Goal: Task Accomplishment & Management: Use online tool/utility

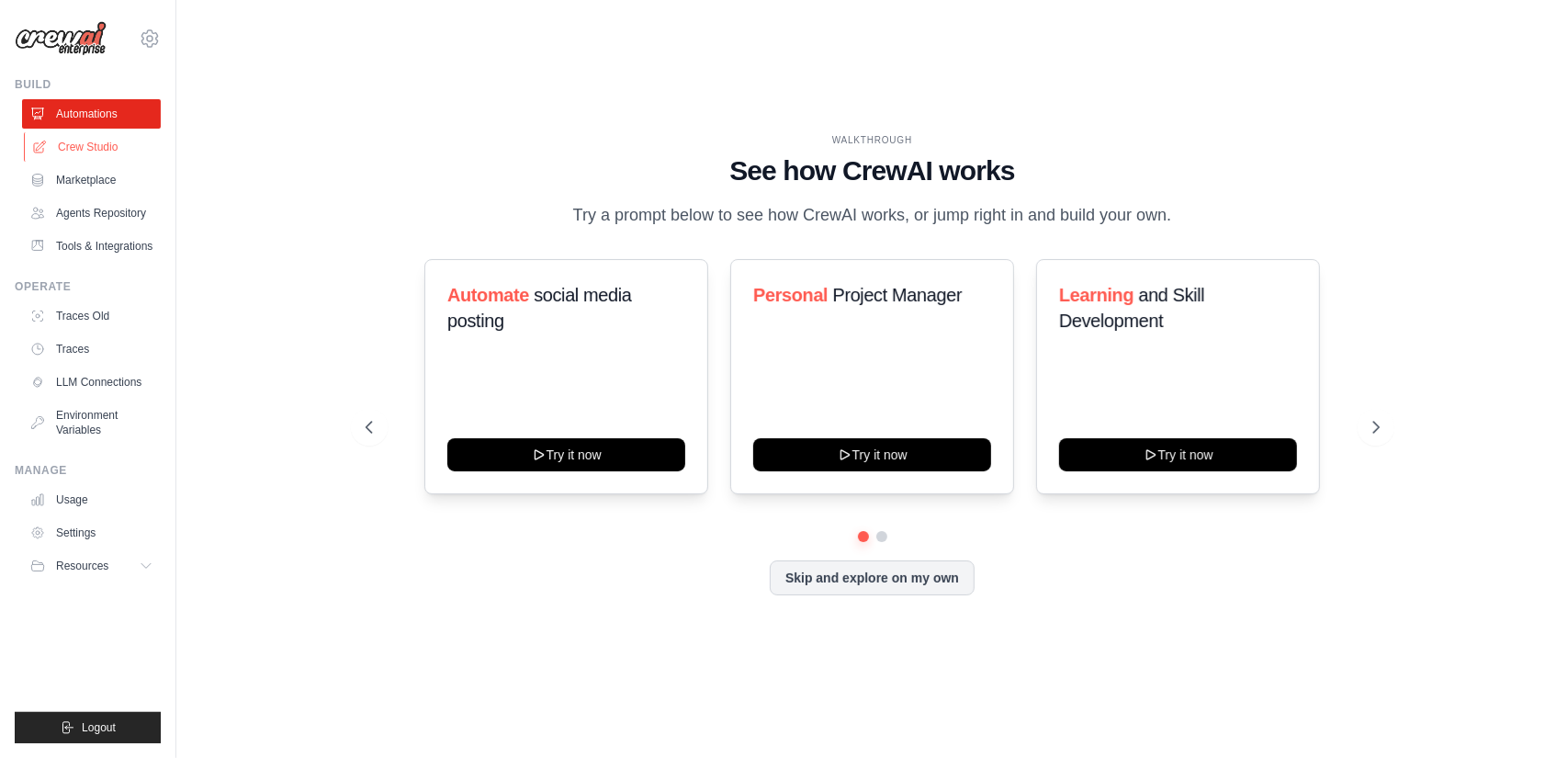
click at [110, 144] on link "Crew Studio" at bounding box center [94, 147] width 138 height 29
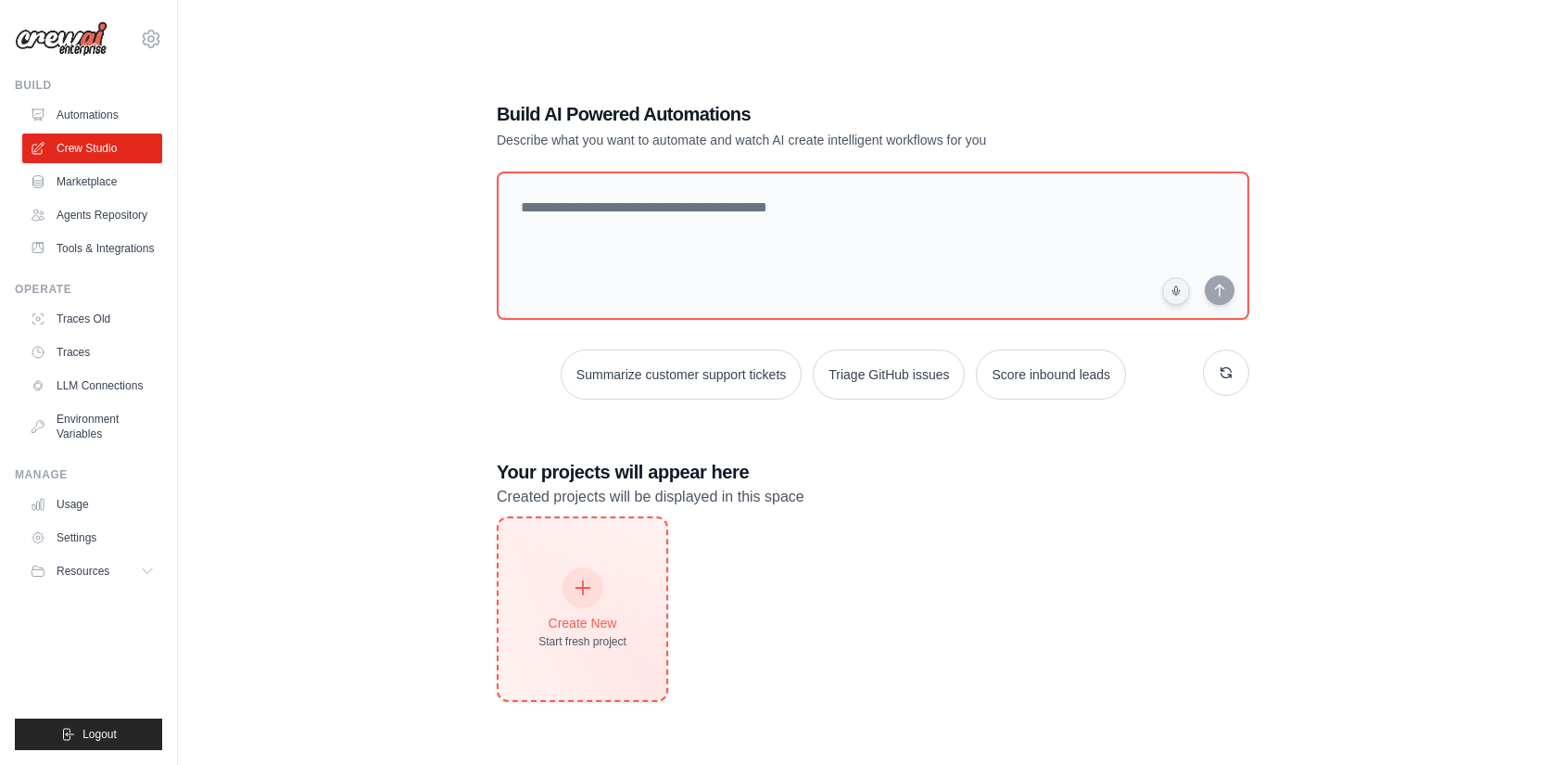
click at [586, 587] on icon at bounding box center [583, 587] width 21 height 21
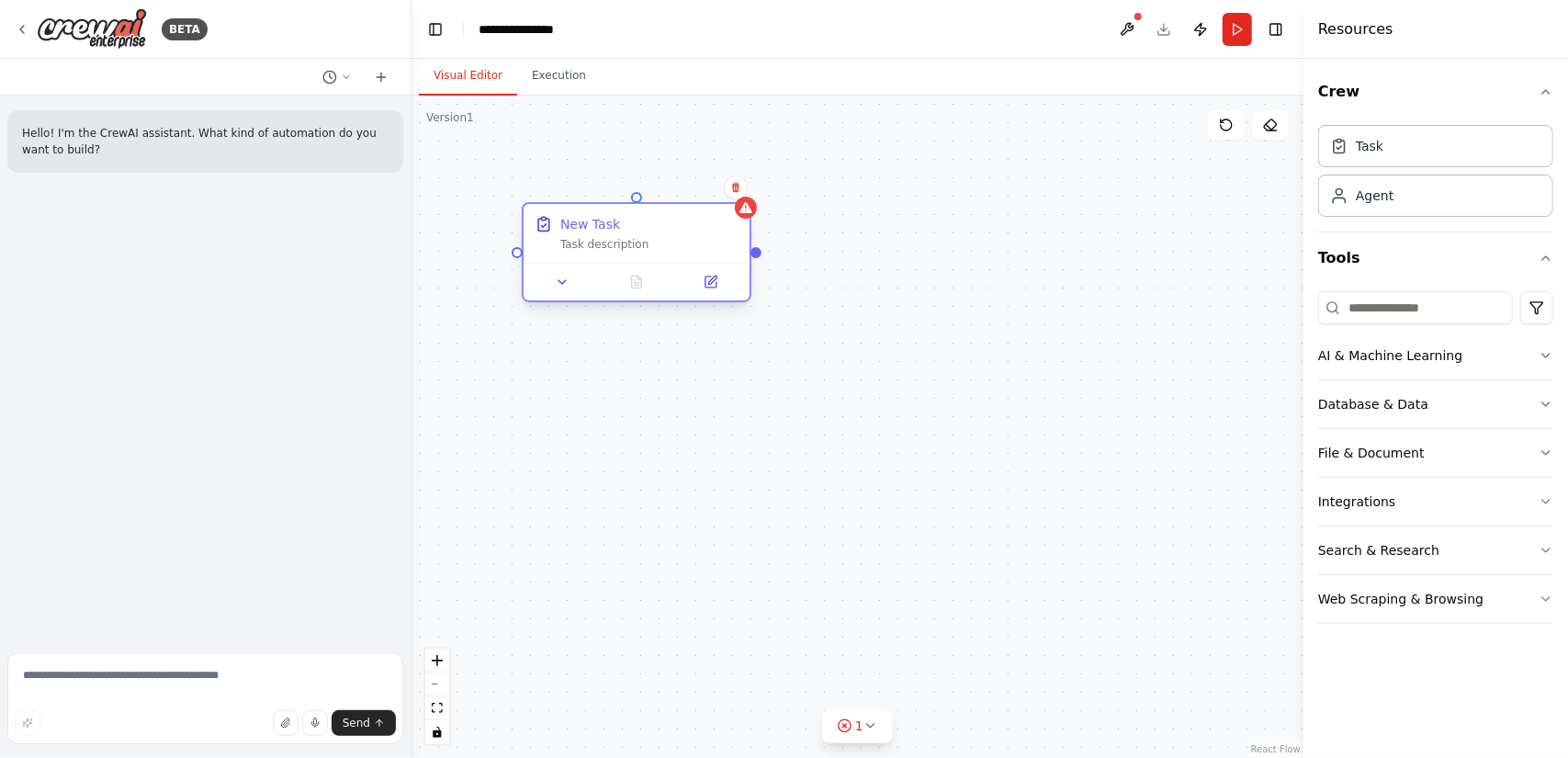
drag, startPoint x: 653, startPoint y: 269, endPoint x: 587, endPoint y: 211, distance: 87.9
click at [587, 211] on div "New Task Task description" at bounding box center [636, 233] width 226 height 58
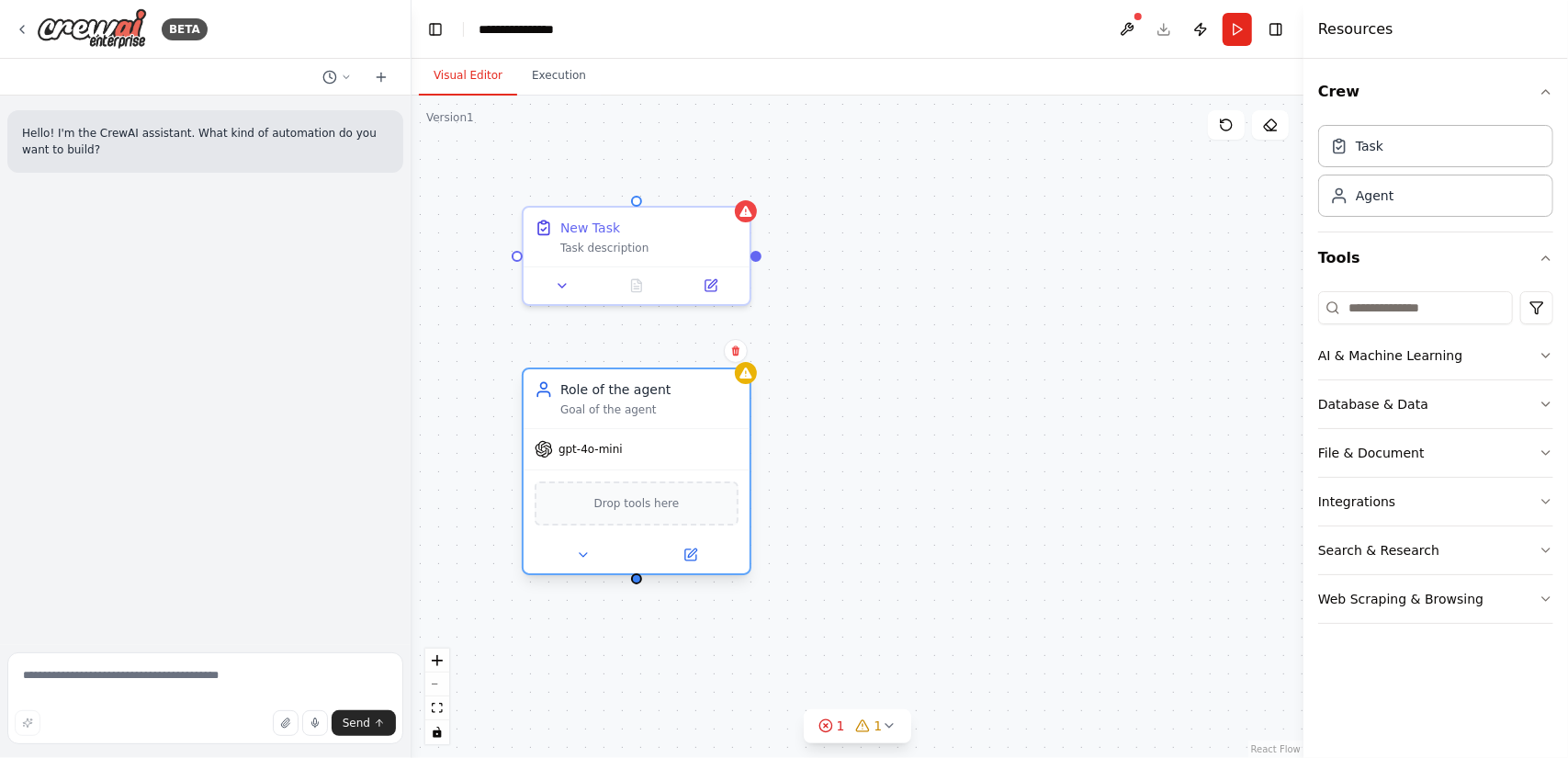
drag, startPoint x: 644, startPoint y: 427, endPoint x: 589, endPoint y: 379, distance: 73.0
click at [589, 379] on div "Role of the agent Goal of the agent" at bounding box center [636, 398] width 226 height 58
click at [1129, 26] on button at bounding box center [1128, 29] width 29 height 33
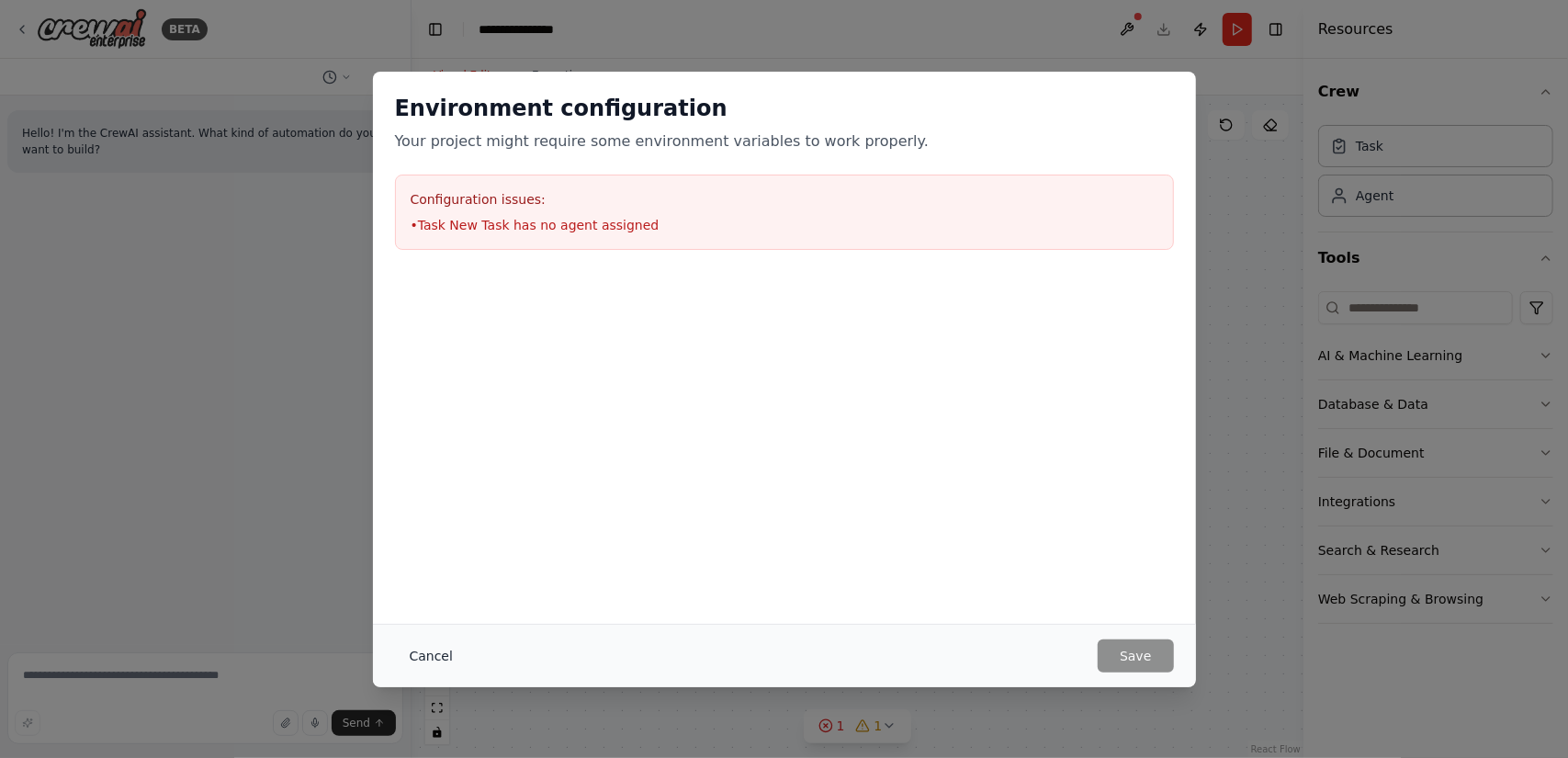
click at [444, 647] on button "Cancel" at bounding box center [431, 656] width 72 height 33
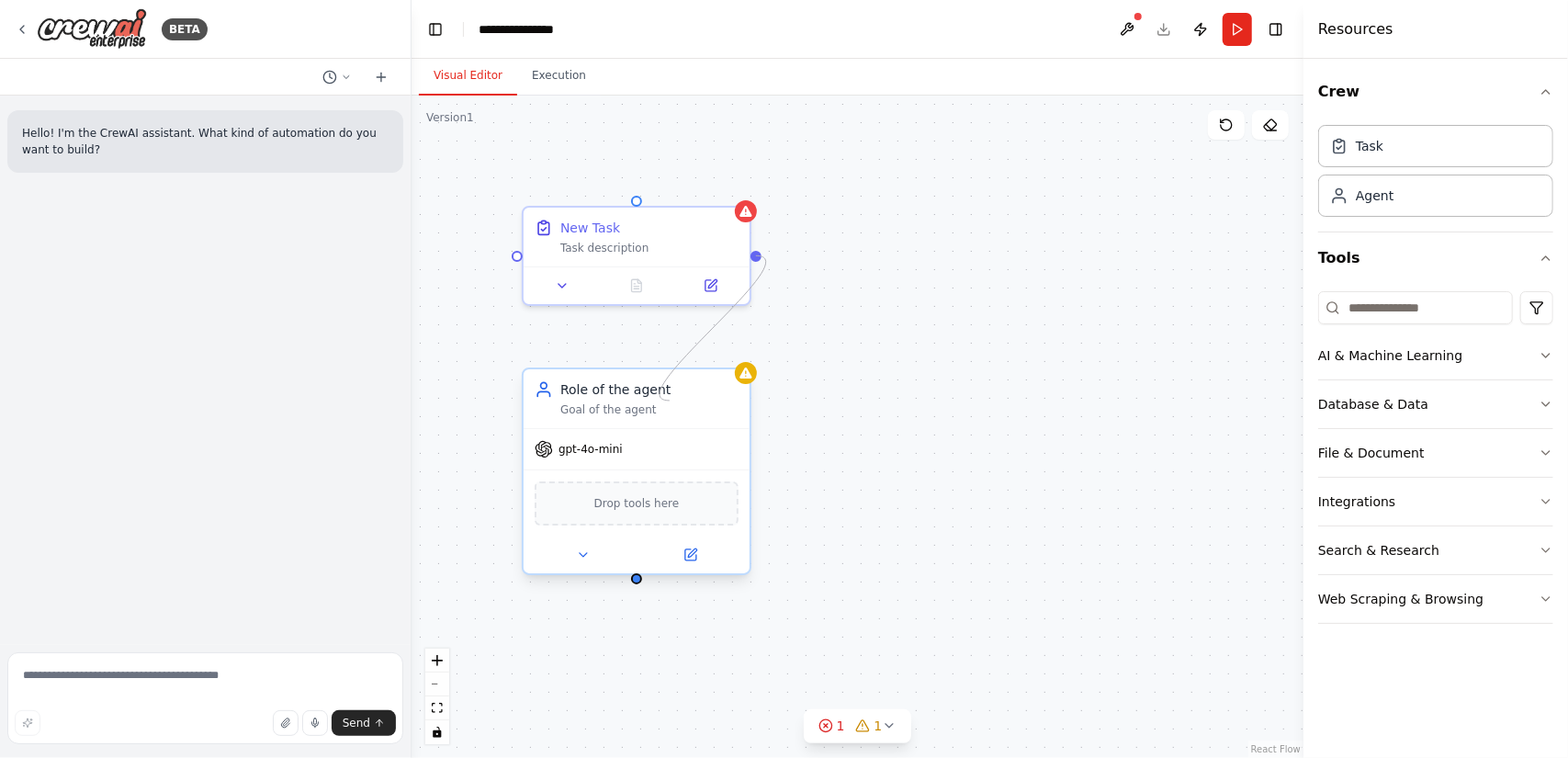
drag, startPoint x: 758, startPoint y: 250, endPoint x: 669, endPoint y: 400, distance: 174.4
click at [669, 400] on div "New Task Task description Role of the agent Goal of the agent gpt-4o-mini Drop …" at bounding box center [858, 427] width 893 height 663
drag, startPoint x: 516, startPoint y: 254, endPoint x: 645, endPoint y: 574, distance: 345.0
click at [645, 574] on div "New Task Task description Role of the agent Goal of the agent gpt-4o-mini Drop …" at bounding box center [858, 427] width 893 height 663
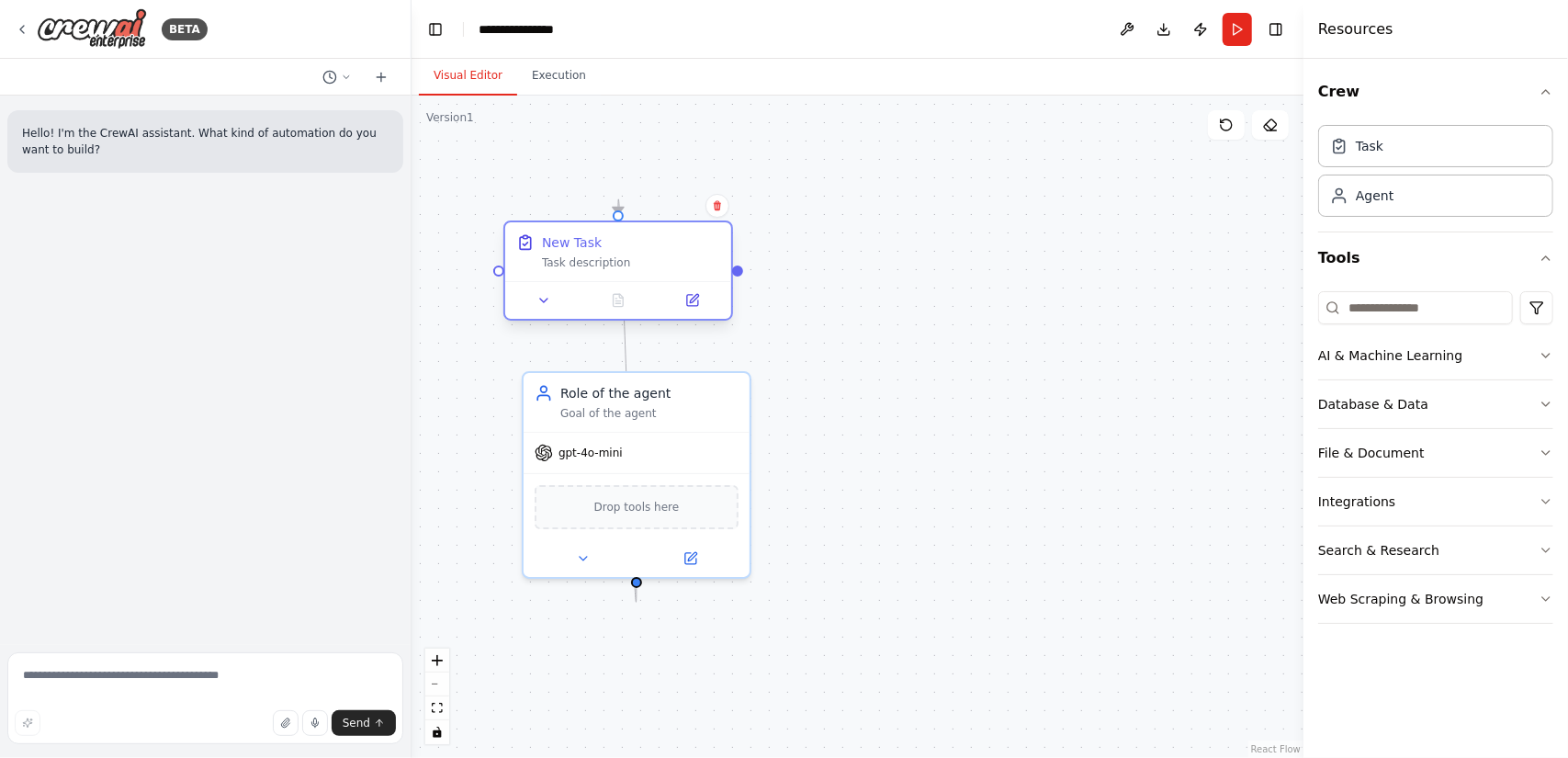
drag, startPoint x: 670, startPoint y: 185, endPoint x: 679, endPoint y: 233, distance: 48.8
click at [679, 233] on div "New Task Task description" at bounding box center [619, 251] width 226 height 58
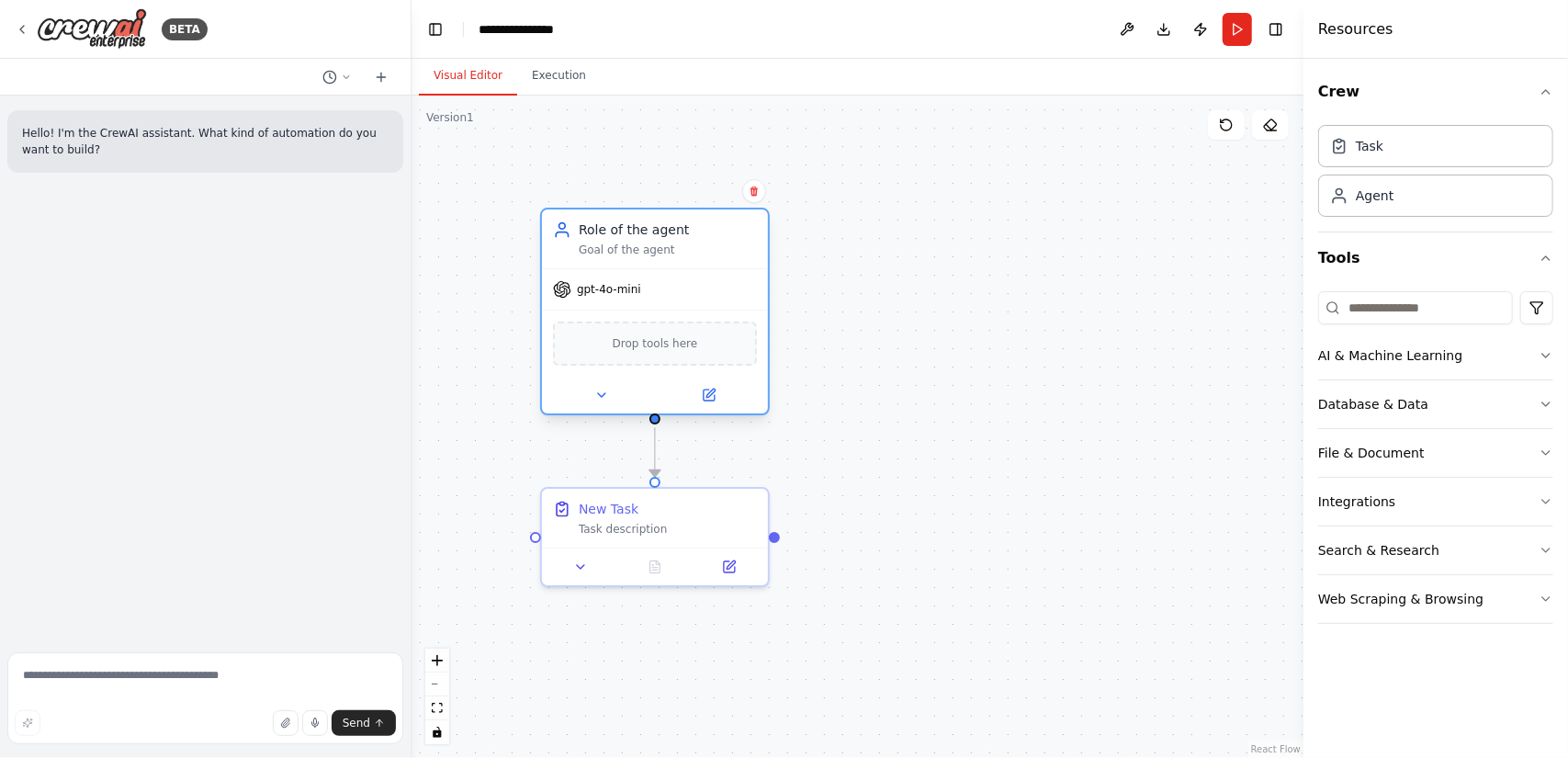
drag, startPoint x: 672, startPoint y: 387, endPoint x: 693, endPoint y: 235, distance: 153.4
click at [693, 235] on div "Role of the agent" at bounding box center [668, 229] width 178 height 19
click at [683, 517] on div "New Task Task description" at bounding box center [668, 514] width 178 height 37
click at [724, 565] on icon at bounding box center [729, 562] width 11 height 11
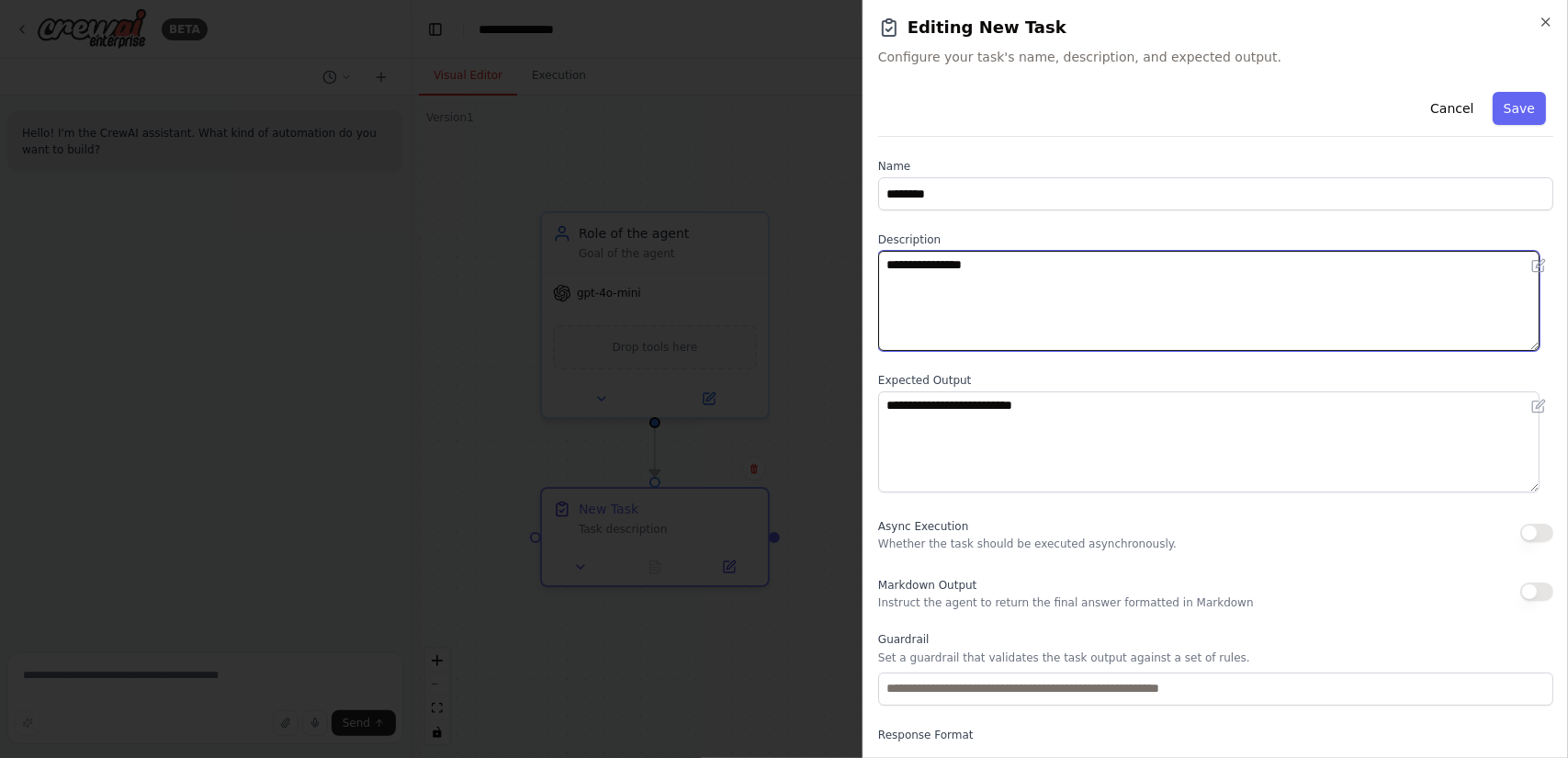
click at [1018, 276] on textarea "**********" at bounding box center [1208, 300] width 662 height 100
paste textarea "**********"
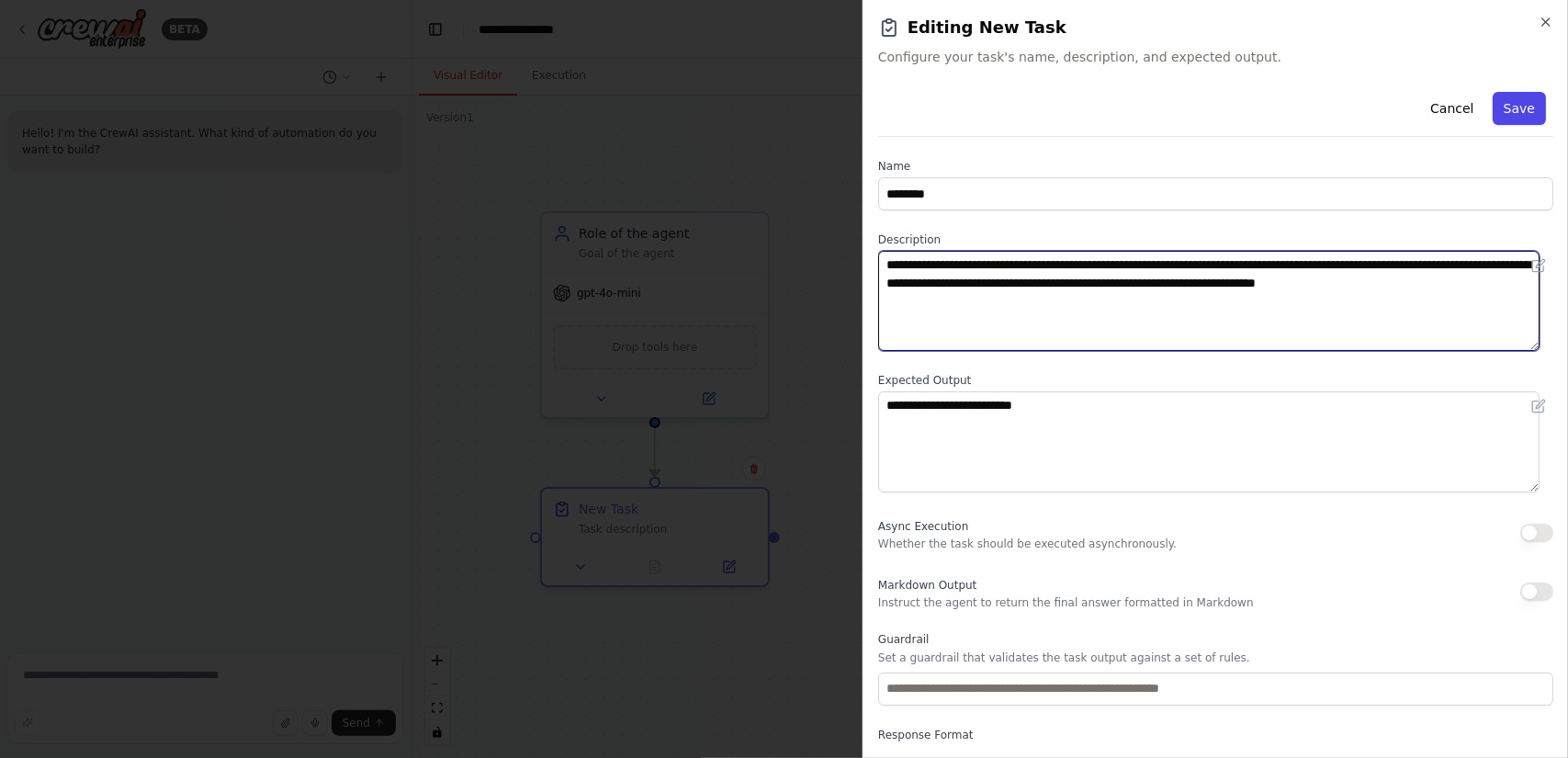
type textarea "**********"
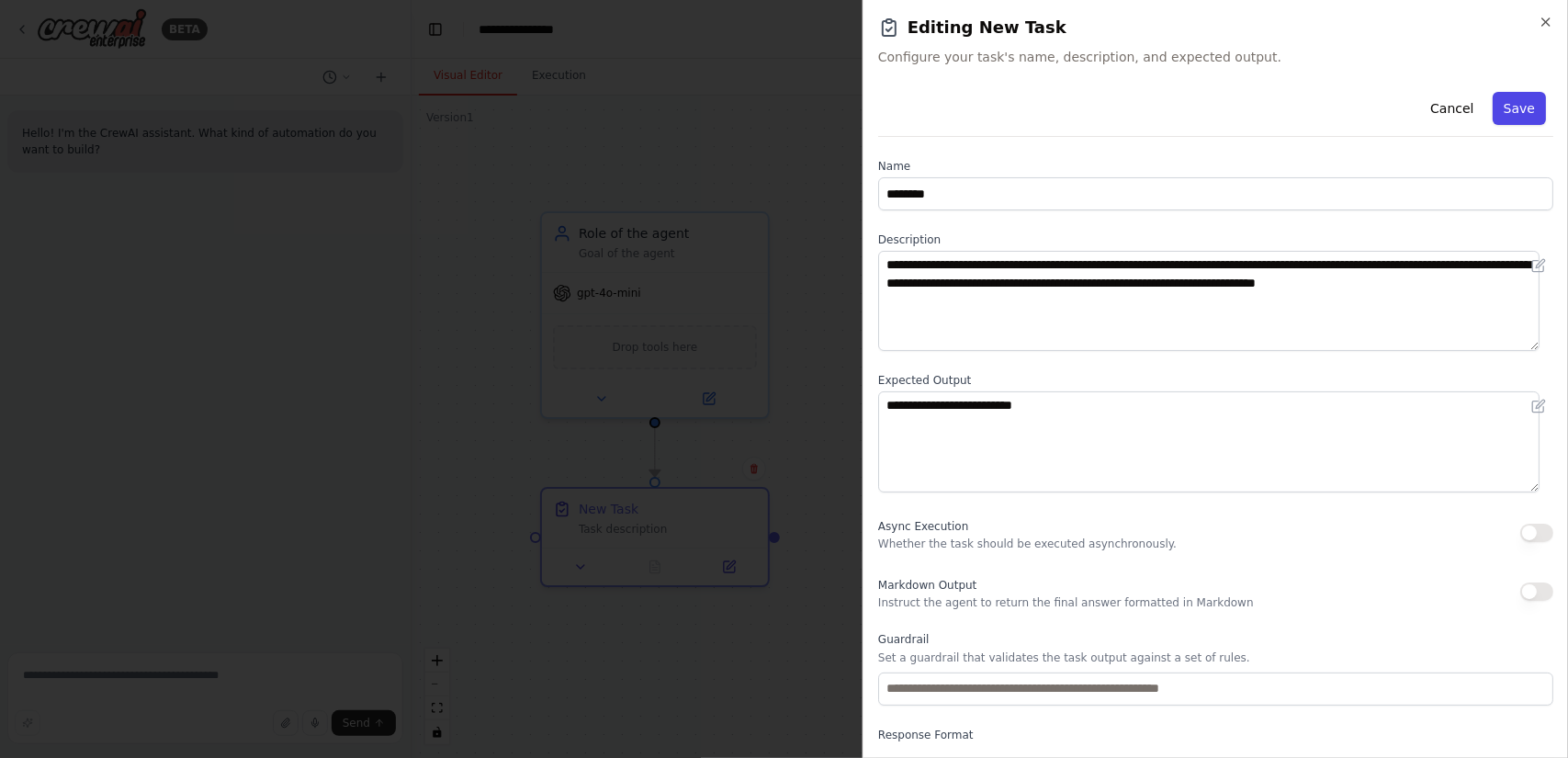
click at [1498, 113] on button "Save" at bounding box center [1519, 108] width 54 height 33
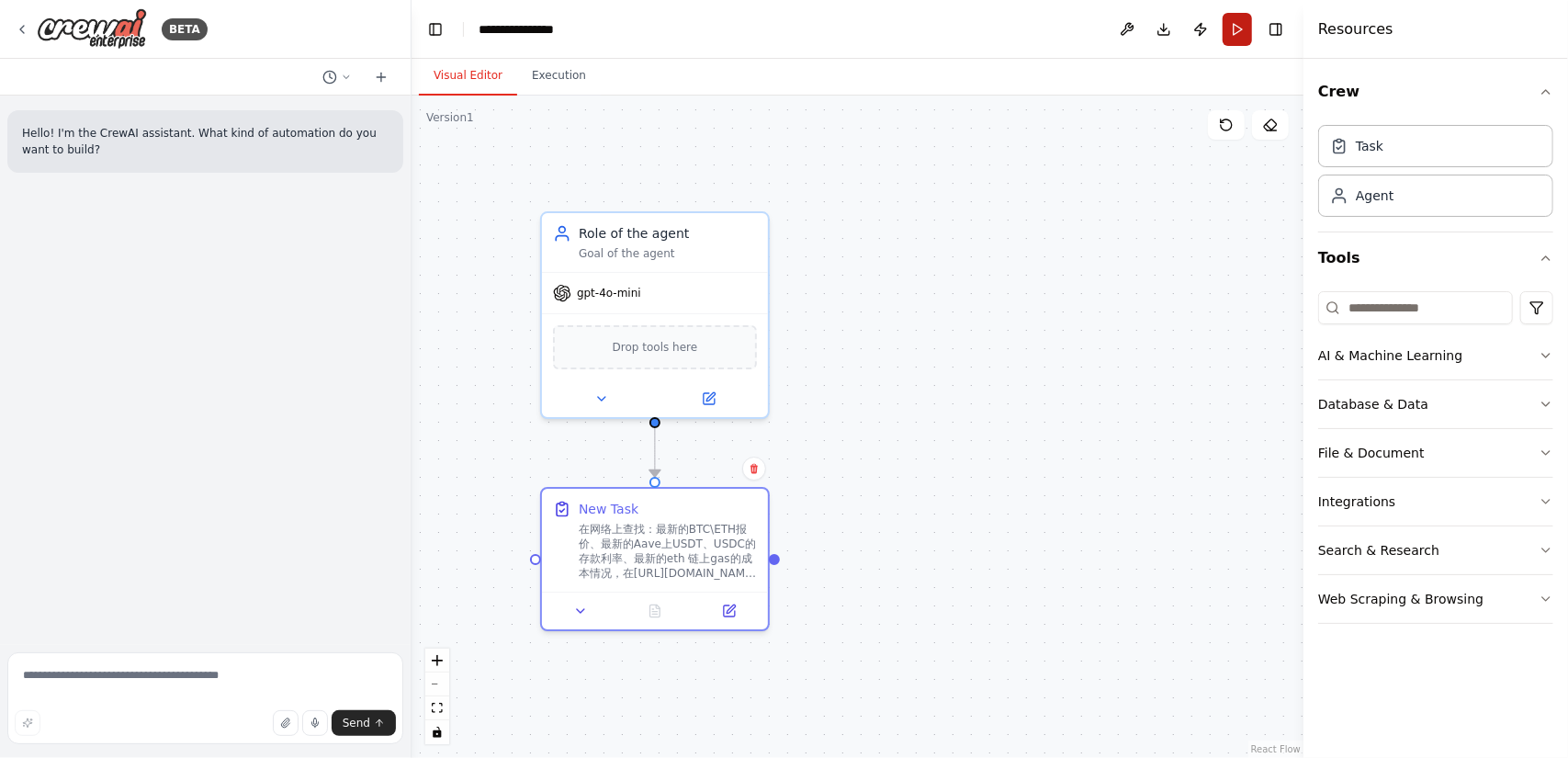
click at [1244, 33] on button "Run" at bounding box center [1238, 29] width 29 height 33
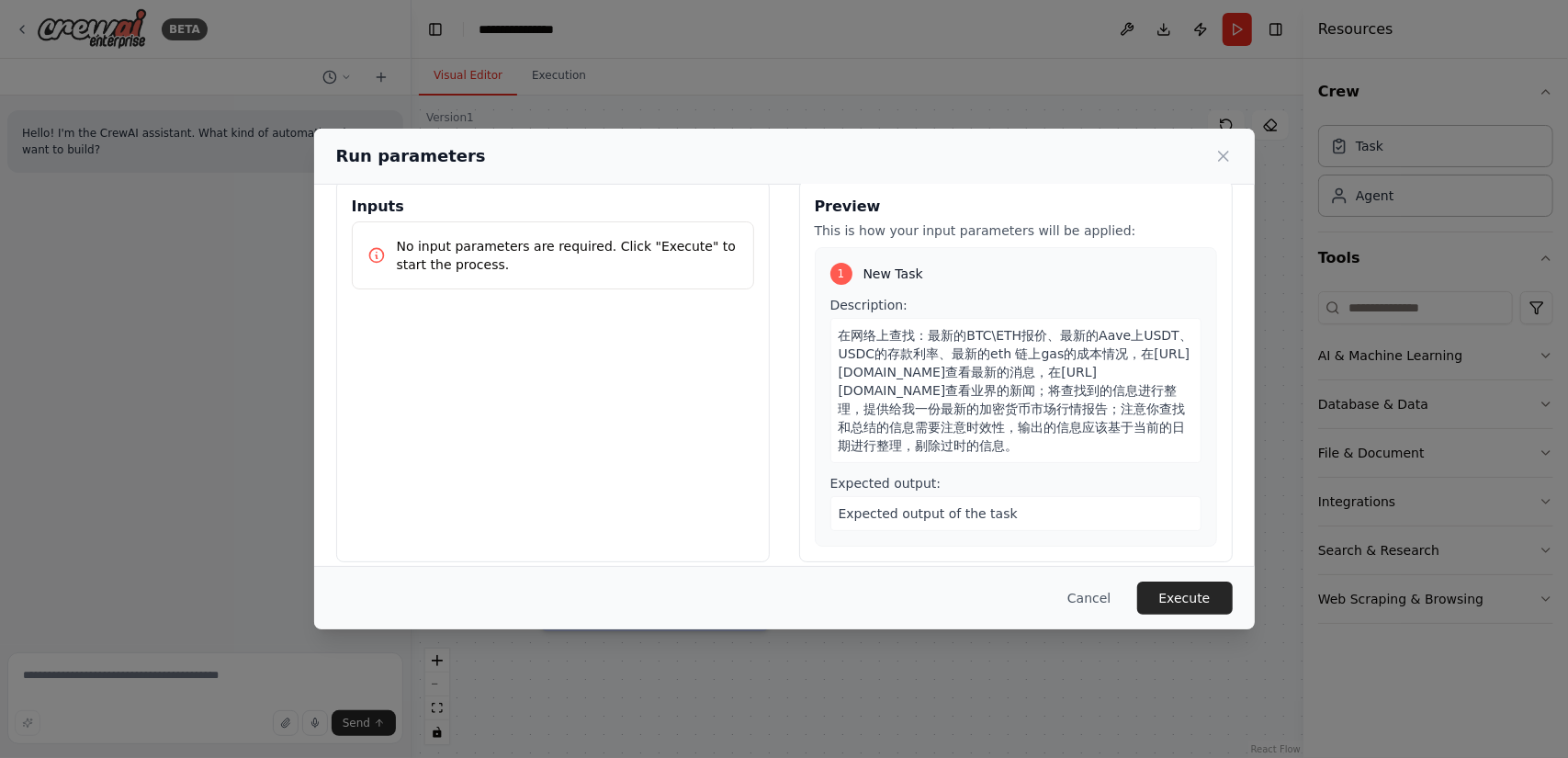
scroll to position [41, 0]
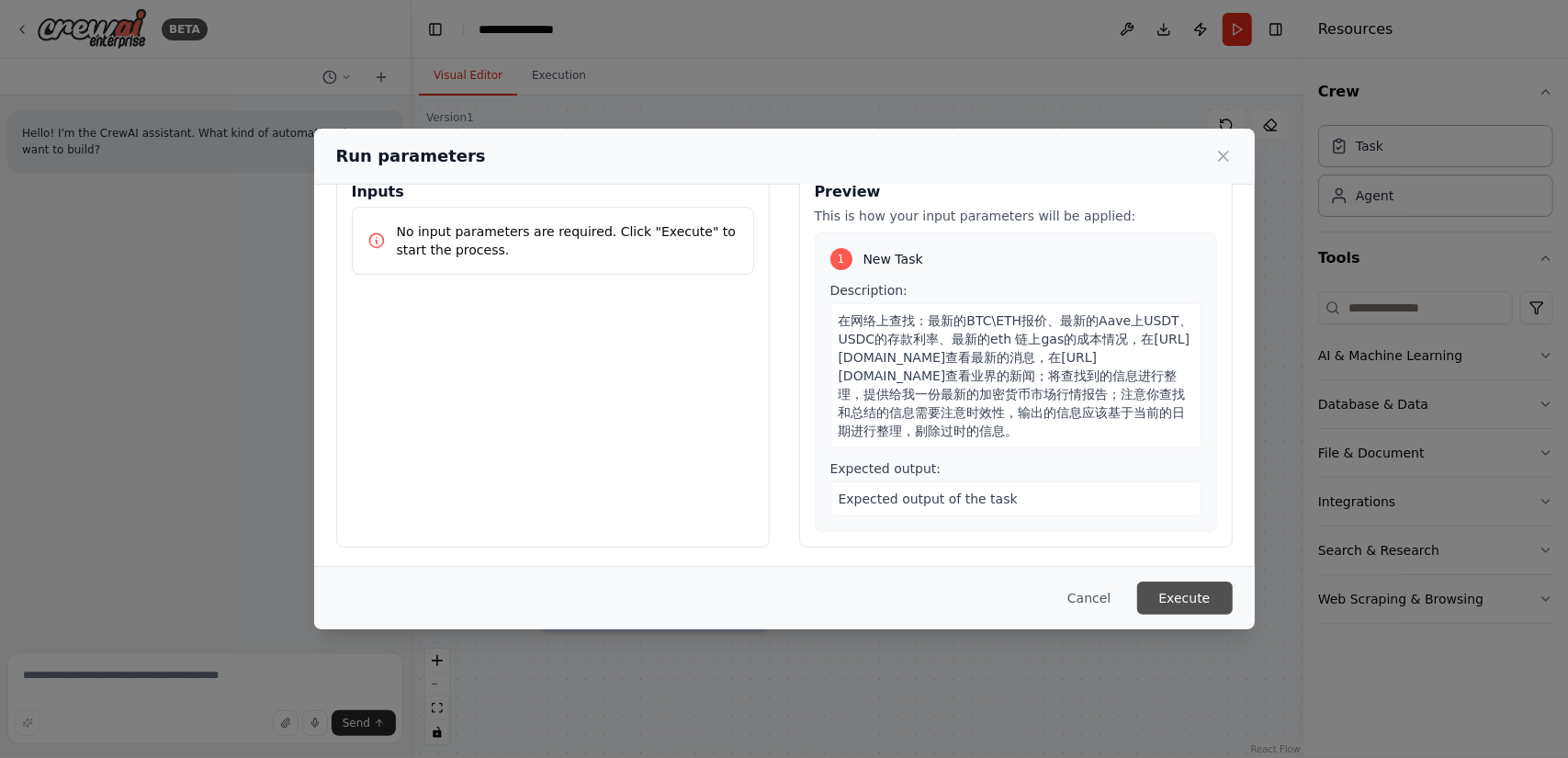
click at [1178, 603] on button "Execute" at bounding box center [1185, 598] width 96 height 33
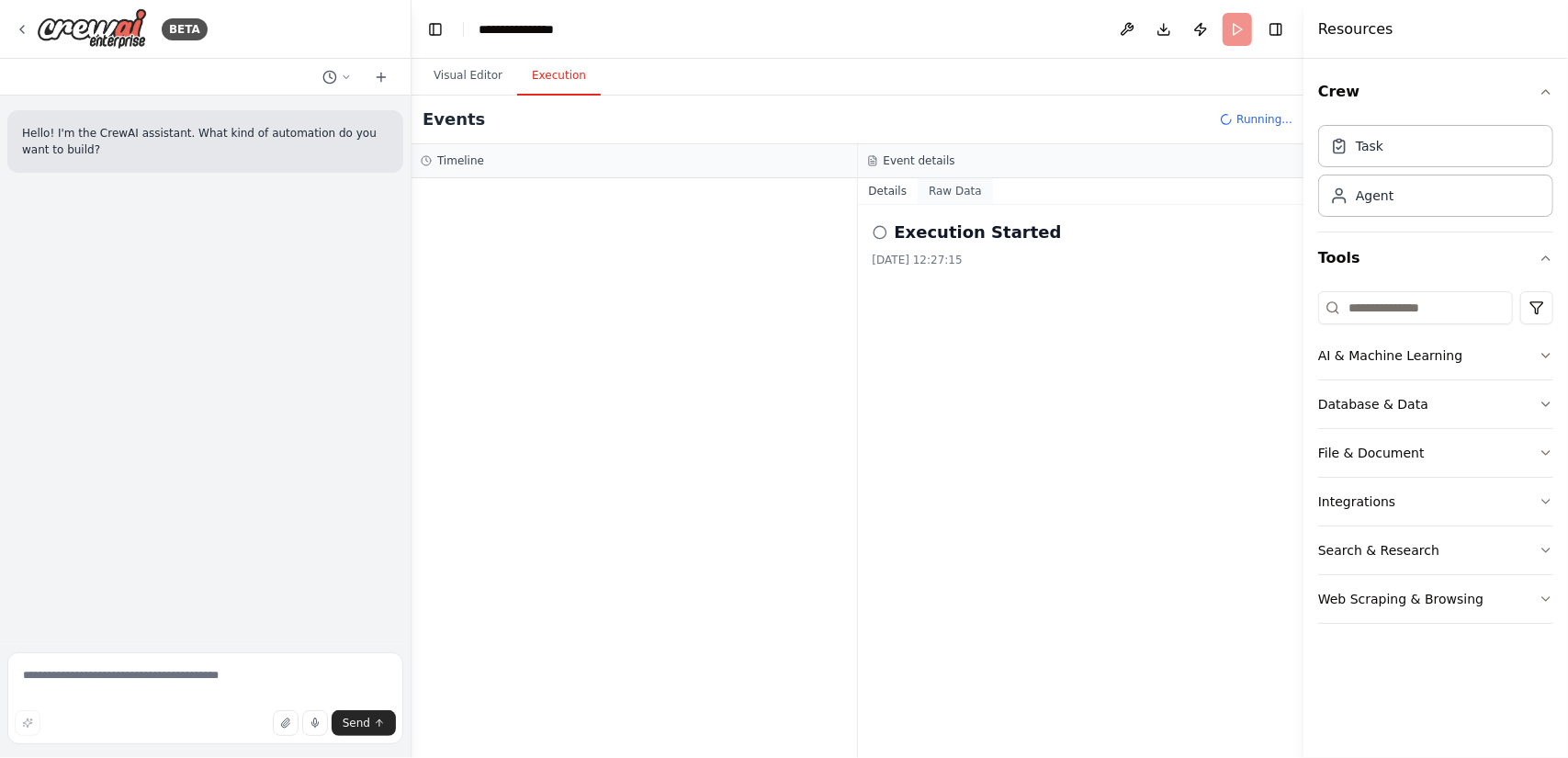
click at [961, 191] on button "Raw Data" at bounding box center [955, 191] width 75 height 25
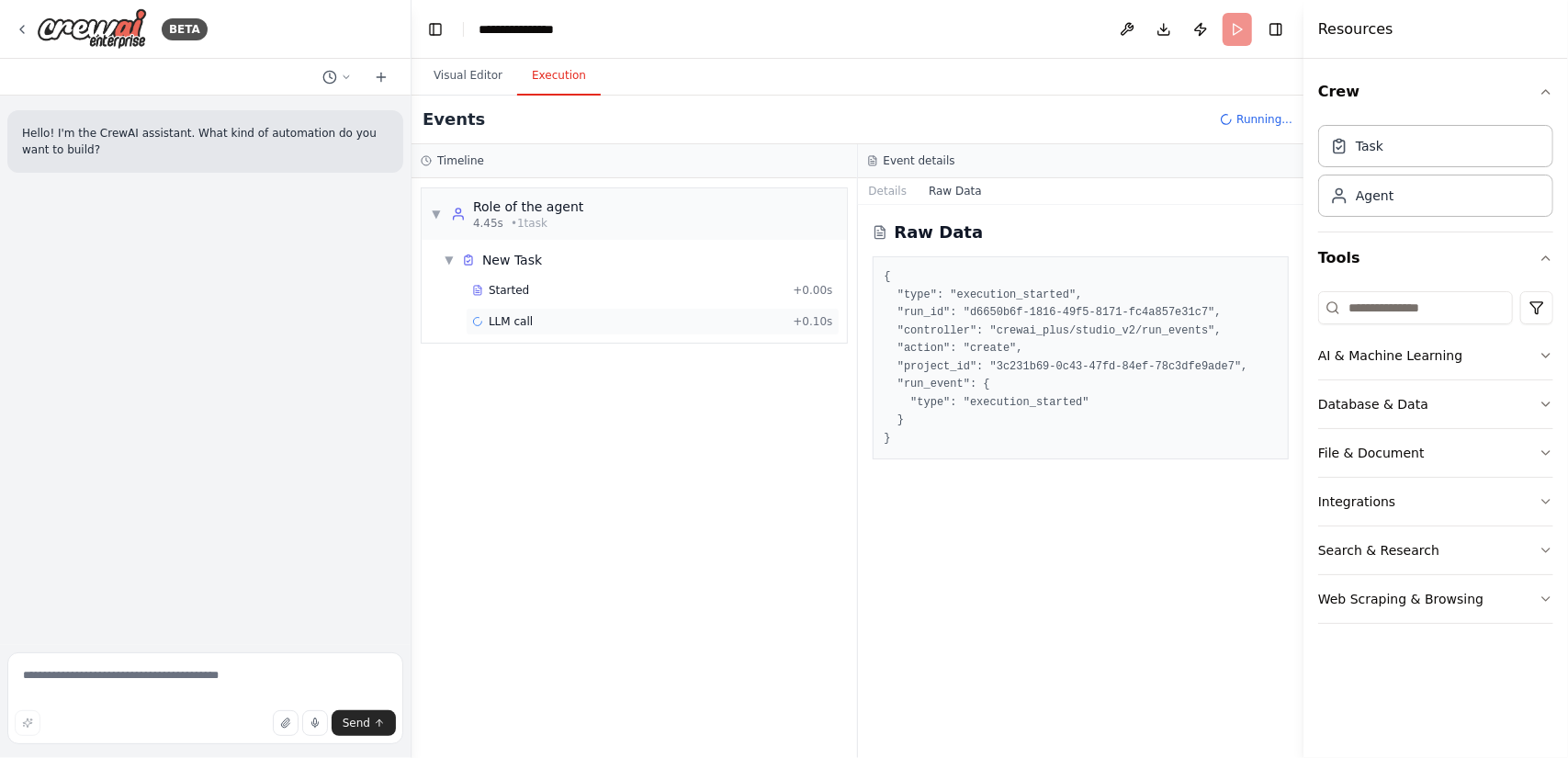
click at [560, 325] on div "LLM call + 0.10s" at bounding box center [653, 321] width 362 height 15
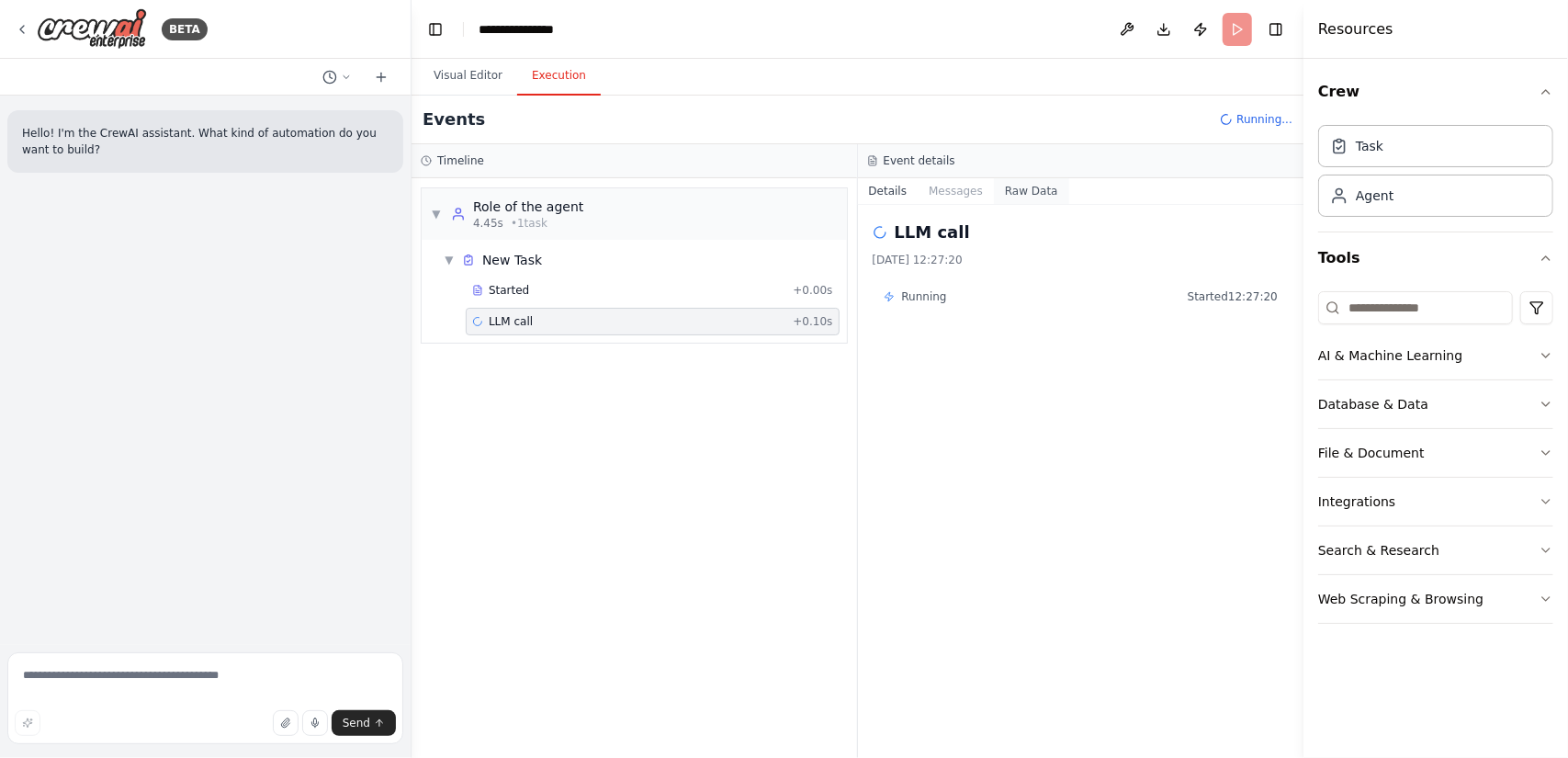
click at [1027, 189] on button "Raw Data" at bounding box center [1031, 191] width 75 height 25
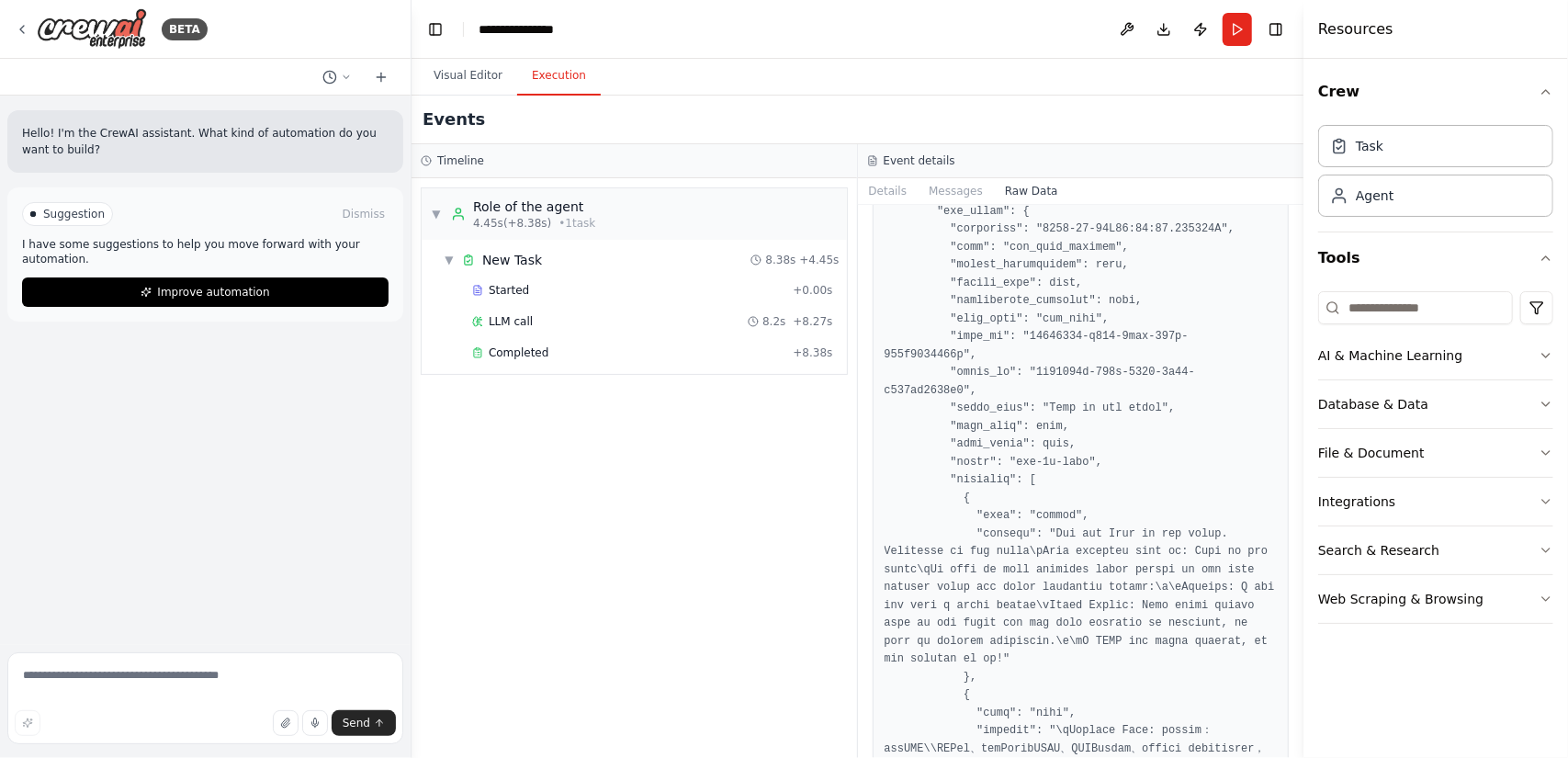
scroll to position [2902, 0]
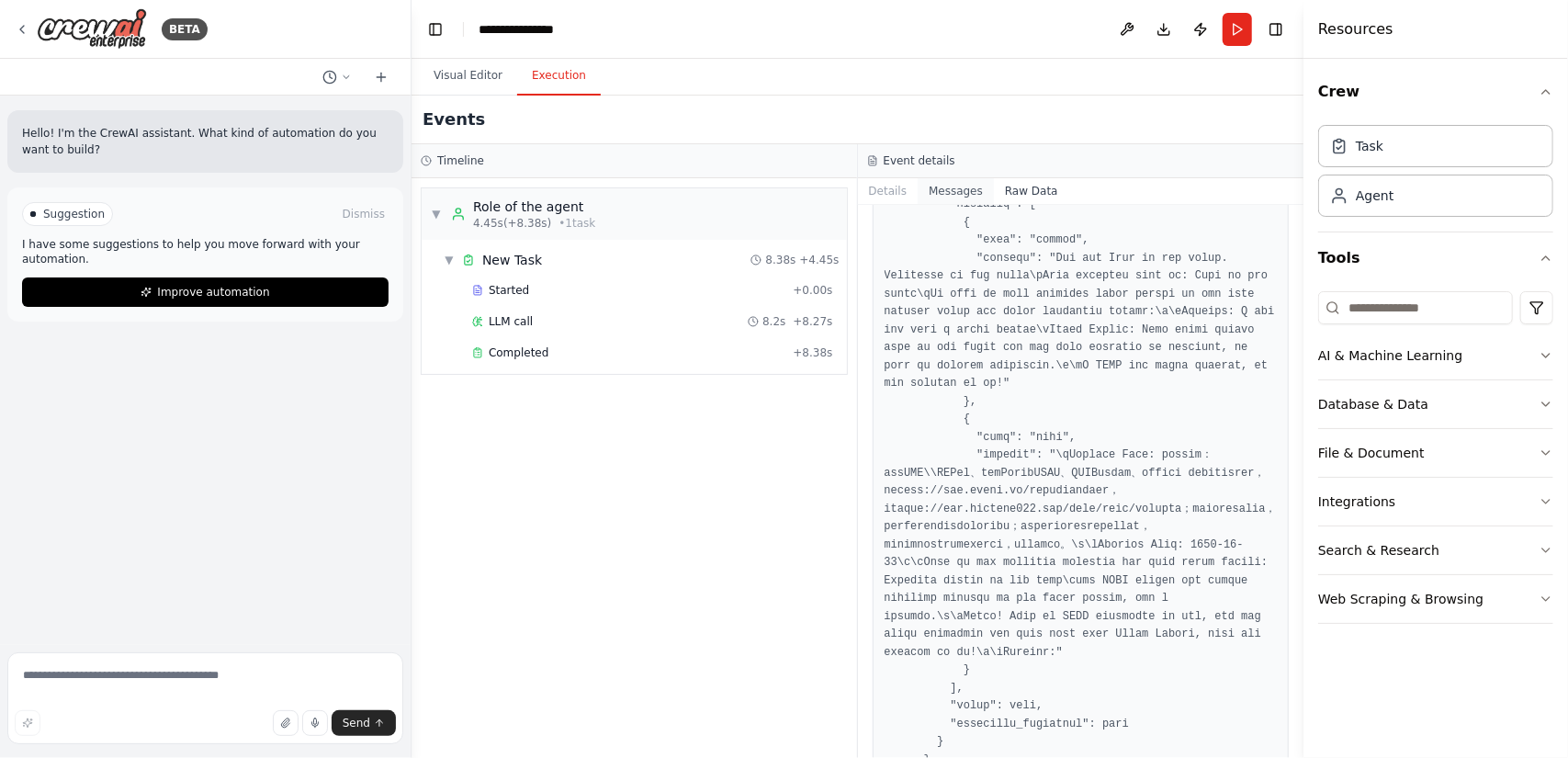
click at [971, 195] on button "Messages" at bounding box center [956, 191] width 76 height 25
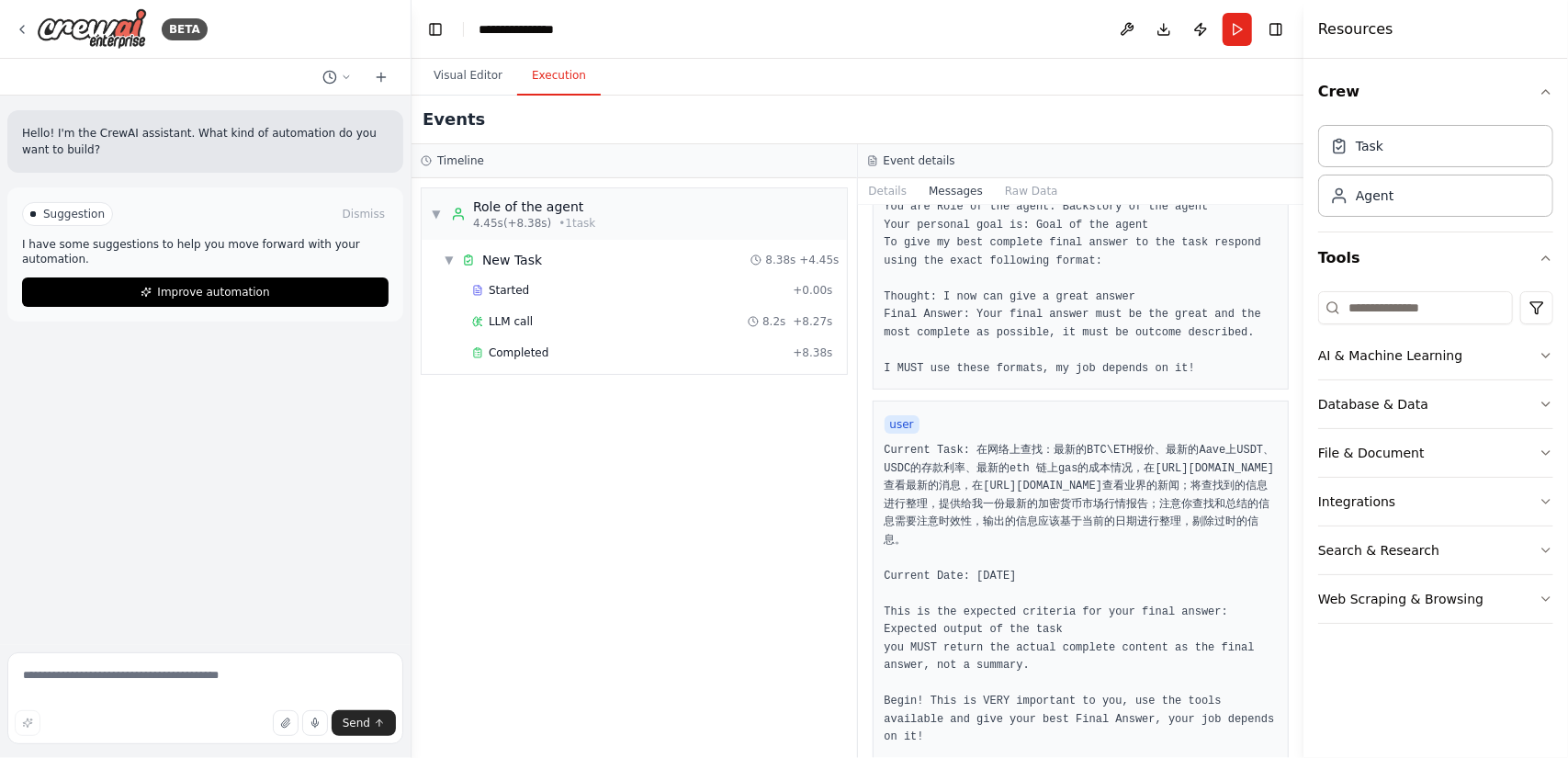
scroll to position [166, 0]
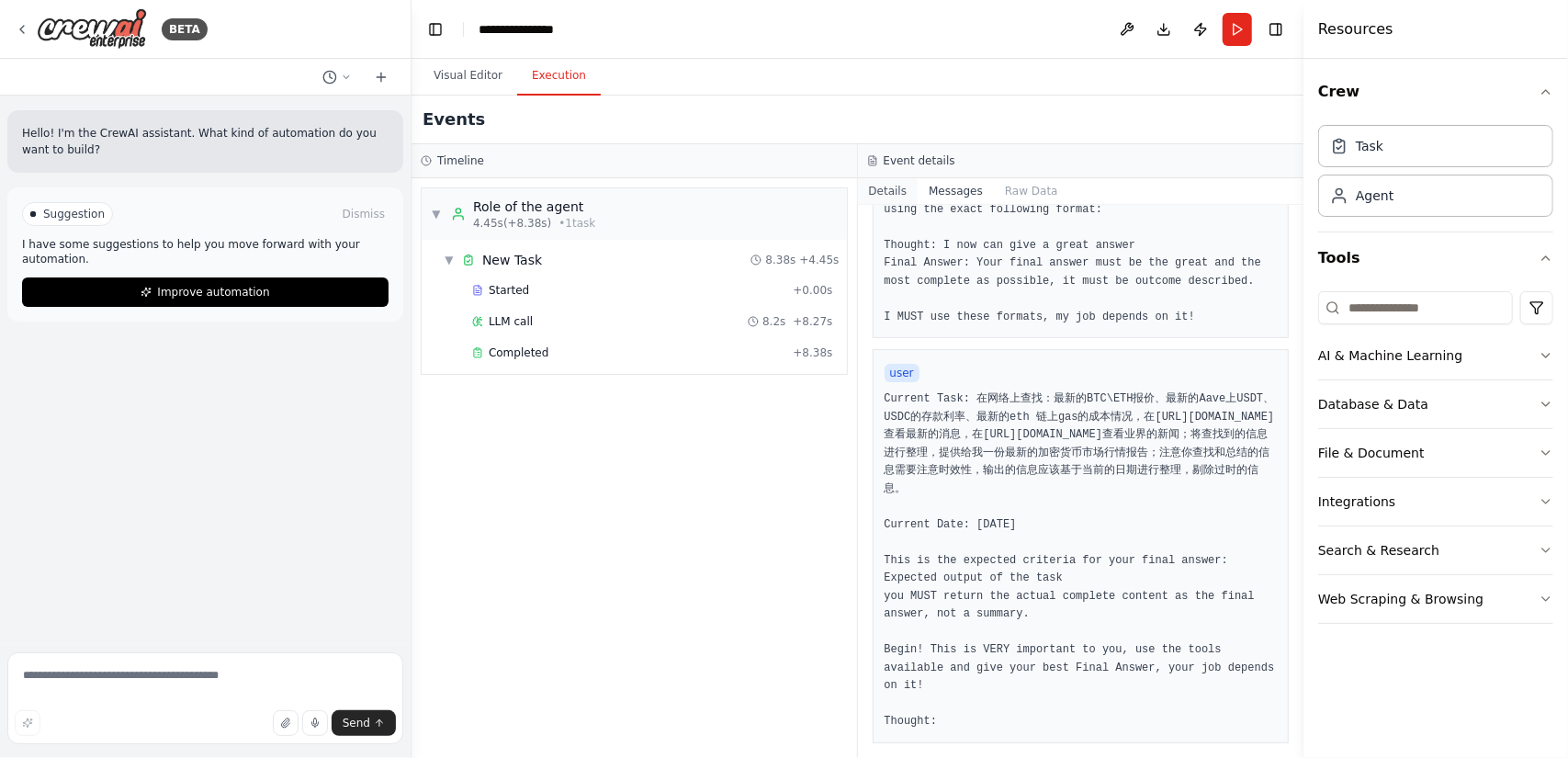
click at [898, 185] on button "Details" at bounding box center [889, 191] width 60 height 25
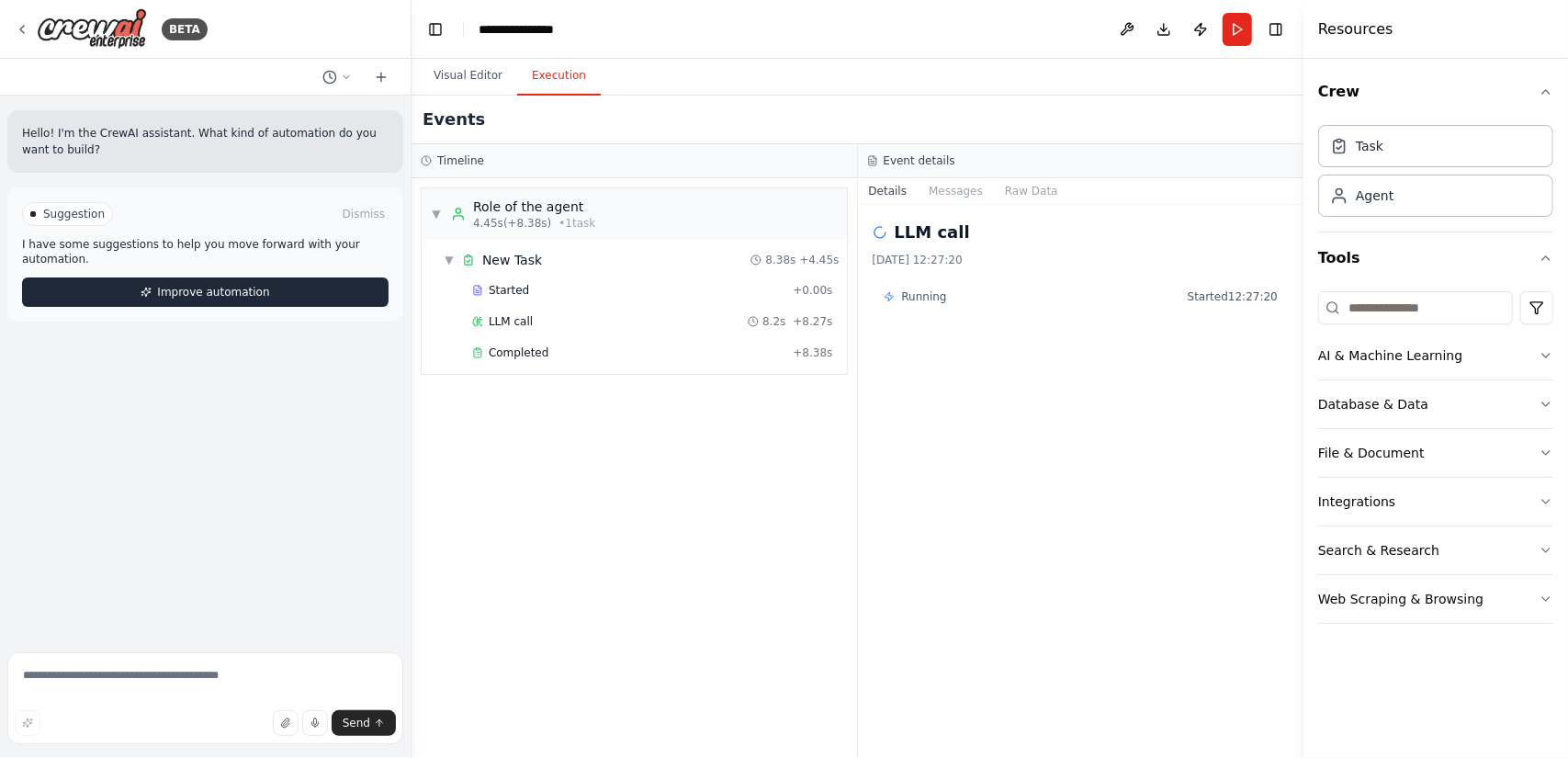
click at [185, 297] on span "Improve automation" at bounding box center [212, 291] width 112 height 15
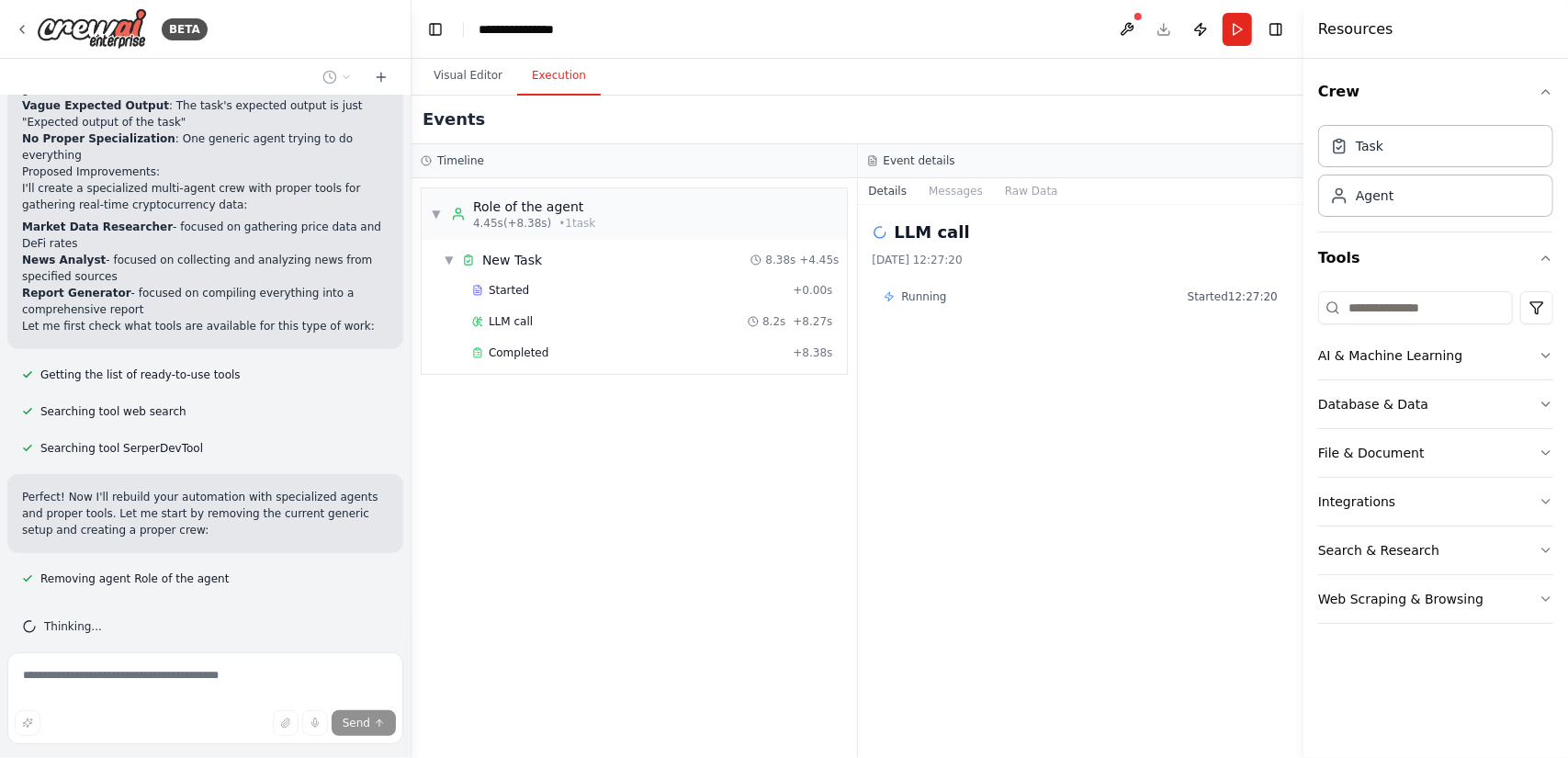
scroll to position [452, 0]
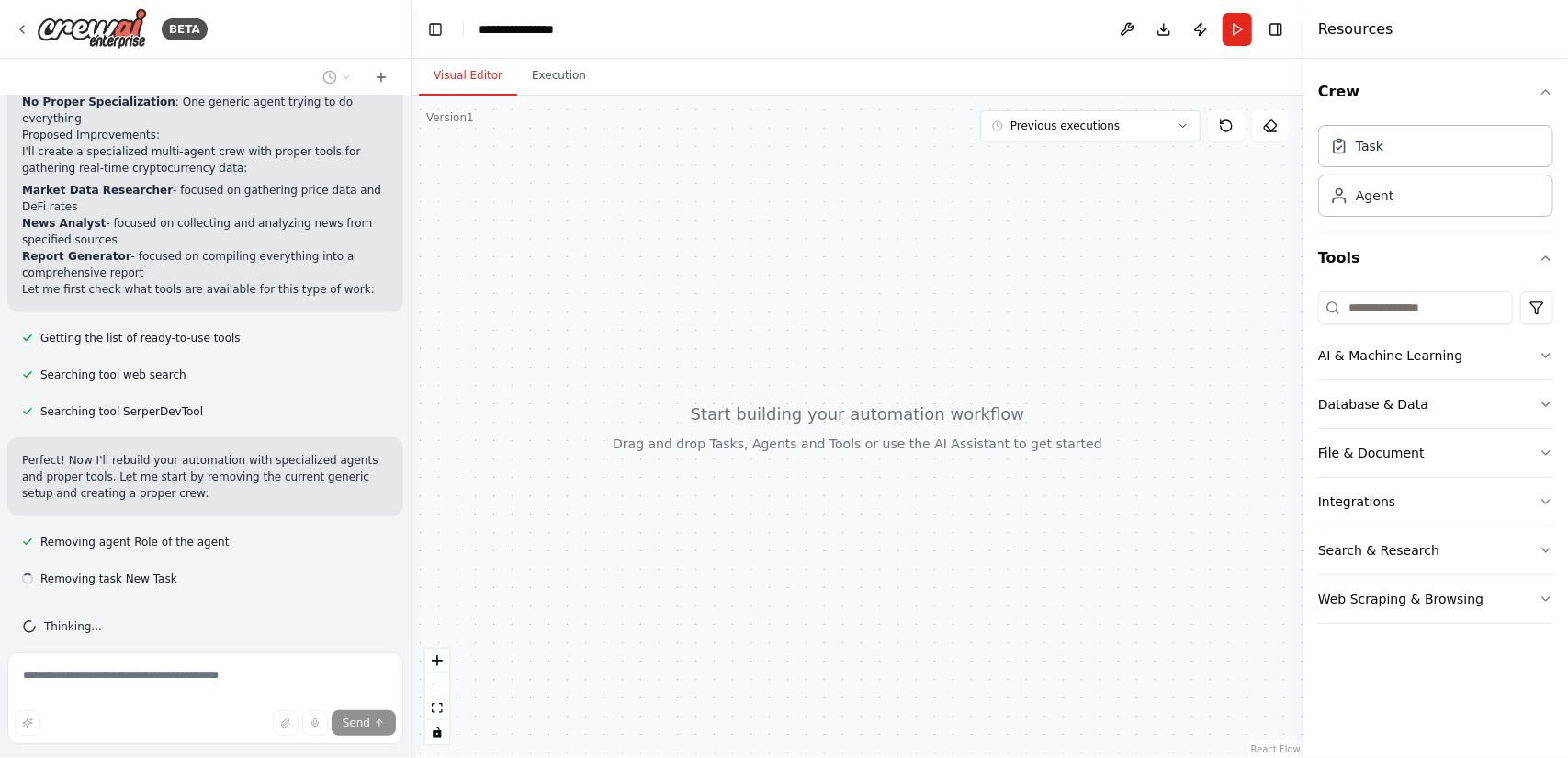
click at [456, 82] on button "Visual Editor" at bounding box center [468, 76] width 98 height 39
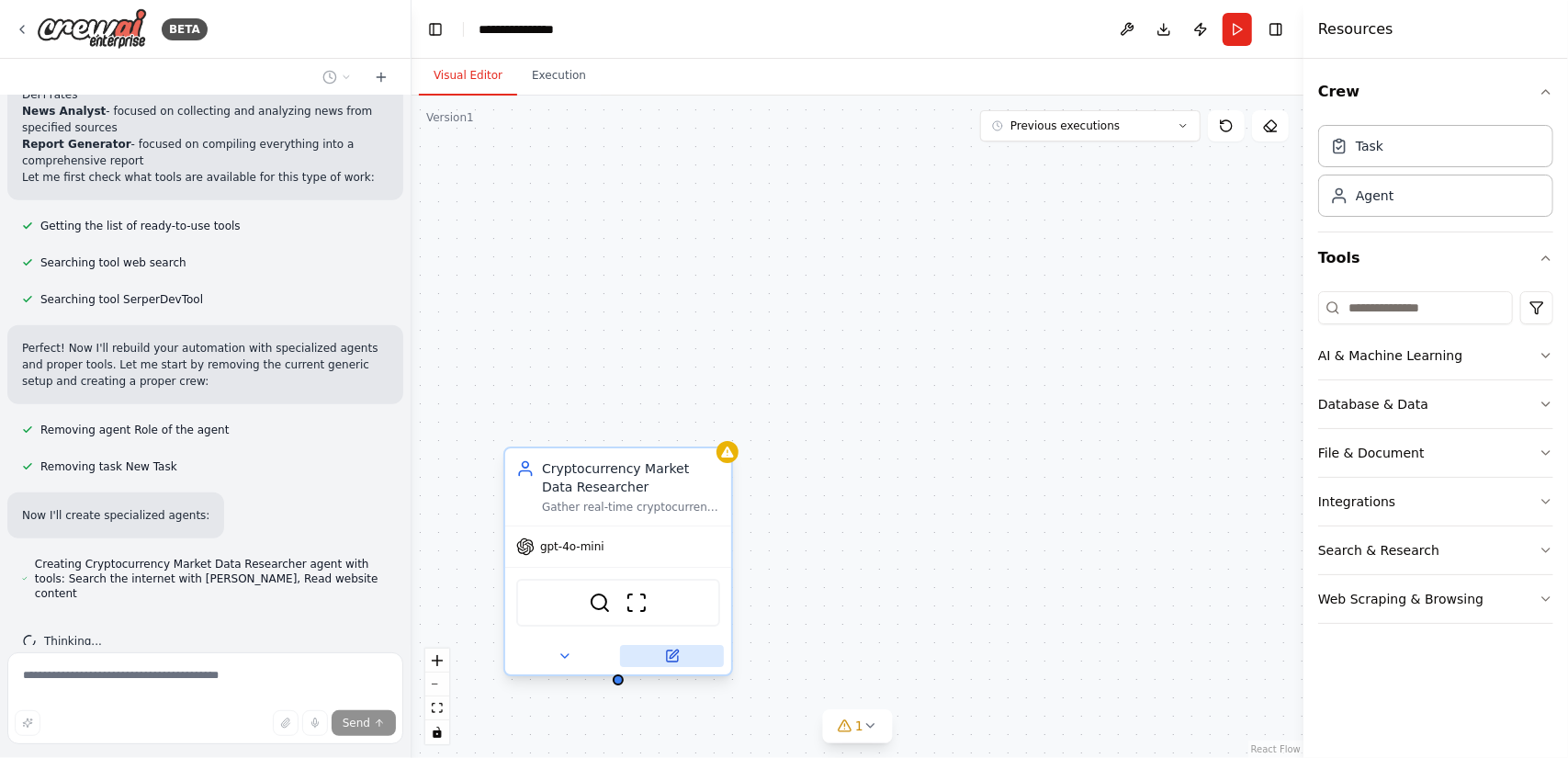
click at [674, 659] on icon at bounding box center [672, 656] width 11 height 11
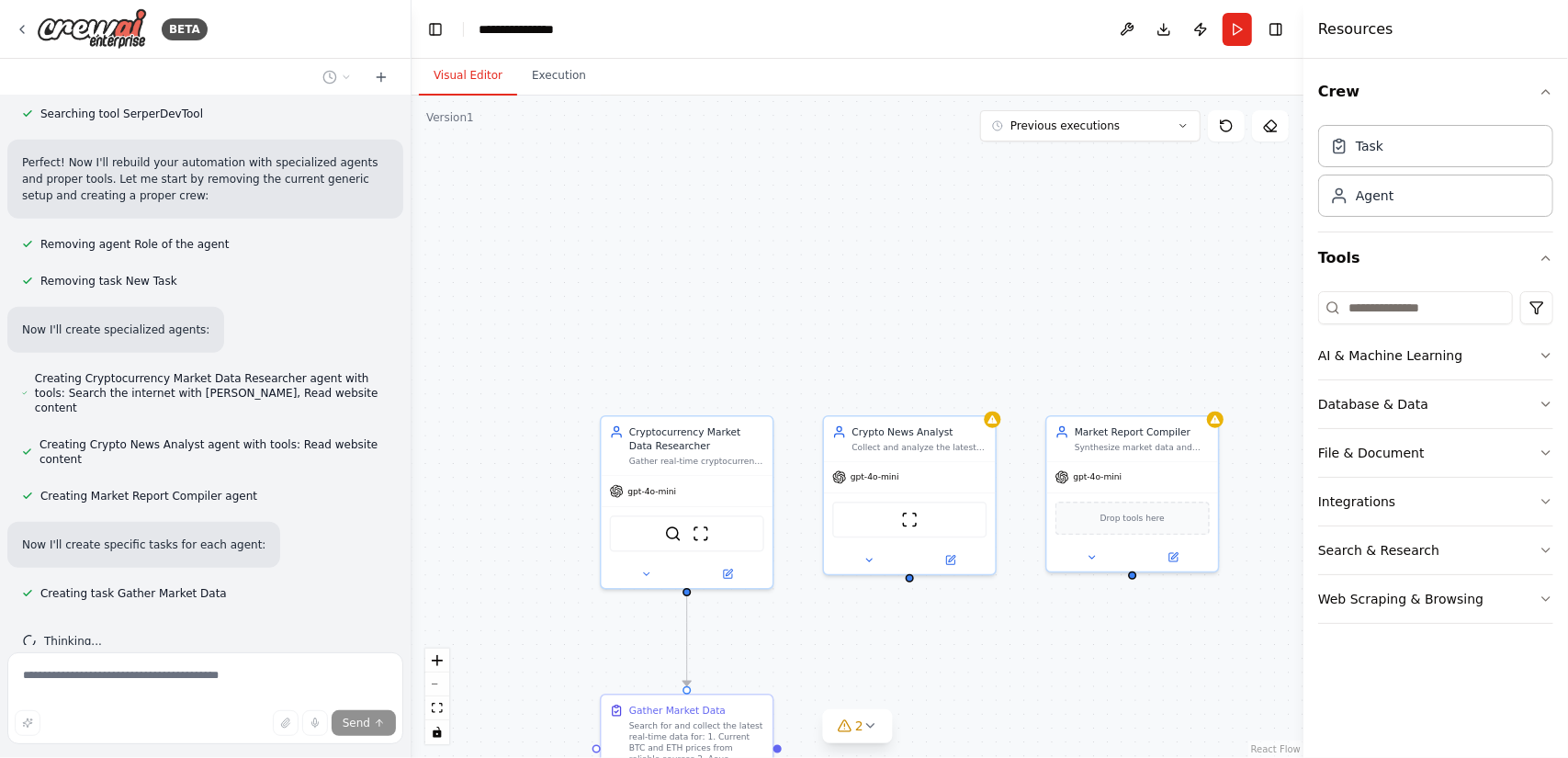
scroll to position [786, 0]
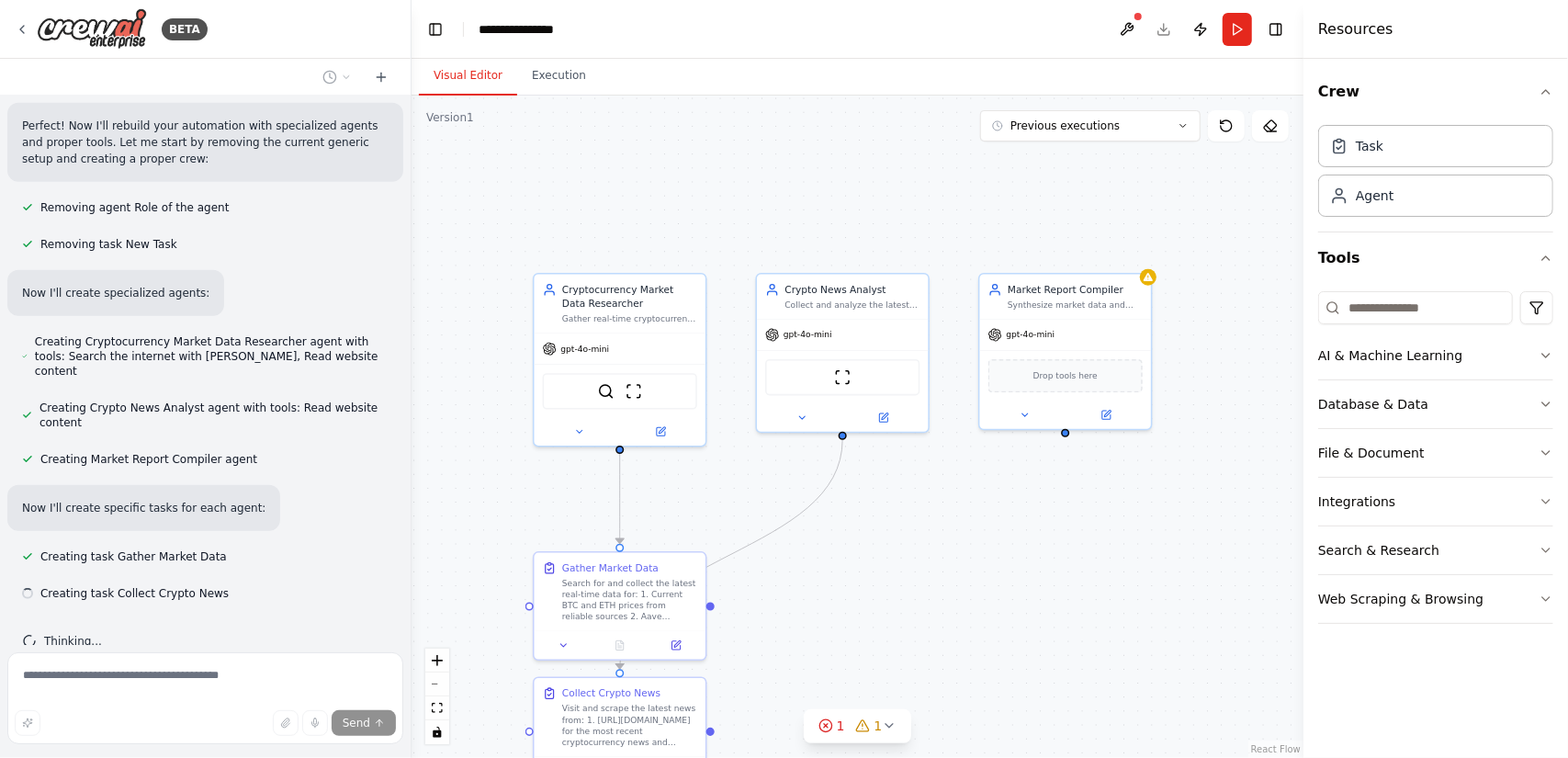
drag, startPoint x: 896, startPoint y: 314, endPoint x: 828, endPoint y: 171, distance: 158.3
click at [828, 171] on div ".deletable-edge-delete-btn { width: 20px; height: 20px; border: 0px solid #ffff…" at bounding box center [858, 427] width 893 height 663
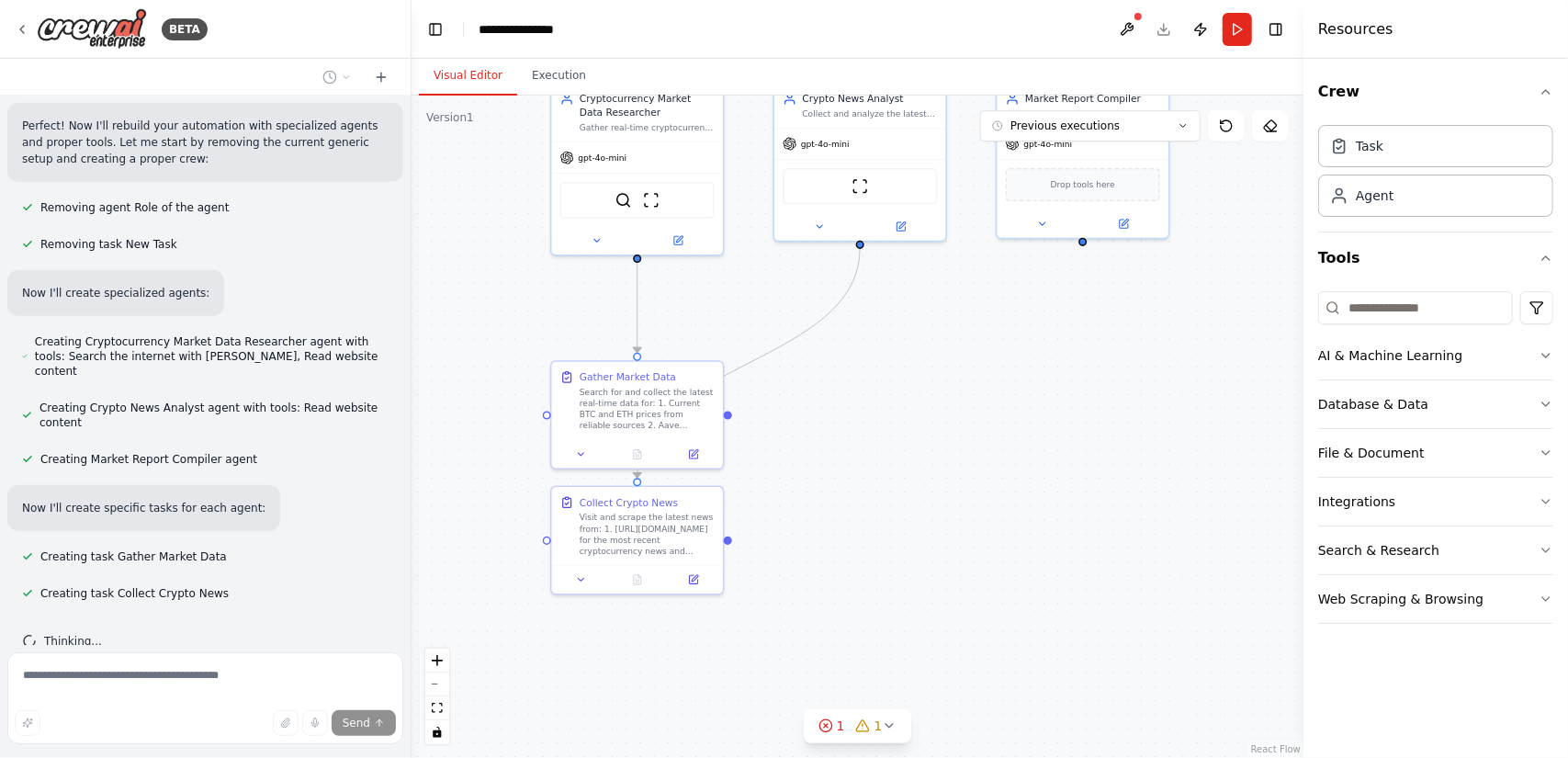
drag, startPoint x: 955, startPoint y: 644, endPoint x: 972, endPoint y: 451, distance: 193.7
click at [972, 451] on div ".deletable-edge-delete-btn { width: 20px; height: 20px; border: 0px solid #ffff…" at bounding box center [858, 427] width 893 height 663
click at [930, 468] on div ".deletable-edge-delete-btn { width: 20px; height: 20px; border: 0px solid #ffff…" at bounding box center [858, 427] width 893 height 663
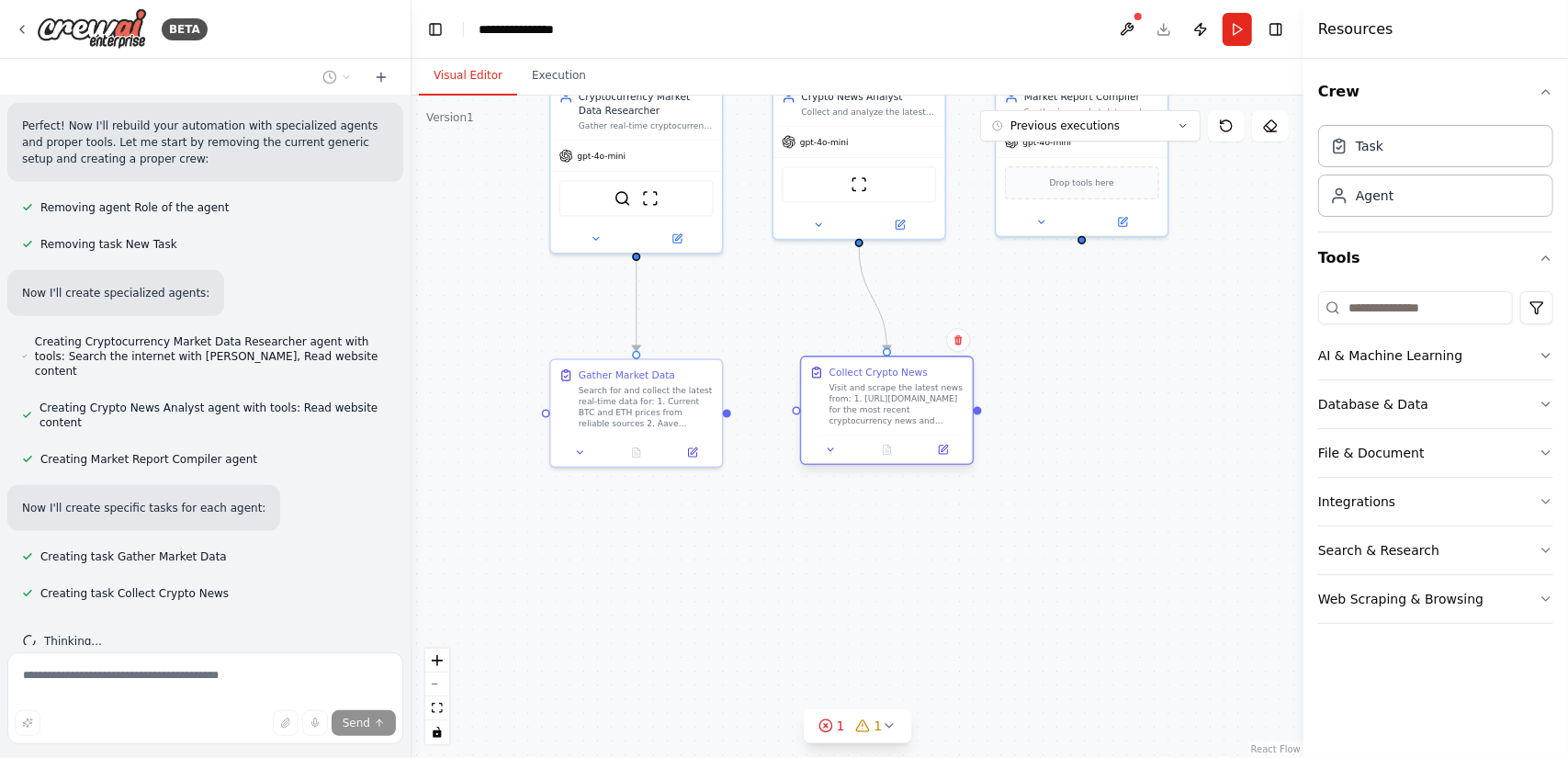
scroll to position [823, 0]
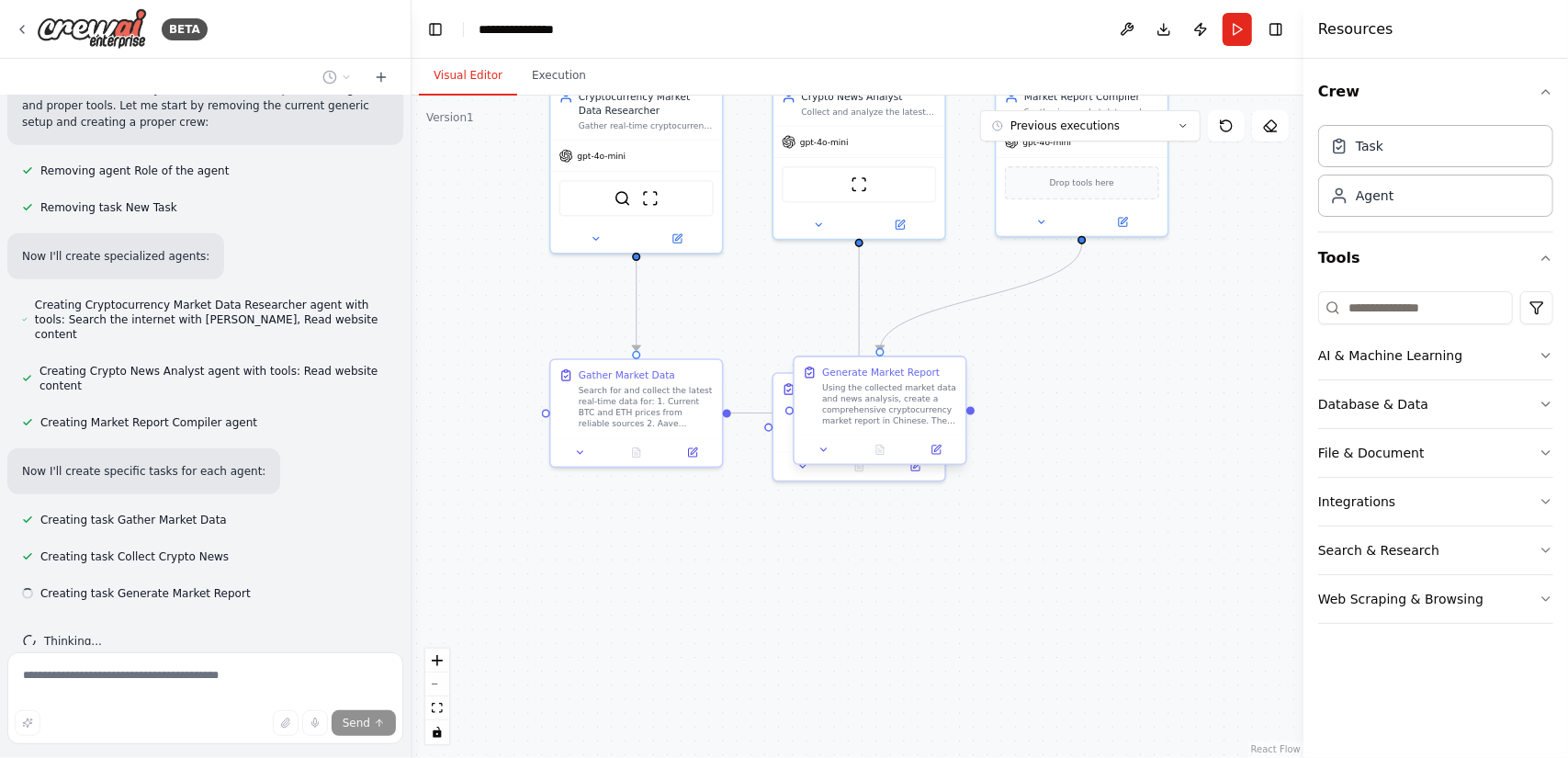
drag, startPoint x: 669, startPoint y: 522, endPoint x: 895, endPoint y: 405, distance: 254.5
click at [895, 405] on div "Cryptocurrency Market Data Researcher Gather real-time cryptocurrency market da…" at bounding box center [818, 260] width 676 height 502
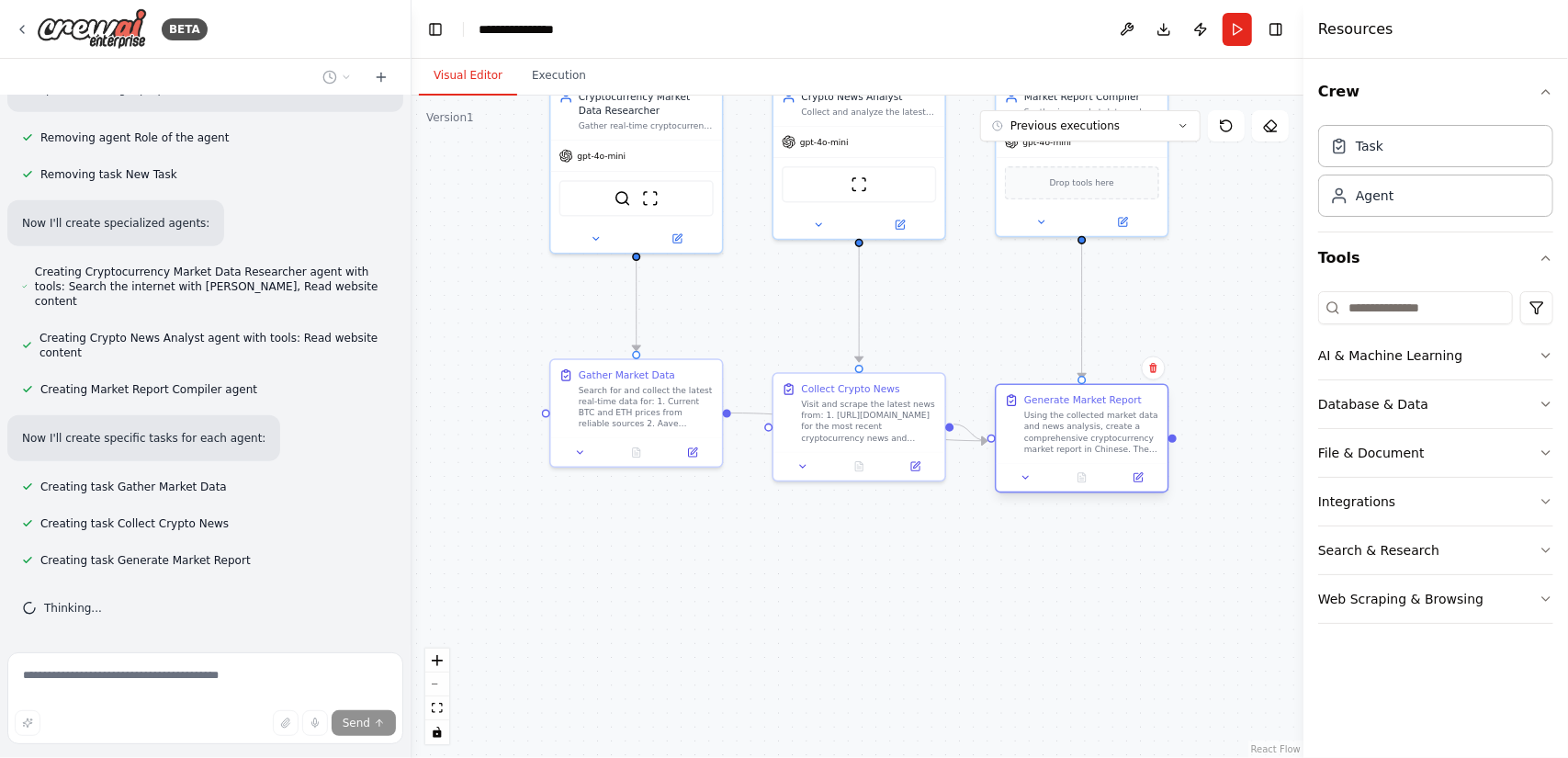
scroll to position [921, 0]
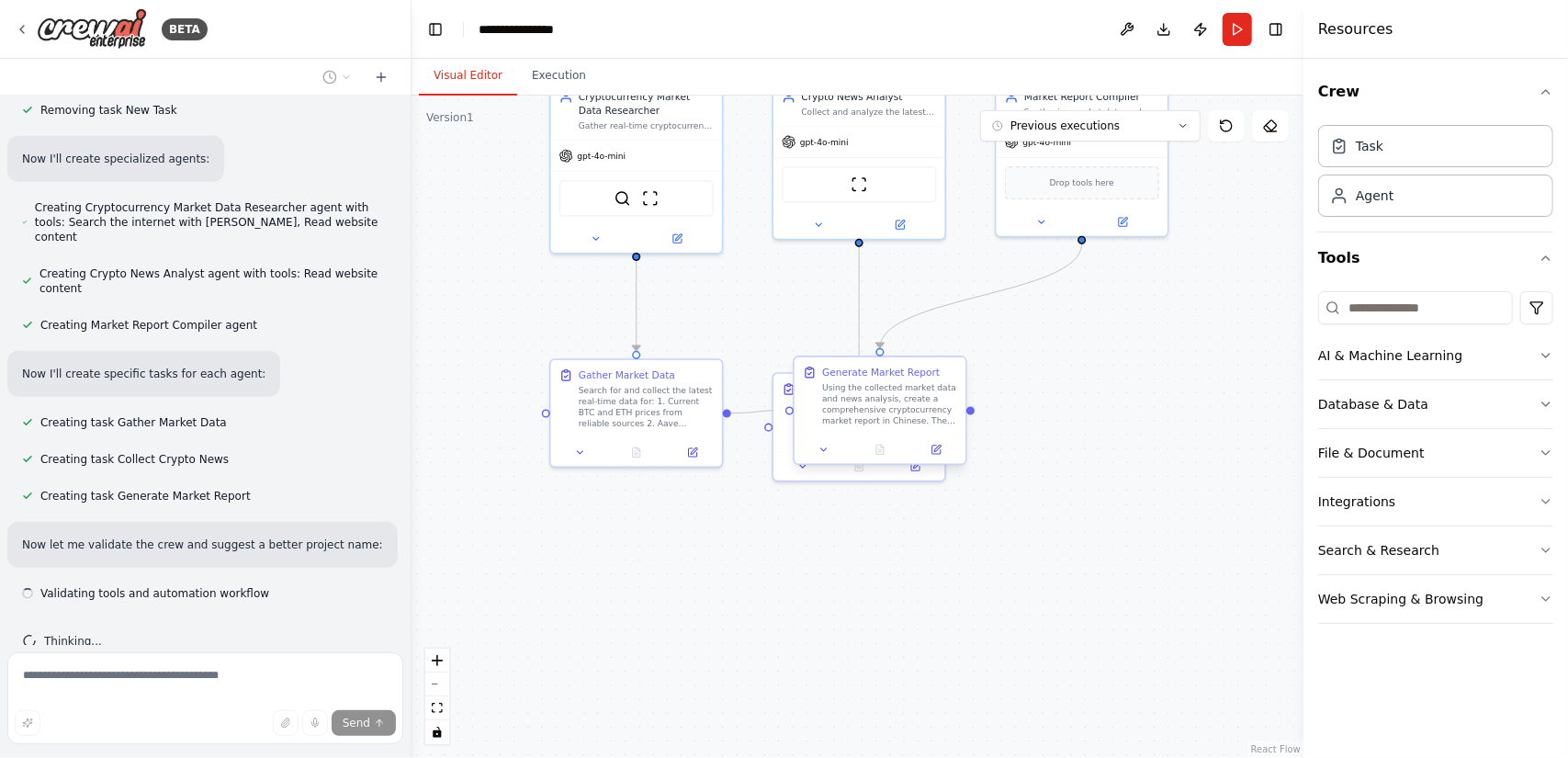
drag, startPoint x: 906, startPoint y: 403, endPoint x: 1106, endPoint y: 431, distance: 202.0
click at [1106, 431] on div ".deletable-edge-delete-btn { width: 20px; height: 20px; border: 0px solid #ffff…" at bounding box center [858, 427] width 893 height 663
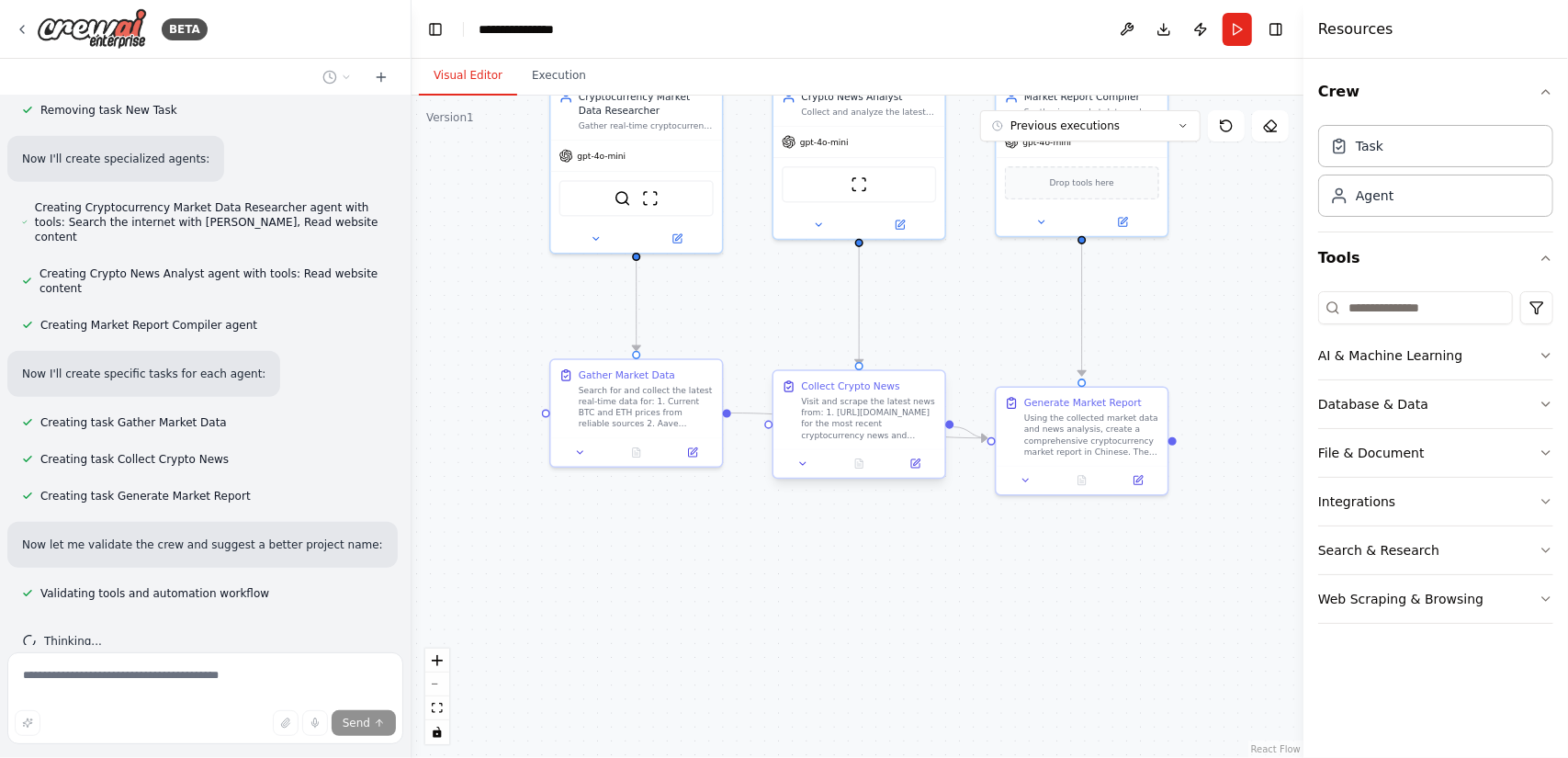
scroll to position [957, 0]
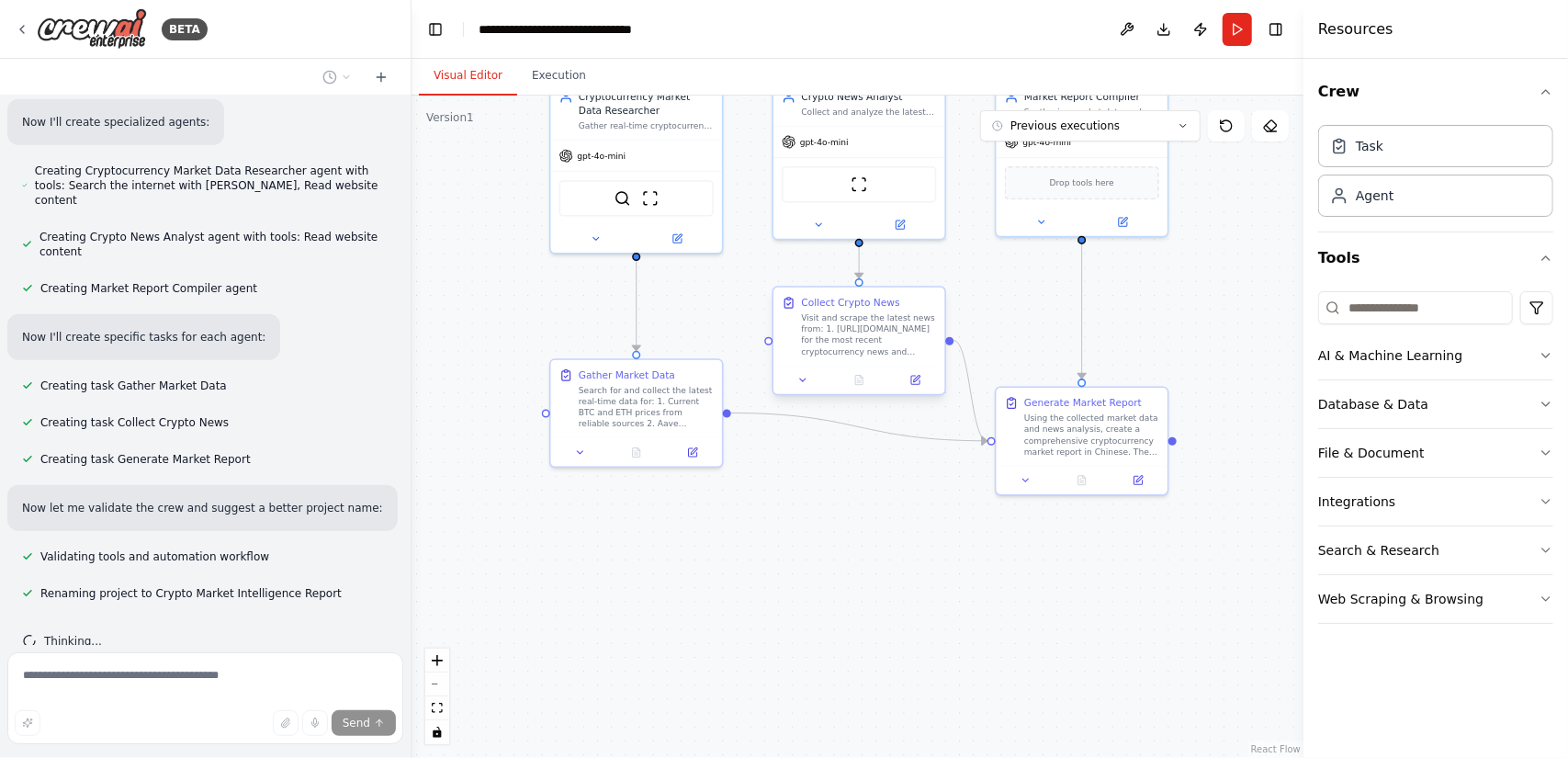
drag, startPoint x: 863, startPoint y: 418, endPoint x: 860, endPoint y: 329, distance: 89.1
click at [860, 329] on div "Visit and scrape the latest news from: 1. [URL][DOMAIN_NAME] for the most recen…" at bounding box center [868, 335] width 135 height 45
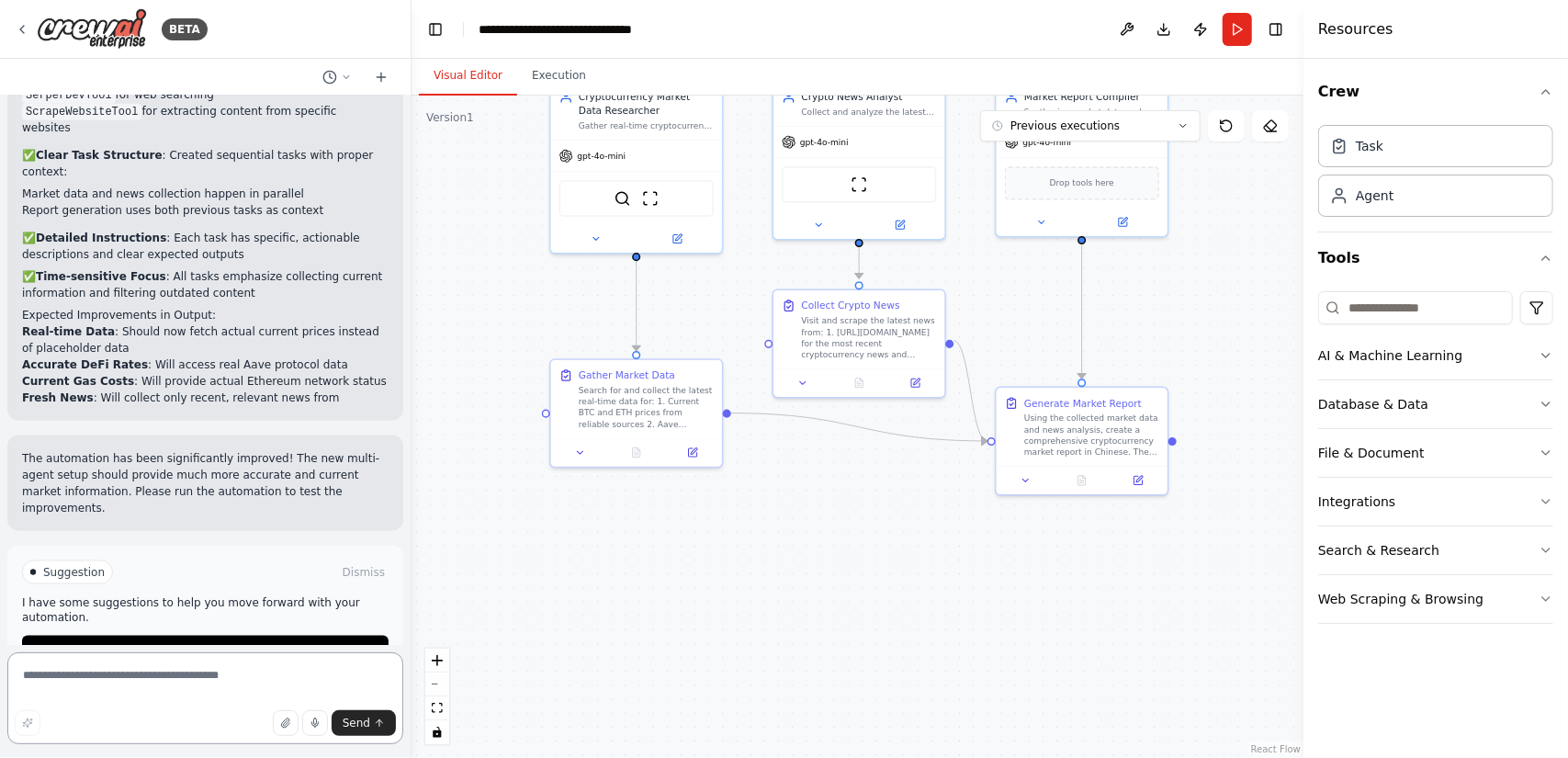
scroll to position [1725, 0]
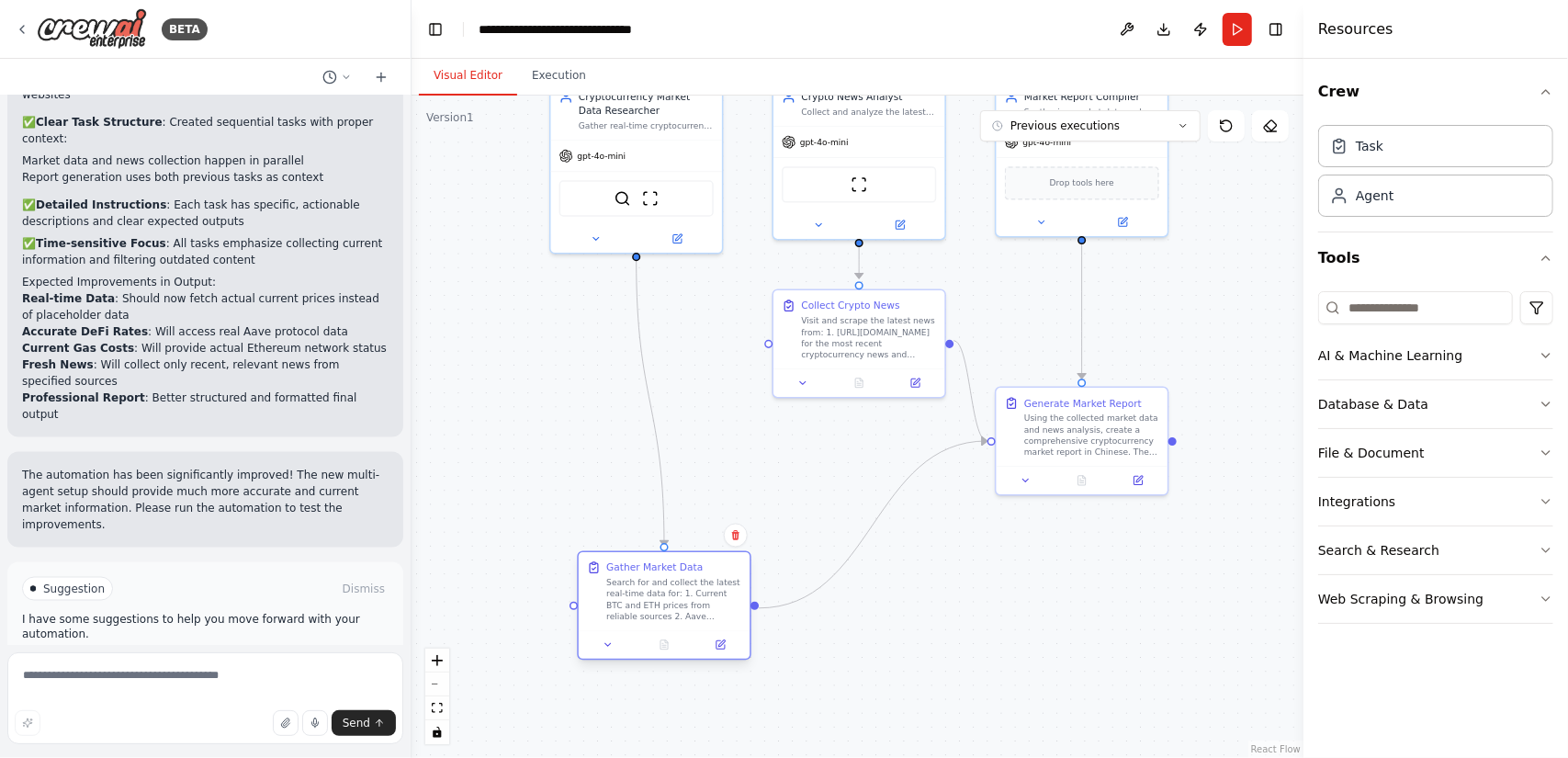
drag, startPoint x: 666, startPoint y: 429, endPoint x: 689, endPoint y: 621, distance: 193.4
click at [689, 621] on div "Gather Market Data Search for and collect the latest real-time data for: 1. Cur…" at bounding box center [664, 591] width 171 height 78
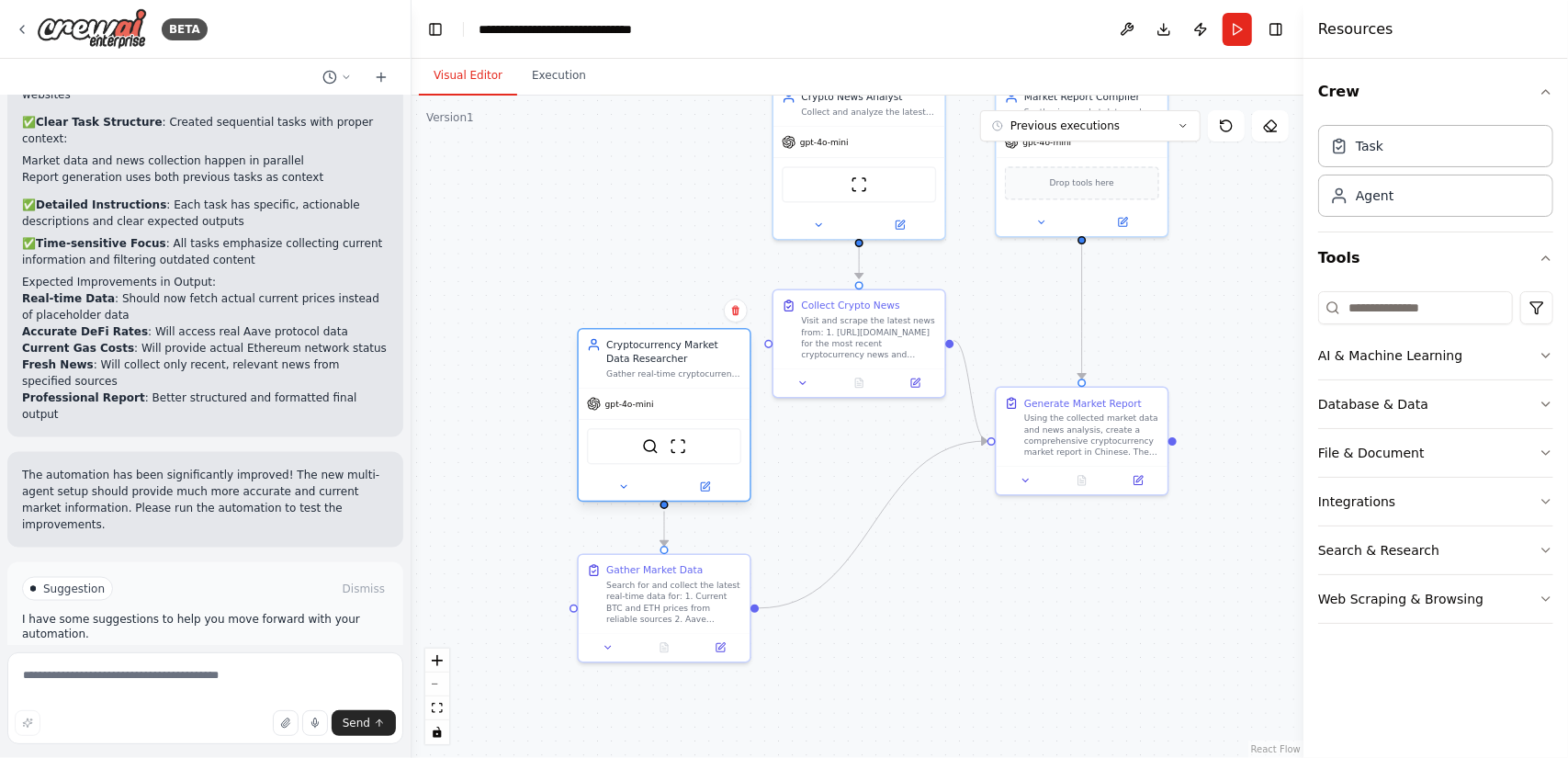
drag, startPoint x: 651, startPoint y: 138, endPoint x: 677, endPoint y: 388, distance: 251.3
click at [677, 389] on div "gpt-4o-mini" at bounding box center [664, 403] width 171 height 30
click at [888, 449] on div ".deletable-edge-delete-btn { width: 20px; height: 20px; border: 0px solid #ffff…" at bounding box center [858, 427] width 893 height 663
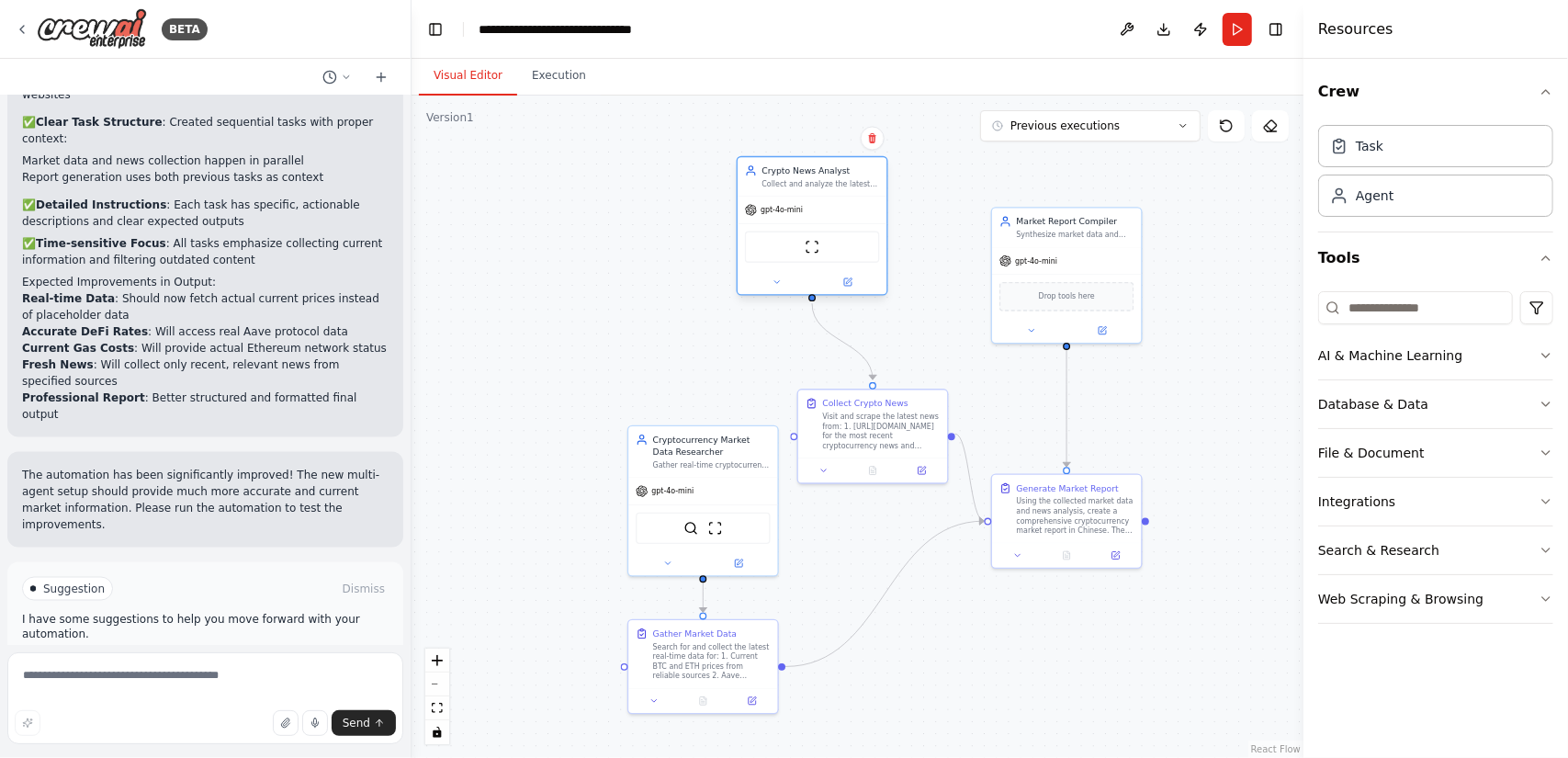
drag, startPoint x: 894, startPoint y: 165, endPoint x: 825, endPoint y: 178, distance: 70.2
click at [825, 179] on div "Collect and analyze the latest cryptocurrency news from Chinese crypto media so…" at bounding box center [821, 184] width 118 height 10
drag, startPoint x: 861, startPoint y: 419, endPoint x: 797, endPoint y: 407, distance: 65.1
click at [797, 407] on div "Visit and scrape the latest news from: 1. [URL][DOMAIN_NAME] for the most recen…" at bounding box center [821, 416] width 118 height 39
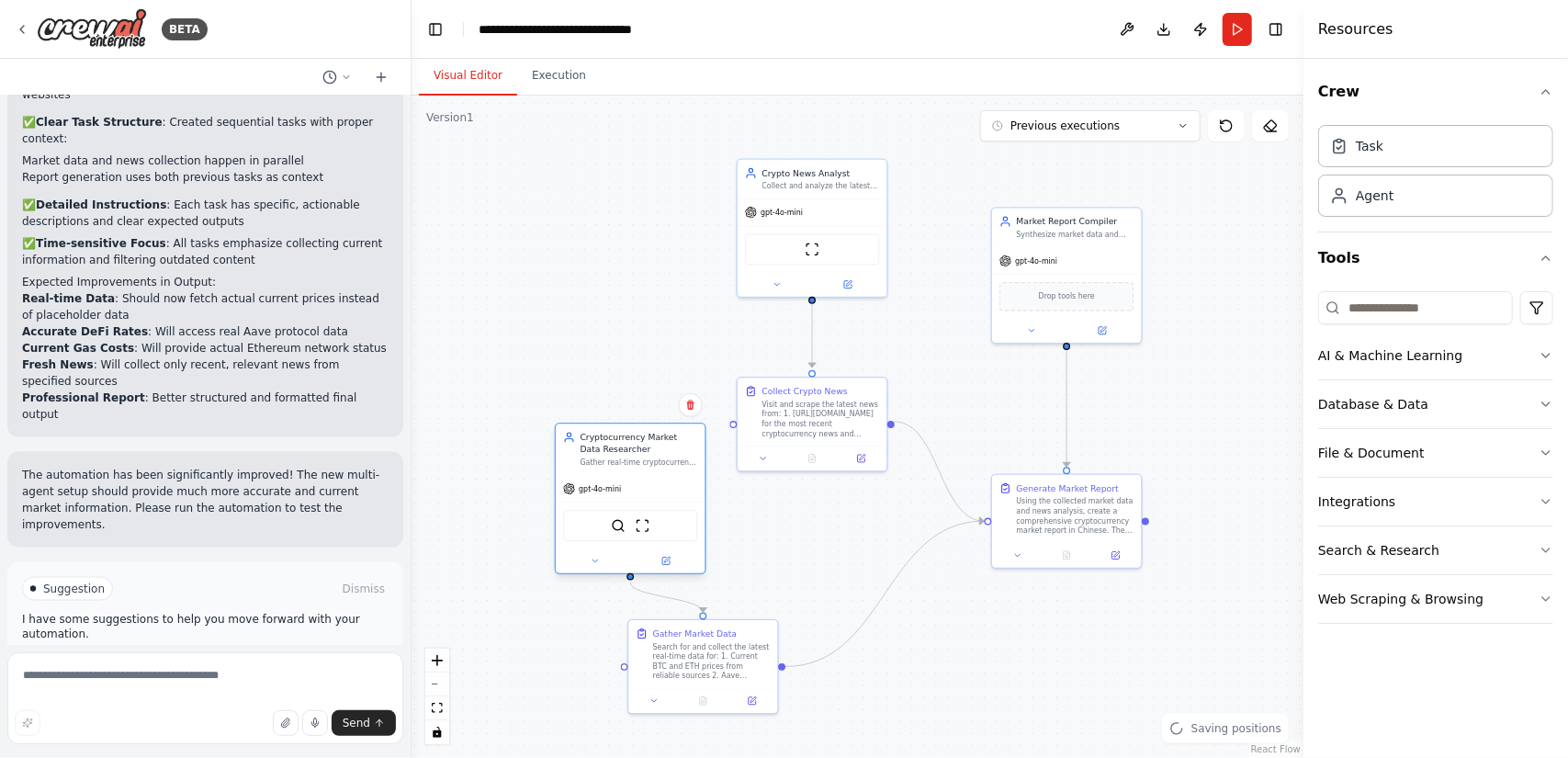
drag, startPoint x: 672, startPoint y: 475, endPoint x: 598, endPoint y: 474, distance: 74.0
click at [598, 474] on div "gpt-4o-mini SerperDevTool ScrapeWebsiteTool" at bounding box center [630, 523] width 149 height 98
drag, startPoint x: 687, startPoint y: 670, endPoint x: 625, endPoint y: 670, distance: 62.0
click at [625, 670] on div "Search for and collect the latest real-time data for: 1. Current BTC and ETH pr…" at bounding box center [651, 659] width 118 height 39
click at [1242, 33] on button "Run" at bounding box center [1238, 29] width 29 height 33
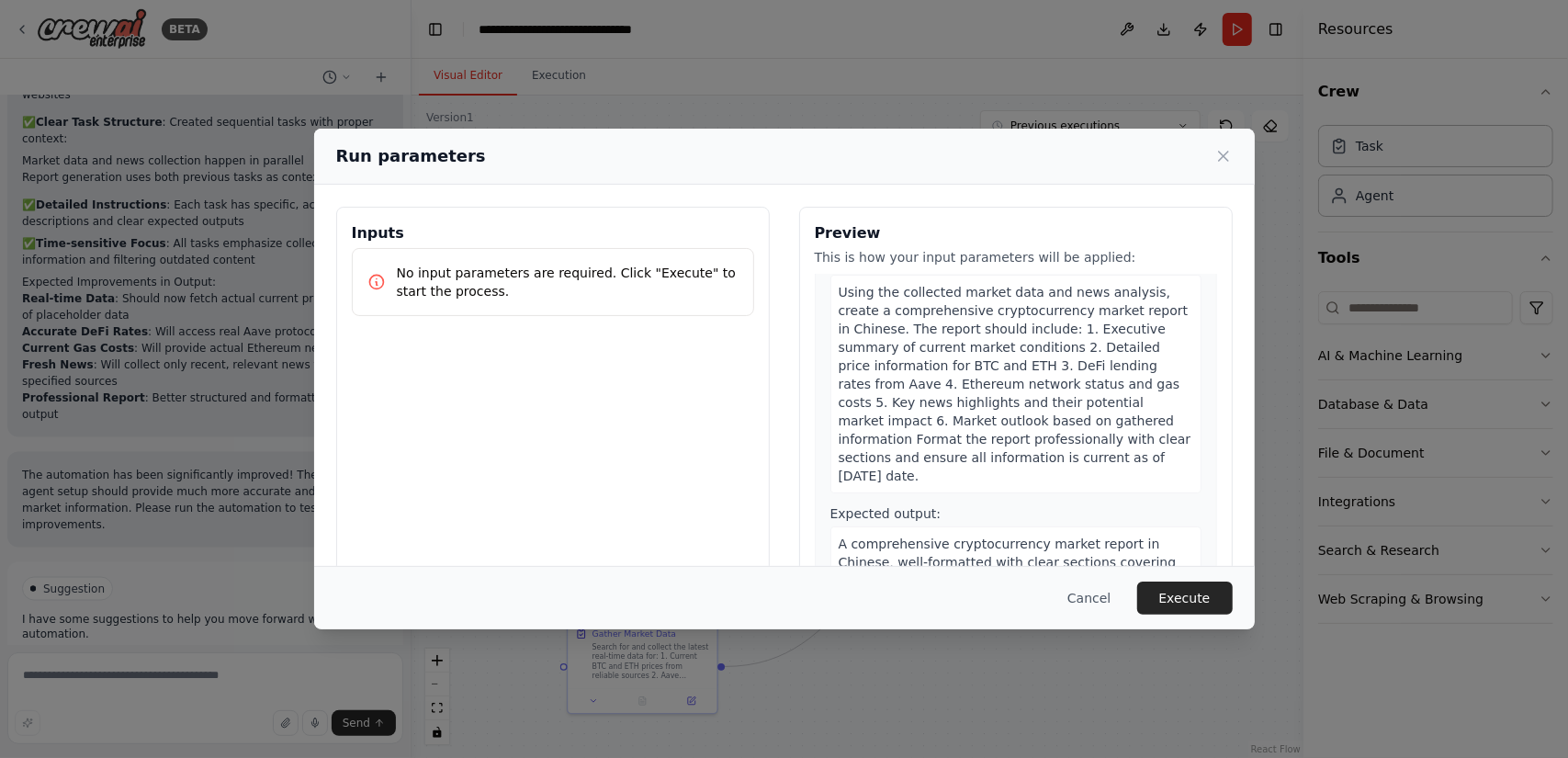
scroll to position [863, 0]
click at [1170, 601] on button "Execute" at bounding box center [1185, 598] width 96 height 33
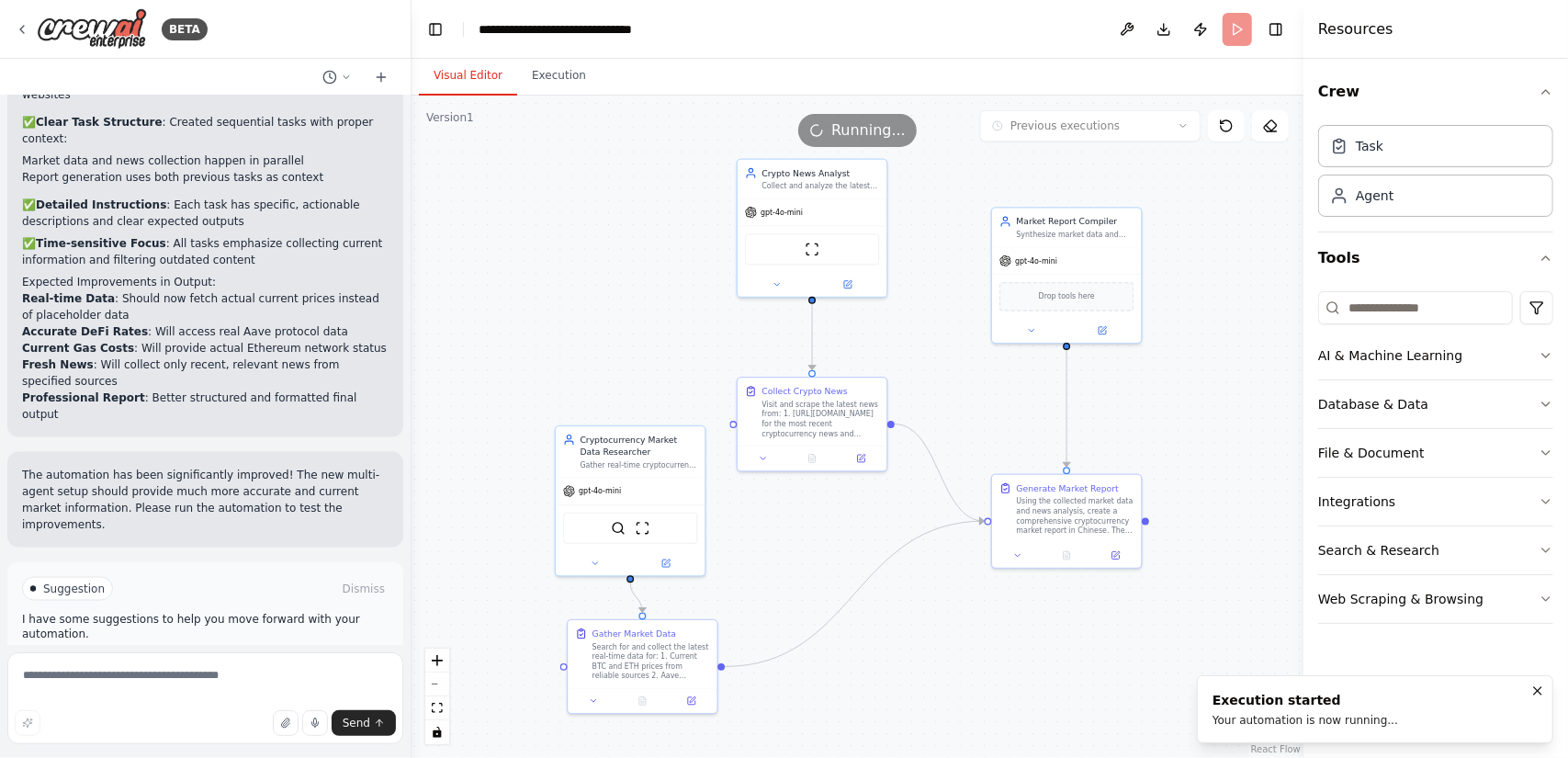
click at [483, 76] on button "Visual Editor" at bounding box center [468, 76] width 98 height 39
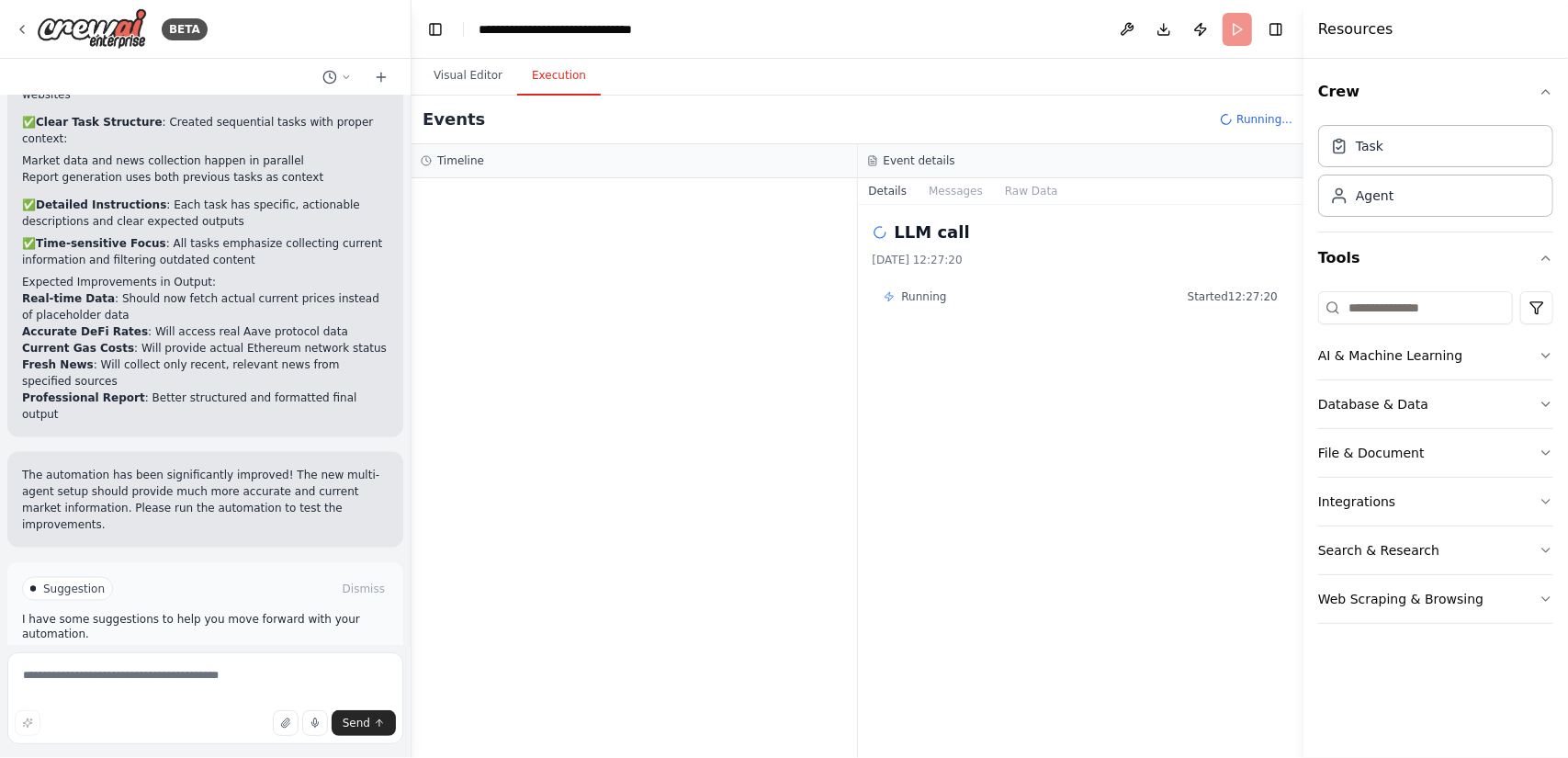
click at [552, 76] on button "Execution" at bounding box center [559, 76] width 84 height 39
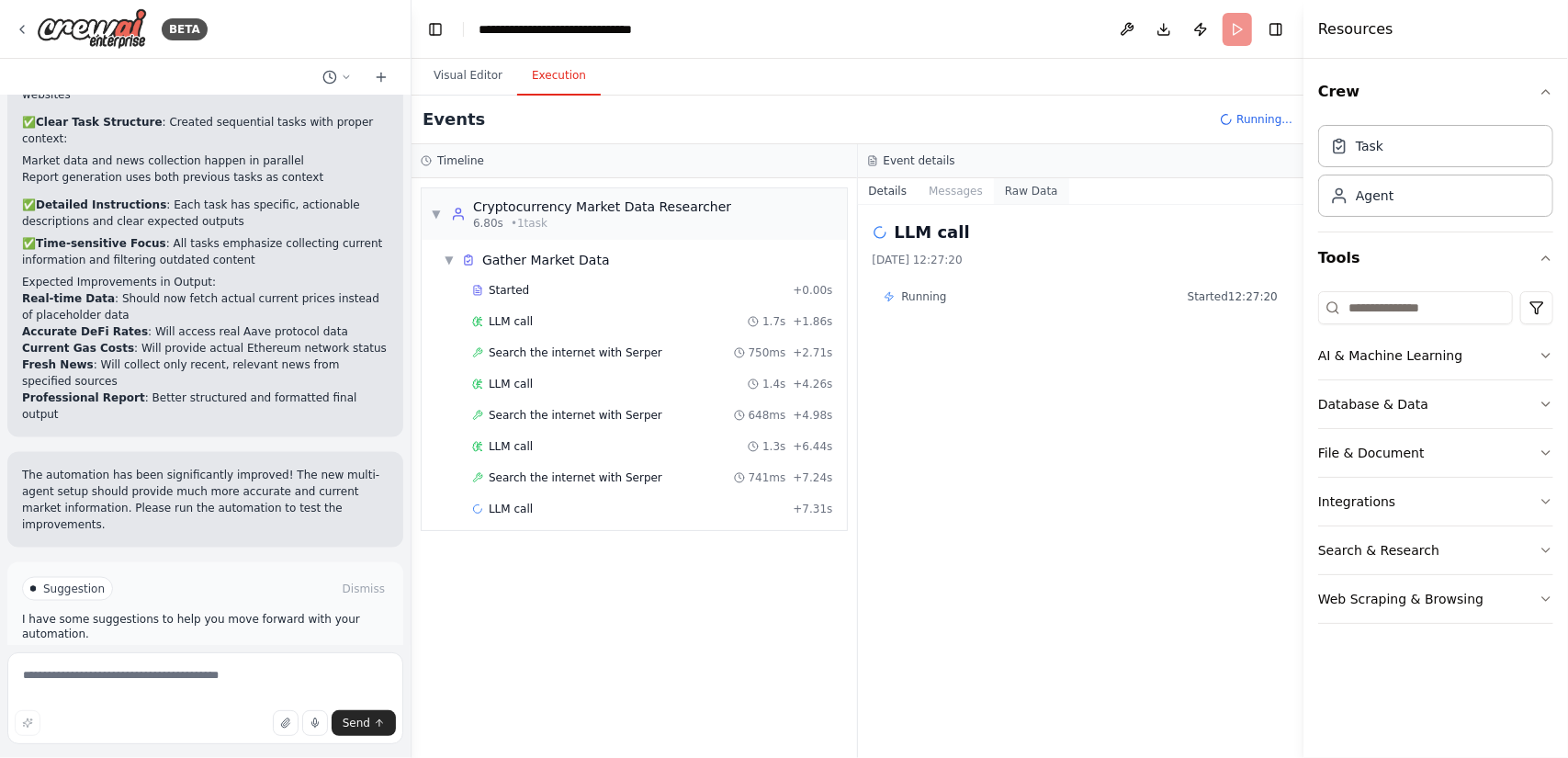
click at [1040, 184] on button "Raw Data" at bounding box center [1031, 191] width 75 height 25
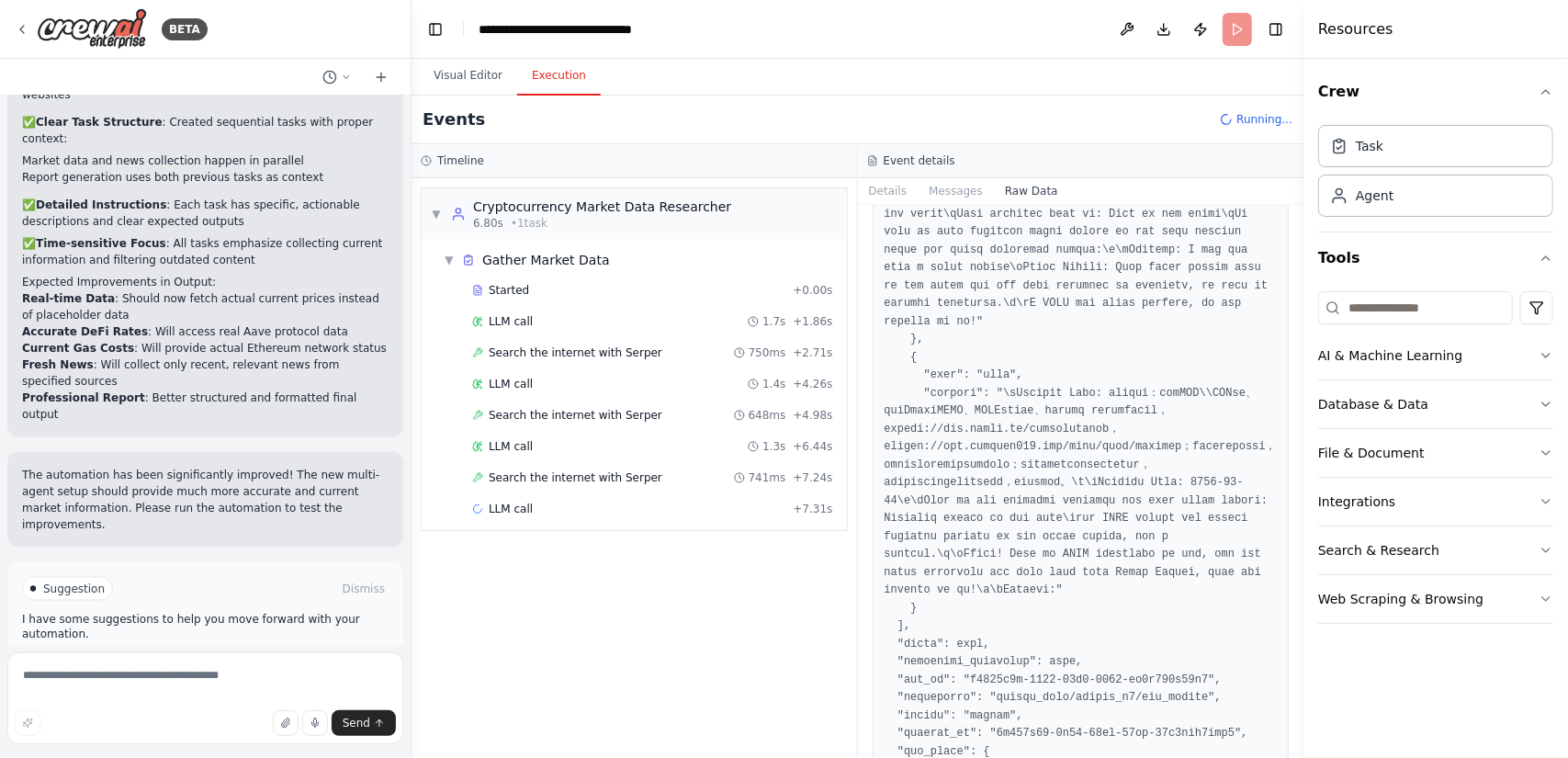
scroll to position [735, 0]
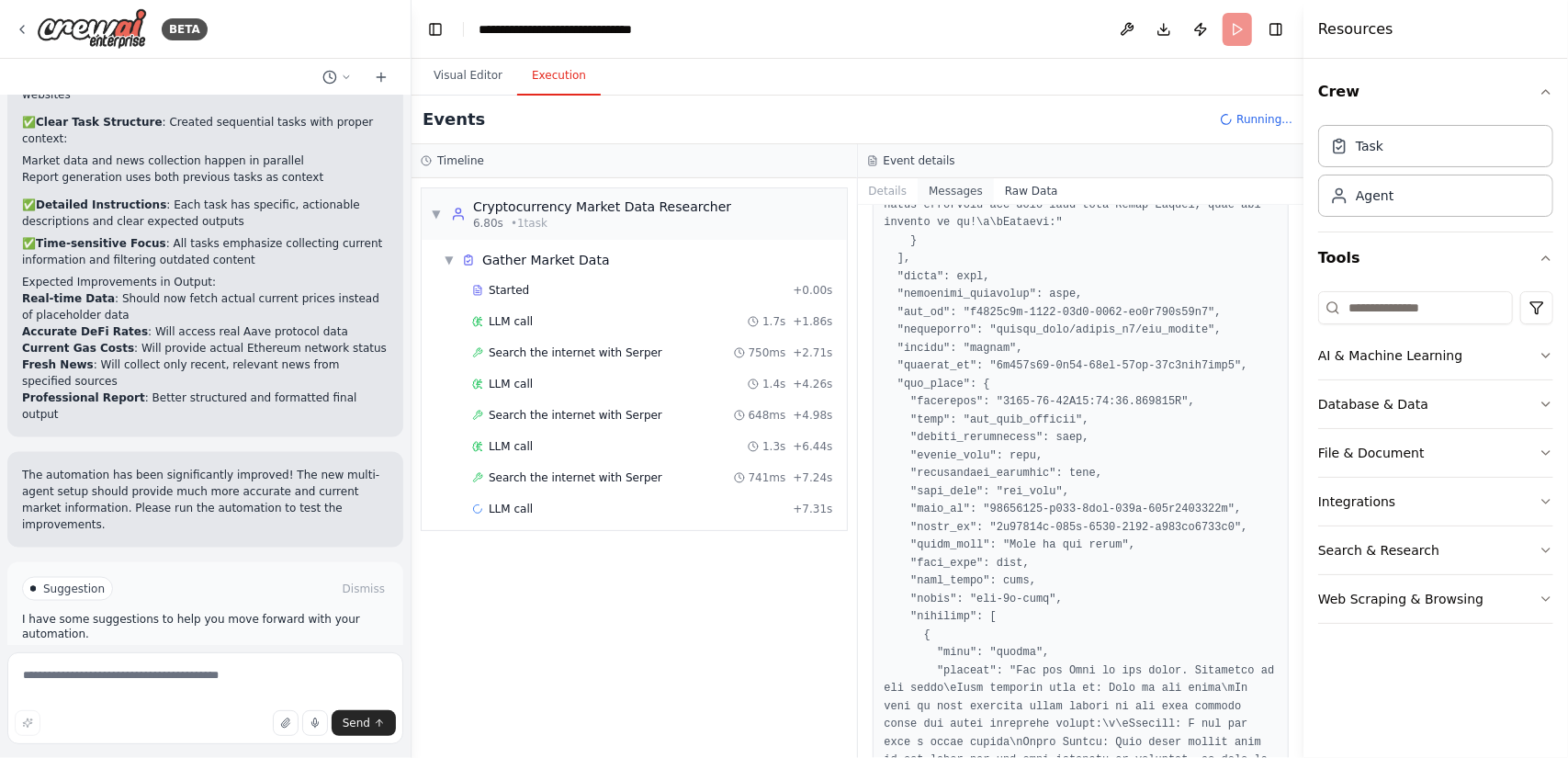
click at [966, 187] on button "Messages" at bounding box center [956, 191] width 76 height 25
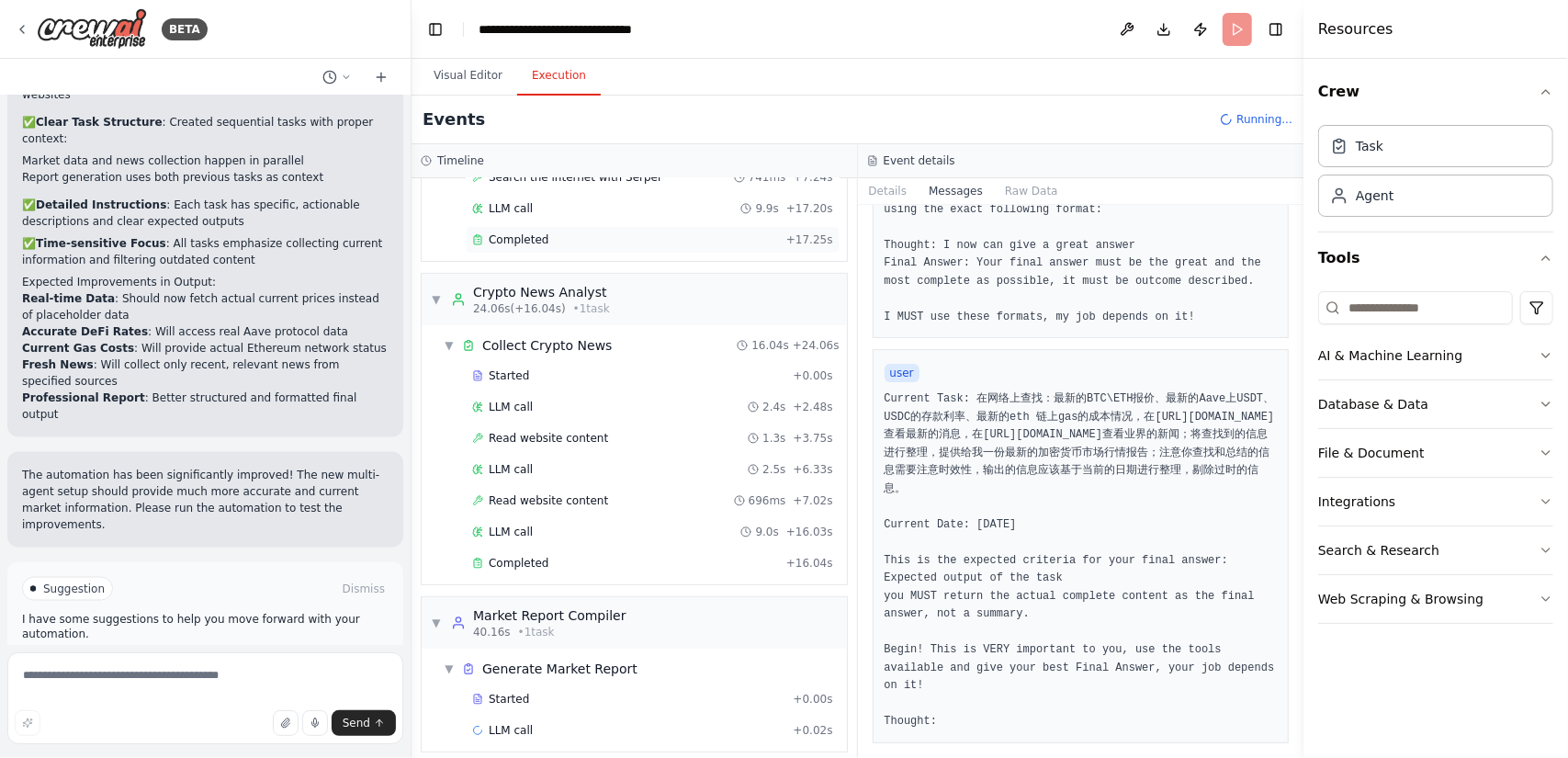
scroll to position [301, 0]
click at [618, 430] on div "Read website content 1.3s + 3.75s" at bounding box center [653, 436] width 362 height 15
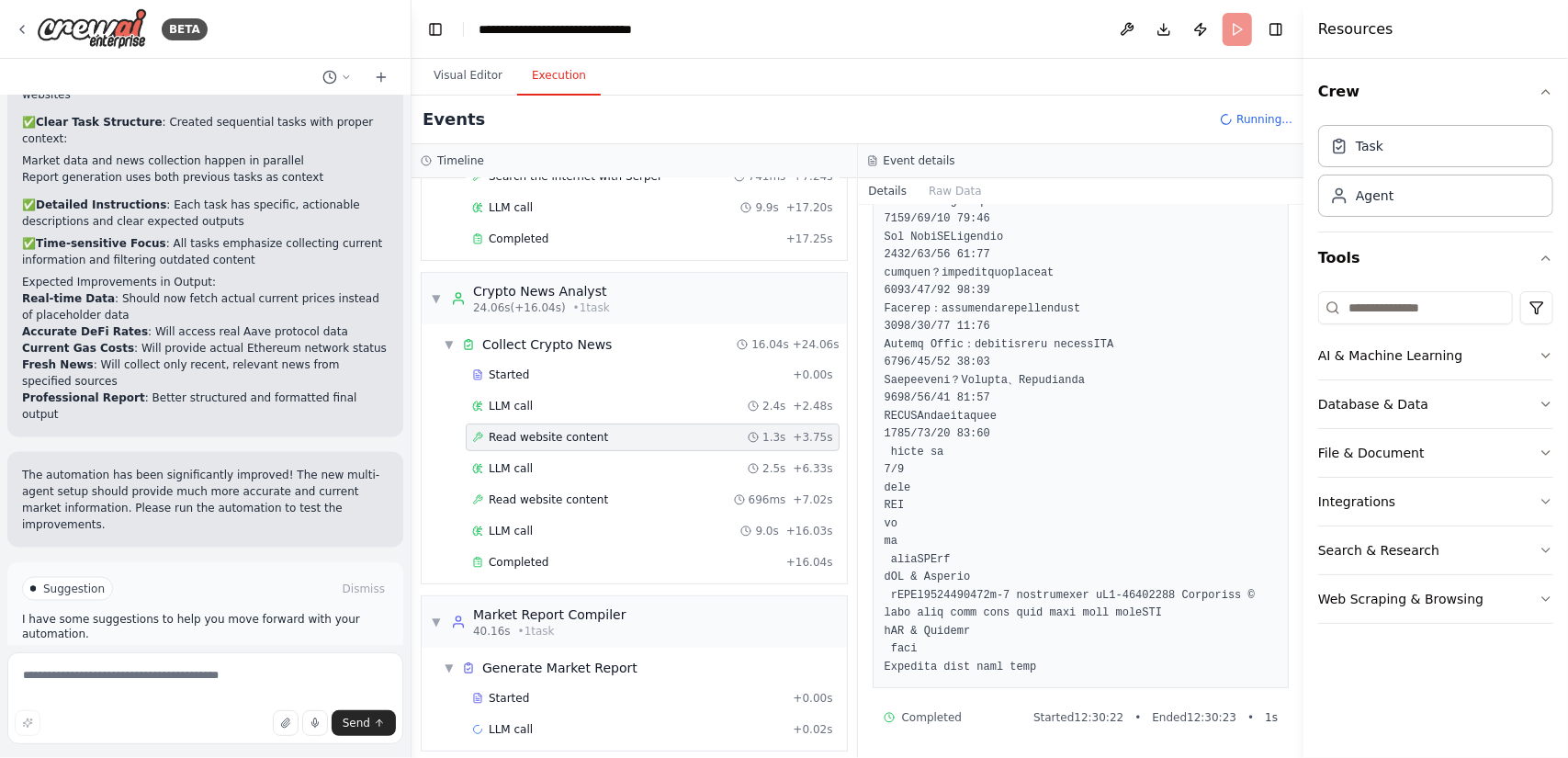
scroll to position [5248, 0]
click at [562, 492] on span "Read website content" at bounding box center [549, 499] width 120 height 15
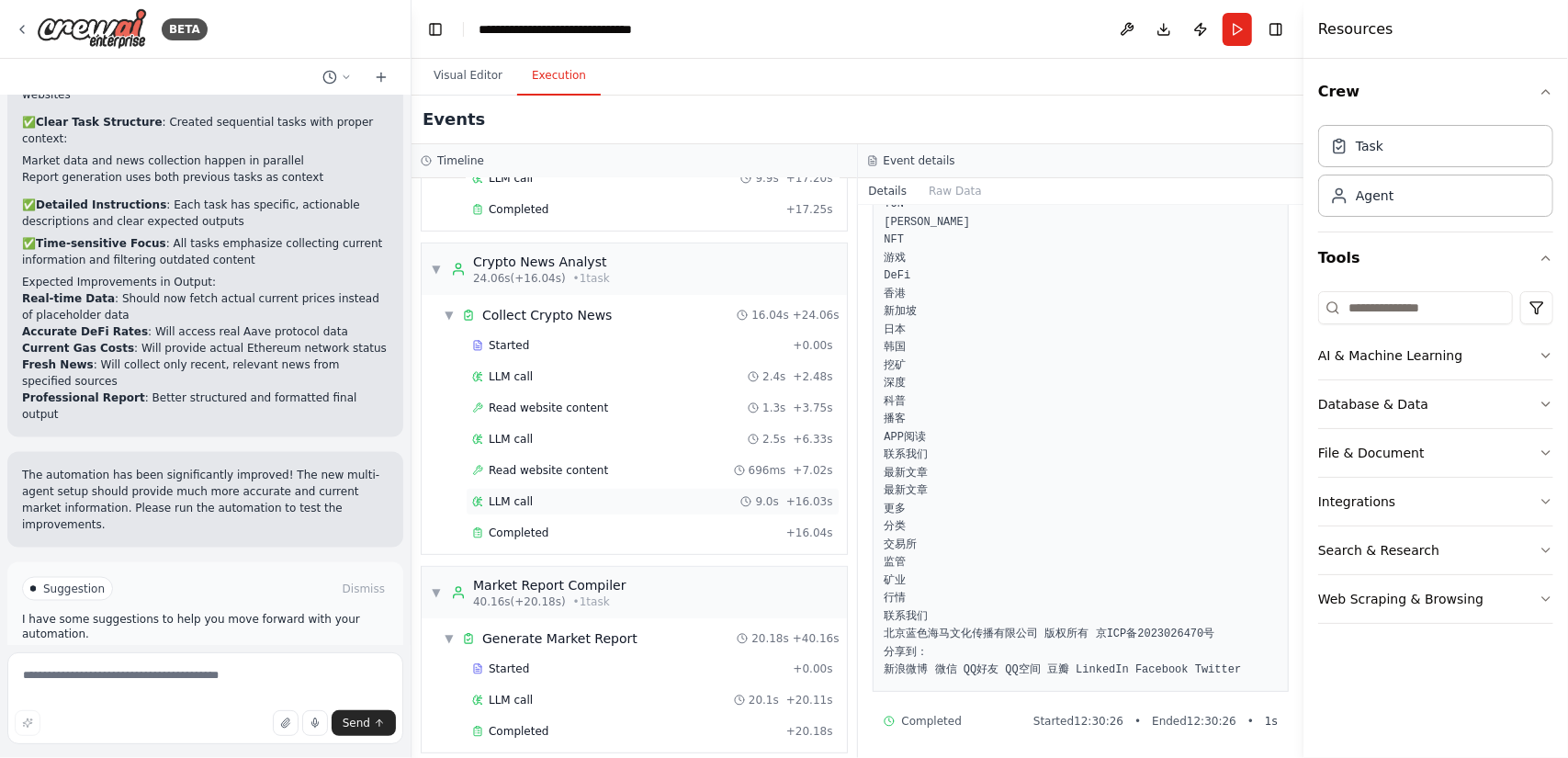
scroll to position [331, 0]
click at [625, 661] on div "Started" at bounding box center [630, 667] width 314 height 15
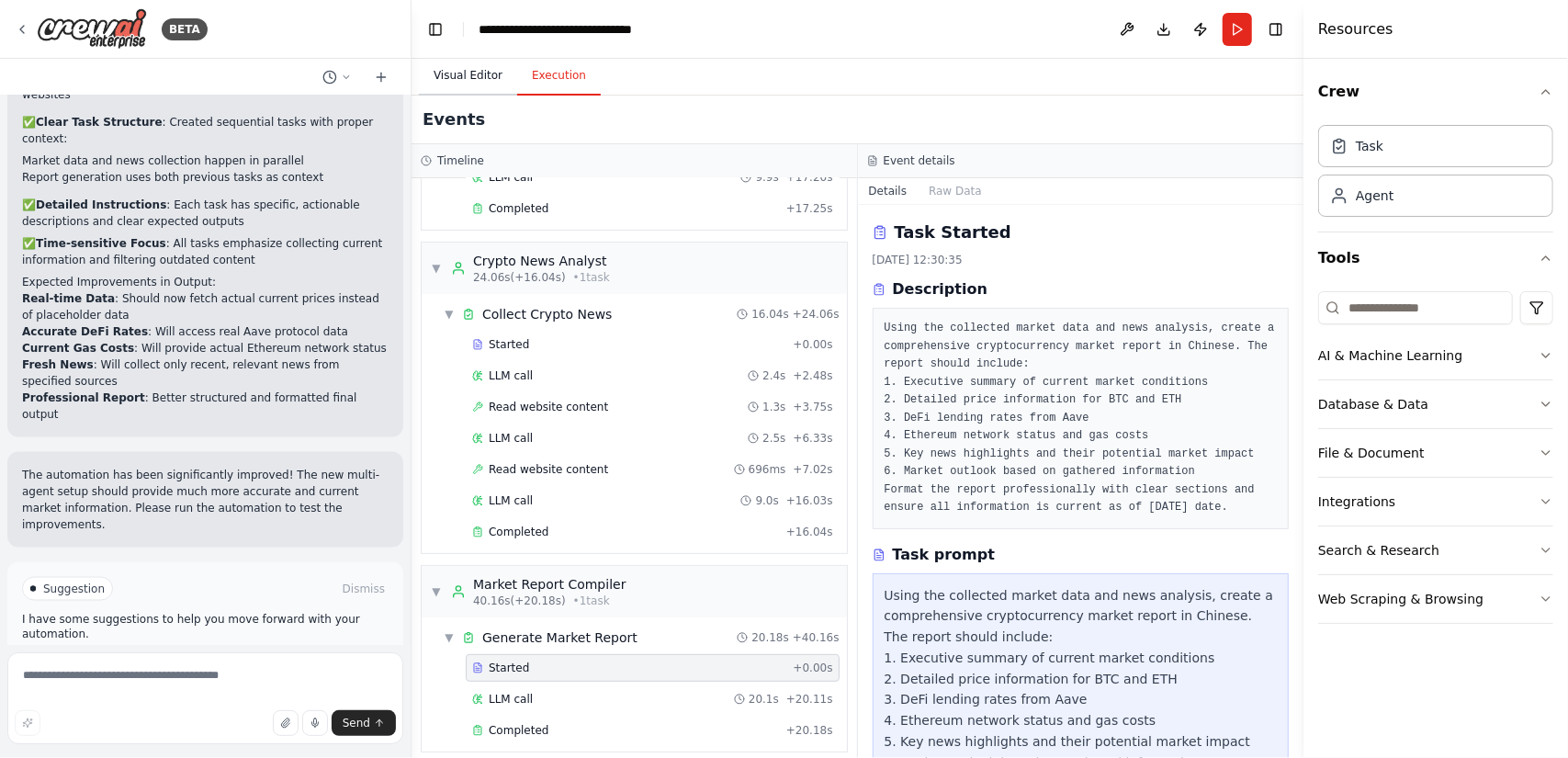
click at [471, 71] on button "Visual Editor" at bounding box center [468, 76] width 98 height 39
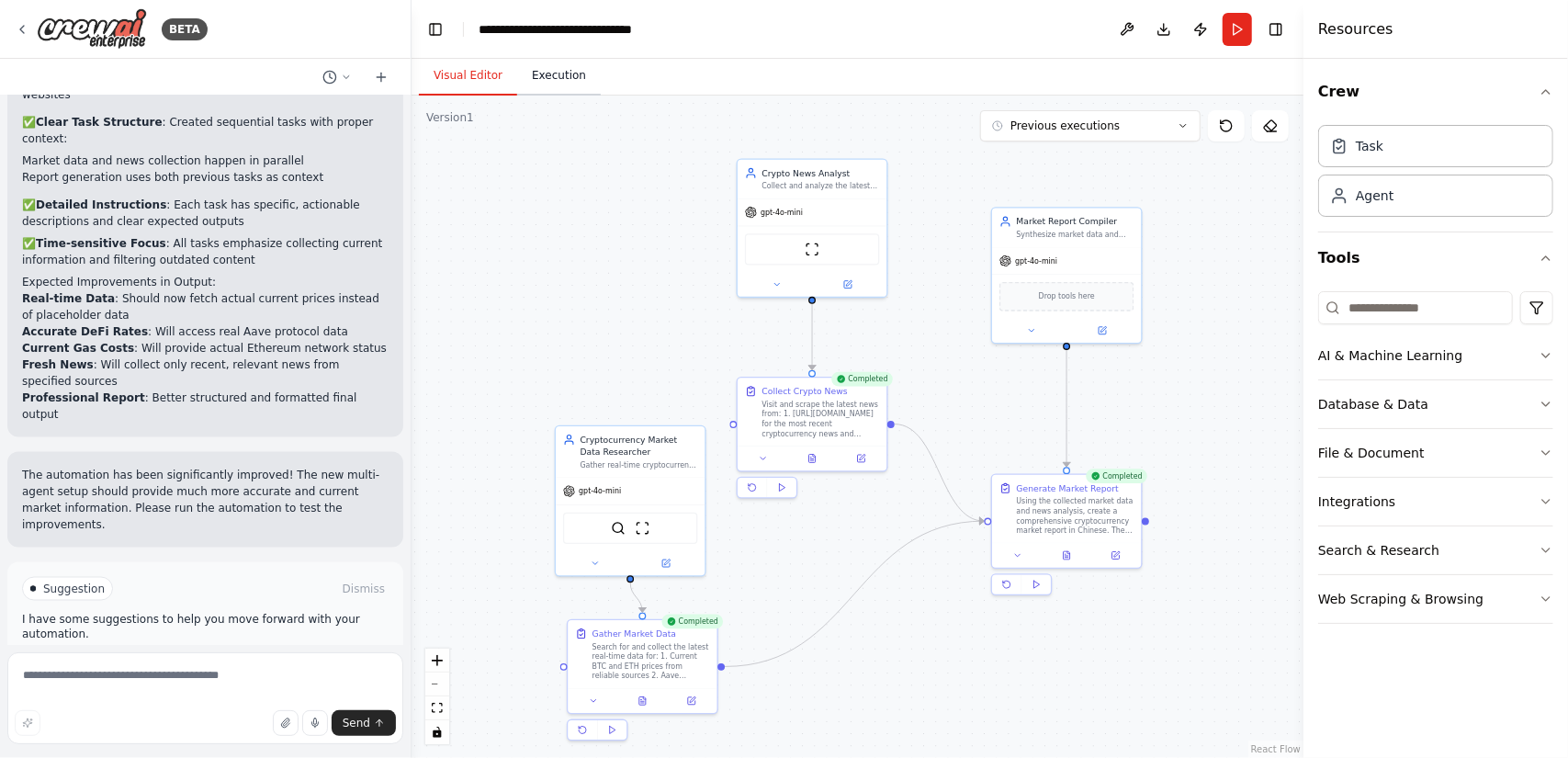
click at [533, 76] on button "Execution" at bounding box center [559, 76] width 84 height 39
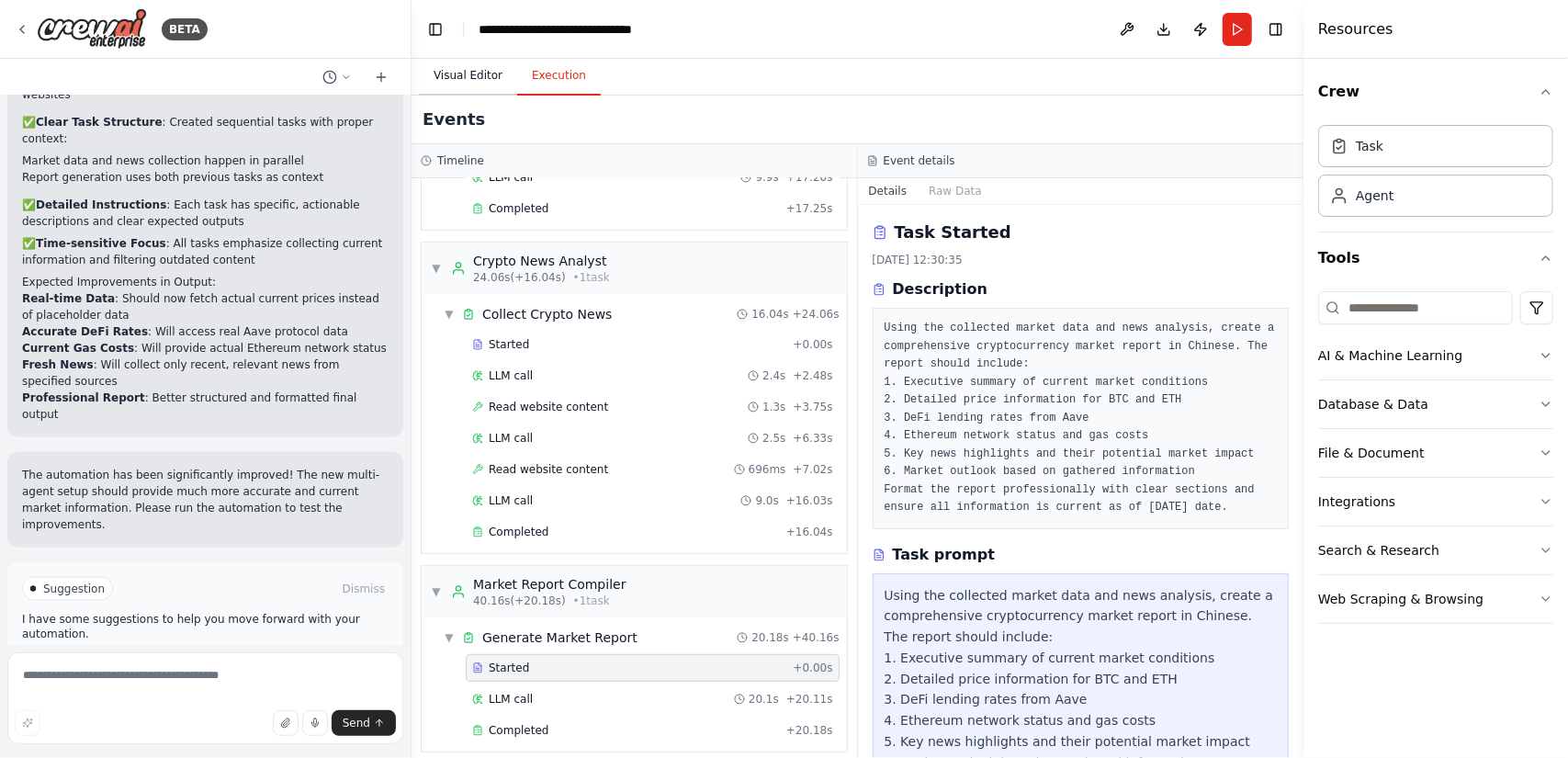
click at [465, 76] on button "Visual Editor" at bounding box center [468, 76] width 98 height 39
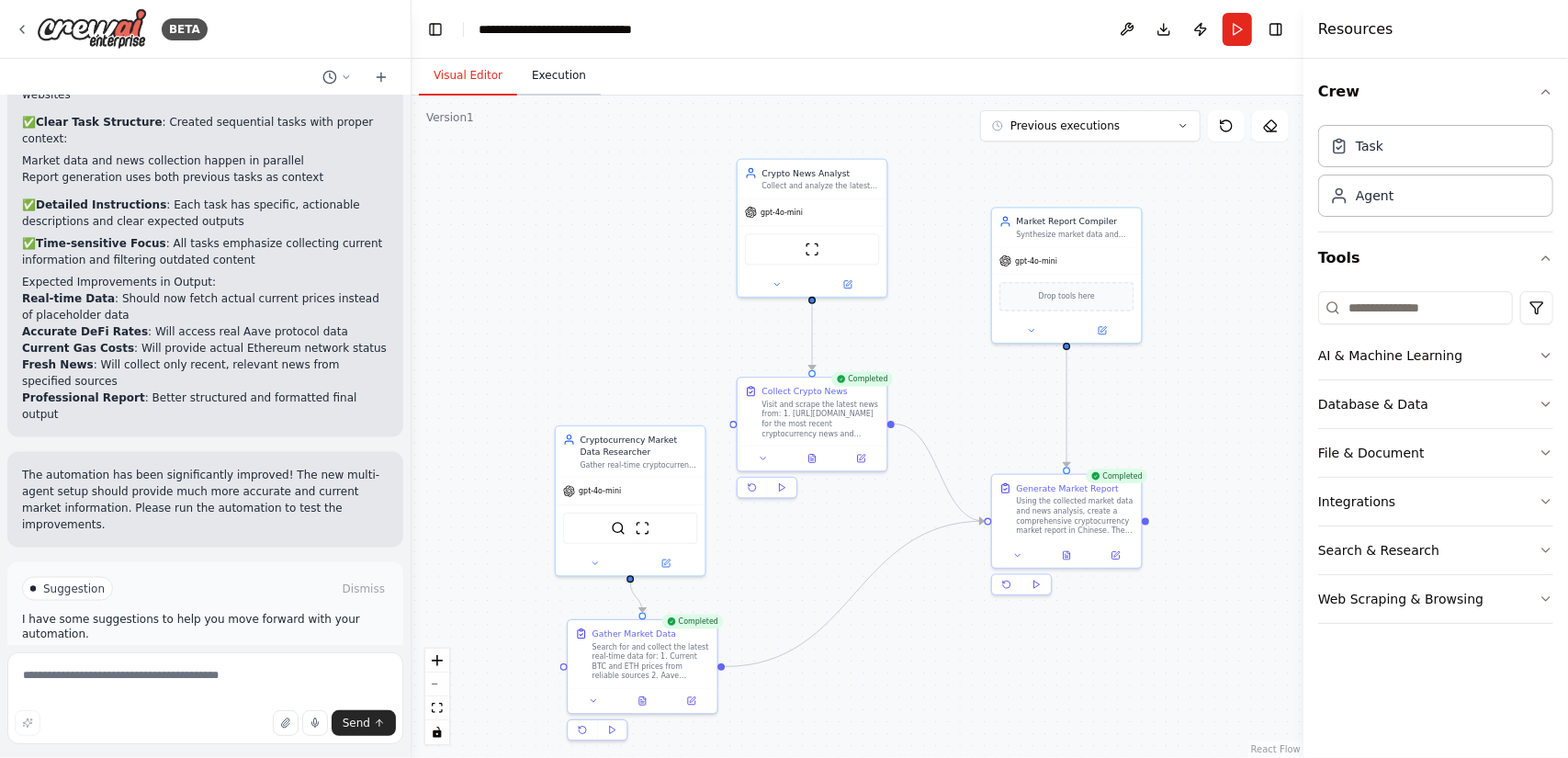
click at [579, 86] on button "Execution" at bounding box center [559, 76] width 84 height 39
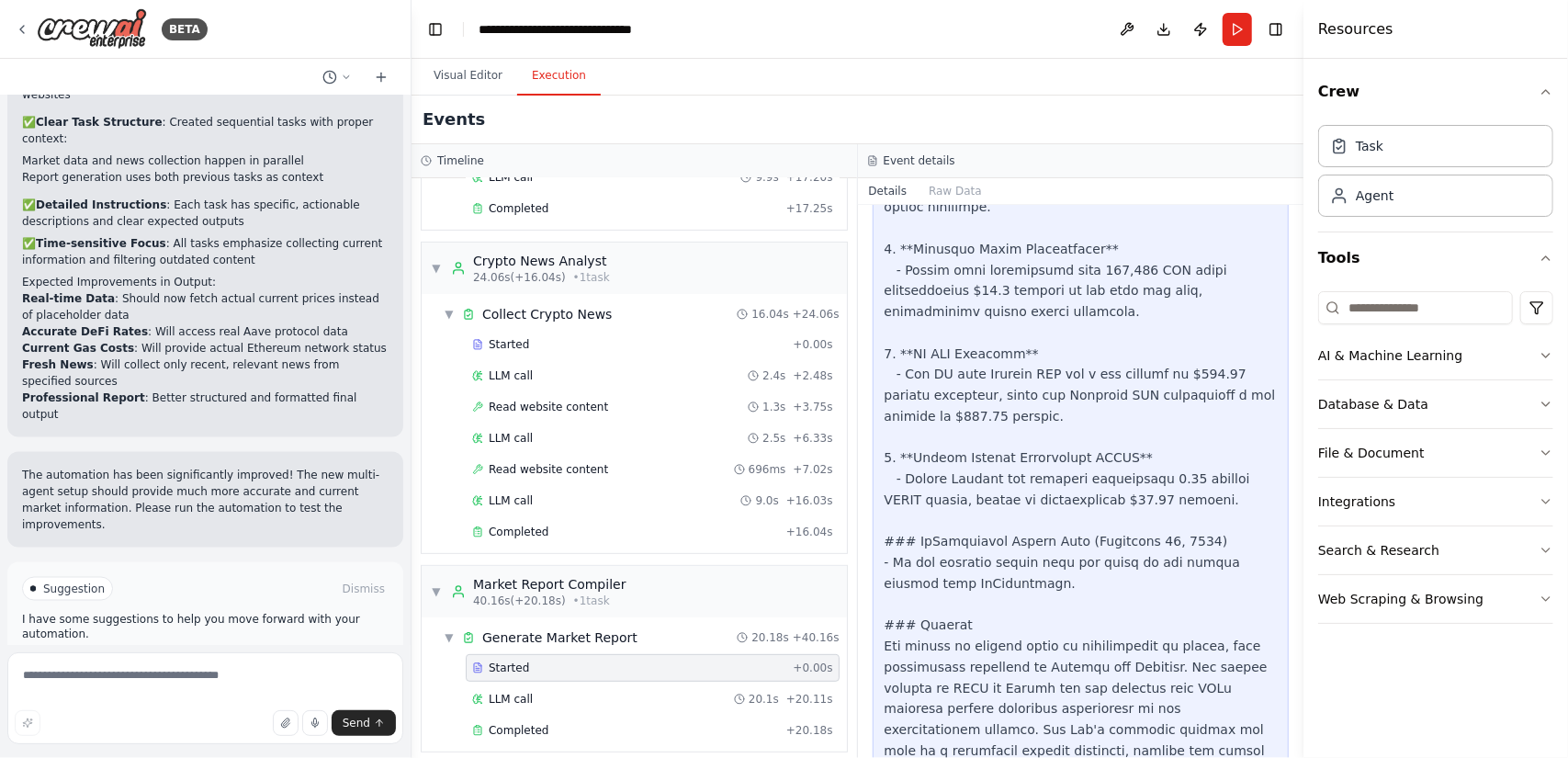
scroll to position [1835, 0]
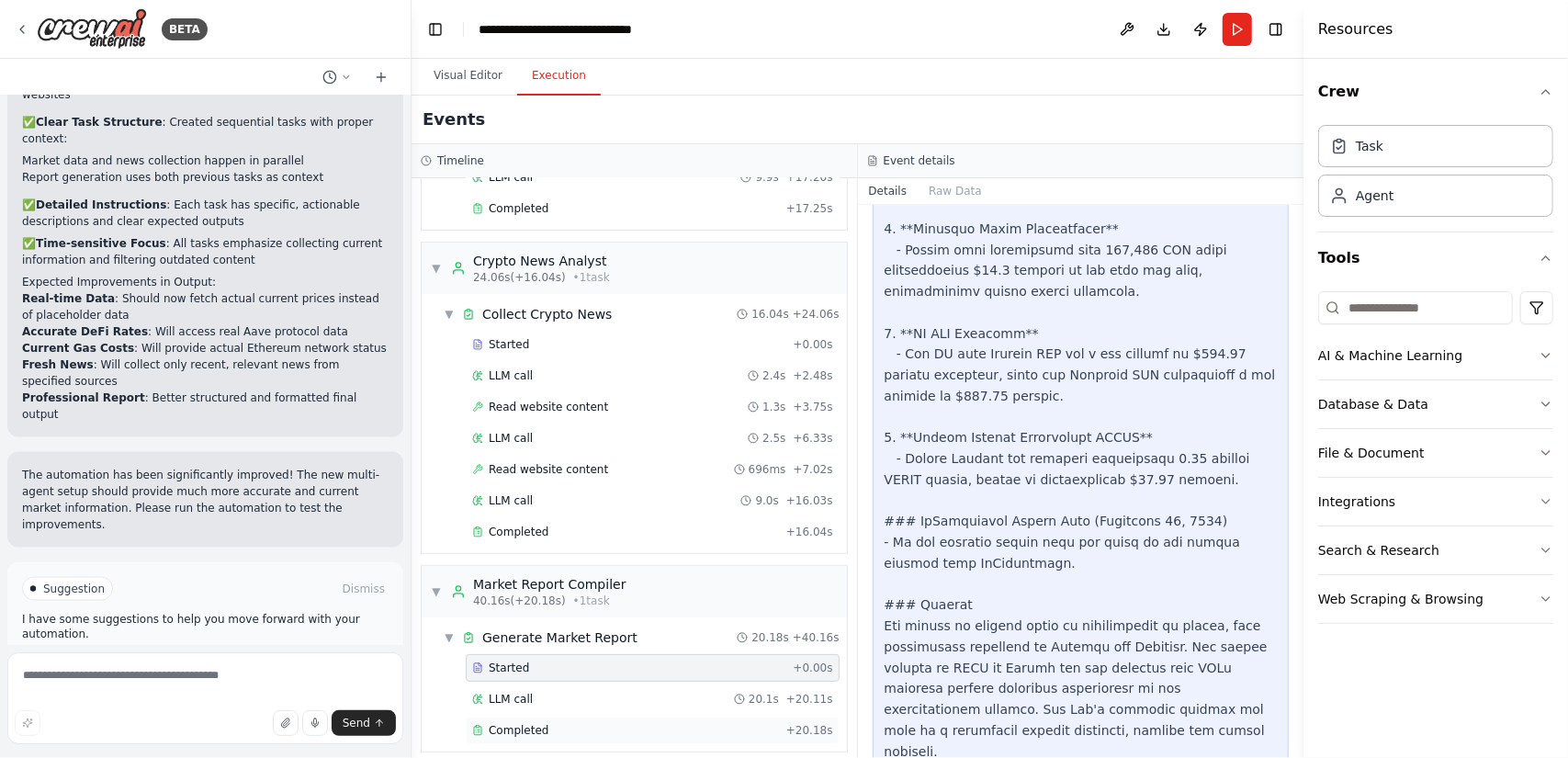
click at [612, 716] on div "Completed + 20.18s" at bounding box center [653, 730] width 374 height 27
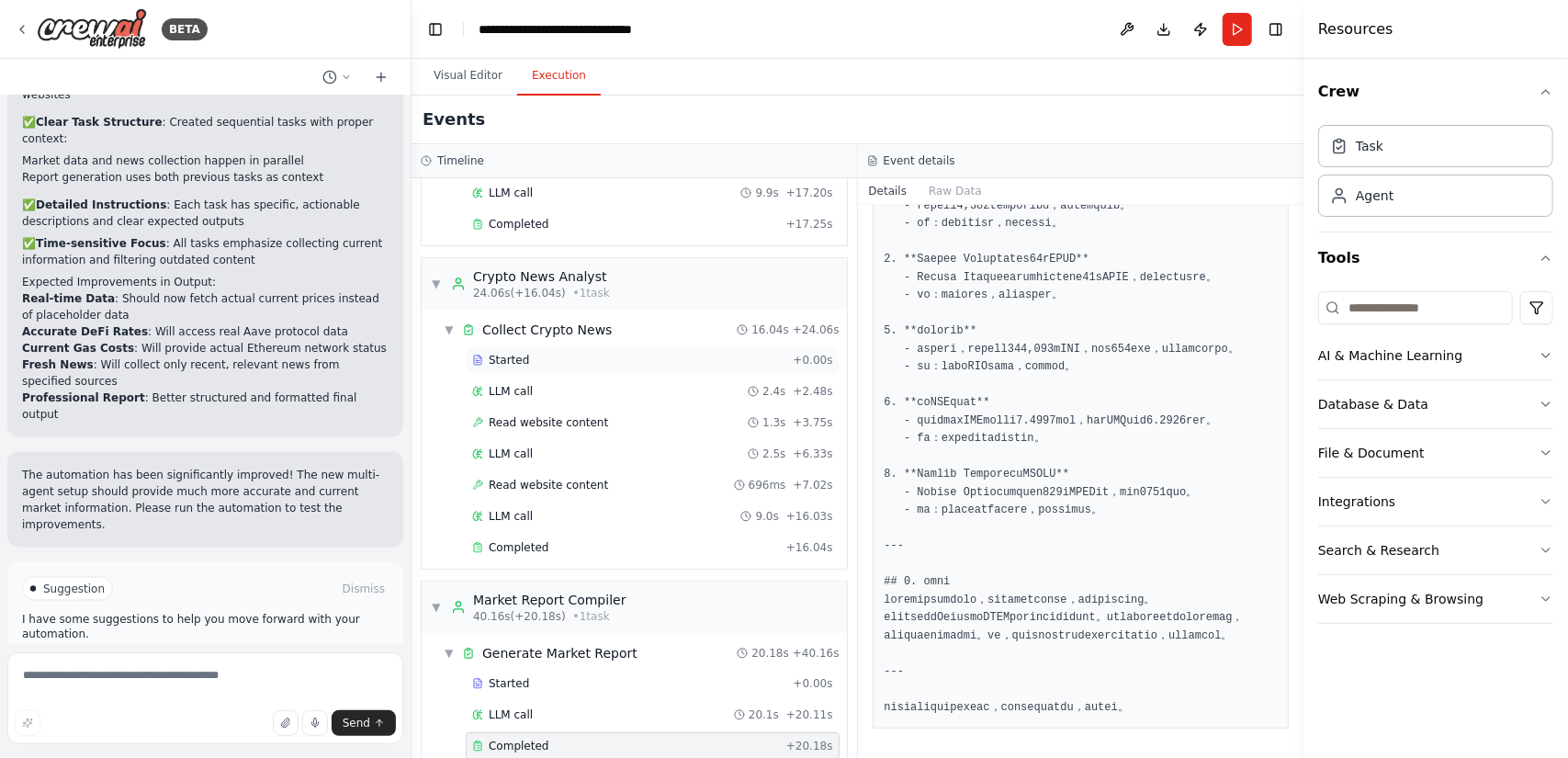
scroll to position [331, 0]
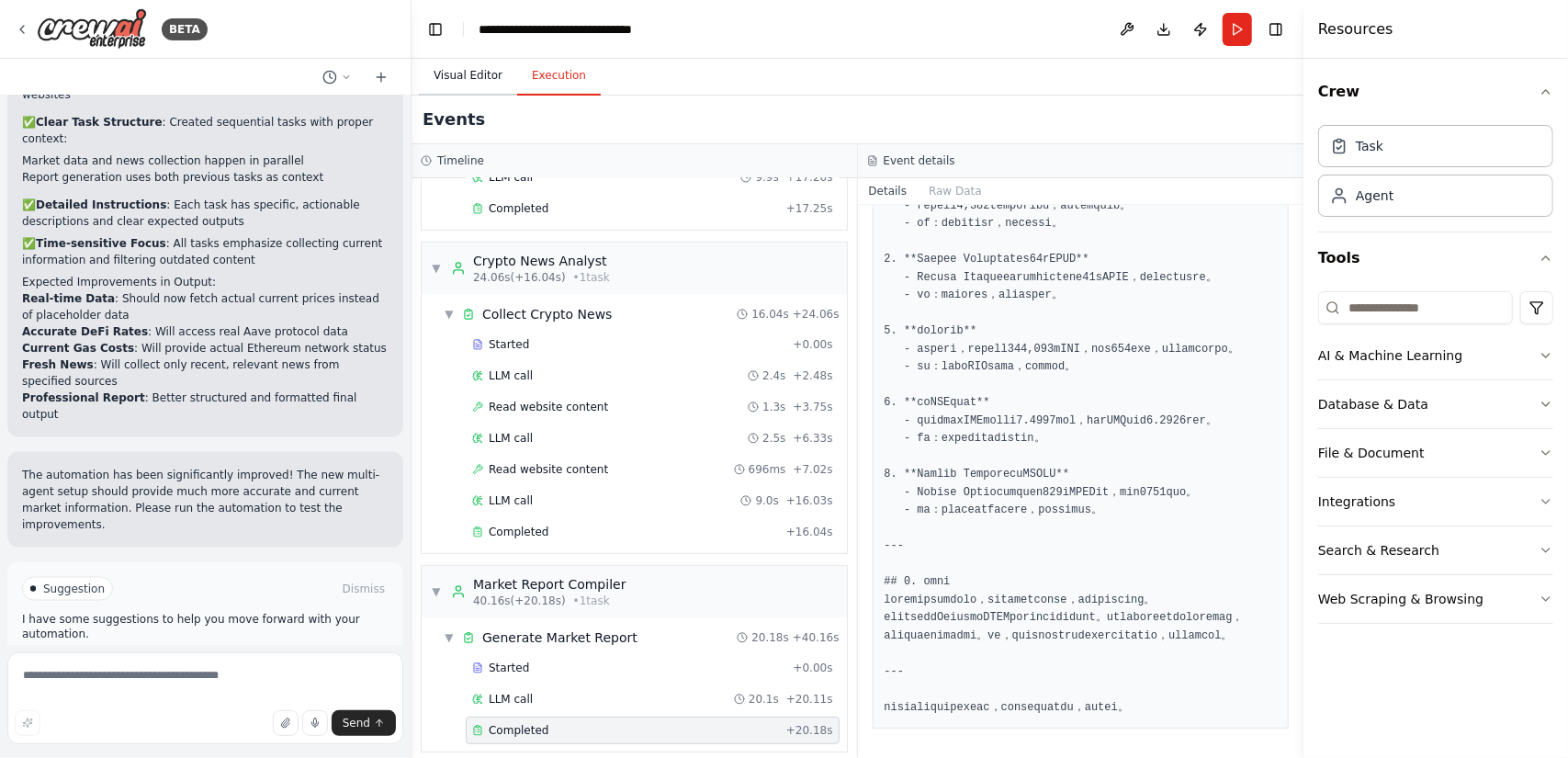
click at [478, 74] on button "Visual Editor" at bounding box center [468, 76] width 98 height 39
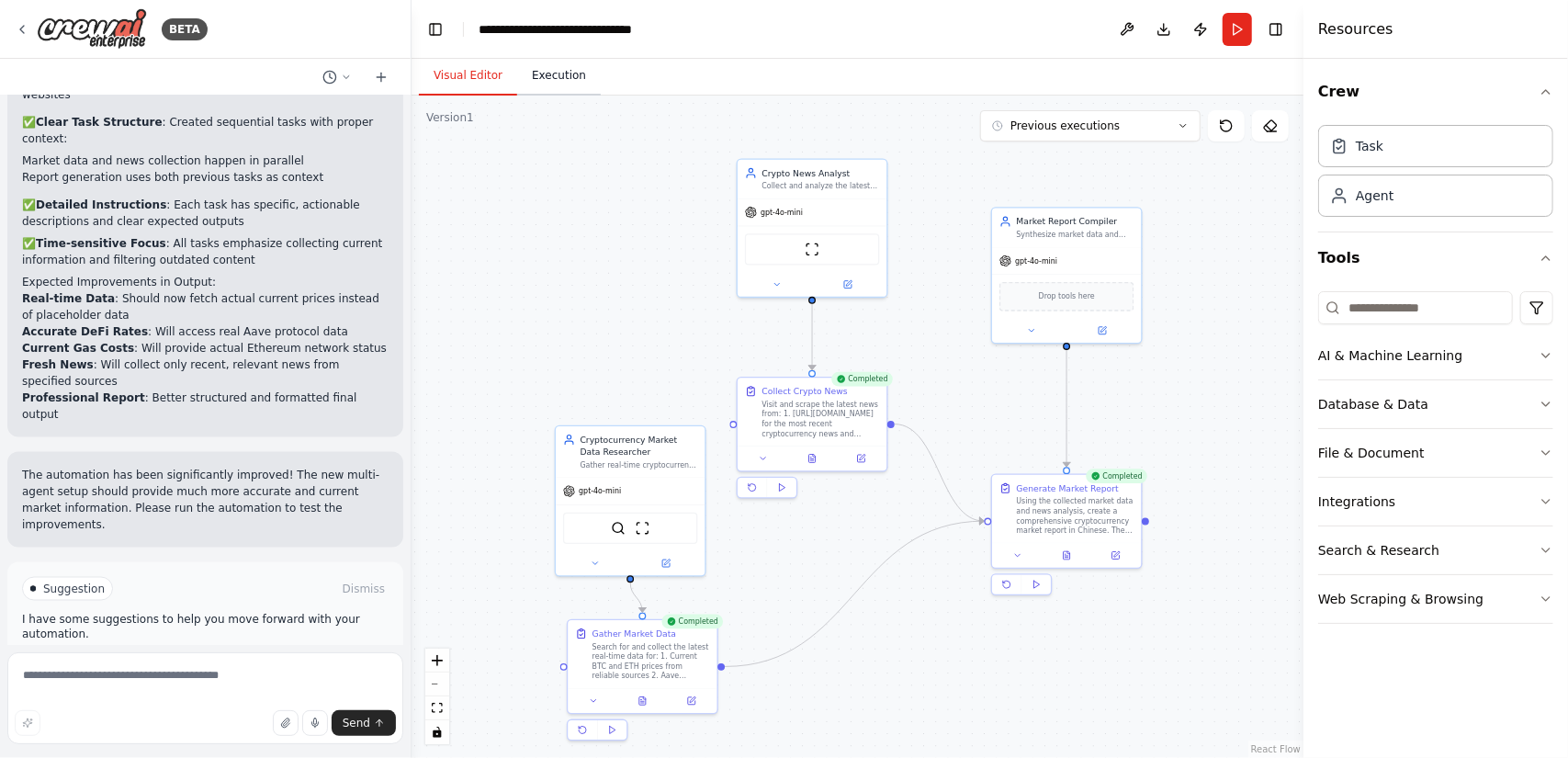
click at [574, 84] on button "Execution" at bounding box center [559, 76] width 84 height 39
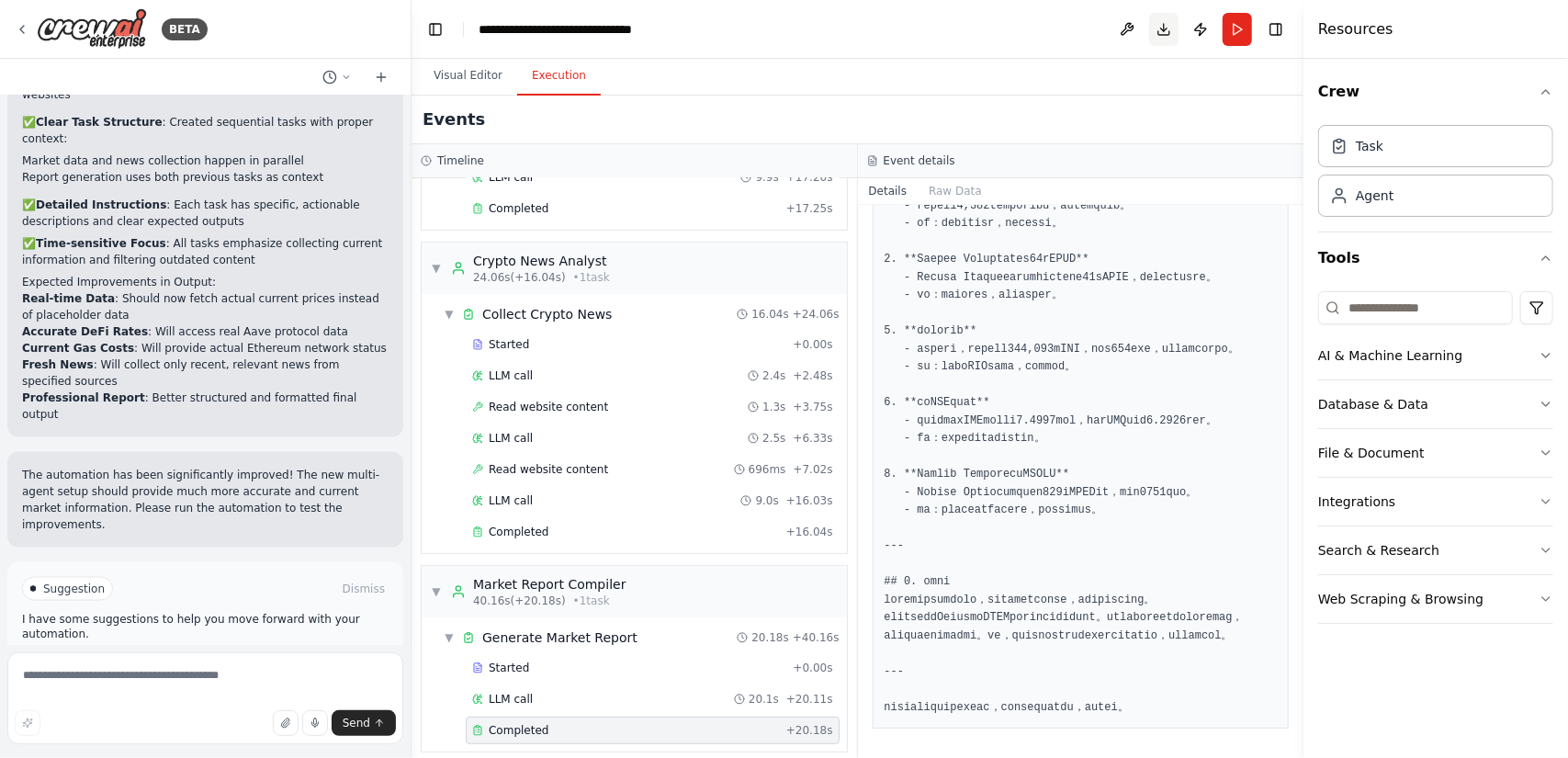
click at [1166, 33] on button "Download" at bounding box center [1165, 29] width 29 height 33
click at [220, 467] on p "The automation has been significantly improved! The new multi-agent setup shoul…" at bounding box center [206, 500] width 366 height 66
click at [1198, 30] on button "Publish" at bounding box center [1201, 29] width 29 height 33
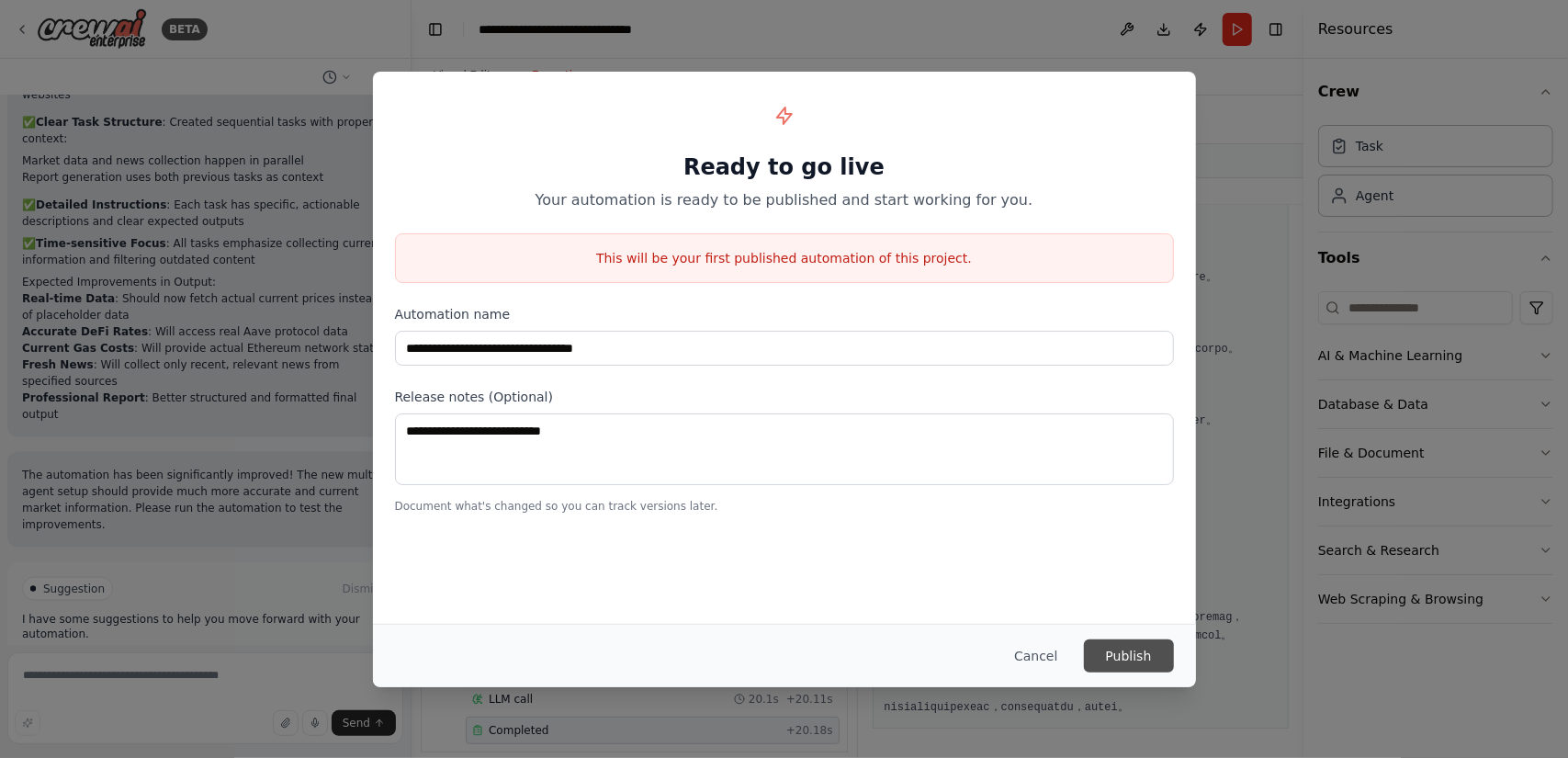
click at [1129, 654] on button "Publish" at bounding box center [1129, 656] width 90 height 33
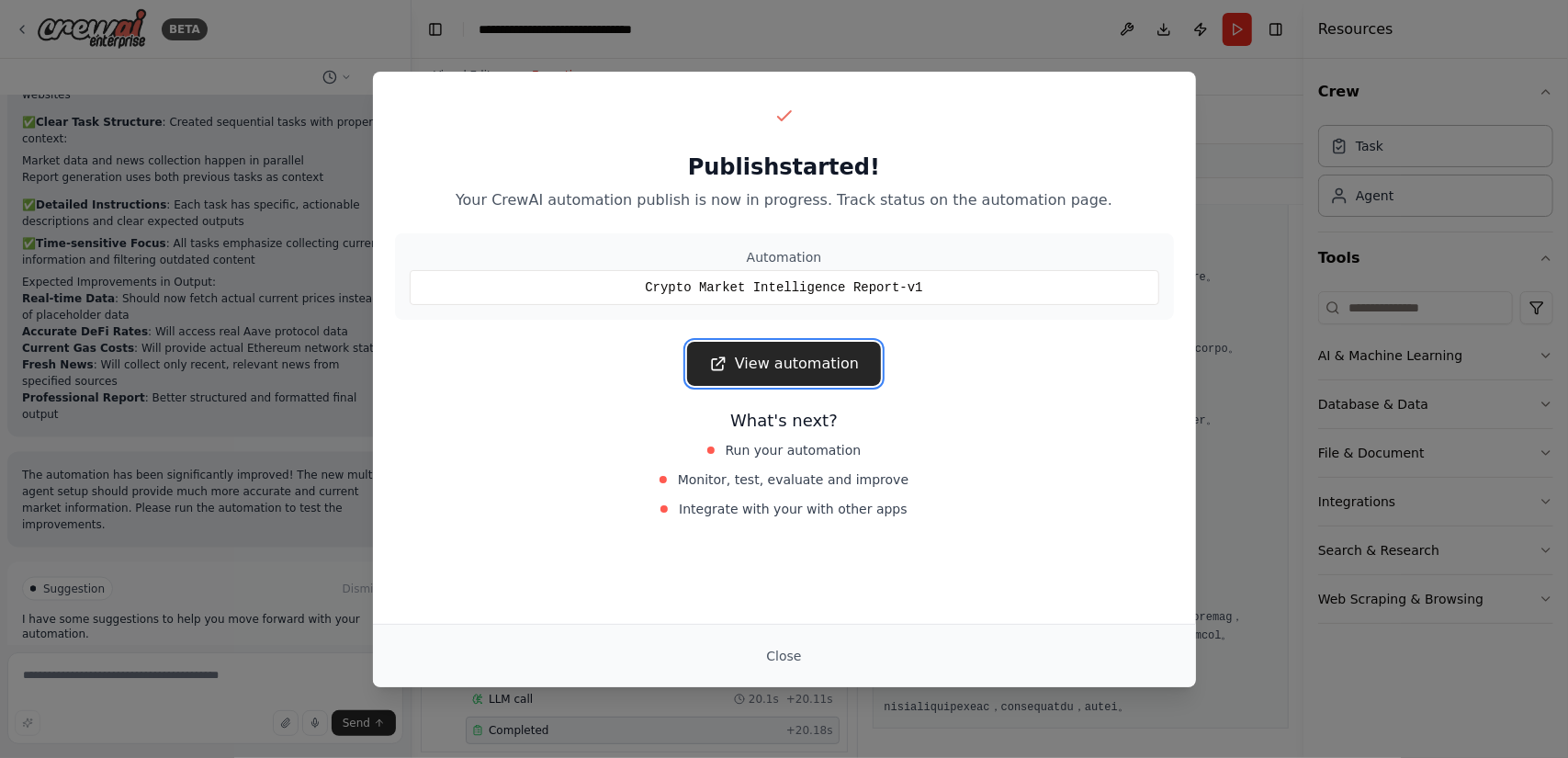
click at [846, 359] on link "View automation" at bounding box center [784, 363] width 194 height 44
click at [1222, 280] on div "Publish started! Your CrewAI automation publish is now in progress. Track statu…" at bounding box center [784, 379] width 1568 height 758
click at [794, 661] on button "Close" at bounding box center [784, 656] width 64 height 33
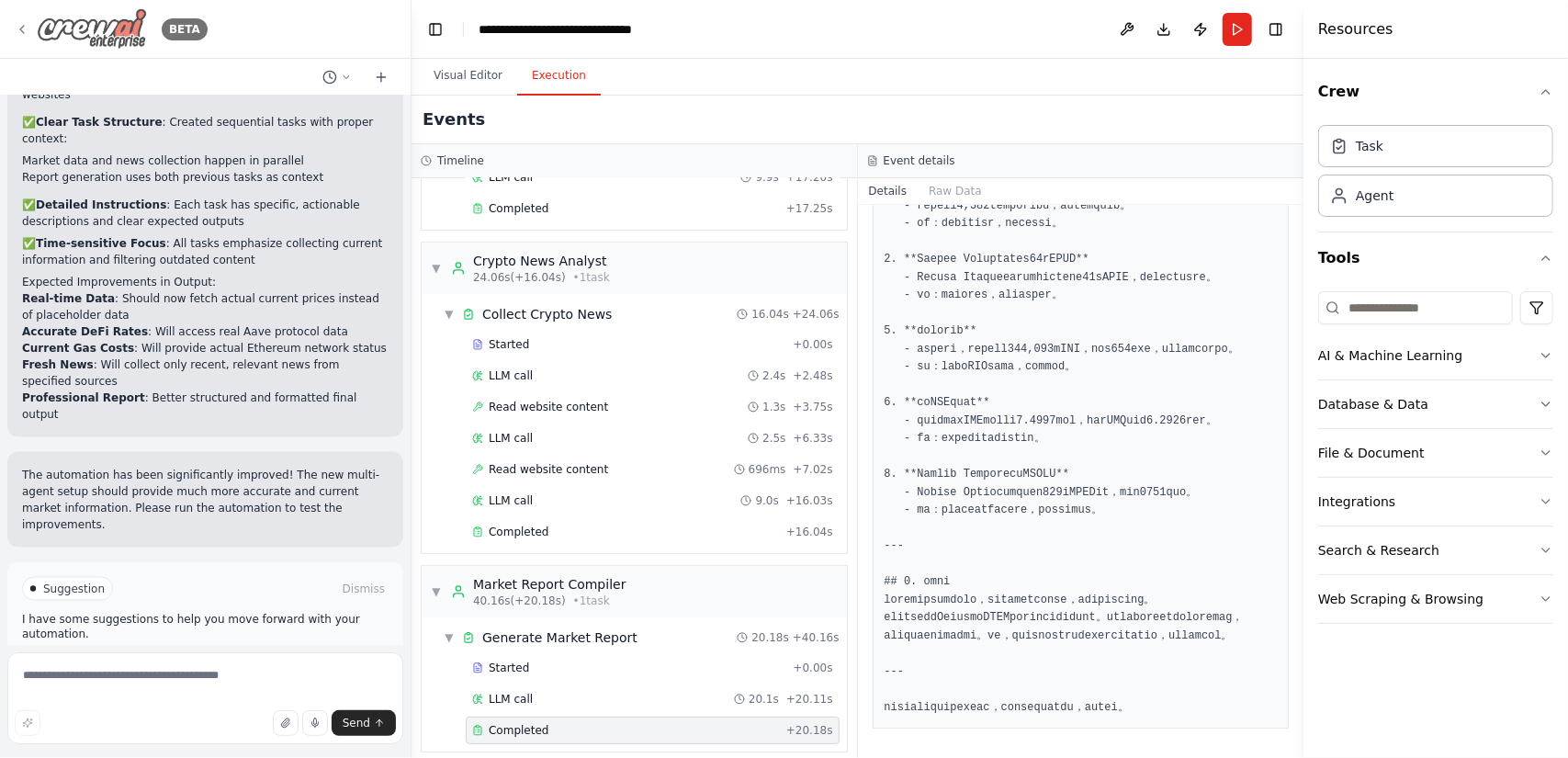
click at [26, 24] on icon at bounding box center [21, 29] width 15 height 15
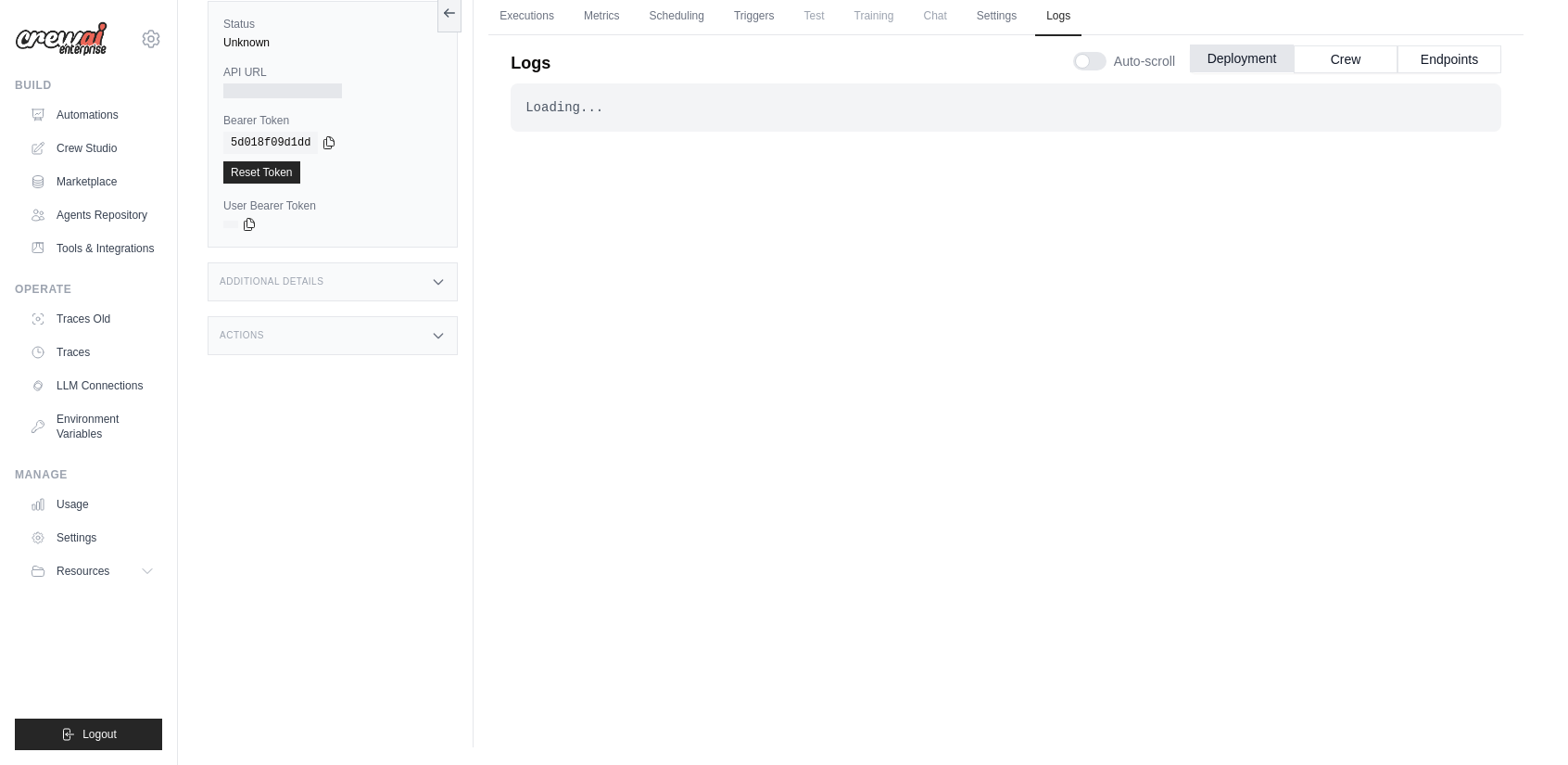
click at [1252, 47] on button "Deployment" at bounding box center [1243, 58] width 104 height 28
click at [1348, 57] on button "Crew" at bounding box center [1346, 58] width 104 height 28
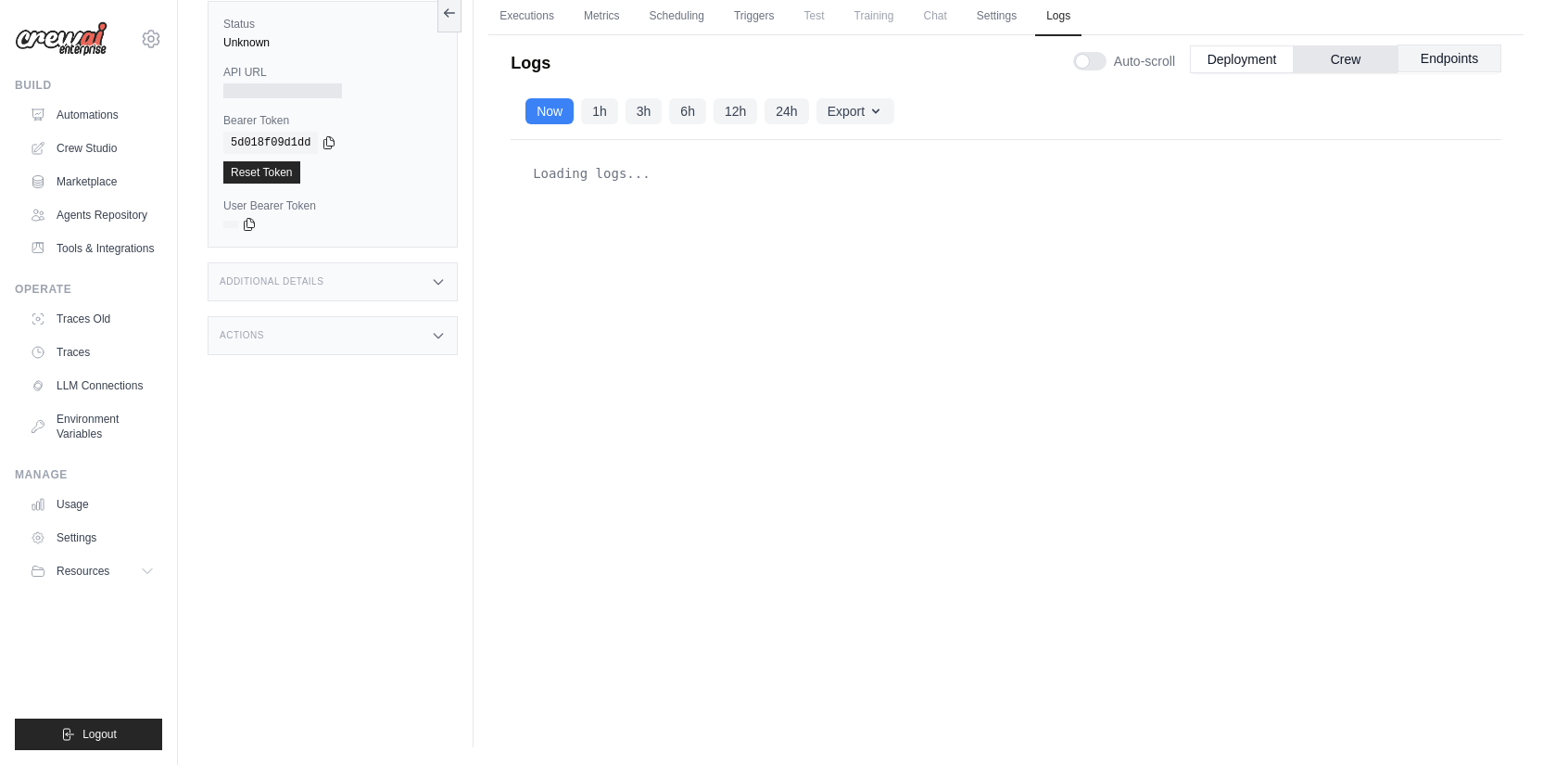
click at [1422, 62] on button "Endpoints" at bounding box center [1450, 58] width 104 height 28
click at [1221, 58] on button "Deployment" at bounding box center [1243, 58] width 104 height 28
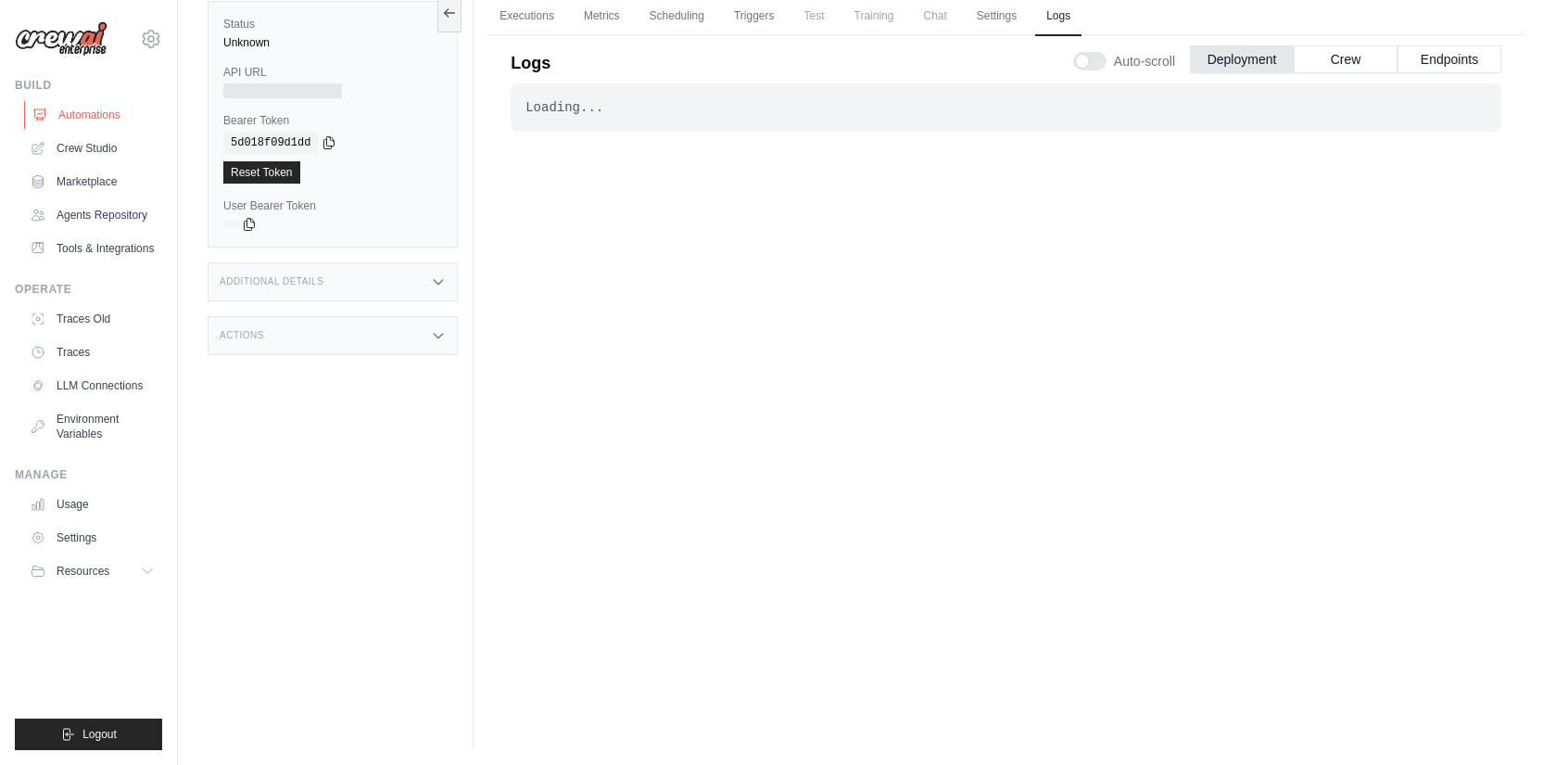
click at [122, 108] on link "Automations" at bounding box center [94, 115] width 140 height 29
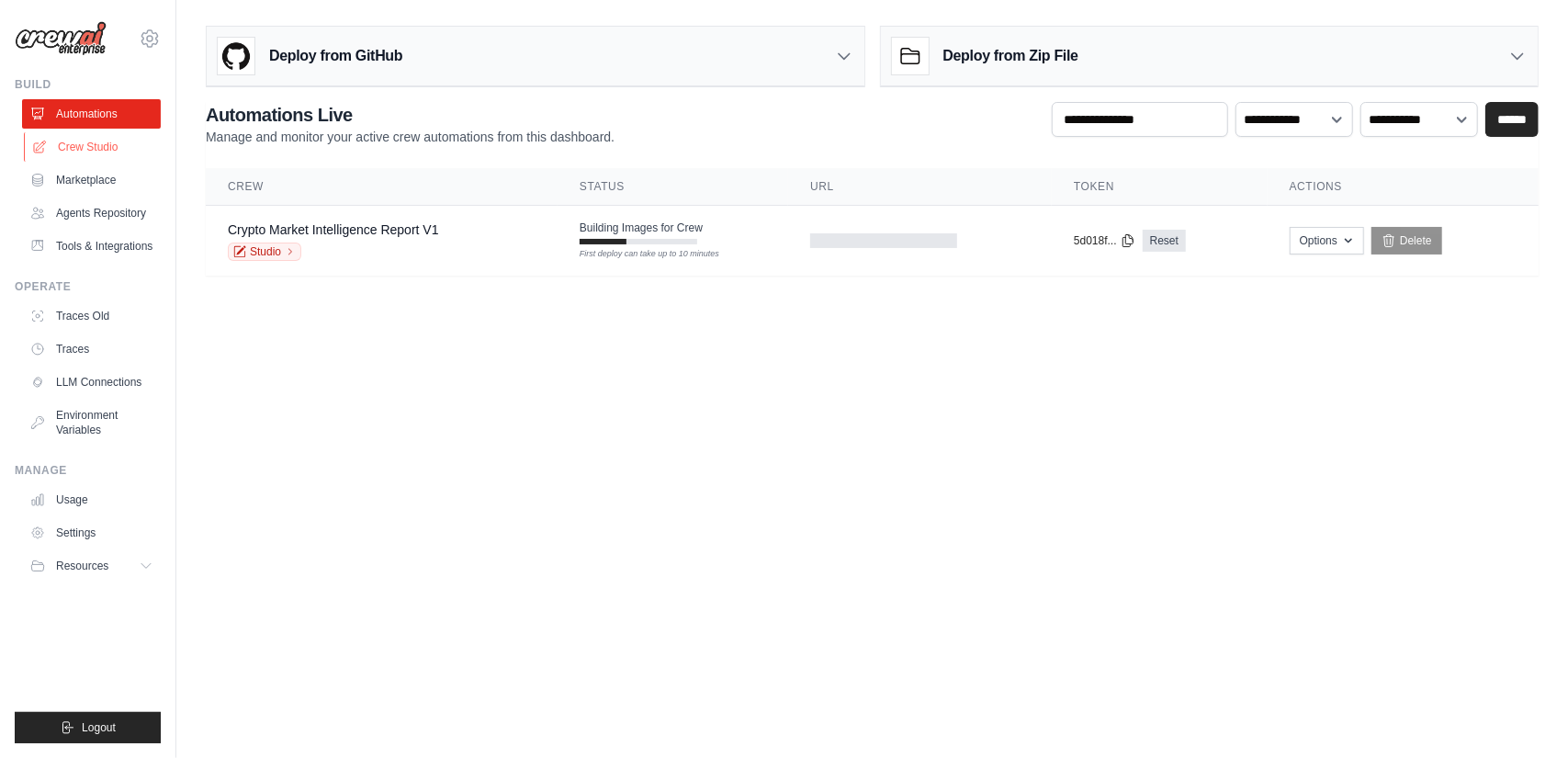
click at [120, 151] on link "Crew Studio" at bounding box center [94, 147] width 138 height 29
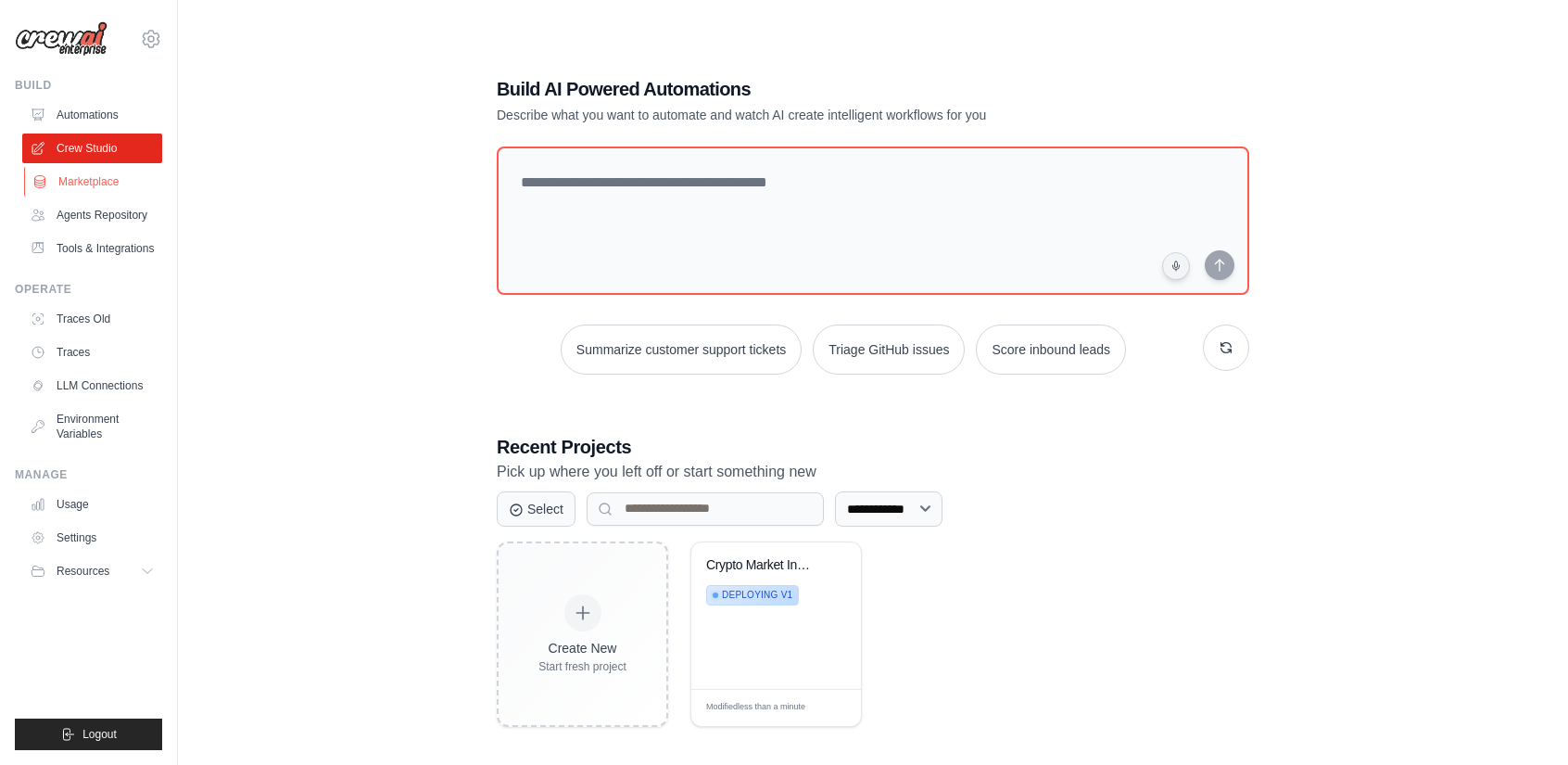
click at [102, 190] on link "Marketplace" at bounding box center [94, 182] width 140 height 29
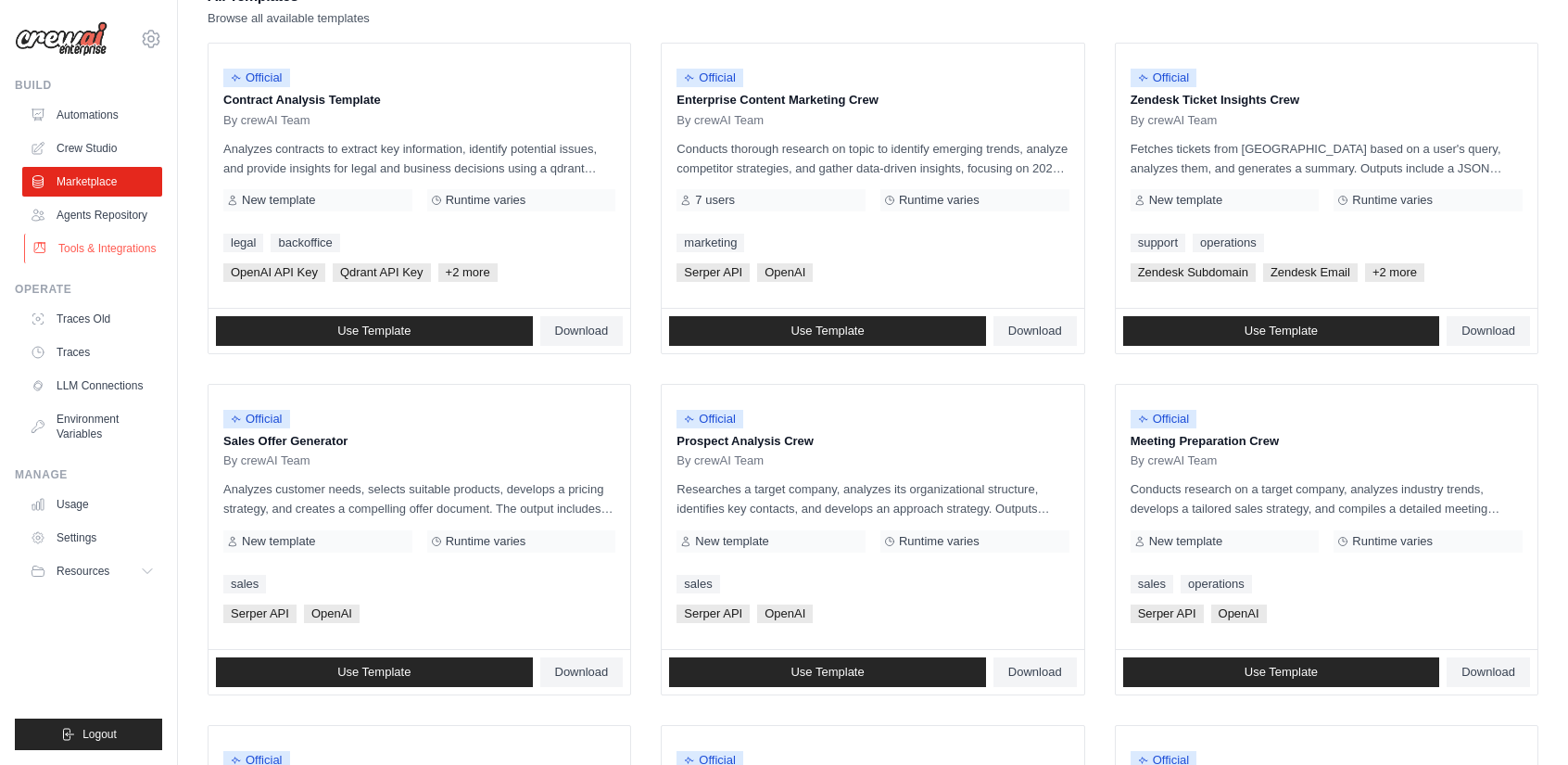
scroll to position [206, 0]
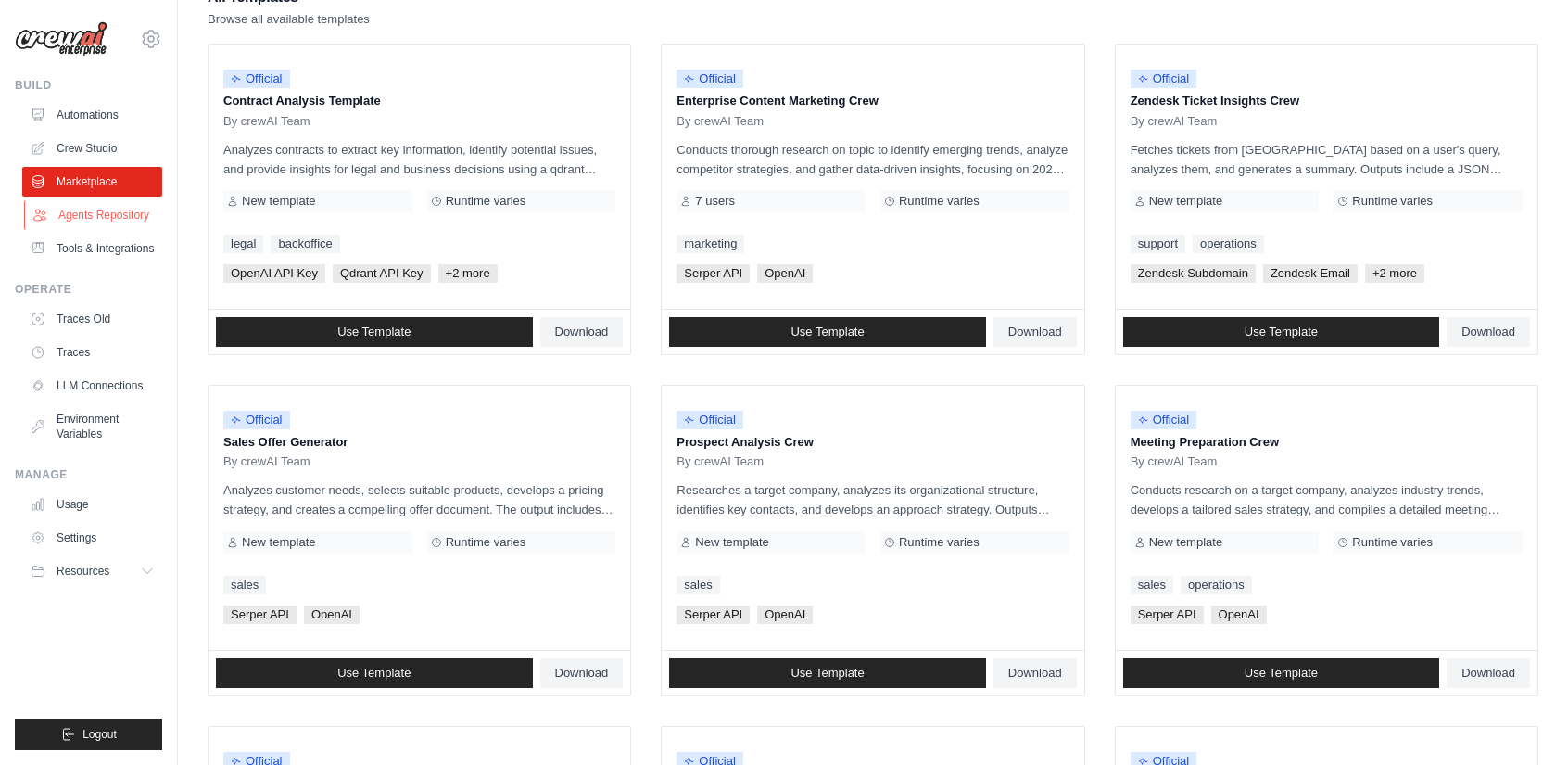
click at [96, 206] on link "Agents Repository" at bounding box center [94, 215] width 140 height 29
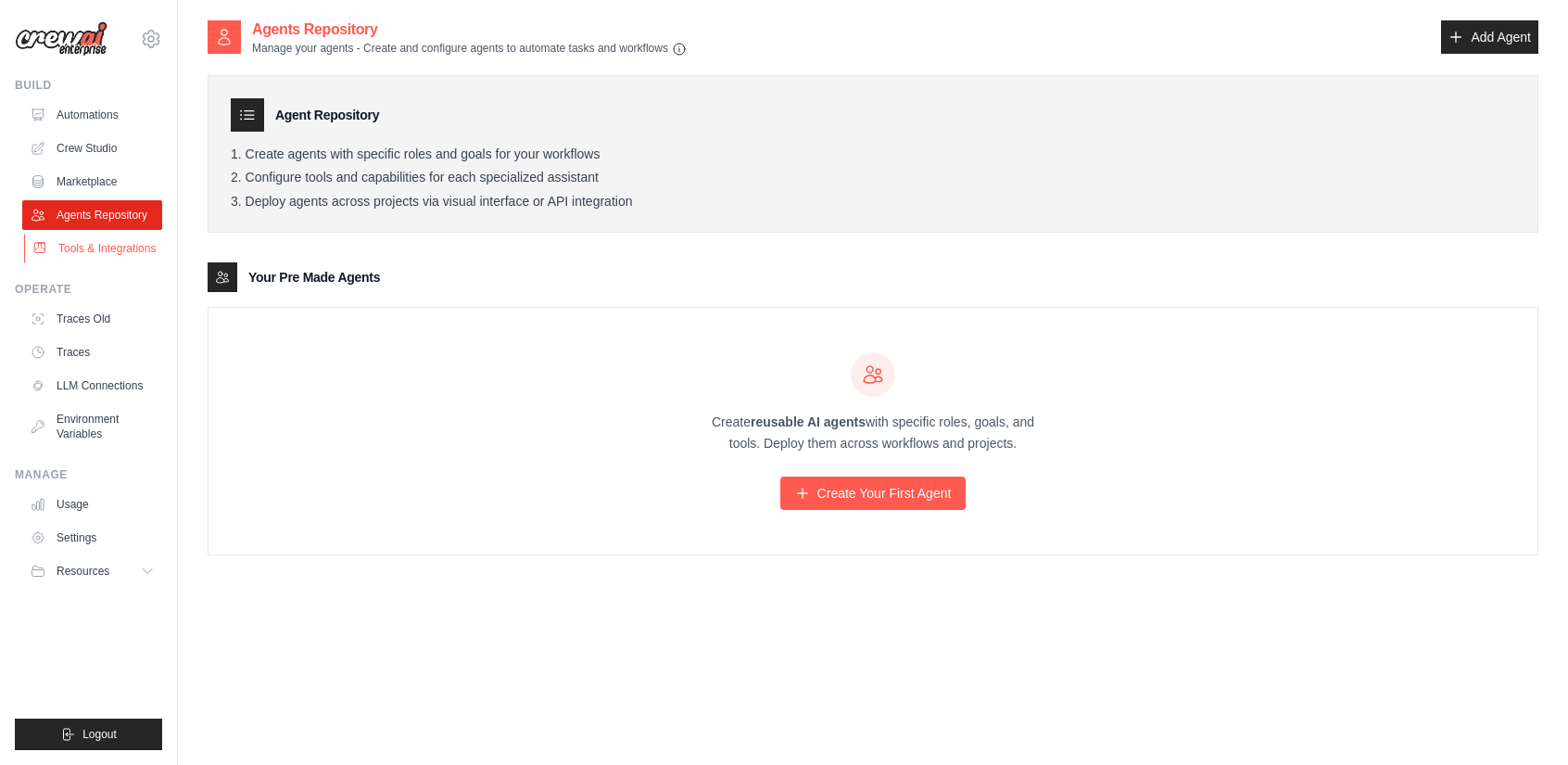
click at [100, 264] on link "Tools & Integrations" at bounding box center [94, 249] width 140 height 29
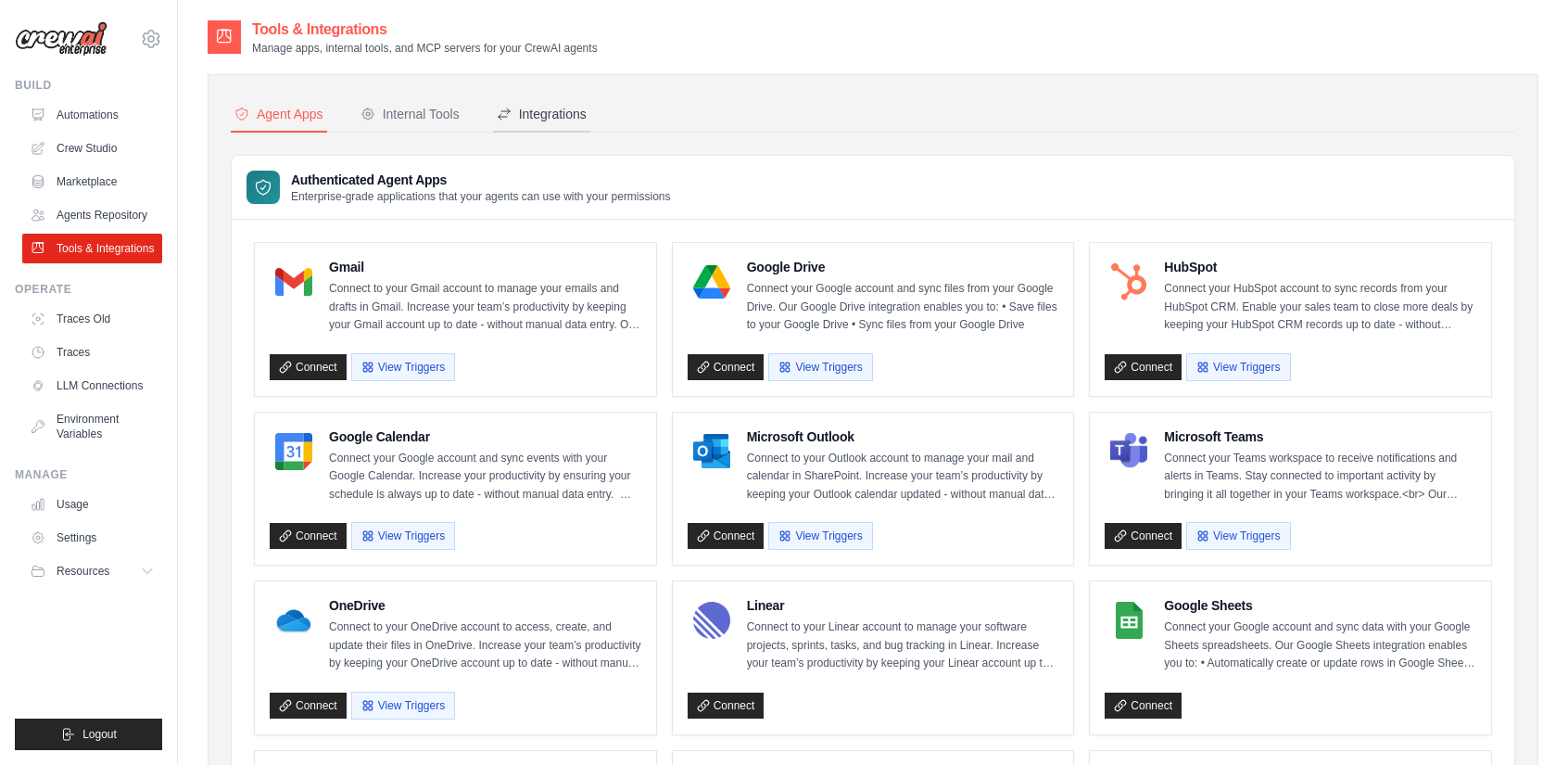
click at [552, 118] on div "Integrations" at bounding box center [541, 114] width 89 height 19
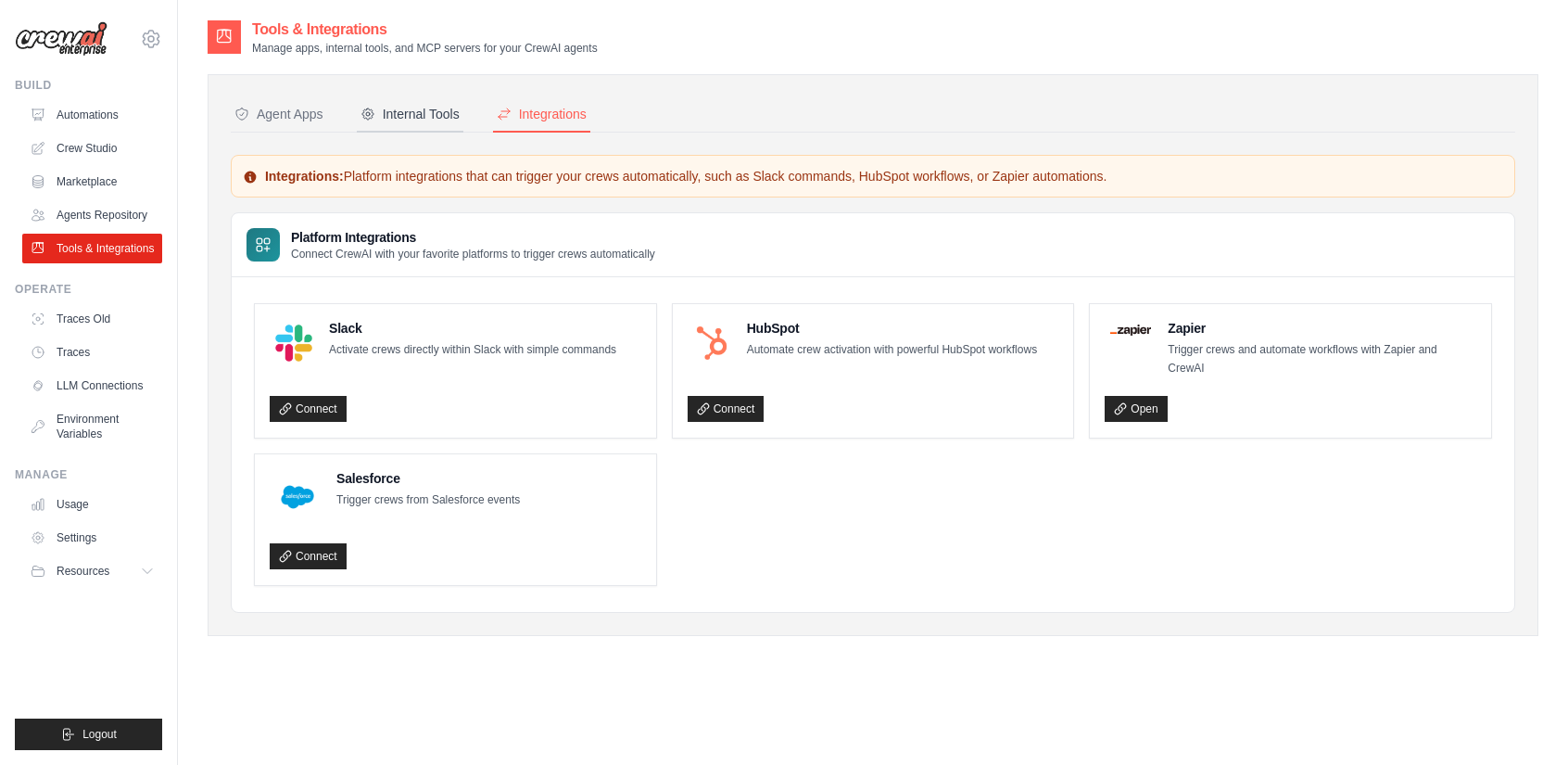
click at [460, 120] on div "Internal Tools" at bounding box center [410, 114] width 99 height 19
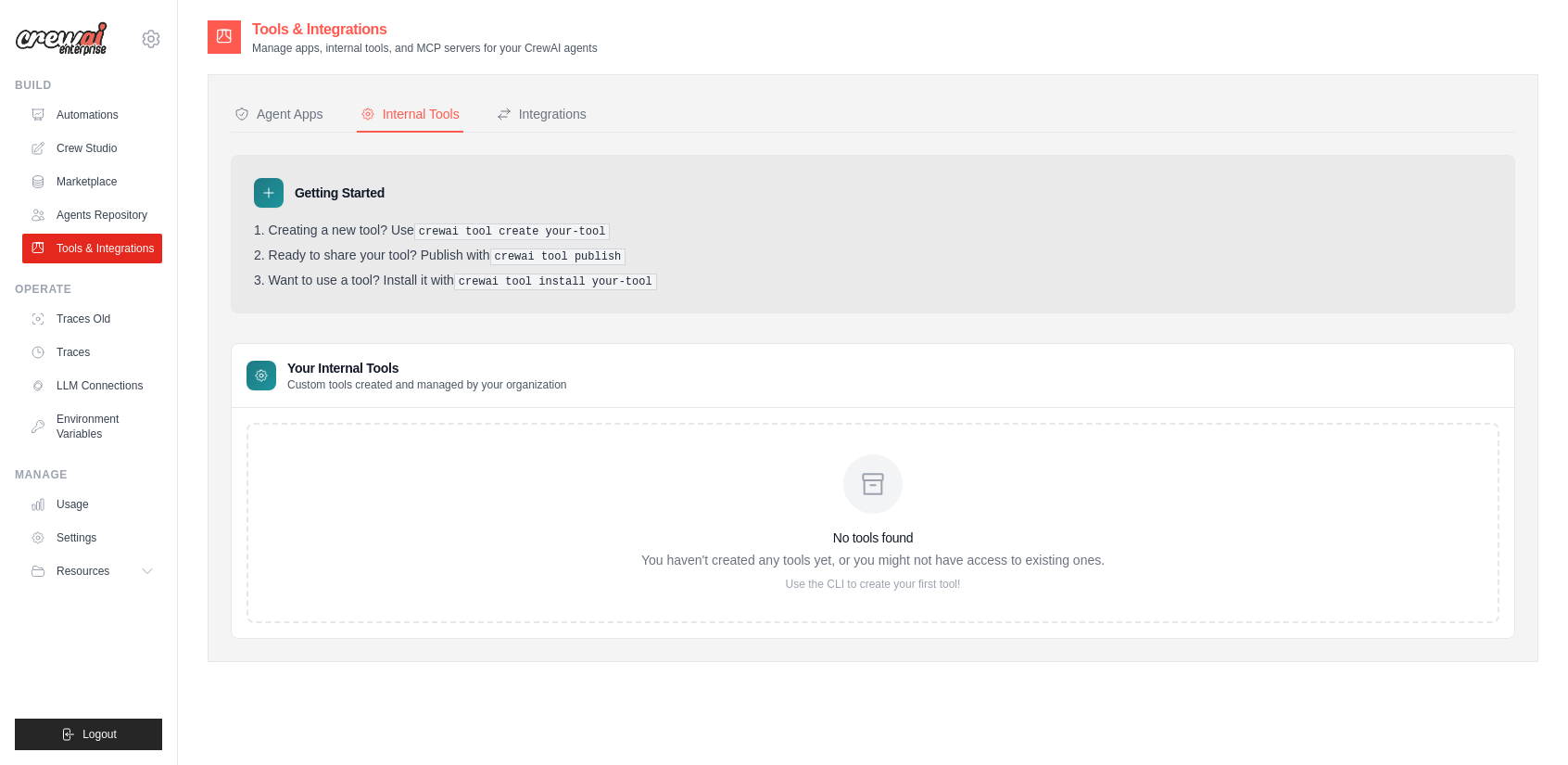
click at [364, 372] on h3 "Your Internal Tools" at bounding box center [427, 368] width 280 height 19
click at [105, 333] on link "Traces Old" at bounding box center [94, 319] width 140 height 29
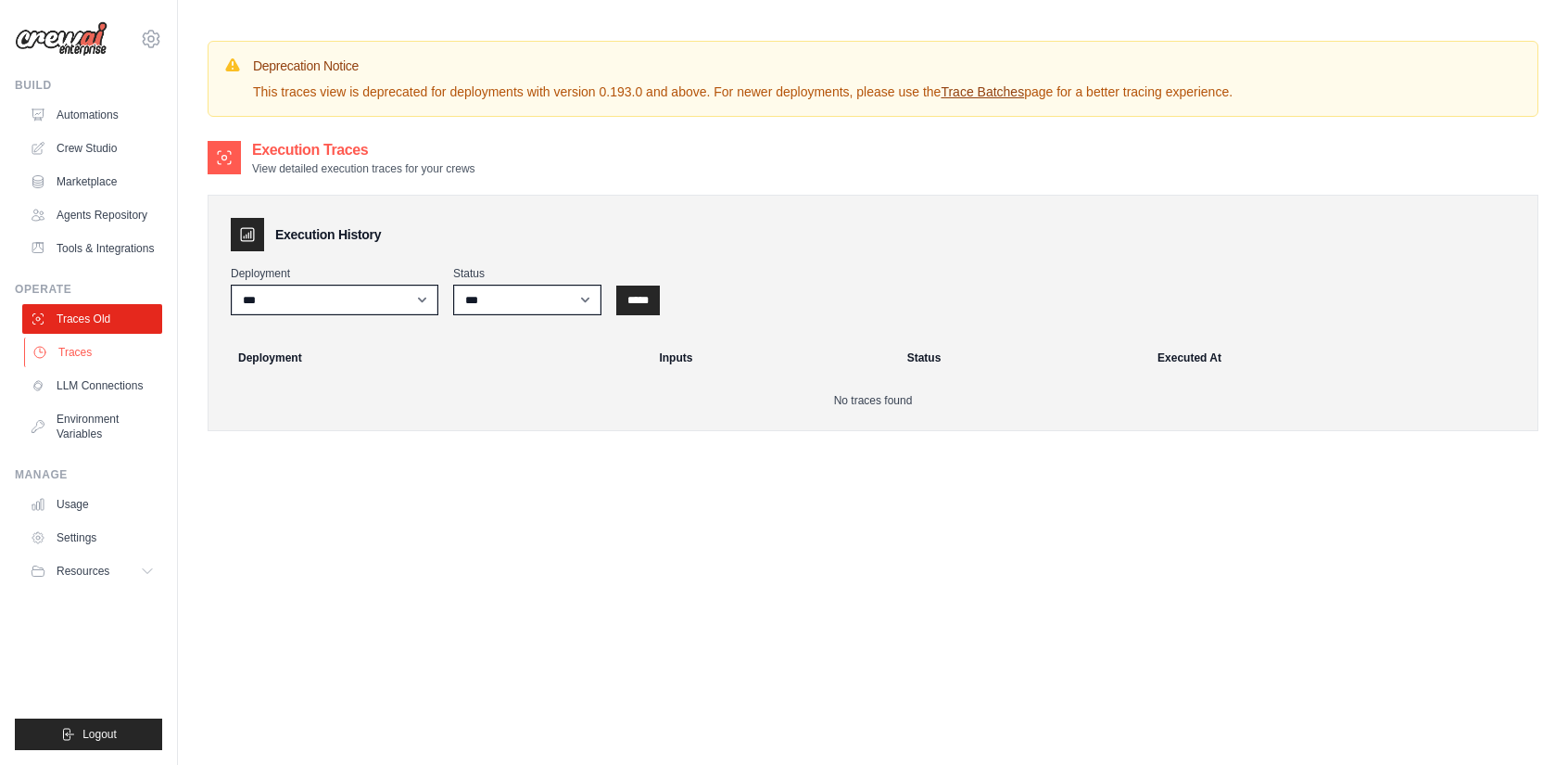
click at [123, 367] on link "Traces" at bounding box center [94, 352] width 140 height 29
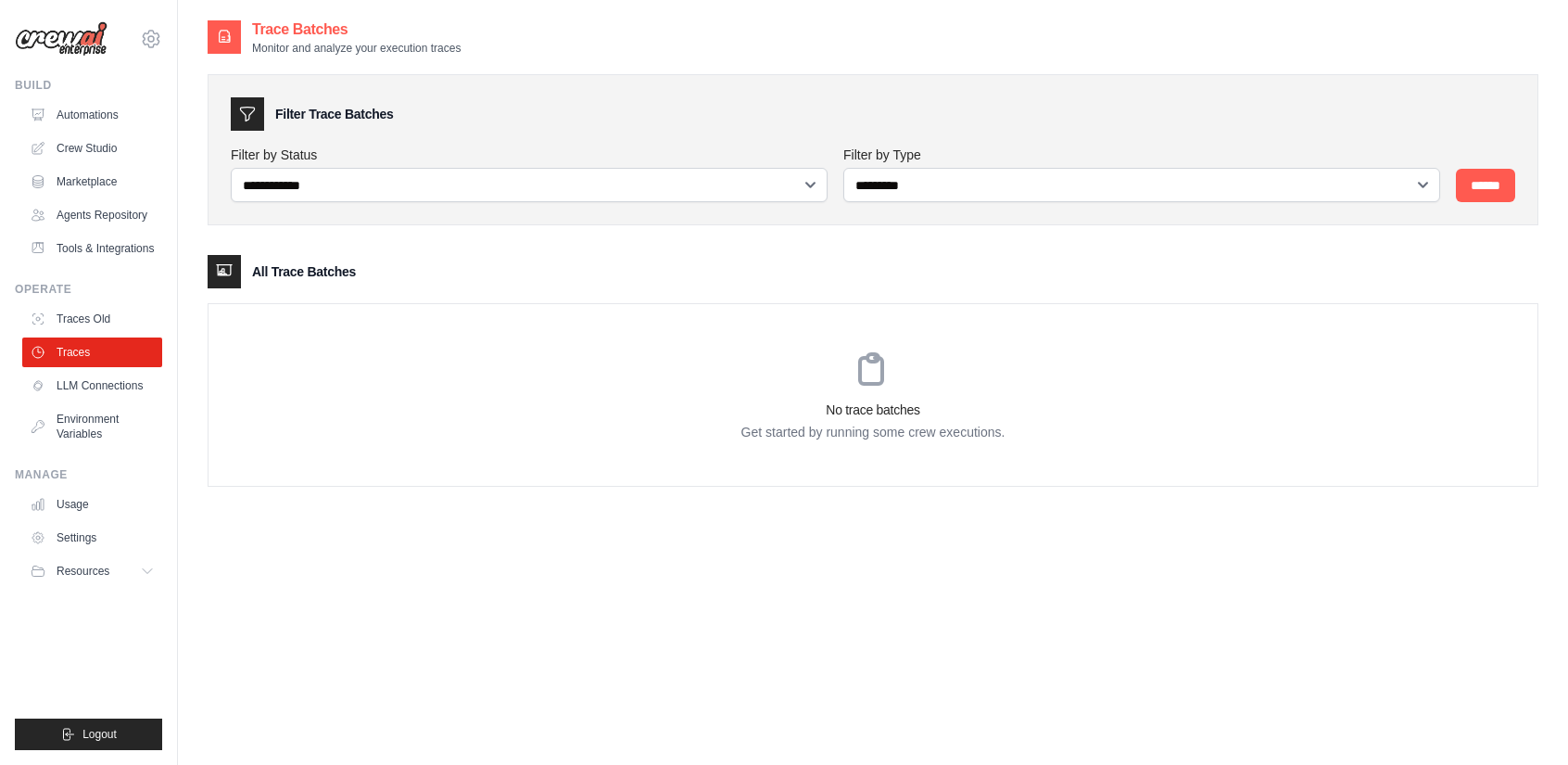
click at [109, 416] on ul "Traces Old Traces LLM Connections Environment Variables" at bounding box center [92, 376] width 140 height 145
click at [115, 400] on link "LLM Connections" at bounding box center [94, 385] width 140 height 29
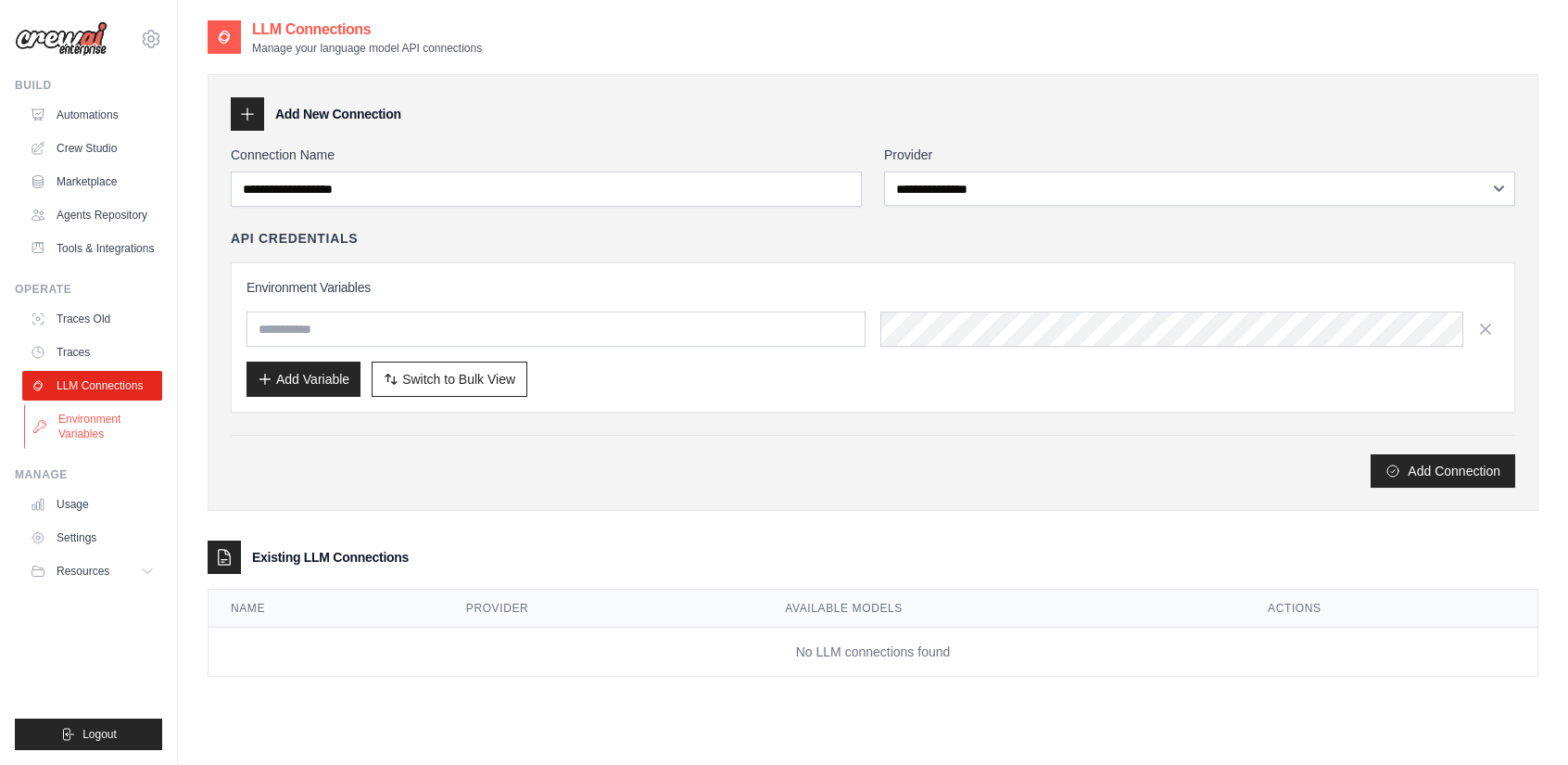
click at [87, 444] on link "Environment Variables" at bounding box center [94, 426] width 140 height 44
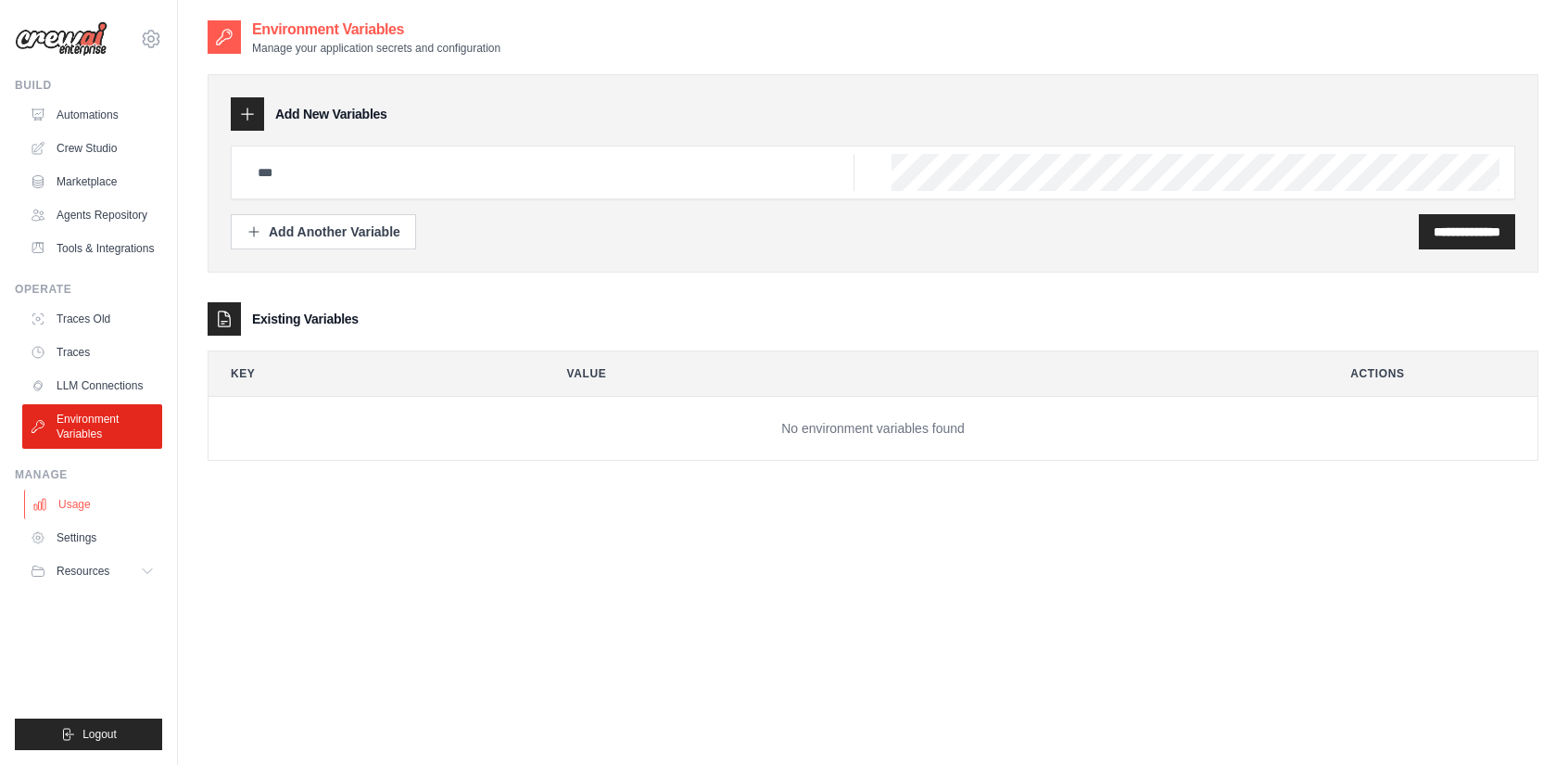
click at [98, 516] on link "Usage" at bounding box center [94, 504] width 140 height 29
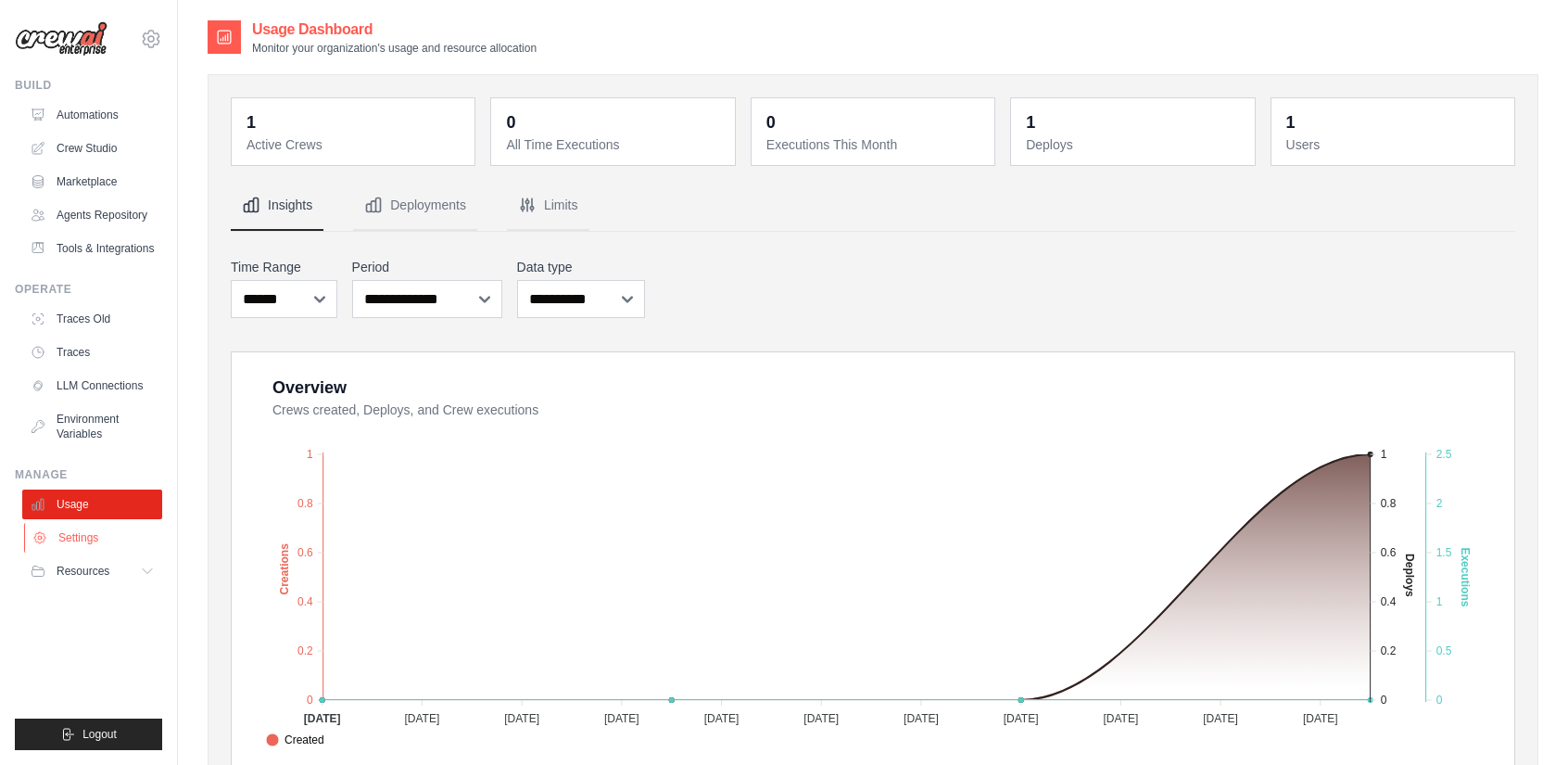
click at [119, 553] on link "Settings" at bounding box center [94, 538] width 140 height 29
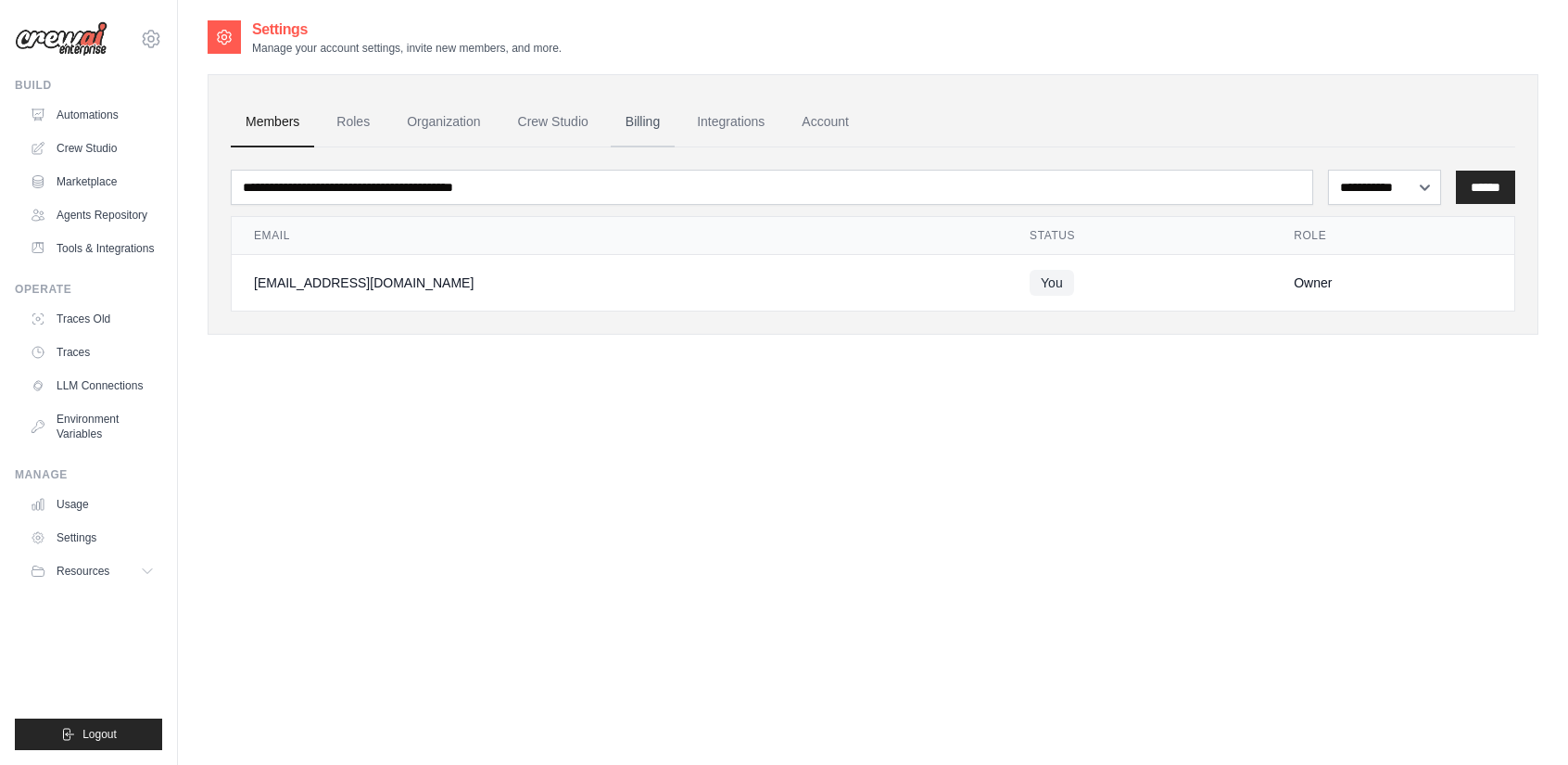
click at [658, 125] on link "Billing" at bounding box center [642, 122] width 64 height 50
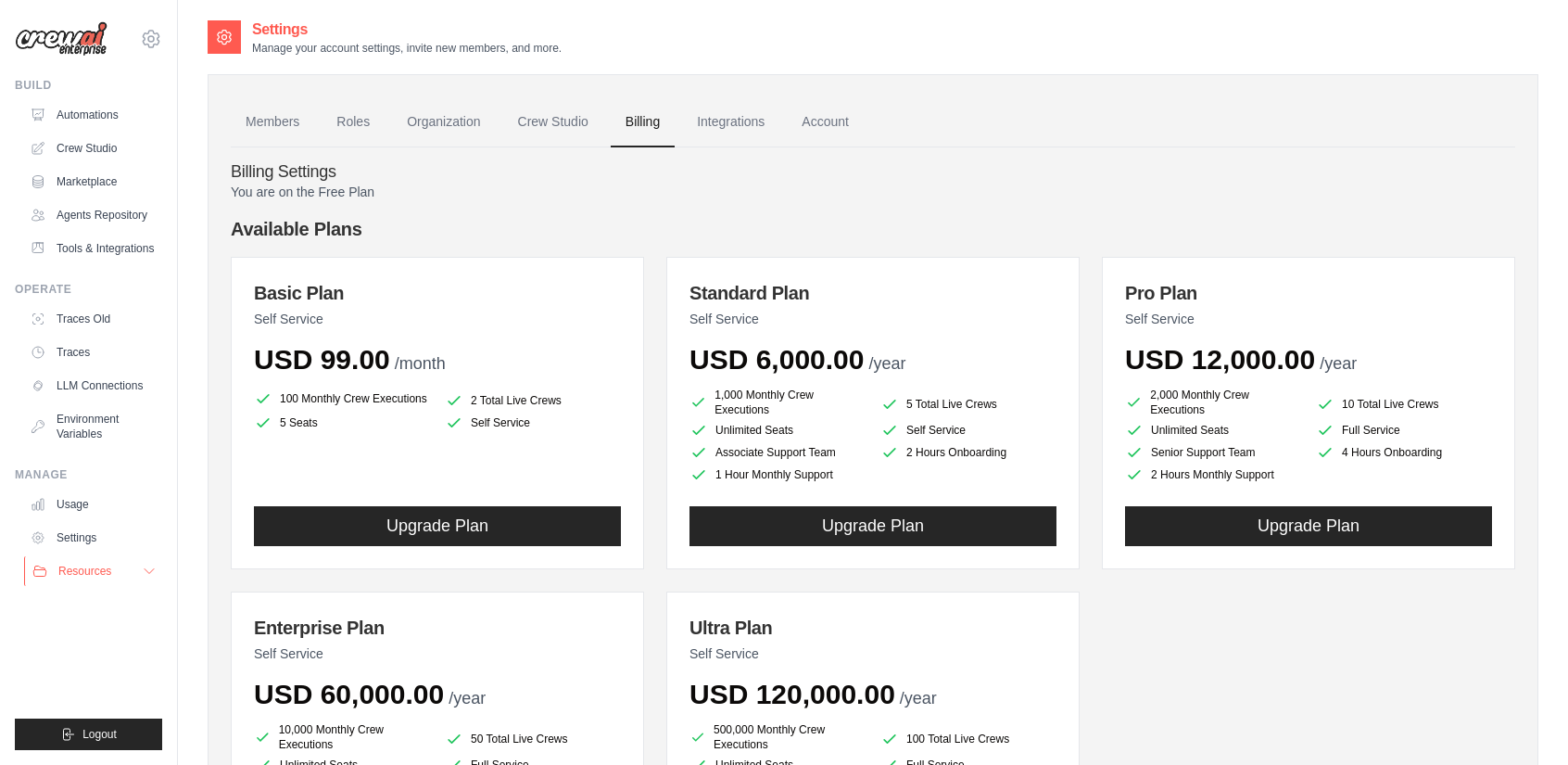
click at [97, 578] on span "Resources" at bounding box center [85, 570] width 53 height 15
click at [100, 107] on link "Automations" at bounding box center [94, 115] width 140 height 29
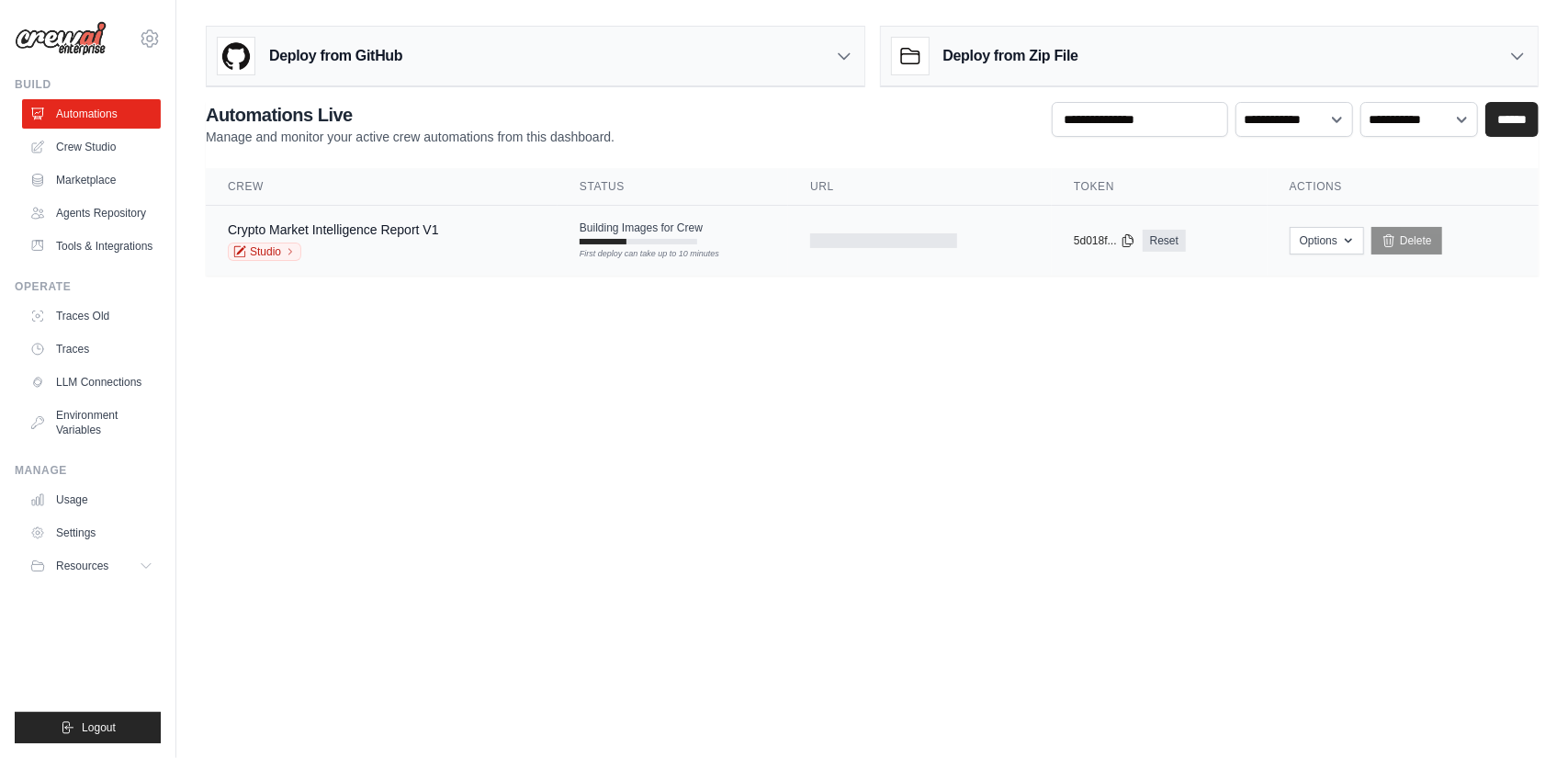
click at [625, 268] on tr "Crypto Market Intelligence Report V1 Studio Building Images for Crew First depl…" at bounding box center [872, 241] width 1333 height 71
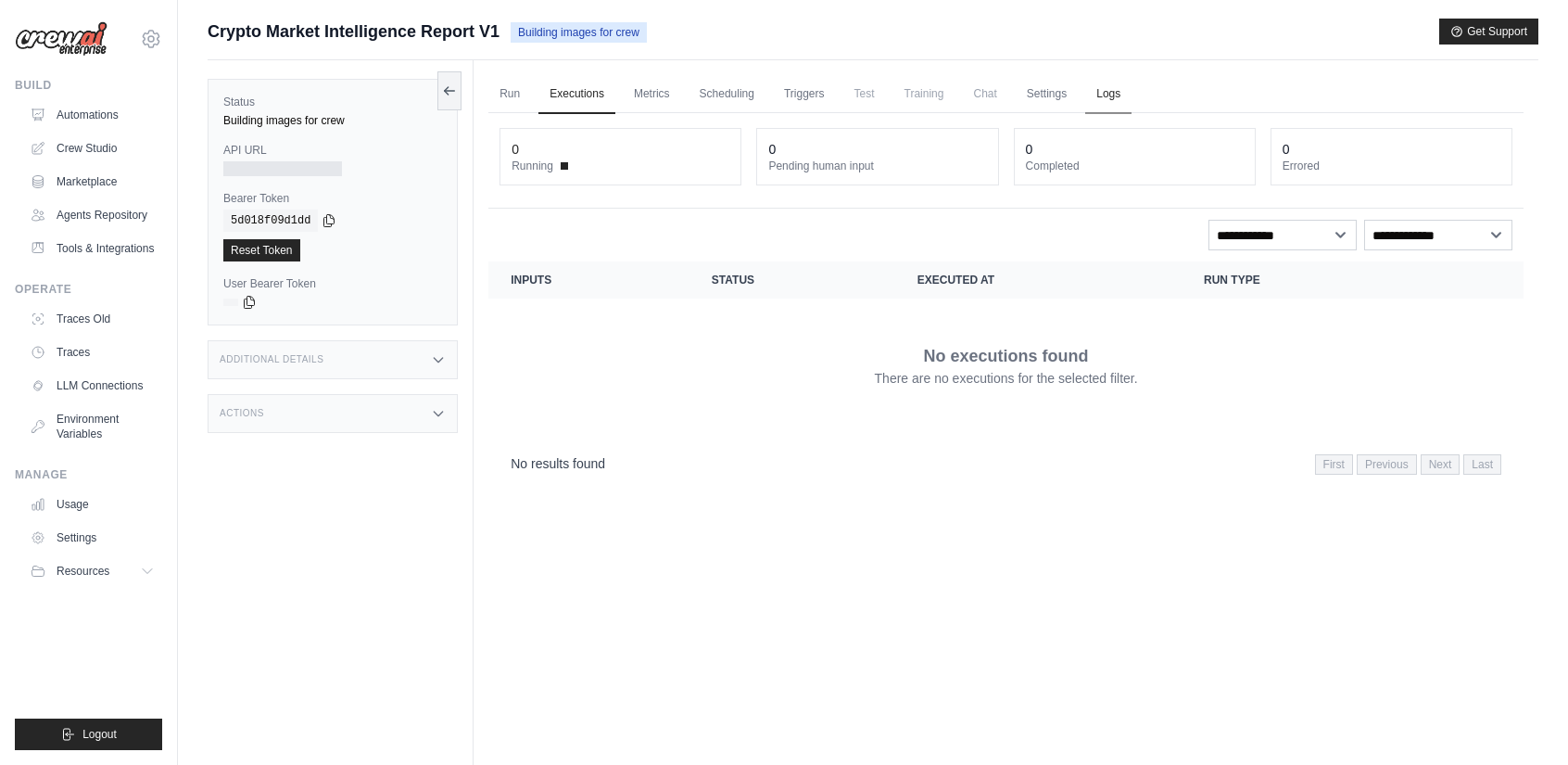
click at [1132, 95] on link "Logs" at bounding box center [1108, 94] width 46 height 39
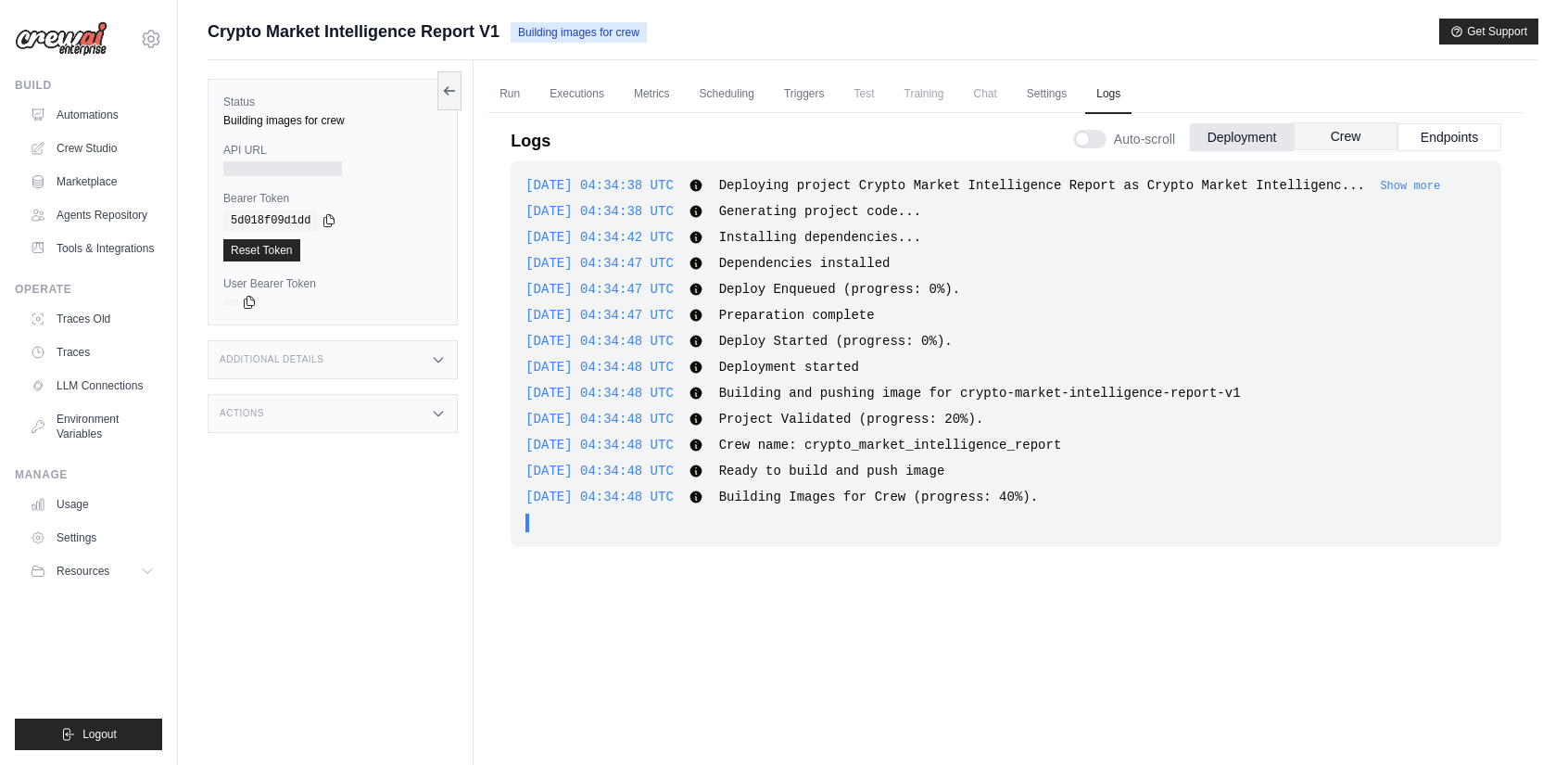
click at [1359, 141] on button "Crew" at bounding box center [1346, 136] width 104 height 28
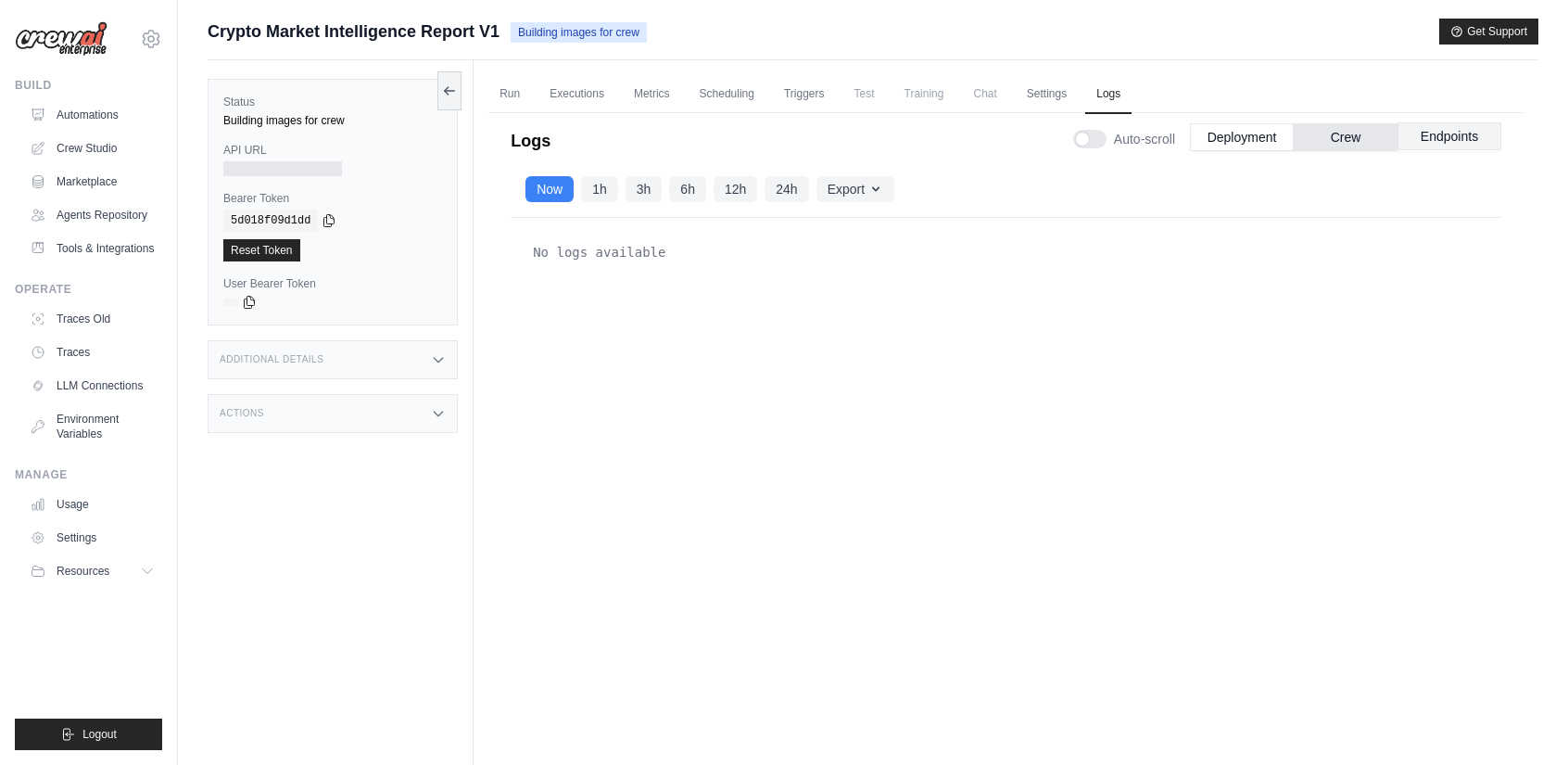
click at [1435, 148] on button "Endpoints" at bounding box center [1450, 136] width 104 height 28
click at [608, 199] on button "1h" at bounding box center [600, 188] width 37 height 26
click at [566, 195] on button "Now" at bounding box center [550, 188] width 48 height 26
click at [510, 87] on link "Run" at bounding box center [509, 94] width 42 height 39
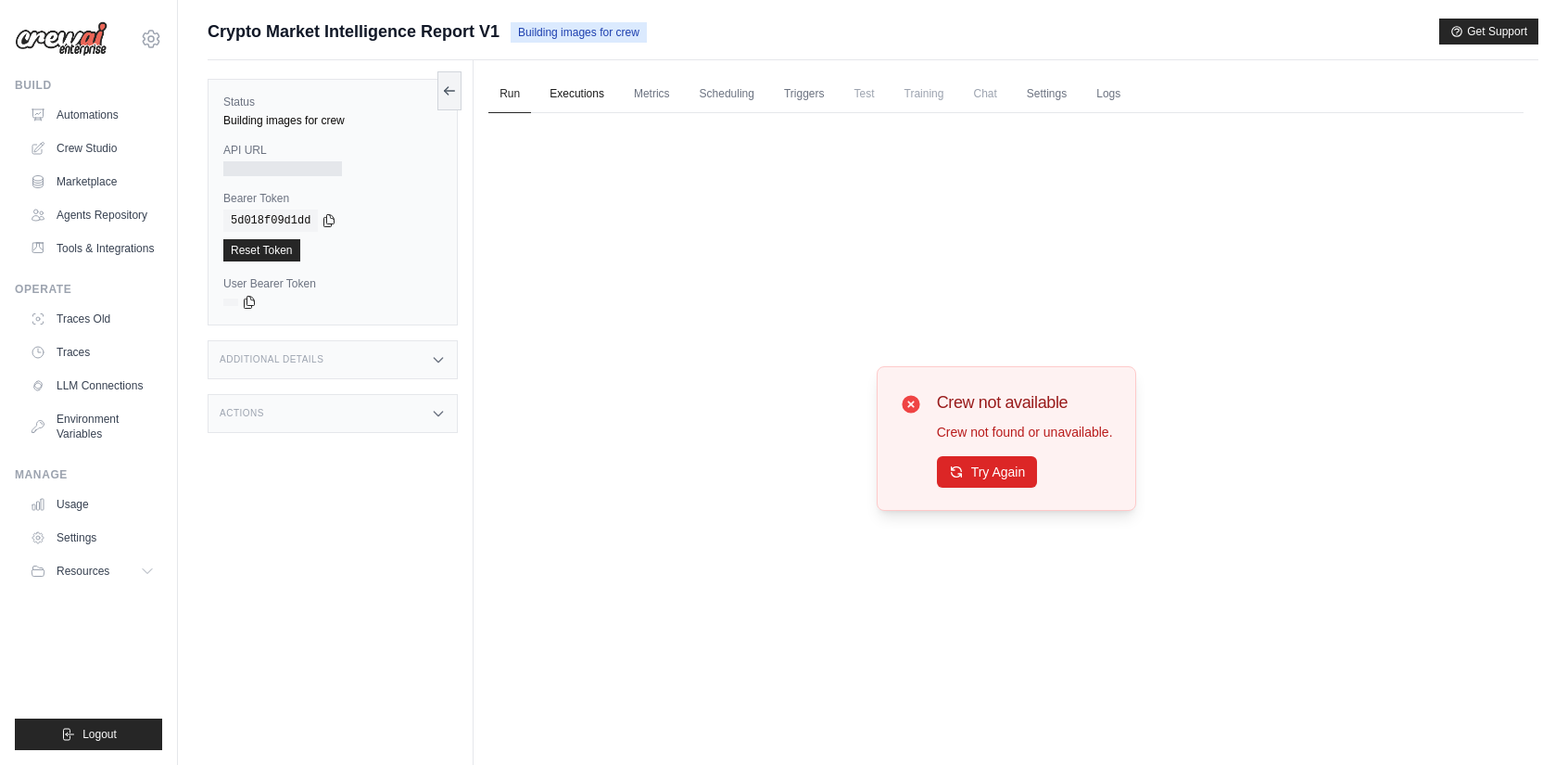
click at [569, 99] on link "Executions" at bounding box center [577, 94] width 77 height 39
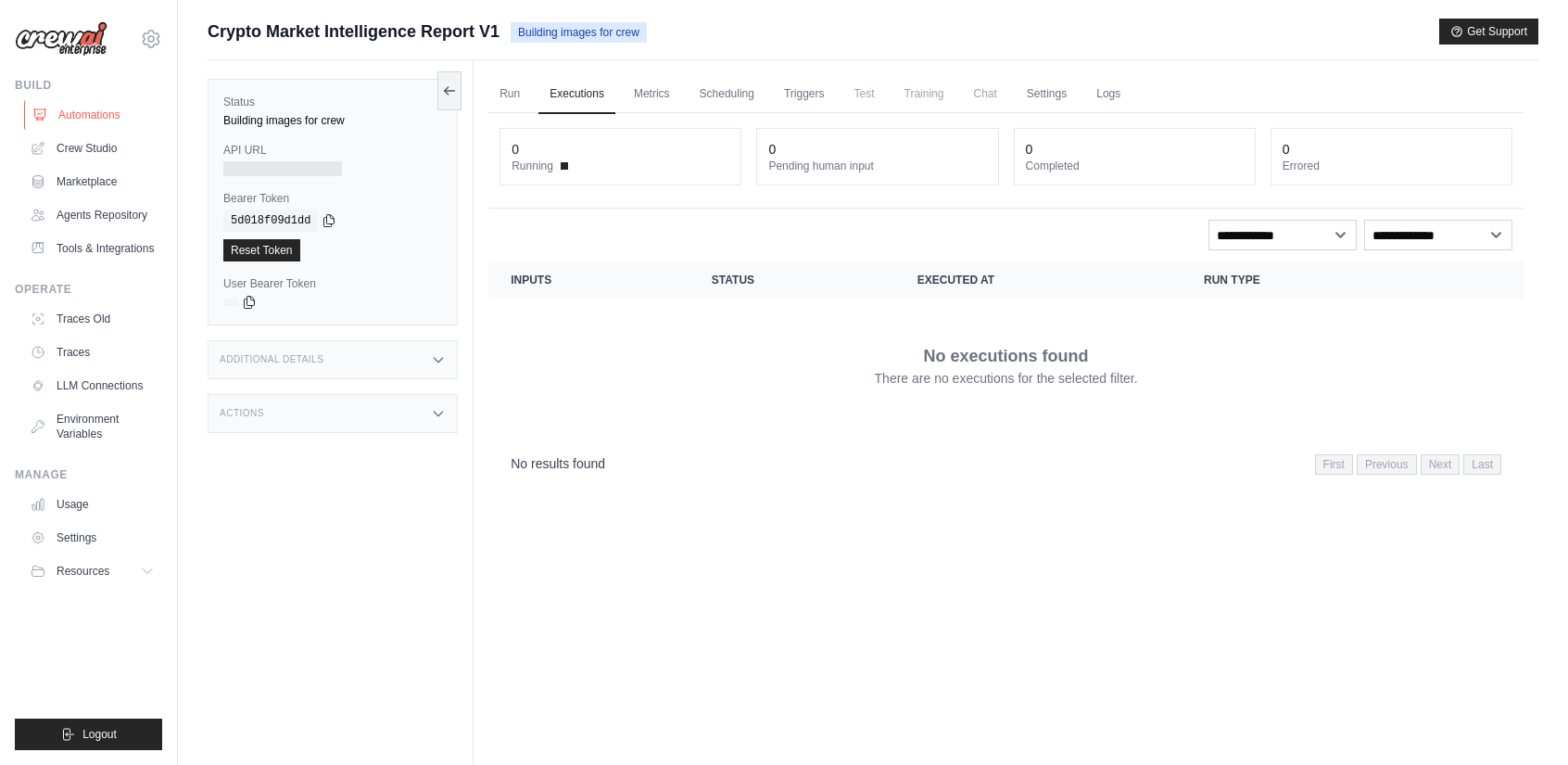
click at [103, 117] on link "Automations" at bounding box center [94, 115] width 140 height 29
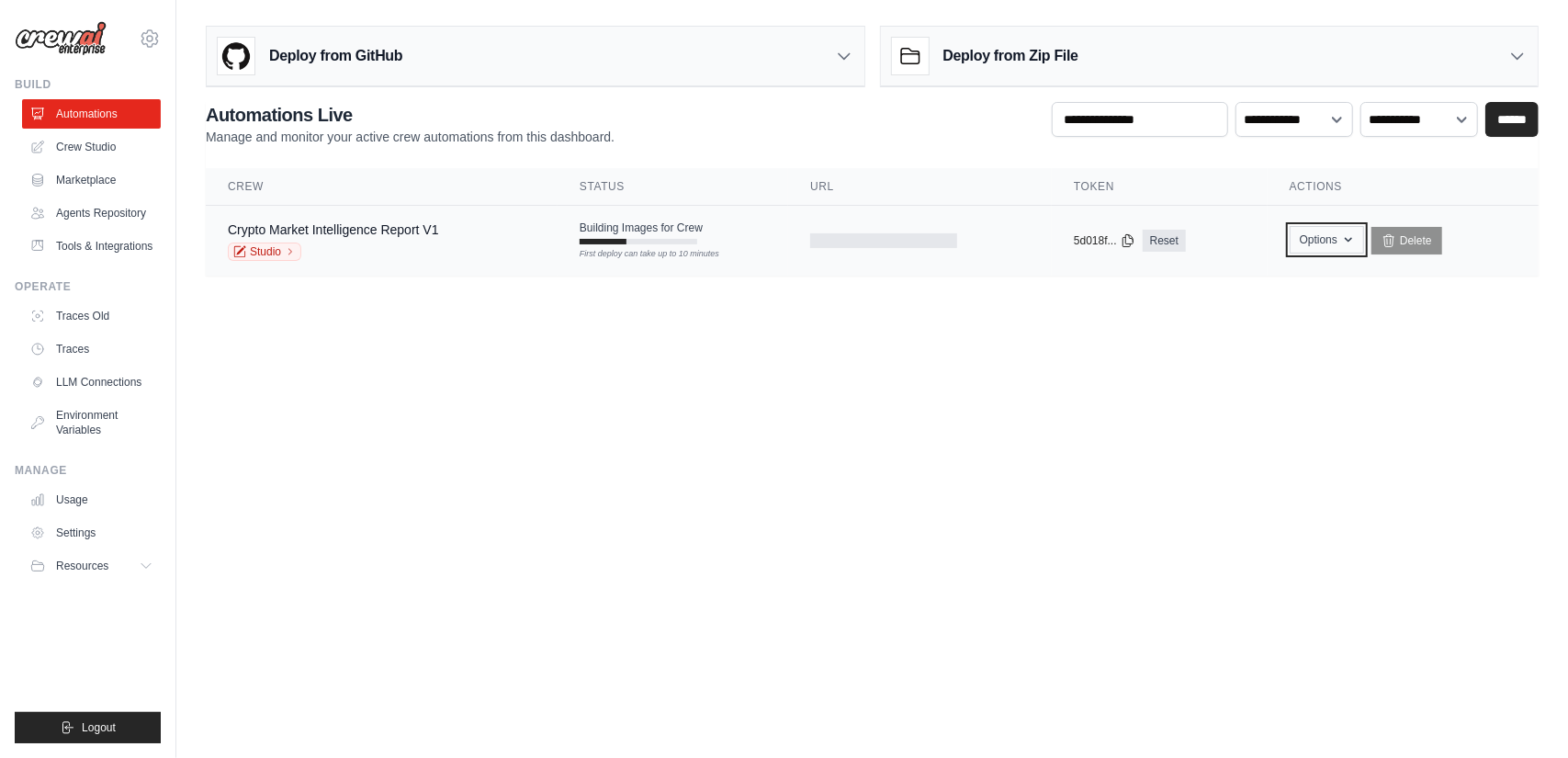
click at [1335, 243] on button "Options" at bounding box center [1327, 240] width 74 height 27
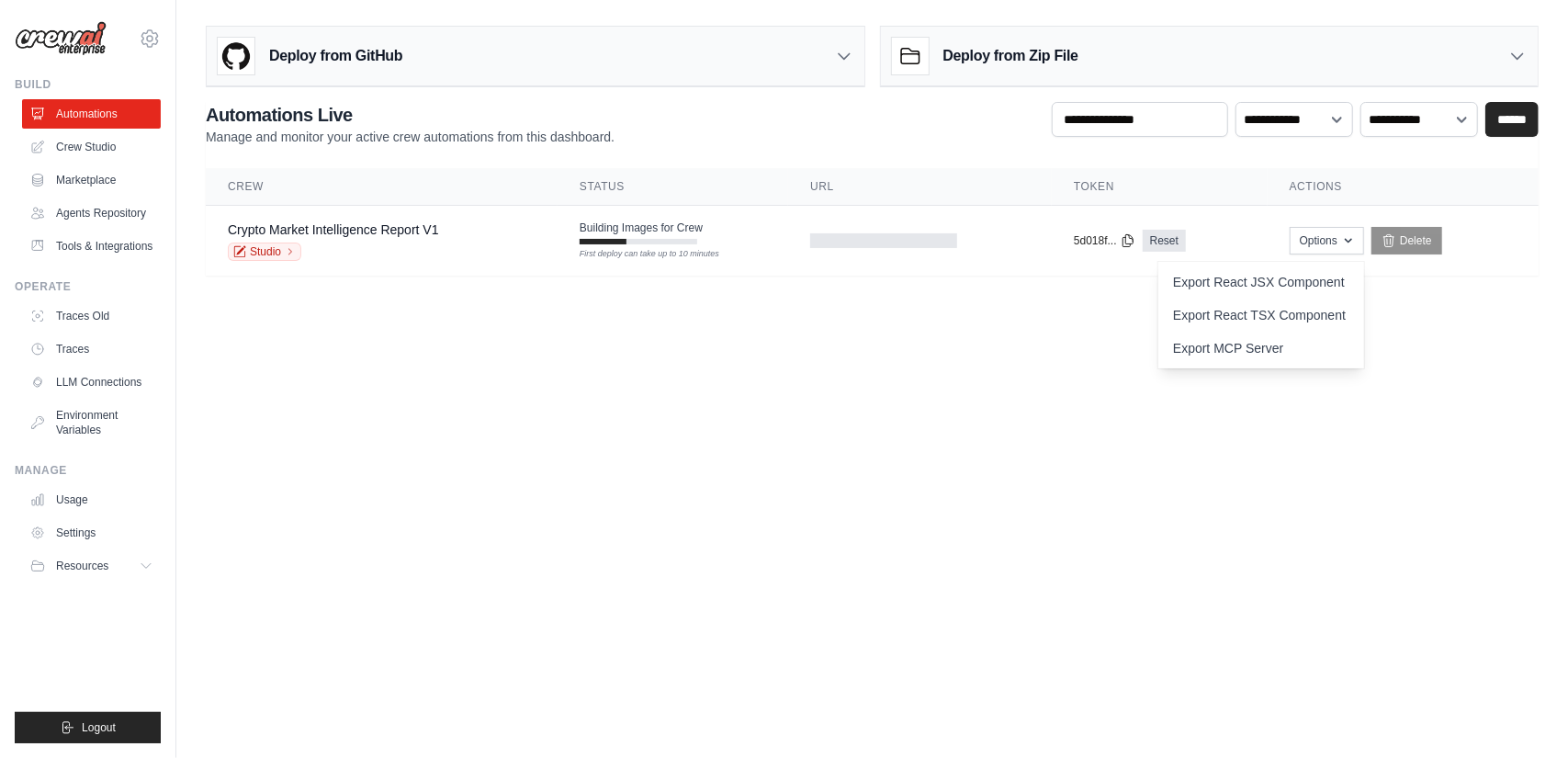
click at [1268, 409] on body "hualei.hb@gmail.com Settings Build Automations" at bounding box center [784, 379] width 1568 height 758
click at [624, 49] on div "Deploy from GitHub" at bounding box center [535, 56] width 658 height 59
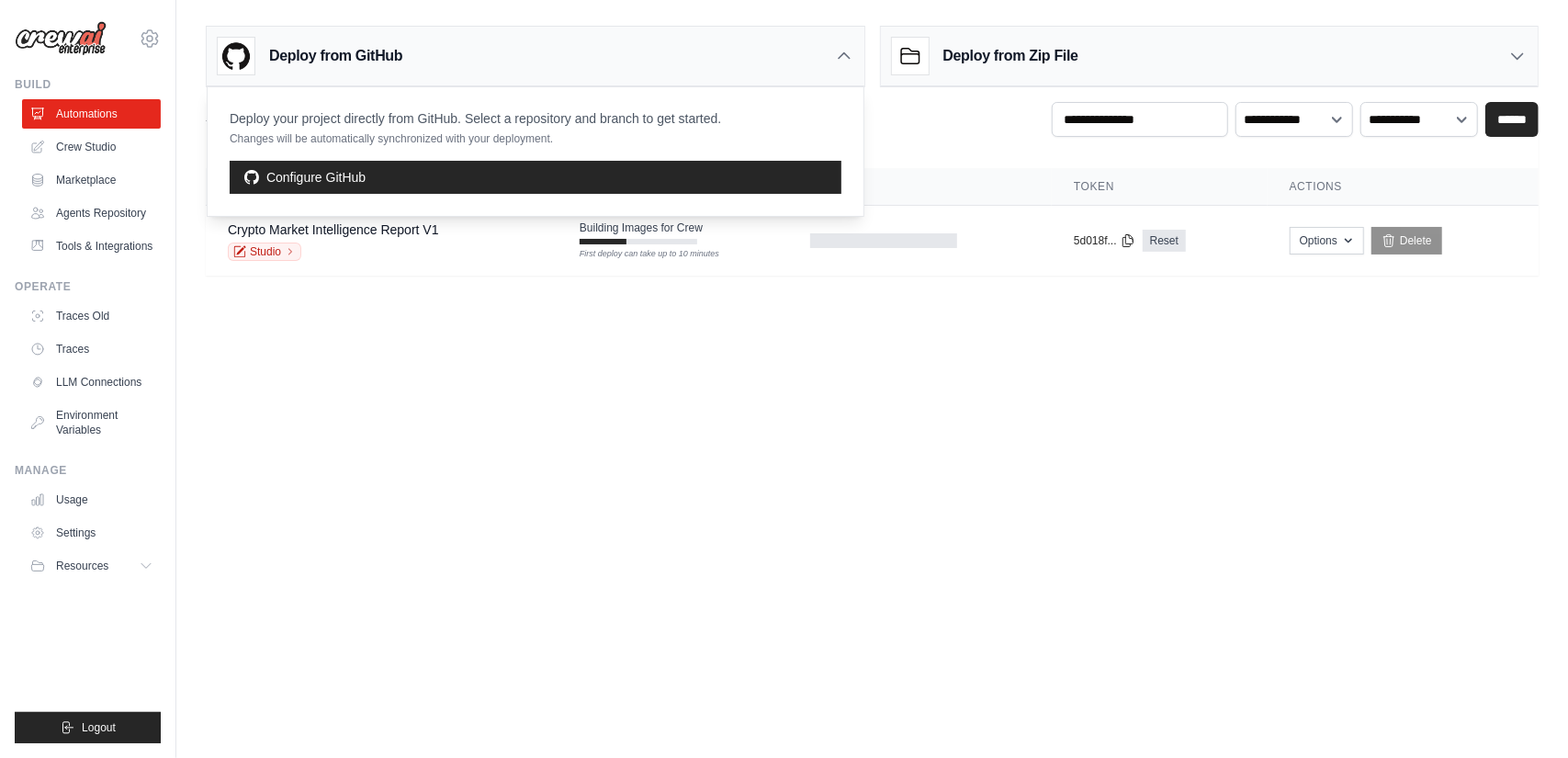
drag, startPoint x: 625, startPoint y: 135, endPoint x: 230, endPoint y: 121, distance: 395.2
click at [230, 121] on div "Deploy your project directly from GitHub. Select a repository and branch to get…" at bounding box center [476, 128] width 491 height 37
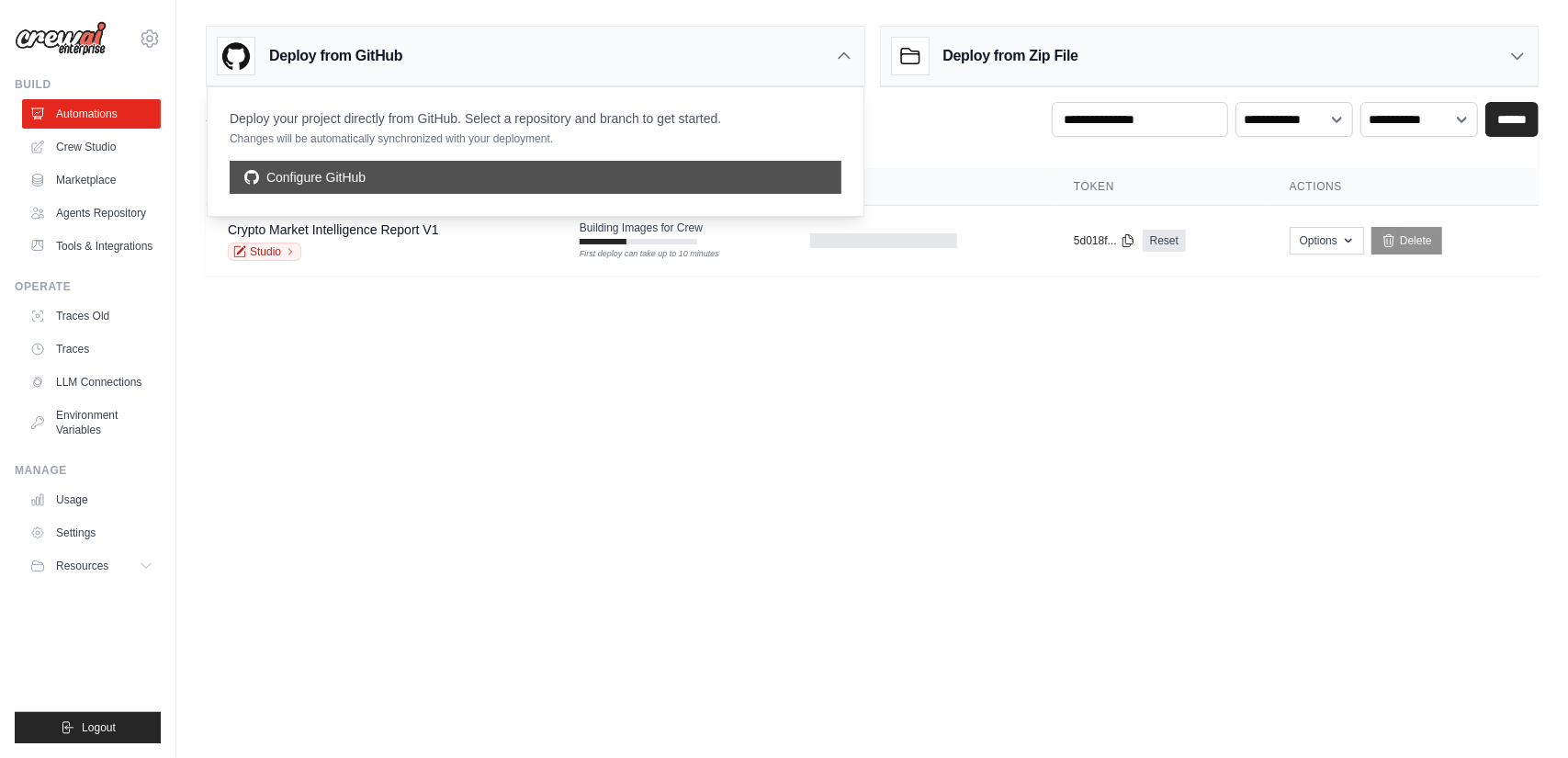
click at [433, 182] on link "Configure GitHub" at bounding box center [536, 177] width 612 height 33
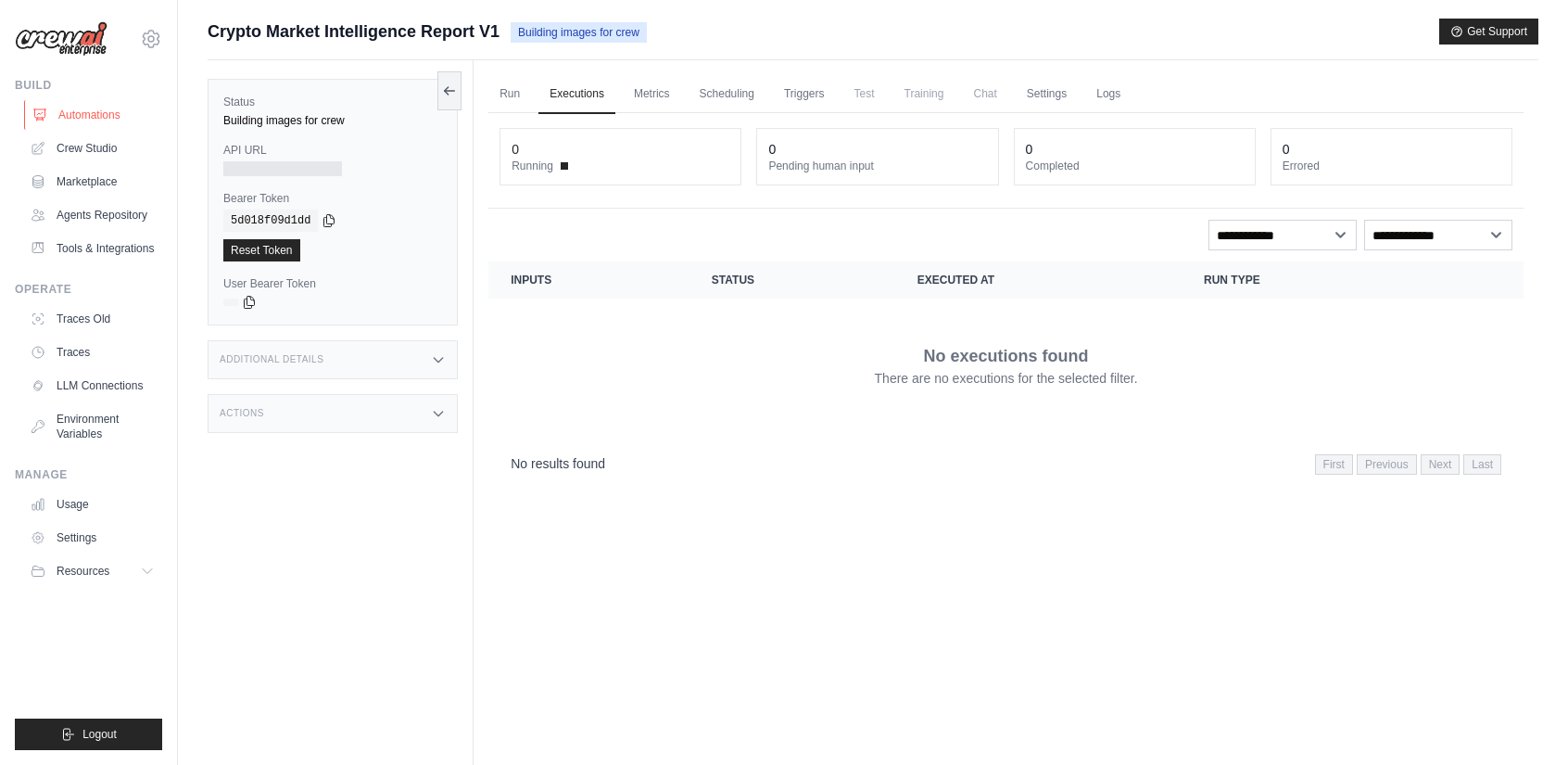
click at [102, 127] on link "Automations" at bounding box center [94, 115] width 140 height 29
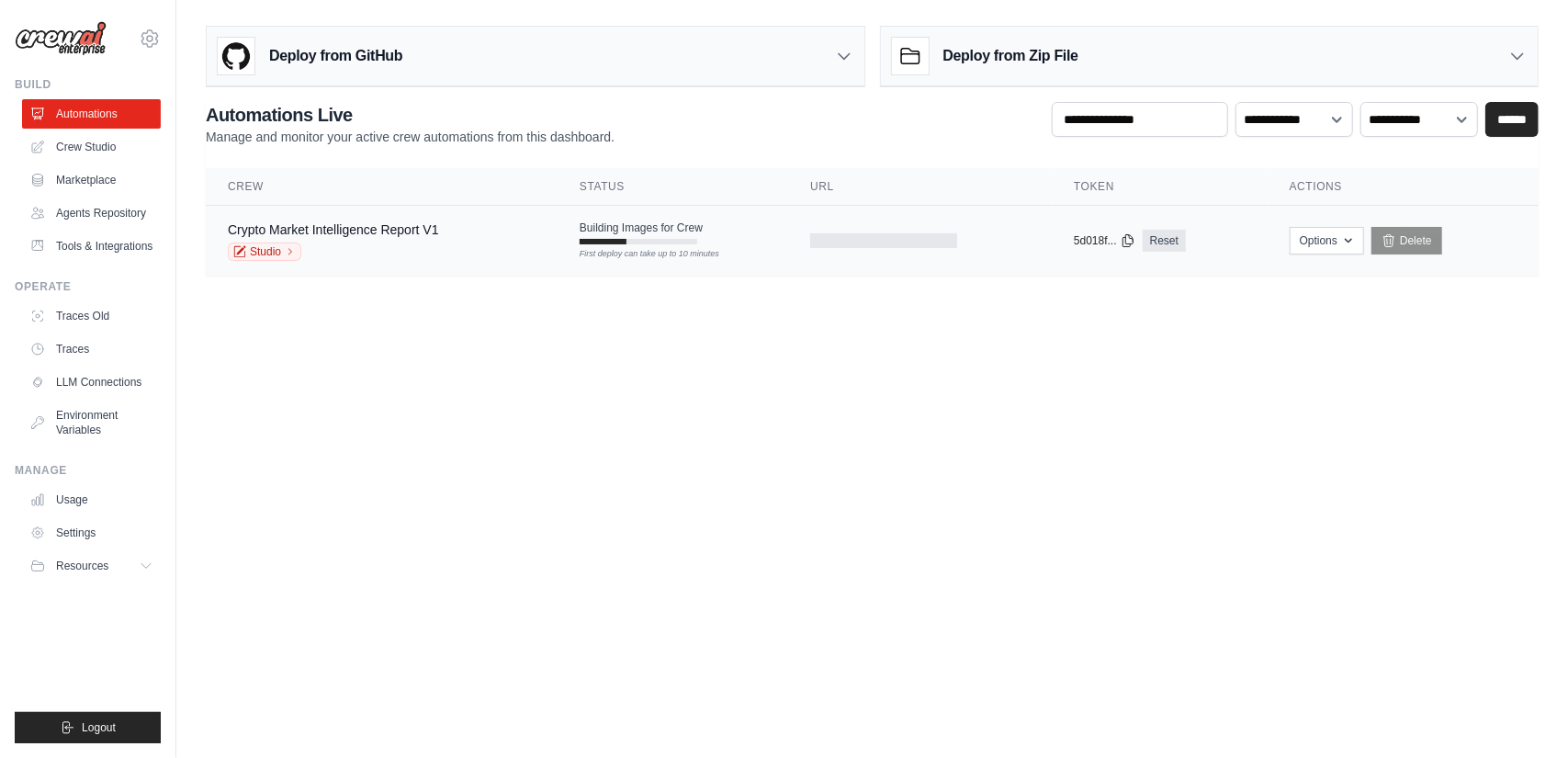
click at [477, 238] on div "Crypto Market Intelligence Report V1 Studio" at bounding box center [382, 240] width 308 height 40
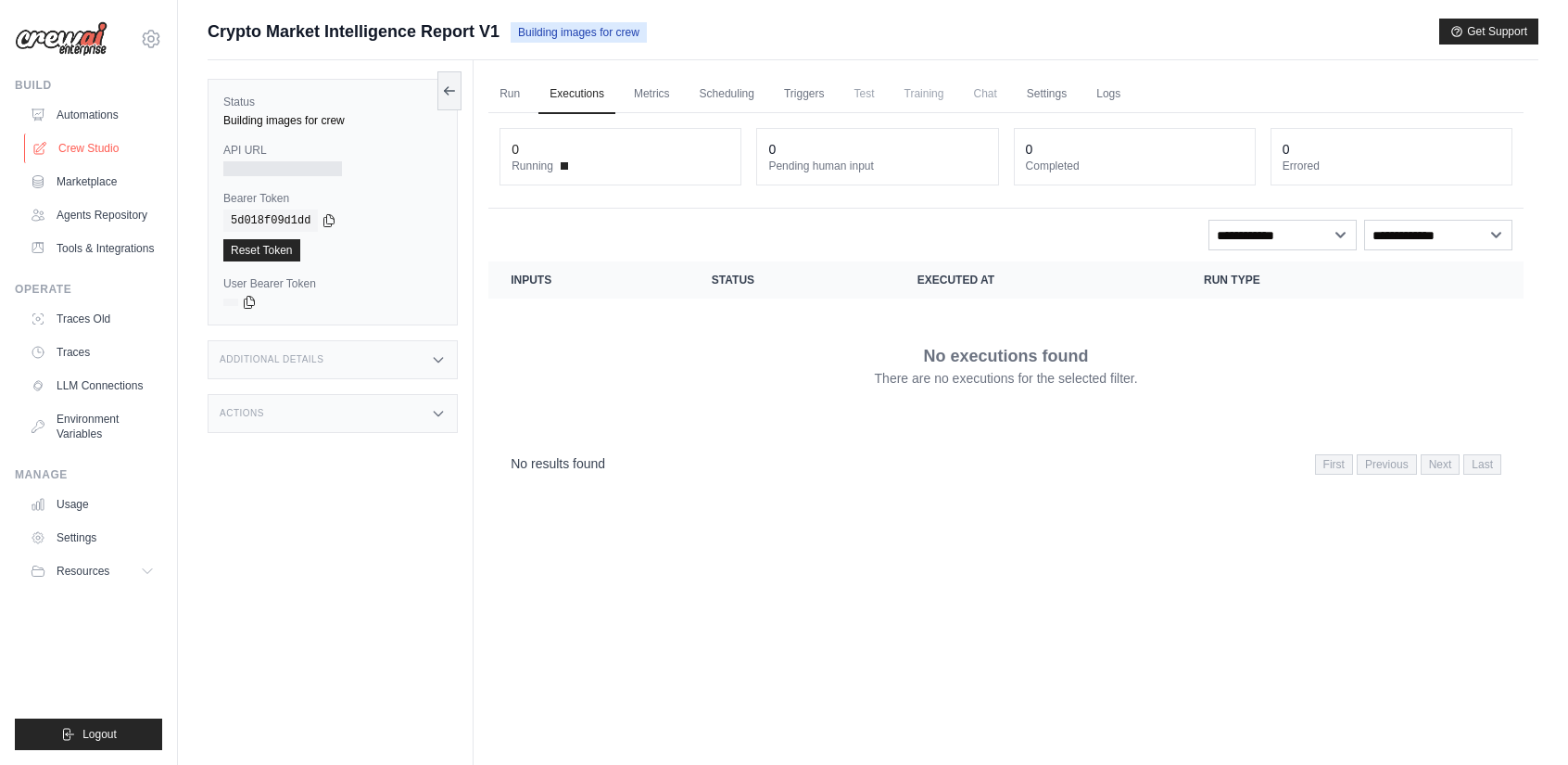
click at [93, 149] on link "Crew Studio" at bounding box center [94, 148] width 140 height 29
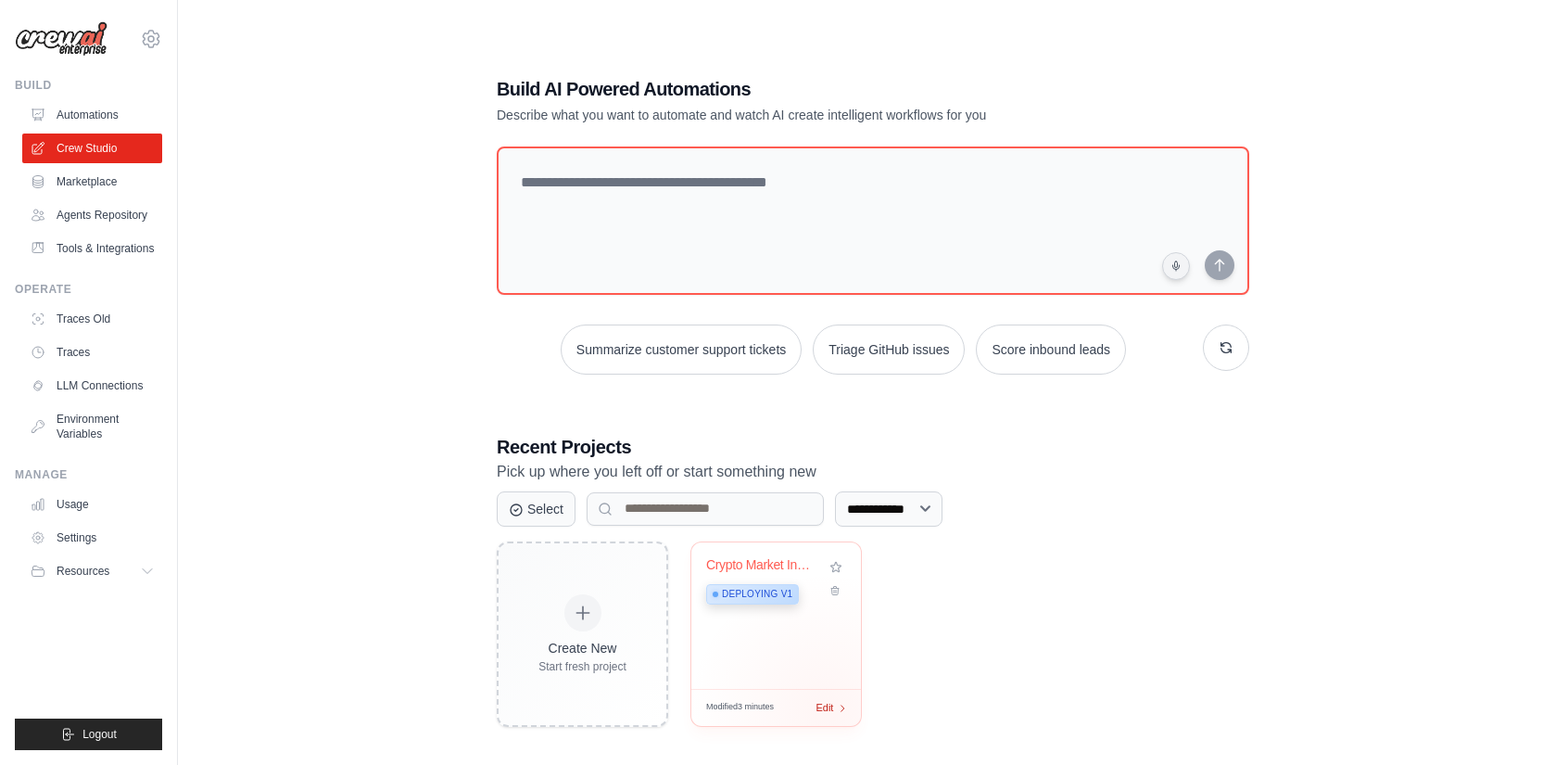
click at [827, 710] on div "Modified 3 minutes Edit" at bounding box center [776, 708] width 170 height 37
click at [98, 109] on link "Automations" at bounding box center [94, 115] width 140 height 29
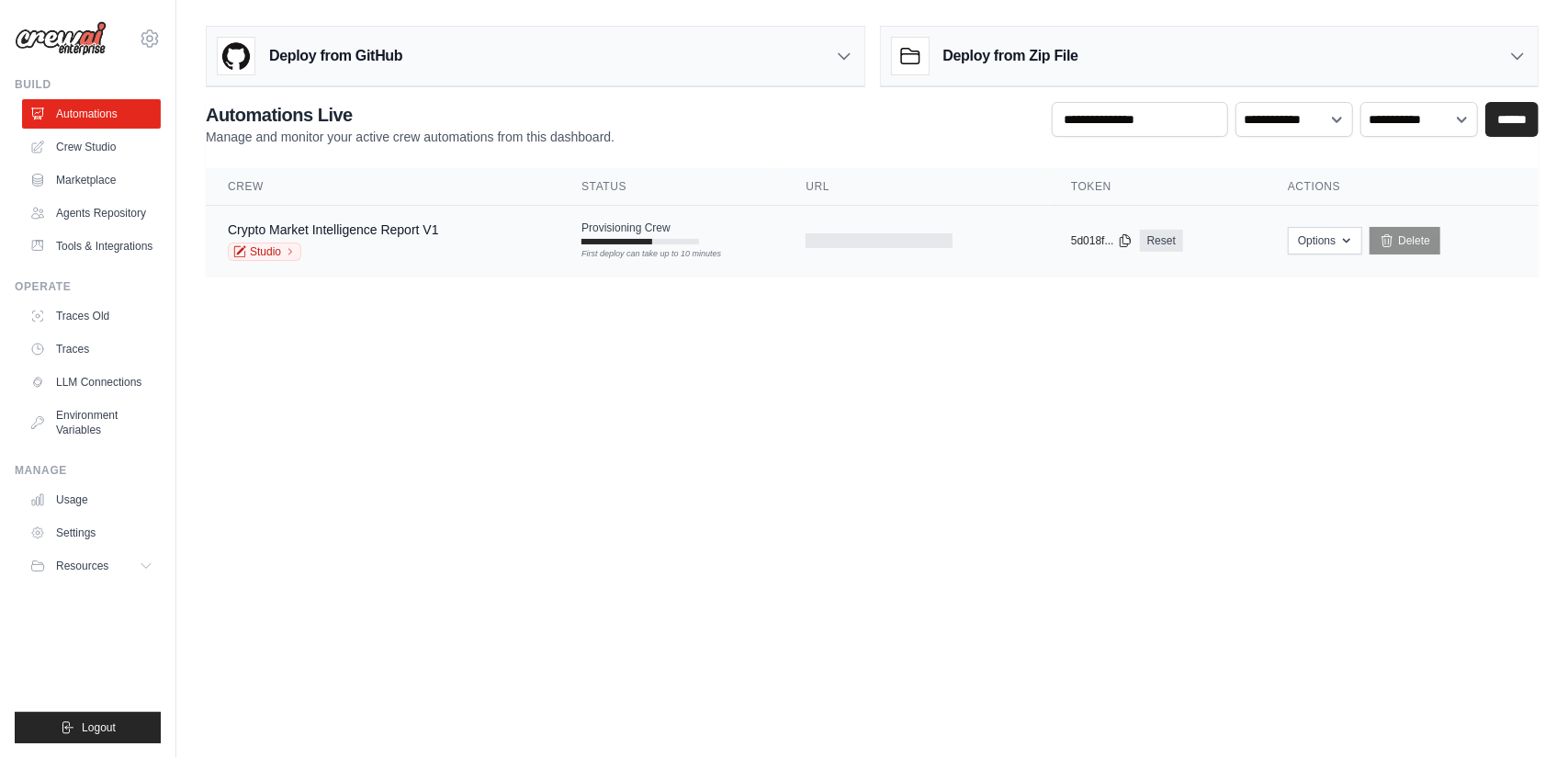
click at [683, 245] on td "Provisioning Crew First deploy can take up to 10 minutes" at bounding box center [671, 232] width 224 height 54
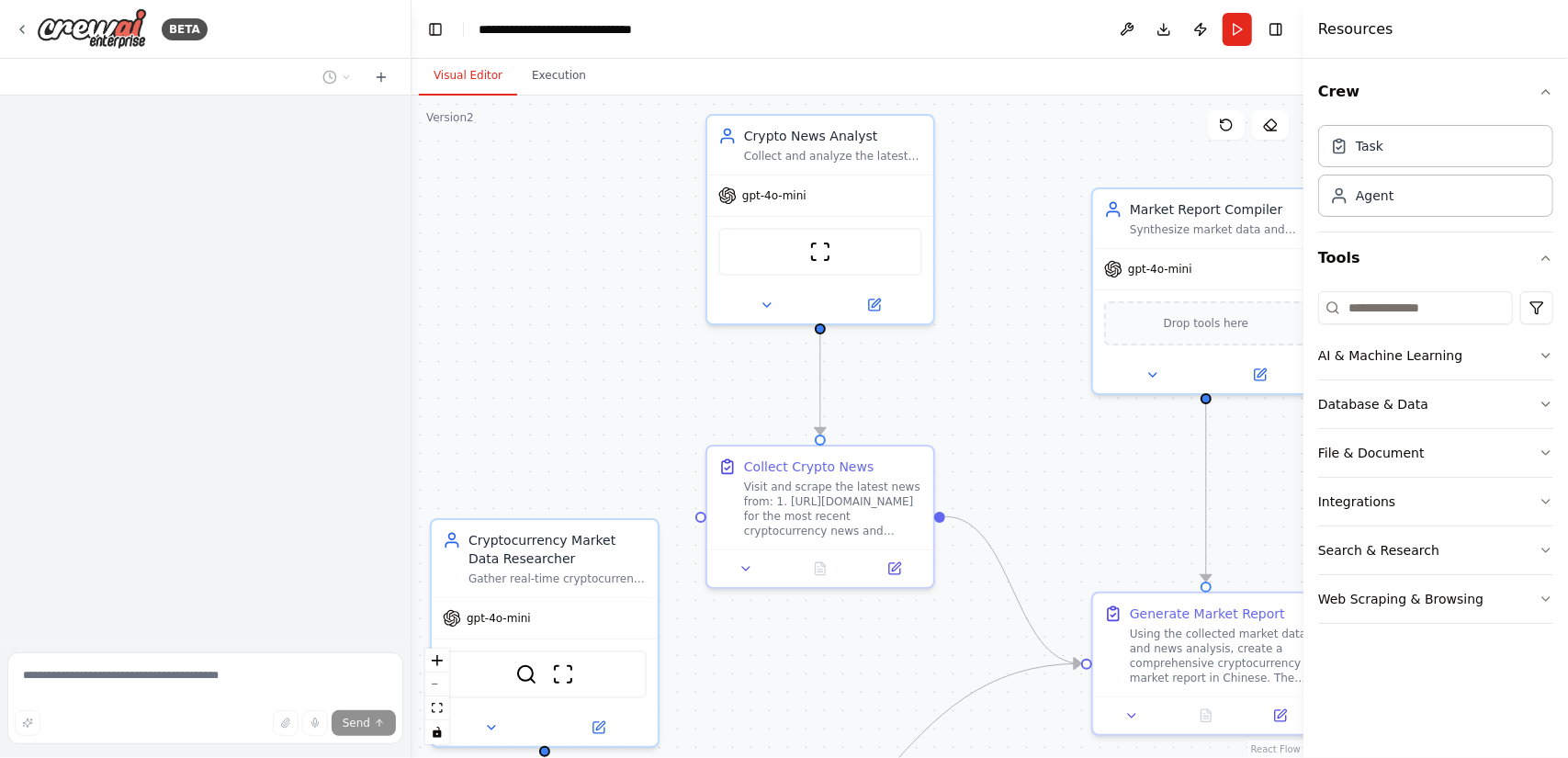
scroll to position [1576, 0]
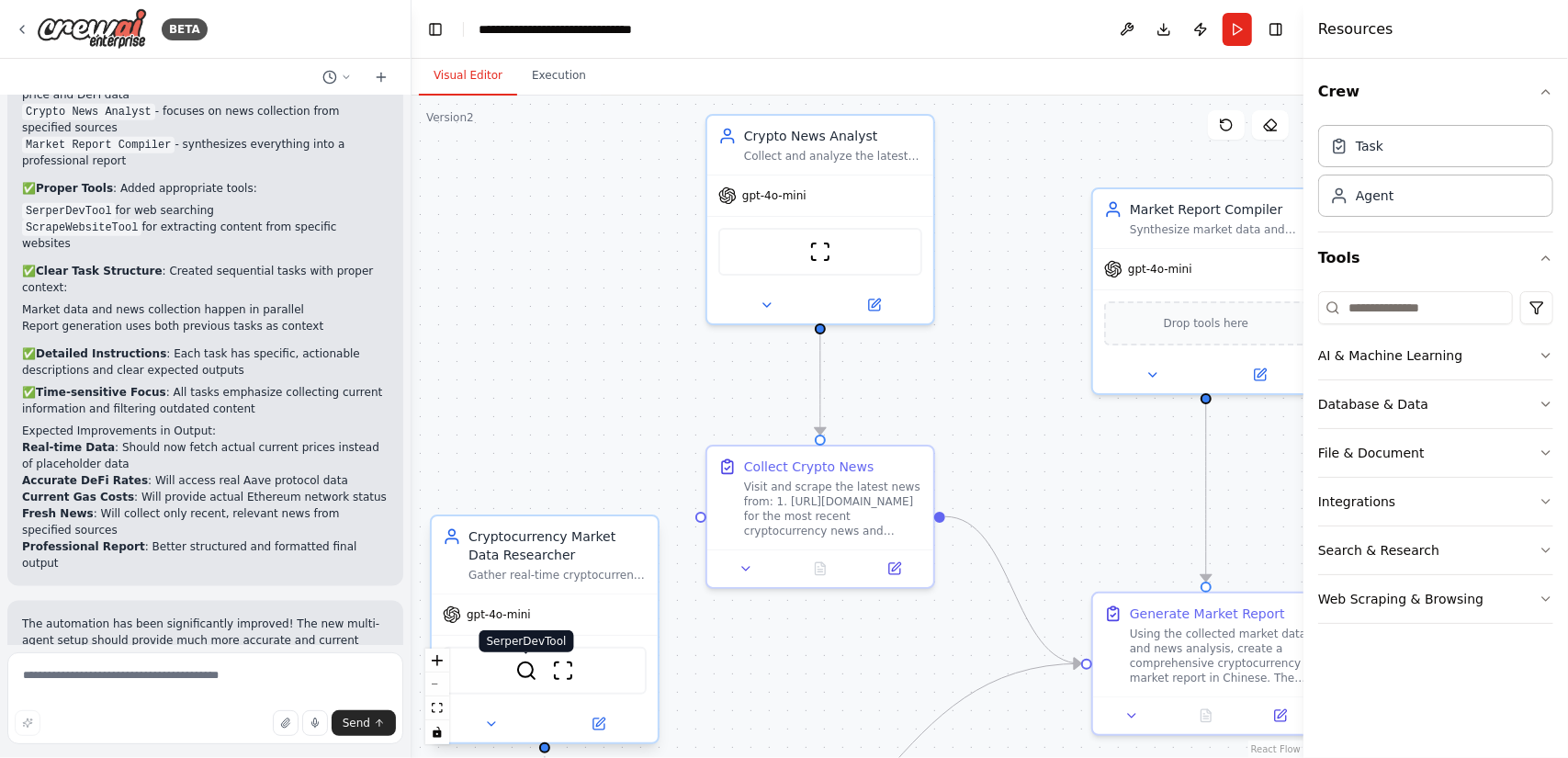
click at [527, 673] on img at bounding box center [526, 670] width 22 height 22
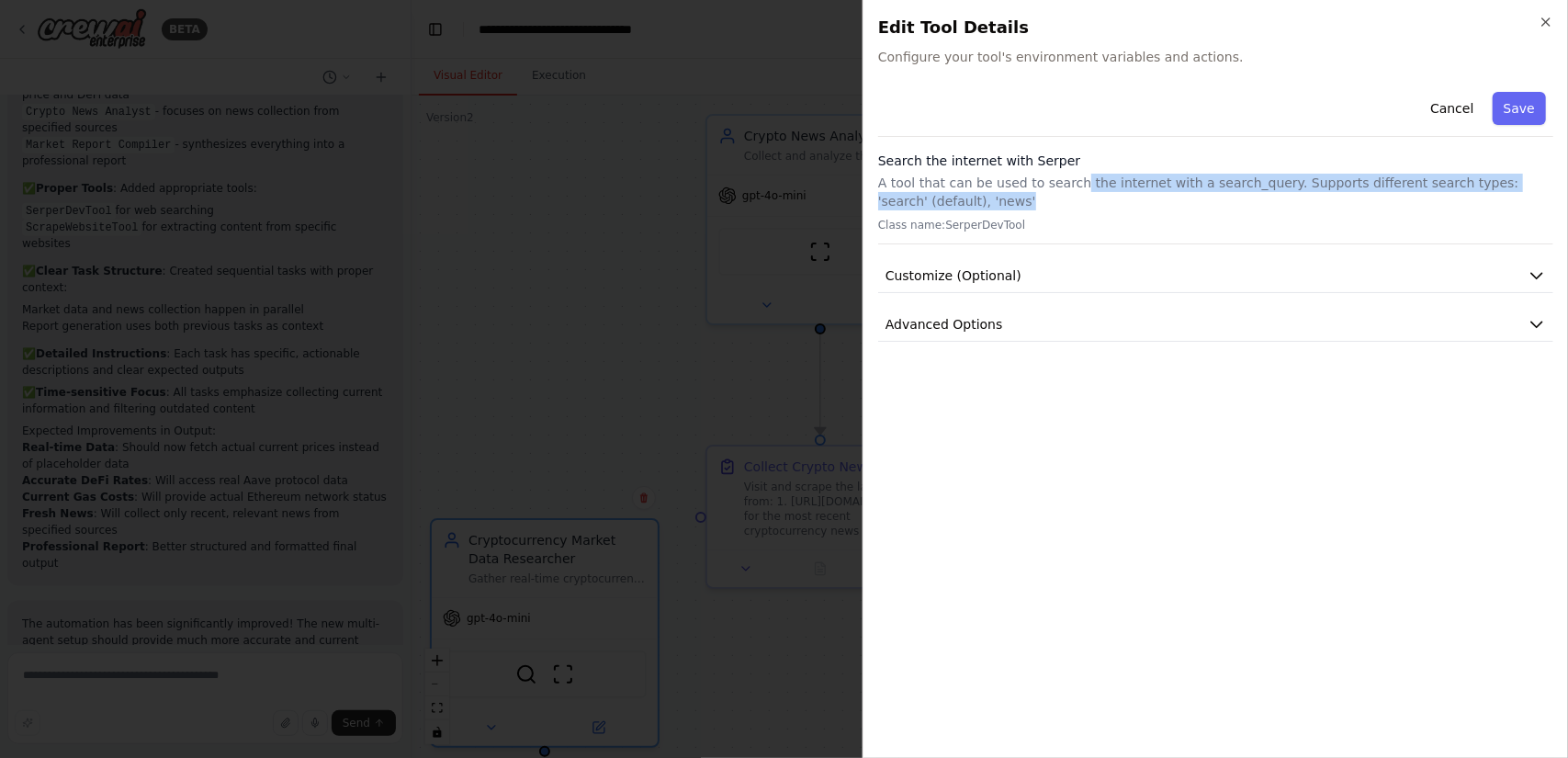
drag, startPoint x: 1081, startPoint y: 186, endPoint x: 1104, endPoint y: 202, distance: 28.0
click at [1104, 202] on p "A tool that can be used to search the internet with a search_query. Supports di…" at bounding box center [1215, 192] width 675 height 37
copy p "the internet with a search_query. Supports different search types: 'search' (de…"
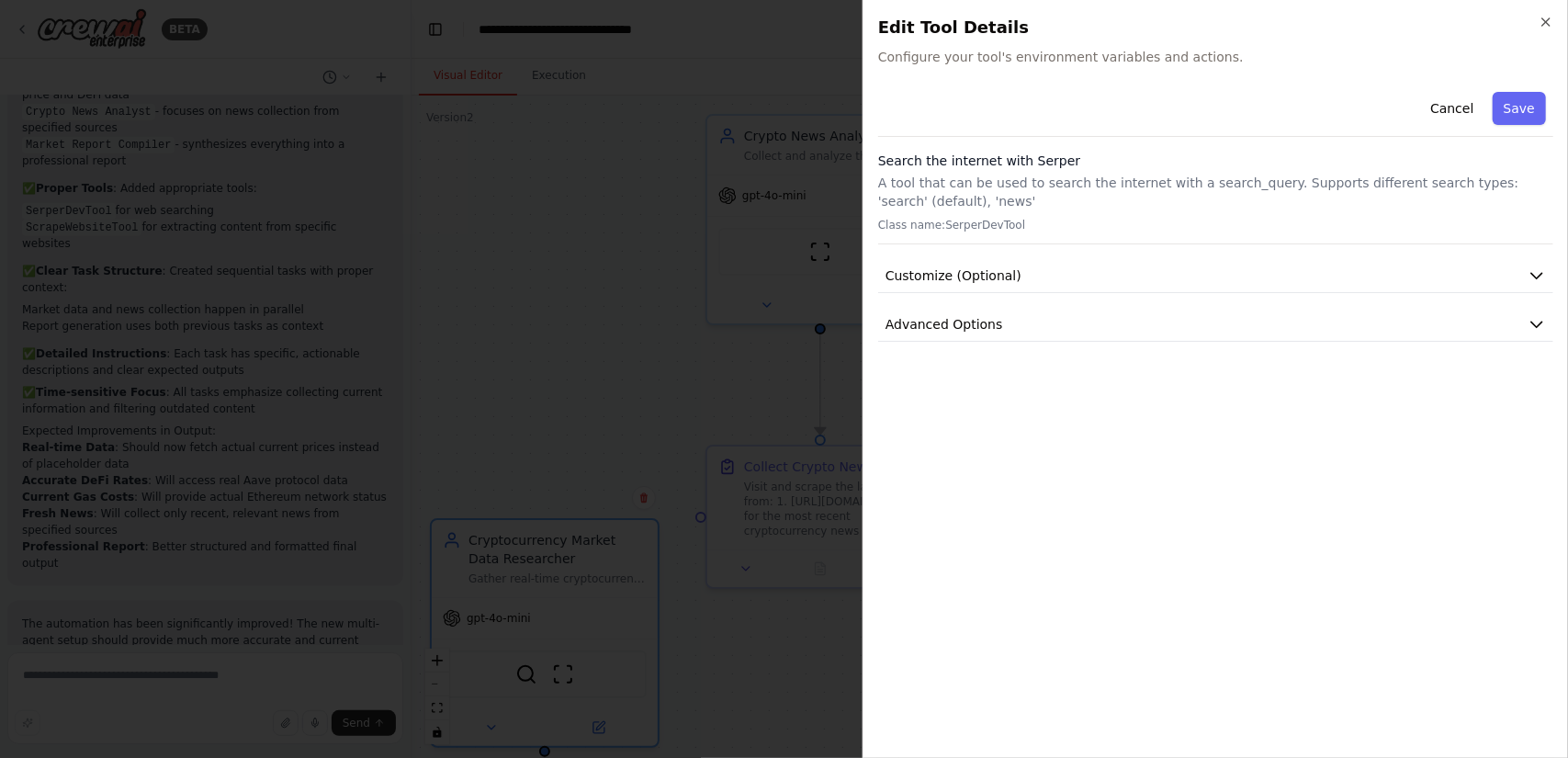
click at [991, 167] on h3 "Search the internet with Serper" at bounding box center [1215, 161] width 675 height 19
click at [1548, 22] on icon "button" at bounding box center [1546, 21] width 15 height 15
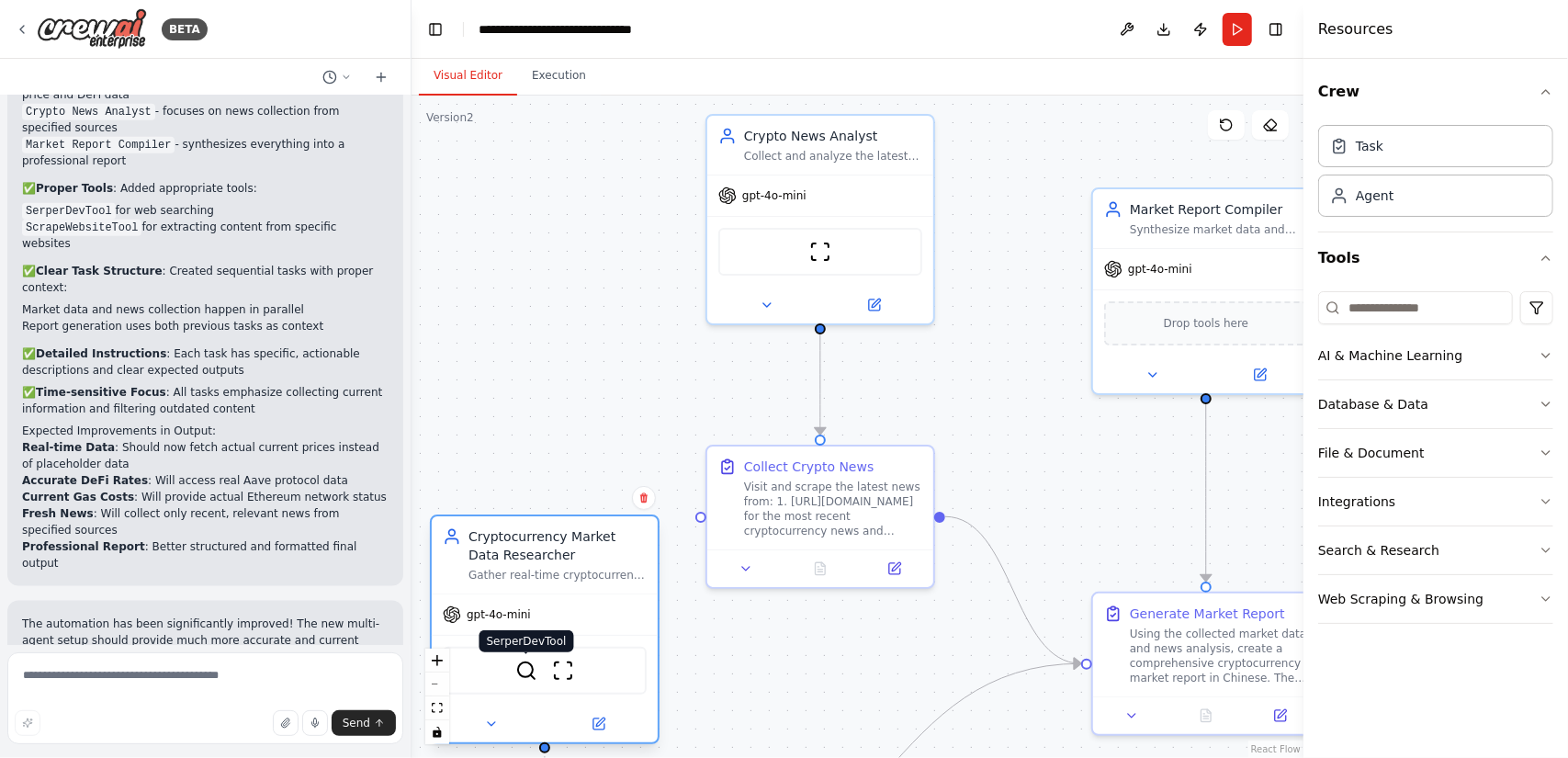
click at [530, 669] on img at bounding box center [526, 670] width 22 height 22
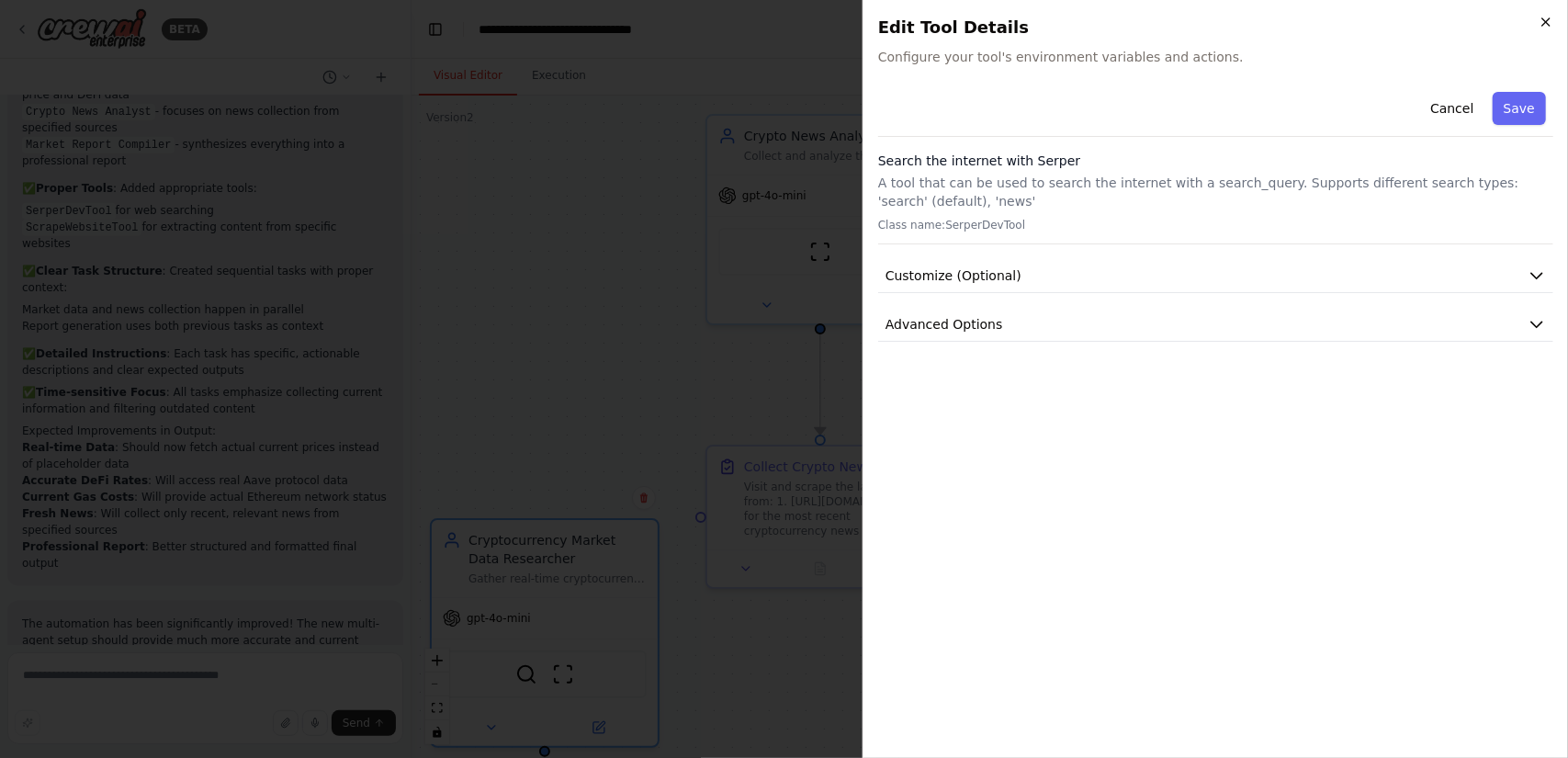
click at [1542, 19] on icon "button" at bounding box center [1546, 21] width 15 height 15
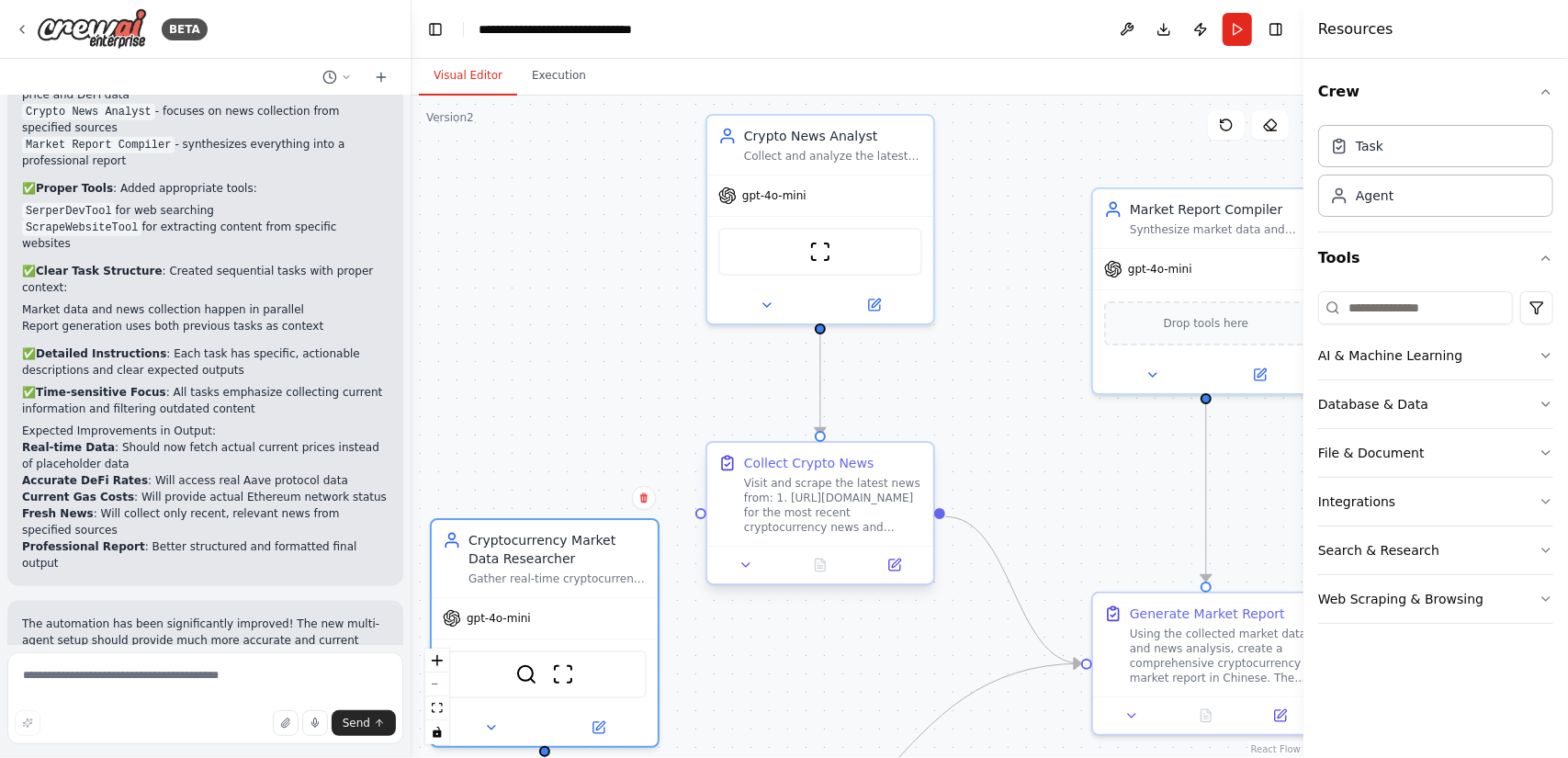
click at [828, 508] on div "Visit and scrape the latest news from: 1. https://www.jinse.cn/lives for the mo…" at bounding box center [833, 505] width 178 height 58
click at [893, 571] on icon at bounding box center [895, 564] width 15 height 15
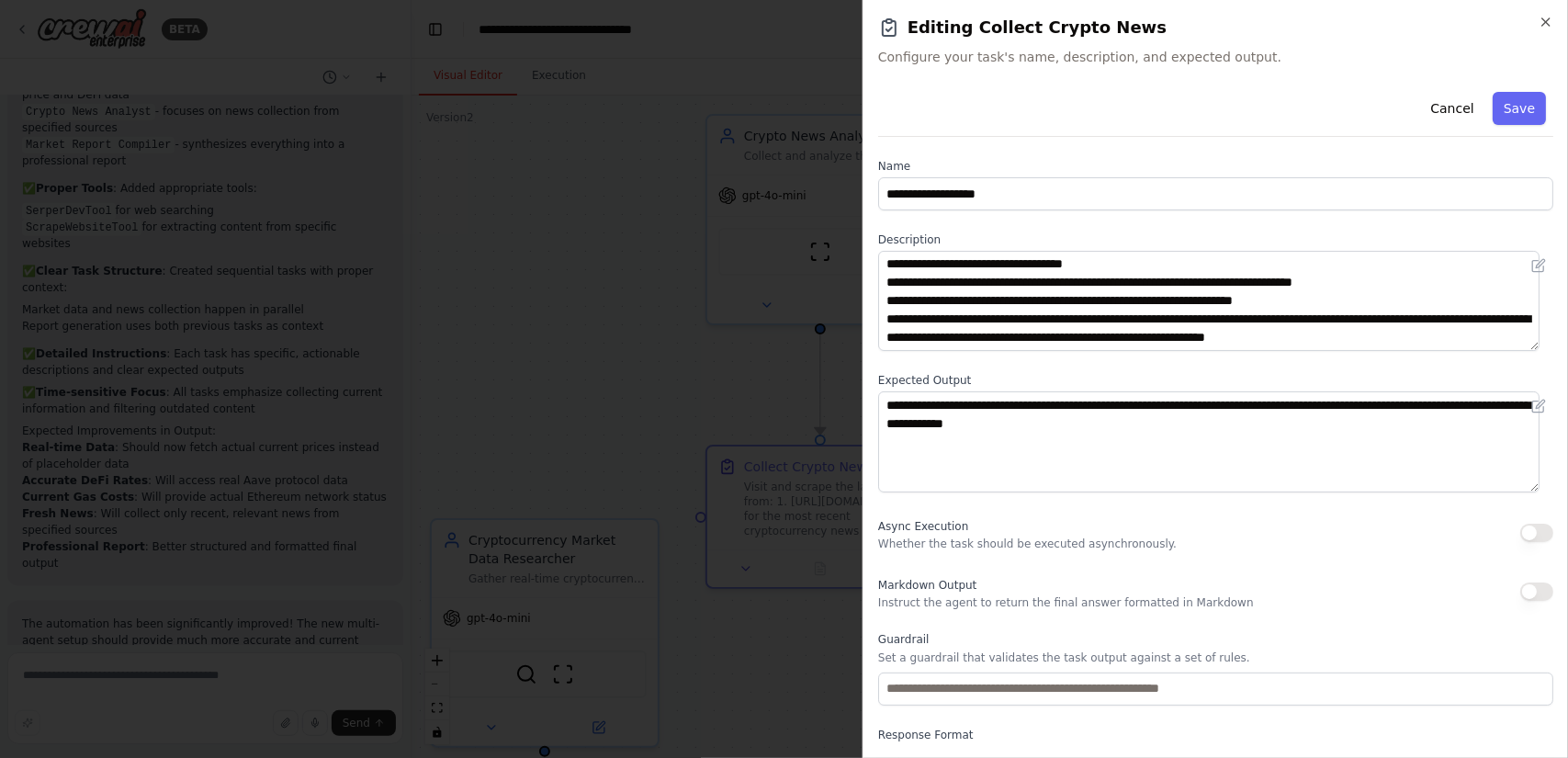
scroll to position [69, 0]
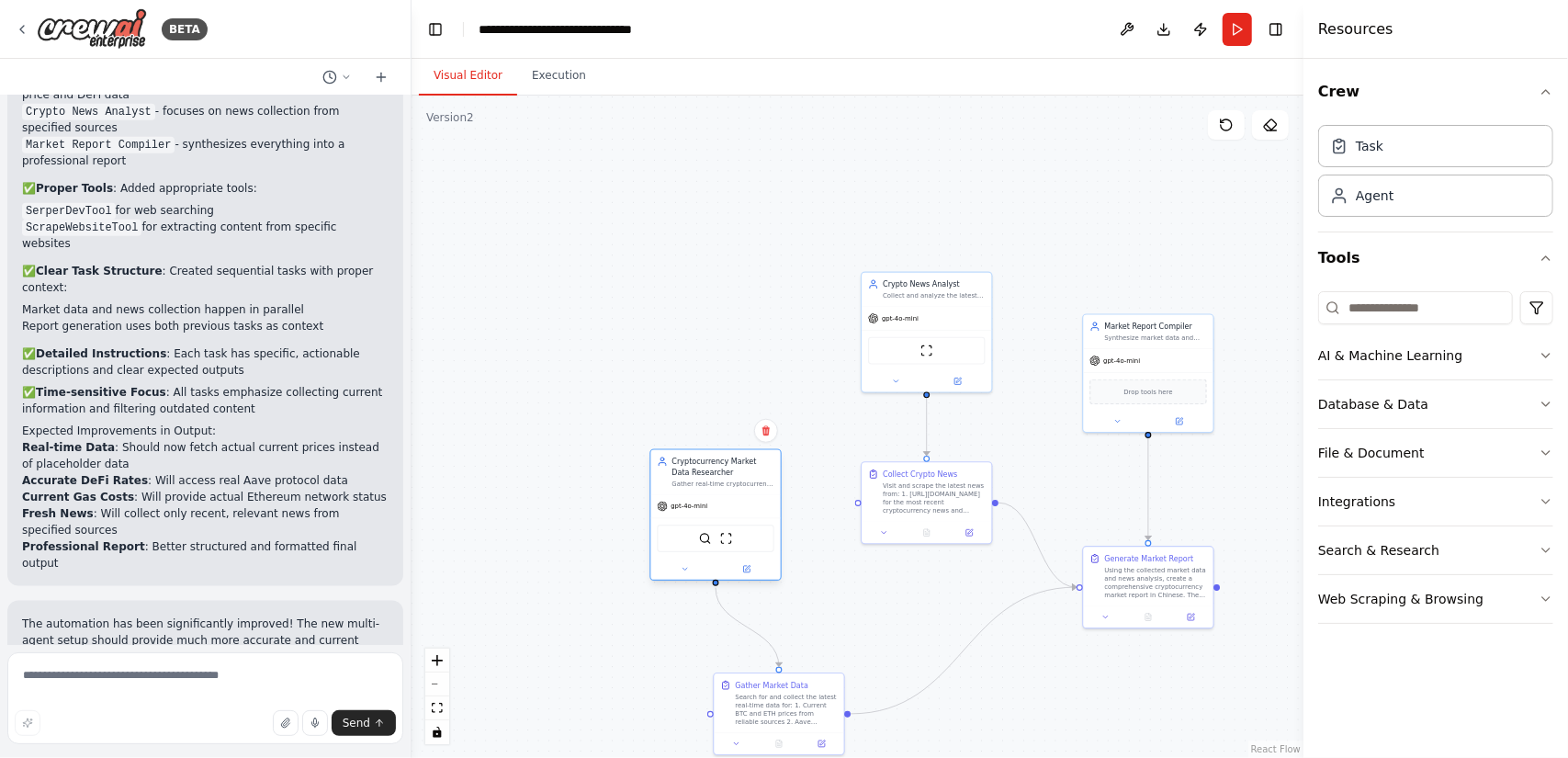
drag, startPoint x: 776, startPoint y: 524, endPoint x: 720, endPoint y: 472, distance: 76.4
click at [720, 472] on div "Cryptocurrency Market Data Researcher" at bounding box center [722, 468] width 102 height 21
drag, startPoint x: 939, startPoint y: 293, endPoint x: 948, endPoint y: 198, distance: 95.4
click at [948, 198] on div "Collect and analyze the latest cryptocurrency news from Chinese crypto media so…" at bounding box center [944, 199] width 102 height 8
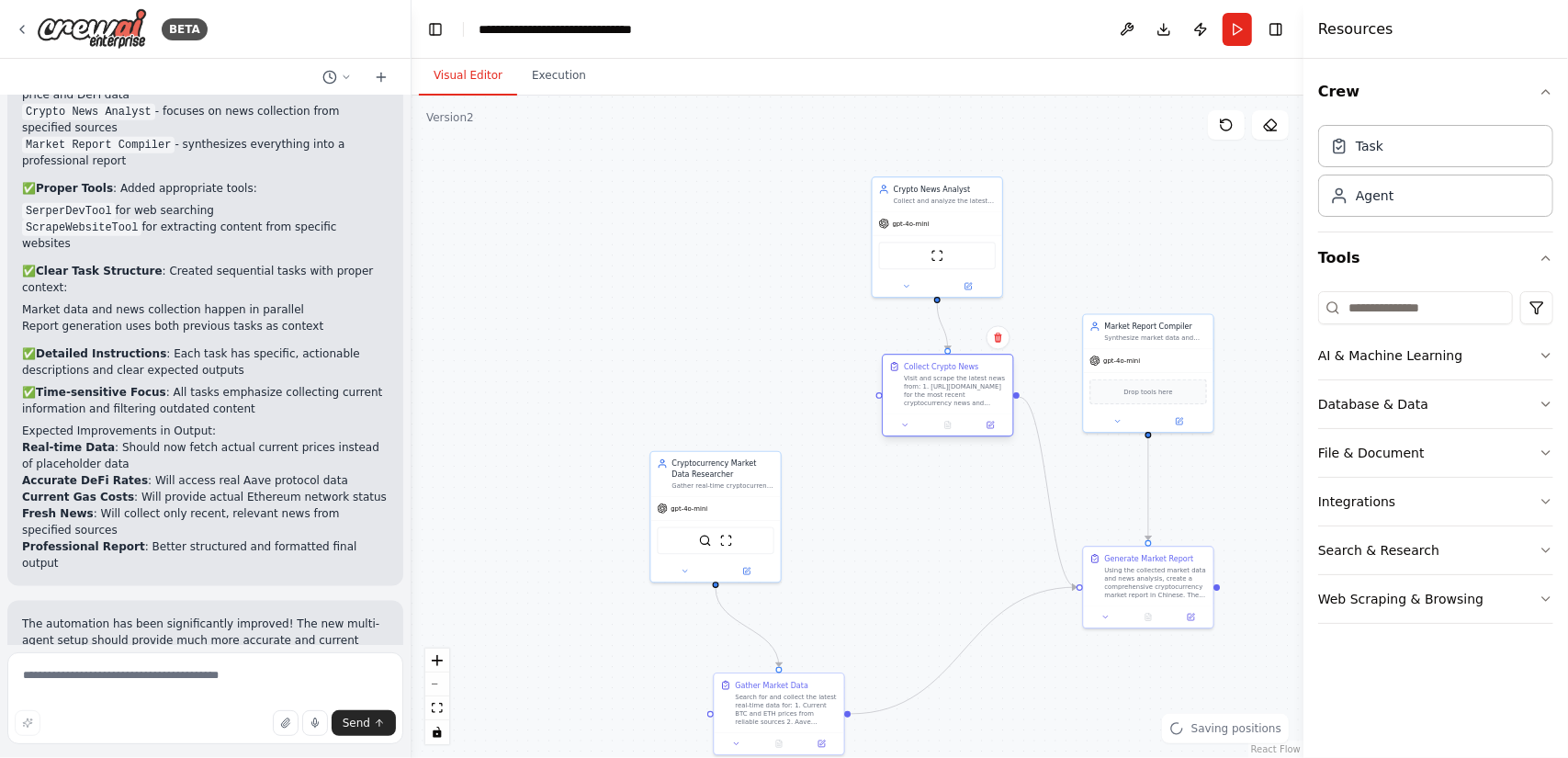
drag, startPoint x: 957, startPoint y: 478, endPoint x: 974, endPoint y: 374, distance: 105.4
click at [974, 374] on div "Collect Crypto News Visit and scrape the latest news from: 1. https://www.jinse…" at bounding box center [955, 385] width 102 height 47
drag, startPoint x: 1158, startPoint y: 366, endPoint x: 1166, endPoint y: 398, distance: 33.0
click at [1166, 398] on div "gpt-4o-mini" at bounding box center [1159, 390] width 130 height 23
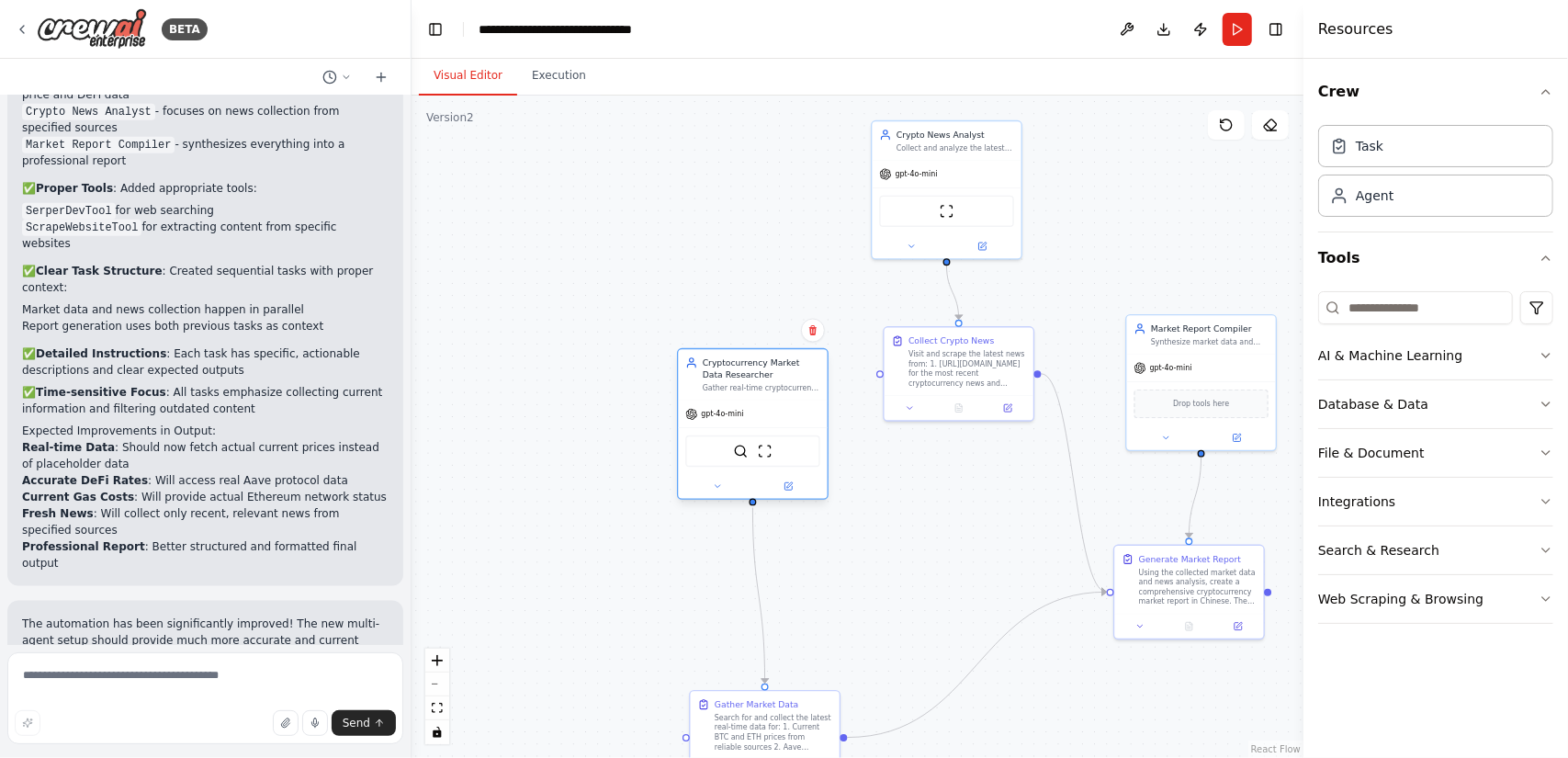
drag, startPoint x: 710, startPoint y: 480, endPoint x: 769, endPoint y: 403, distance: 97.0
click at [769, 403] on div "Cryptocurrency Market Data Researcher Gather real-time cryptocurrency market da…" at bounding box center [753, 424] width 152 height 152
drag, startPoint x: 722, startPoint y: 718, endPoint x: 684, endPoint y: 611, distance: 113.5
click at [684, 611] on div "Search for and collect the latest real-time data for: 1. Current BTC and ETH pr…" at bounding box center [737, 622] width 118 height 39
click at [784, 664] on button at bounding box center [778, 660] width 41 height 15
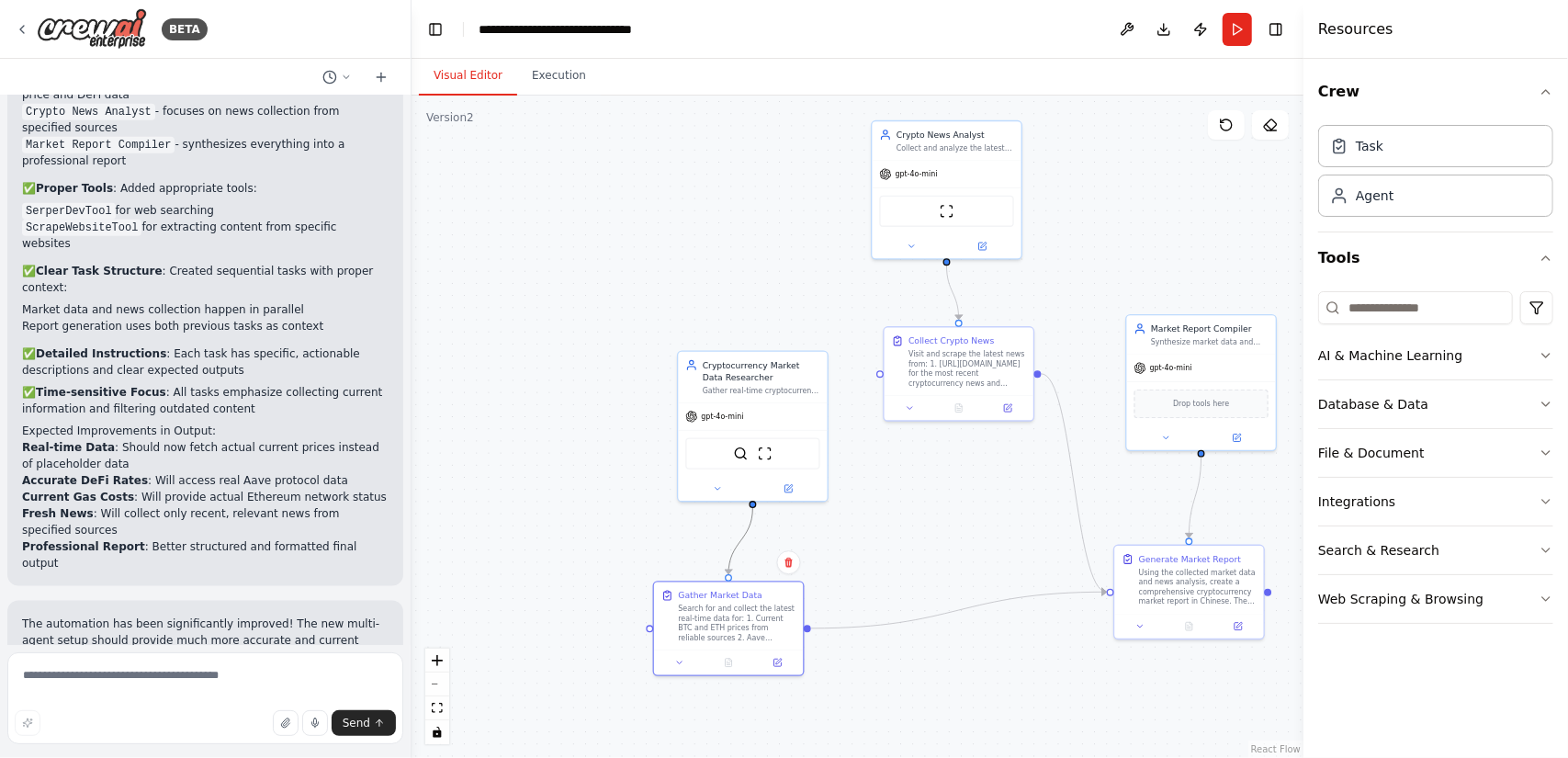
click at [739, 546] on icon "Edge from 10c85003-ac22-461e-a058-db8db2062f91 to b12612f7-1abc-4fdf-8305-0ff57…" at bounding box center [741, 541] width 24 height 66
click at [946, 532] on div ".deletable-edge-delete-btn { width: 20px; height: 20px; border: 0px solid #ffff…" at bounding box center [858, 427] width 893 height 663
click at [1413, 603] on div "Web Scraping & Browsing" at bounding box center [1401, 598] width 166 height 19
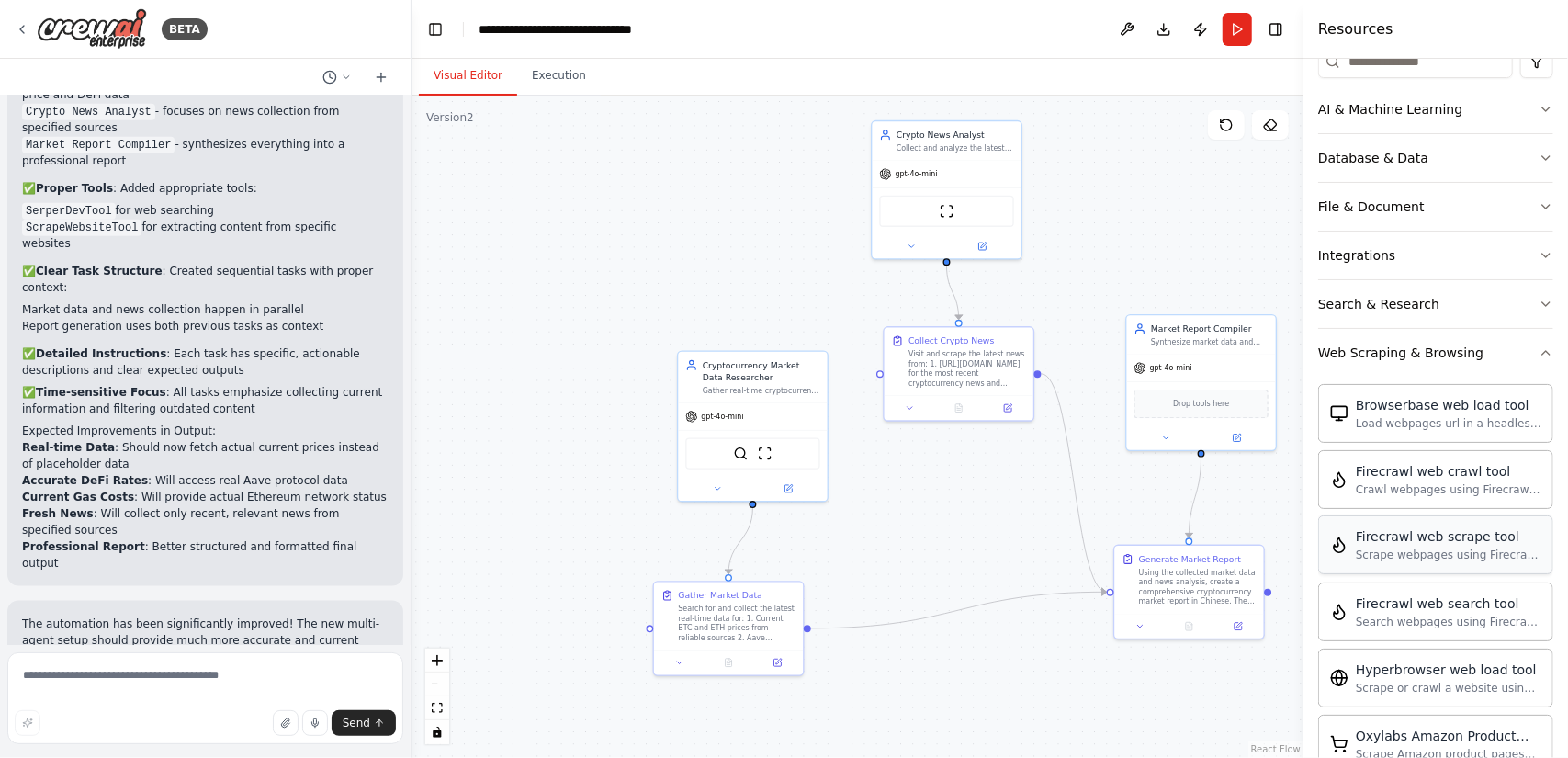
scroll to position [0, 0]
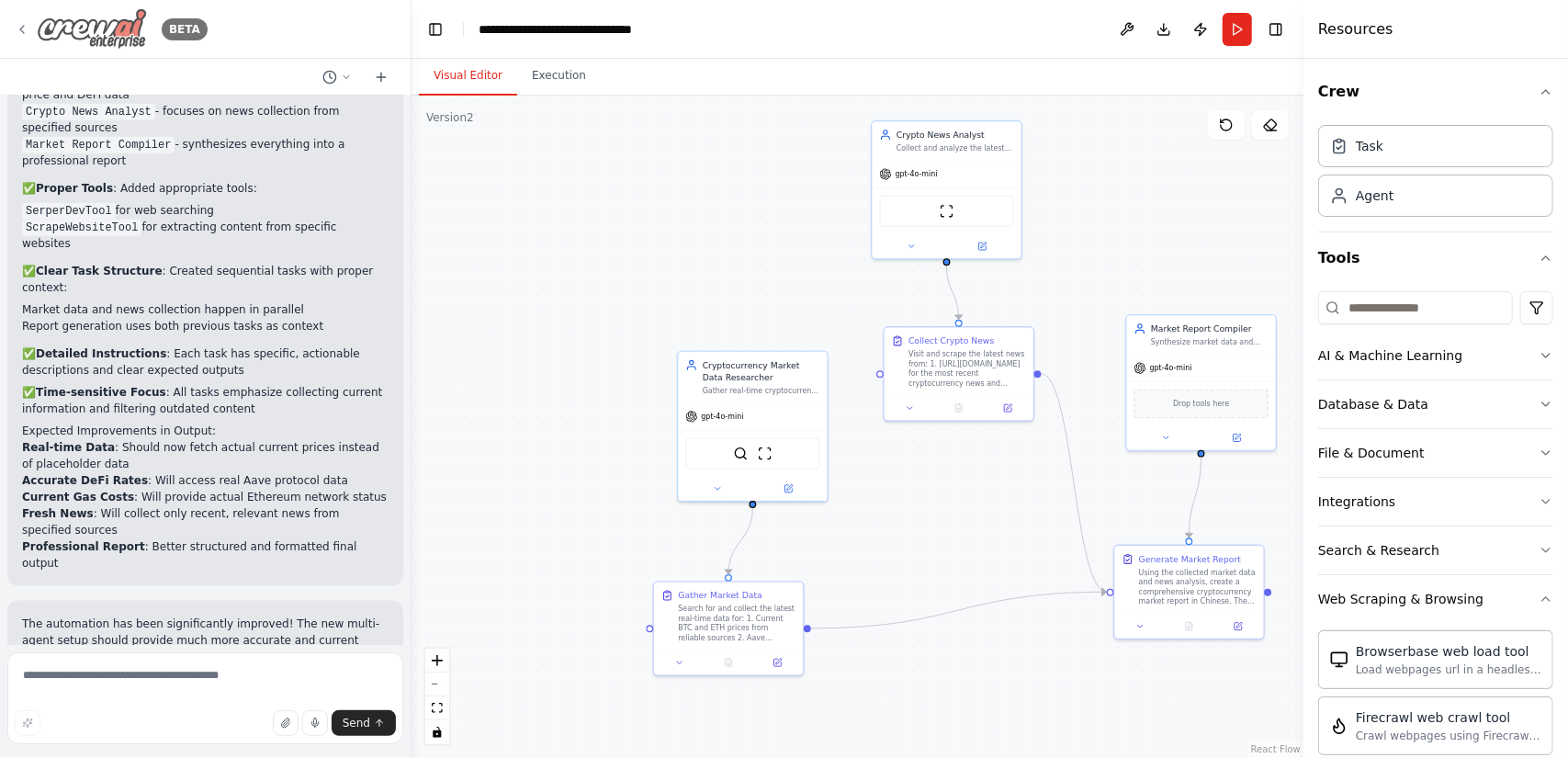
click at [30, 28] on div "BETA" at bounding box center [111, 28] width 193 height 41
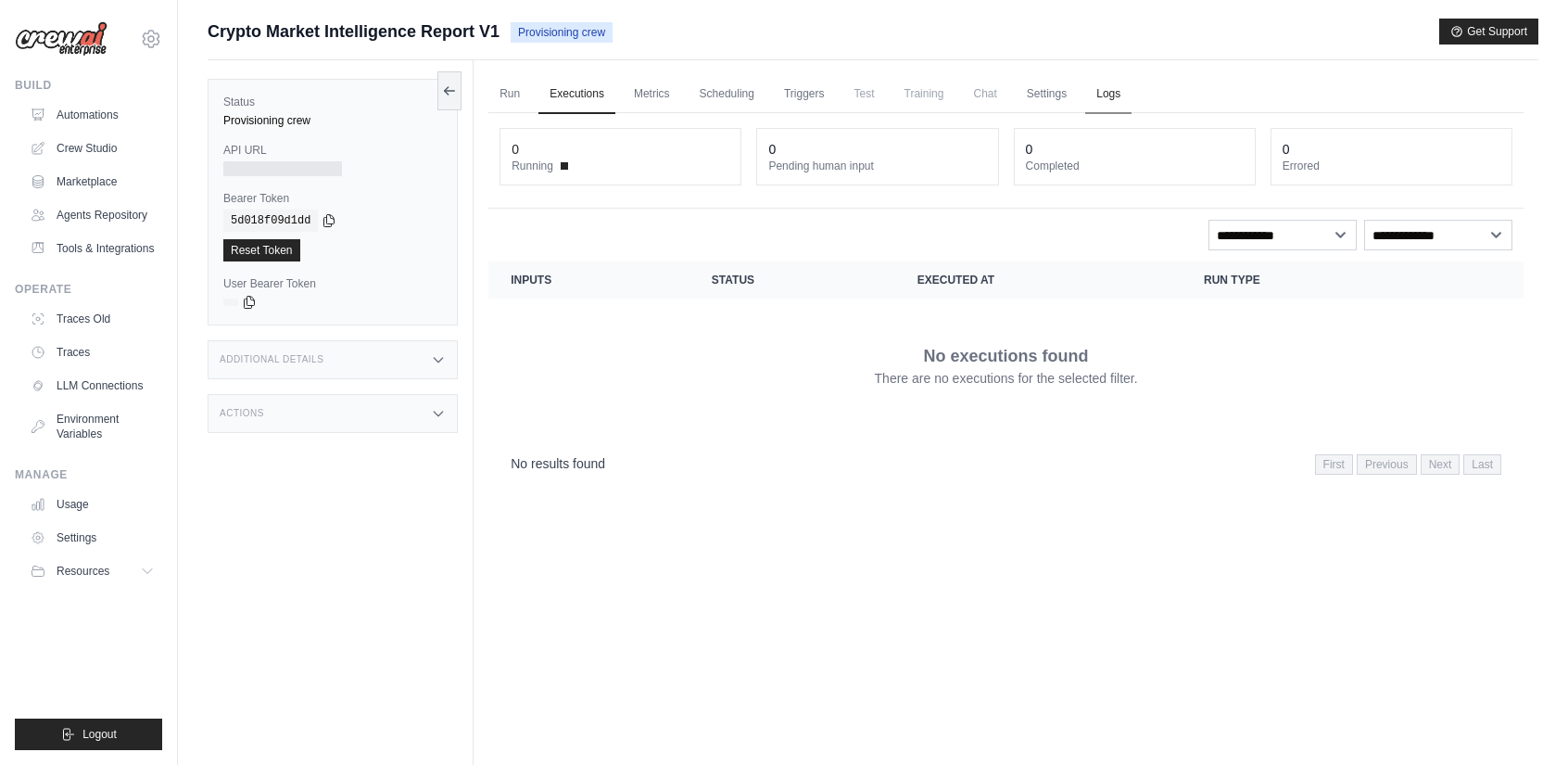
click at [1130, 91] on link "Logs" at bounding box center [1108, 94] width 46 height 39
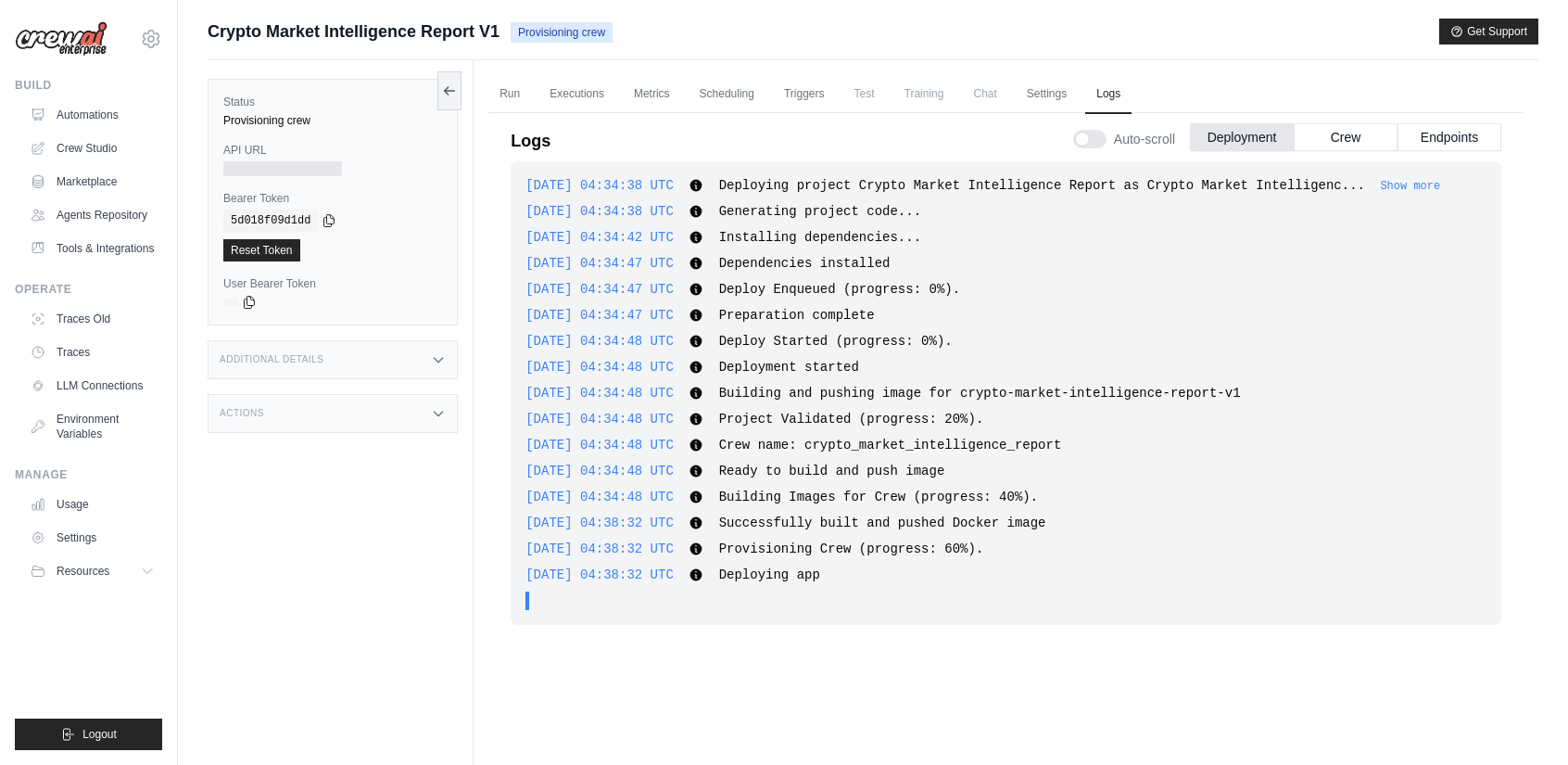
click at [405, 357] on div "Additional Details" at bounding box center [332, 360] width 251 height 39
click at [374, 534] on div "Actions" at bounding box center [332, 523] width 251 height 39
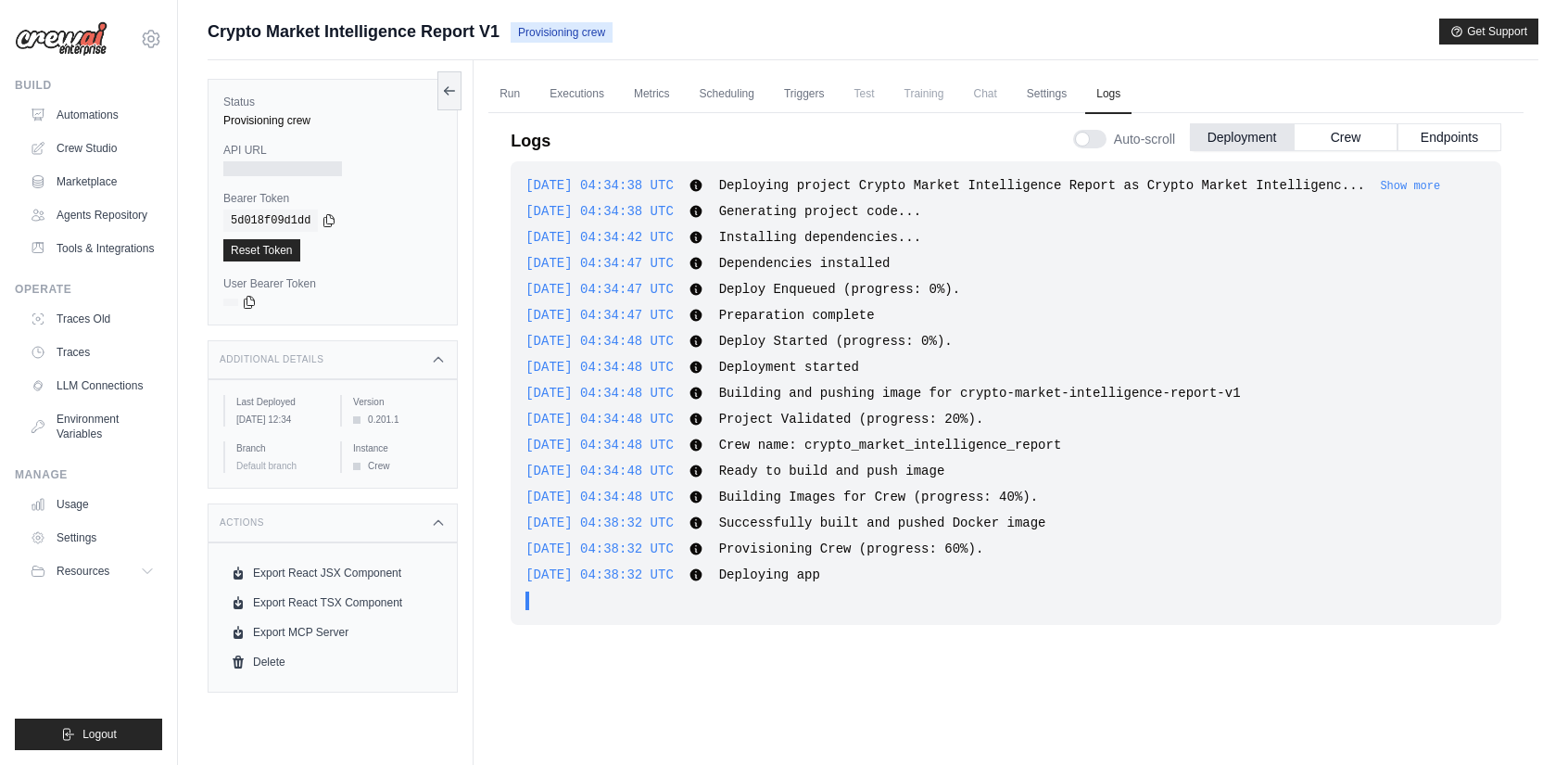
click at [593, 658] on div "[DATE] 04:34:38 UTC Deploying project Crypto Market Intelligence Report as Cryp…" at bounding box center [1007, 452] width 991 height 583
click at [657, 95] on link "Metrics" at bounding box center [652, 94] width 58 height 39
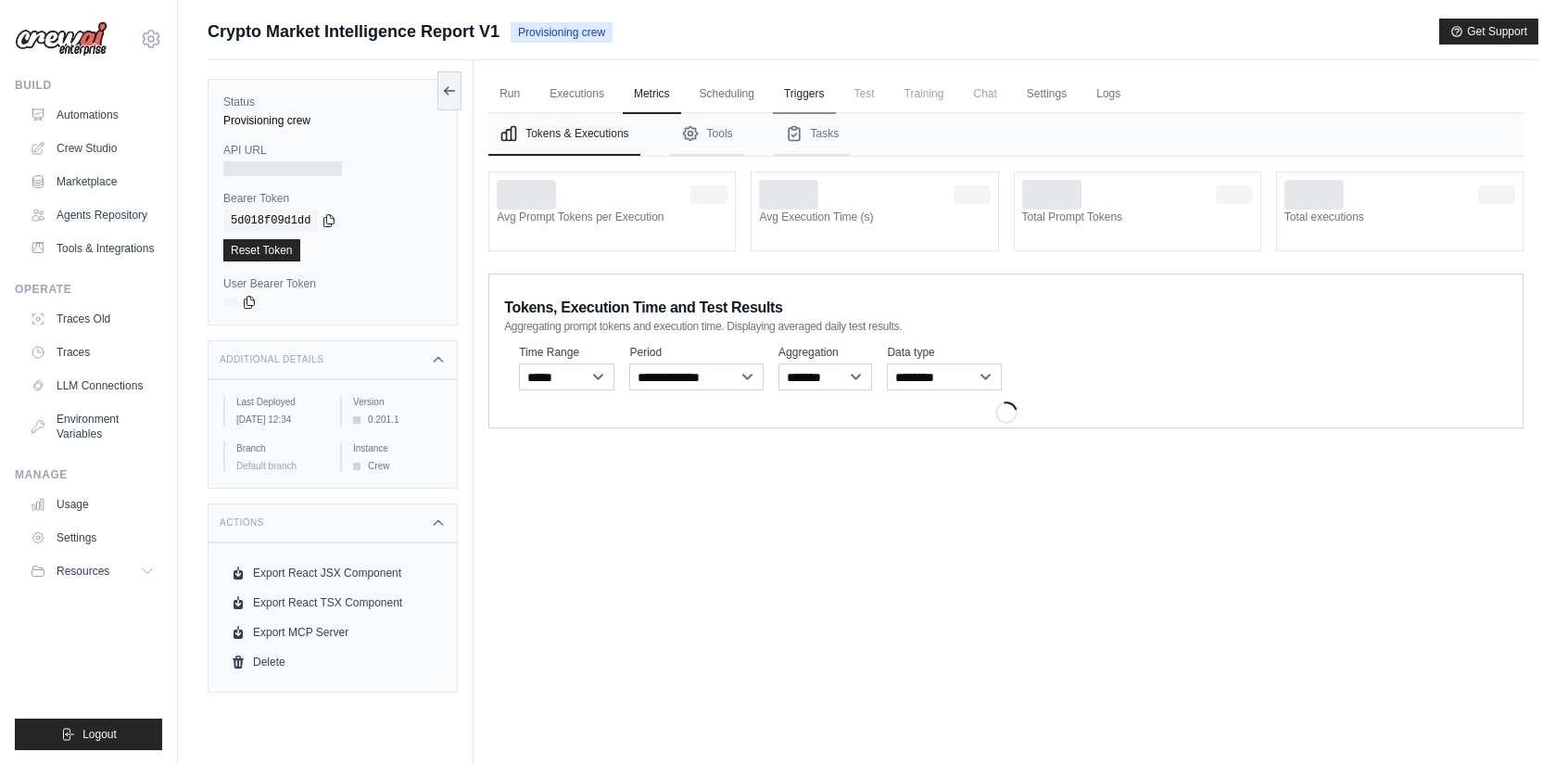
click at [814, 95] on link "Triggers" at bounding box center [804, 94] width 63 height 39
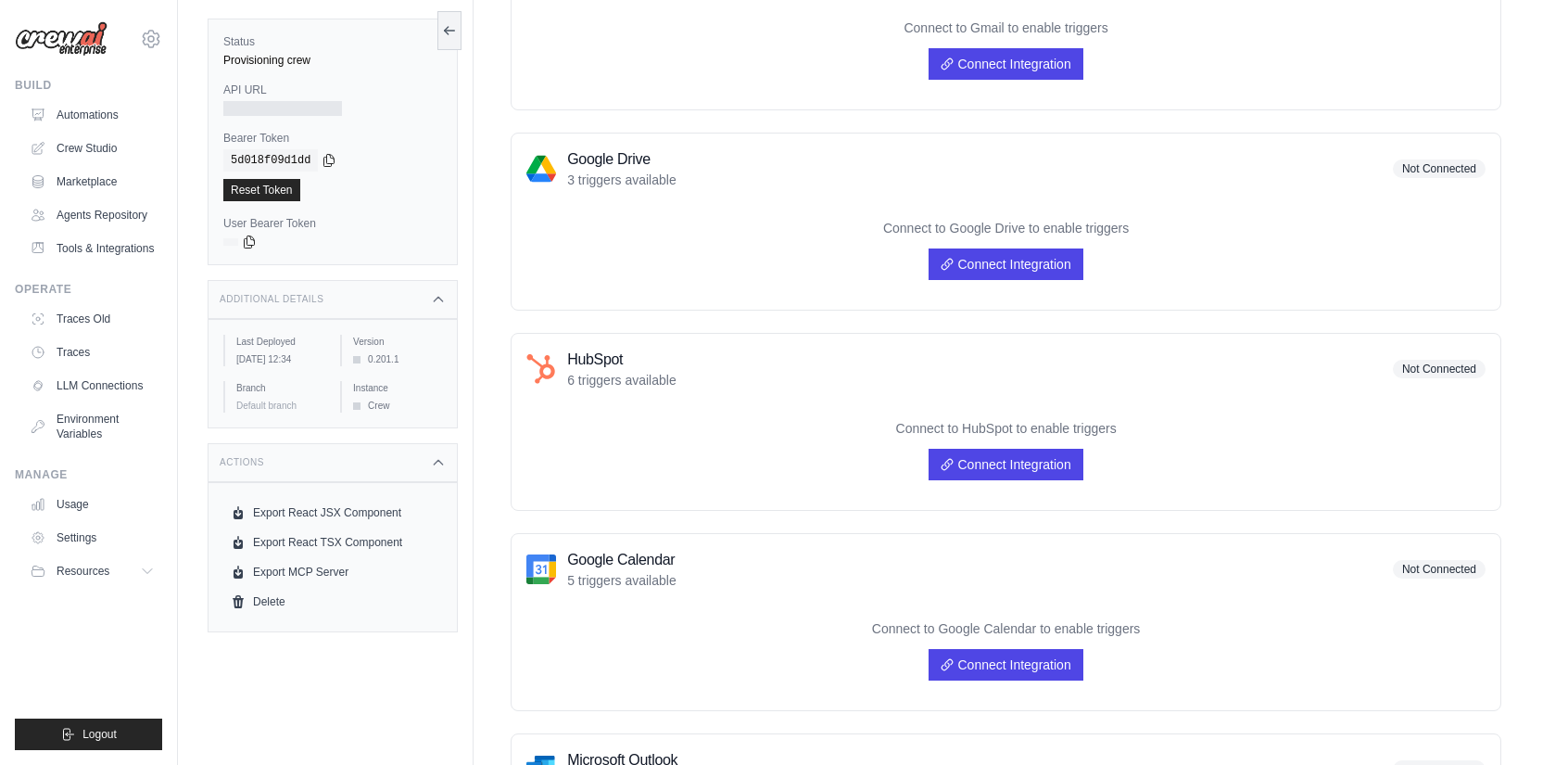
scroll to position [278, 0]
click at [960, 459] on link "Connect Integration" at bounding box center [1006, 463] width 154 height 31
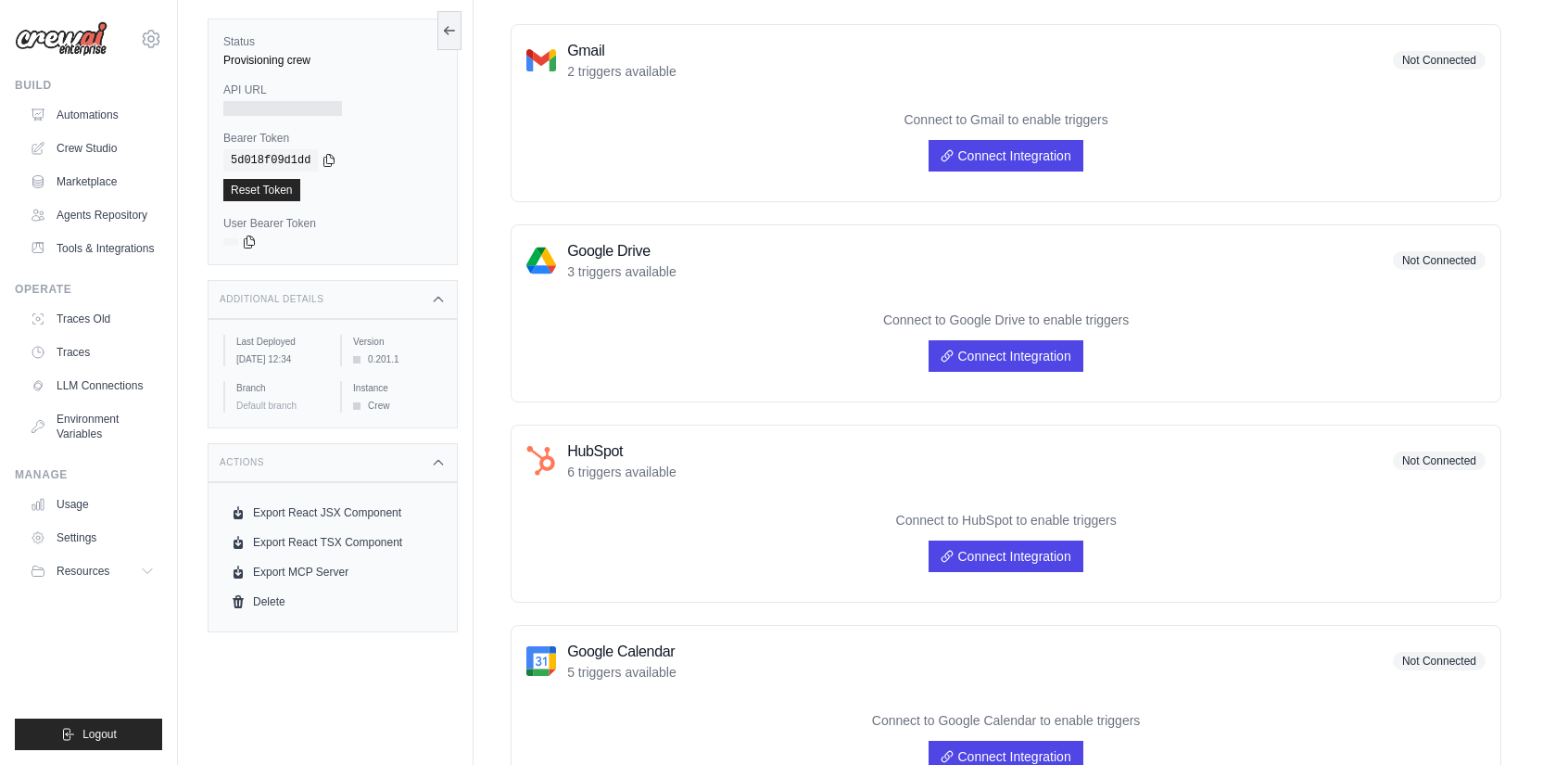
scroll to position [92, 0]
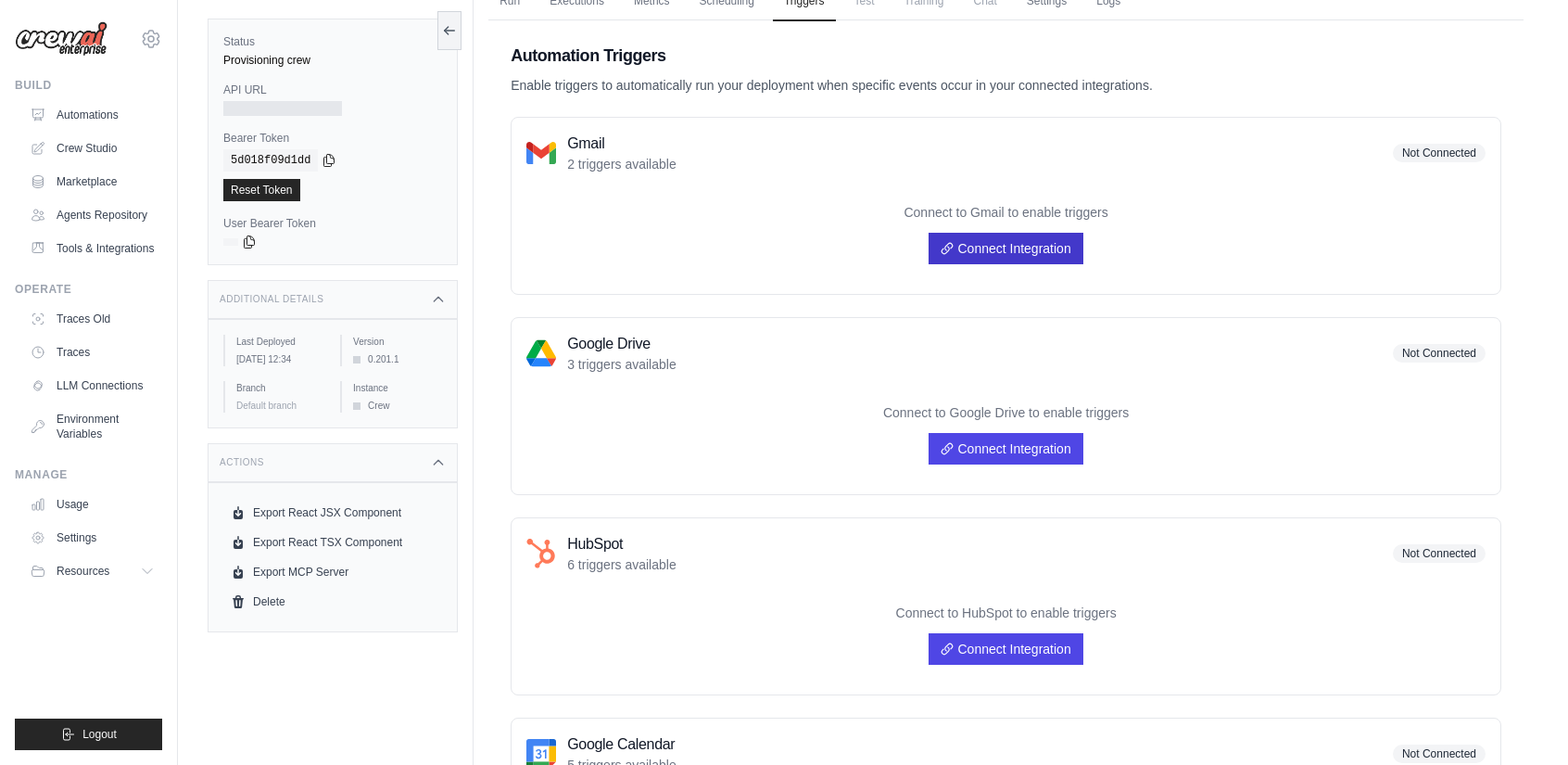
click at [971, 255] on link "Connect Integration" at bounding box center [1006, 249] width 154 height 31
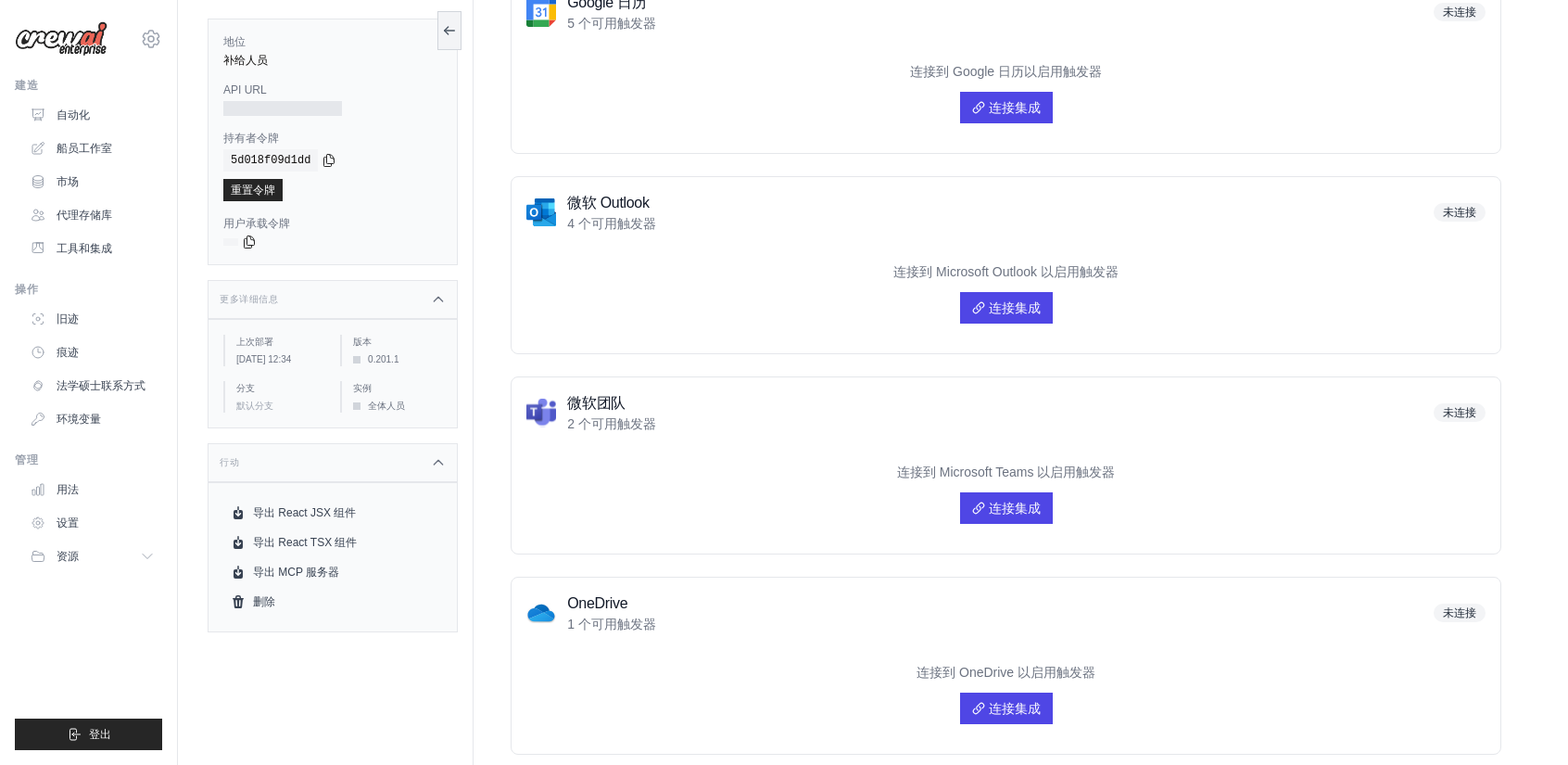
scroll to position [869, 0]
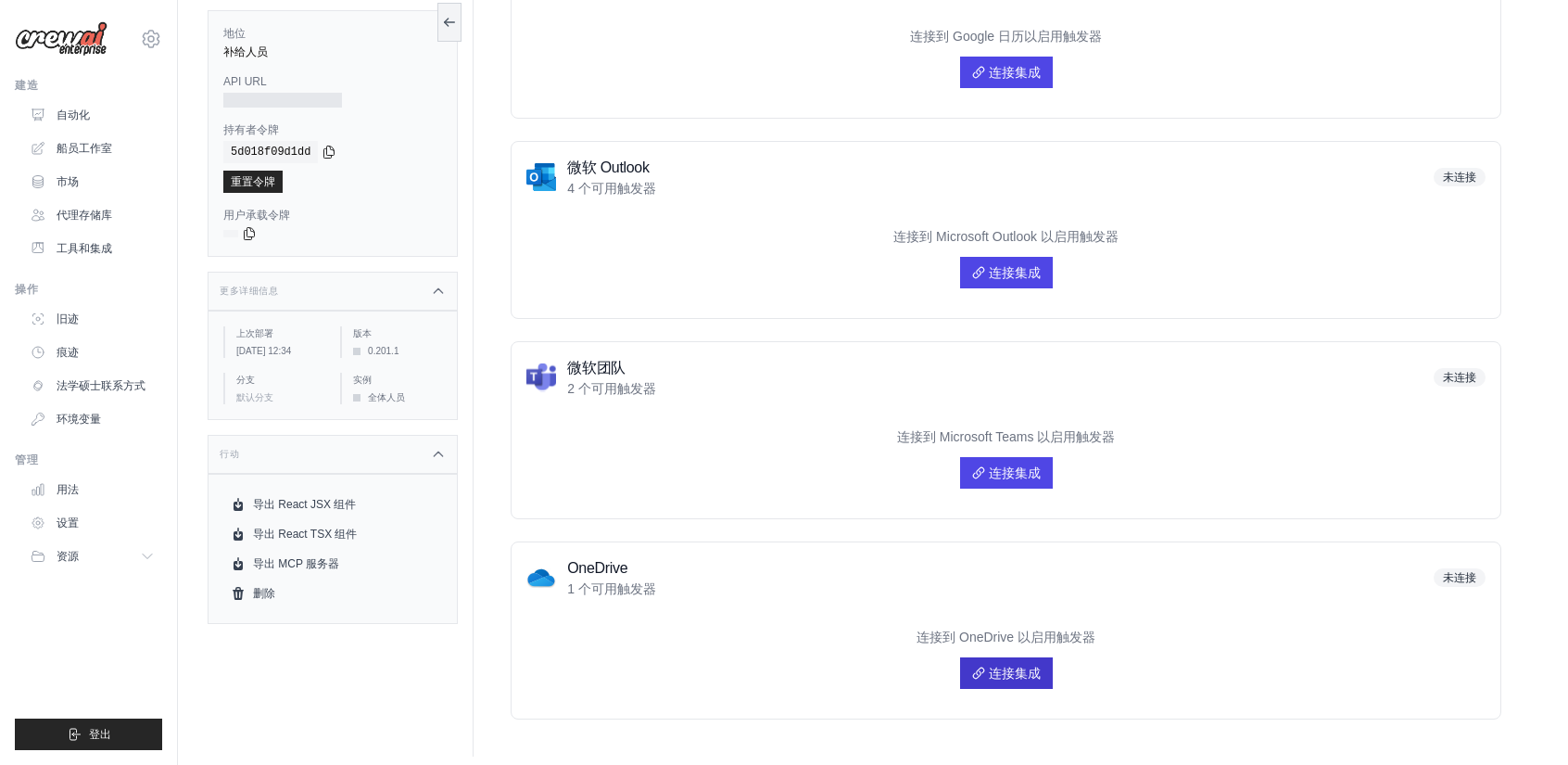
click at [973, 669] on icon at bounding box center [978, 673] width 10 height 10
click at [1005, 466] on font "连接集成" at bounding box center [1015, 472] width 52 height 15
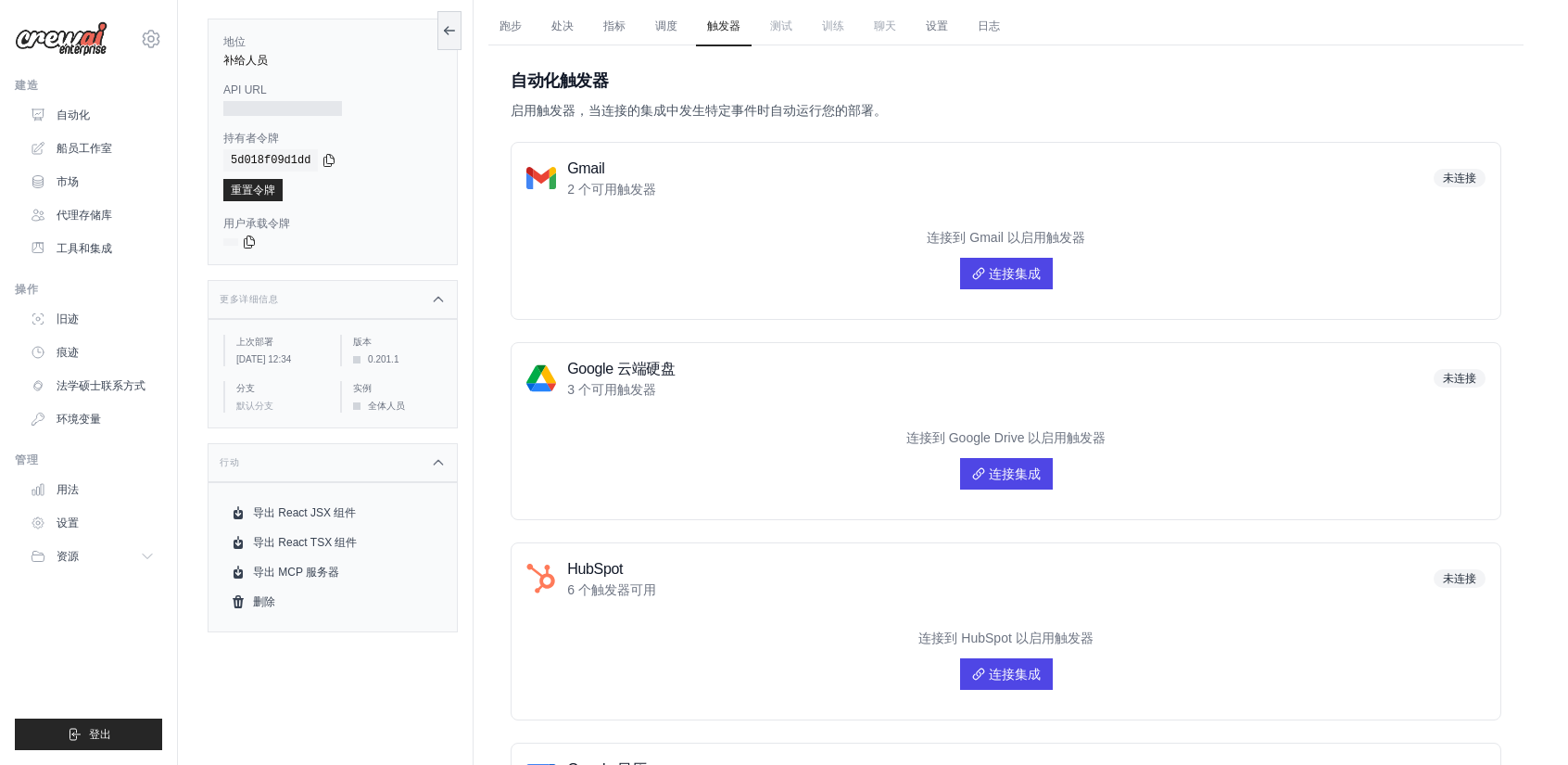
scroll to position [0, 0]
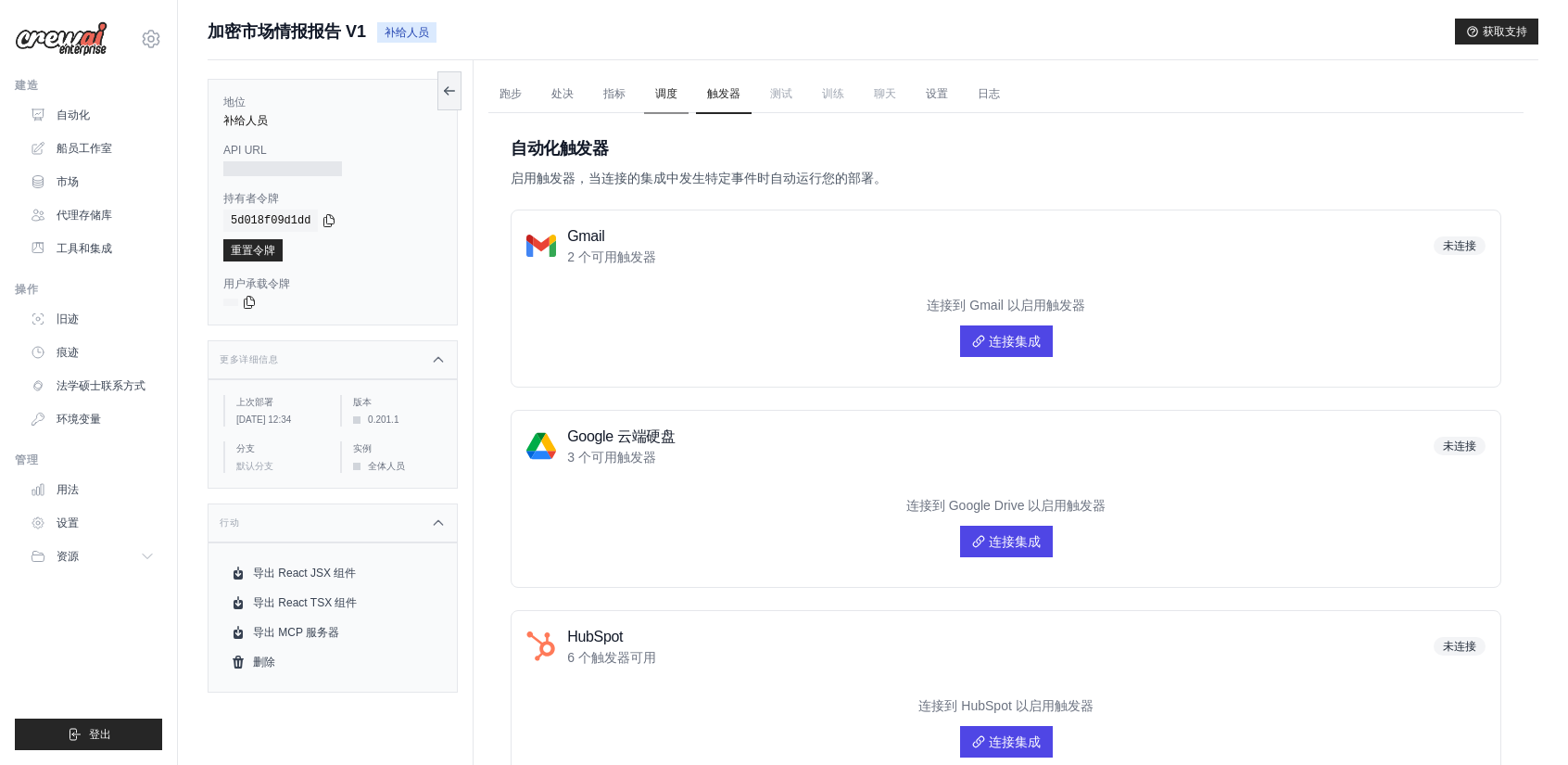
click at [669, 89] on font "调度" at bounding box center [667, 93] width 23 height 13
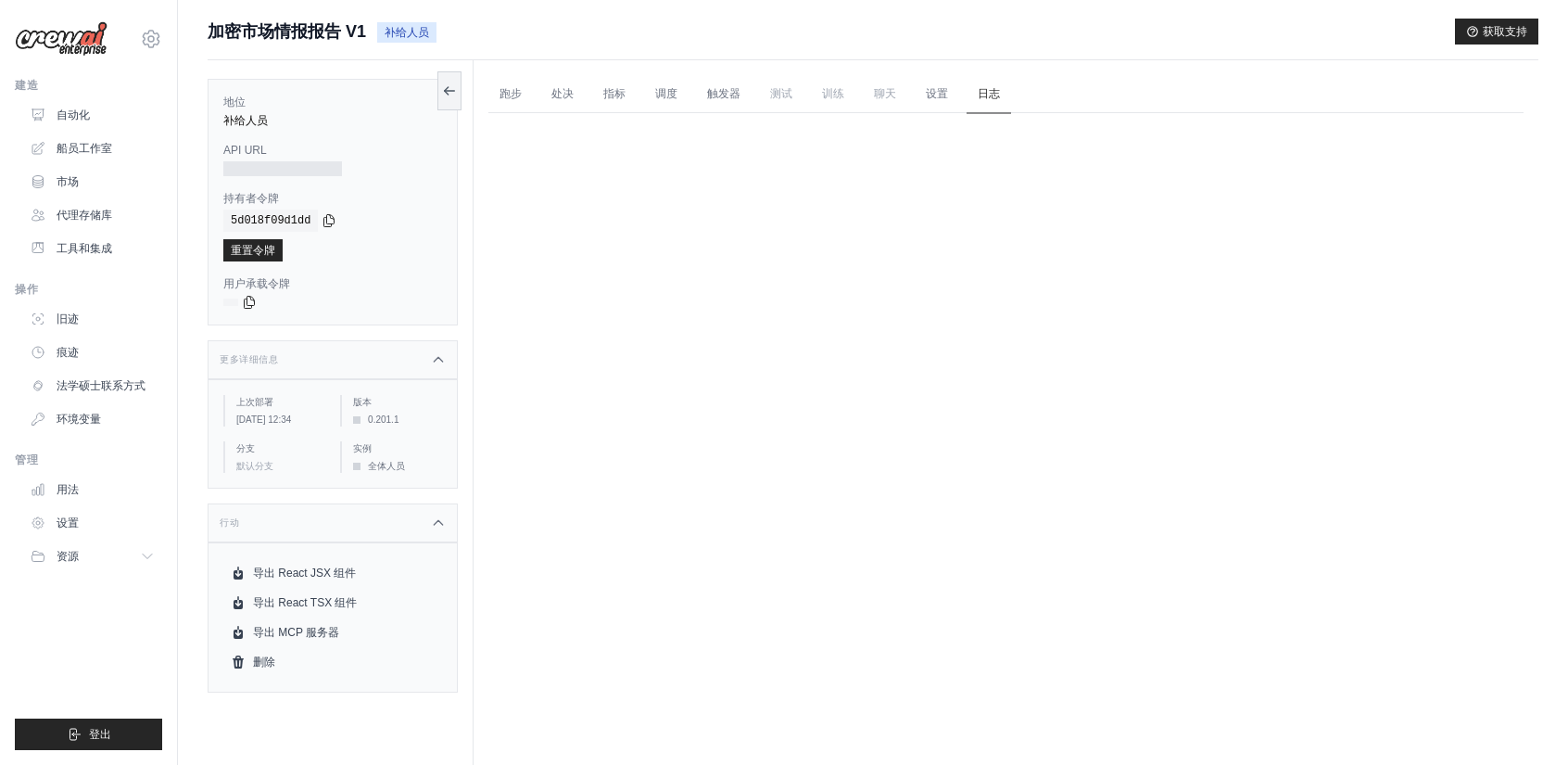
click at [1007, 94] on link "日志" at bounding box center [988, 94] width 44 height 39
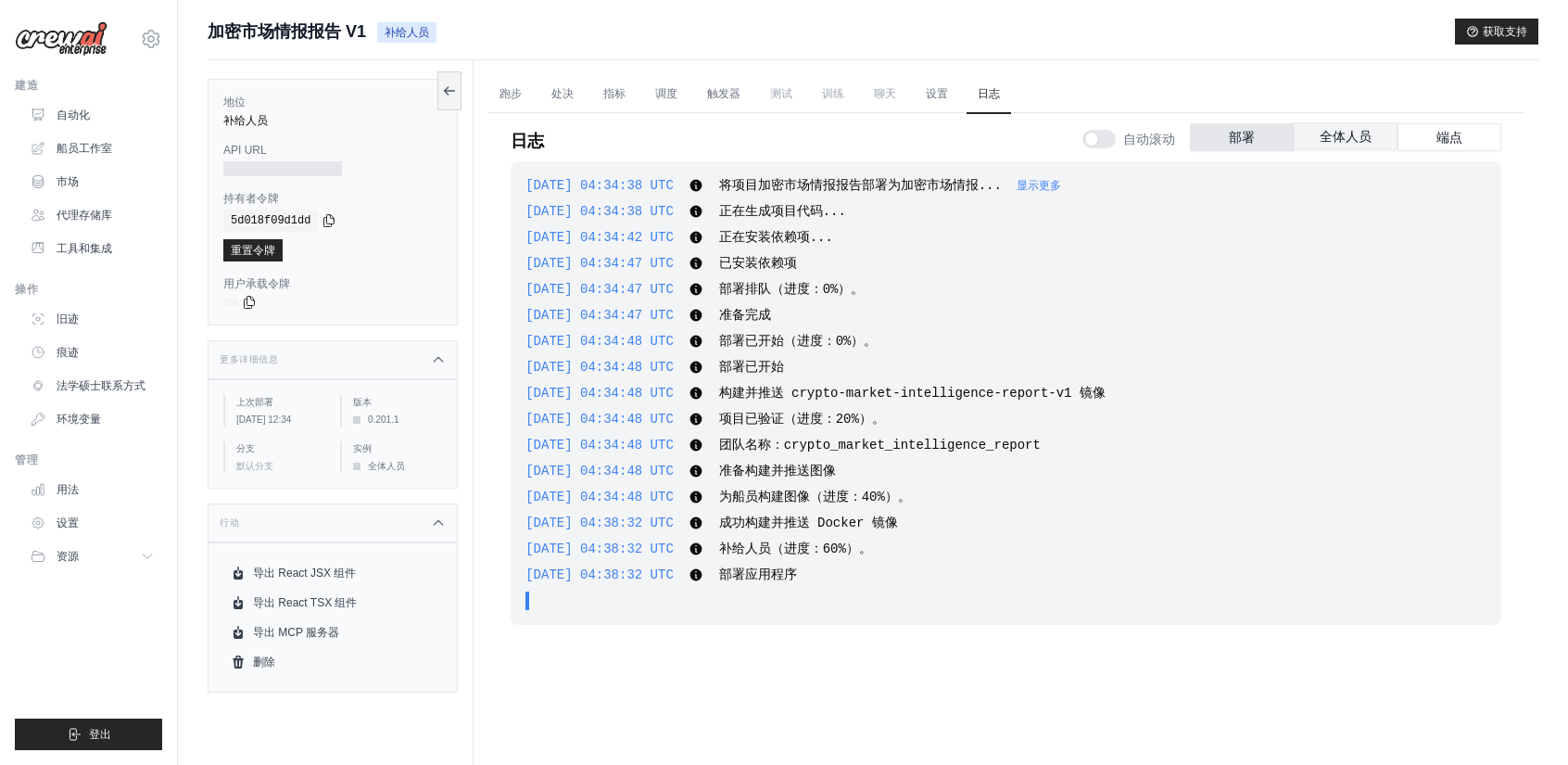
click at [1359, 140] on font "全体人员" at bounding box center [1346, 136] width 52 height 15
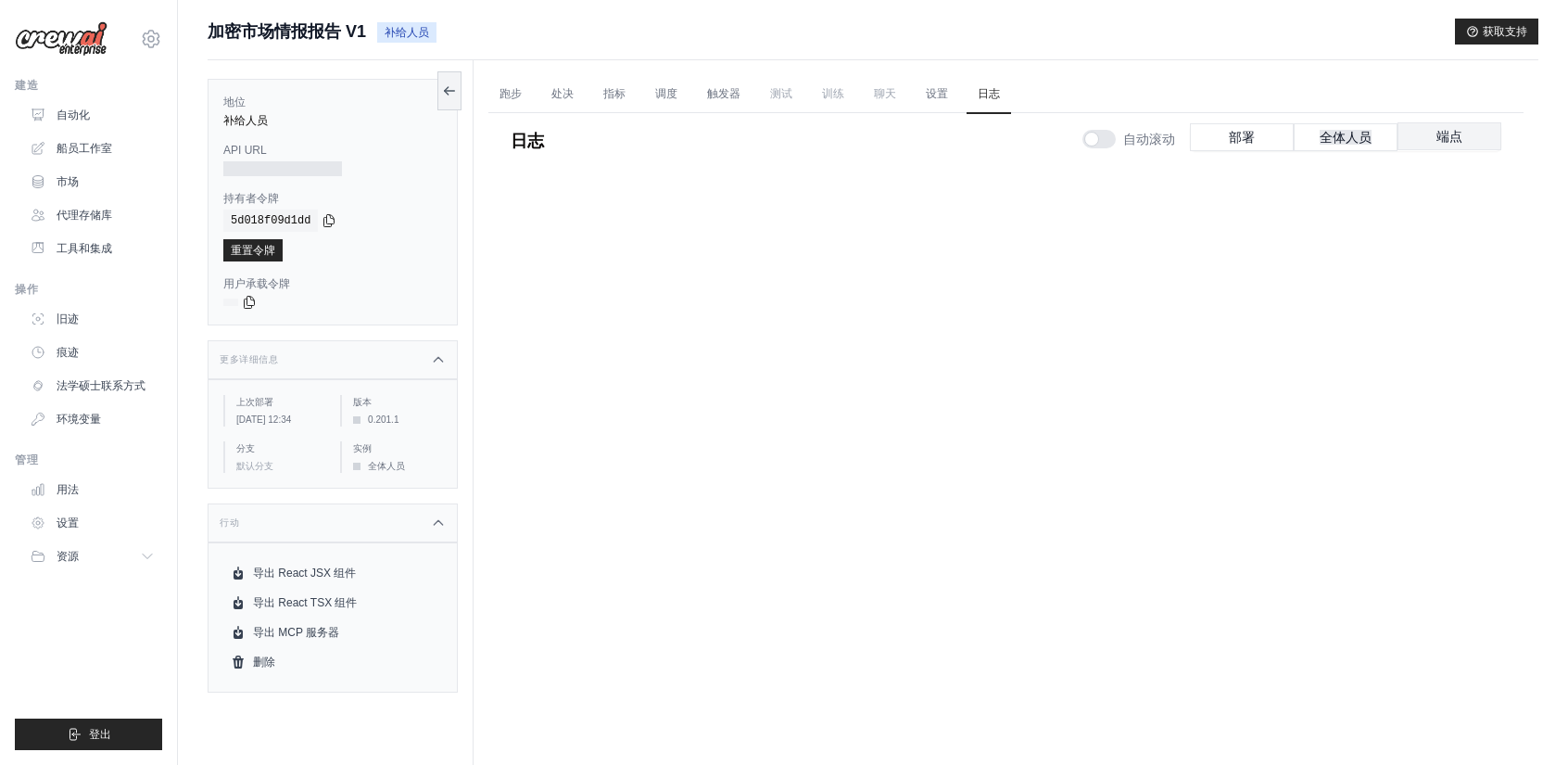
click at [1472, 147] on button "端点" at bounding box center [1450, 136] width 104 height 28
click at [1260, 127] on button "部署" at bounding box center [1243, 136] width 104 height 28
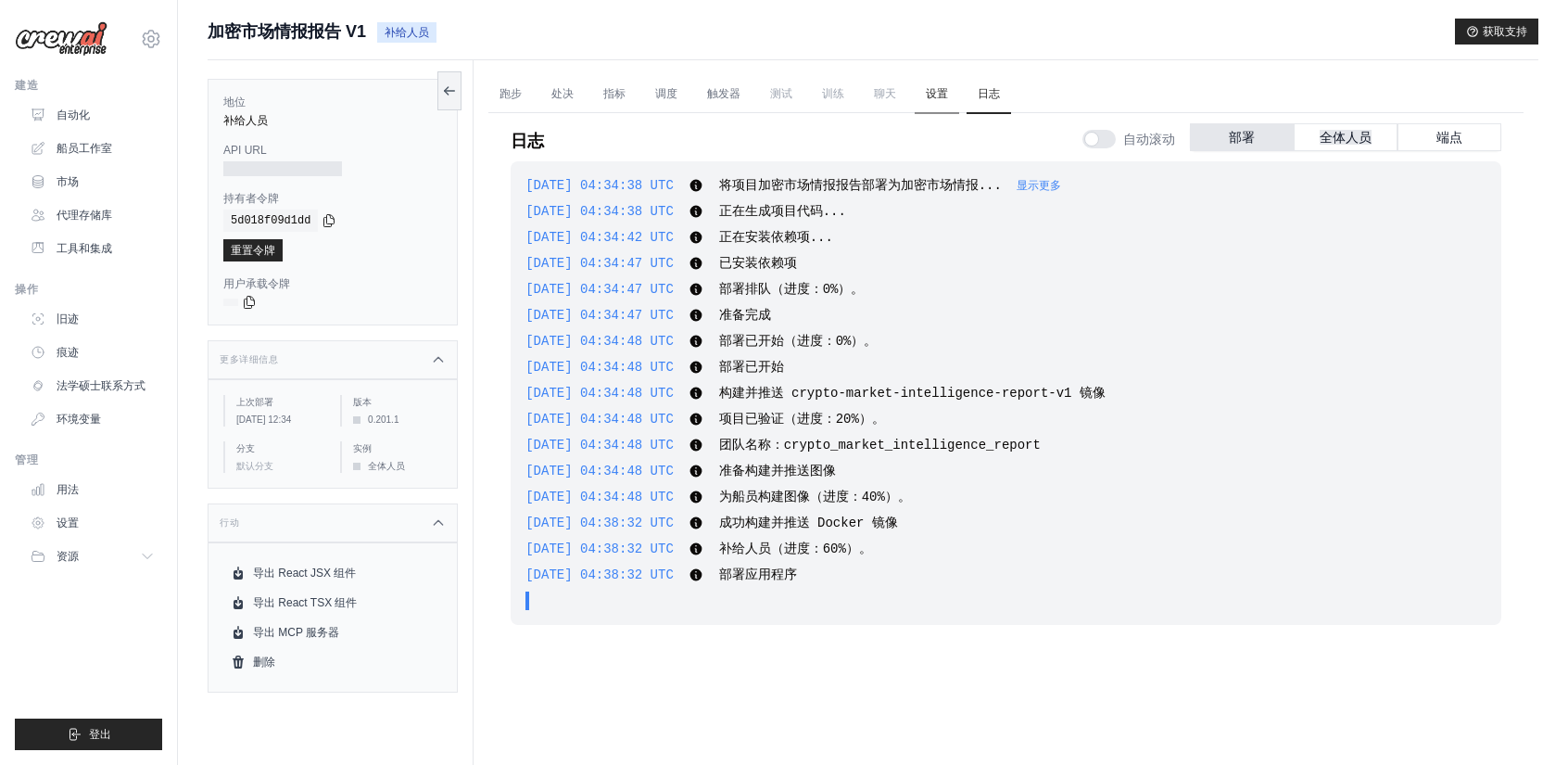
click at [933, 93] on font "设置" at bounding box center [937, 93] width 23 height 13
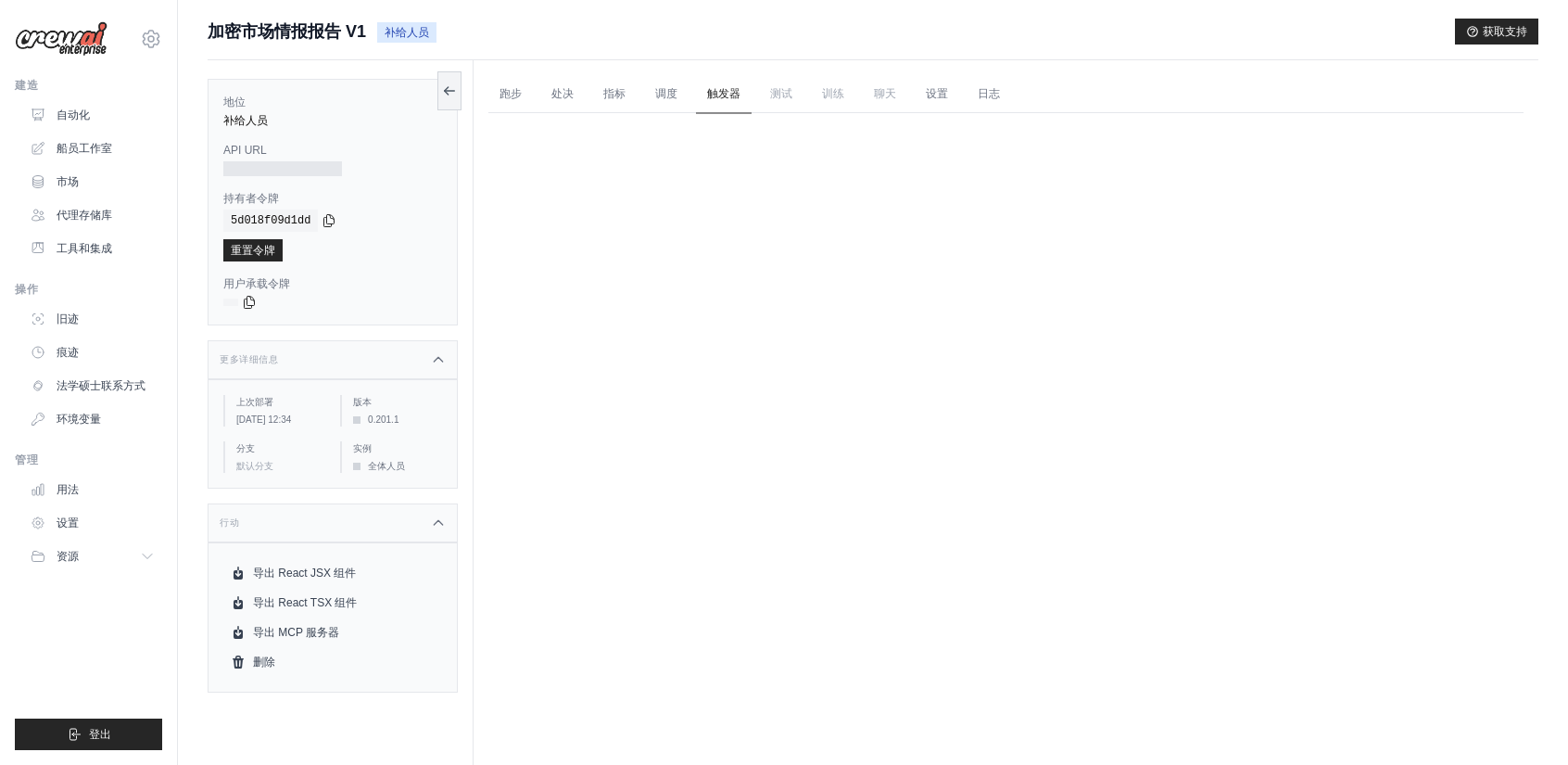
click at [726, 92] on font "触发器" at bounding box center [724, 93] width 33 height 13
click at [616, 93] on font "指标" at bounding box center [614, 93] width 23 height 13
click at [510, 99] on font "跑步" at bounding box center [510, 93] width 23 height 13
click at [444, 91] on icon at bounding box center [449, 89] width 15 height 15
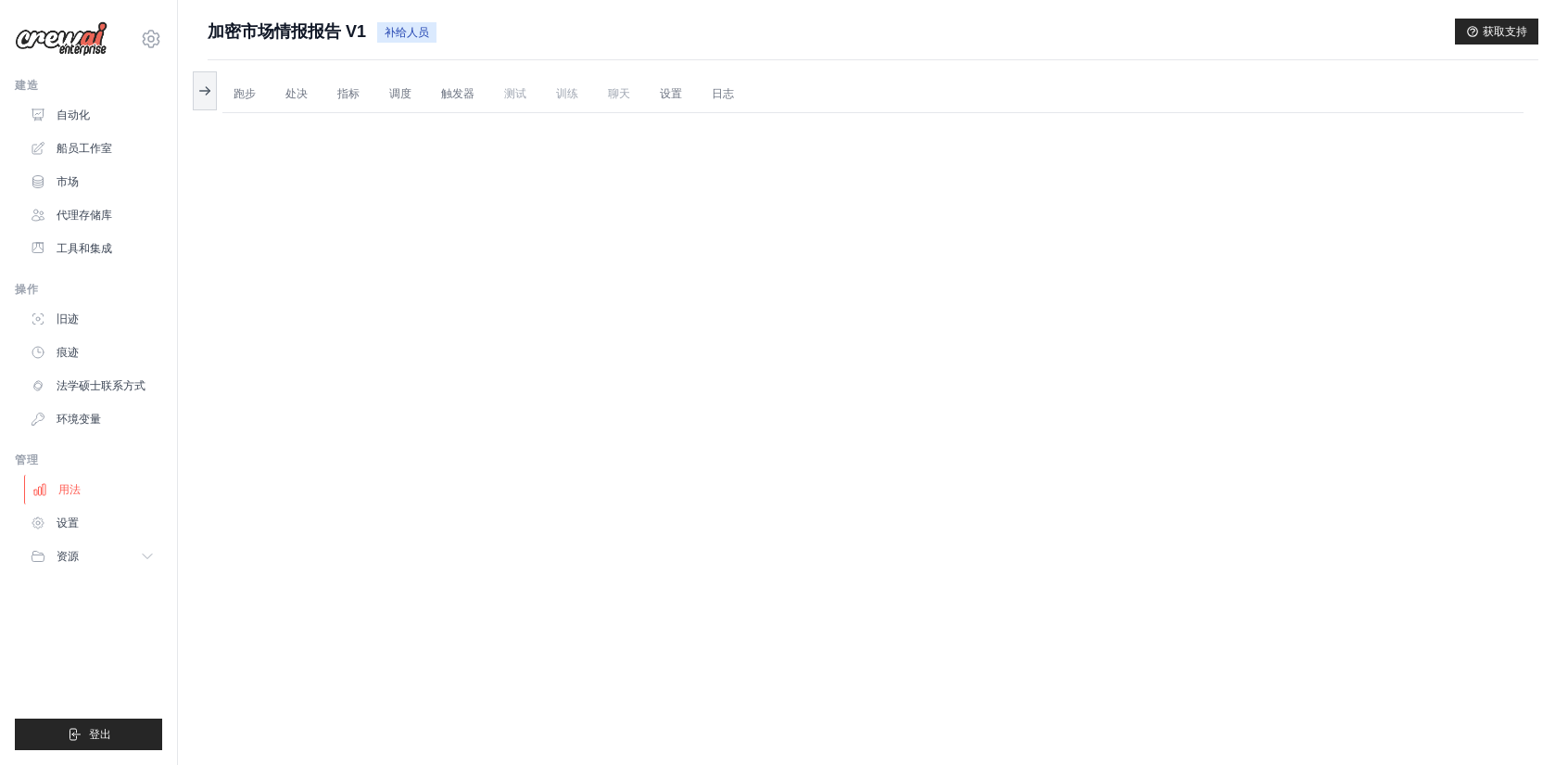
click at [92, 497] on link "用法" at bounding box center [94, 490] width 140 height 29
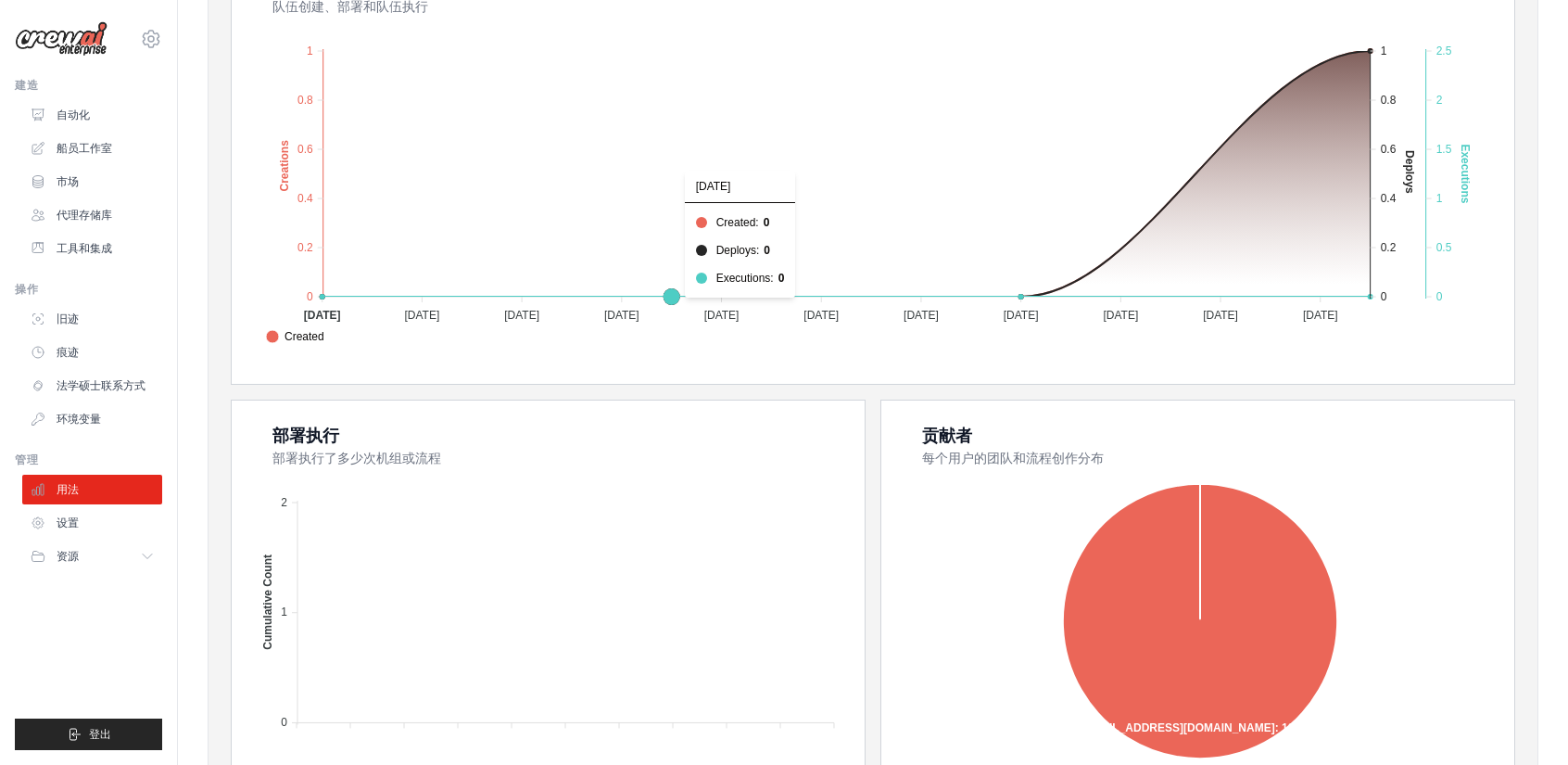
scroll to position [361, 0]
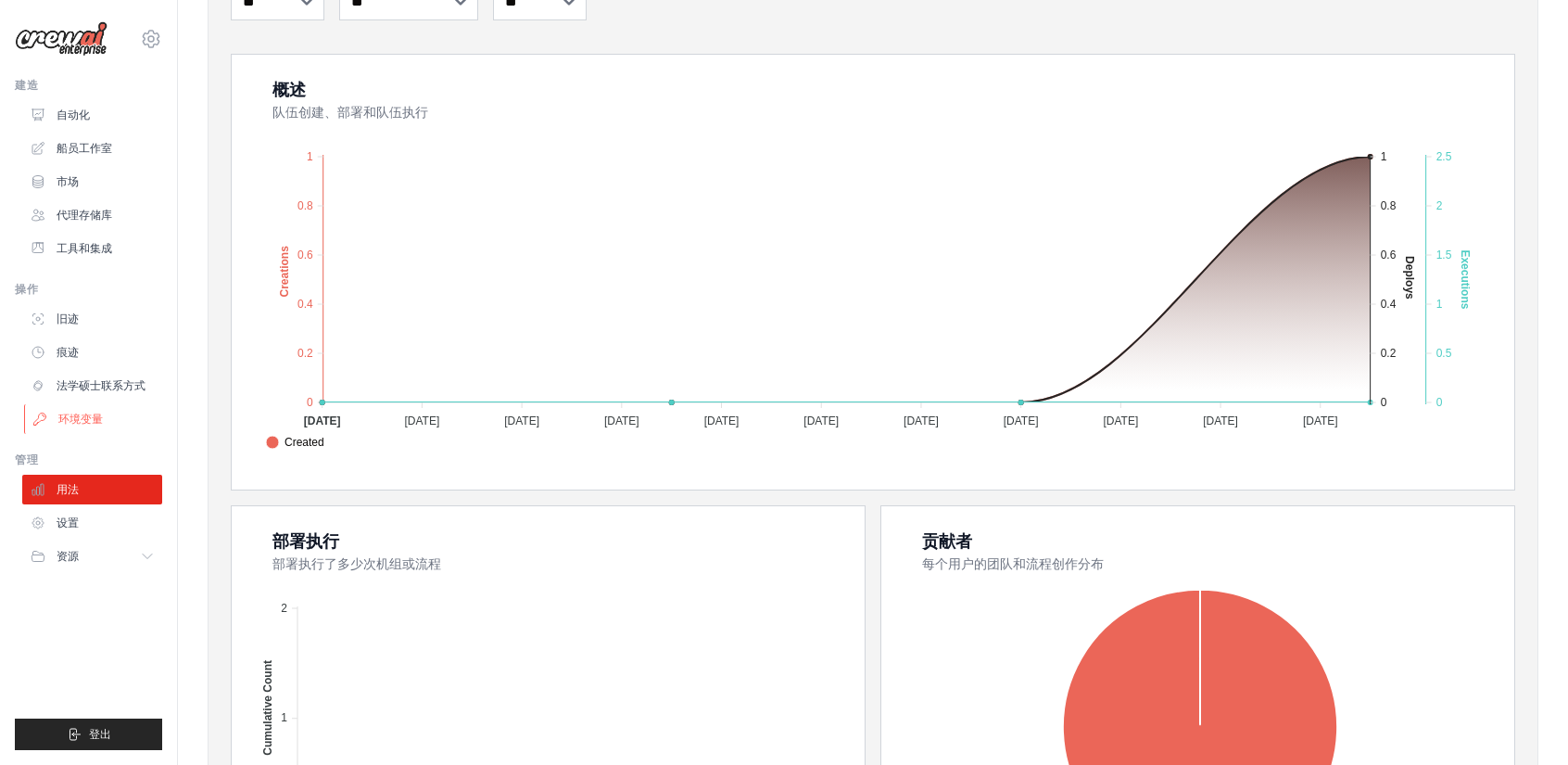
click at [94, 416] on font "环境变量" at bounding box center [80, 419] width 44 height 13
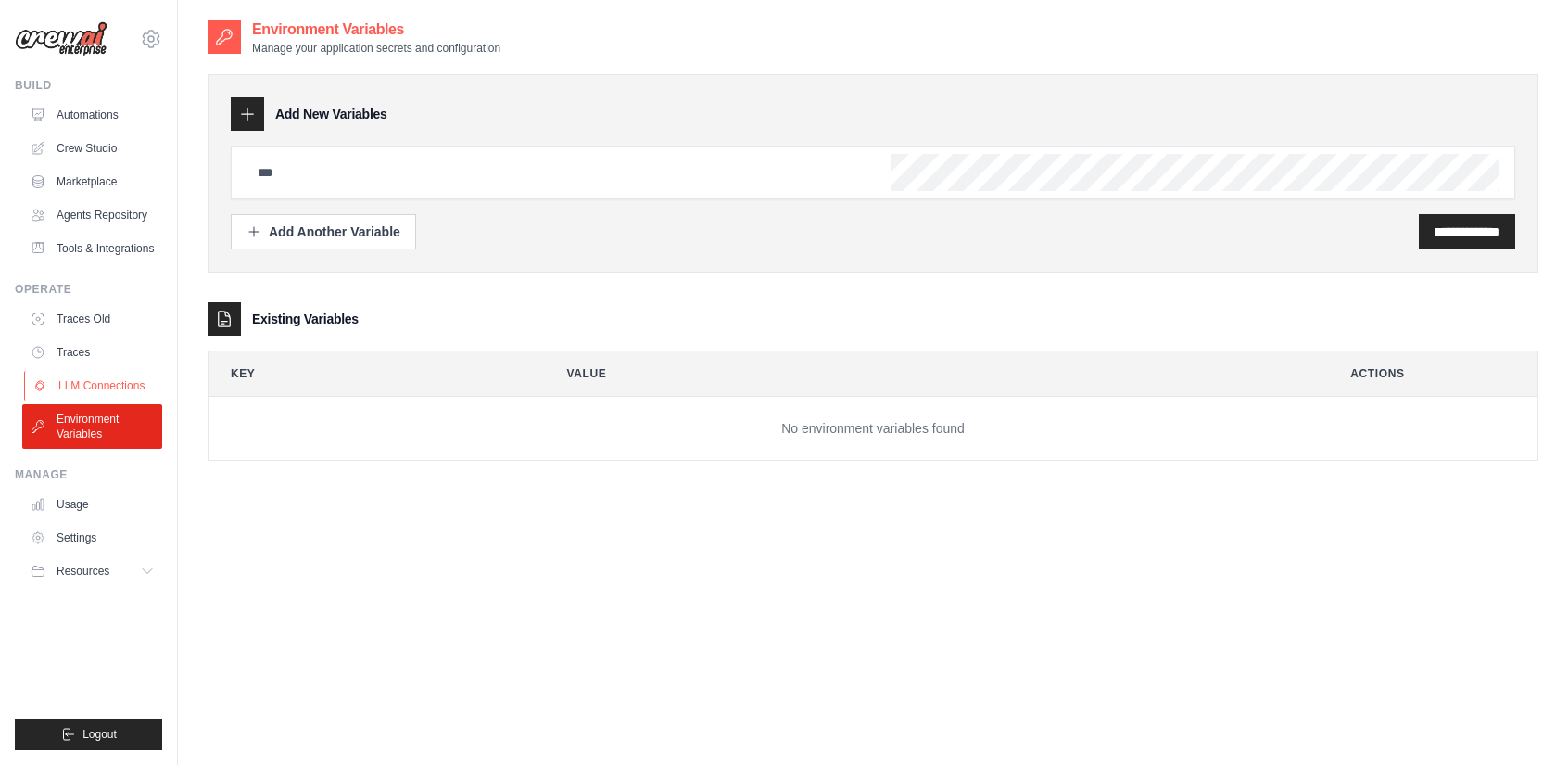
click at [122, 400] on link "LLM Connections" at bounding box center [94, 385] width 140 height 29
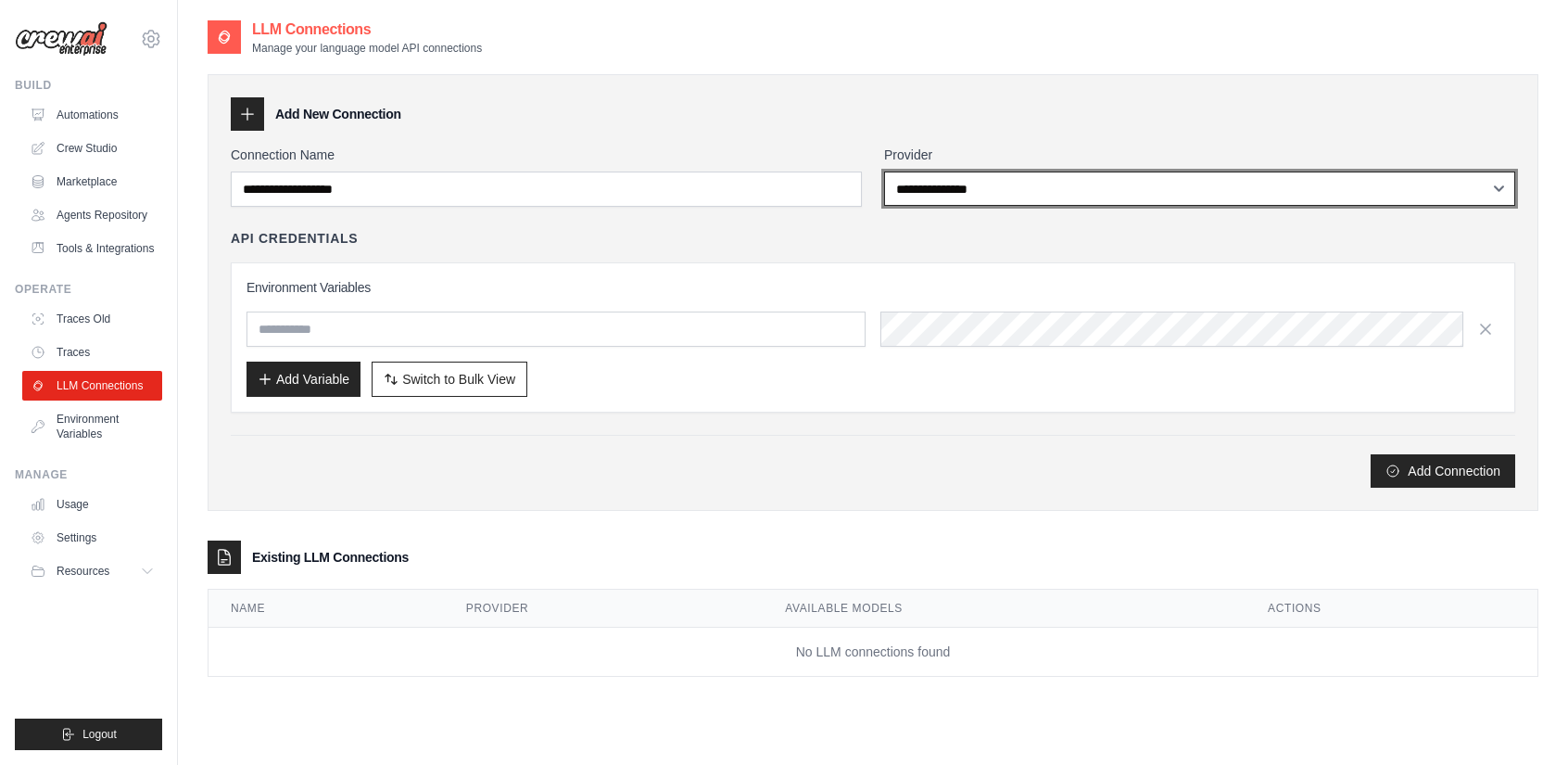
click at [979, 189] on select "**********" at bounding box center [1199, 188] width 631 height 34
click at [884, 171] on select "**********" at bounding box center [1199, 188] width 631 height 34
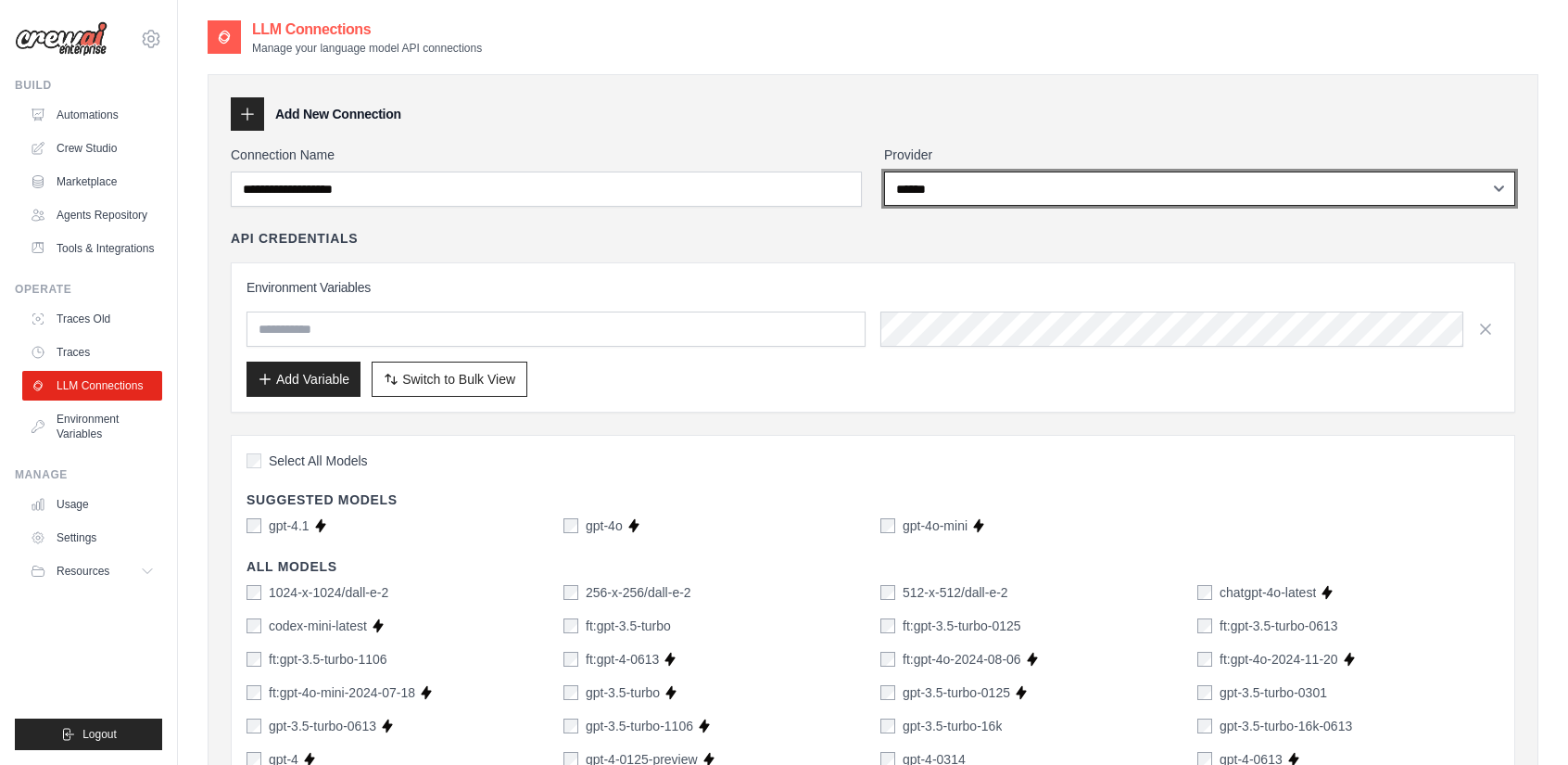
click at [925, 189] on select "**********" at bounding box center [1199, 188] width 631 height 34
click at [884, 171] on select "**********" at bounding box center [1199, 188] width 631 height 34
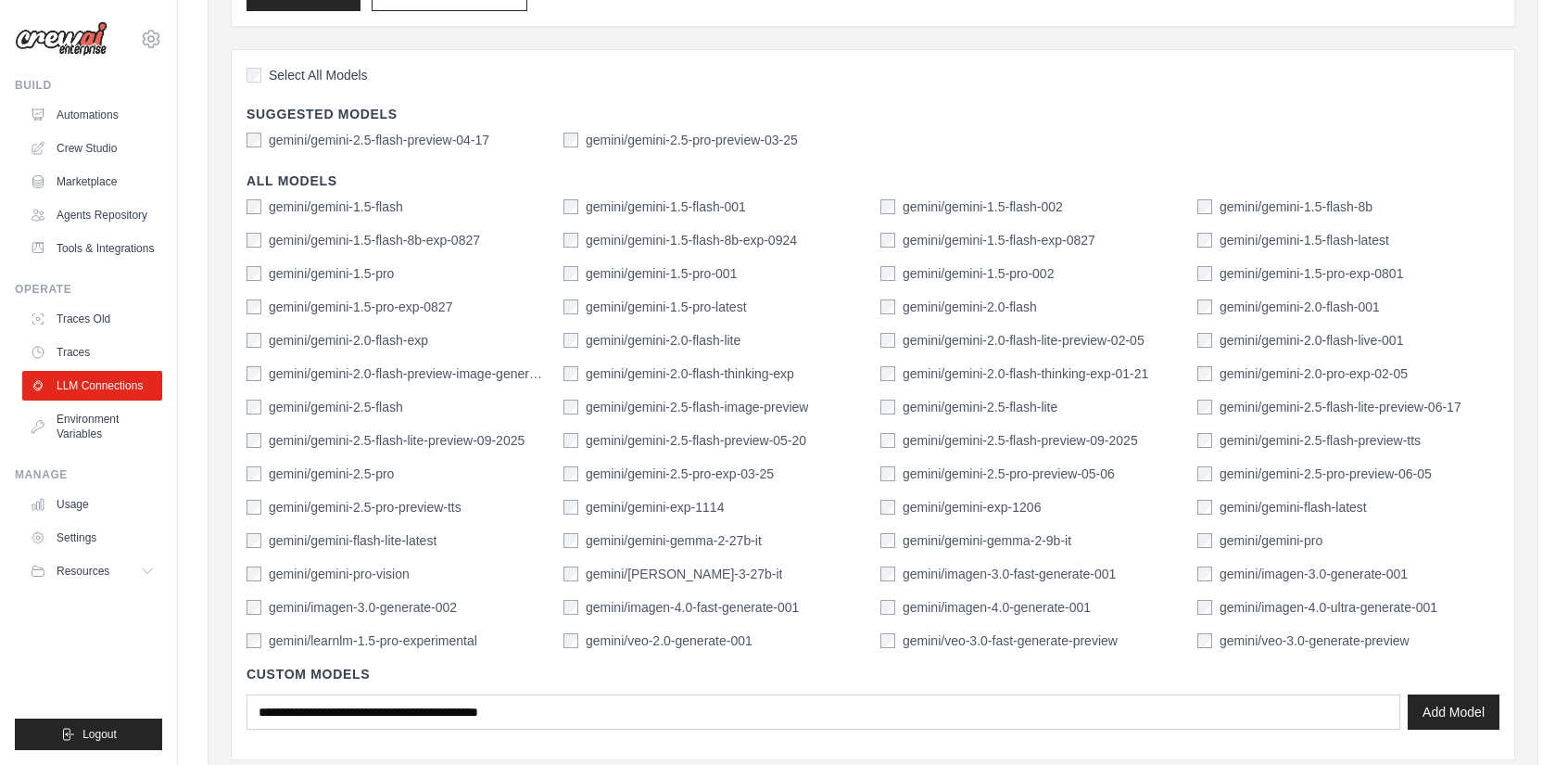
scroll to position [463, 0]
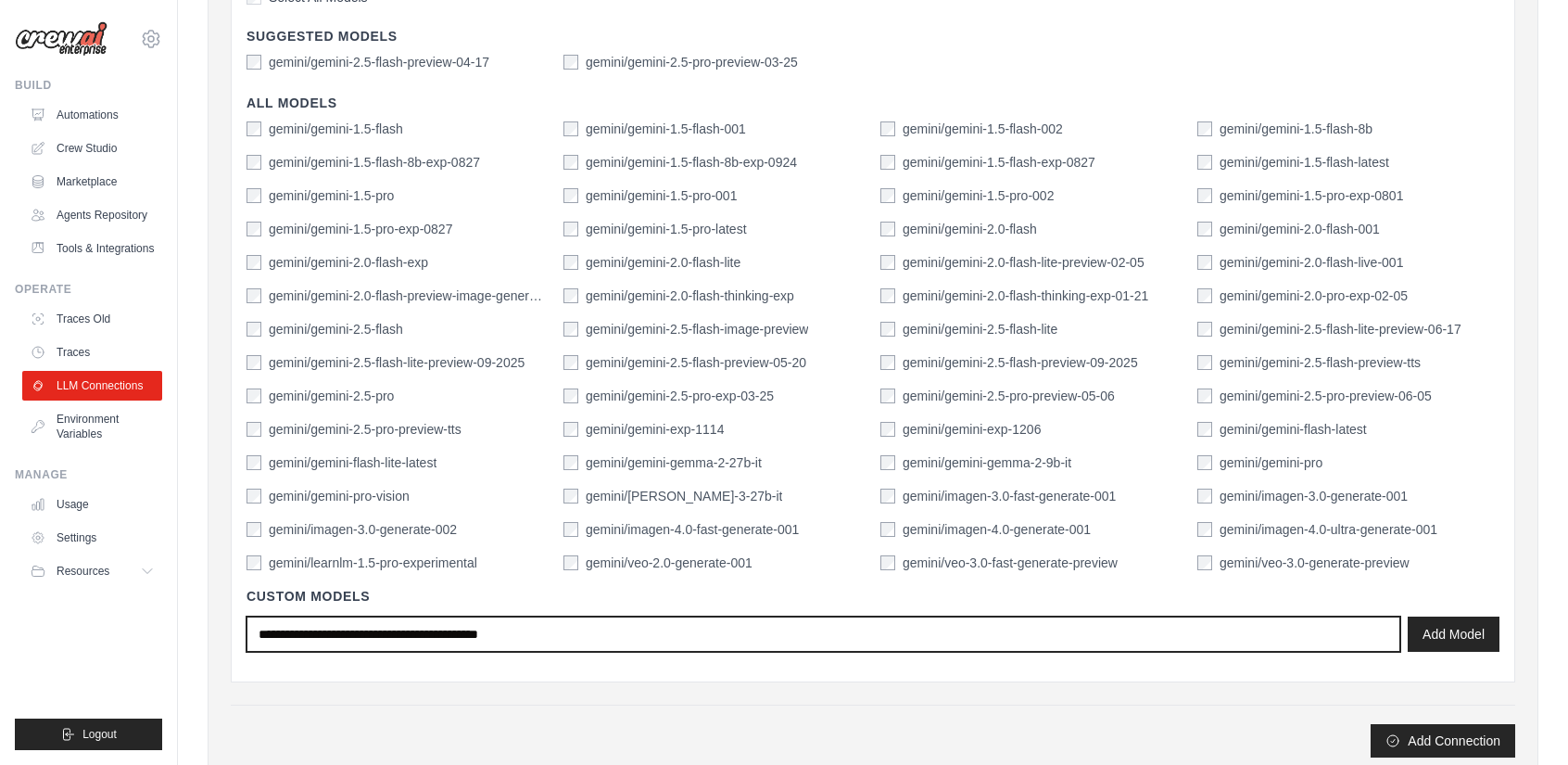
click at [585, 636] on input "text" at bounding box center [824, 634] width 1154 height 35
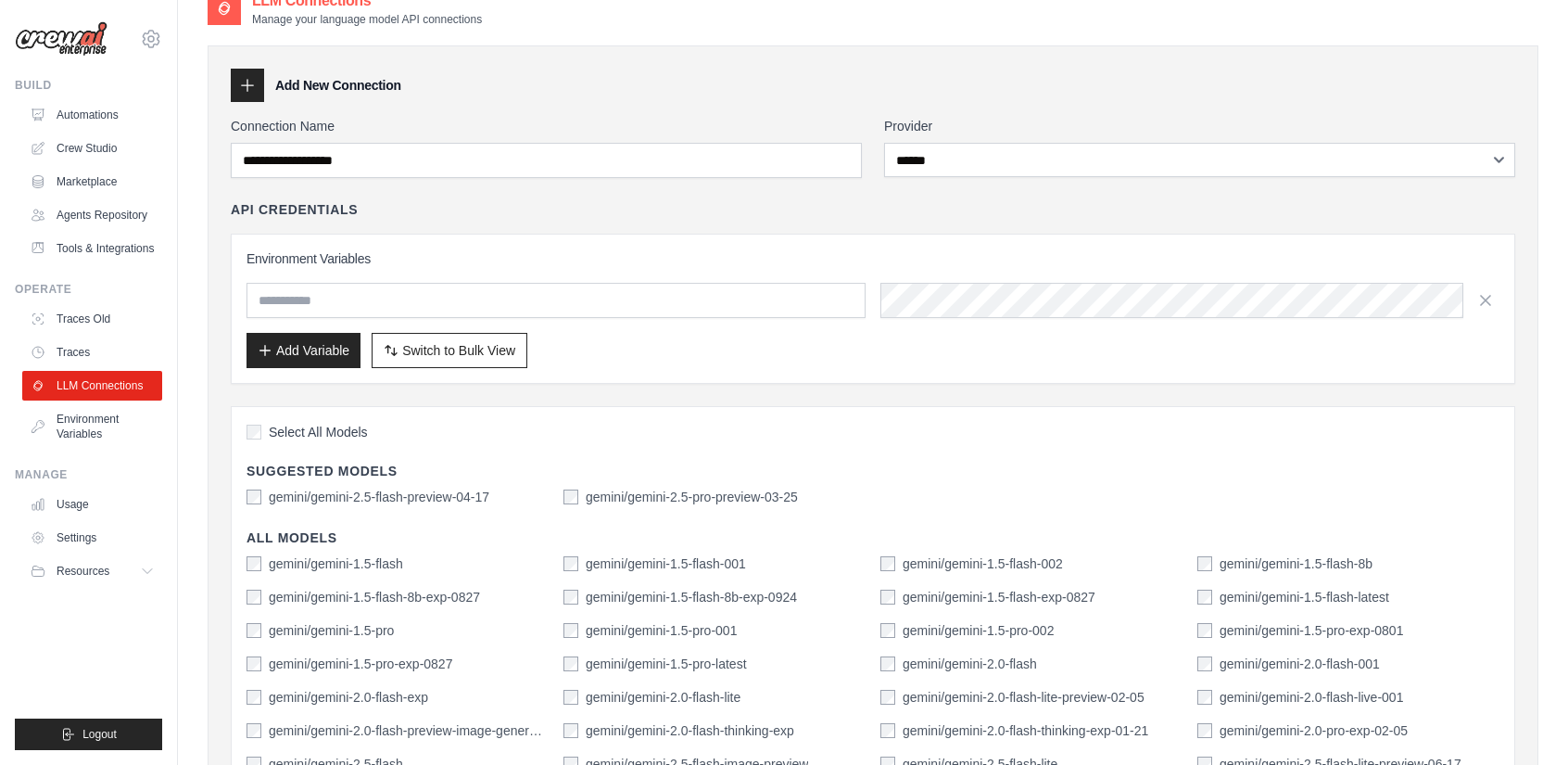
scroll to position [0, 0]
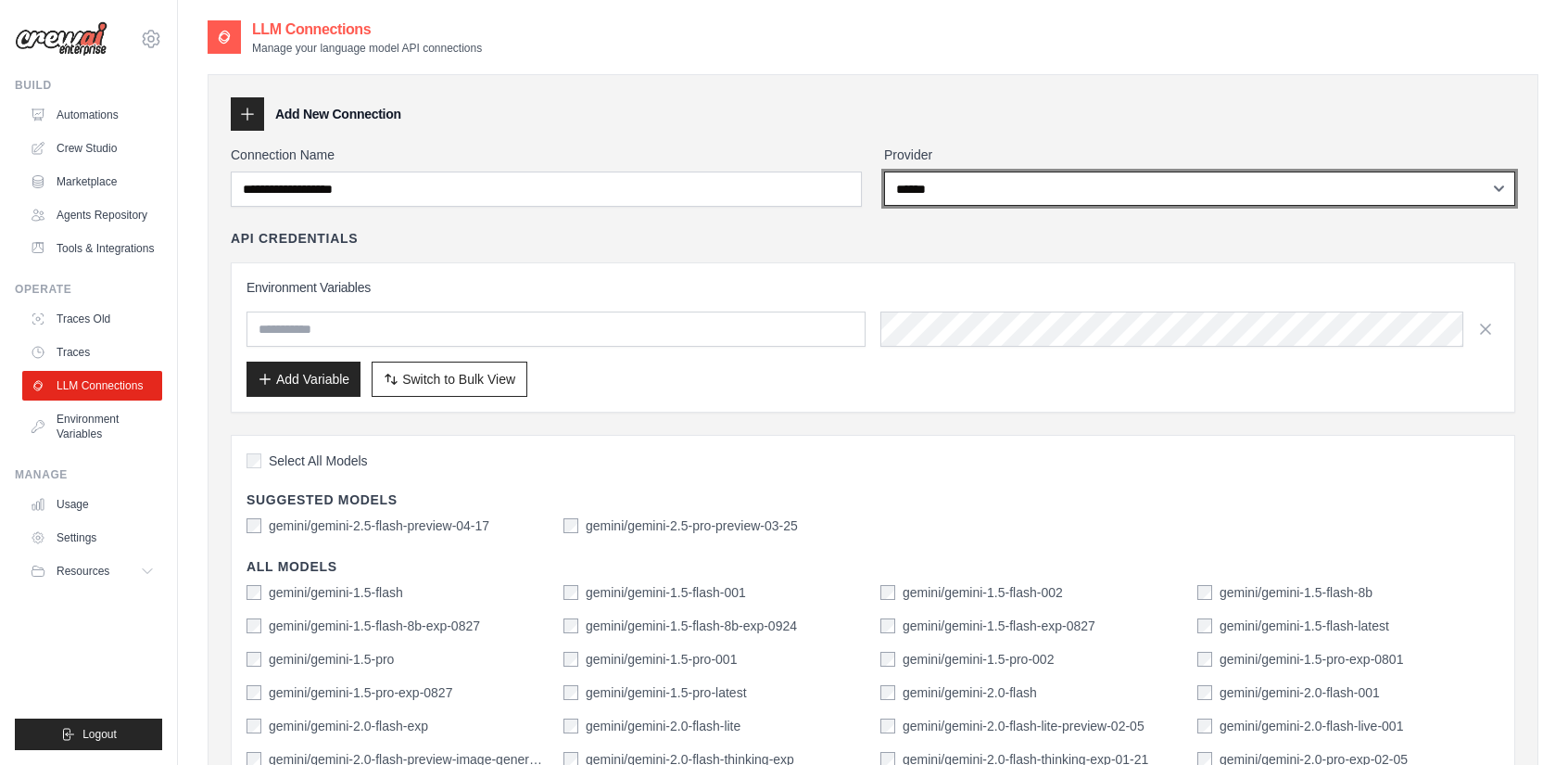
click at [1011, 188] on select "**********" at bounding box center [1199, 188] width 631 height 34
select select "**********"
click at [884, 171] on select "**********" at bounding box center [1199, 188] width 631 height 34
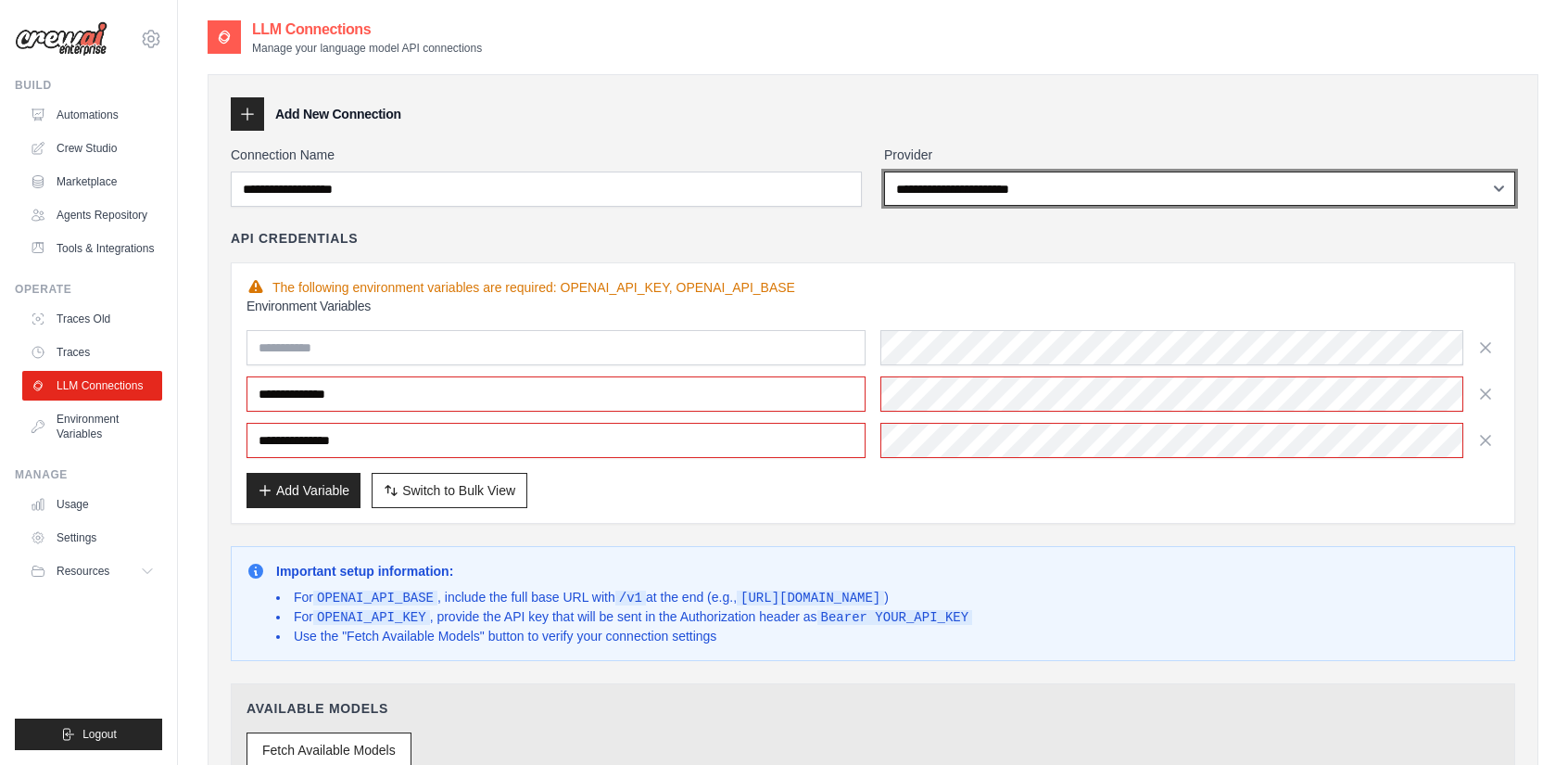
click at [990, 188] on select "**********" at bounding box center [1199, 188] width 631 height 34
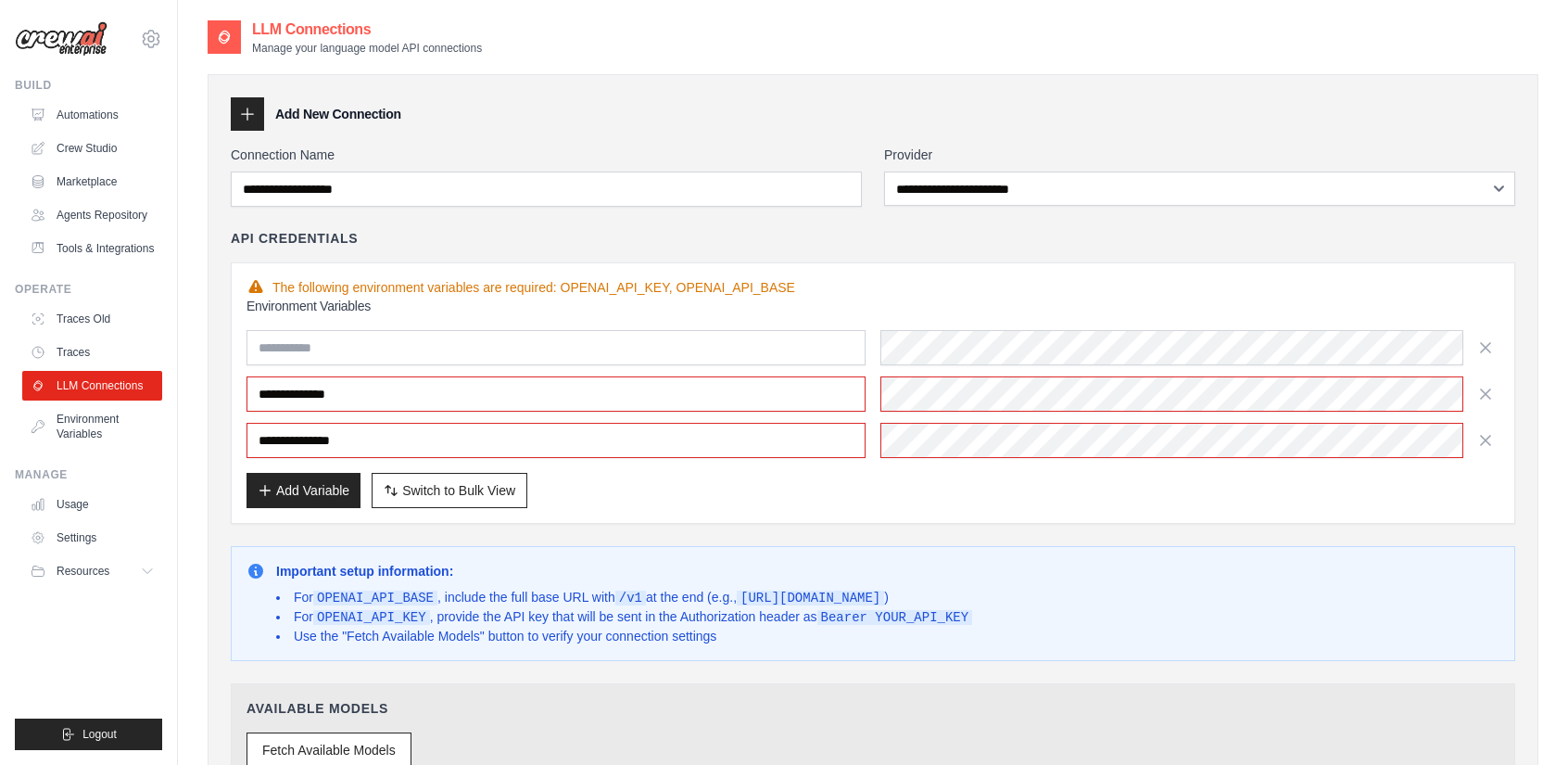
click at [743, 496] on div "Add Variable Switch to Bulk View Switch to Table View" at bounding box center [873, 491] width 1253 height 35
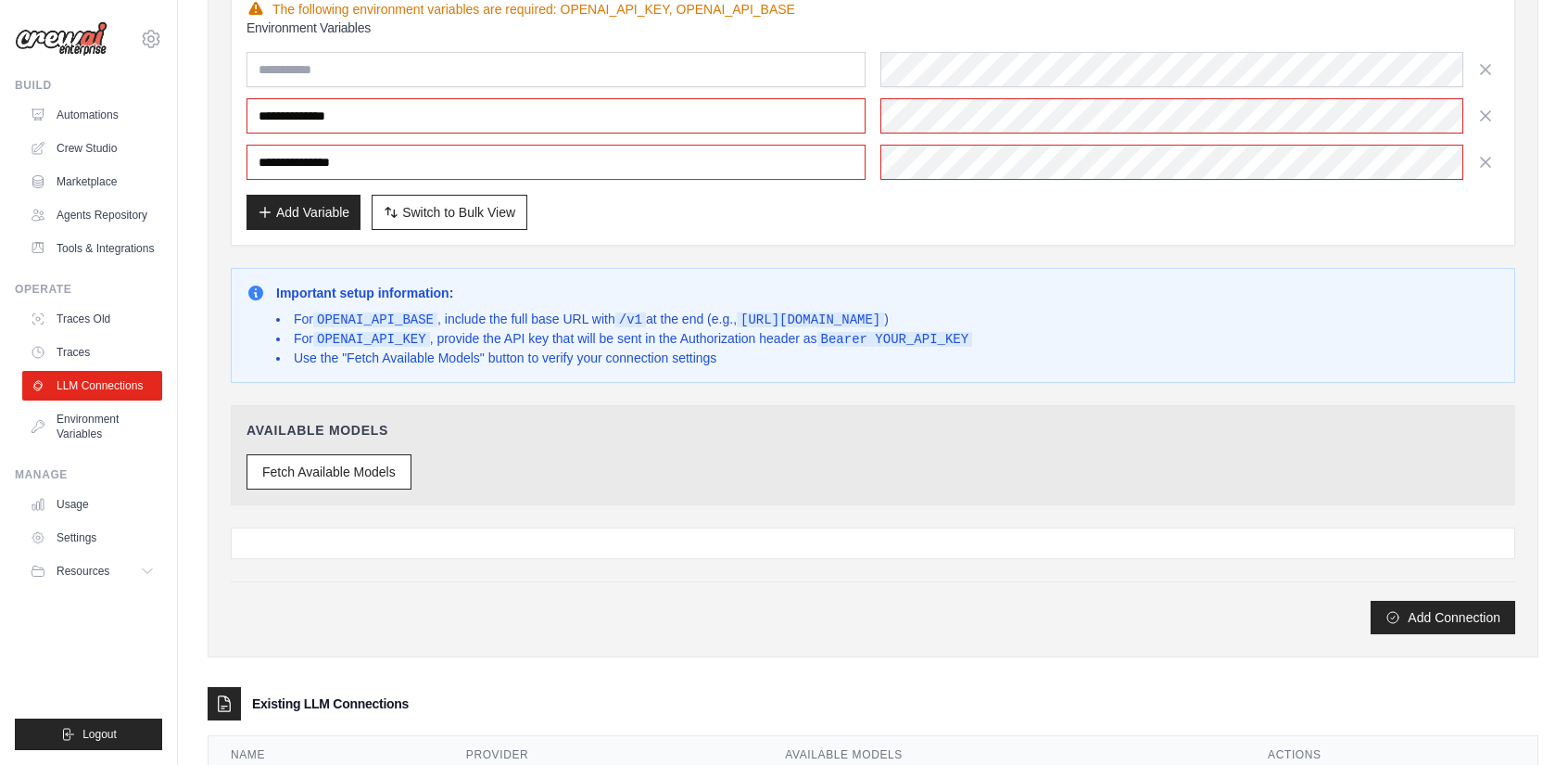
scroll to position [92, 0]
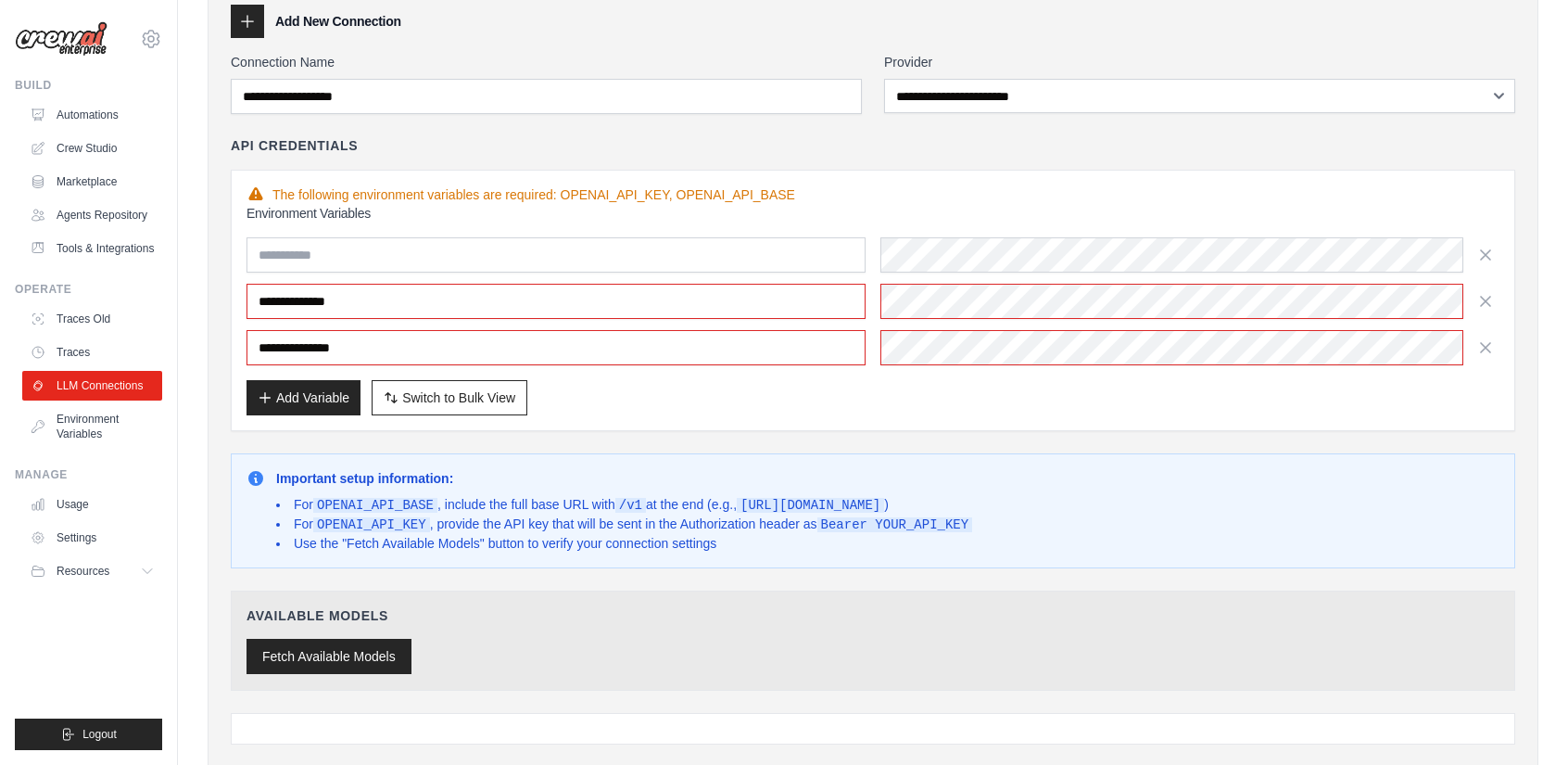
click at [367, 651] on button "Fetch Available Models" at bounding box center [329, 657] width 165 height 35
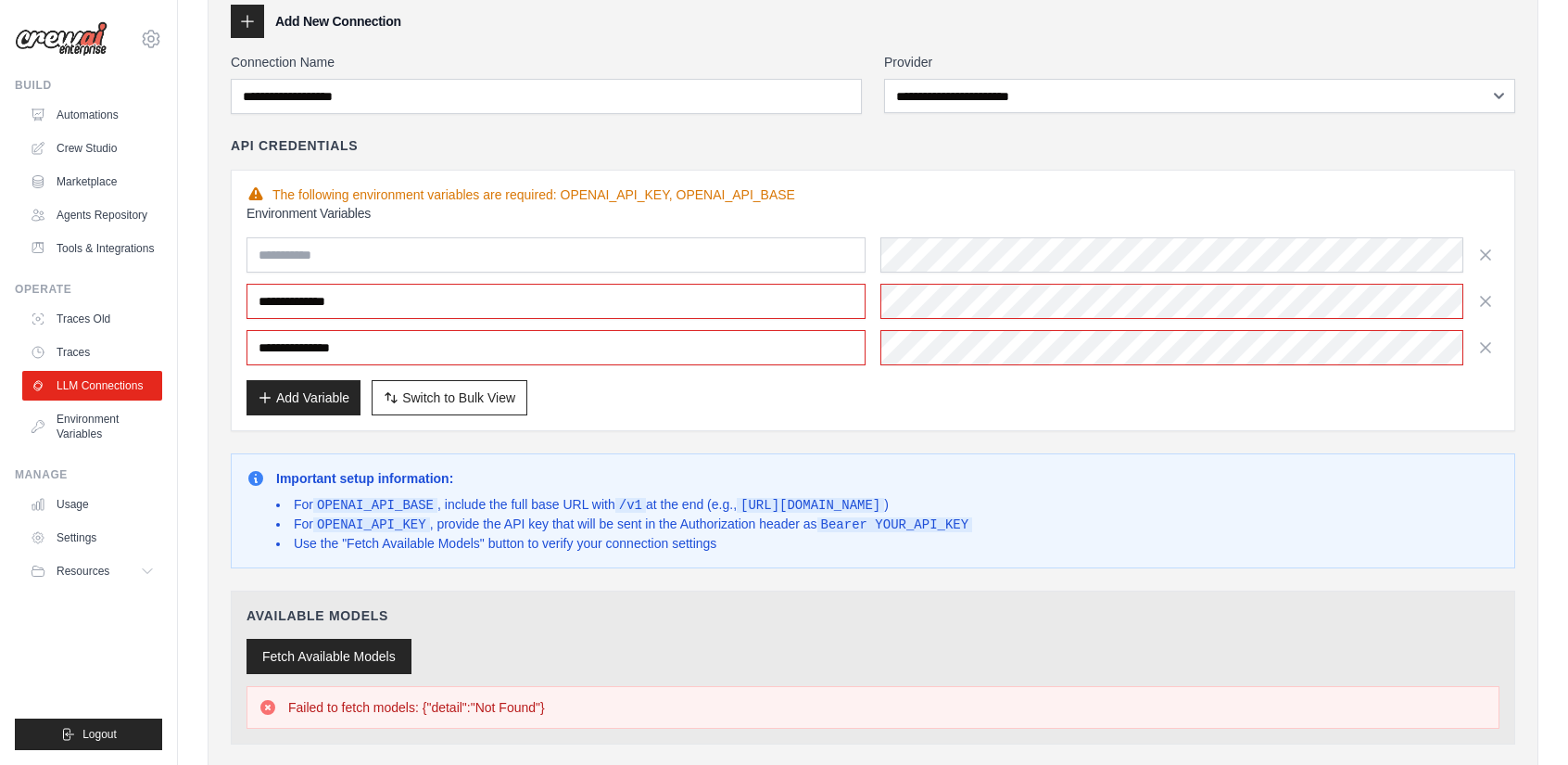
click at [387, 659] on button "Fetch Available Models" at bounding box center [329, 657] width 165 height 35
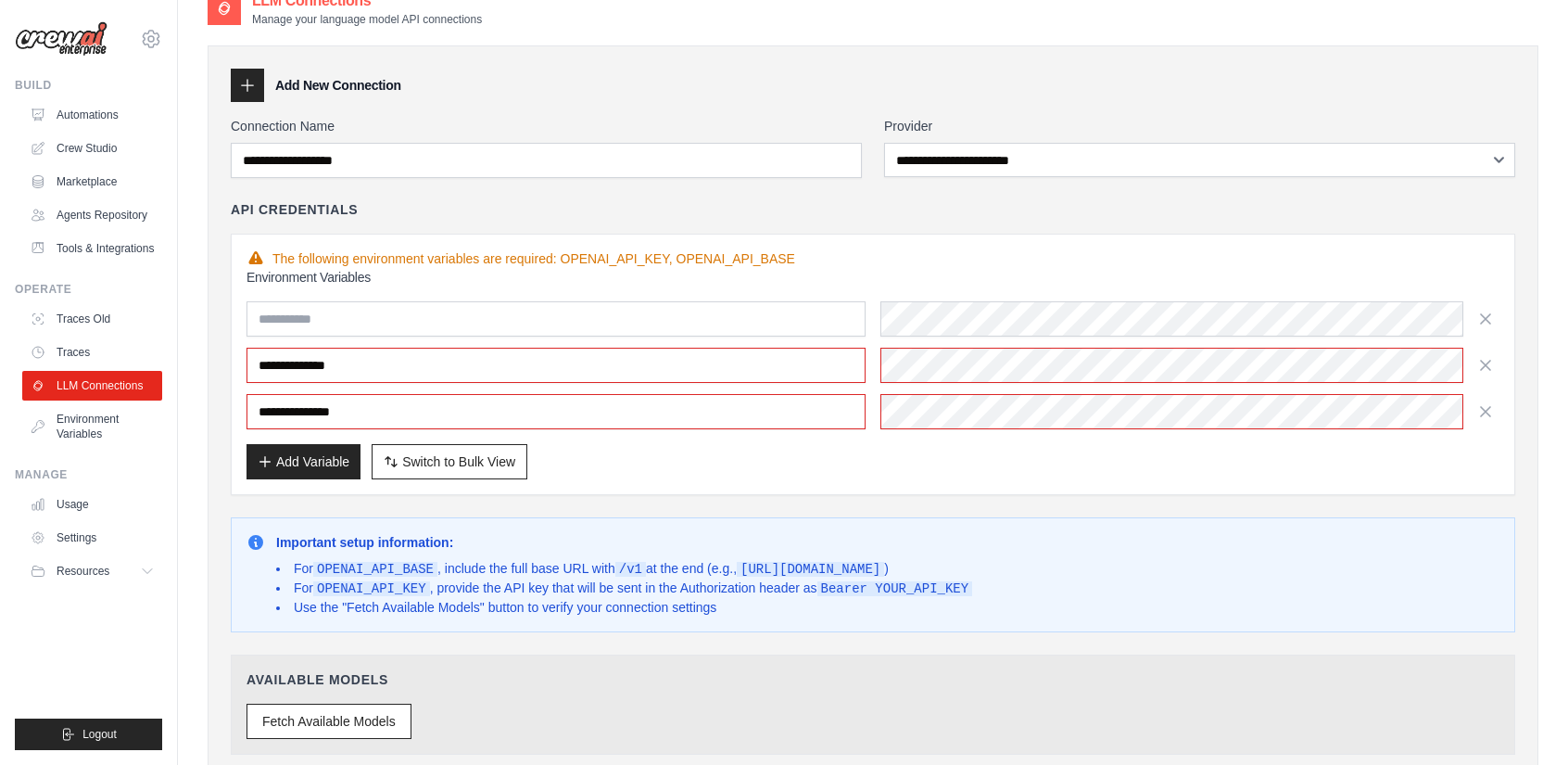
scroll to position [0, 0]
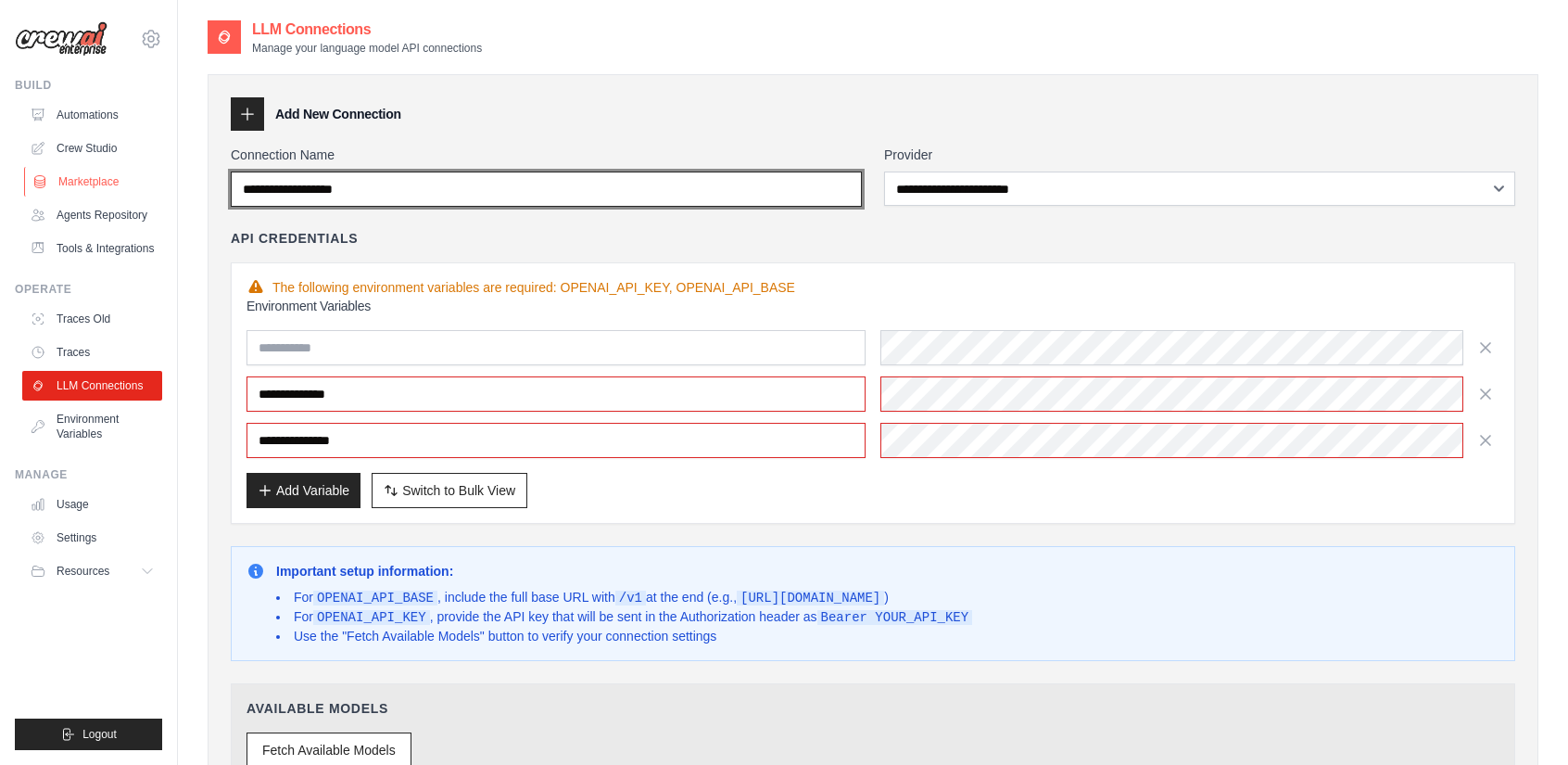
drag, startPoint x: 675, startPoint y: 186, endPoint x: 127, endPoint y: 170, distance: 548.2
click at [127, 170] on div "hualei.hb@gmail.com Settings Build Automations" at bounding box center [784, 701] width 1568 height 1403
type input "**********"
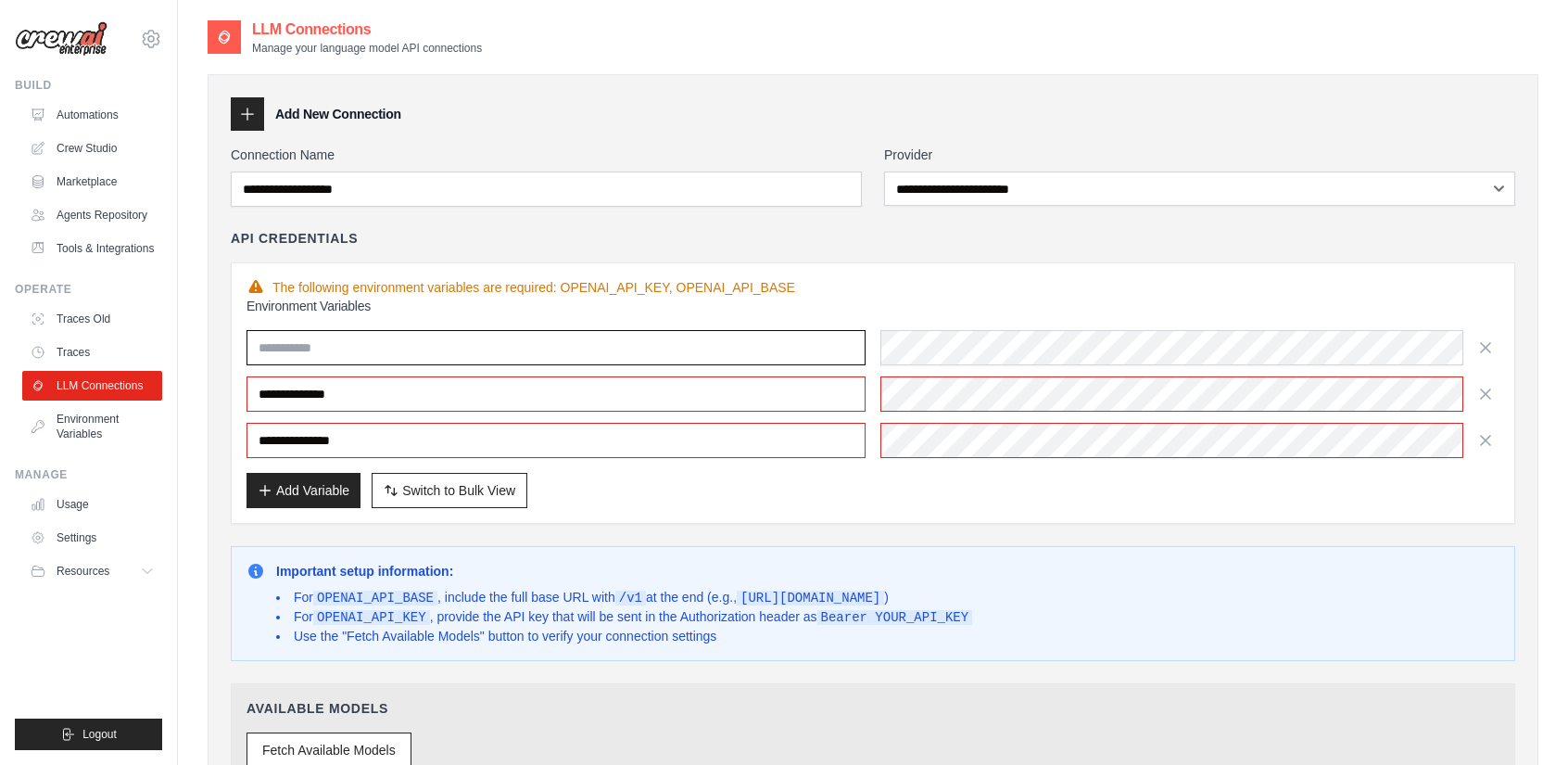
click at [743, 348] on input "text" at bounding box center [556, 348] width 619 height 35
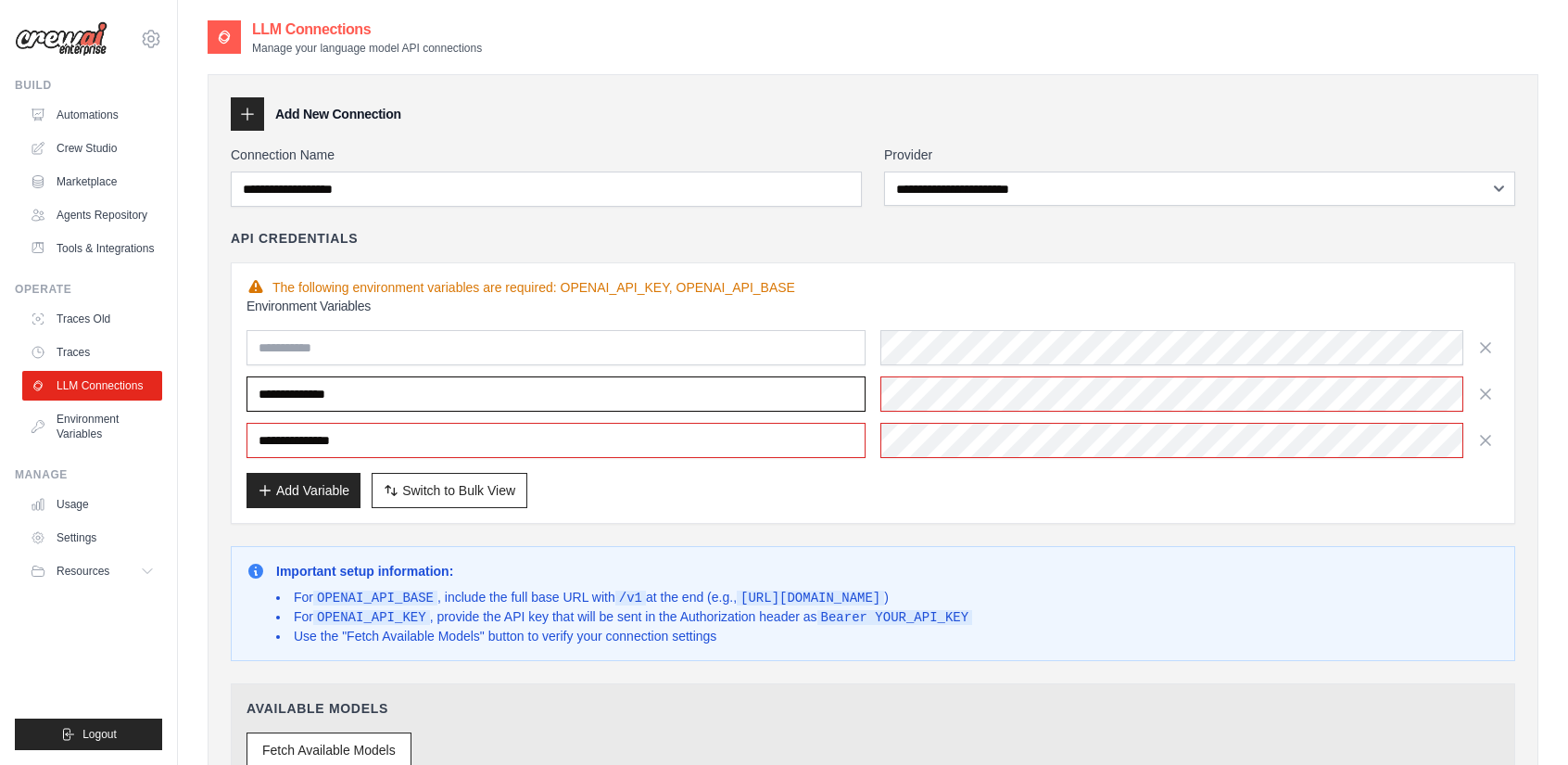
click at [720, 389] on input "**********" at bounding box center [556, 394] width 619 height 35
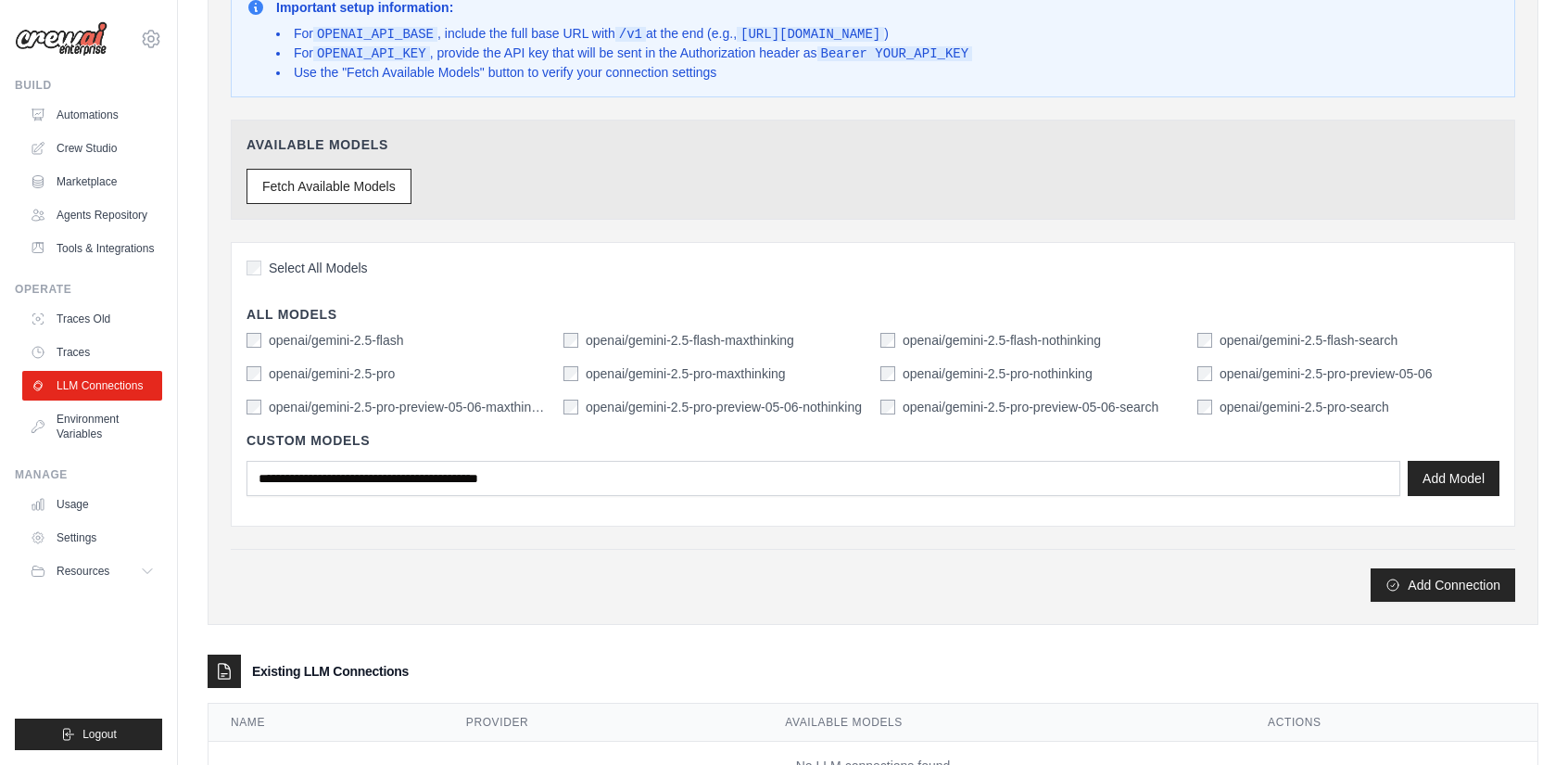
scroll to position [629, 0]
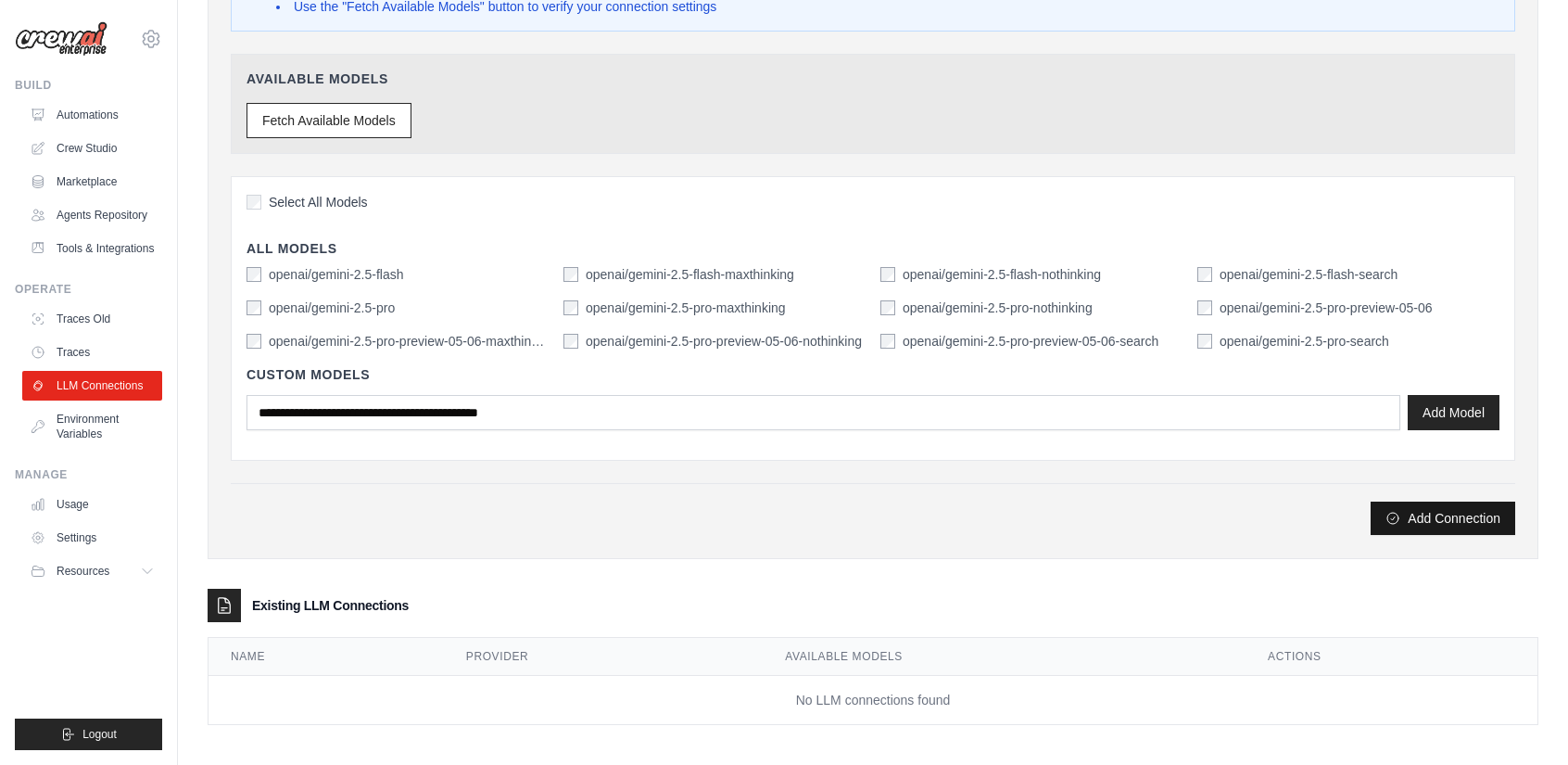
click at [1475, 518] on button "Add Connection" at bounding box center [1442, 518] width 145 height 33
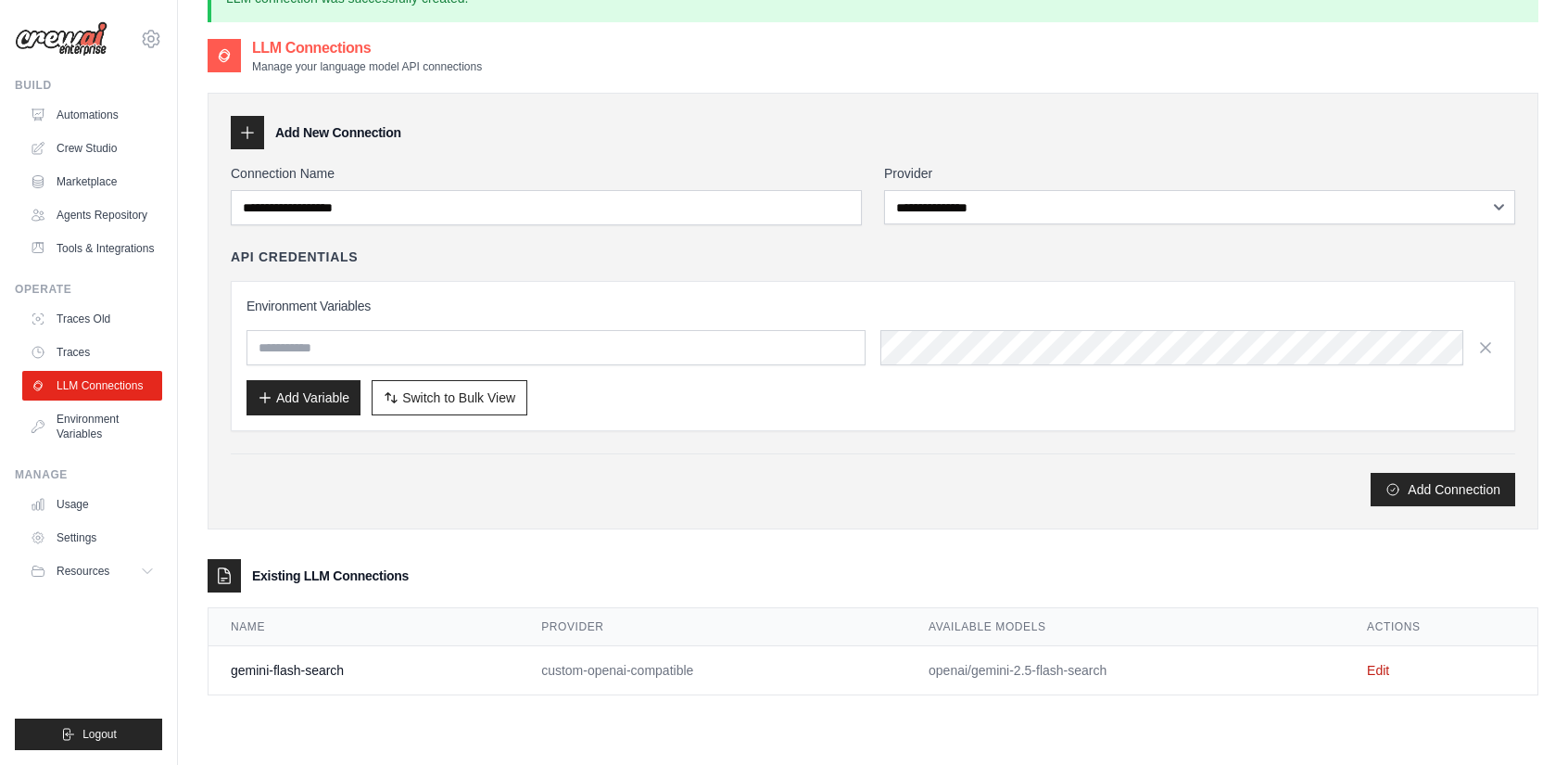
scroll to position [0, 0]
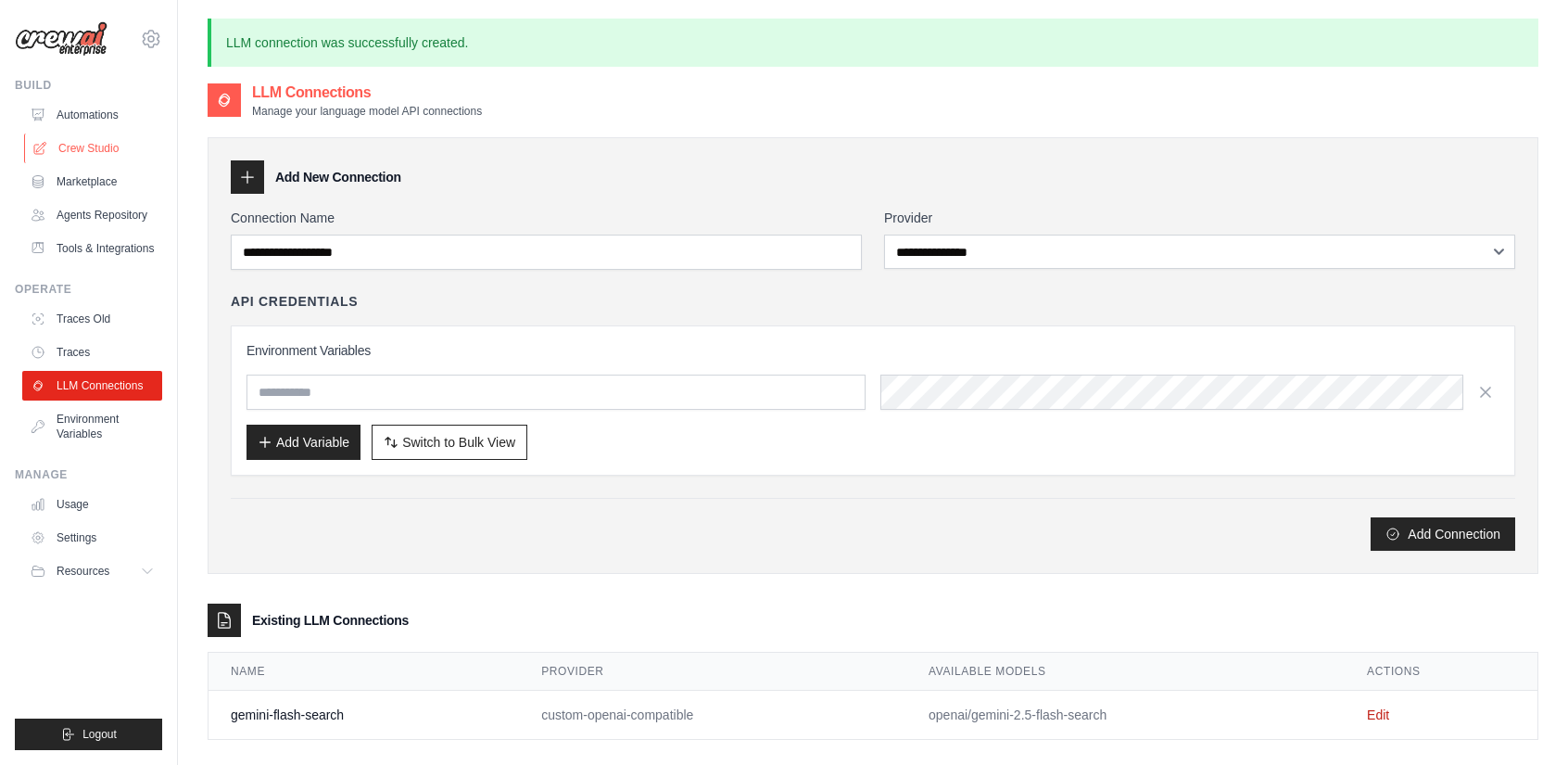
click at [120, 151] on link "Crew Studio" at bounding box center [94, 148] width 140 height 29
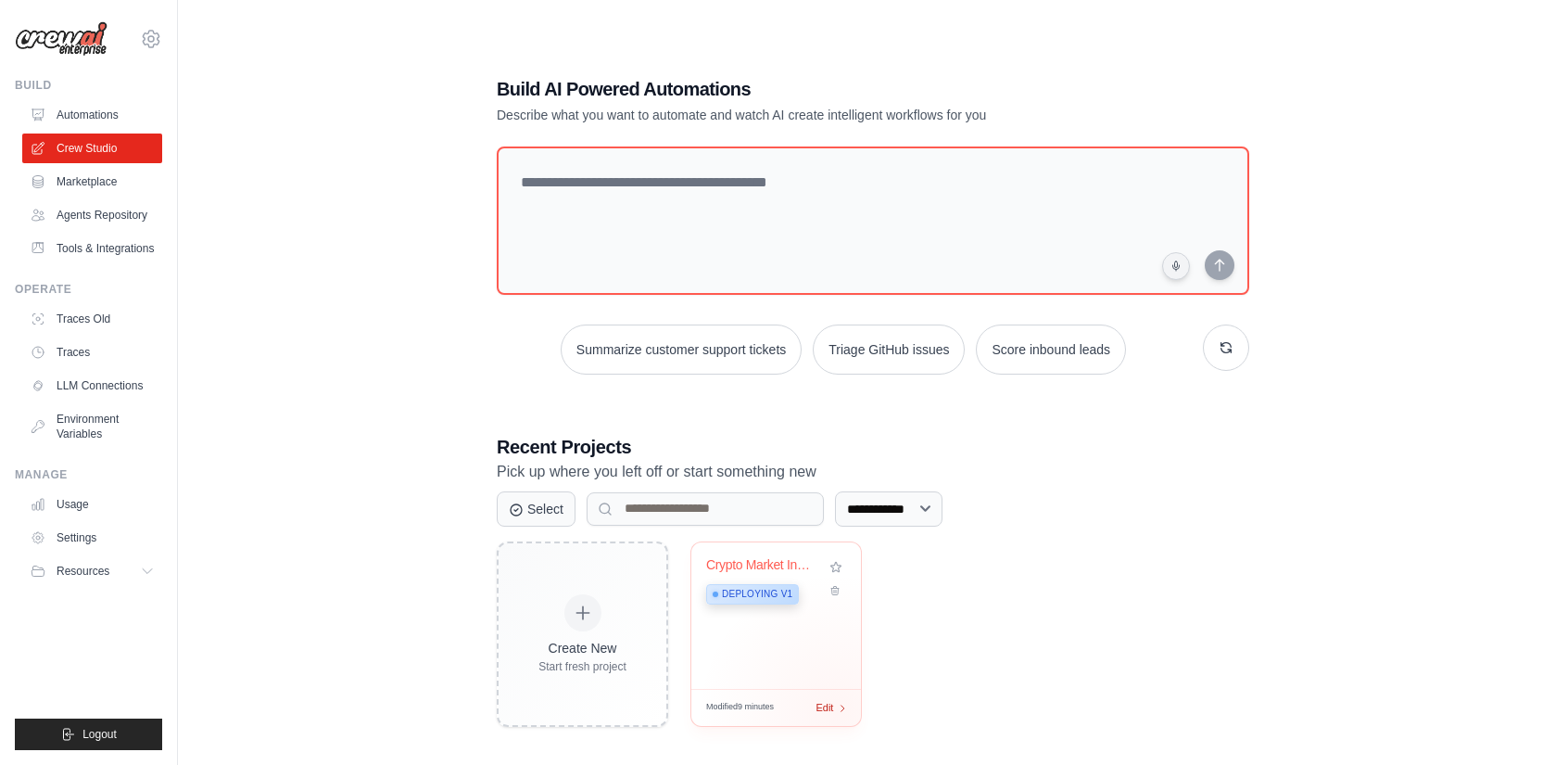
click at [837, 711] on div "Modified 9 minutes Edit" at bounding box center [776, 708] width 170 height 37
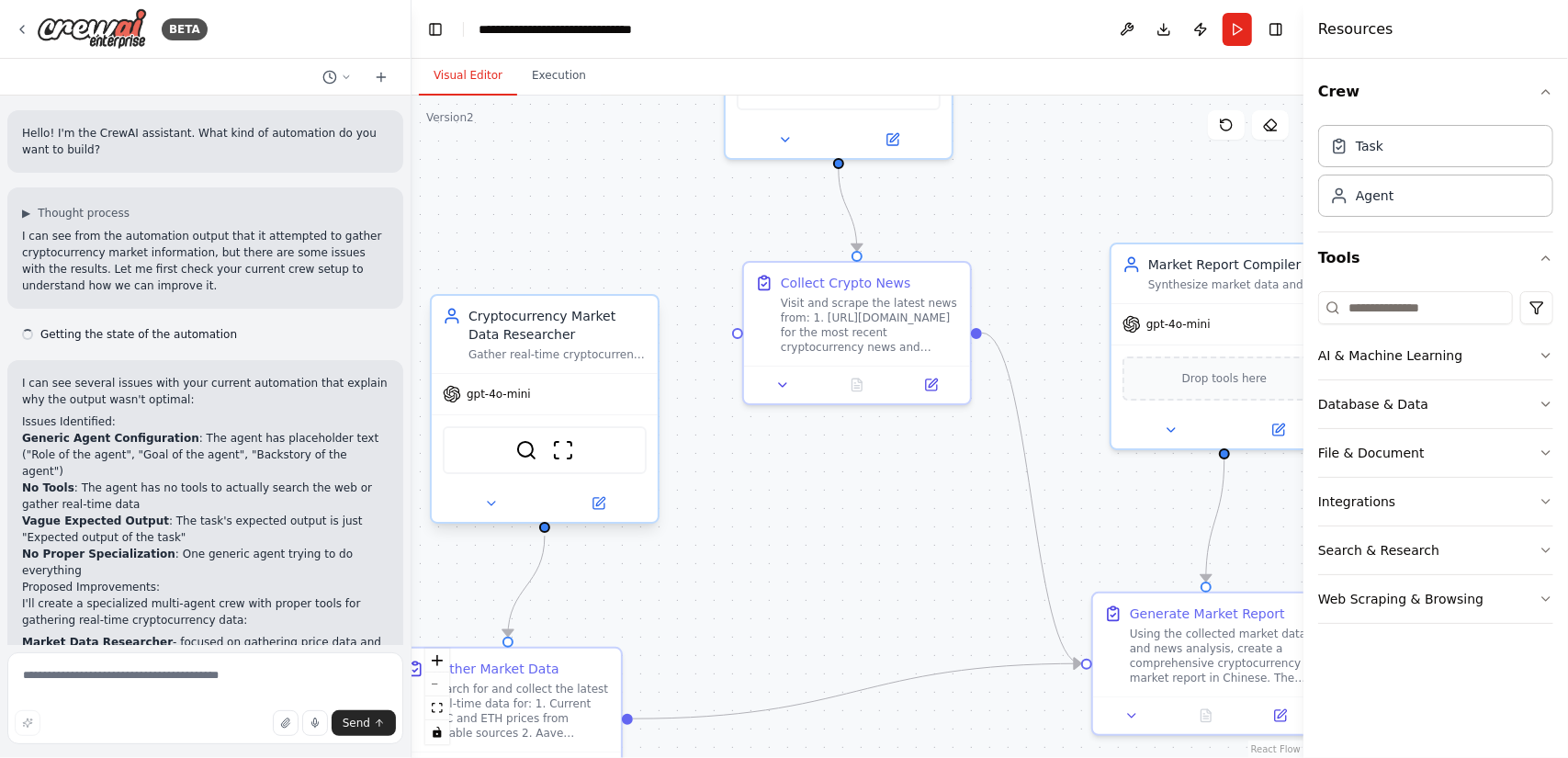
scroll to position [1576, 0]
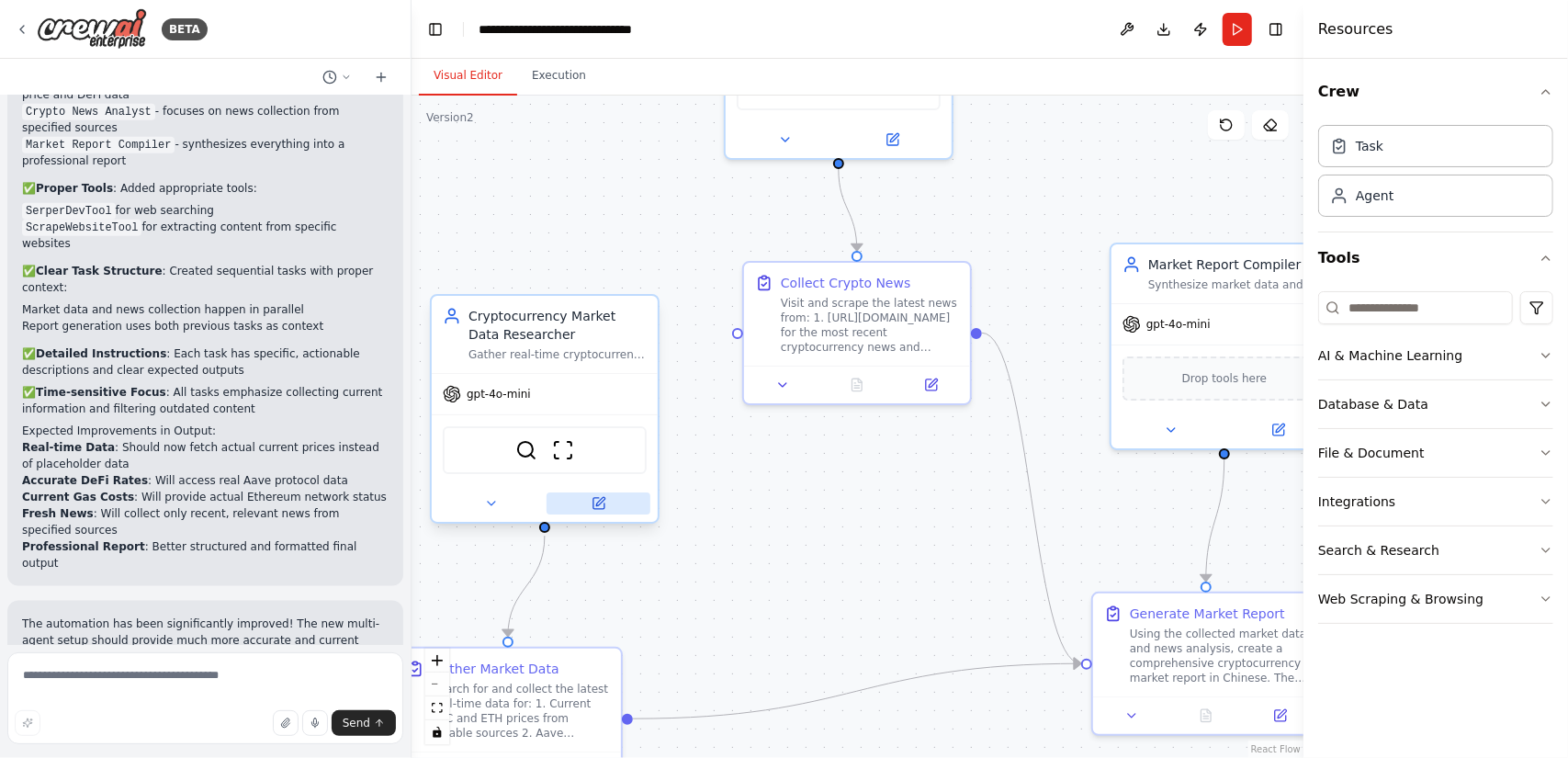
click at [599, 500] on icon at bounding box center [600, 501] width 8 height 8
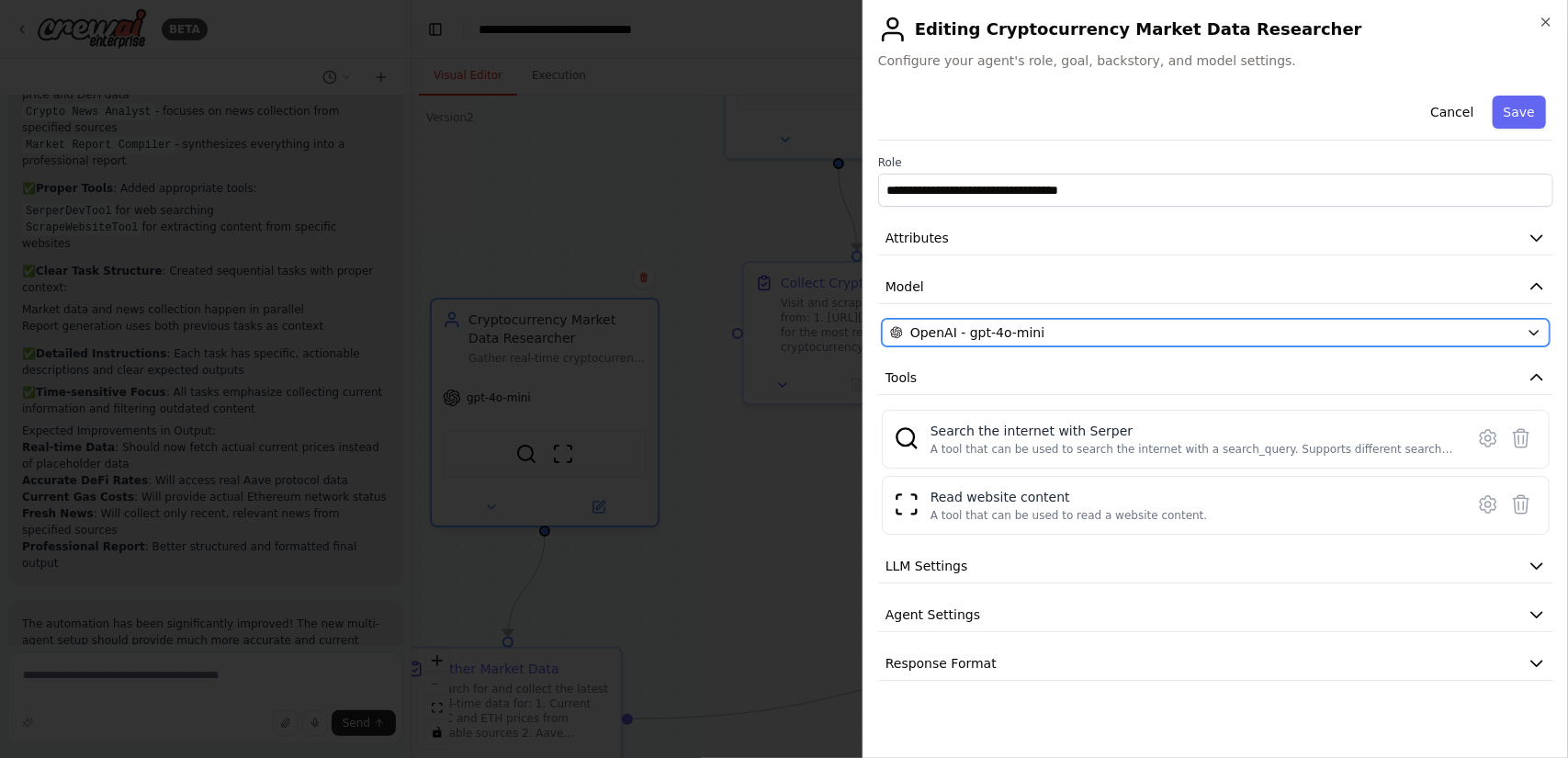
click at [1069, 330] on div "OpenAI - gpt-4o-mini" at bounding box center [1205, 332] width 630 height 19
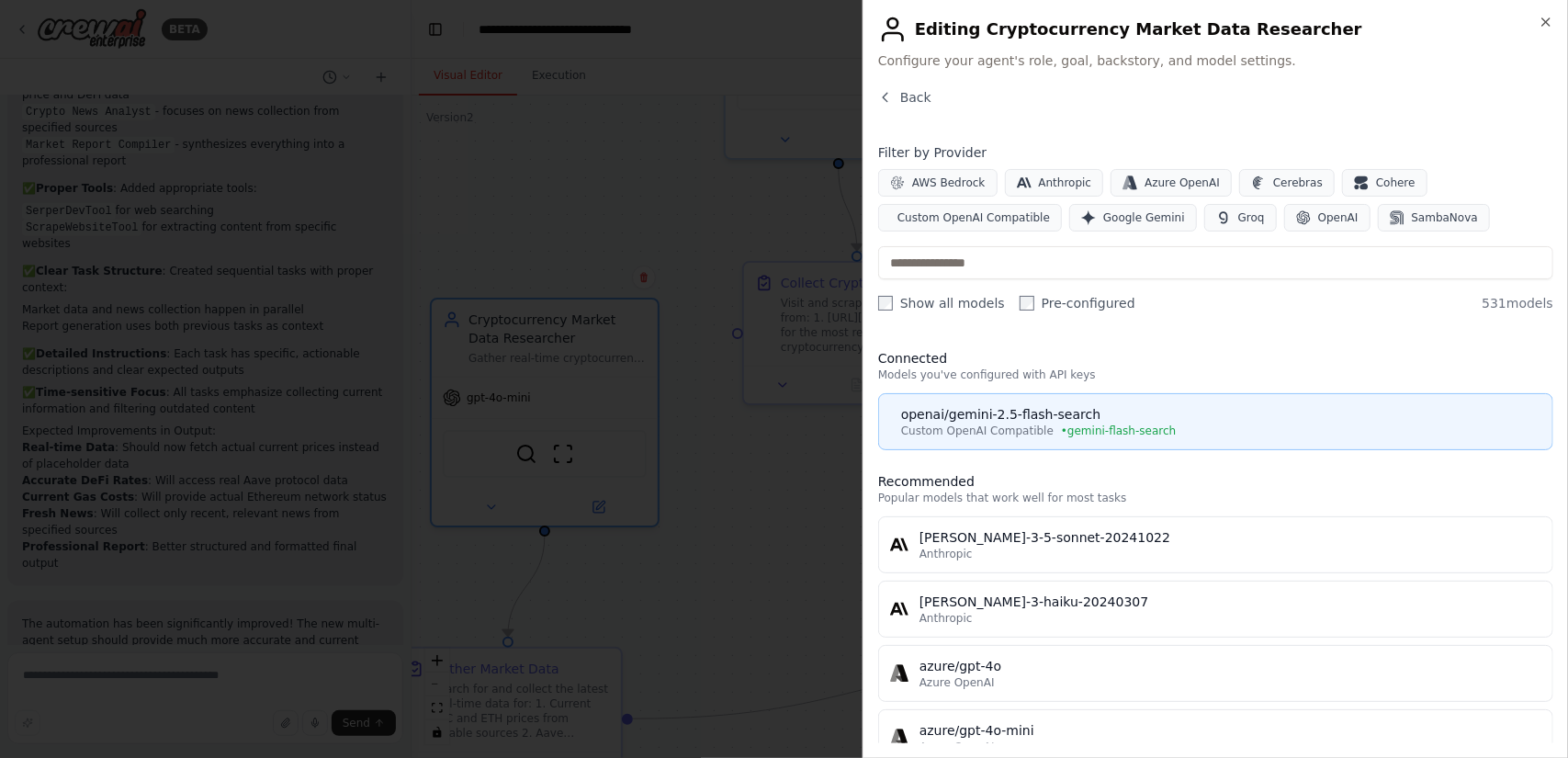
click at [1236, 424] on div "Custom OpenAI Compatible • gemini-flash-search" at bounding box center [1221, 431] width 640 height 15
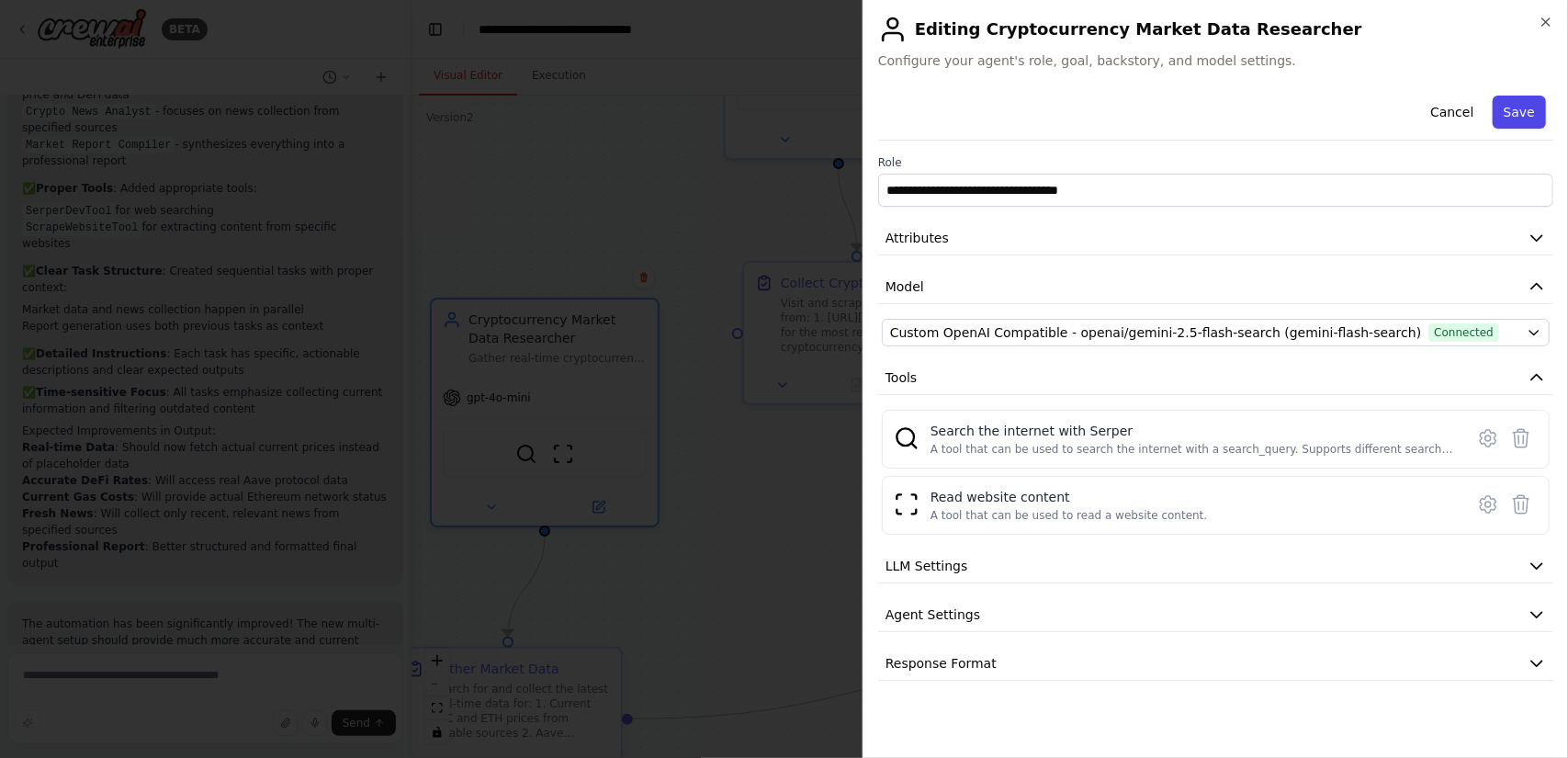
click at [1519, 113] on button "Save" at bounding box center [1519, 112] width 54 height 33
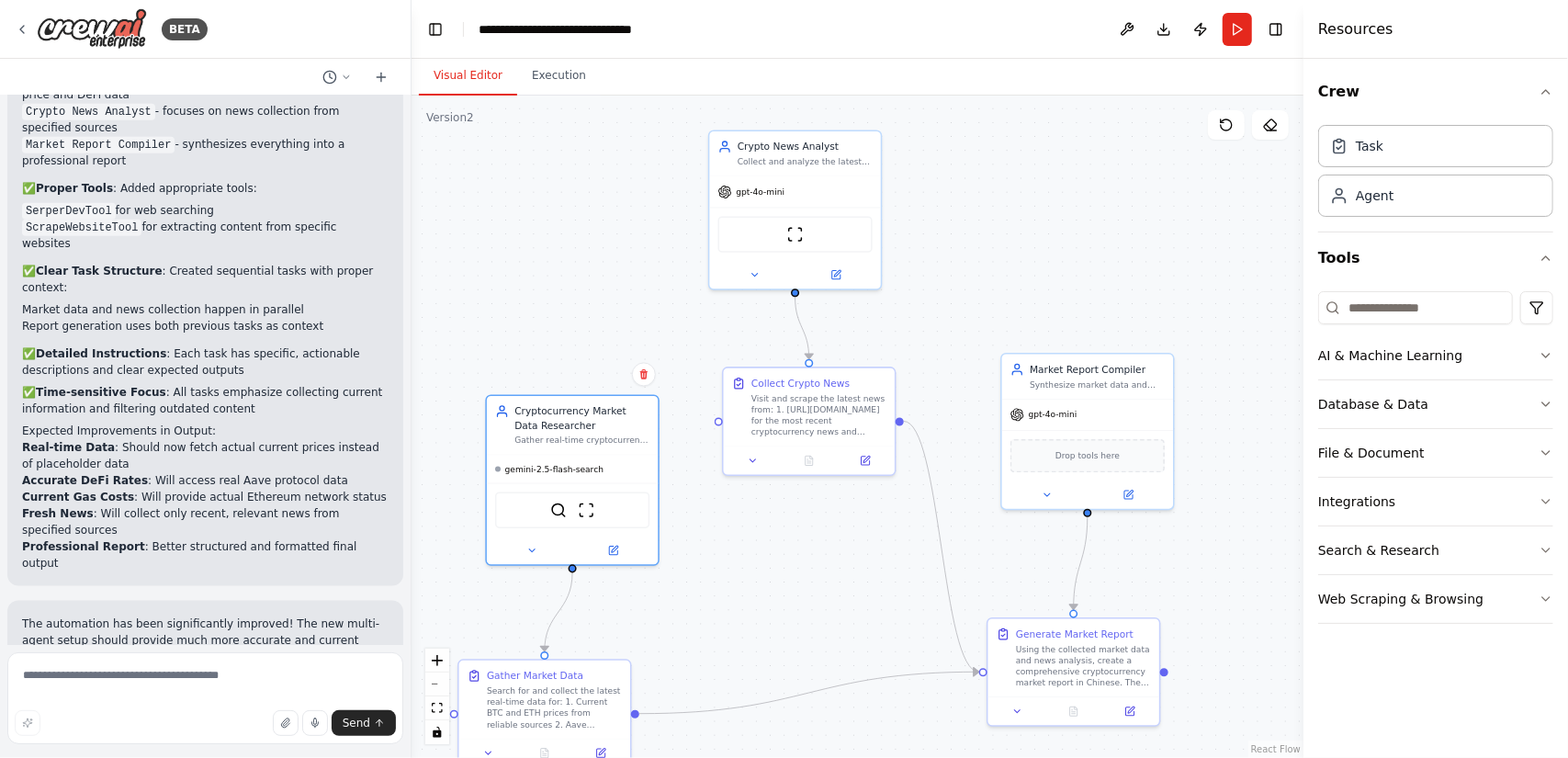
drag, startPoint x: 1018, startPoint y: 182, endPoint x: 990, endPoint y: 233, distance: 58.2
click at [990, 233] on div ".deletable-edge-delete-btn { width: 20px; height: 20px; border: 0px solid #ffff…" at bounding box center [858, 427] width 893 height 663
click at [777, 194] on span "gpt-4o-mini" at bounding box center [760, 189] width 49 height 11
click at [844, 270] on button at bounding box center [835, 272] width 79 height 17
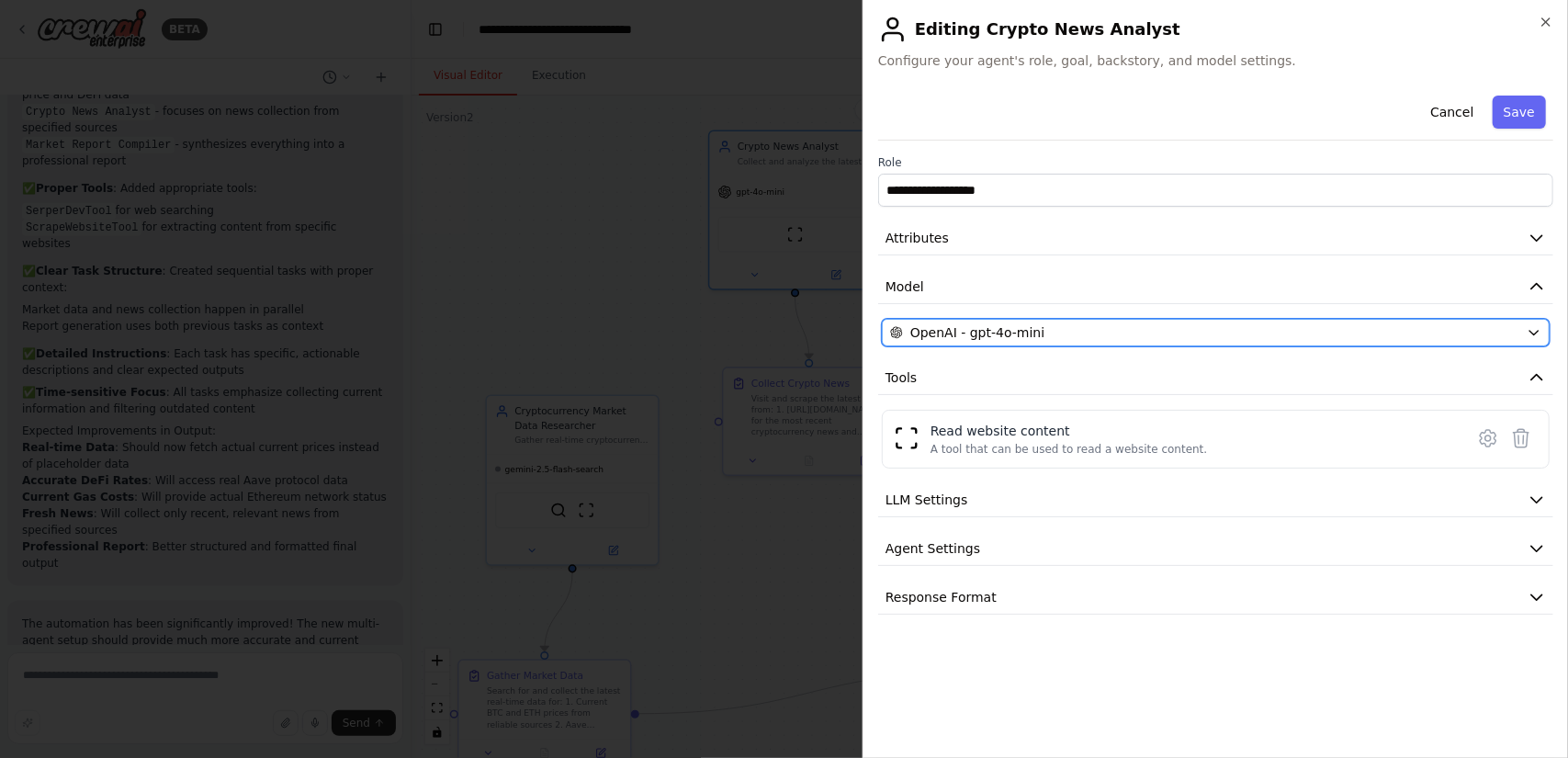
click at [1102, 323] on div "OpenAI - gpt-4o-mini" at bounding box center [1205, 332] width 630 height 19
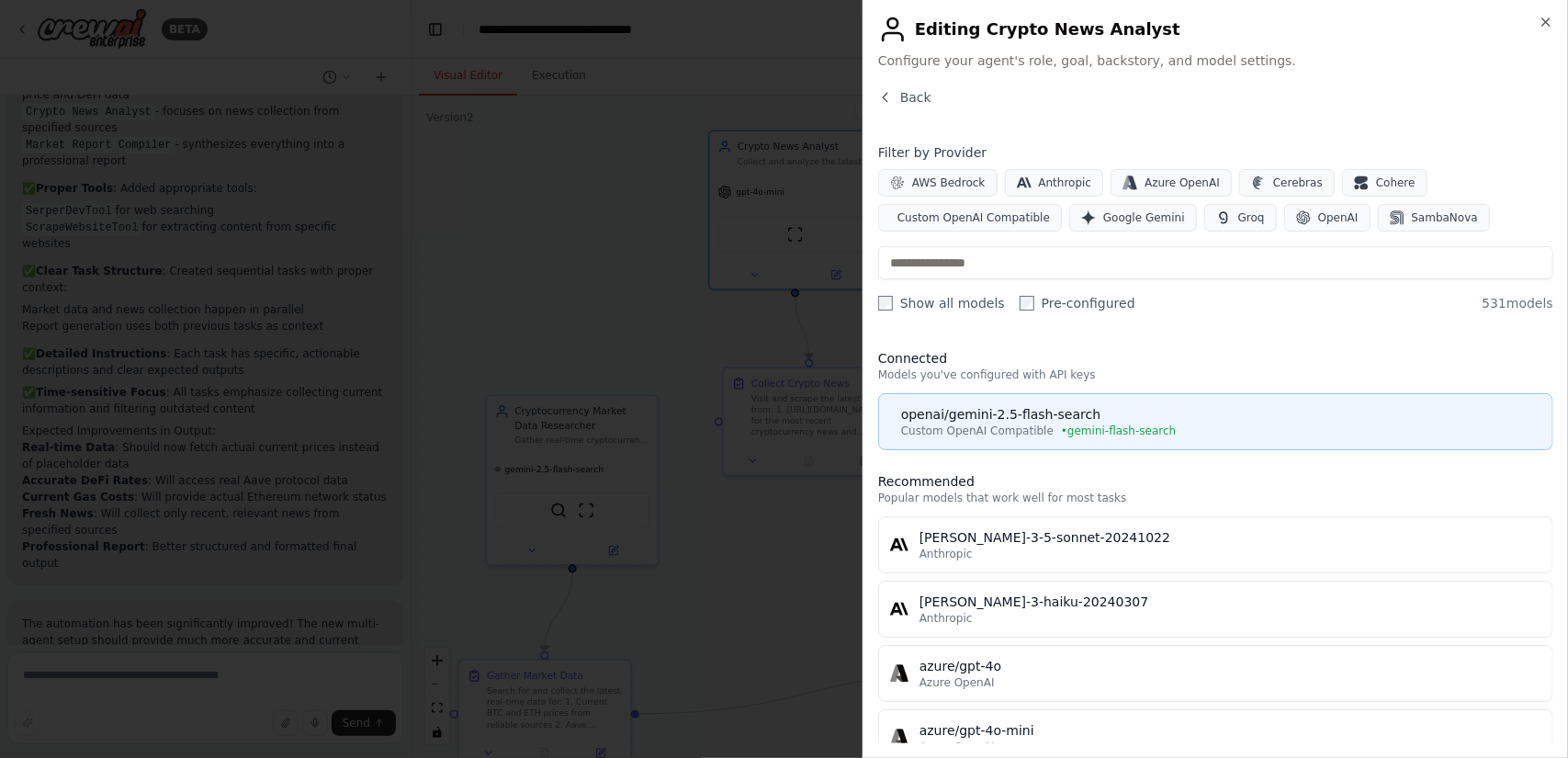
click at [1166, 421] on div "openai/gemini-2.5-flash-search" at bounding box center [1221, 414] width 640 height 19
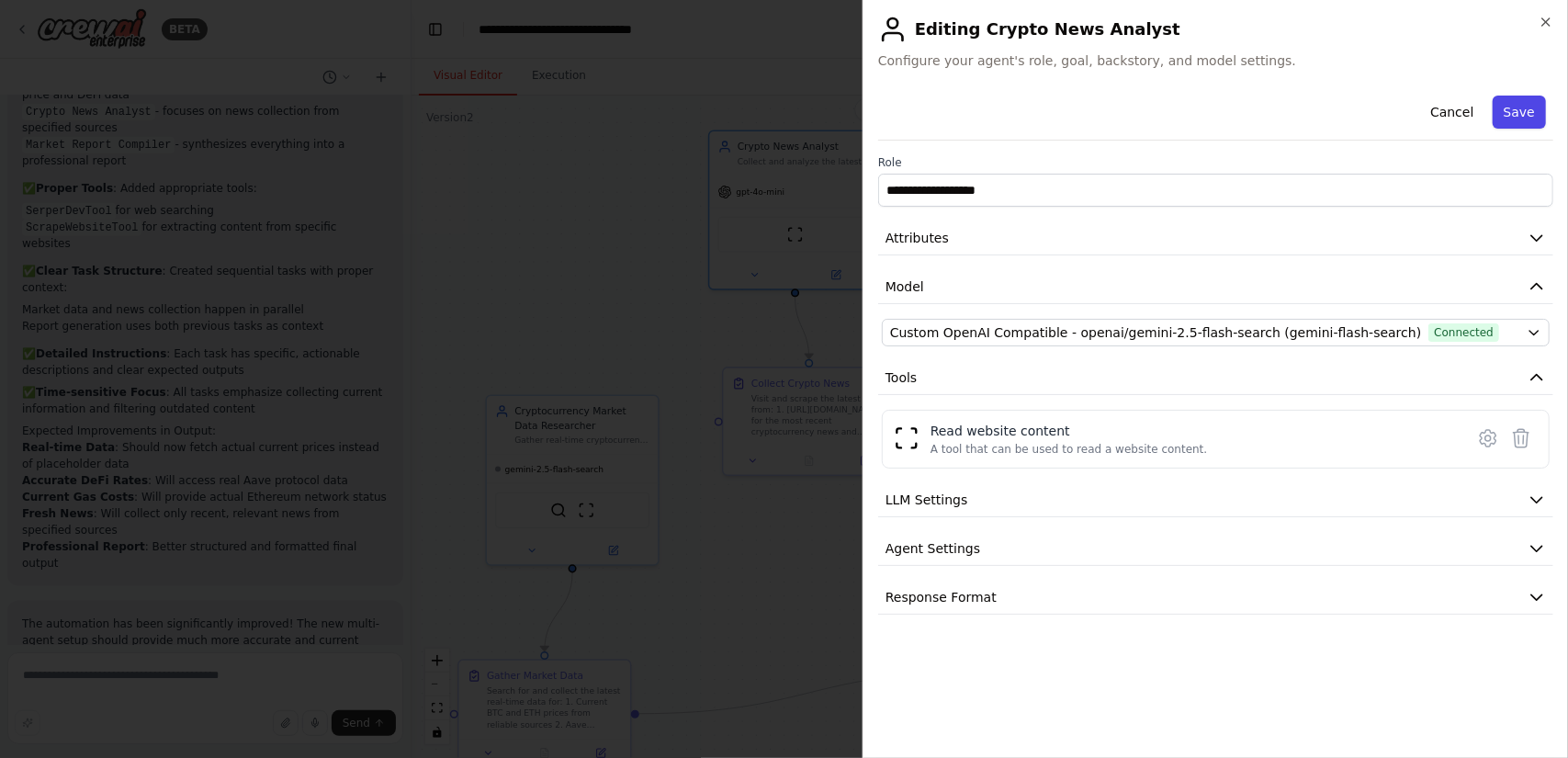
click at [1511, 107] on button "Save" at bounding box center [1519, 112] width 54 height 33
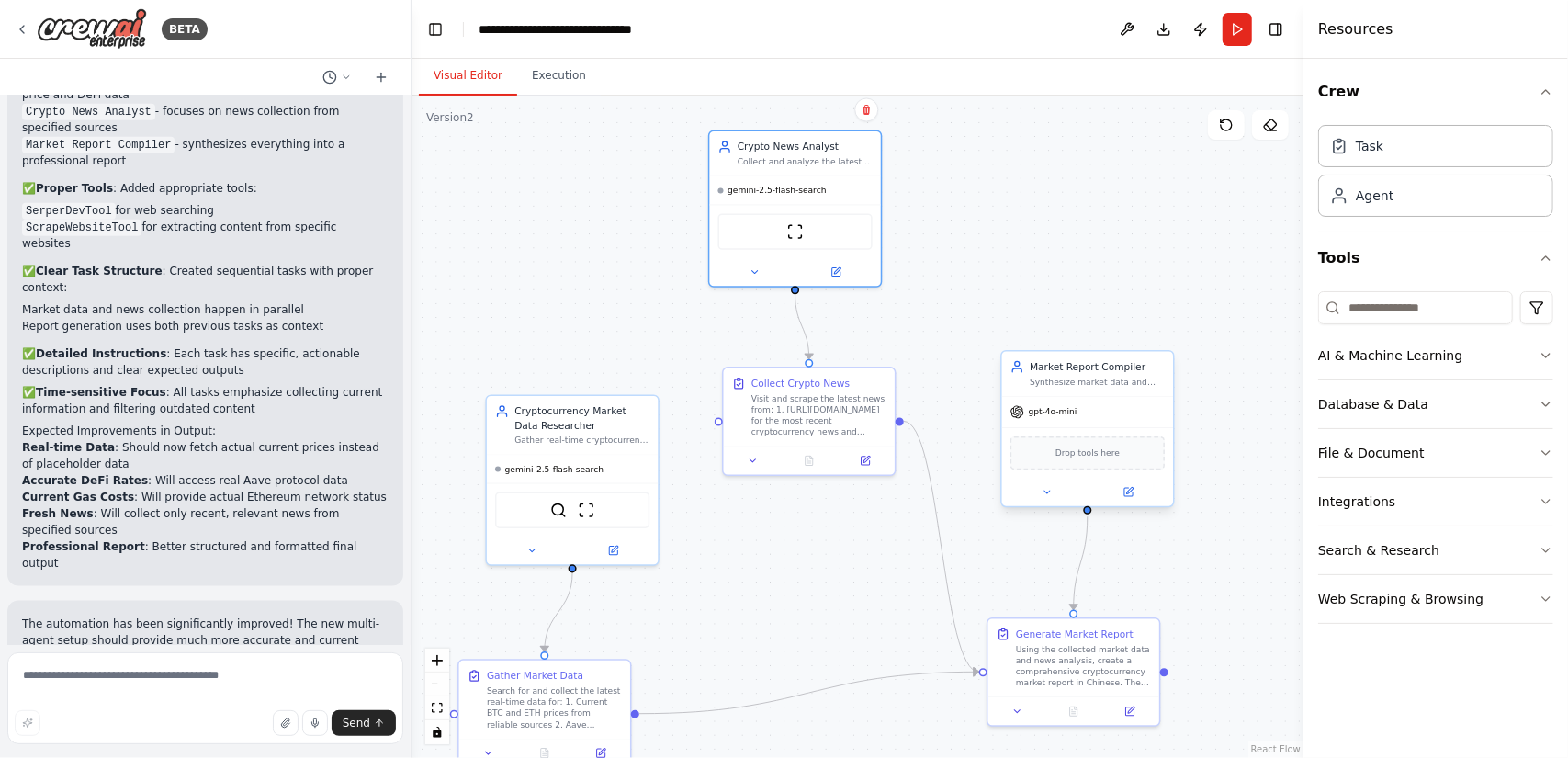
click at [1089, 418] on div "gpt-4o-mini" at bounding box center [1088, 411] width 171 height 30
click at [1127, 494] on icon at bounding box center [1128, 492] width 8 height 8
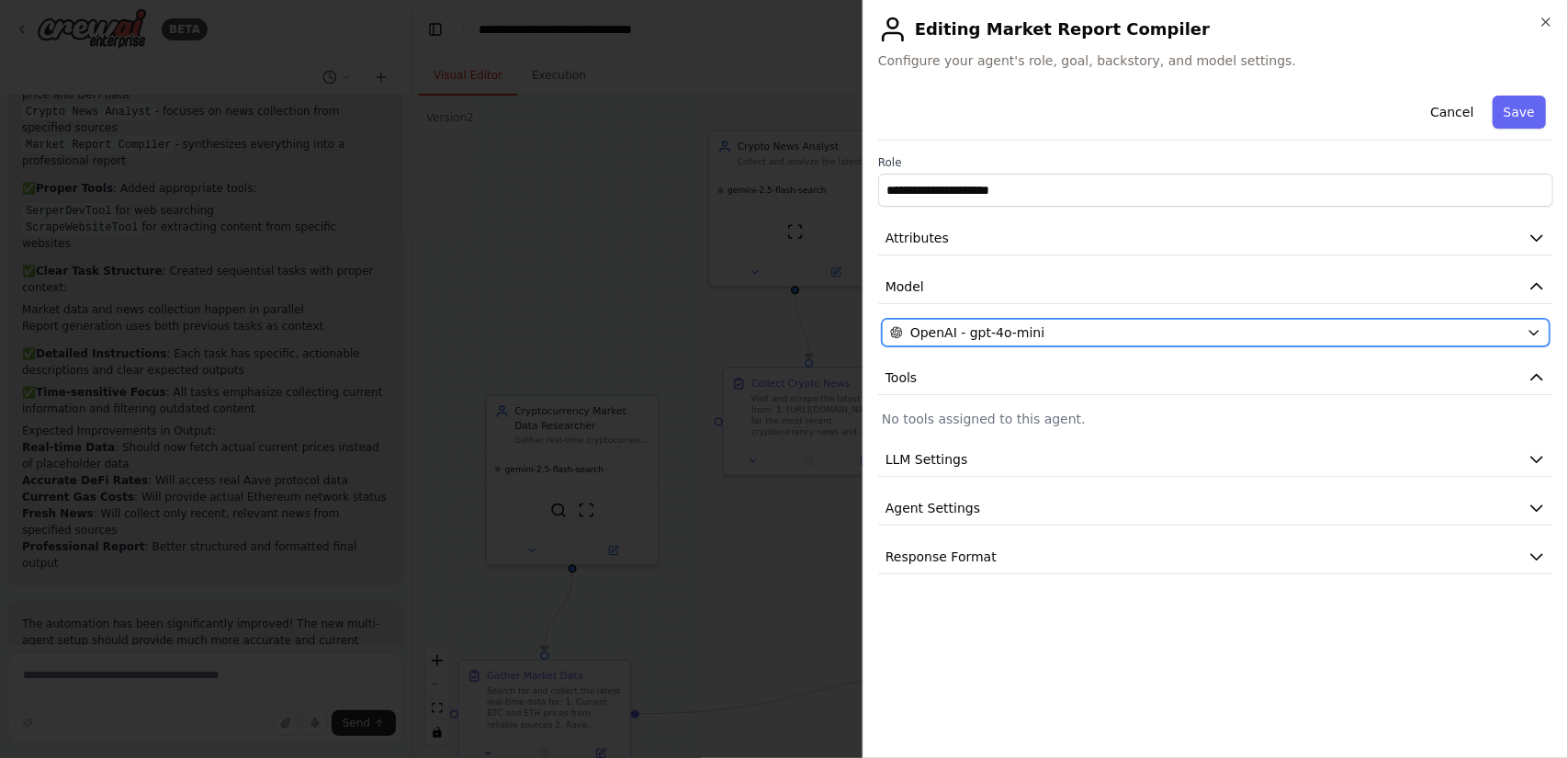
click at [1205, 321] on button "OpenAI - gpt-4o-mini" at bounding box center [1215, 332] width 668 height 27
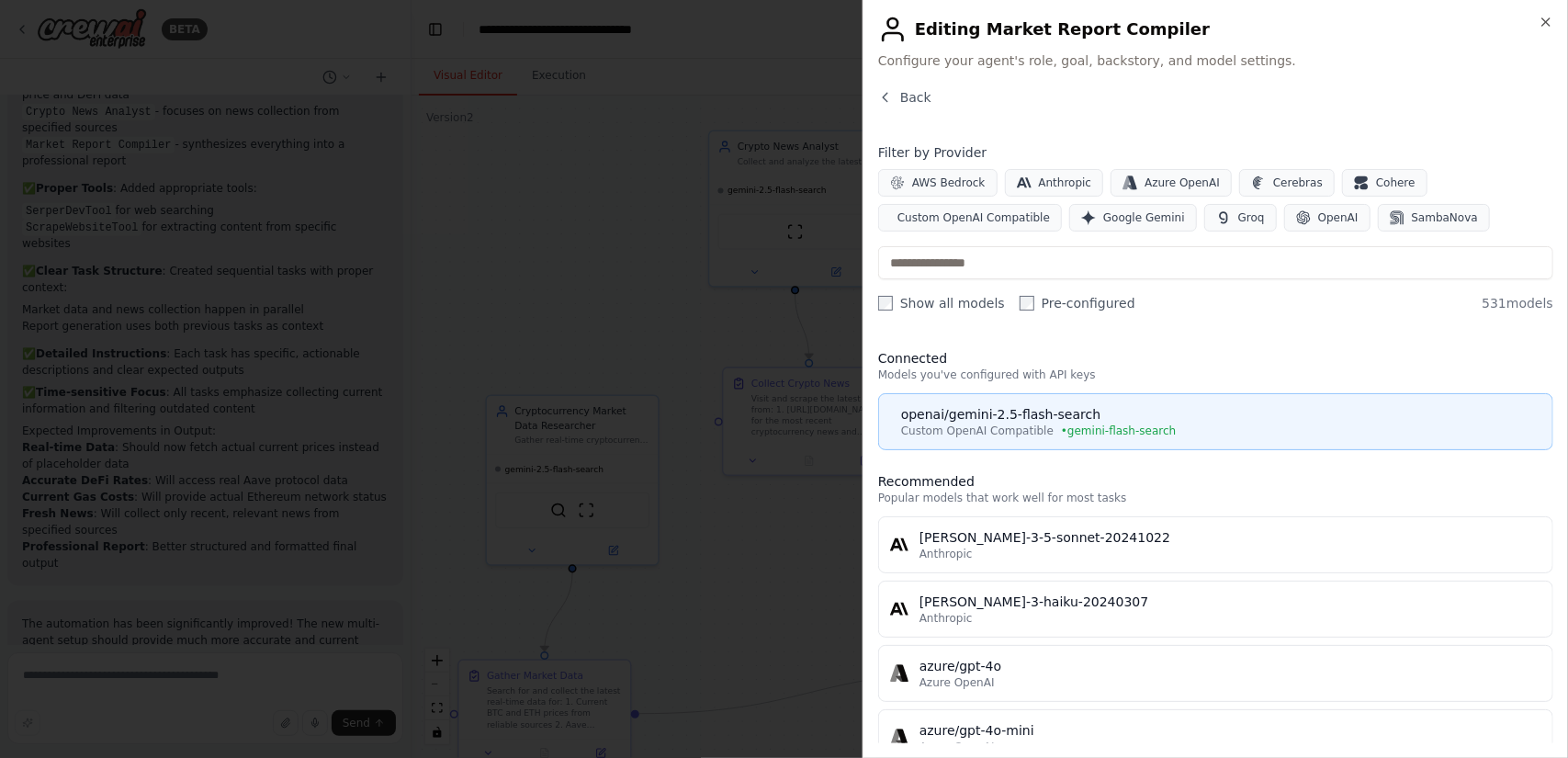
click at [1166, 415] on div "openai/gemini-2.5-flash-search" at bounding box center [1221, 414] width 640 height 19
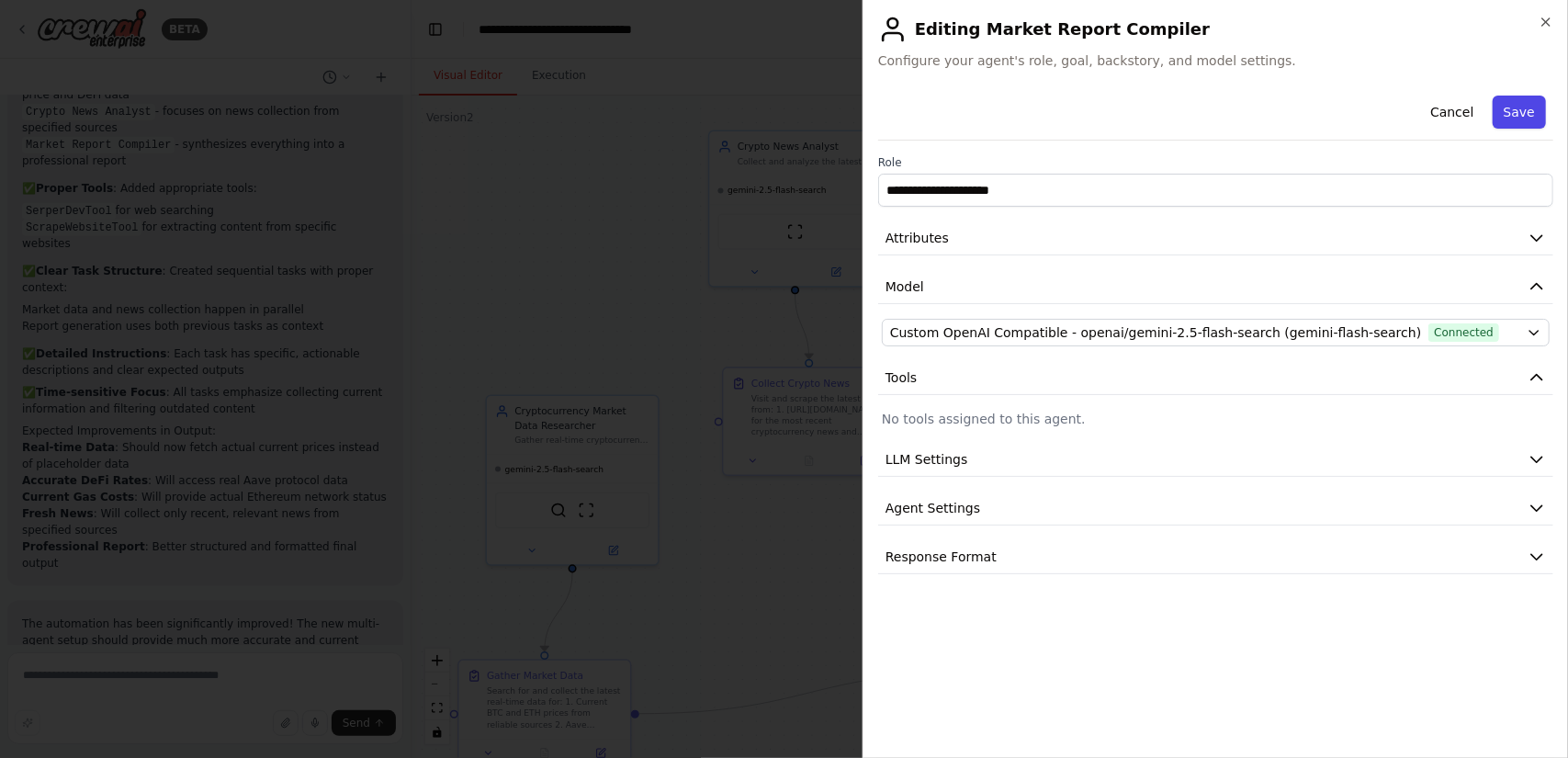
click at [1521, 119] on button "Save" at bounding box center [1519, 112] width 54 height 33
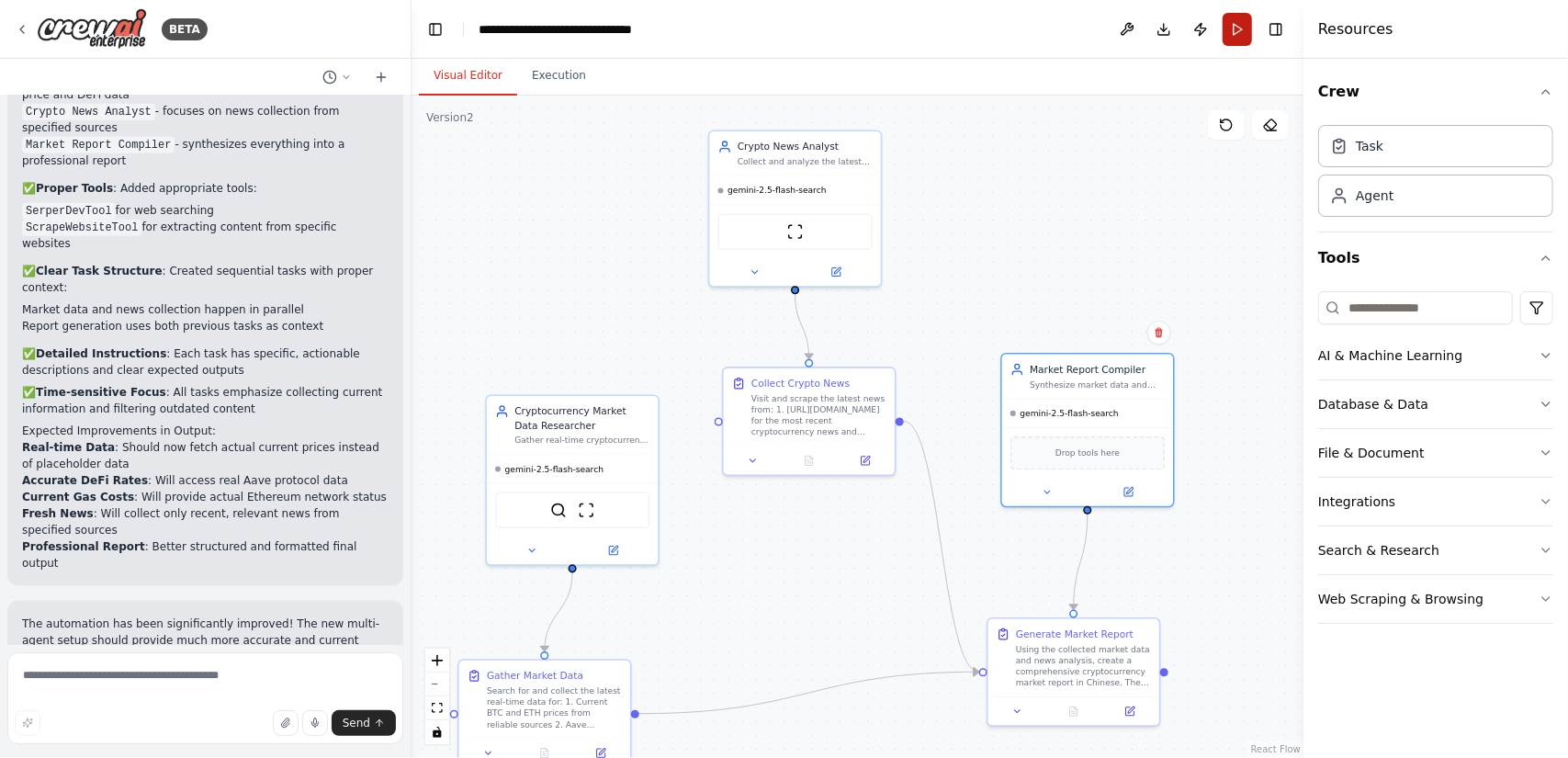
click at [1241, 29] on button "Run" at bounding box center [1238, 29] width 29 height 33
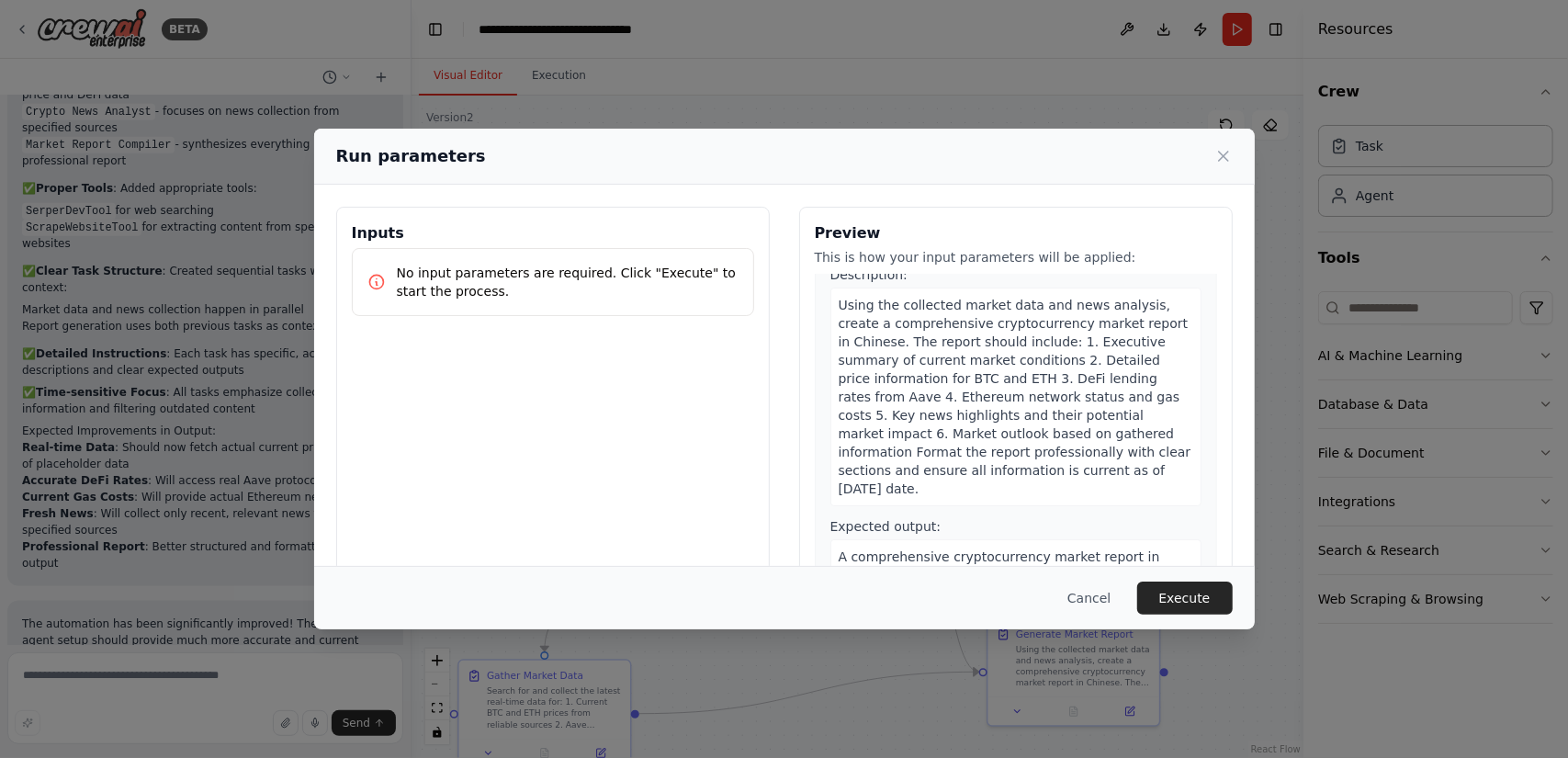
scroll to position [863, 0]
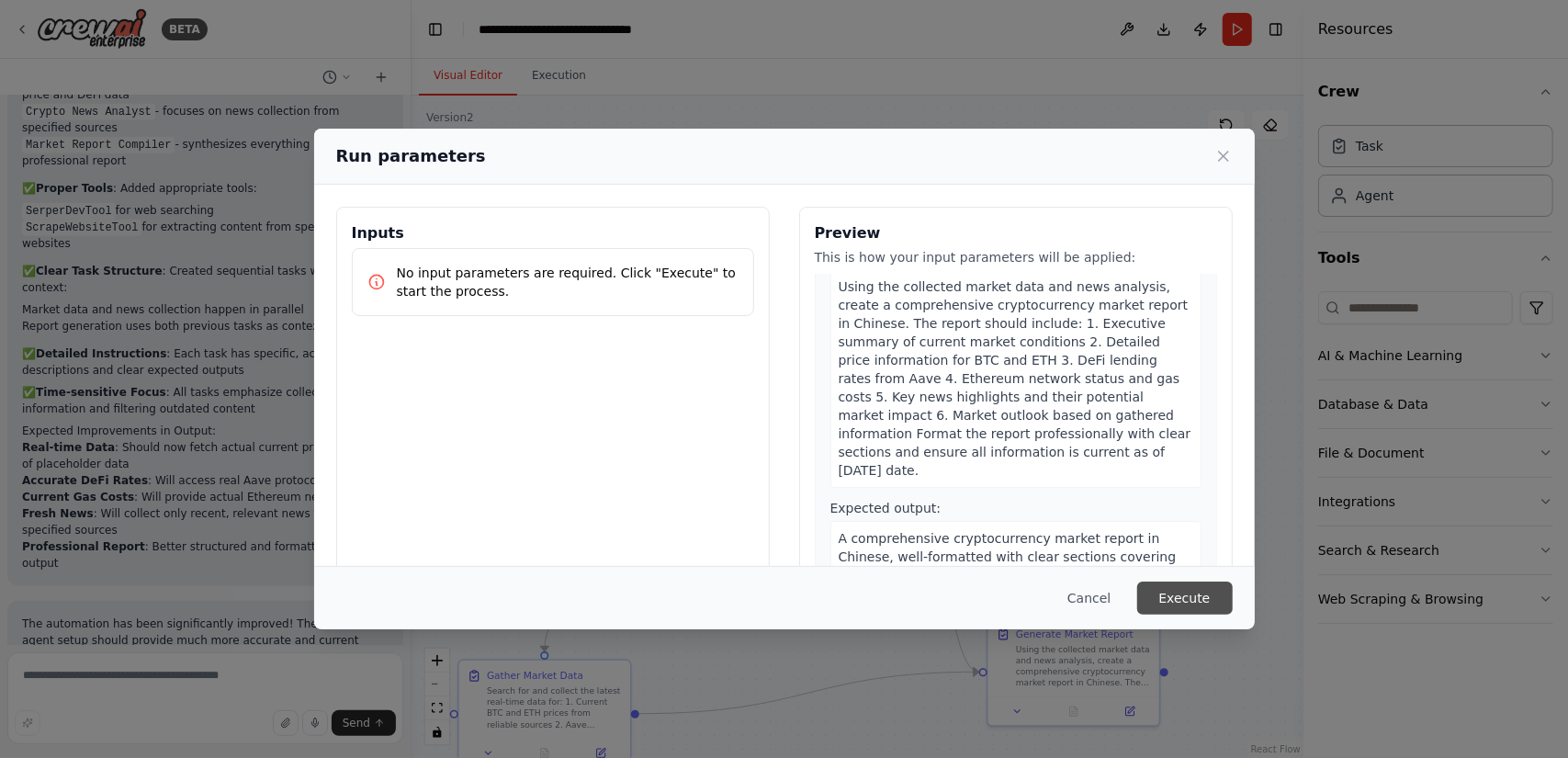
click at [1178, 595] on button "Execute" at bounding box center [1185, 598] width 96 height 33
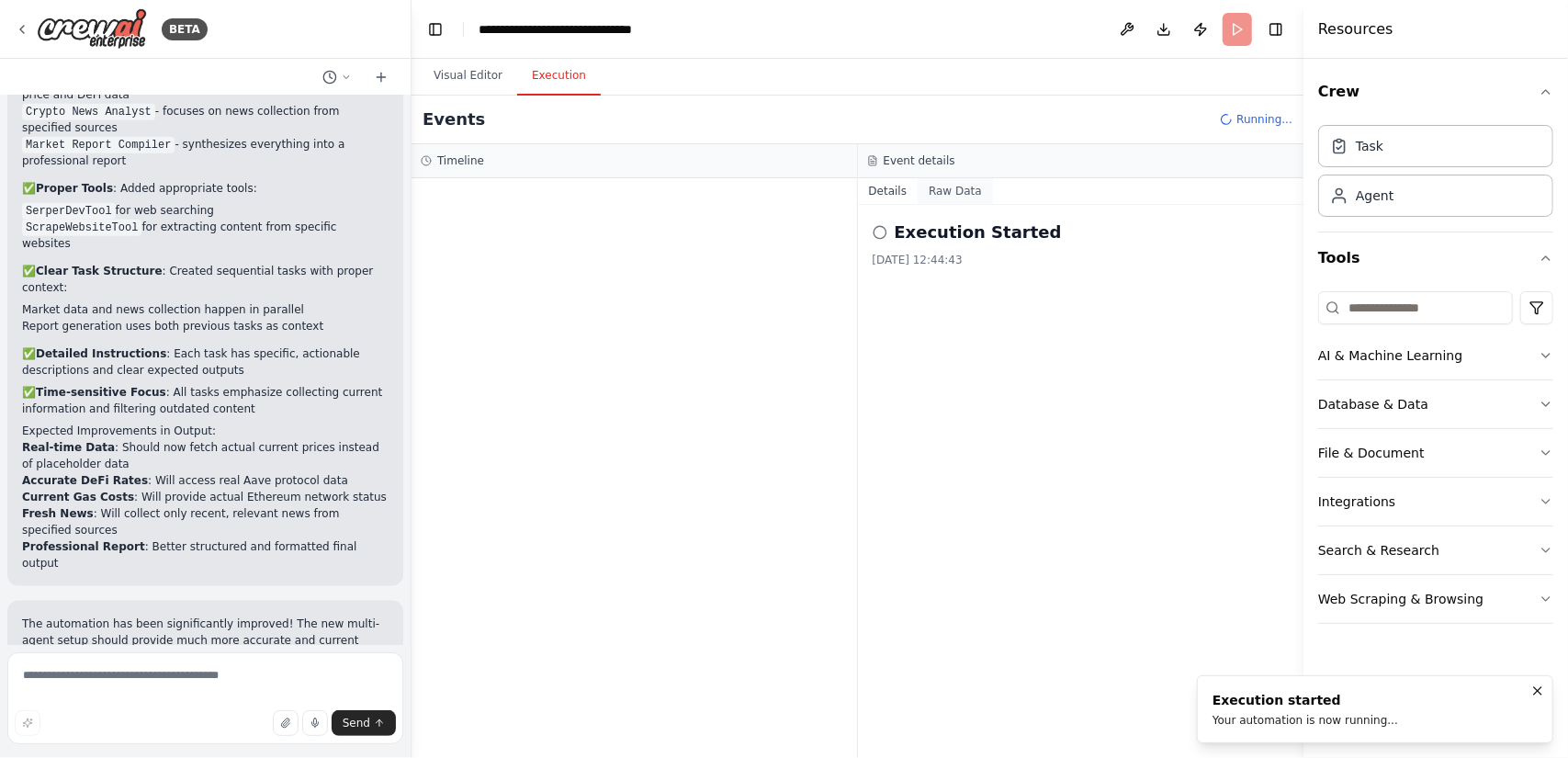
click at [957, 191] on button "Raw Data" at bounding box center [955, 191] width 75 height 25
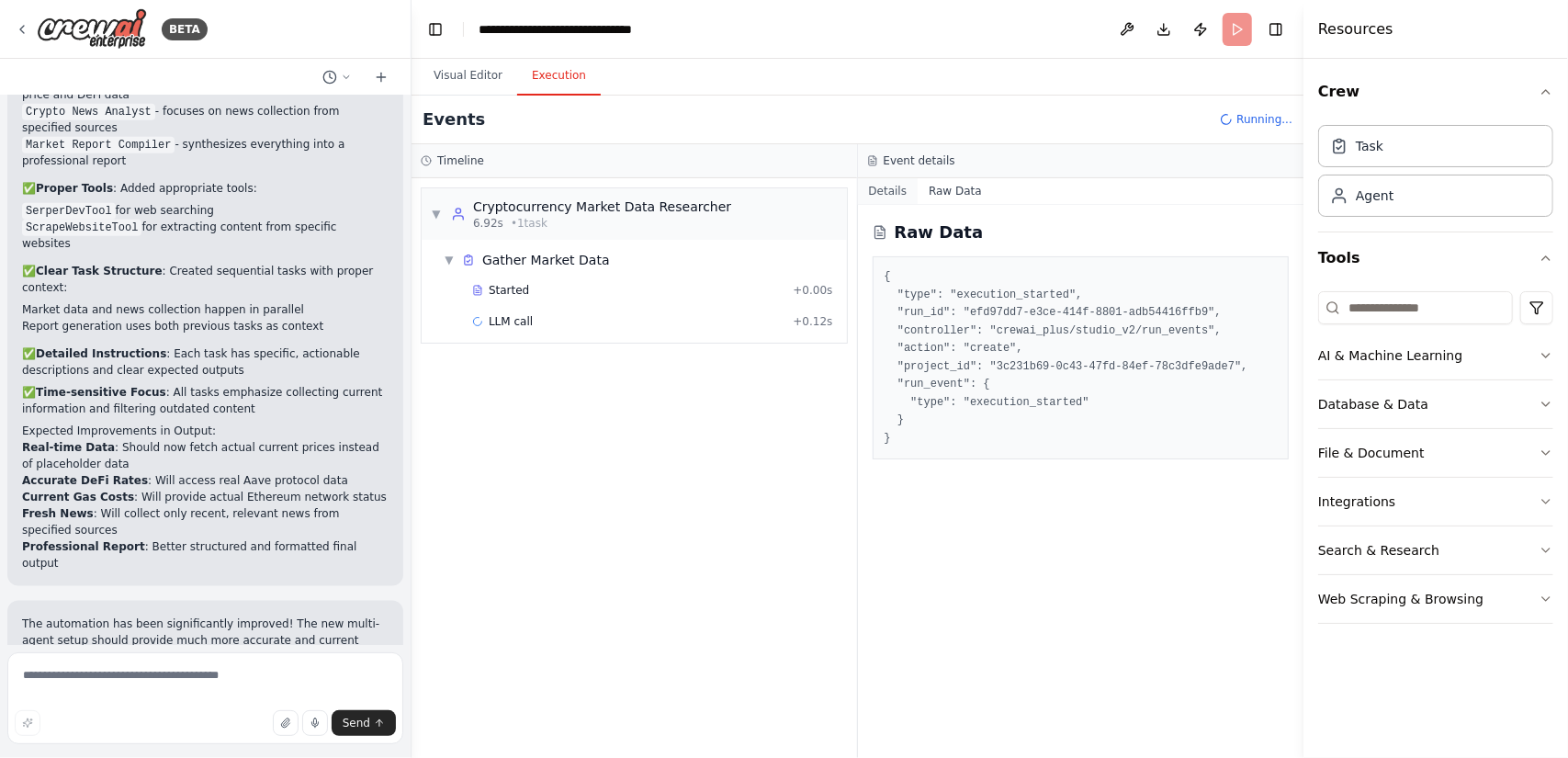
click at [884, 185] on button "Details" at bounding box center [889, 191] width 60 height 25
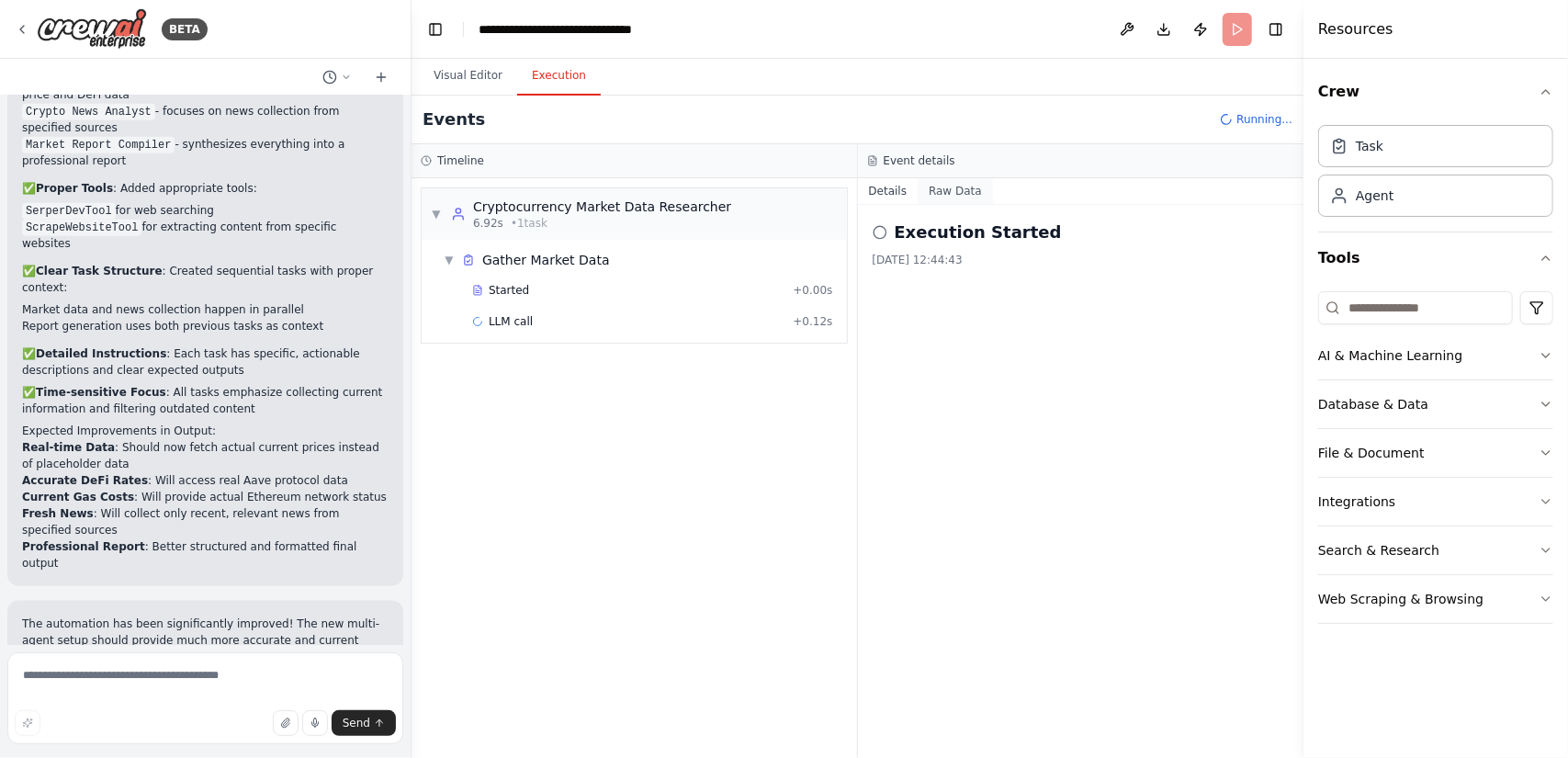
click at [949, 191] on button "Raw Data" at bounding box center [955, 191] width 75 height 25
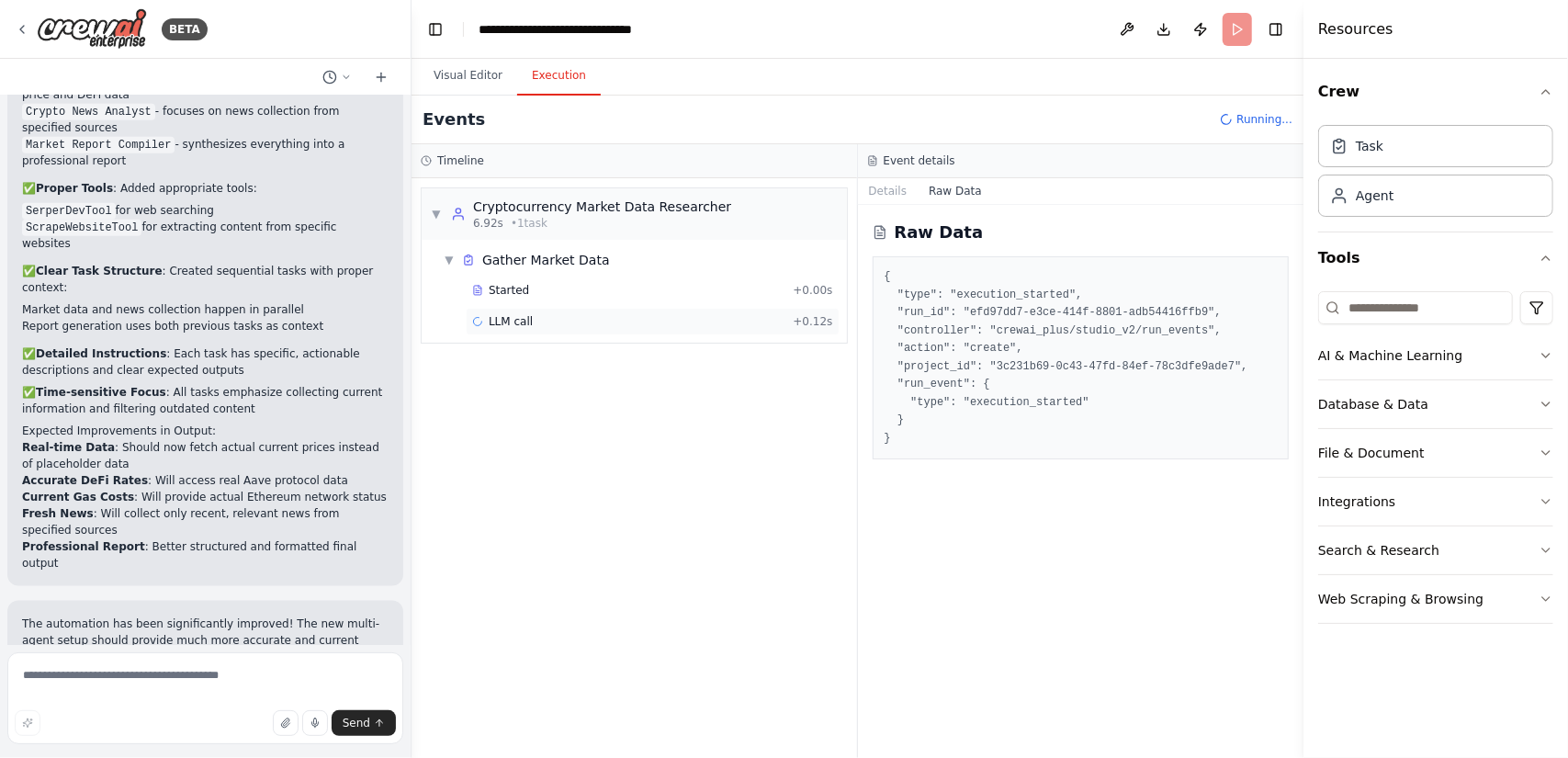
click at [538, 322] on div "LLM call + 0.12s" at bounding box center [653, 321] width 362 height 15
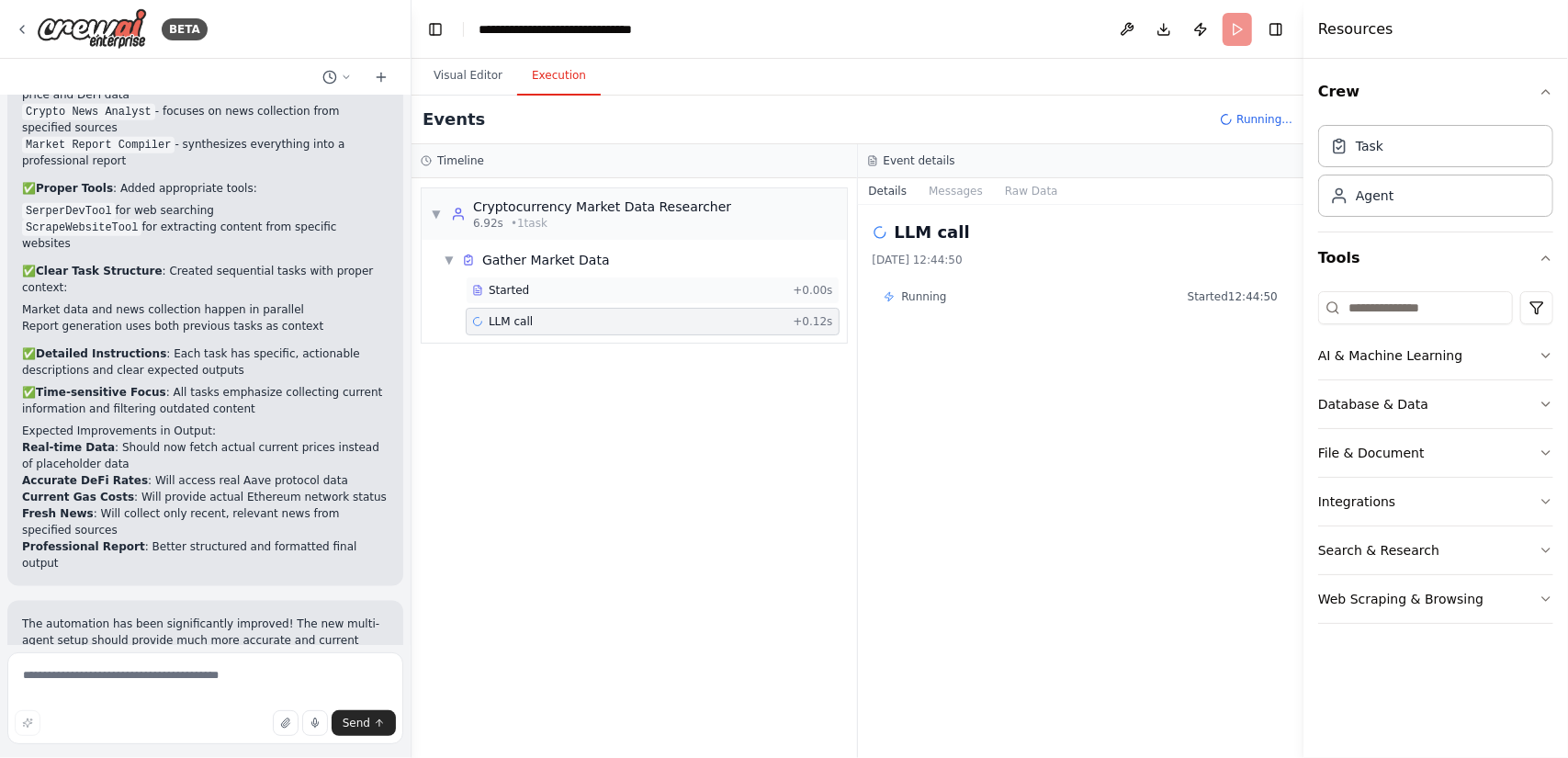
click at [575, 295] on div "Started" at bounding box center [630, 289] width 314 height 15
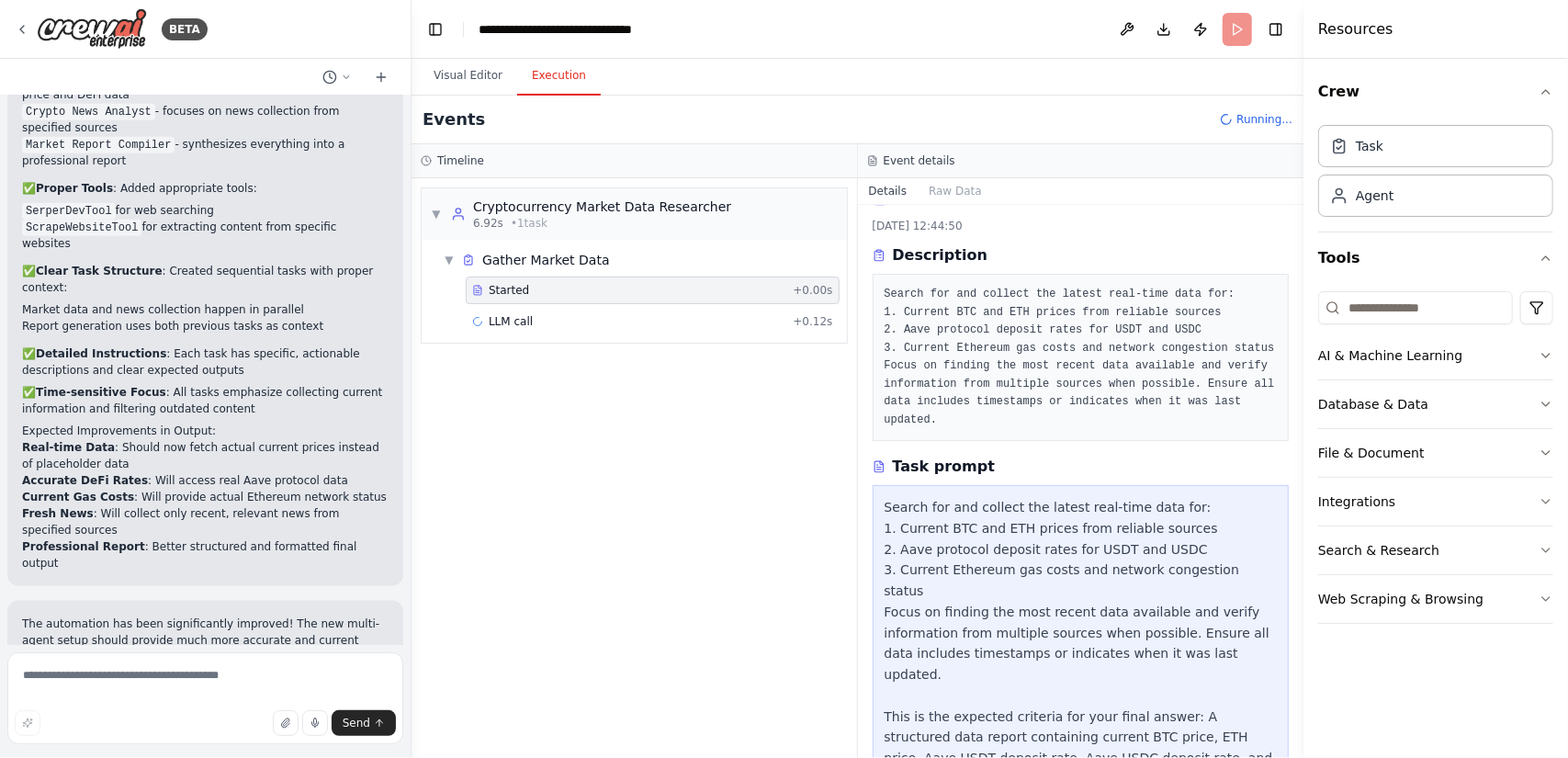
scroll to position [33, 0]
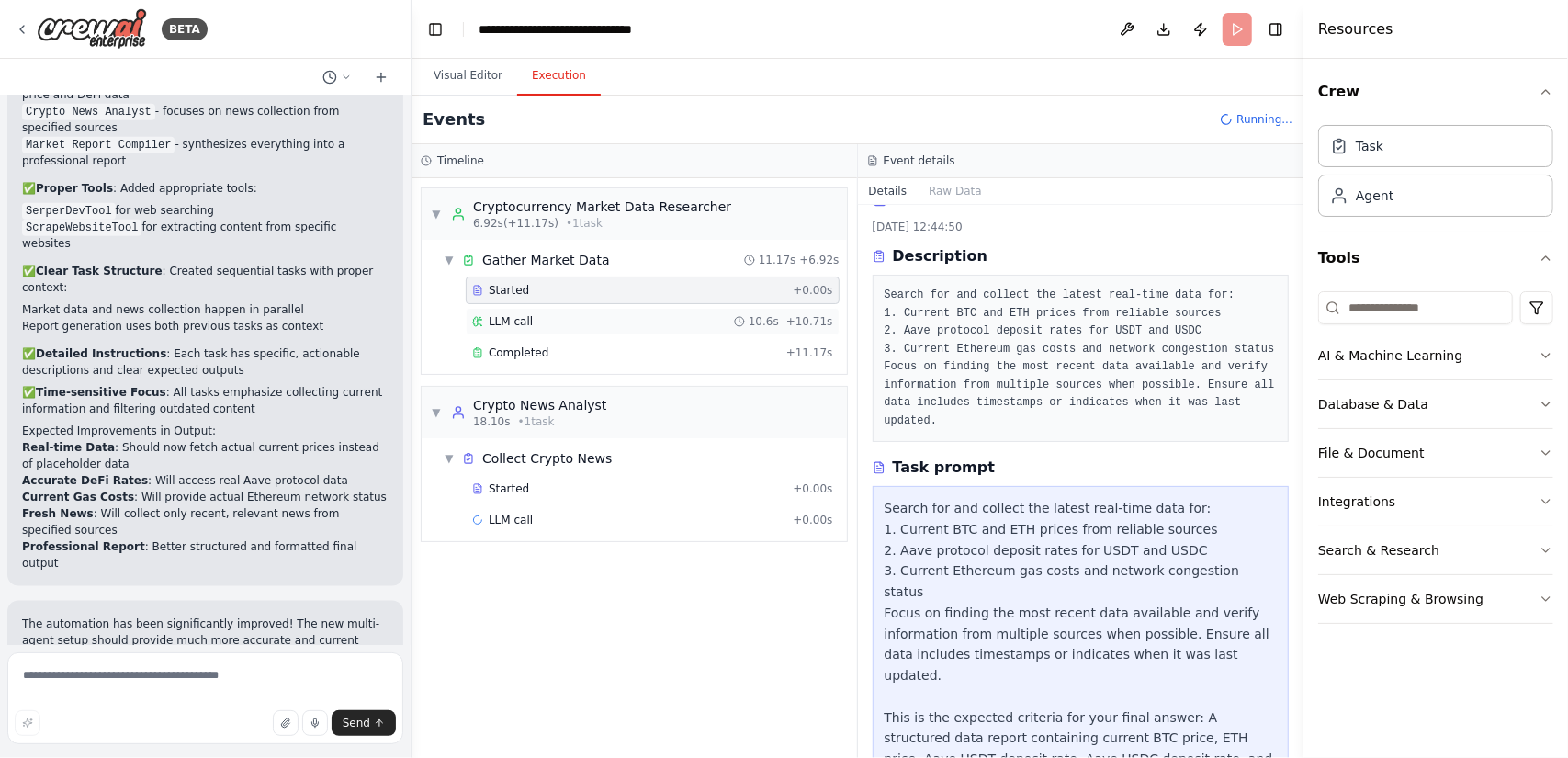
click at [709, 323] on div "LLM call 10.6s + 10.71s" at bounding box center [653, 321] width 362 height 15
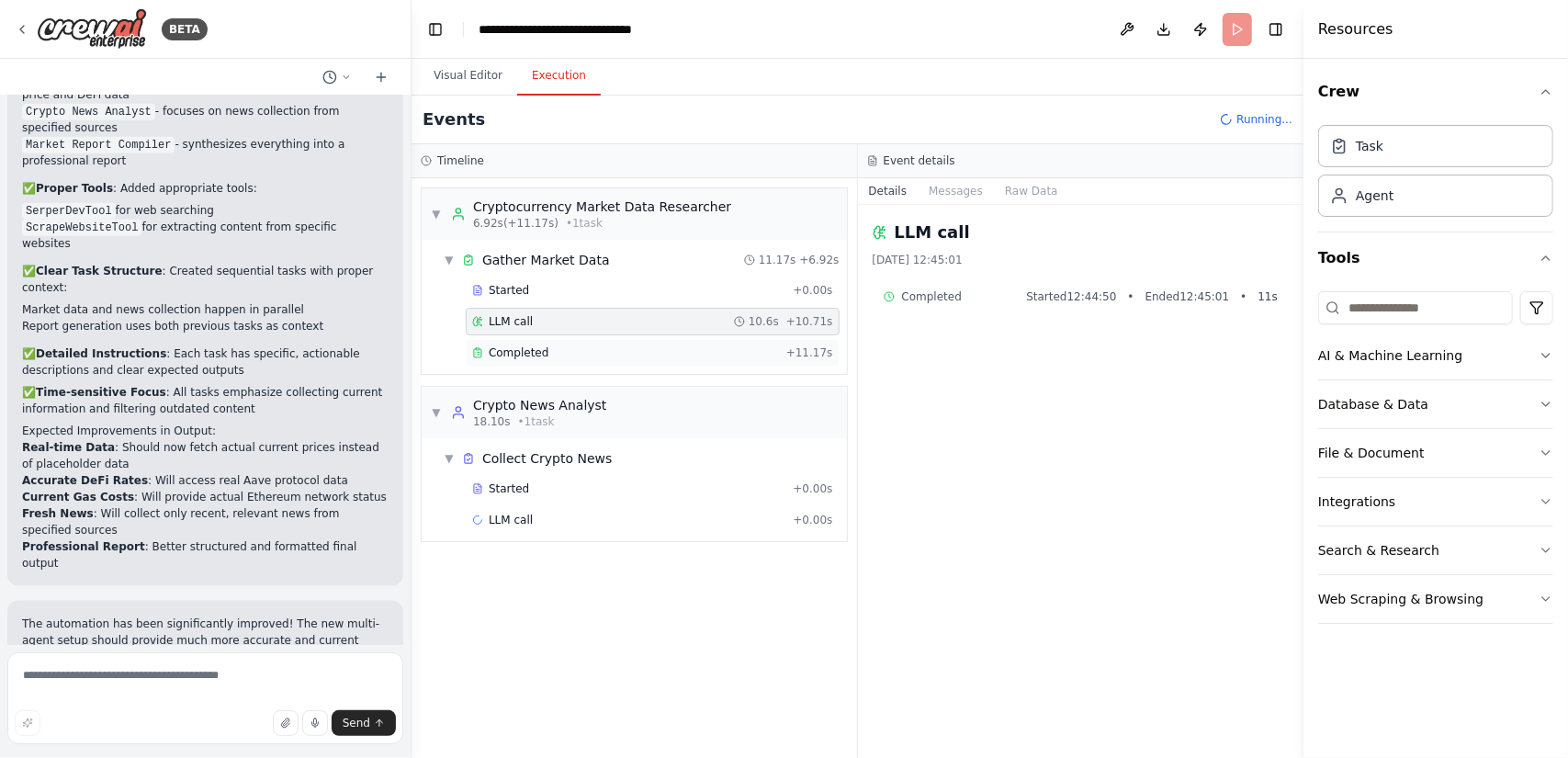
click at [577, 339] on div "Completed + 11.17s" at bounding box center [653, 353] width 374 height 27
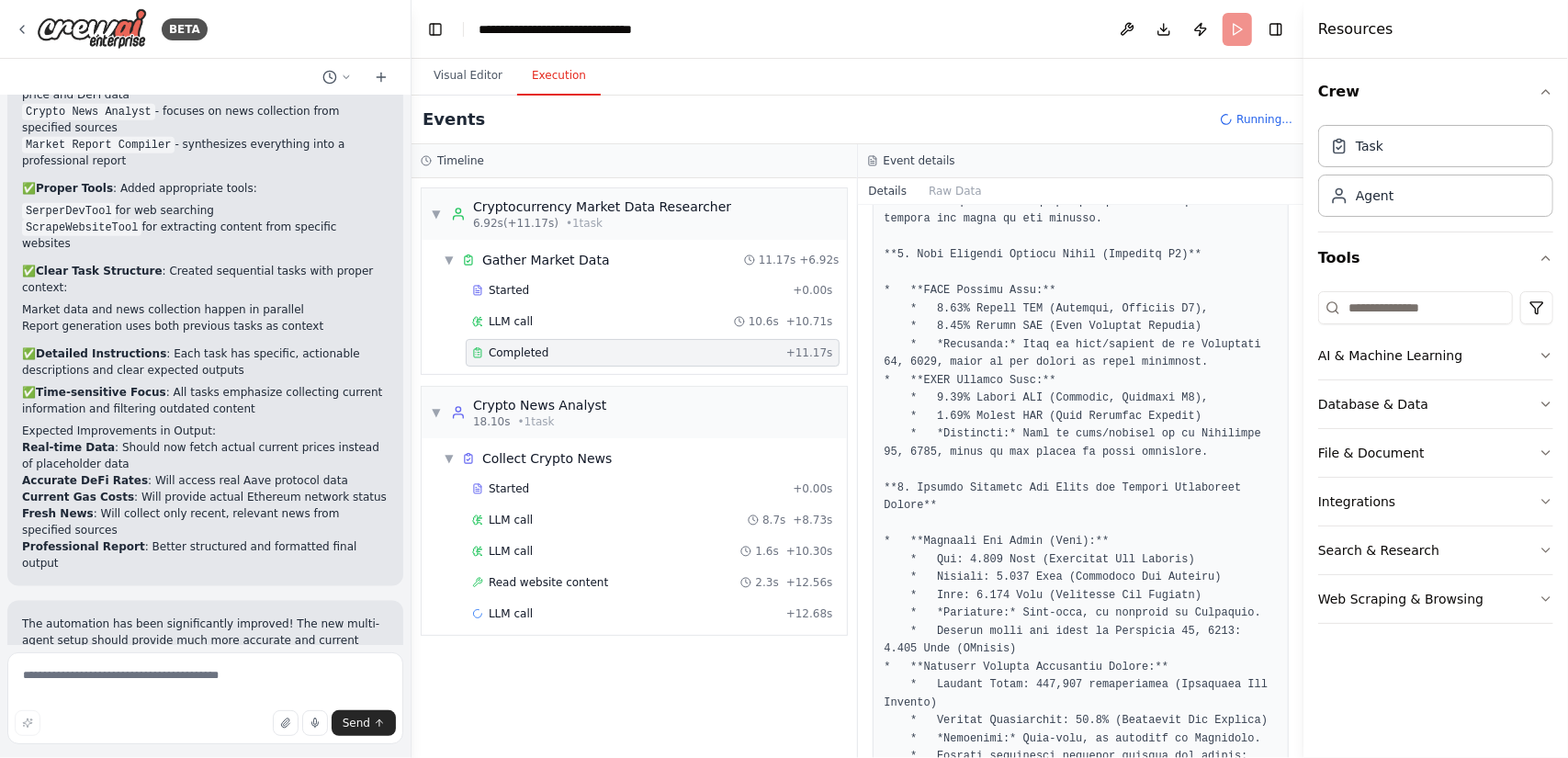
scroll to position [726, 0]
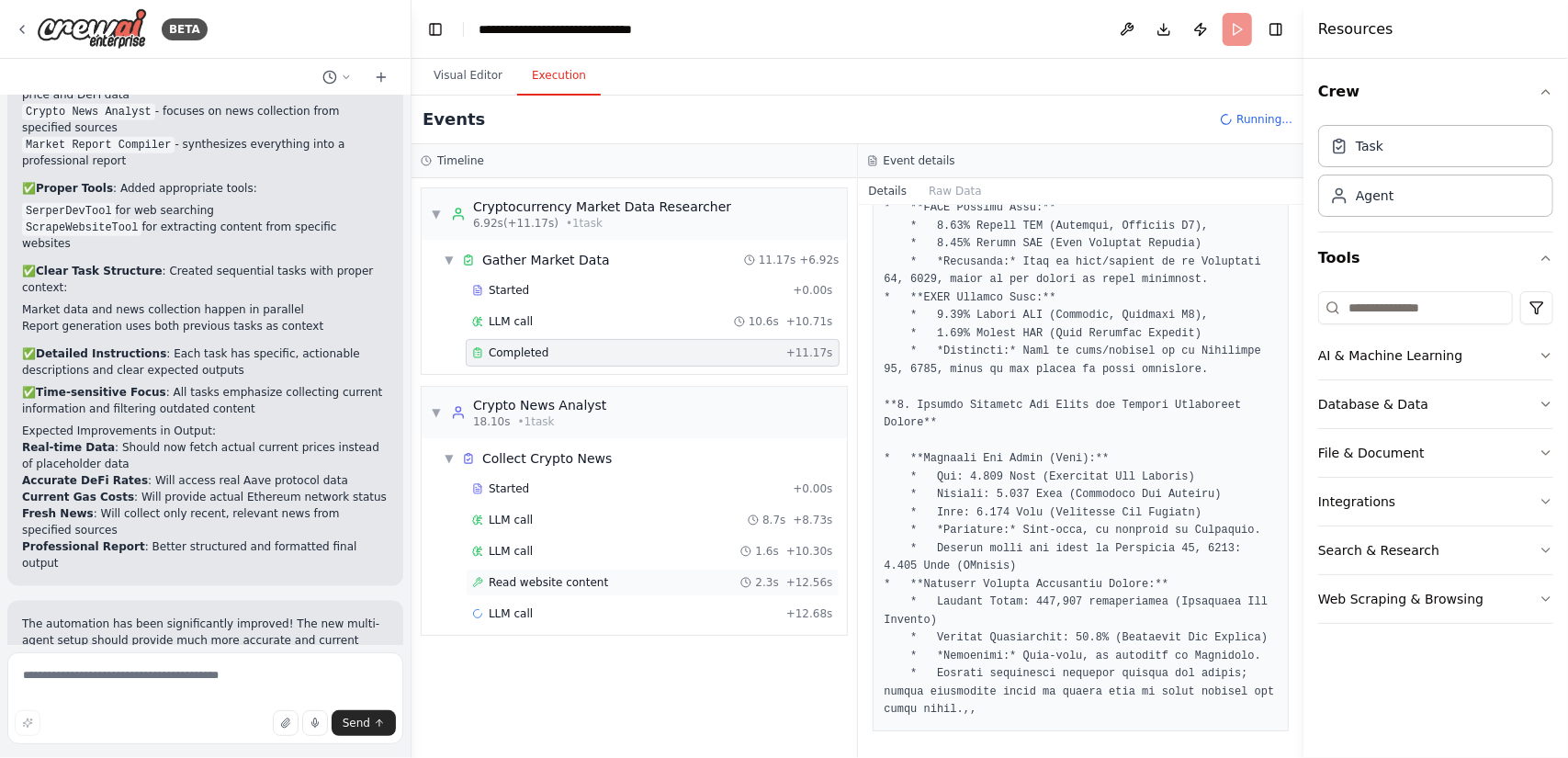
click at [620, 575] on div "Read website content 2.3s + 12.56s" at bounding box center [653, 582] width 362 height 15
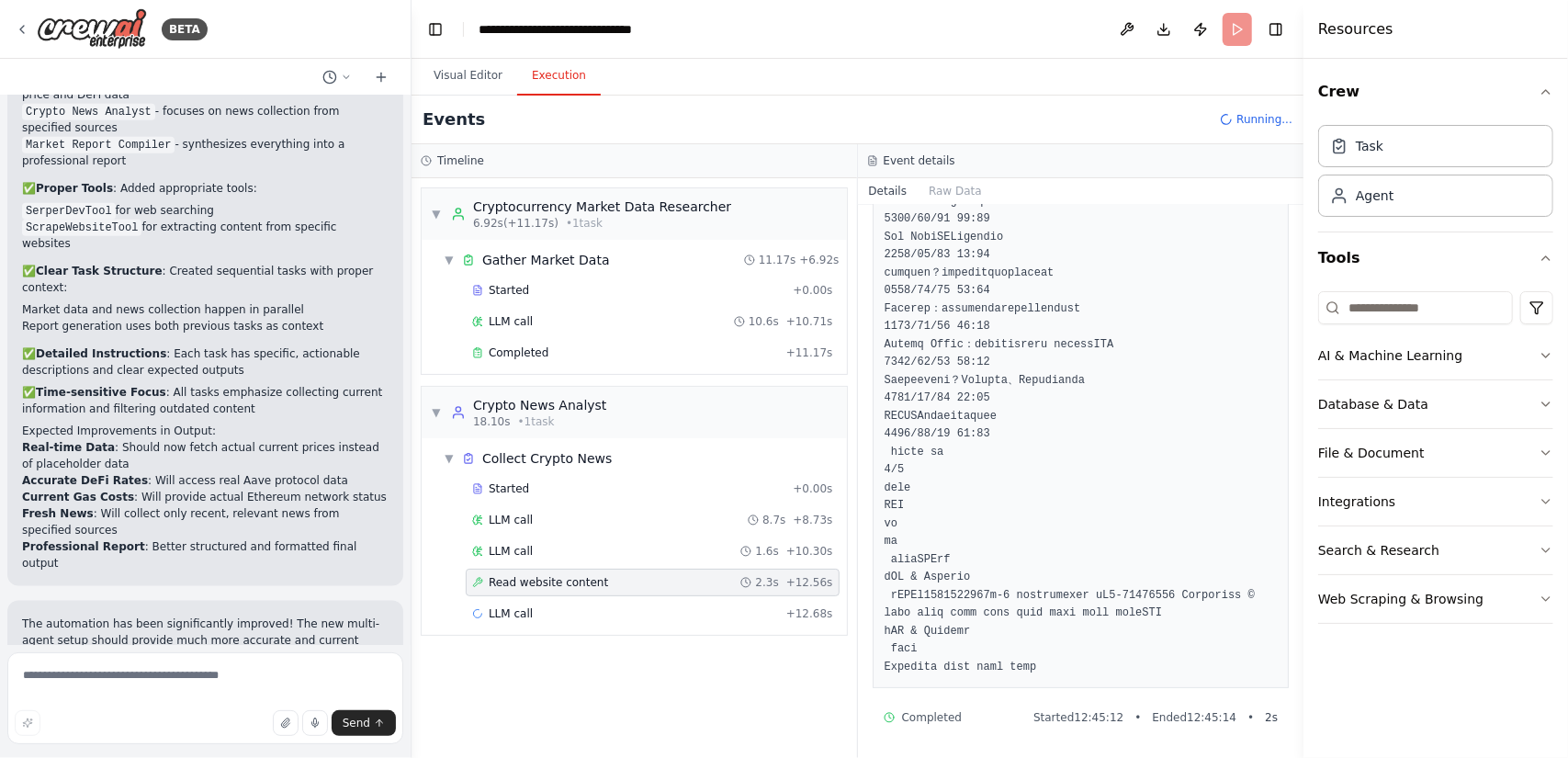
scroll to position [5248, 0]
click at [592, 346] on div "Completed" at bounding box center [626, 353] width 307 height 15
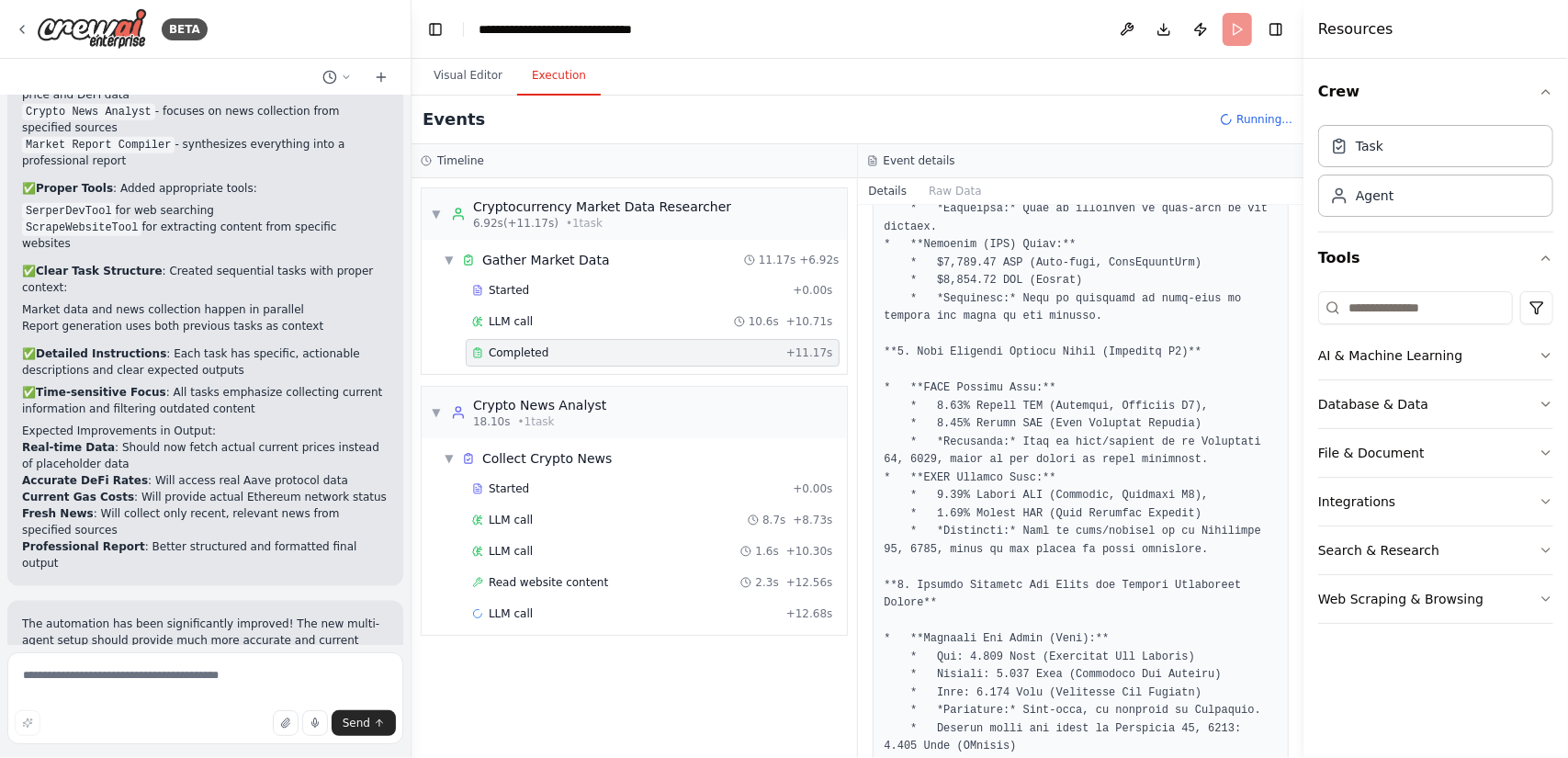
scroll to position [726, 0]
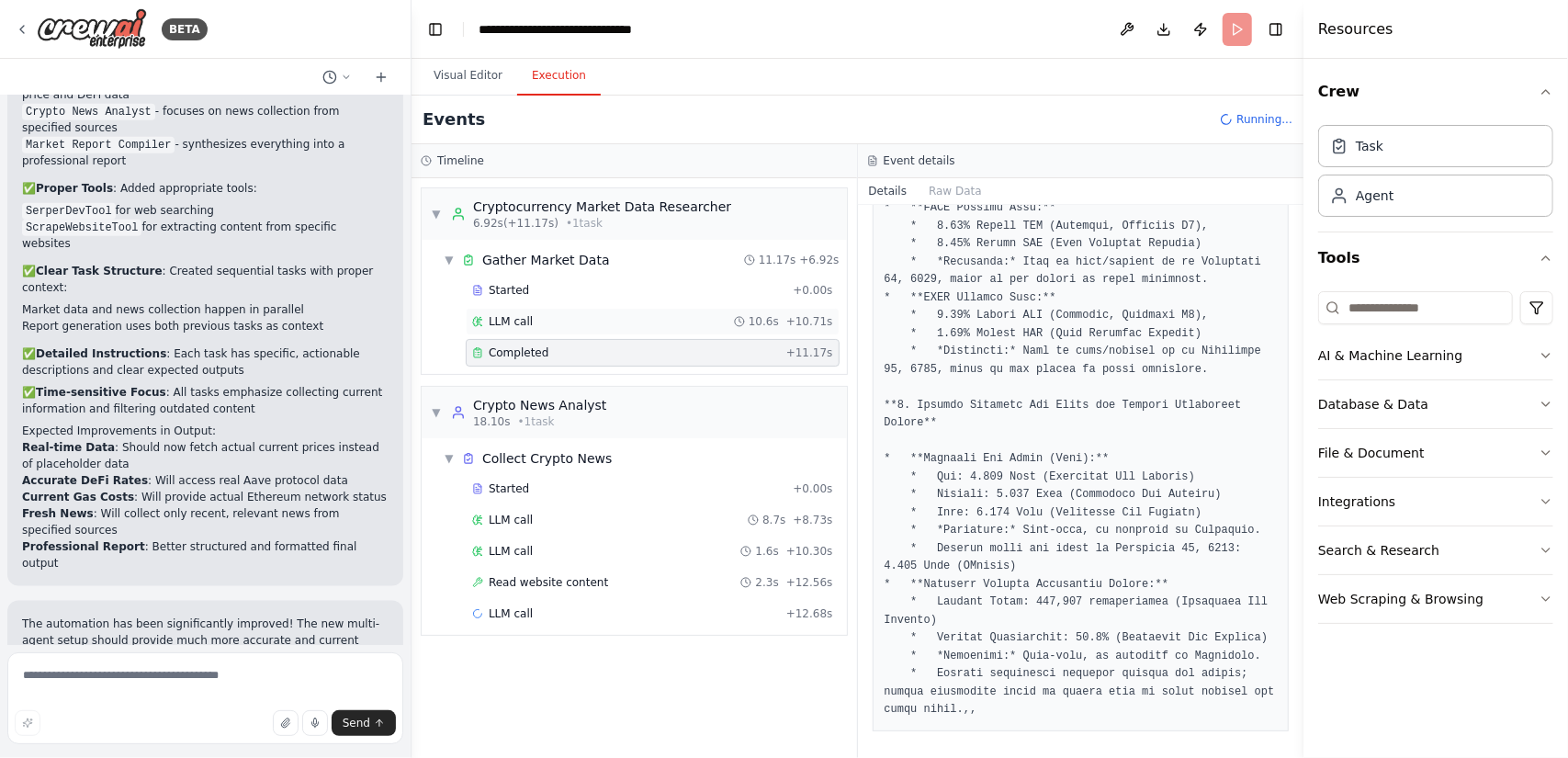
click at [582, 317] on div "LLM call 10.6s + 10.71s" at bounding box center [653, 321] width 362 height 15
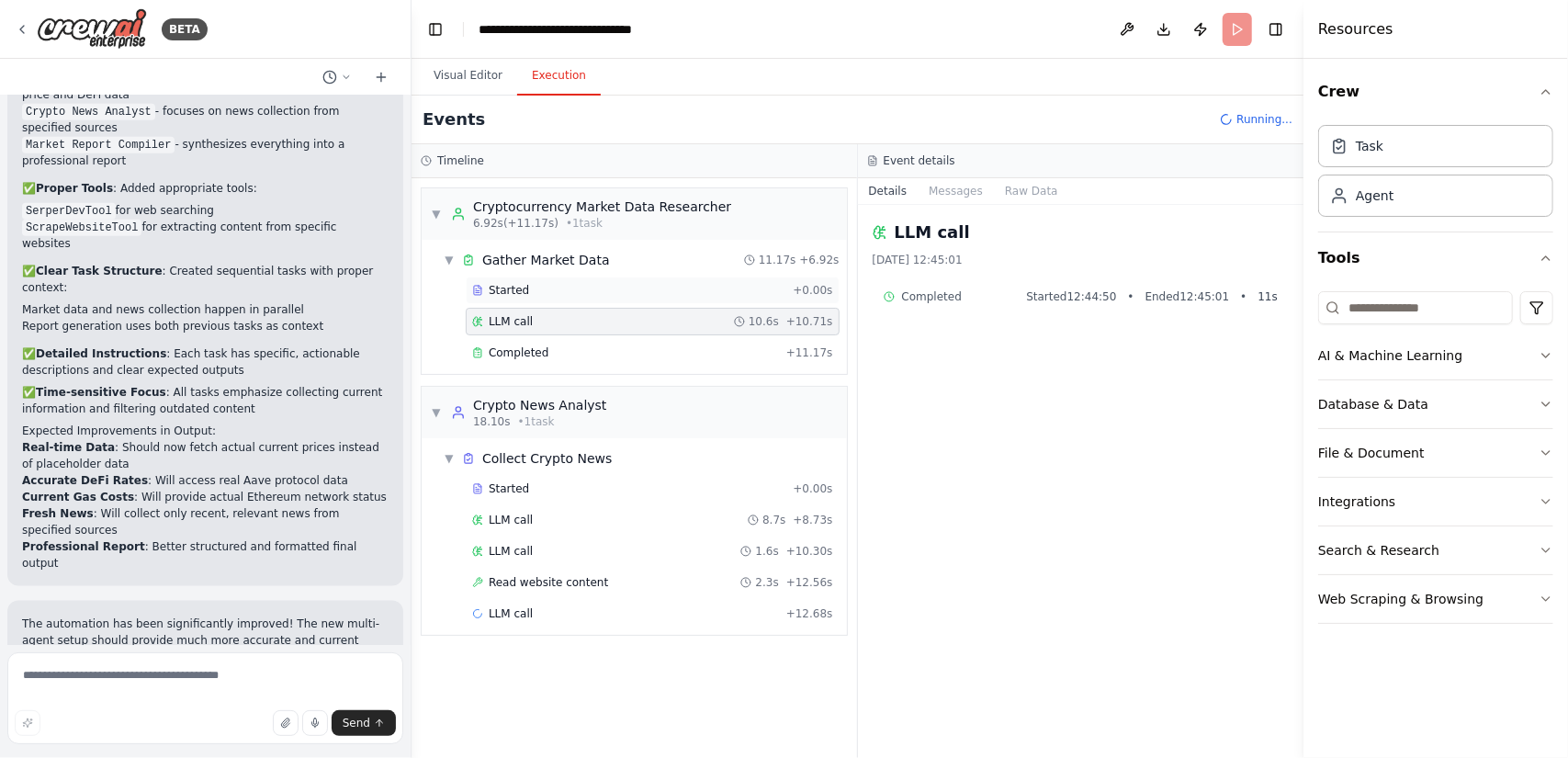
click at [665, 293] on div "Started" at bounding box center [630, 289] width 314 height 15
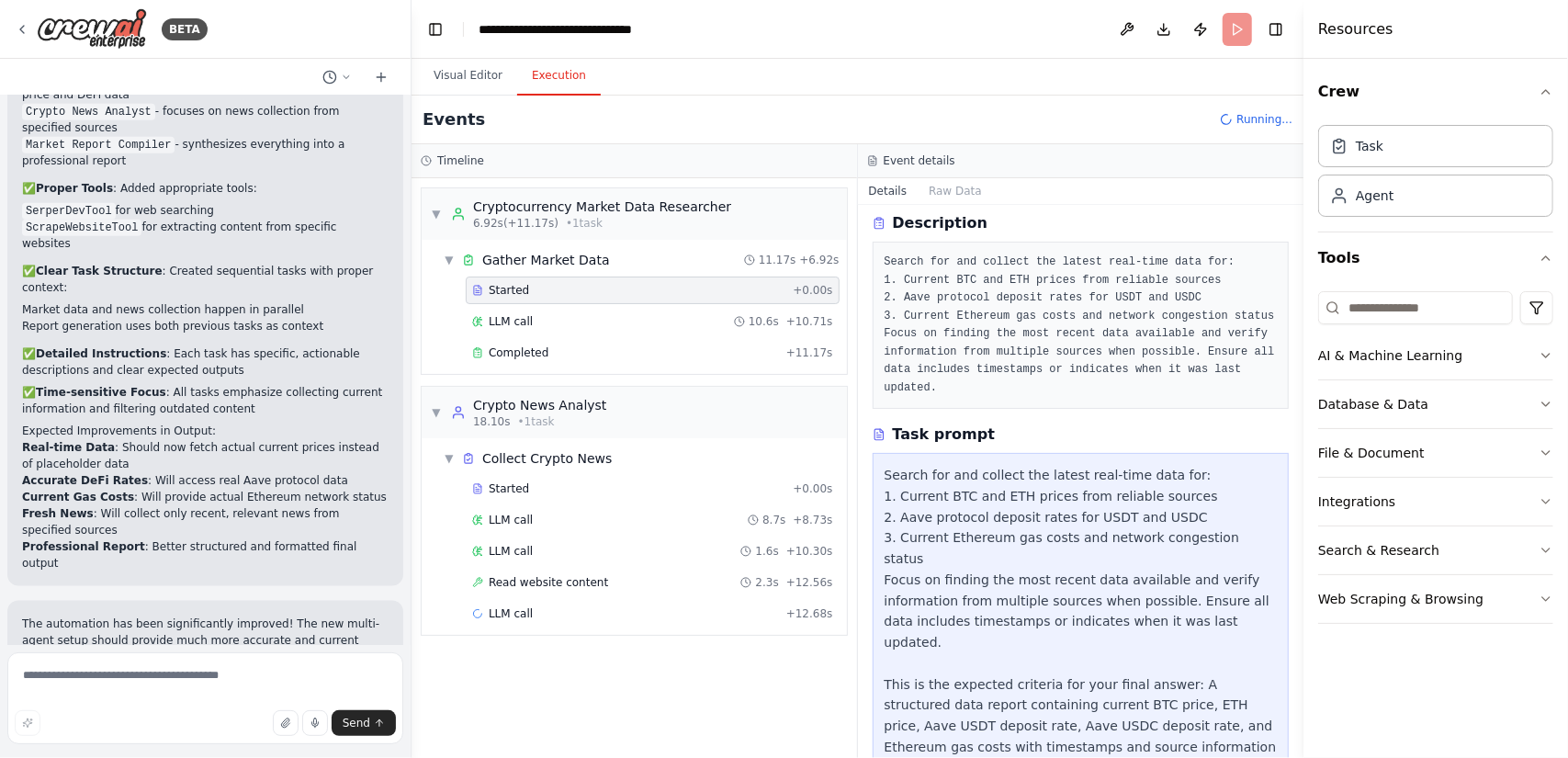
scroll to position [125, 0]
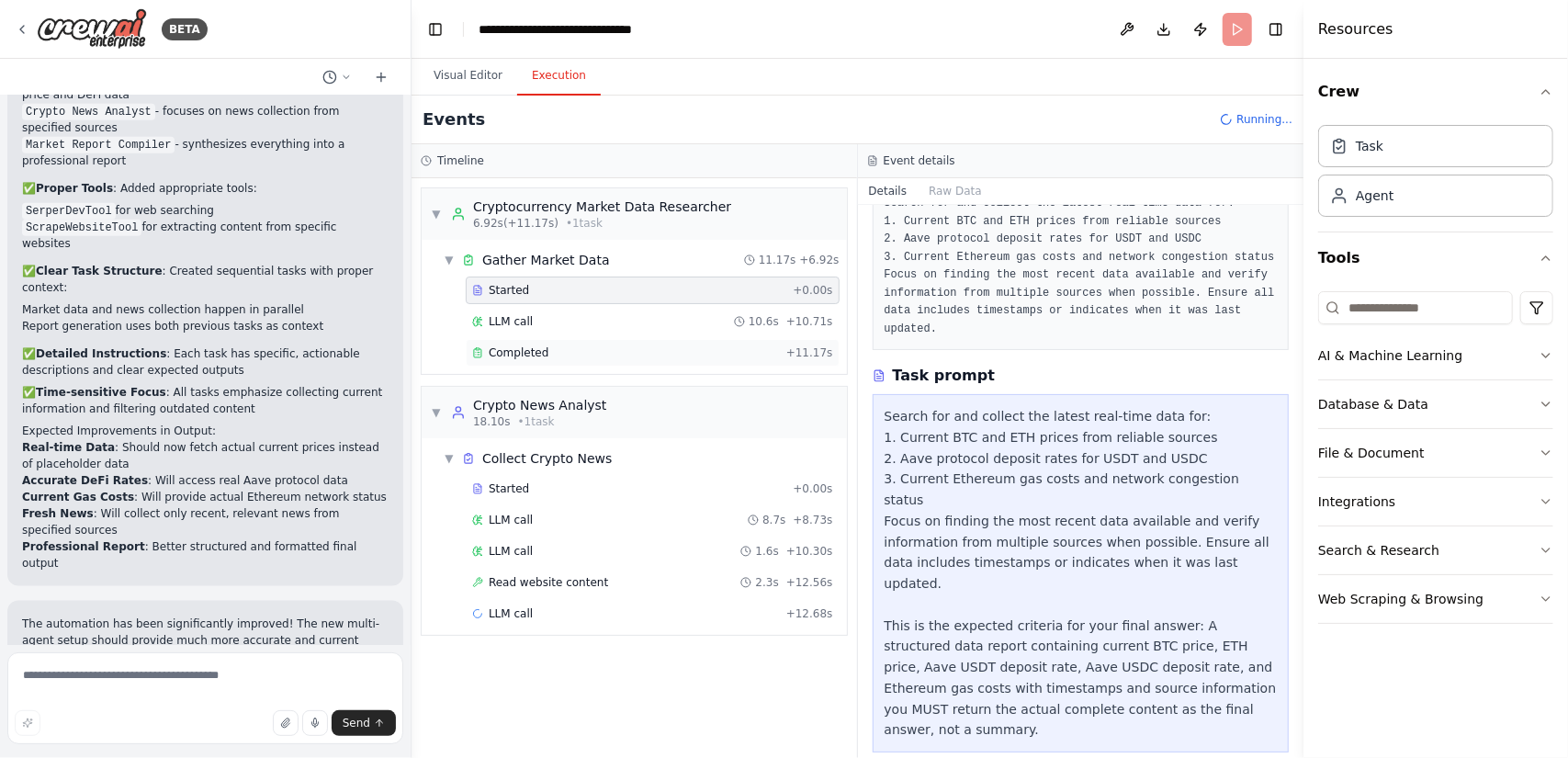
click at [665, 348] on div "Completed" at bounding box center [626, 353] width 307 height 15
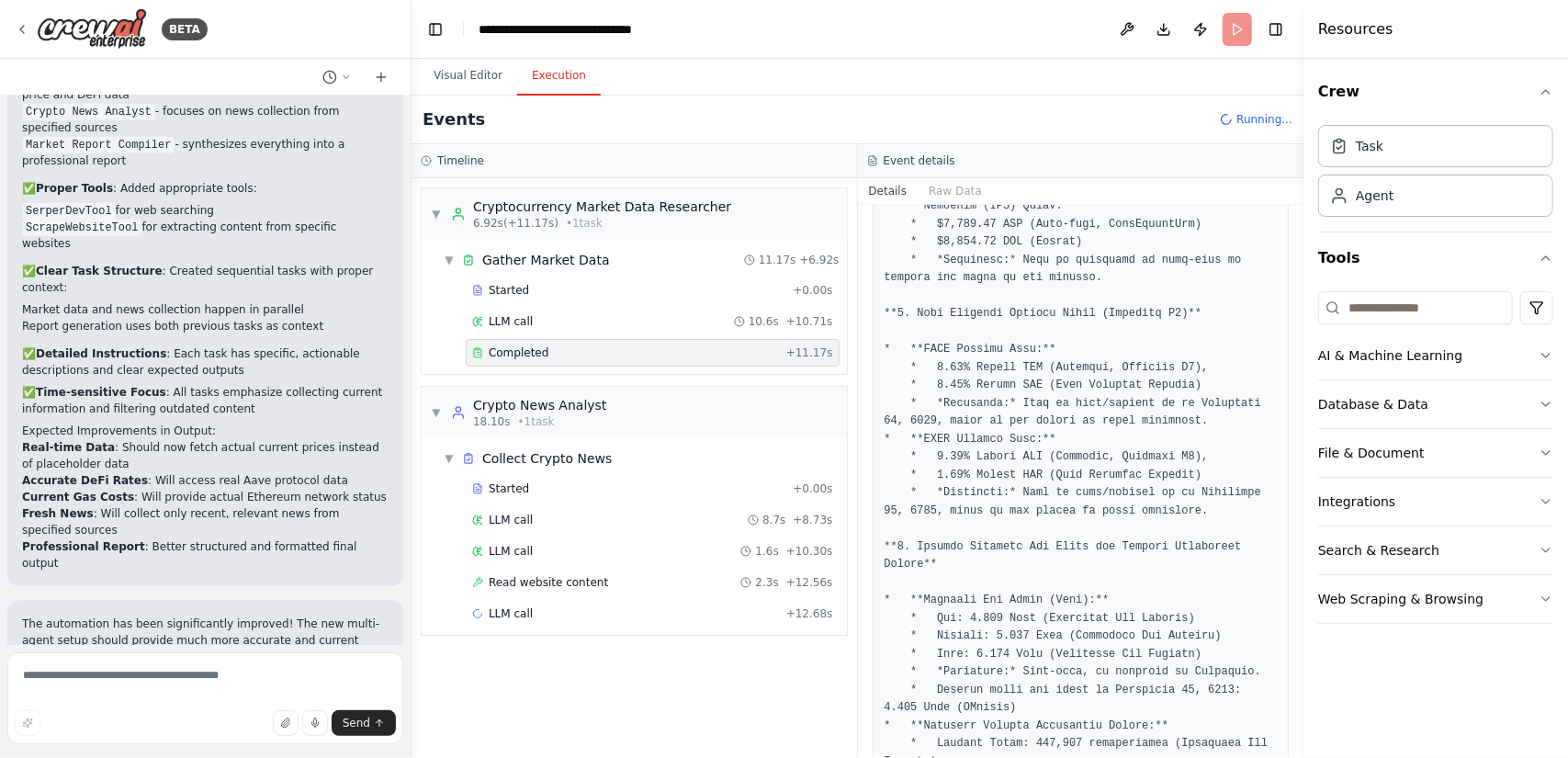
scroll to position [726, 0]
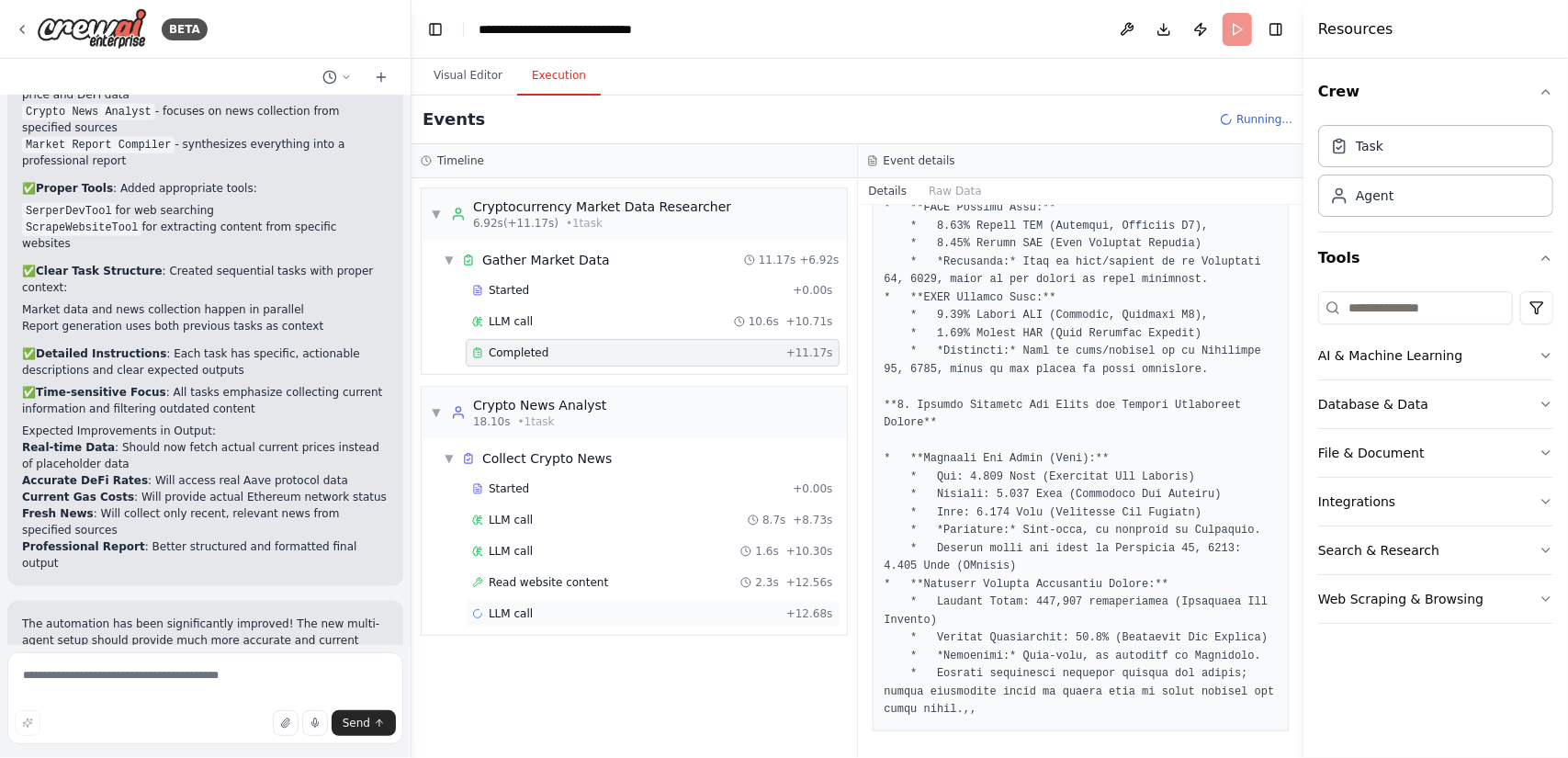
click at [604, 609] on div "LLM call + 12.68s" at bounding box center [653, 613] width 362 height 15
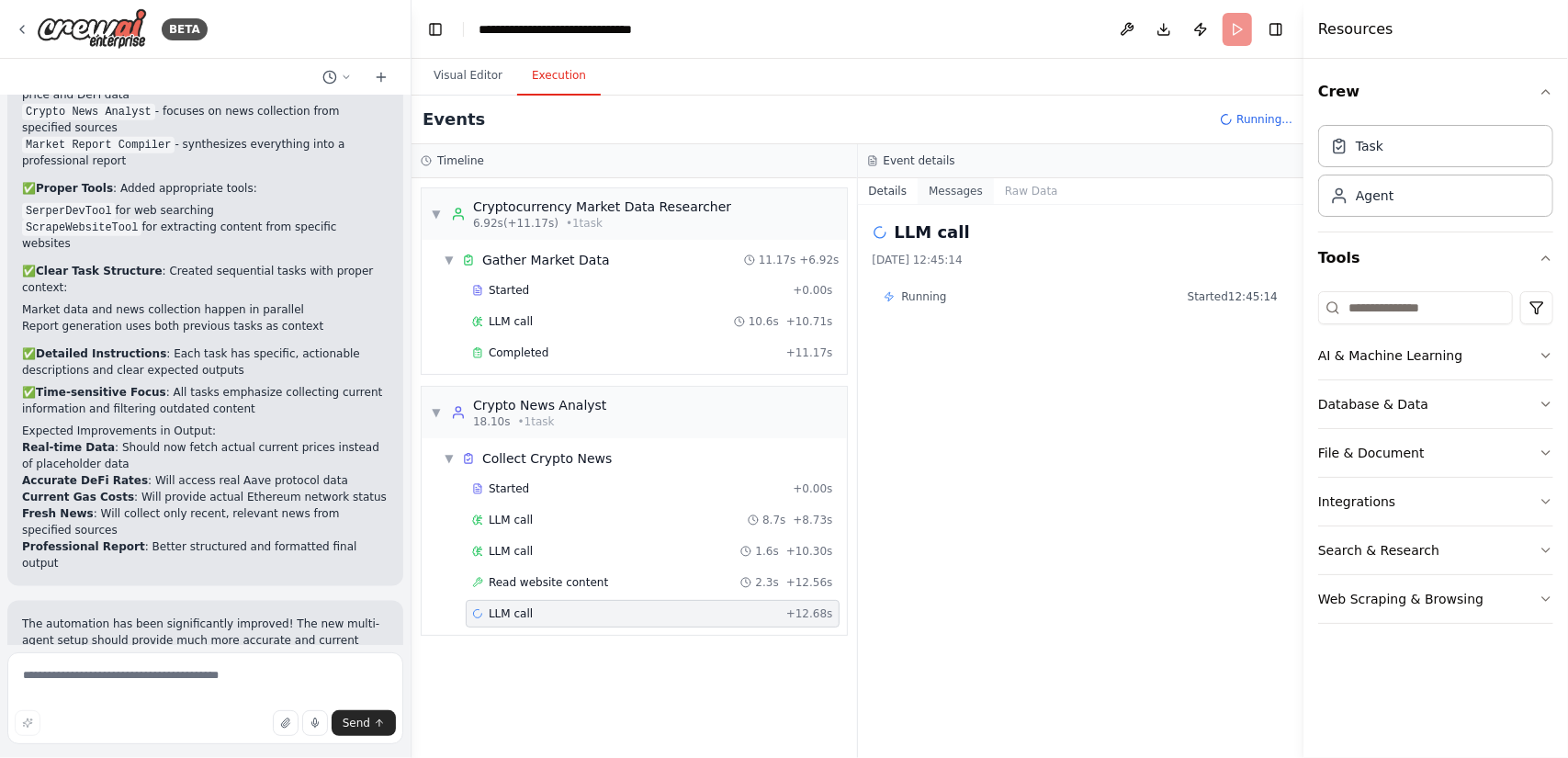
click at [956, 191] on button "Messages" at bounding box center [956, 191] width 76 height 25
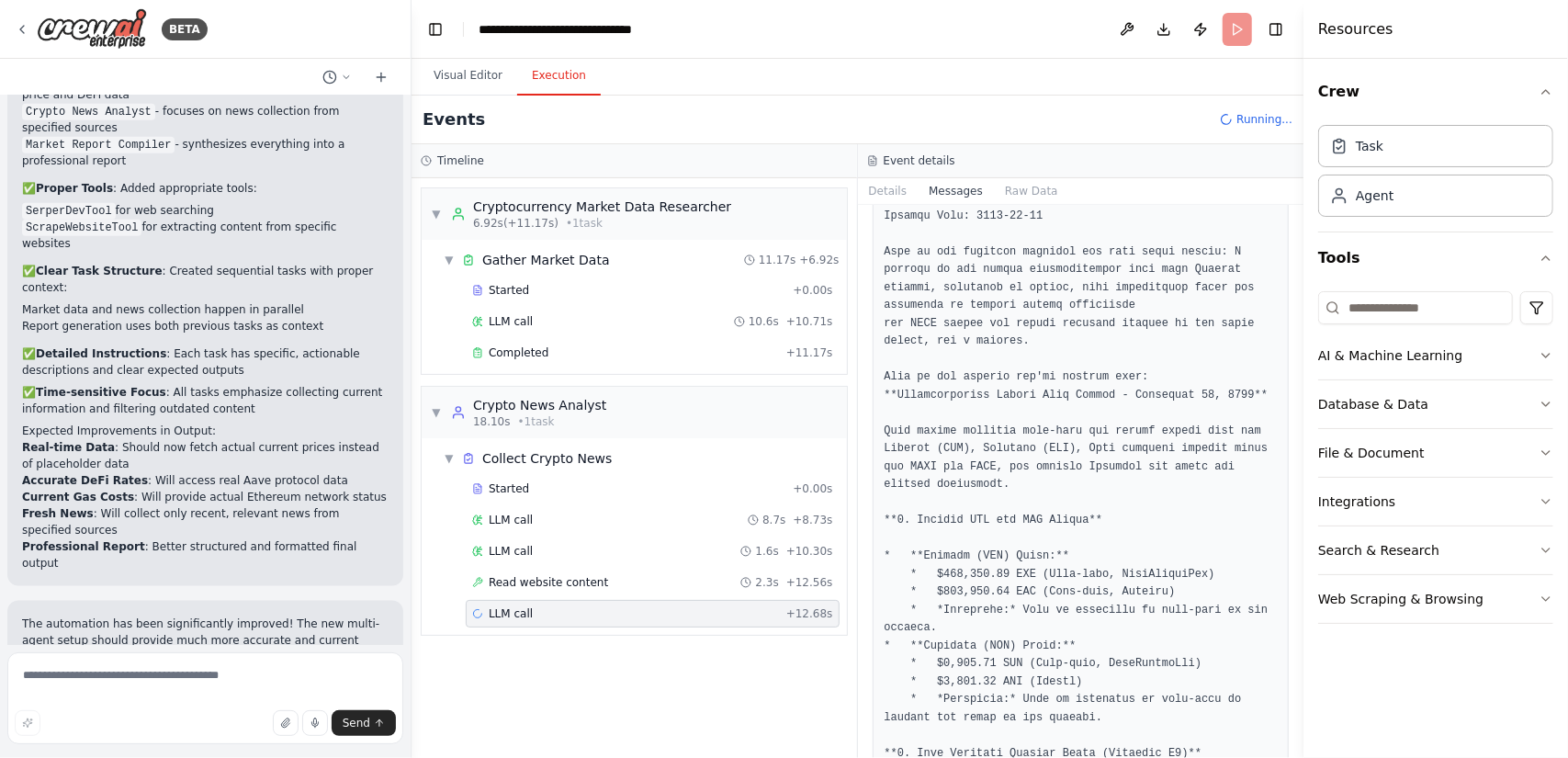
scroll to position [1102, 0]
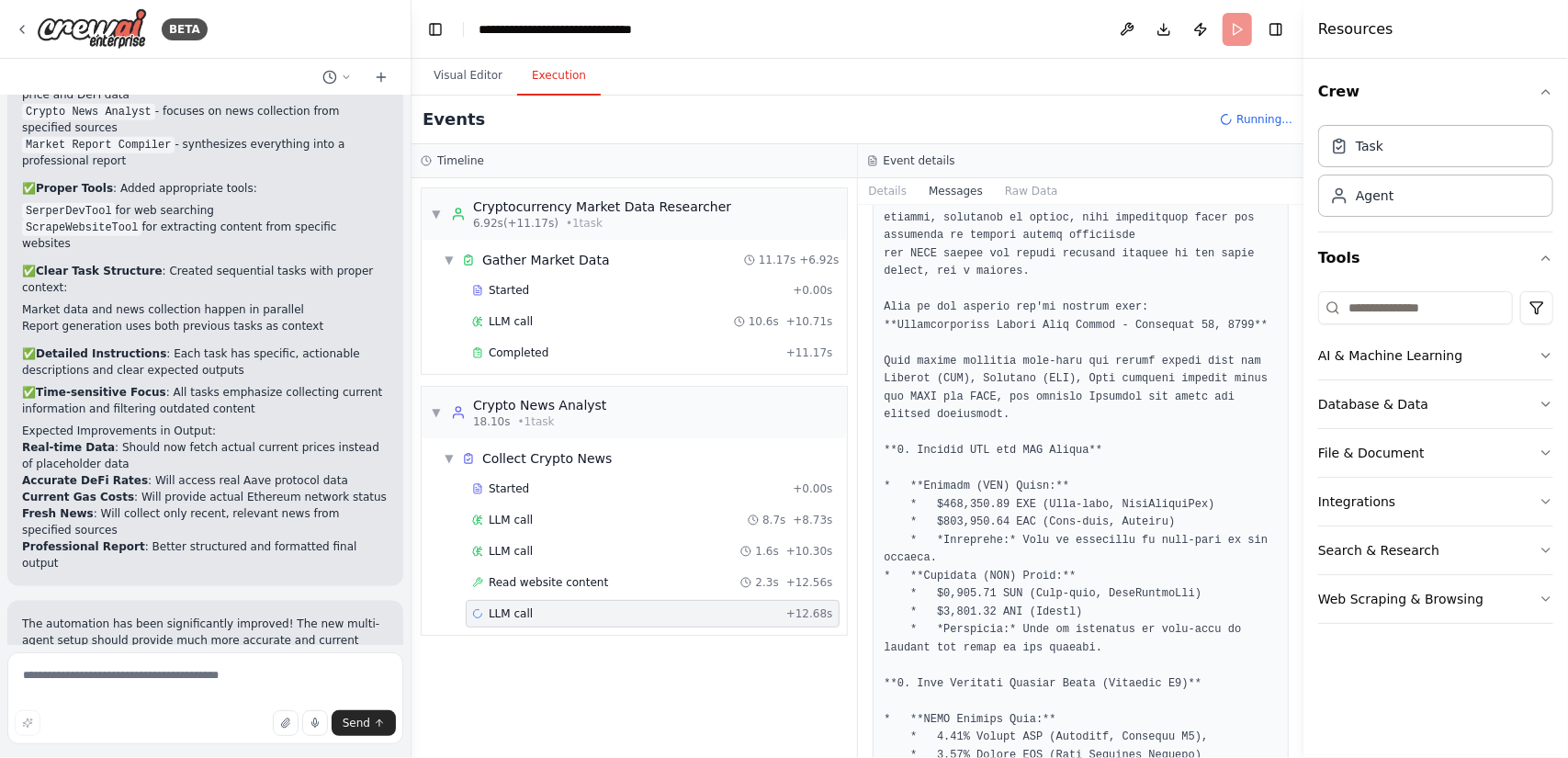
drag, startPoint x: 1299, startPoint y: 306, endPoint x: 1273, endPoint y: 494, distance: 189.8
click at [1273, 494] on div "BETA Hello! I'm the CrewAI assistant. What kind of automation do you want to bu…" at bounding box center [784, 379] width 1568 height 758
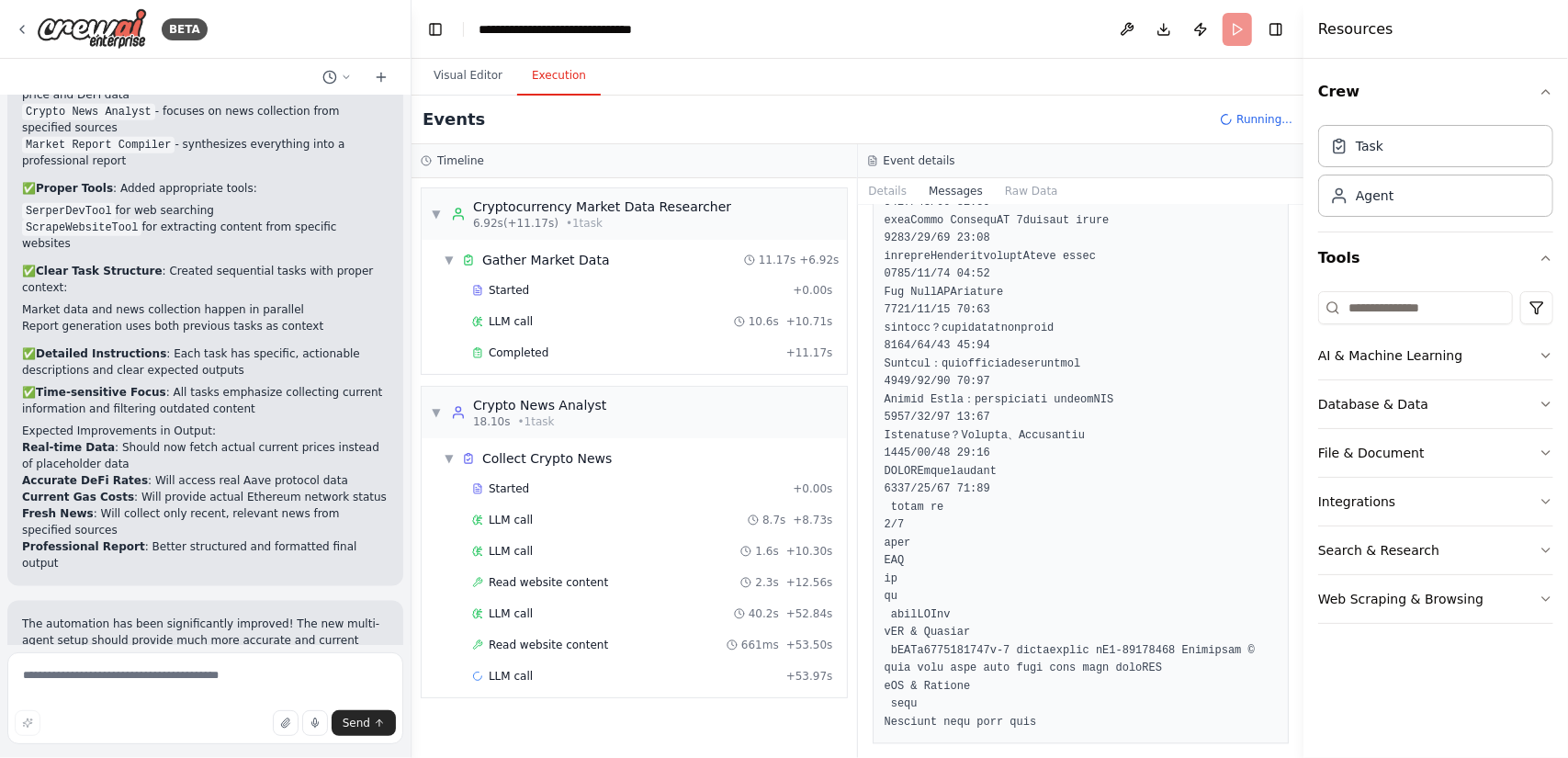
scroll to position [7619, 0]
click at [645, 669] on div "LLM call + 53.97s" at bounding box center [653, 675] width 362 height 15
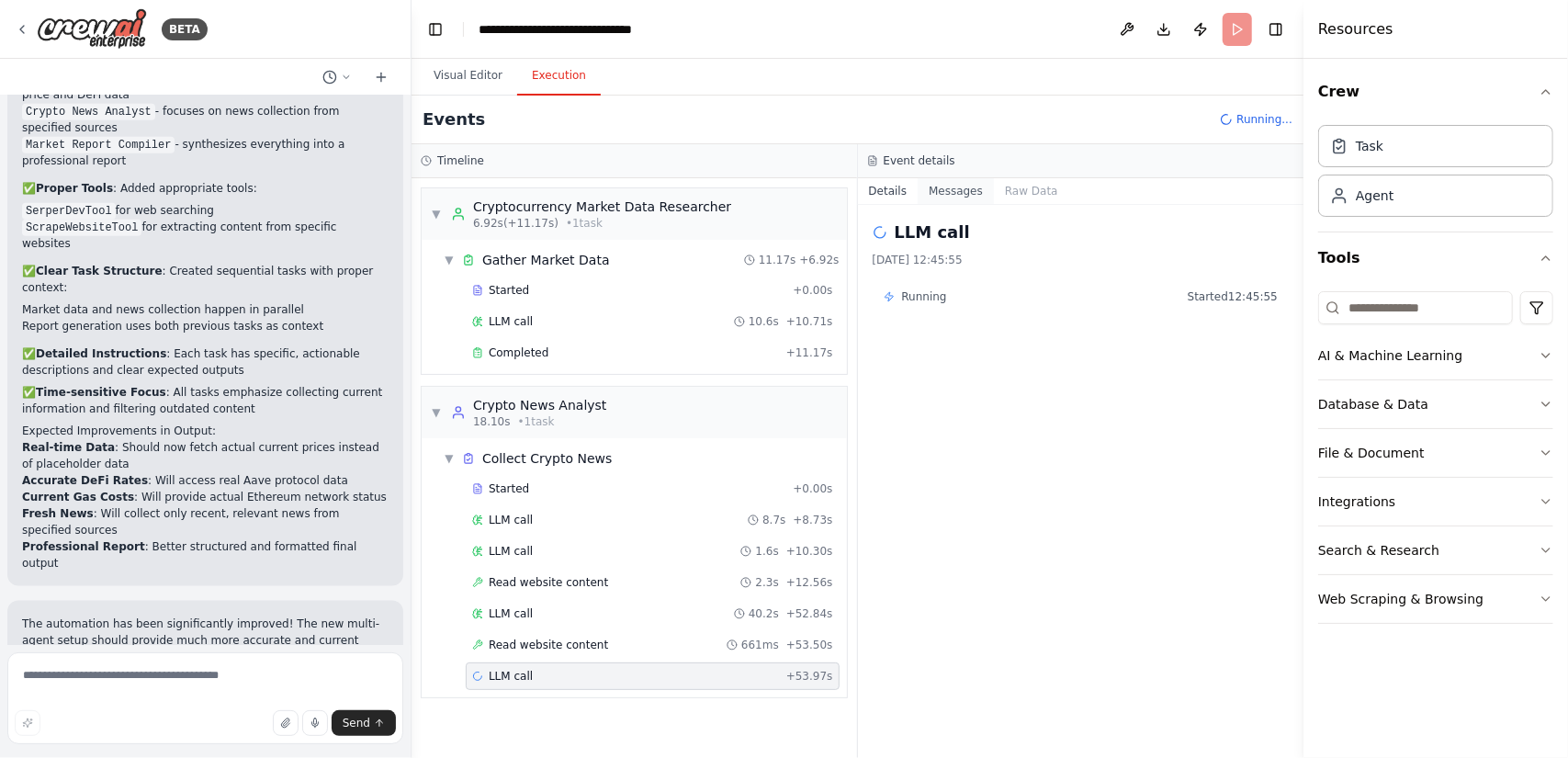
click at [949, 188] on button "Messages" at bounding box center [956, 191] width 76 height 25
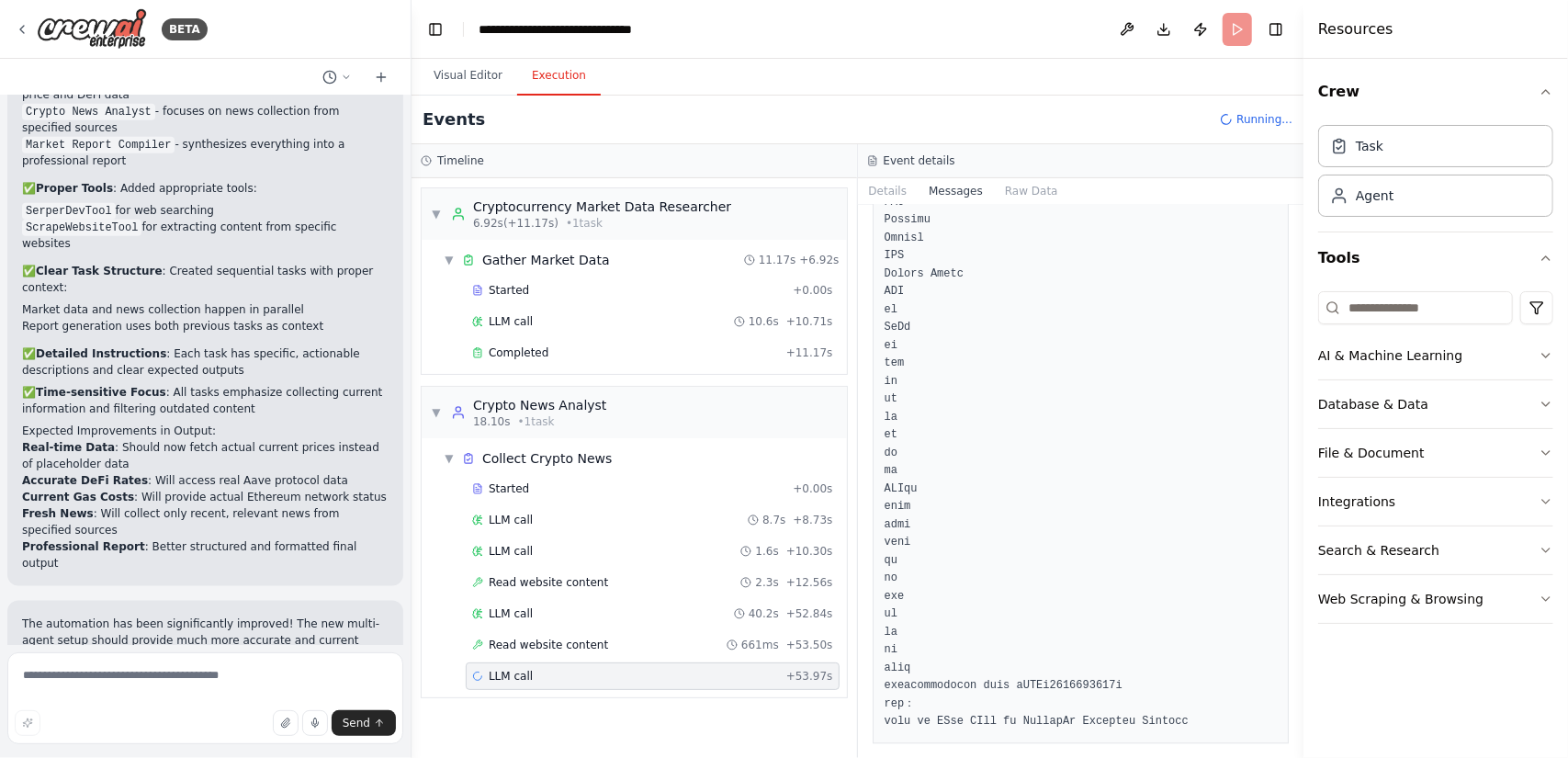
scroll to position [26284, 0]
click at [641, 643] on div "Read website content 661ms + 53.50s" at bounding box center [653, 644] width 362 height 15
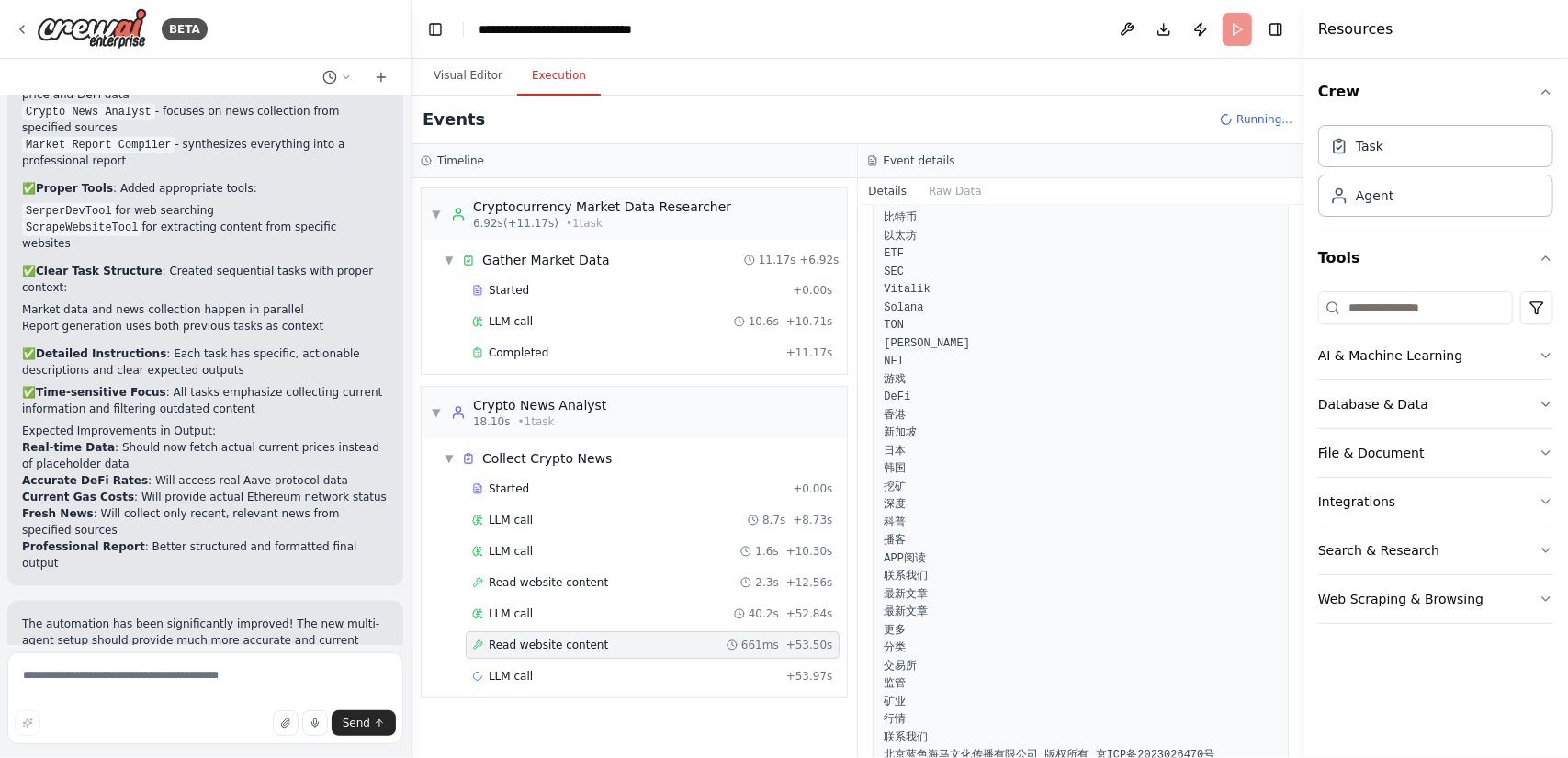
scroll to position [948, 0]
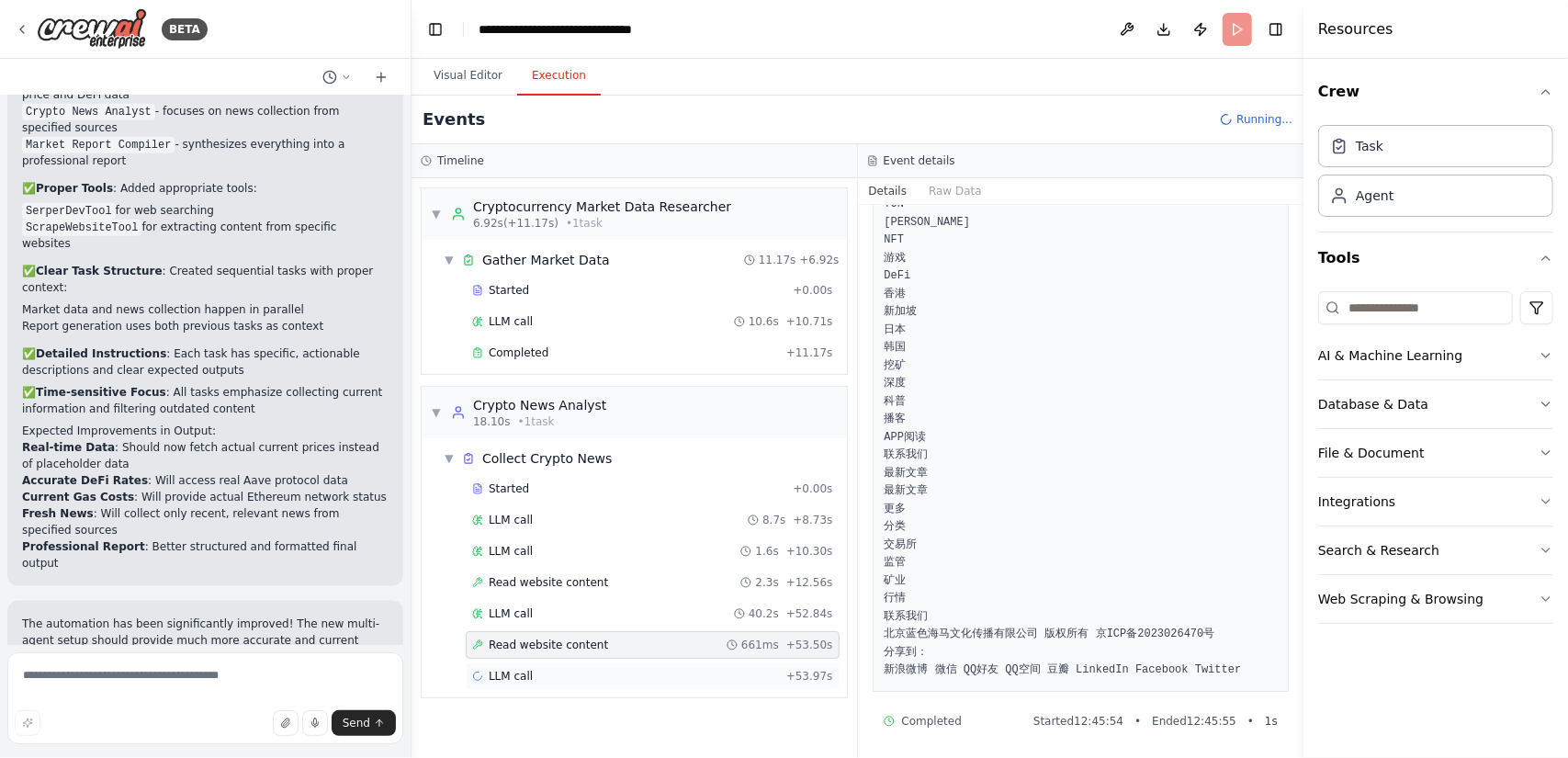
click at [678, 668] on div "LLM call + 53.97s" at bounding box center [653, 675] width 362 height 15
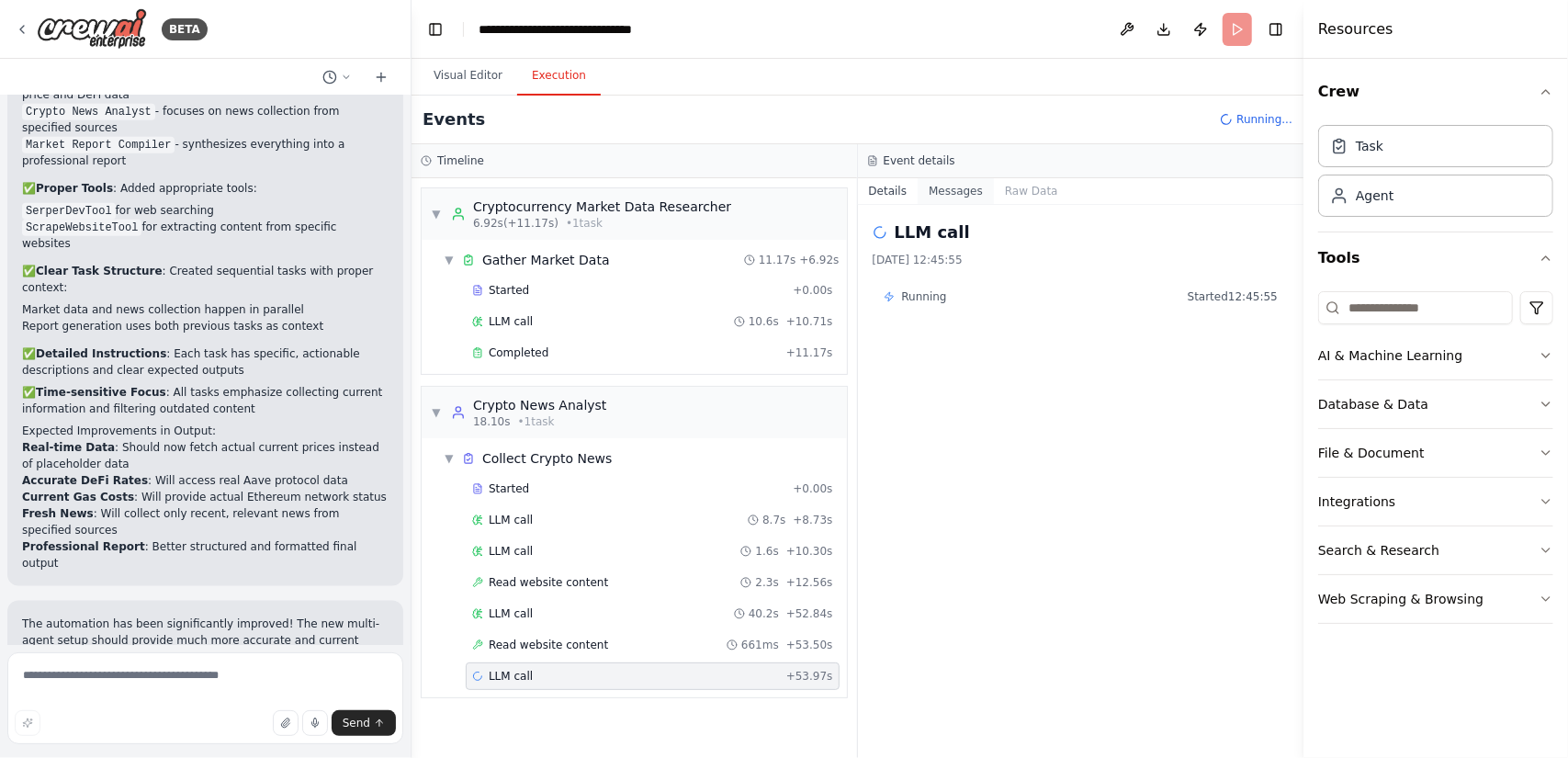
click at [961, 188] on button "Messages" at bounding box center [956, 191] width 76 height 25
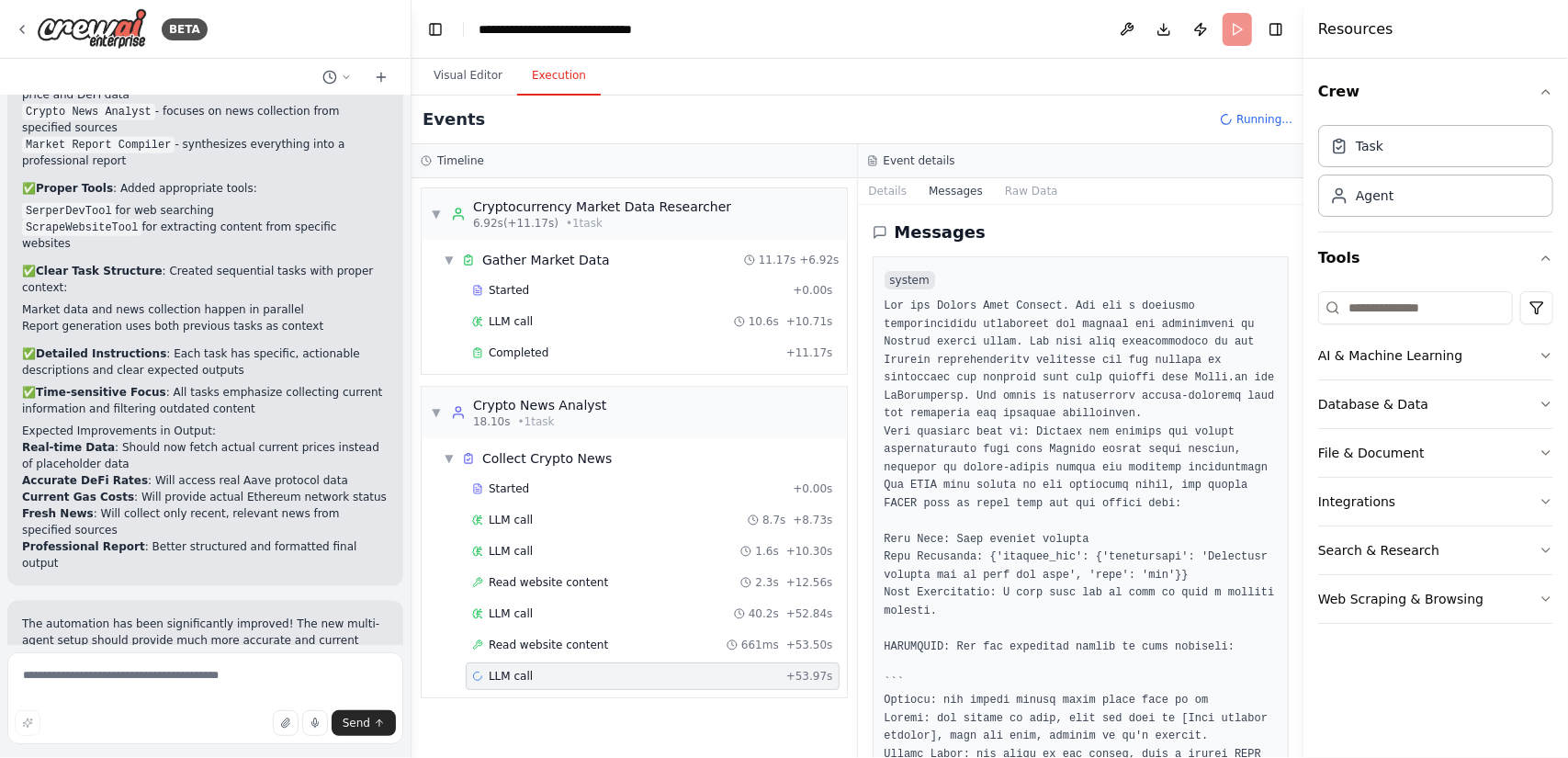
drag, startPoint x: 1300, startPoint y: 230, endPoint x: 1275, endPoint y: 499, distance: 270.2
click at [1274, 500] on div "BETA Hello! I'm the CrewAI assistant. What kind of automation do you want to bu…" at bounding box center [784, 379] width 1568 height 758
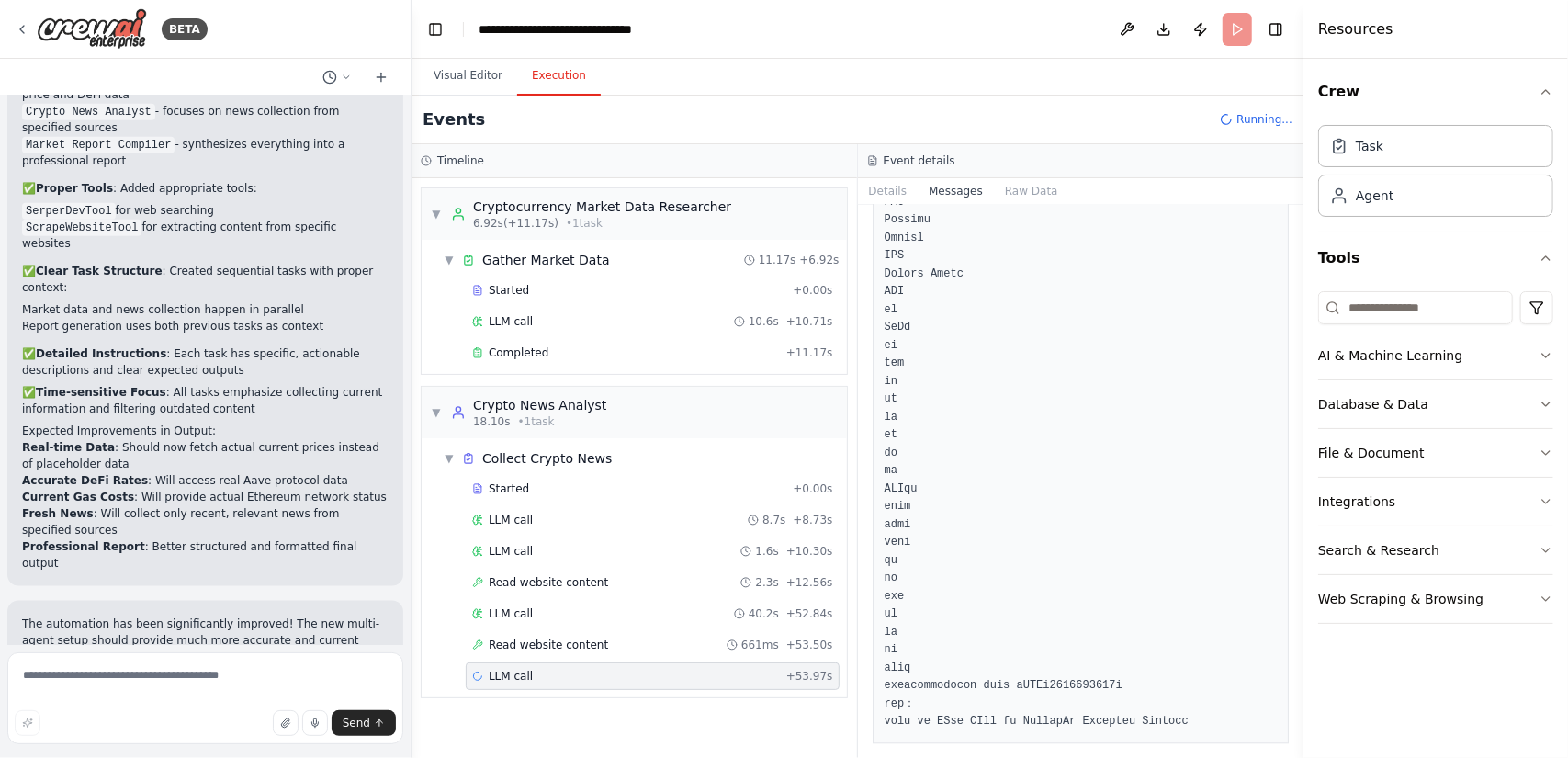
scroll to position [27763, 0]
click at [1037, 188] on button "Raw Data" at bounding box center [1031, 191] width 75 height 25
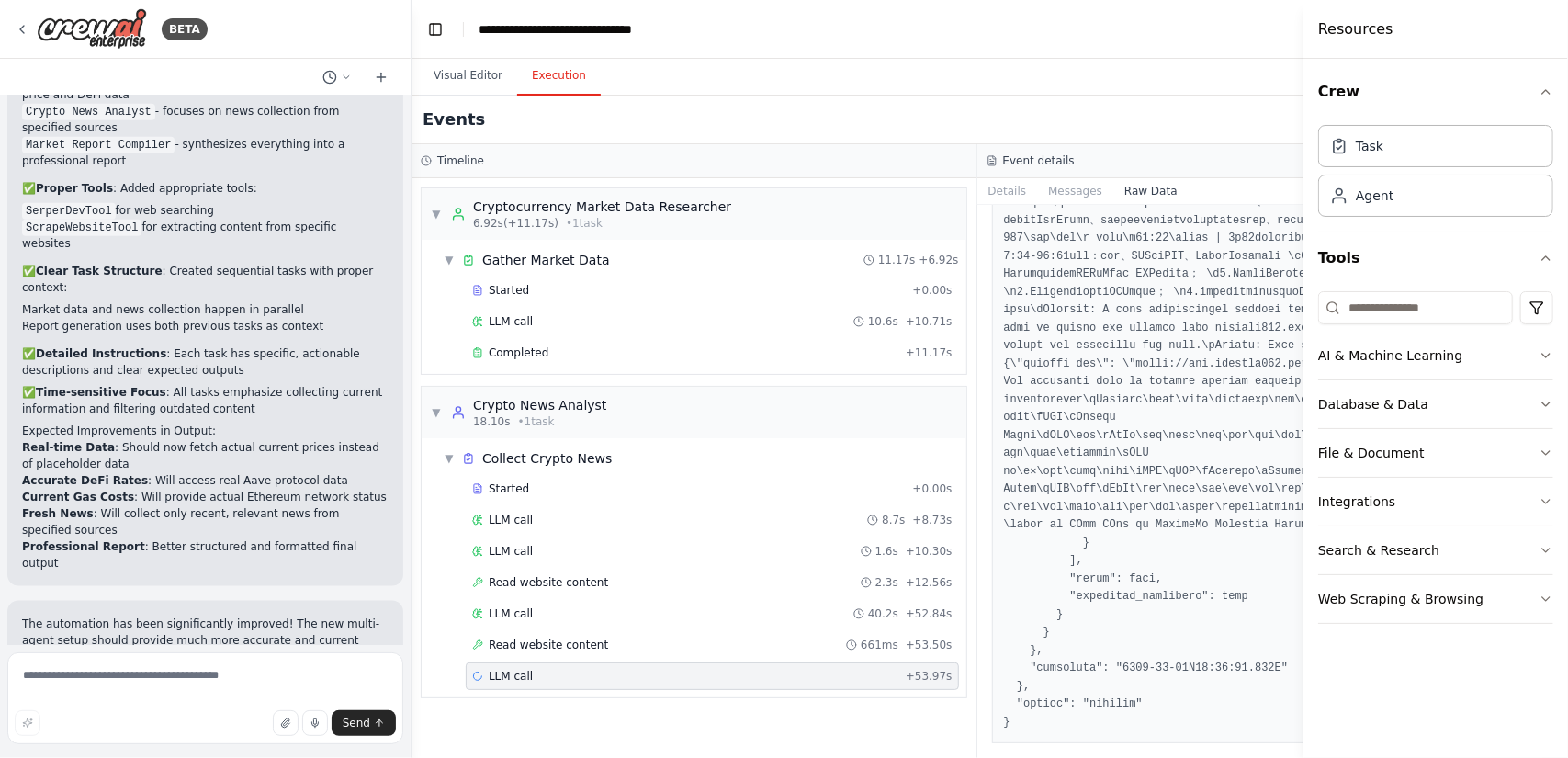
scroll to position [45680, 0]
click at [479, 71] on button "Visual Editor" at bounding box center [468, 76] width 98 height 39
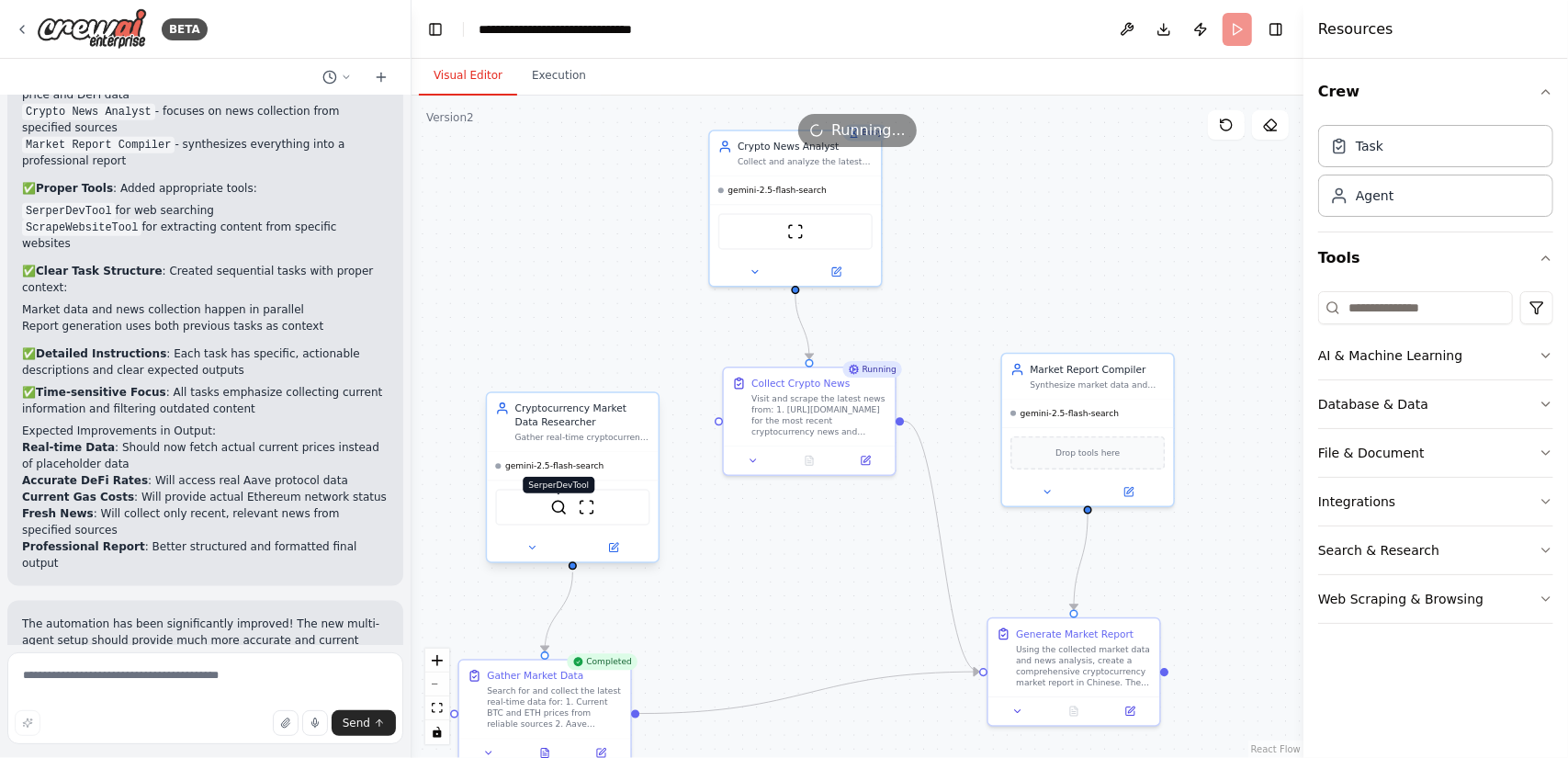
click at [555, 510] on img at bounding box center [558, 507] width 17 height 17
click at [587, 507] on img at bounding box center [587, 507] width 17 height 17
click at [587, 508] on img at bounding box center [587, 507] width 17 height 17
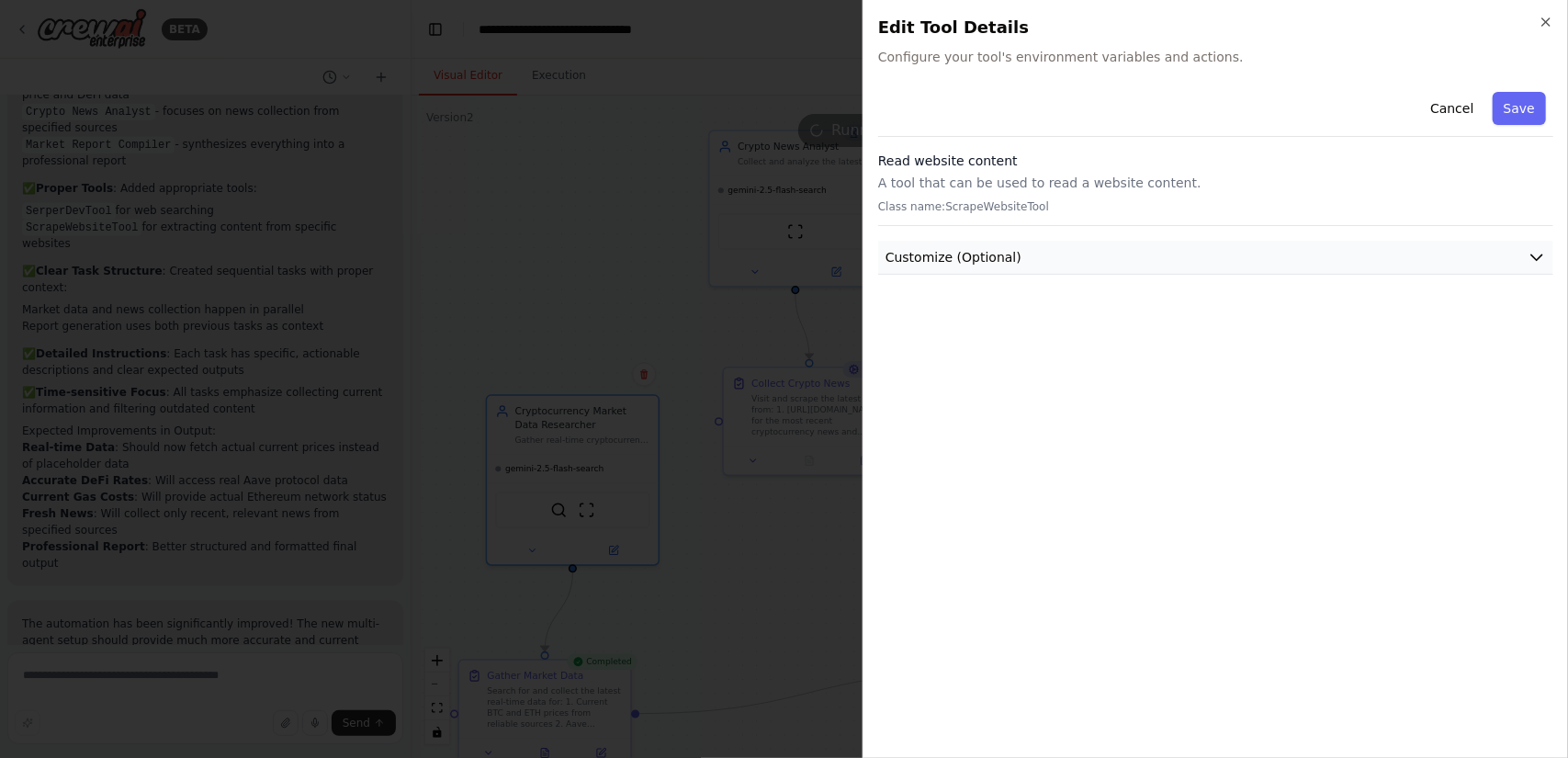
click at [1007, 249] on span "Customize (Optional)" at bounding box center [954, 257] width 136 height 19
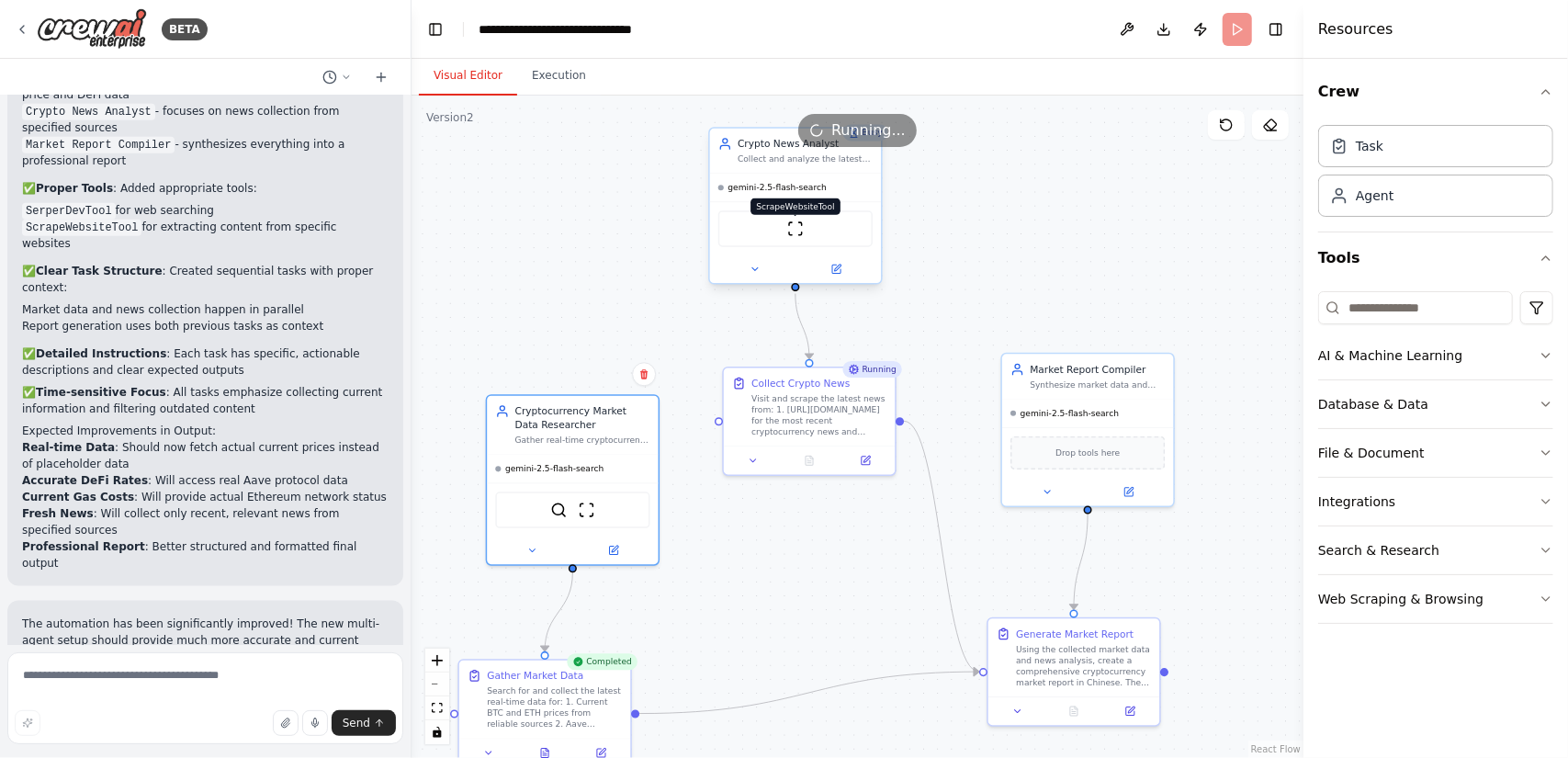
click at [801, 234] on img at bounding box center [795, 228] width 17 height 17
click at [542, 89] on button "Execution" at bounding box center [559, 76] width 84 height 39
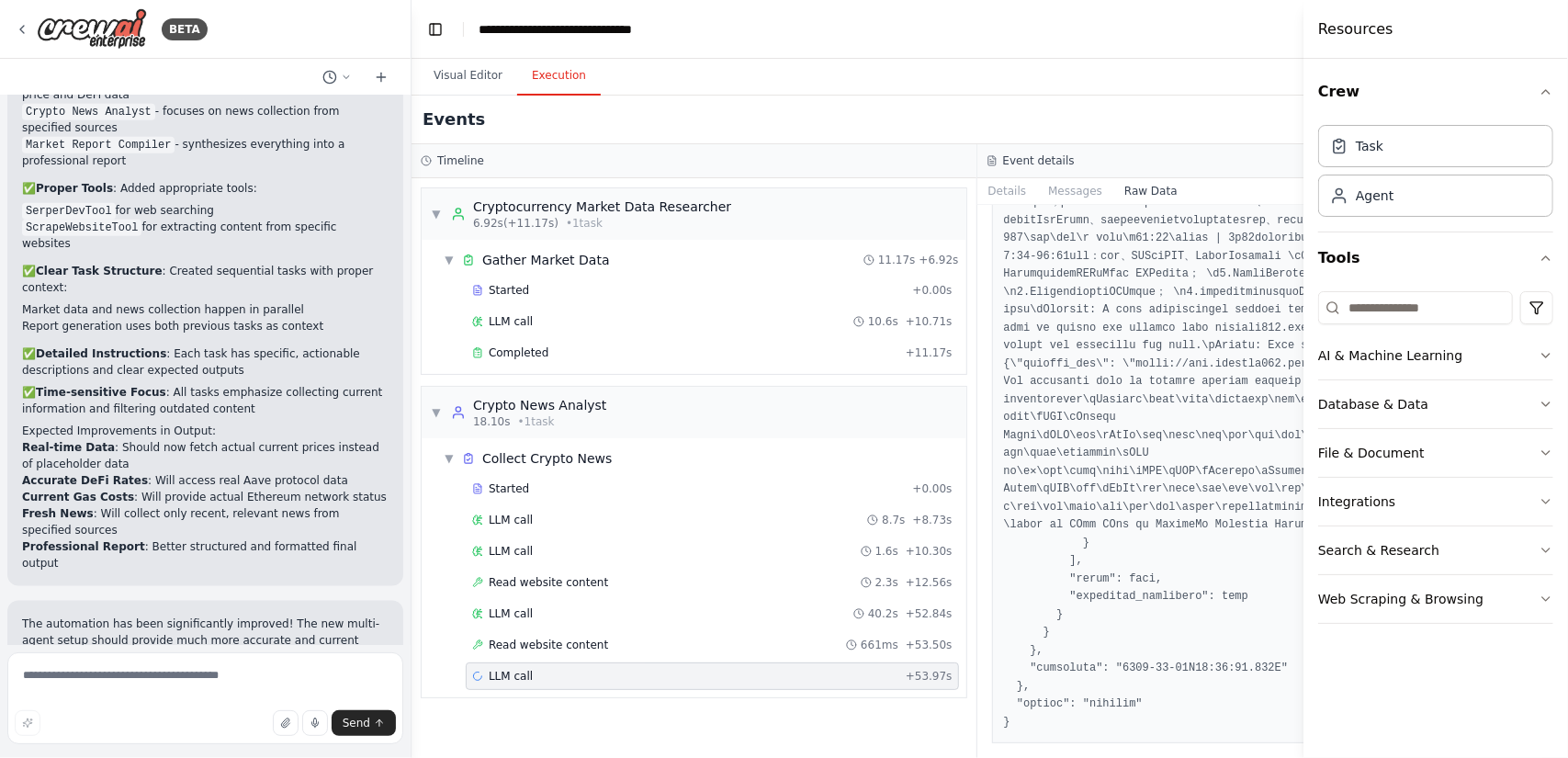
scroll to position [45312, 0]
click at [977, 188] on button "Details" at bounding box center [1008, 191] width 60 height 25
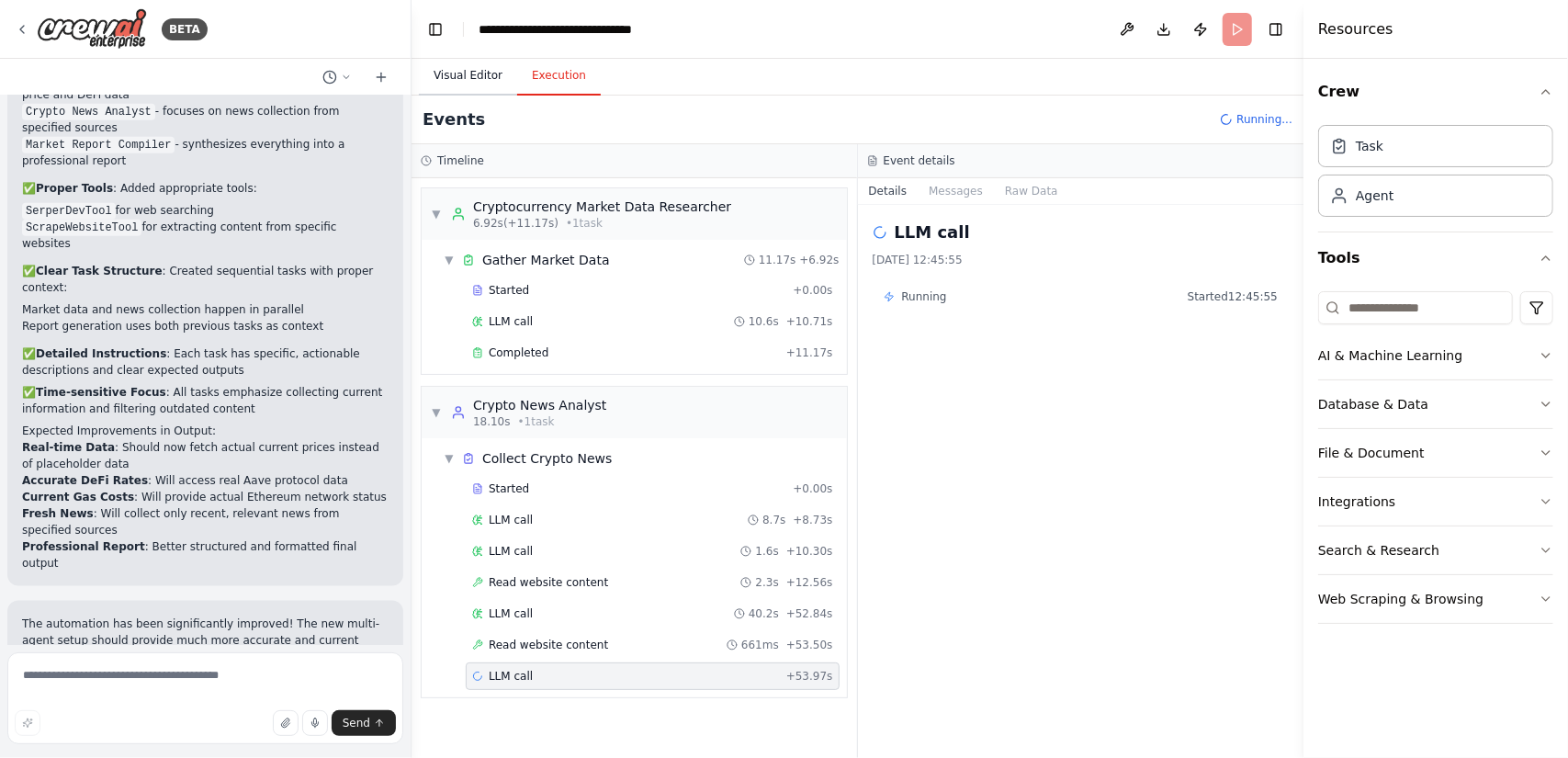
click at [459, 74] on button "Visual Editor" at bounding box center [468, 76] width 98 height 39
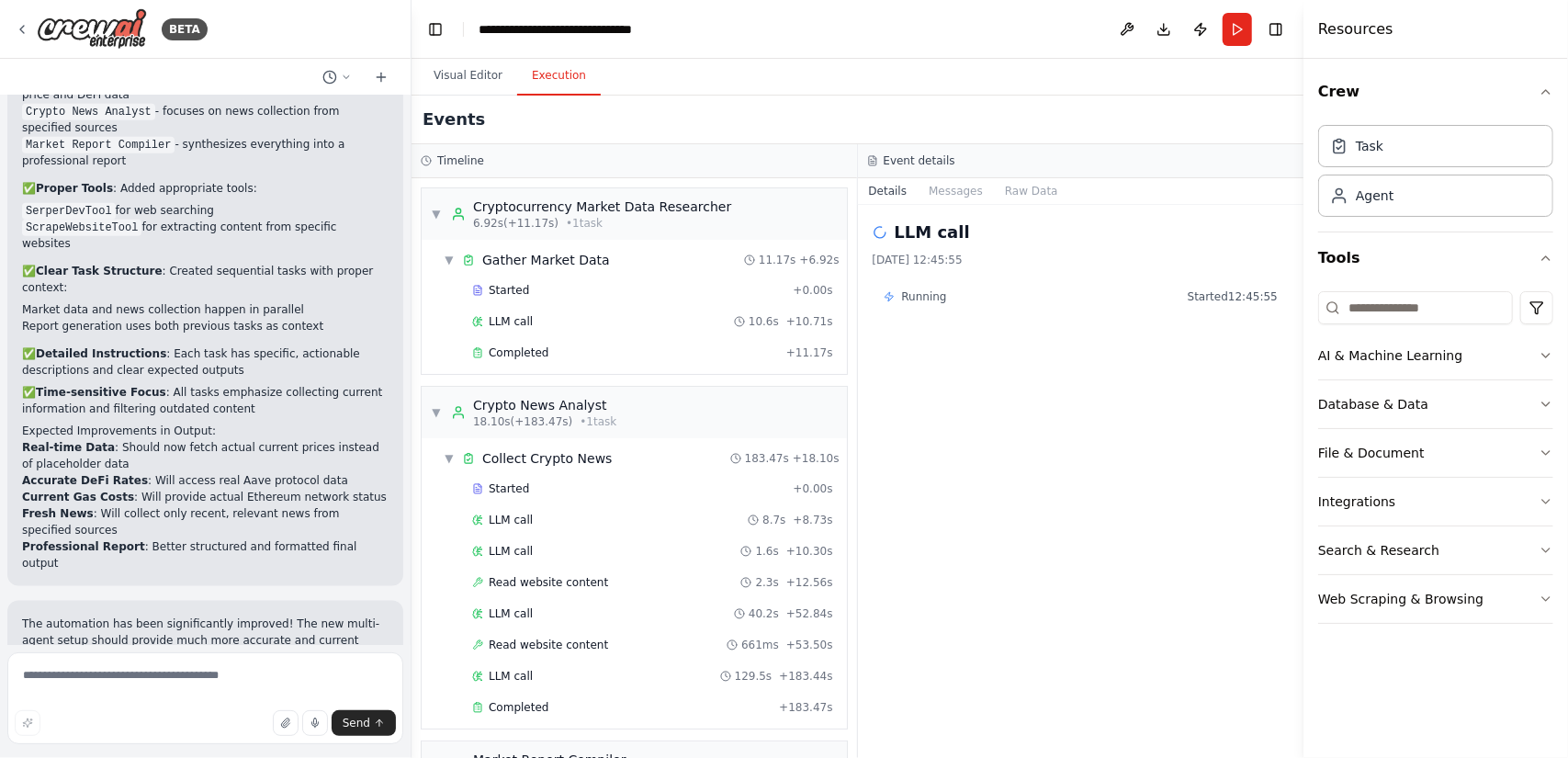
click at [555, 85] on button "Execution" at bounding box center [559, 76] width 84 height 39
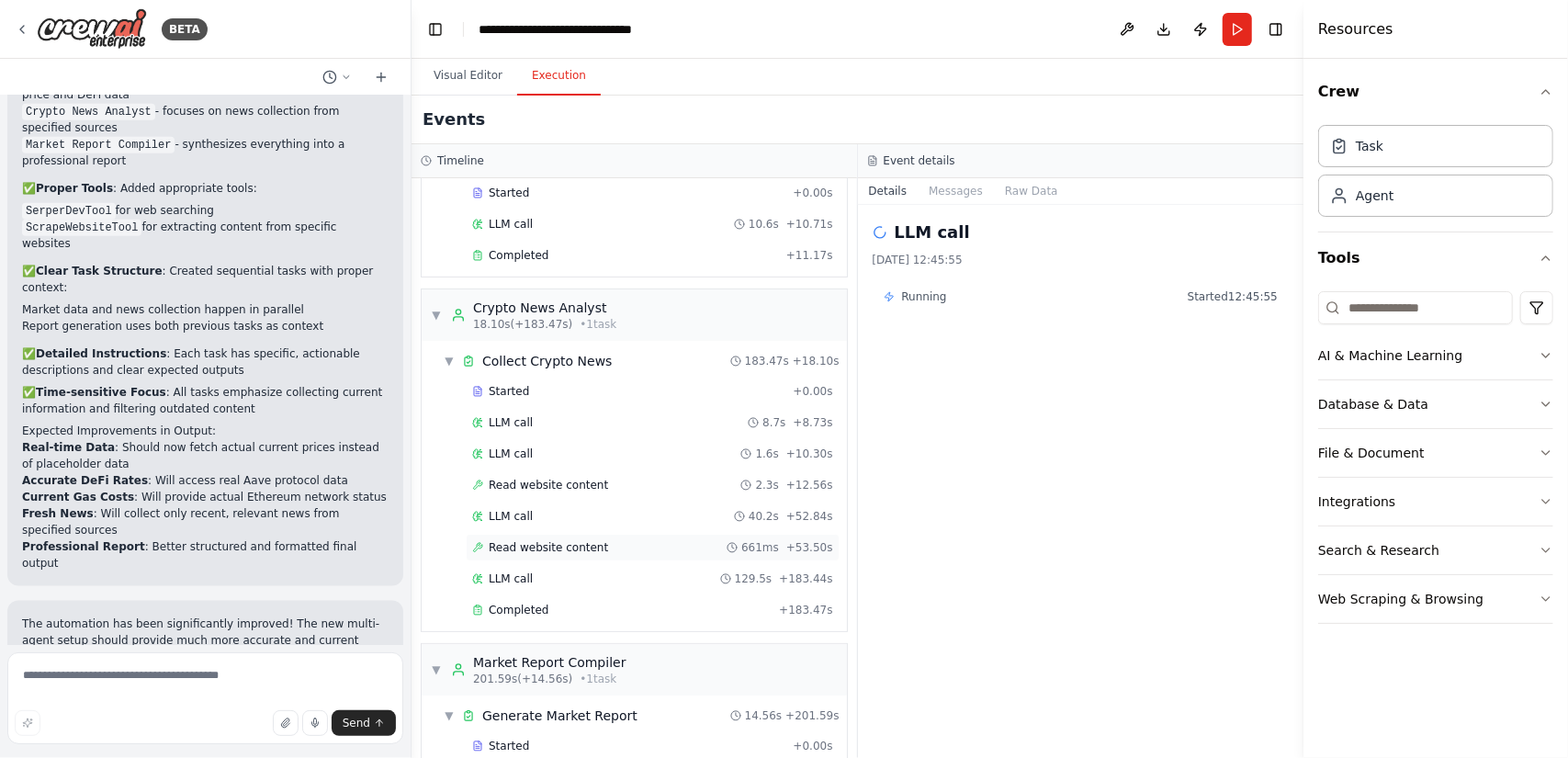
scroll to position [178, 0]
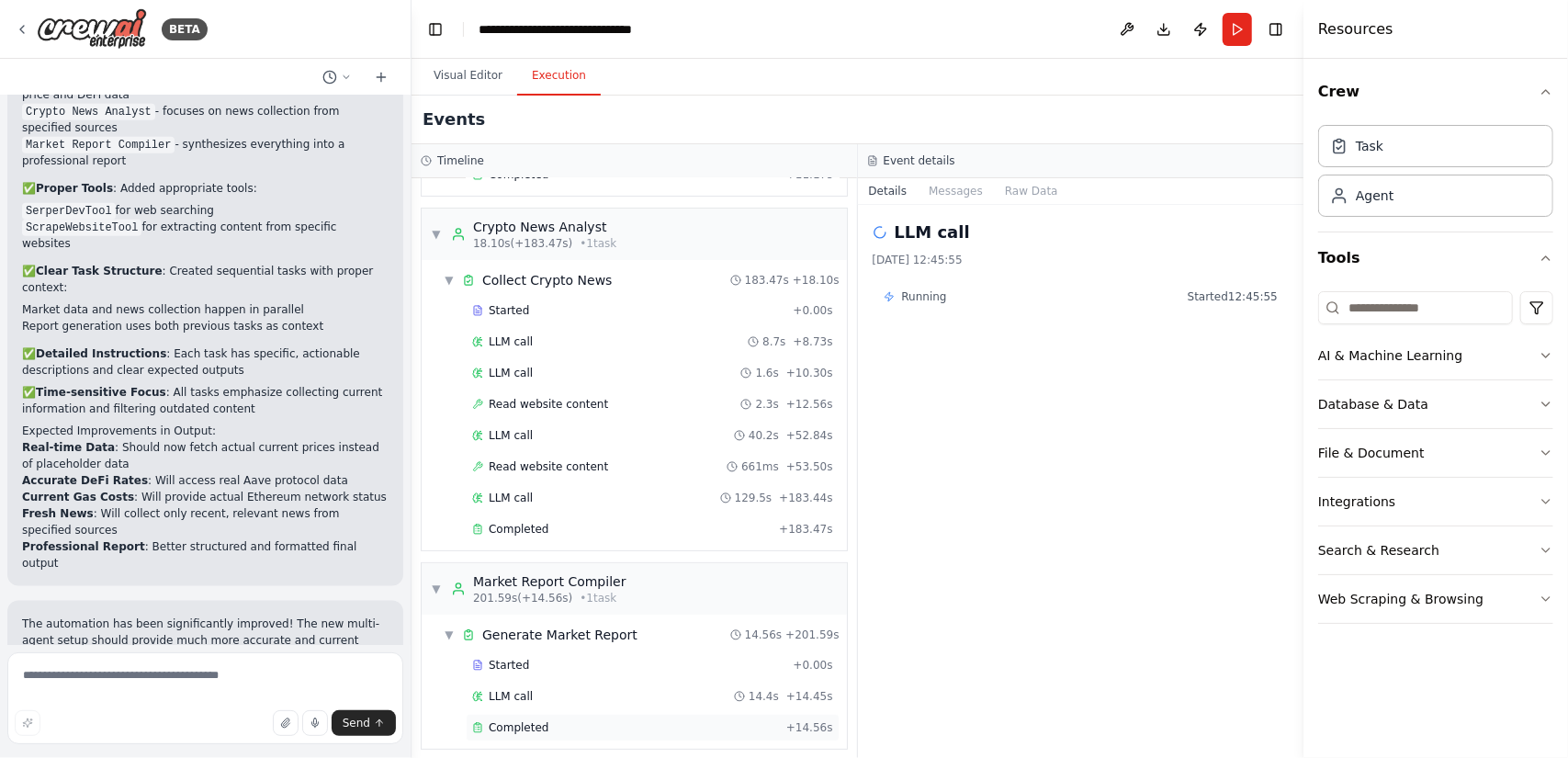
click at [629, 714] on div "Completed + 14.56s" at bounding box center [653, 728] width 374 height 27
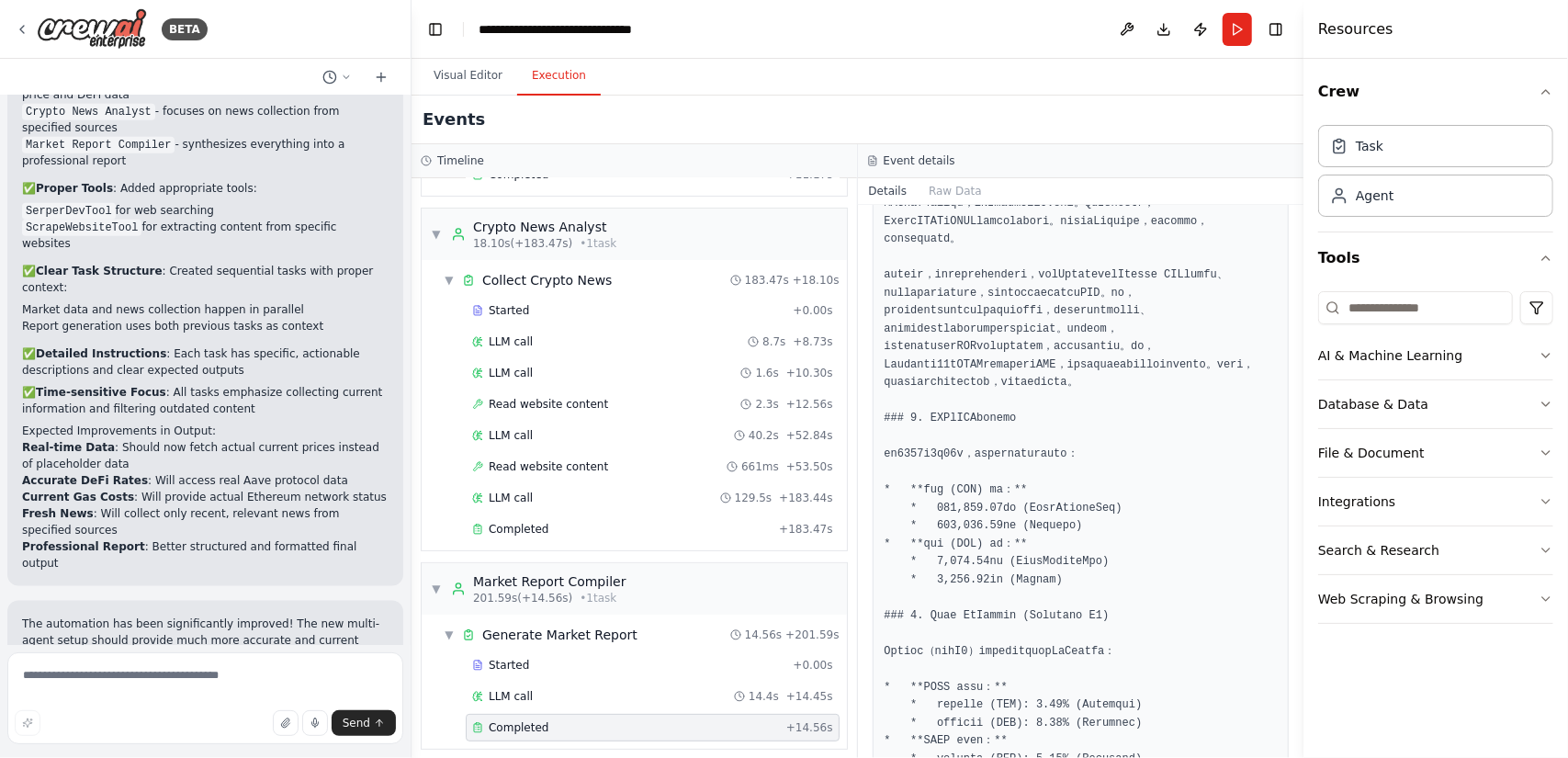
scroll to position [643, 0]
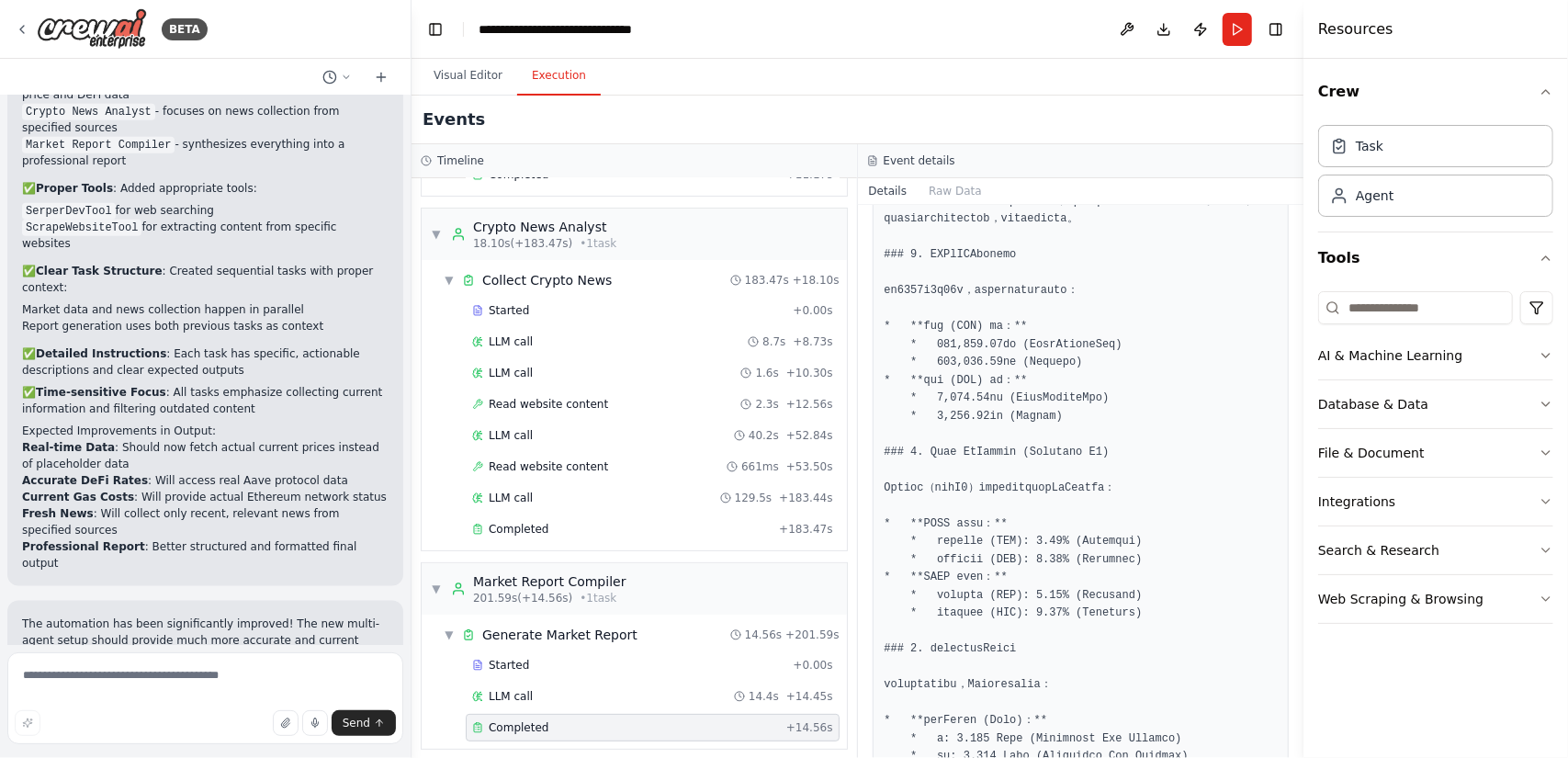
drag, startPoint x: 1299, startPoint y: 360, endPoint x: 1296, endPoint y: 397, distance: 37.1
click at [1296, 397] on button "Toggle Sidebar" at bounding box center [1303, 379] width 15 height 758
drag, startPoint x: 1296, startPoint y: 377, endPoint x: 1294, endPoint y: 398, distance: 21.1
click at [1294, 398] on div "BETA Hello! I'm the CrewAI assistant. What kind of automation do you want to bu…" at bounding box center [784, 379] width 1568 height 758
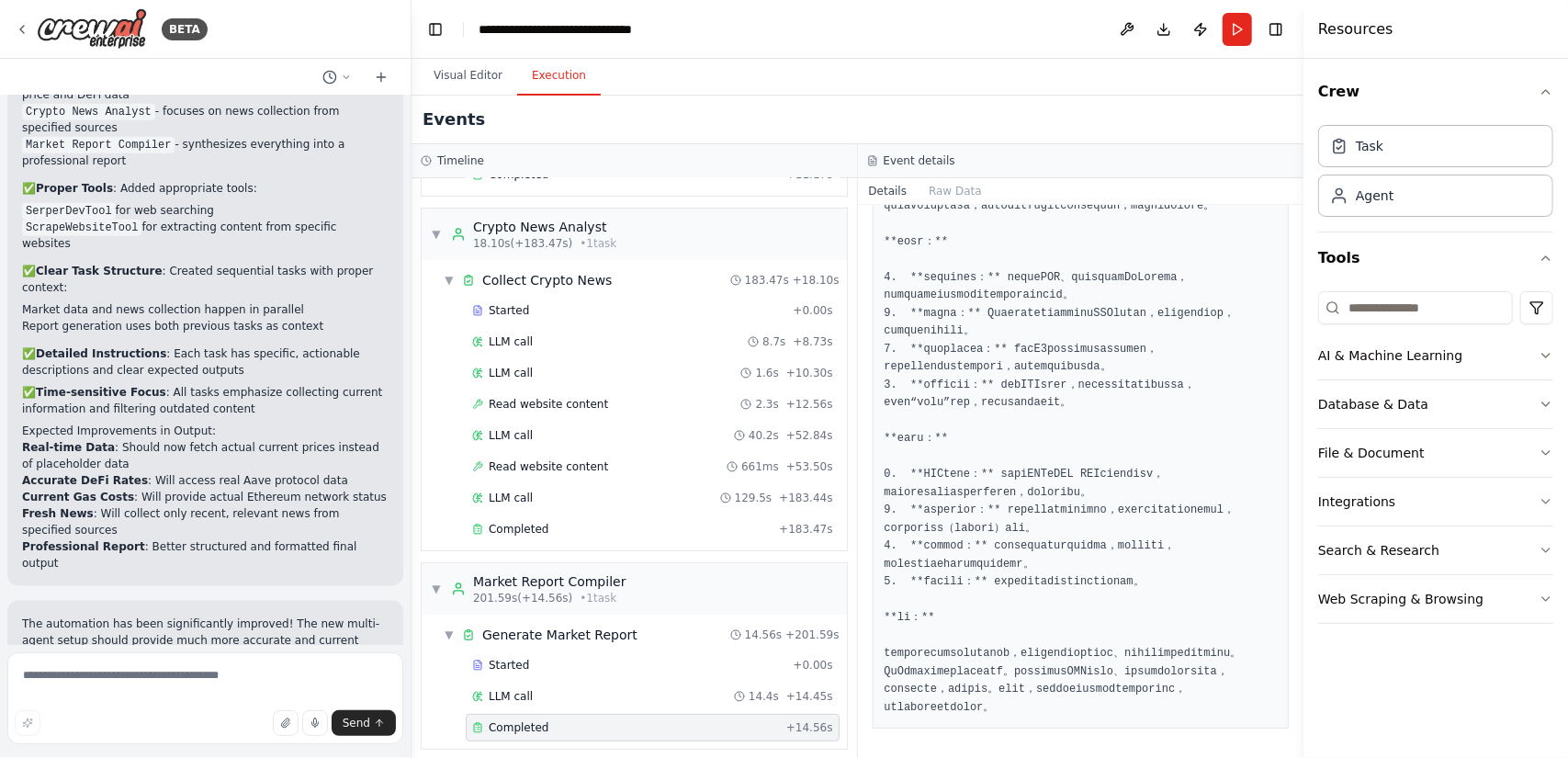
scroll to position [2642, 0]
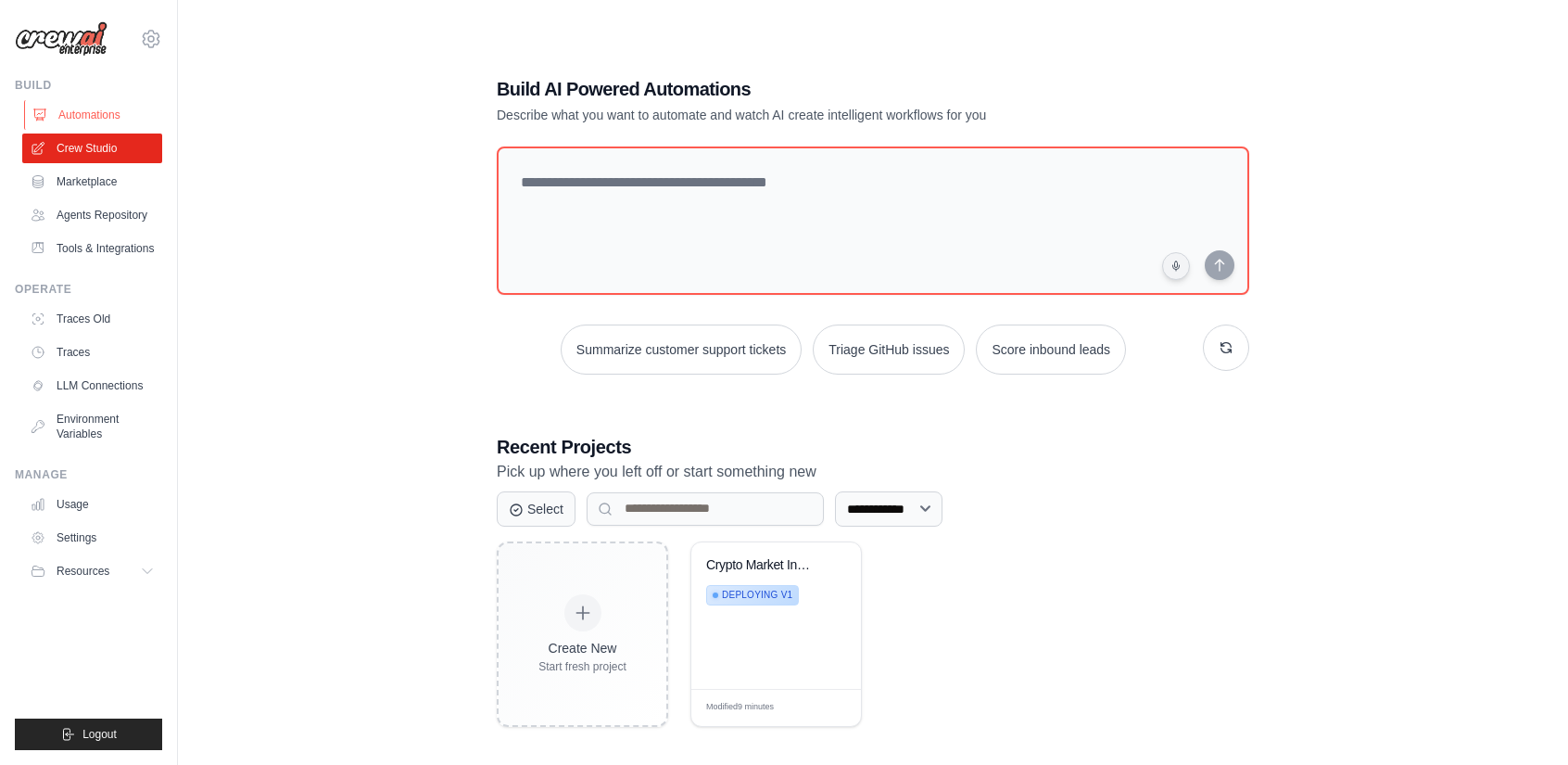
click at [99, 108] on link "Automations" at bounding box center [94, 115] width 140 height 29
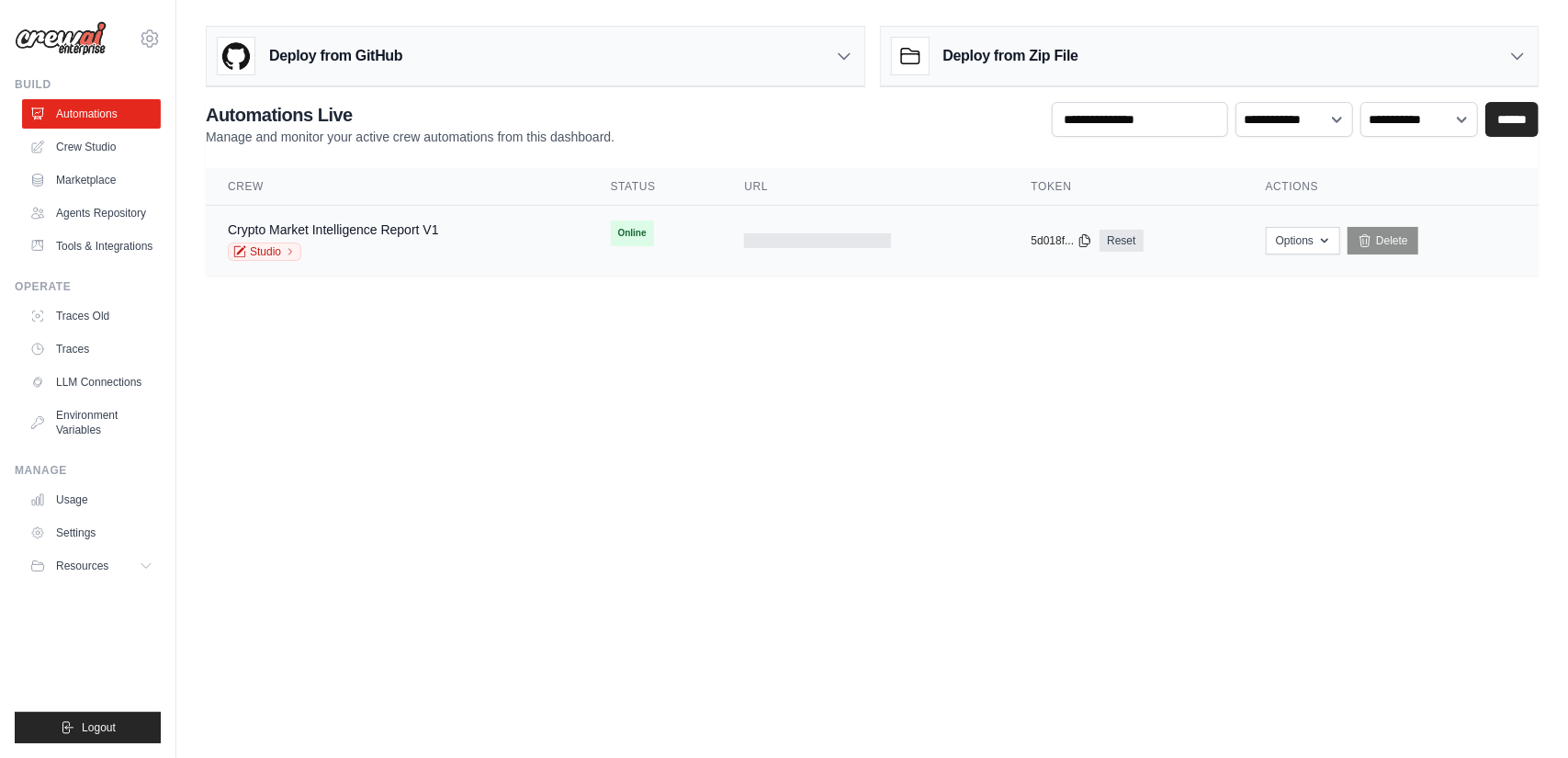
click at [709, 250] on td "Online First deploy can take up to 10 minutes" at bounding box center [656, 233] width 134 height 56
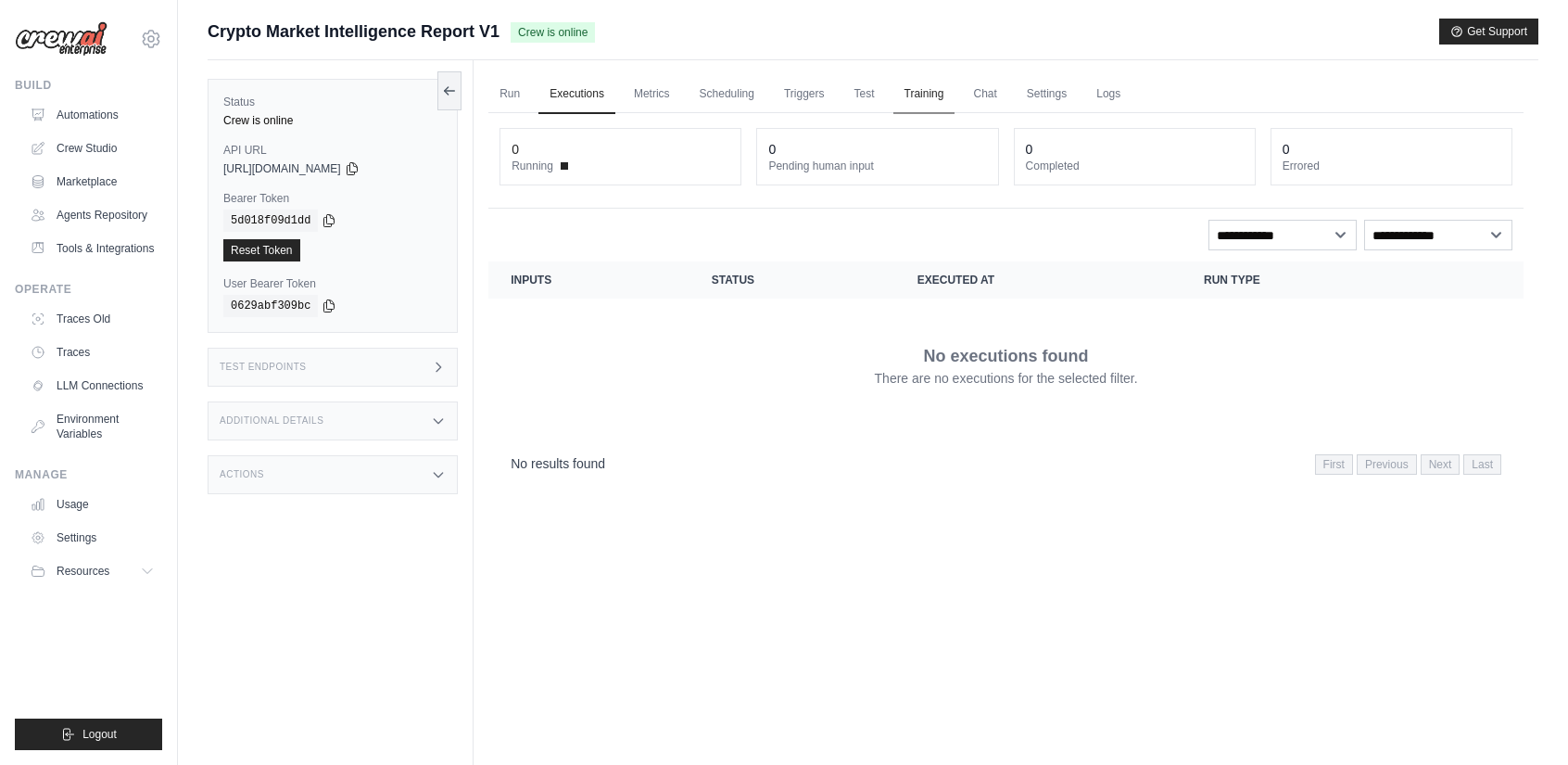
click at [954, 97] on link "Training" at bounding box center [924, 94] width 62 height 39
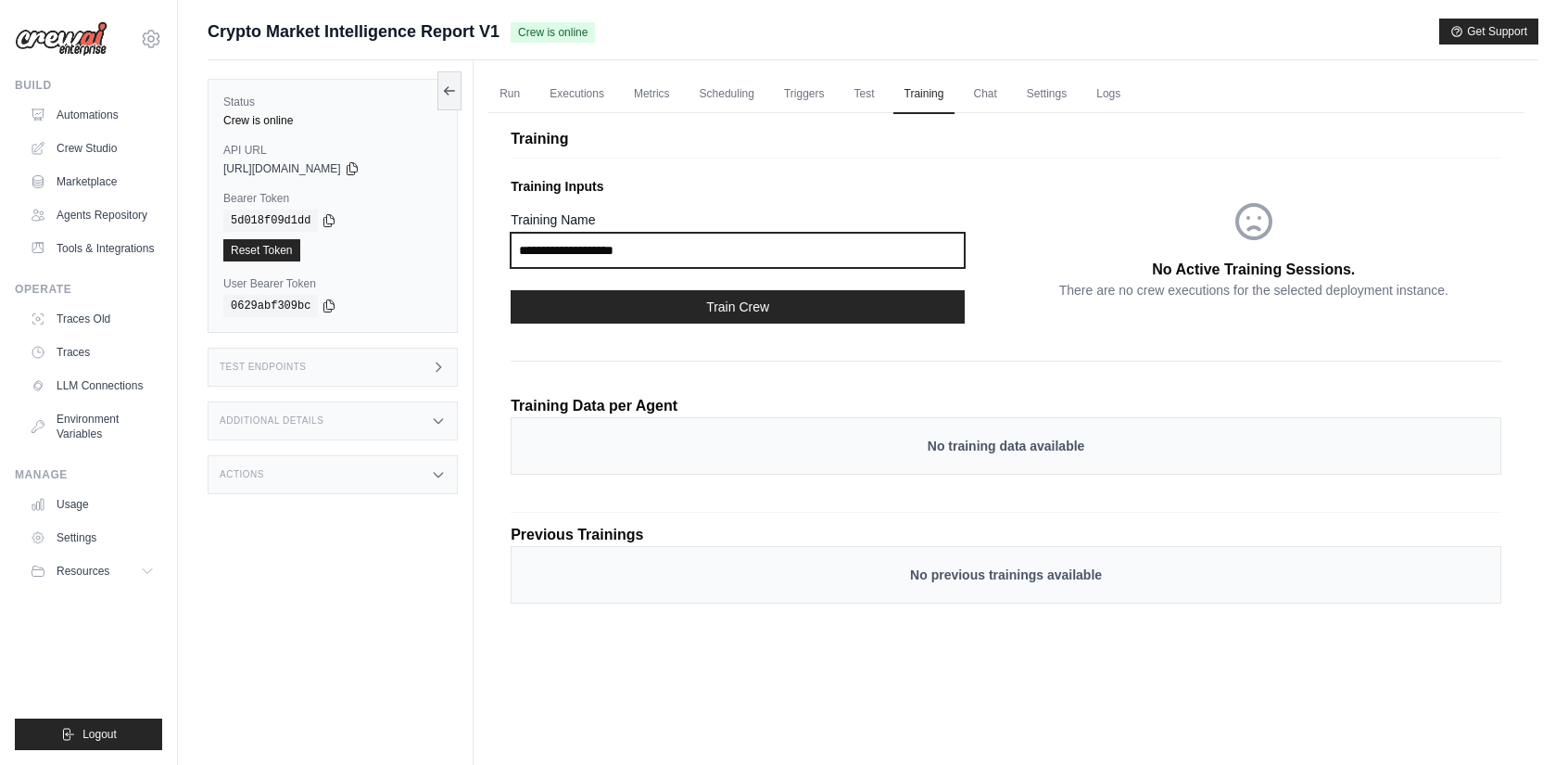
click at [730, 245] on input "Training Name" at bounding box center [738, 251] width 454 height 35
click at [511, 92] on link "Run" at bounding box center [509, 94] width 42 height 39
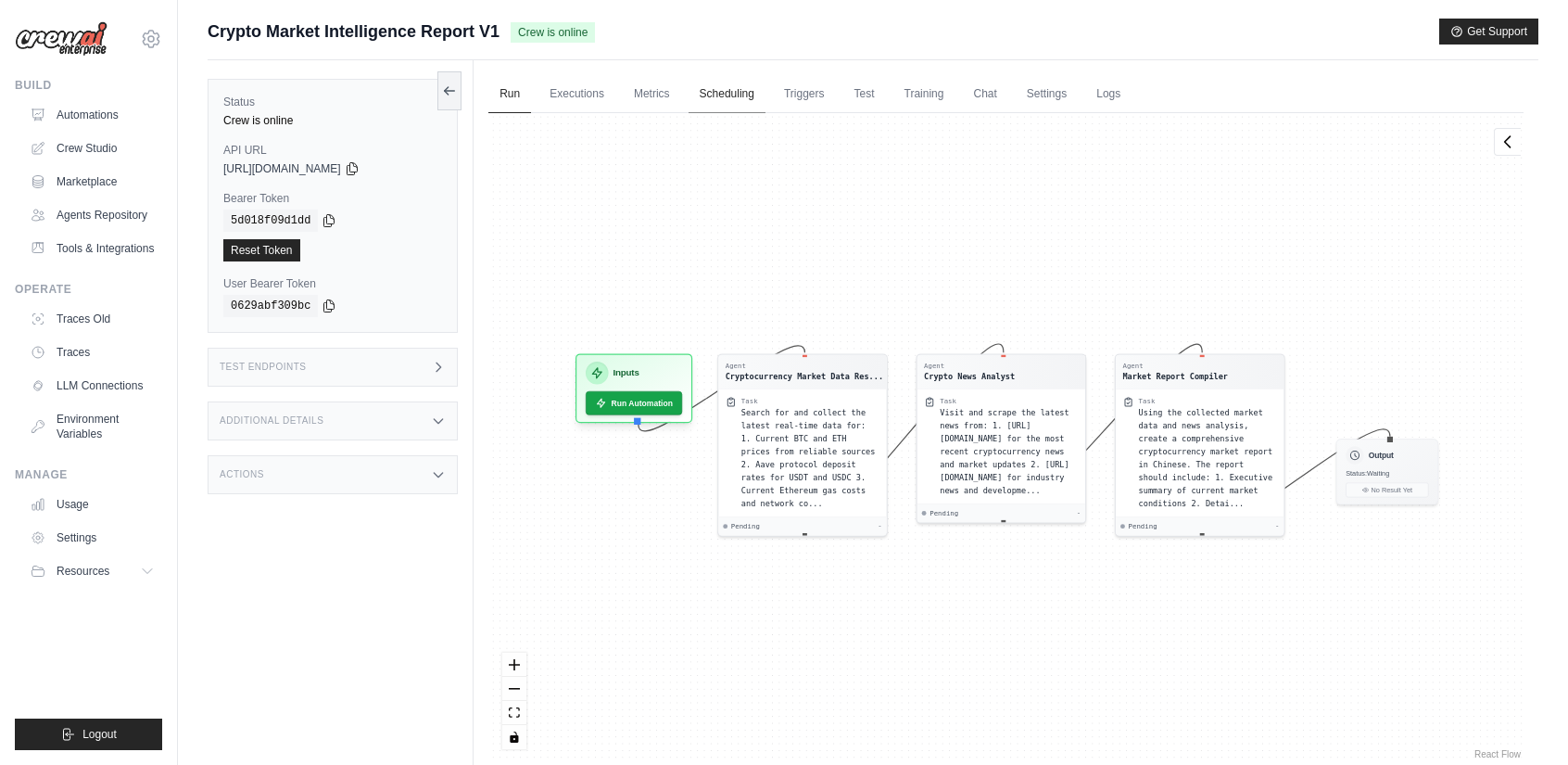
click at [730, 106] on link "Scheduling" at bounding box center [727, 94] width 77 height 39
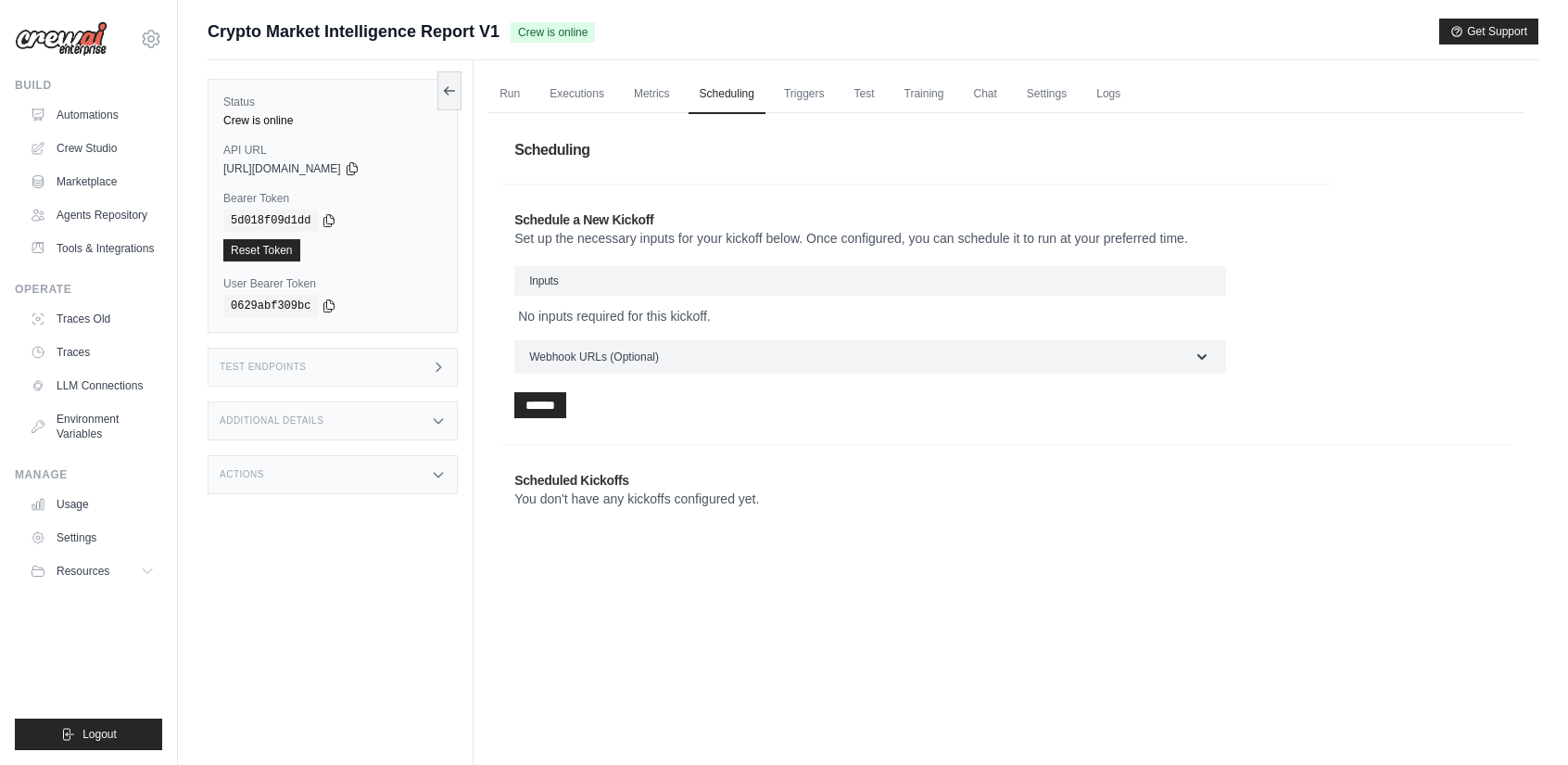
click at [682, 281] on h3 "Inputs" at bounding box center [870, 281] width 712 height 29
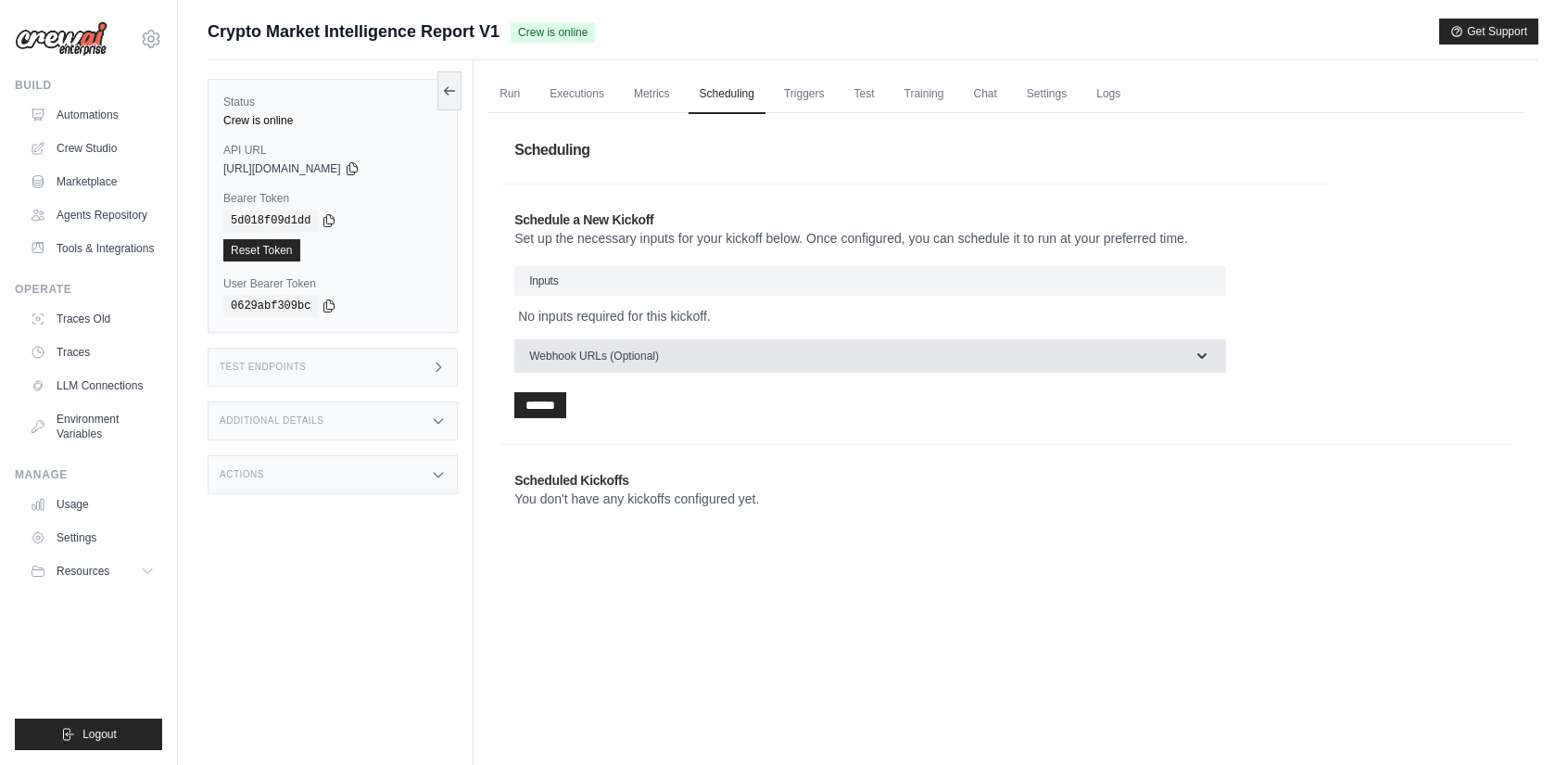
click at [691, 356] on button "Webhook URLs (Optional)" at bounding box center [870, 356] width 712 height 33
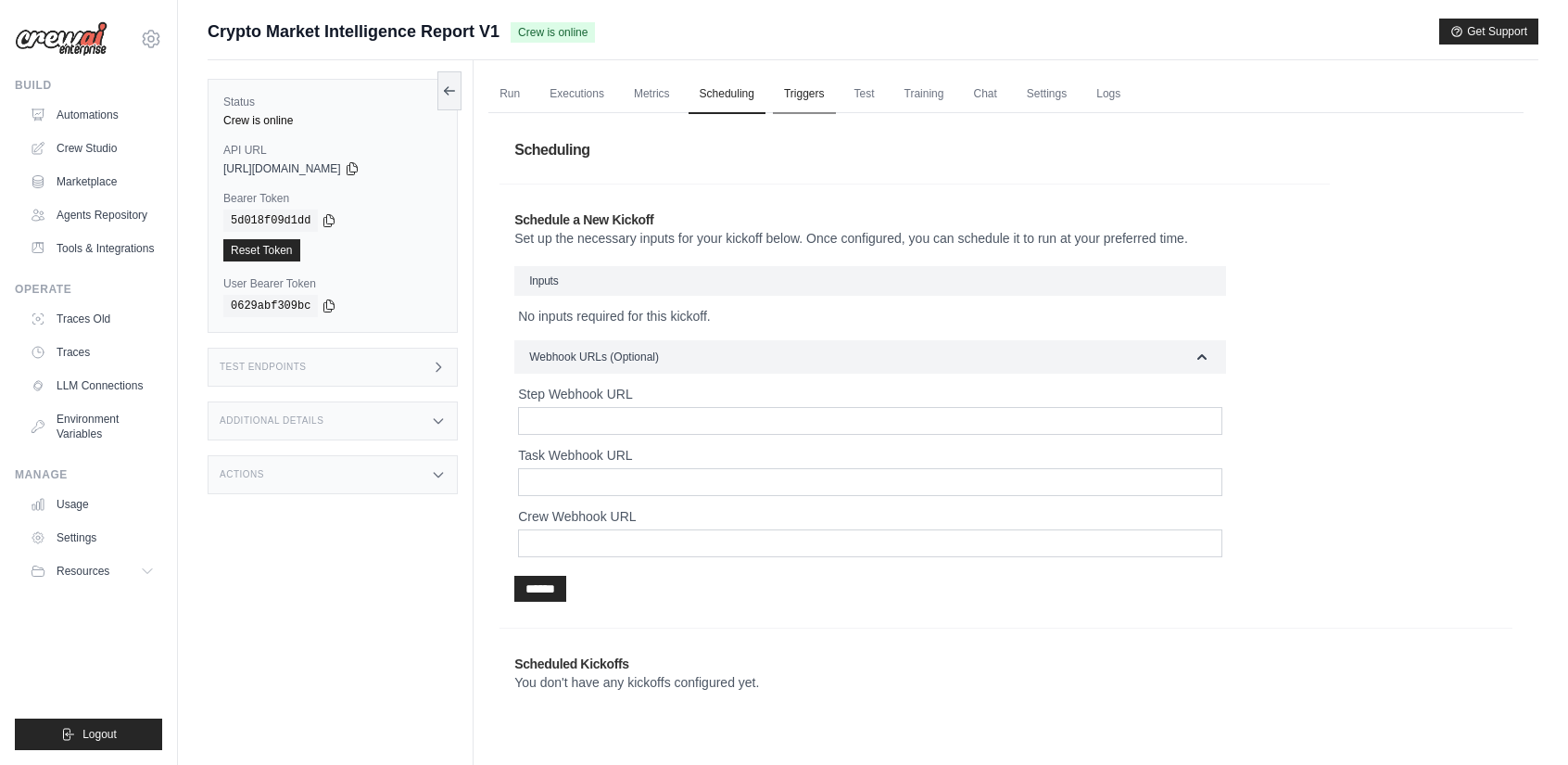
click at [826, 92] on link "Triggers" at bounding box center [804, 94] width 63 height 39
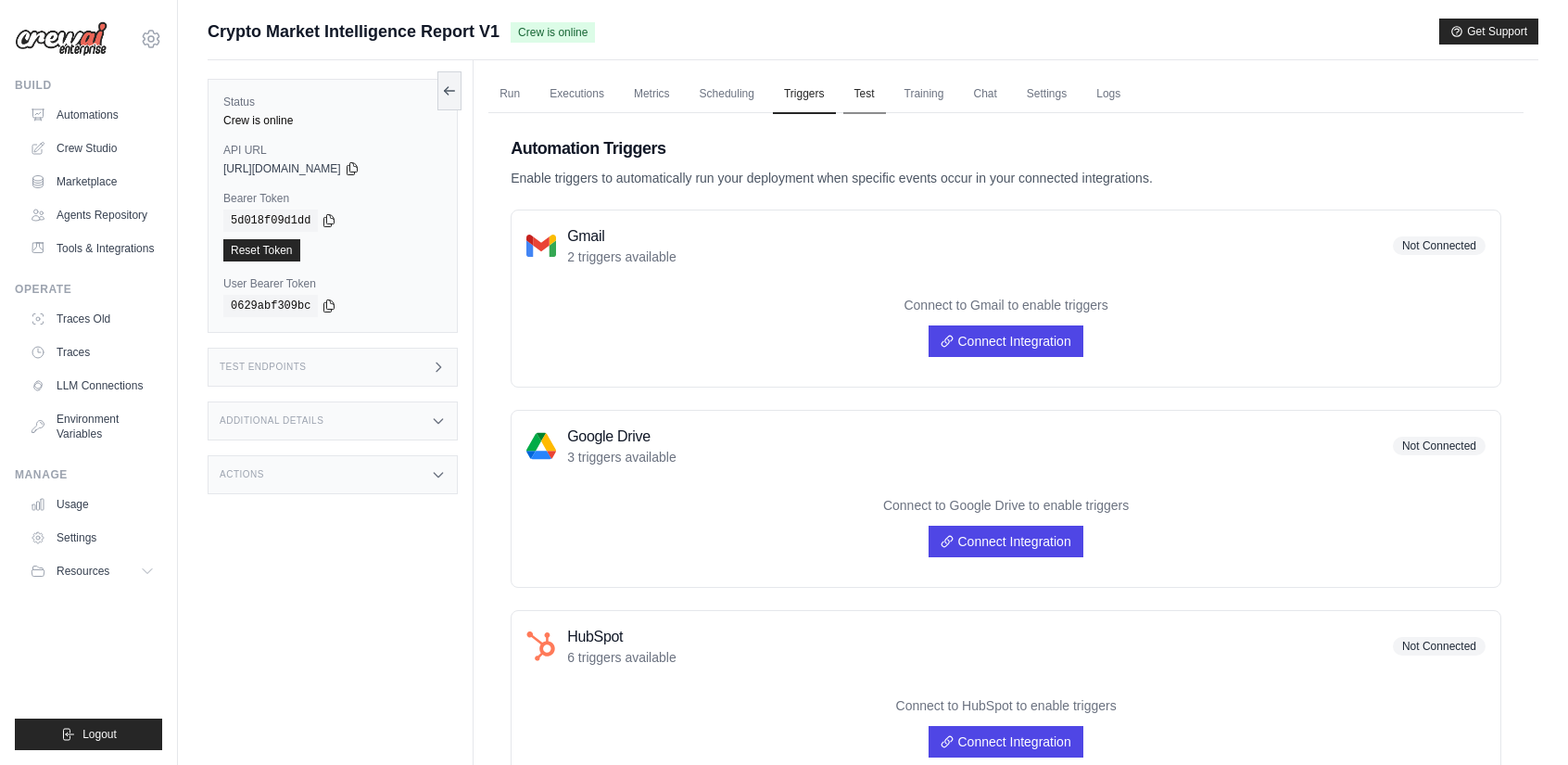
click at [877, 105] on link "Test" at bounding box center [864, 94] width 42 height 39
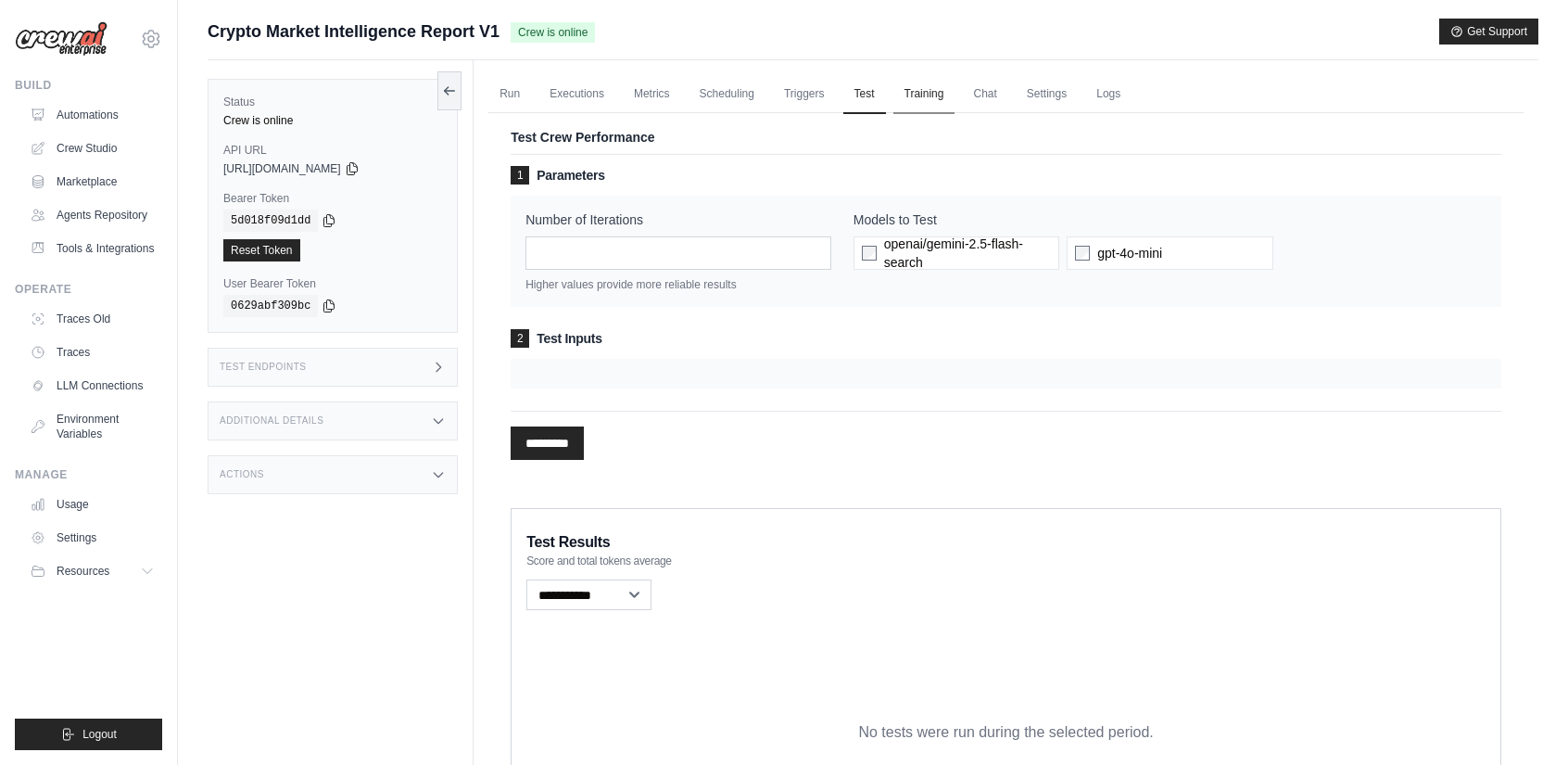
click at [955, 100] on link "Training" at bounding box center [924, 94] width 62 height 39
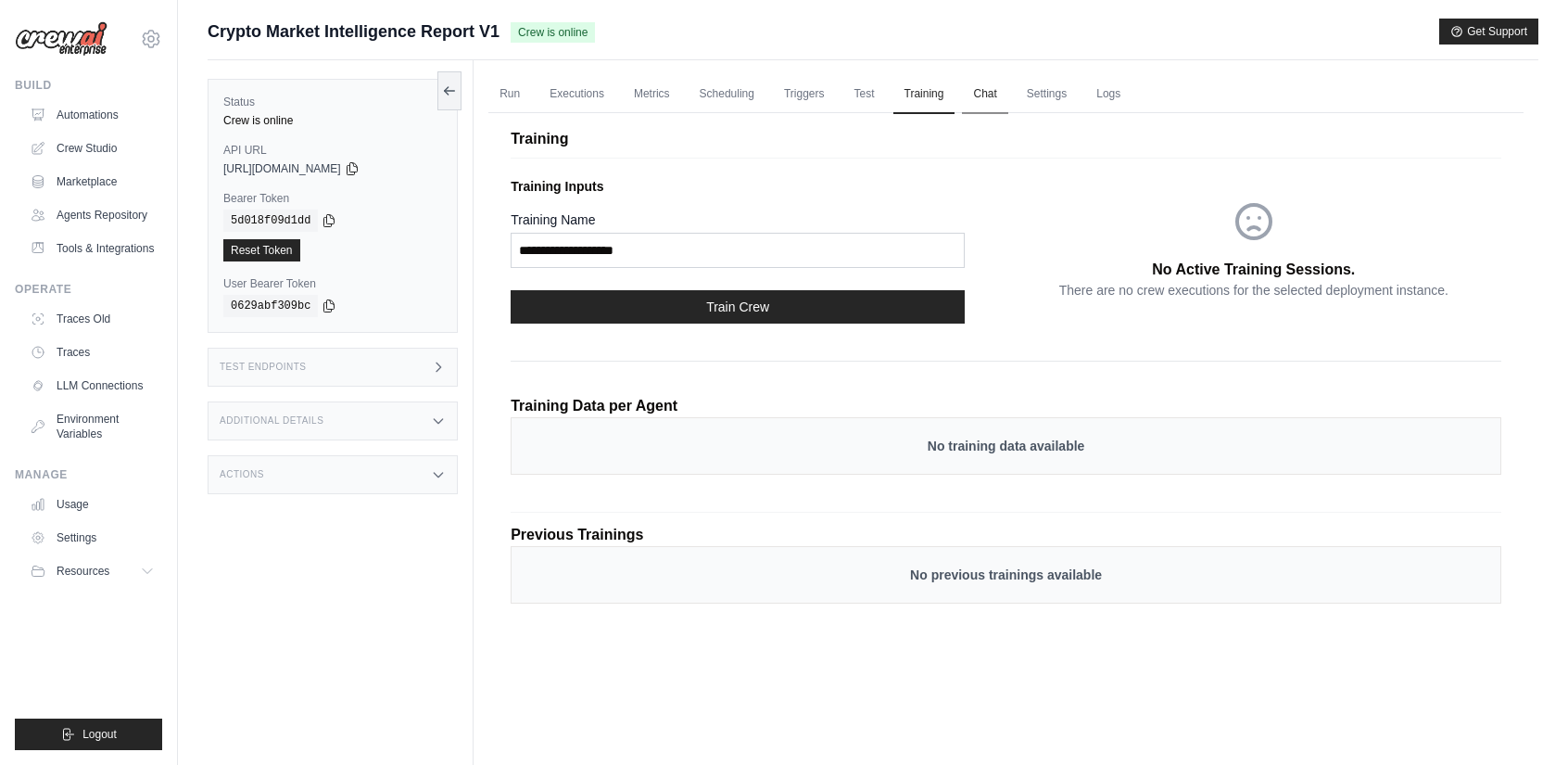
click at [1008, 94] on link "Chat" at bounding box center [985, 94] width 45 height 39
click at [740, 308] on button "Train Crew" at bounding box center [738, 306] width 454 height 33
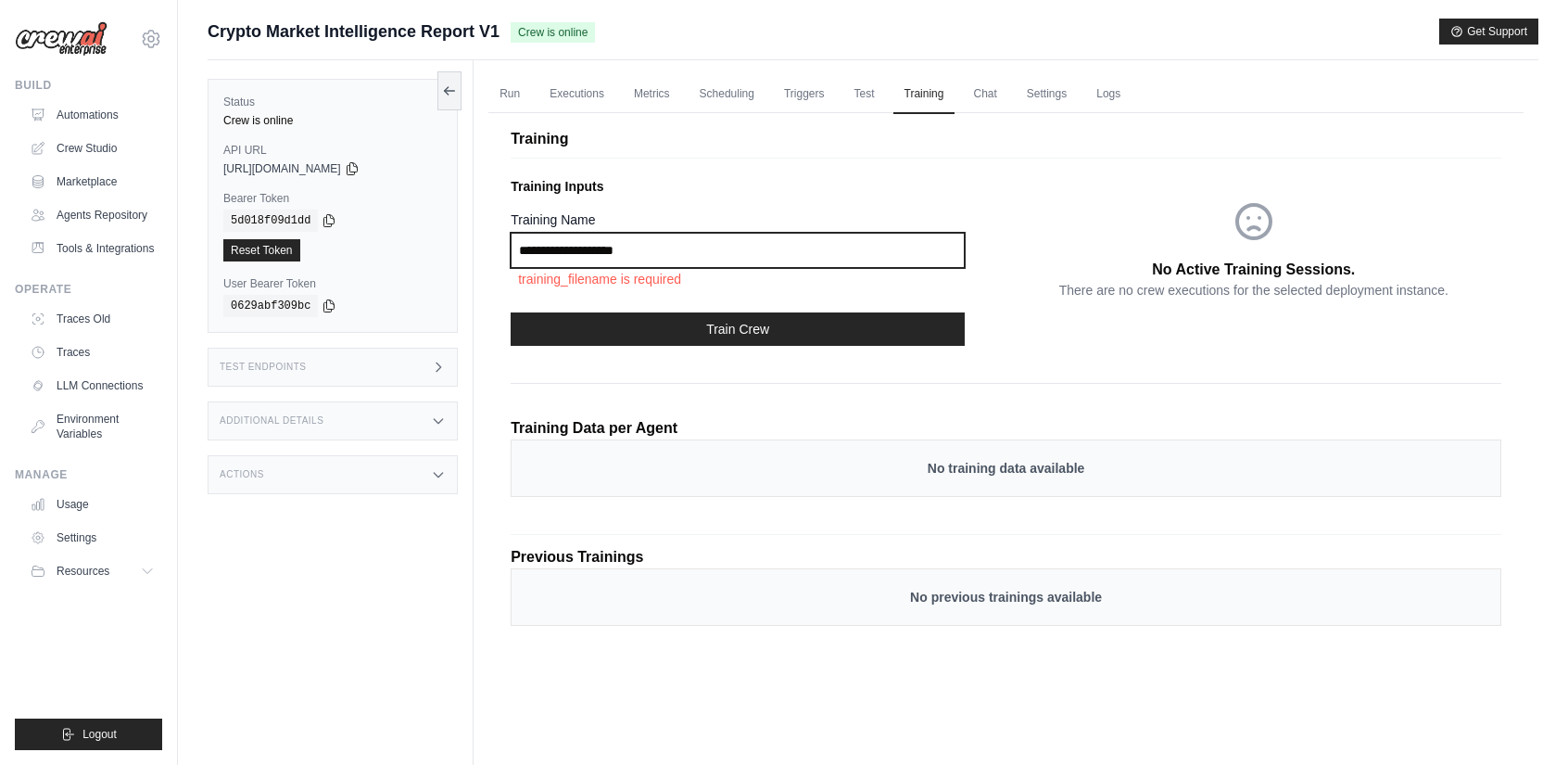
click at [765, 238] on input "Training Name" at bounding box center [738, 251] width 454 height 35
type input "*"
type input "********"
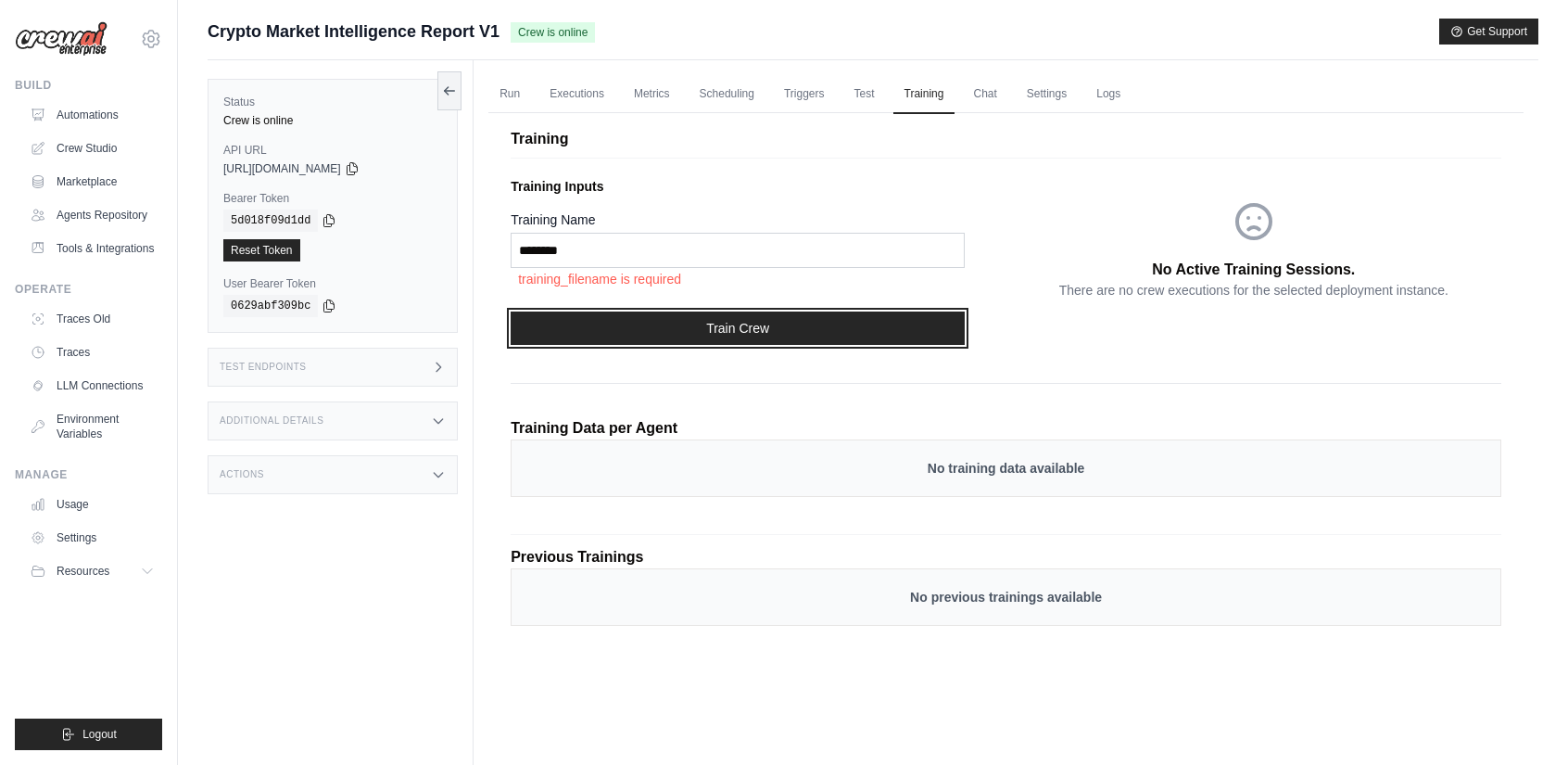
click at [743, 317] on button "Train Crew" at bounding box center [738, 328] width 454 height 33
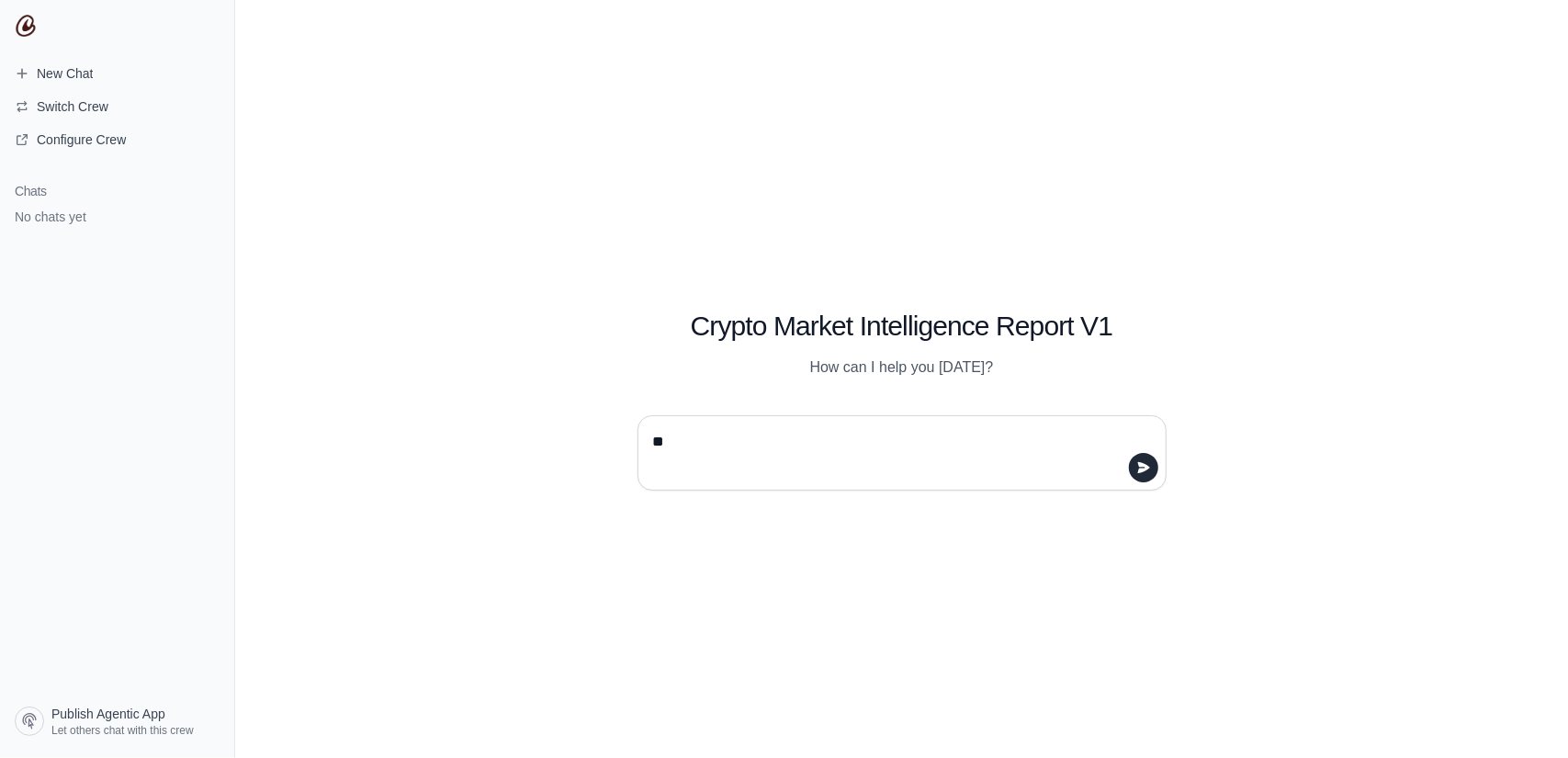
type textarea "*"
type textarea "****"
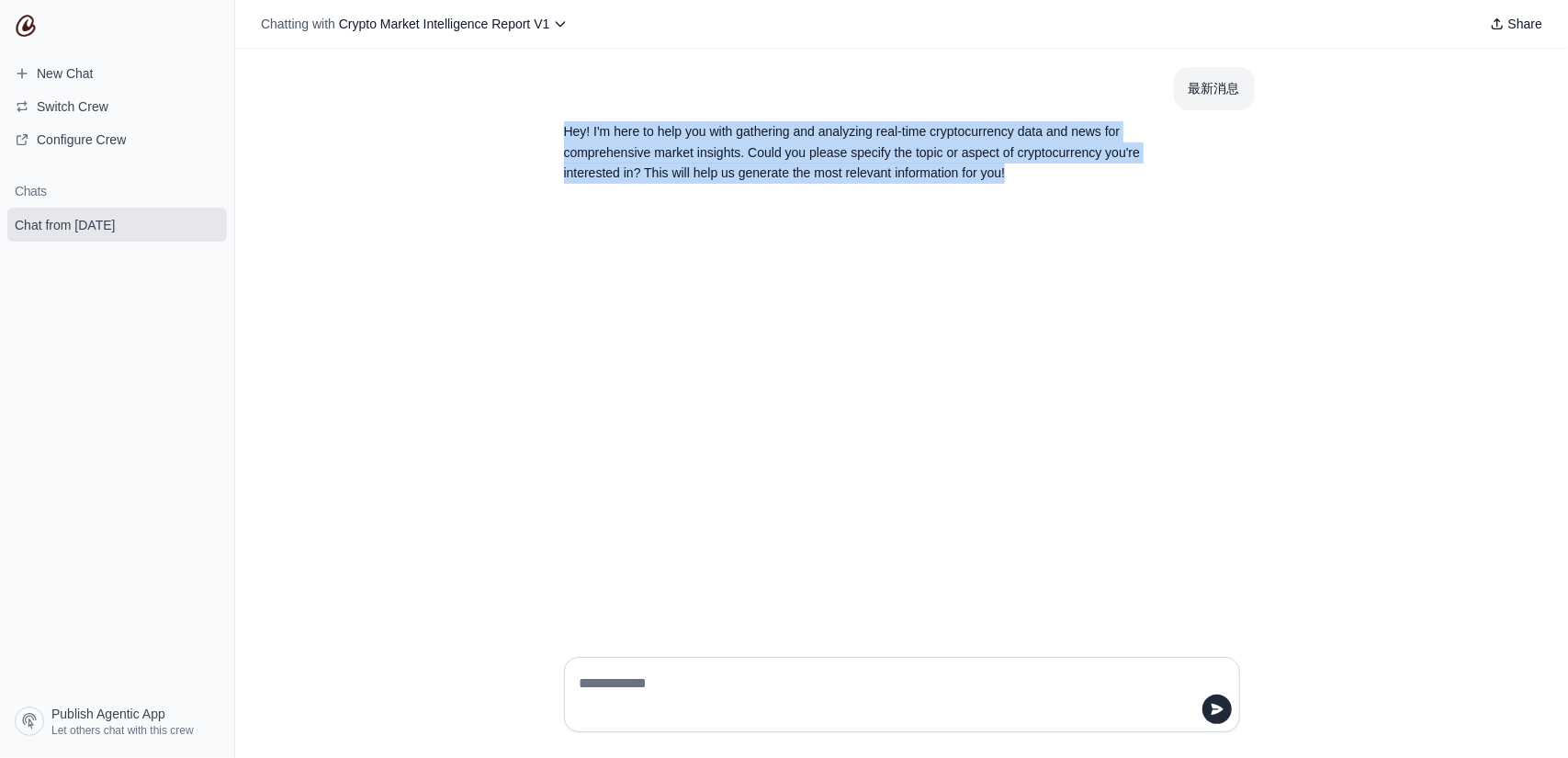
drag, startPoint x: 561, startPoint y: 128, endPoint x: 1112, endPoint y: 175, distance: 553.0
click at [1112, 175] on section "Hey! I'm here to help you with gathering and analyzing real-time cryptocurrency…" at bounding box center [859, 152] width 618 height 85
click at [550, 27] on span "Crypto Market Intelligence Report V1" at bounding box center [444, 23] width 211 height 15
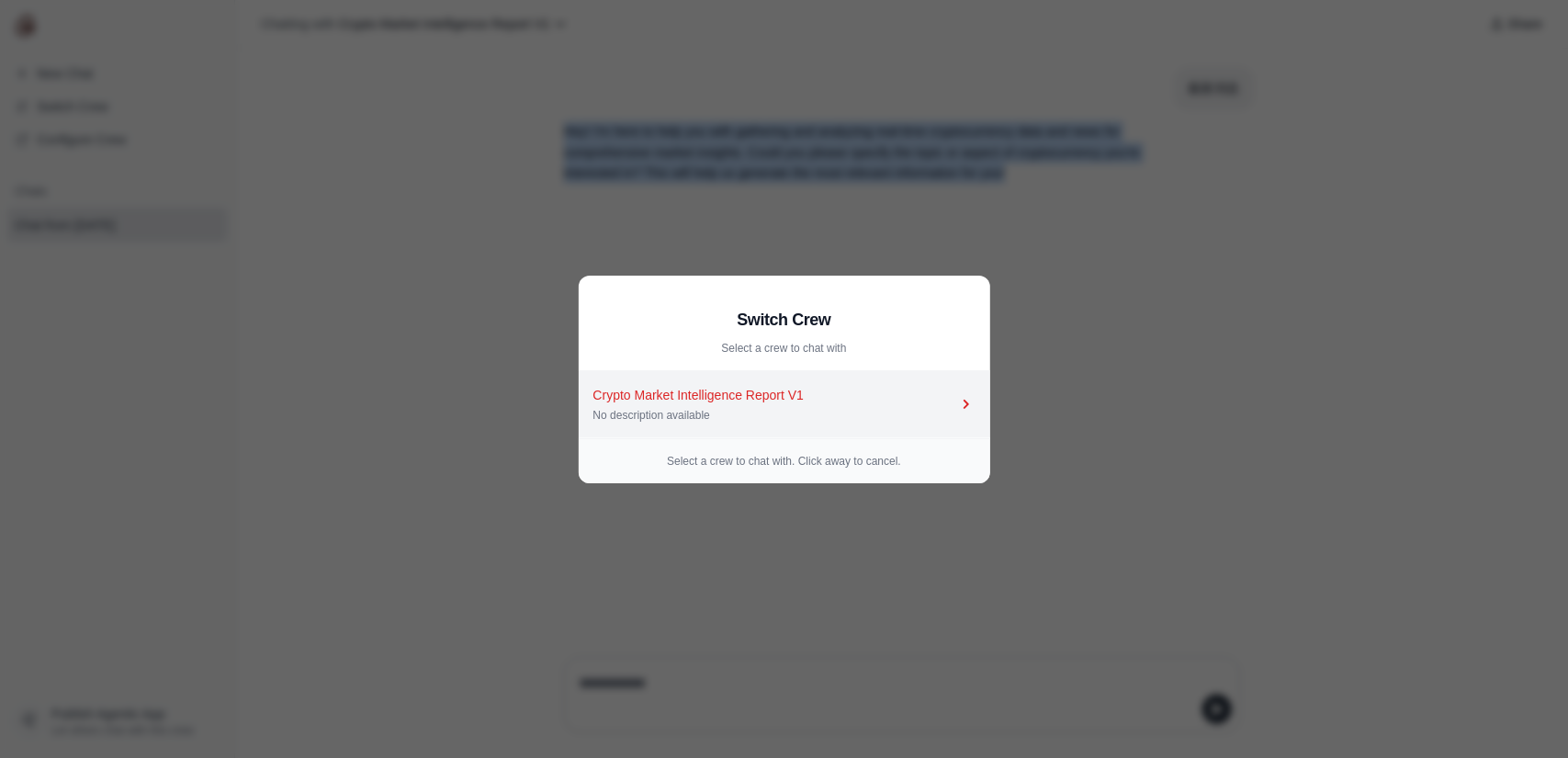
click at [899, 406] on div "Crypto Market Intelligence Report V1 No description available" at bounding box center [775, 404] width 363 height 37
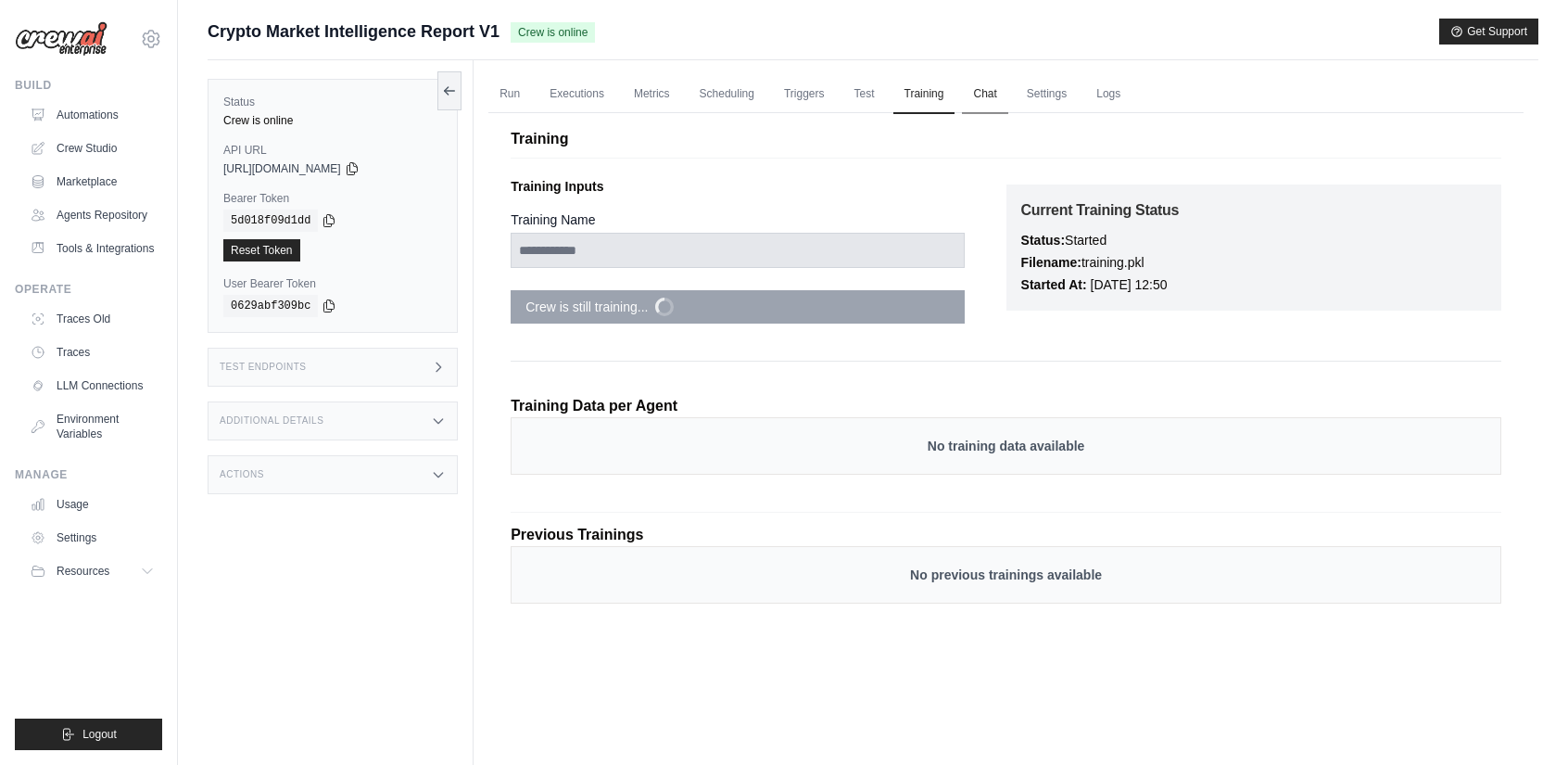
click at [1008, 95] on link "Chat" at bounding box center [985, 94] width 45 height 39
click at [1070, 96] on link "Settings" at bounding box center [1046, 94] width 62 height 39
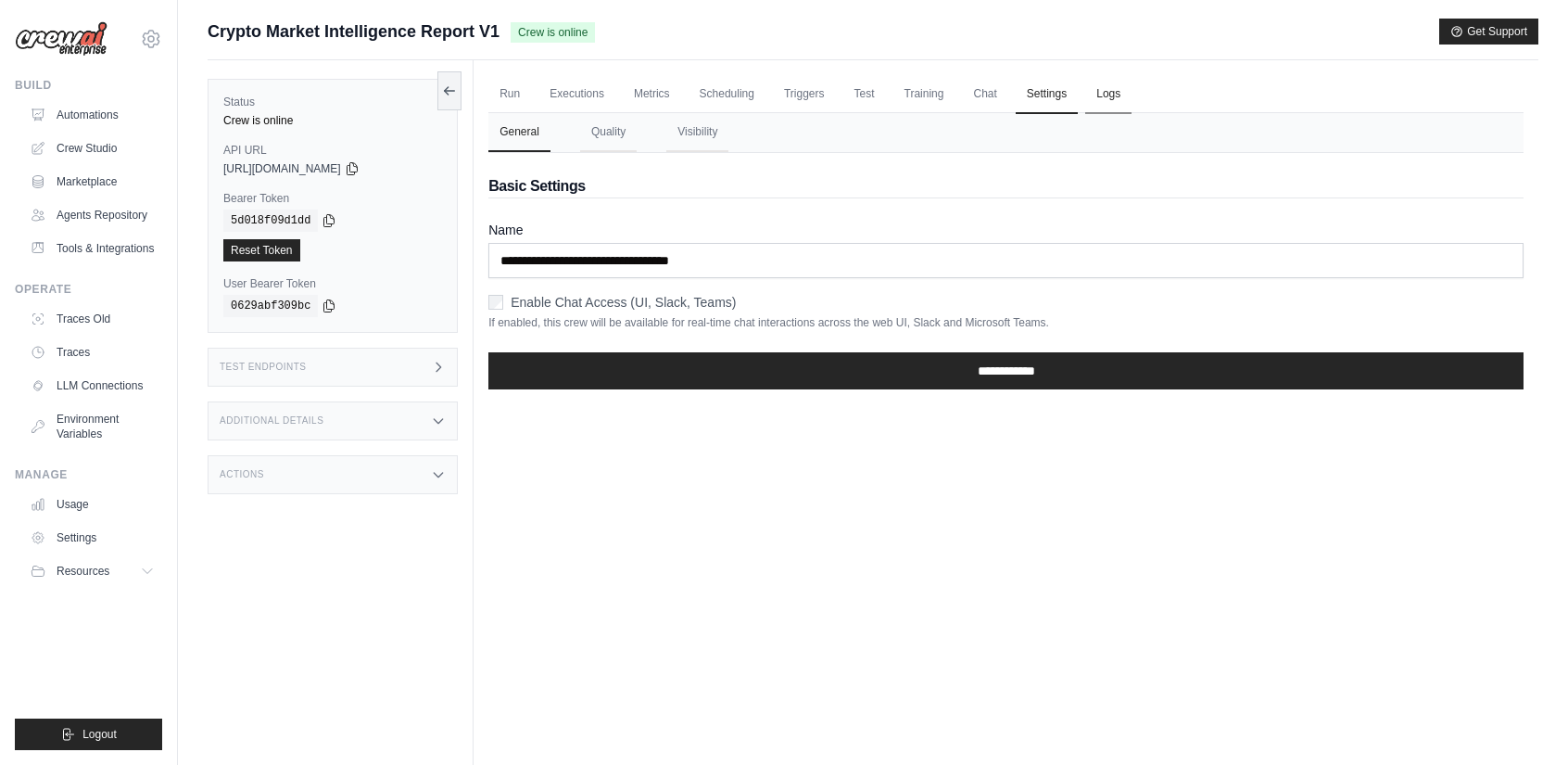
click at [1119, 103] on link "Logs" at bounding box center [1108, 94] width 46 height 39
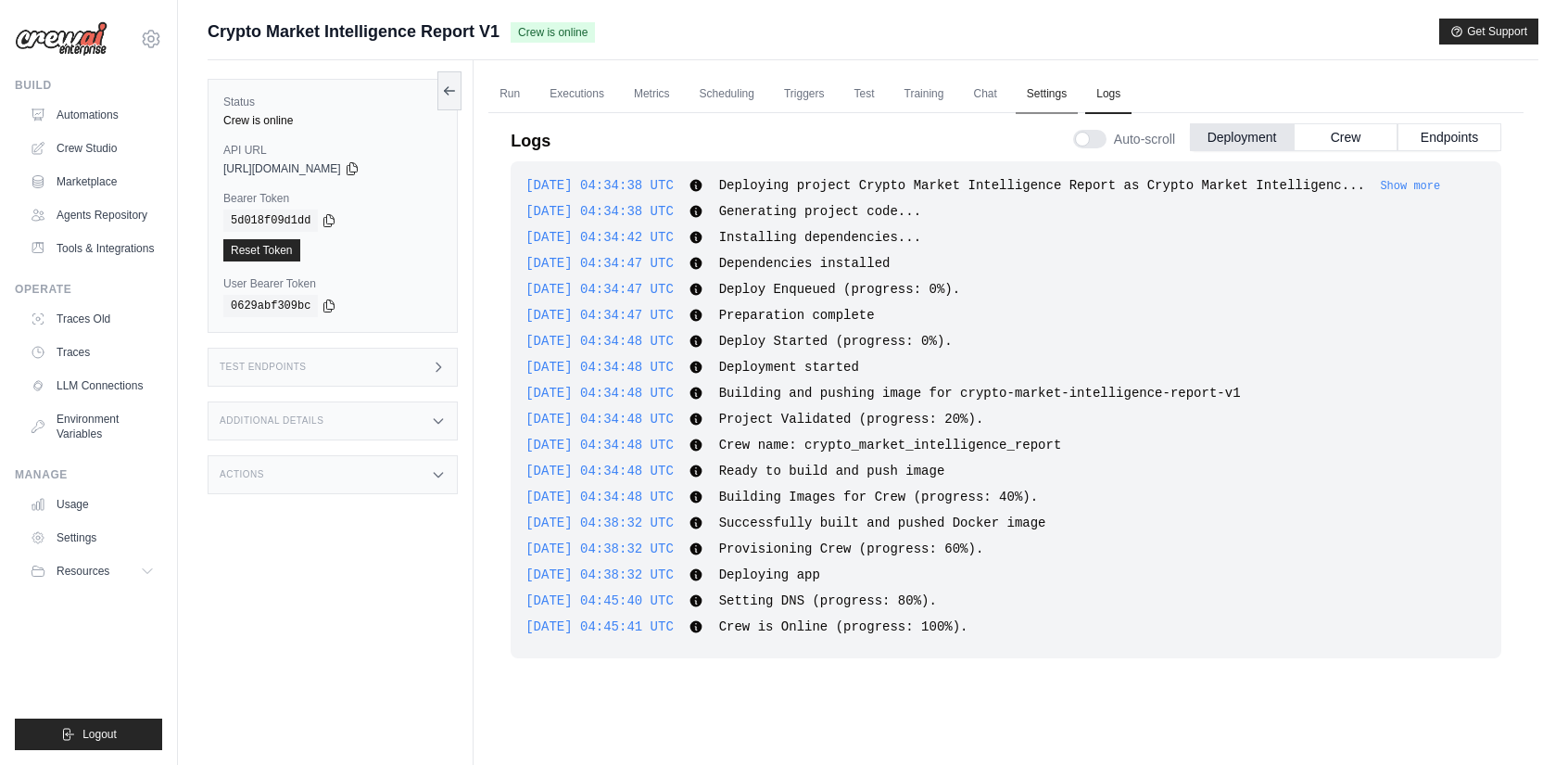
click at [1050, 101] on link "Settings" at bounding box center [1046, 94] width 62 height 39
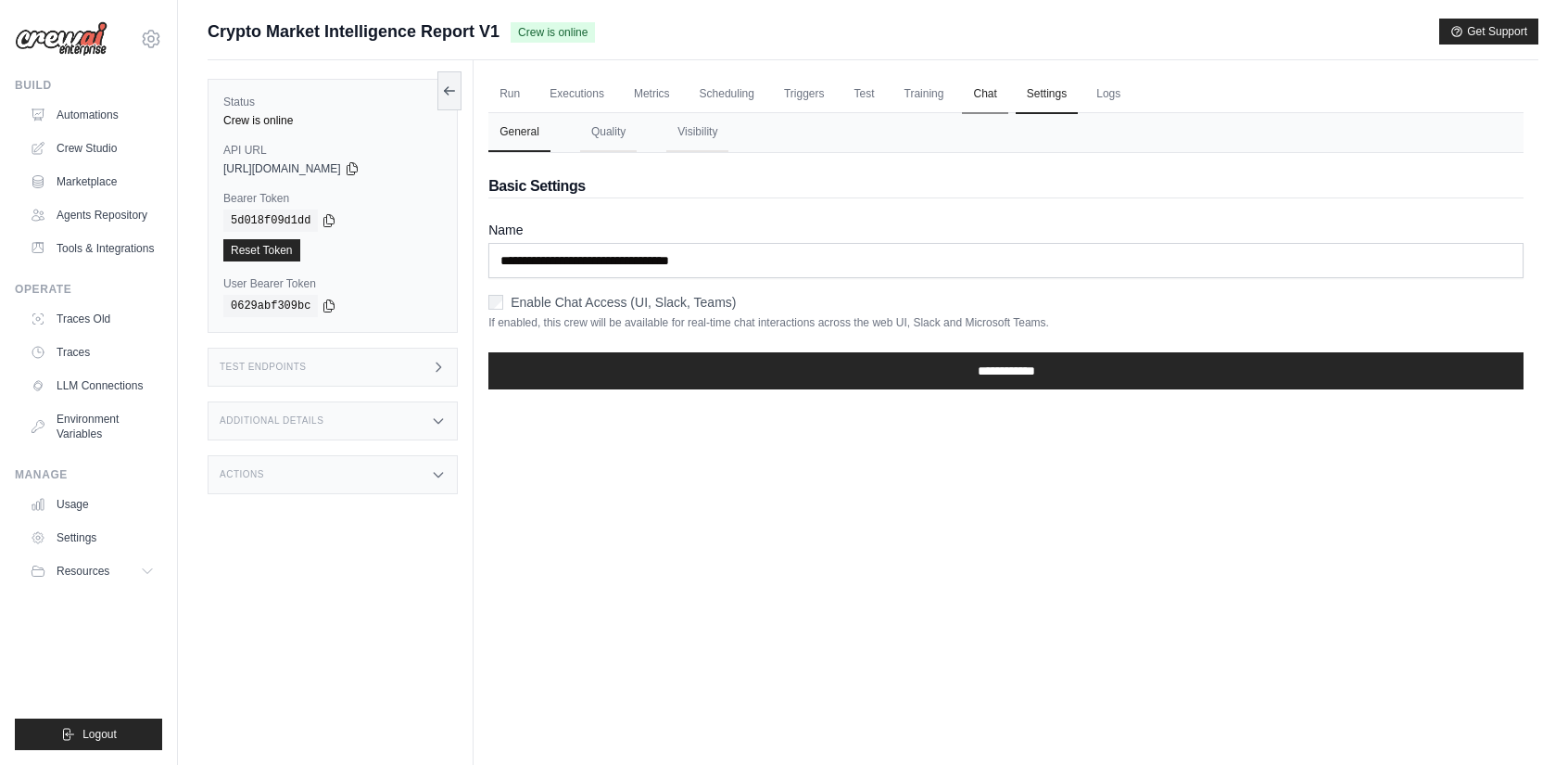
click at [990, 99] on link "Chat" at bounding box center [985, 94] width 45 height 39
click at [935, 97] on link "Training" at bounding box center [924, 94] width 62 height 39
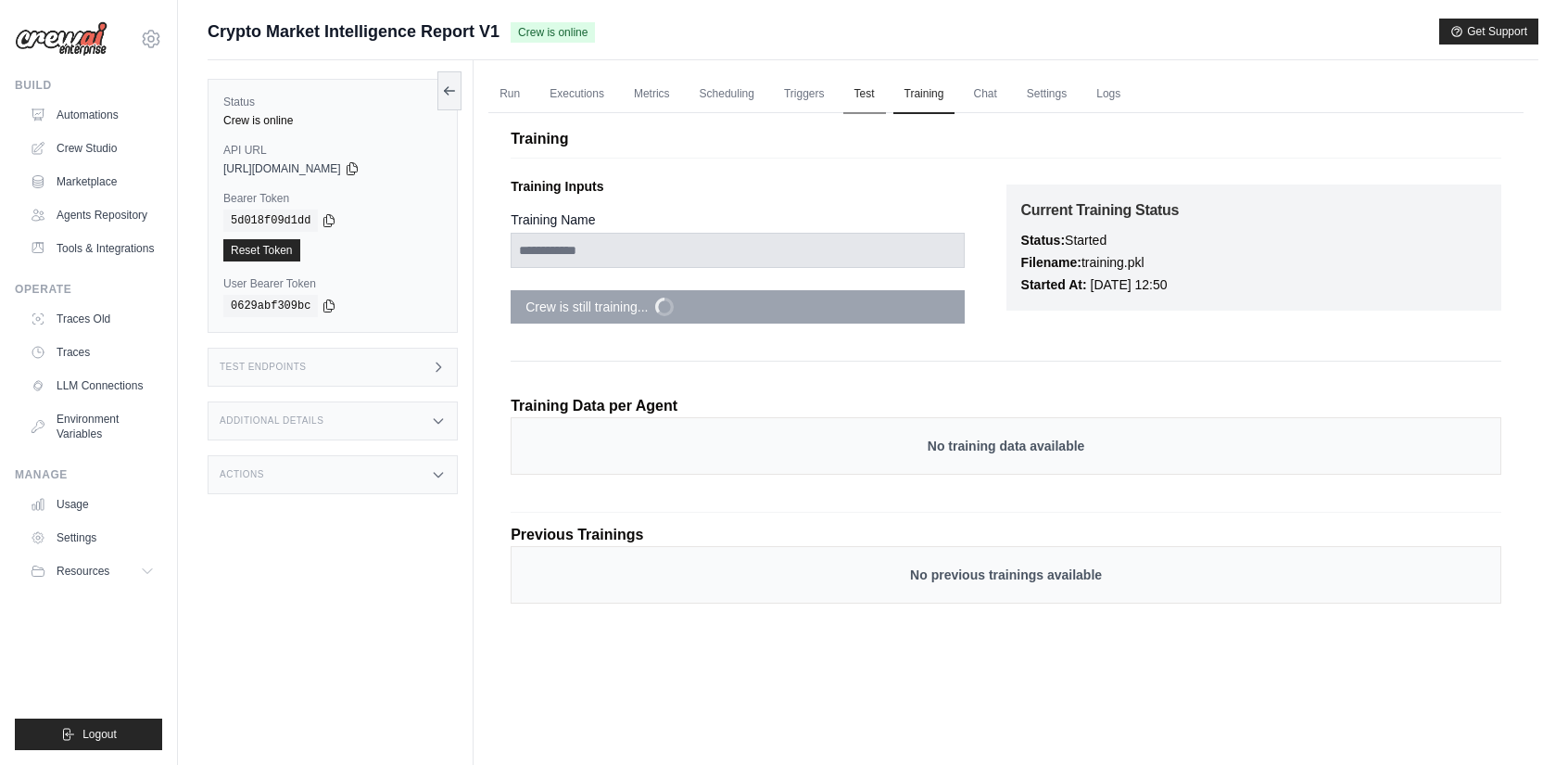
click at [876, 100] on link "Test" at bounding box center [864, 94] width 42 height 39
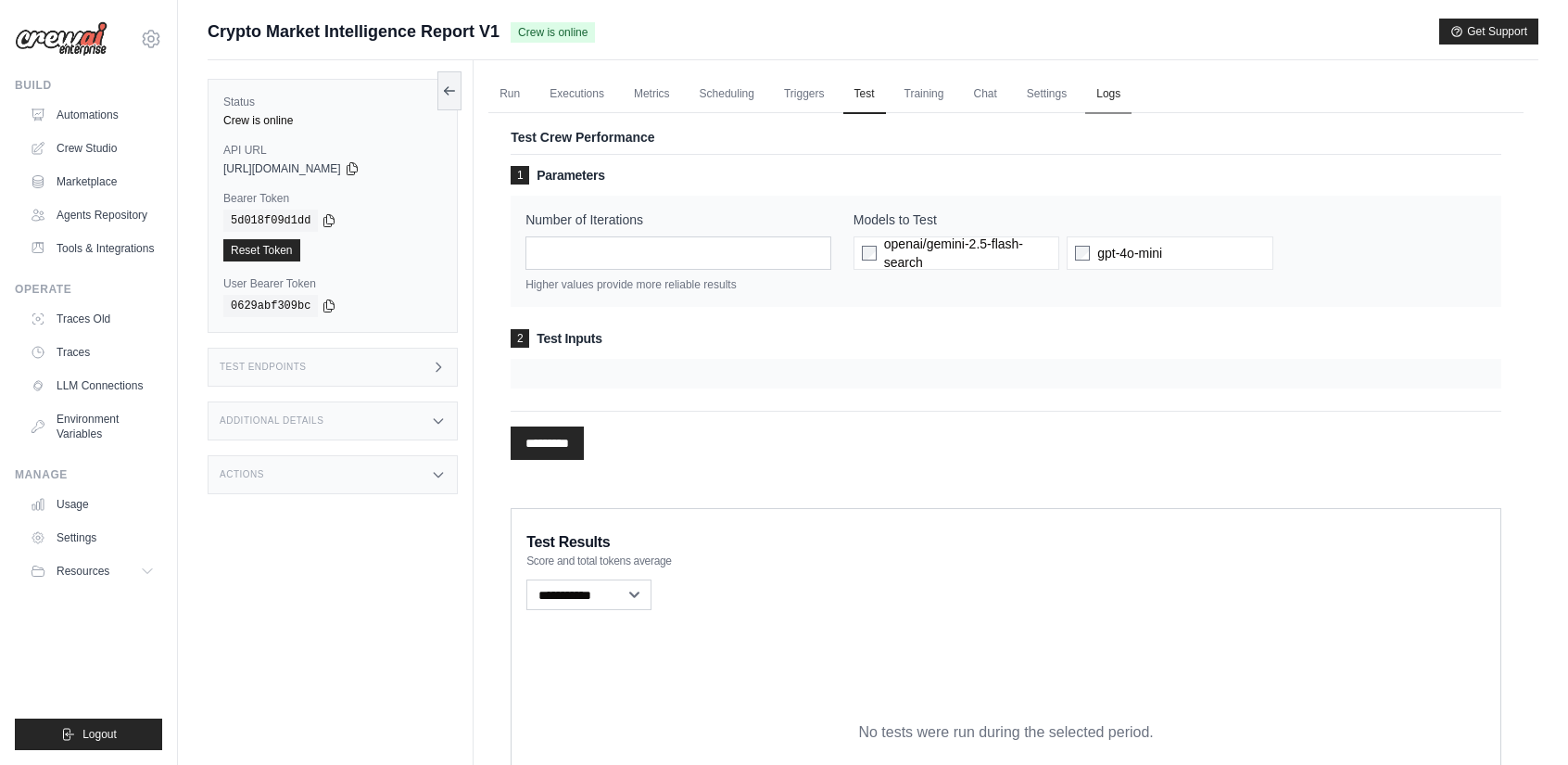
click at [1132, 98] on link "Logs" at bounding box center [1108, 94] width 46 height 39
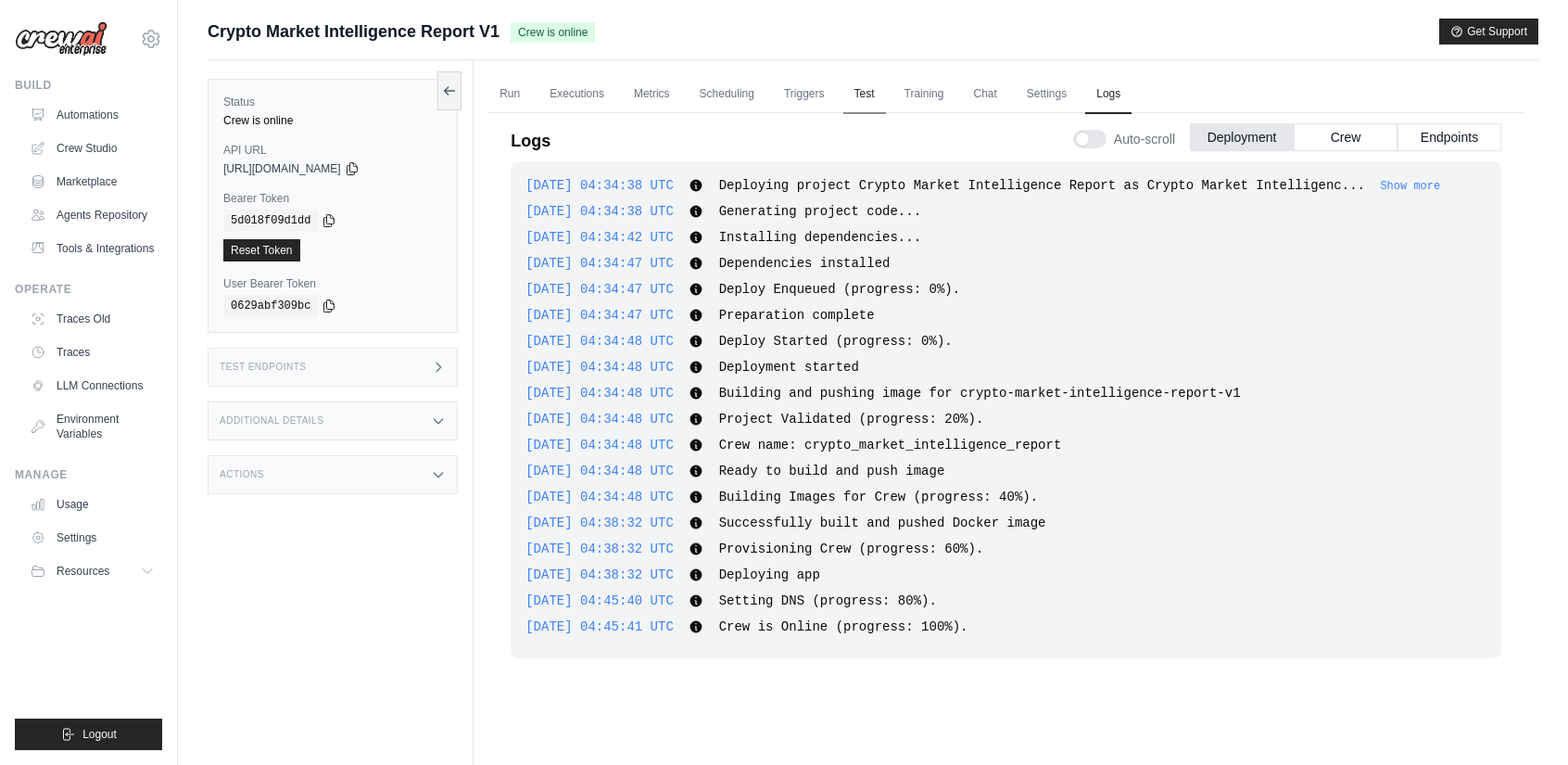
click at [882, 95] on link "Test" at bounding box center [864, 94] width 42 height 39
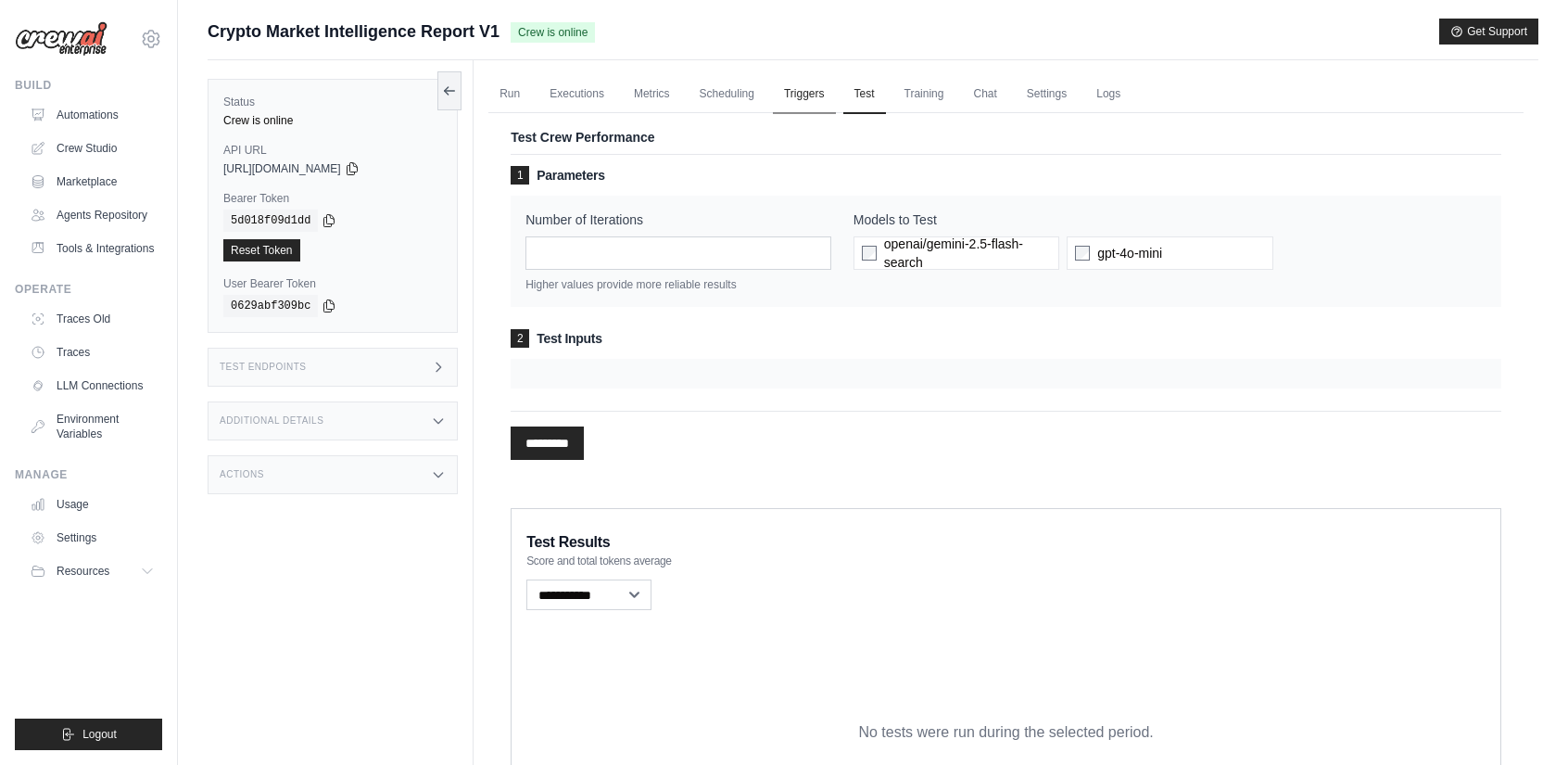
click at [810, 97] on link "Triggers" at bounding box center [804, 94] width 63 height 39
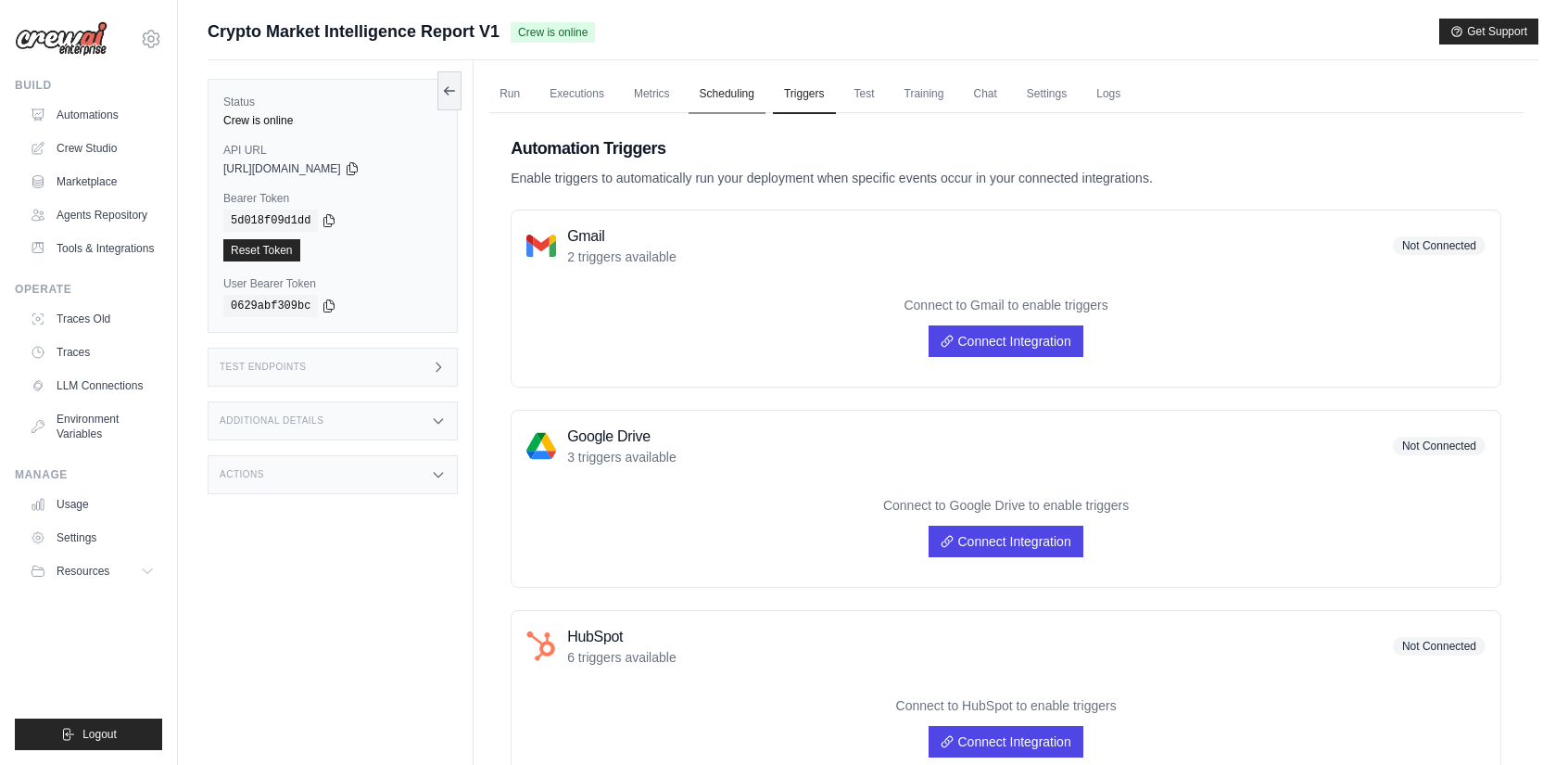
click at [745, 98] on link "Scheduling" at bounding box center [727, 94] width 77 height 39
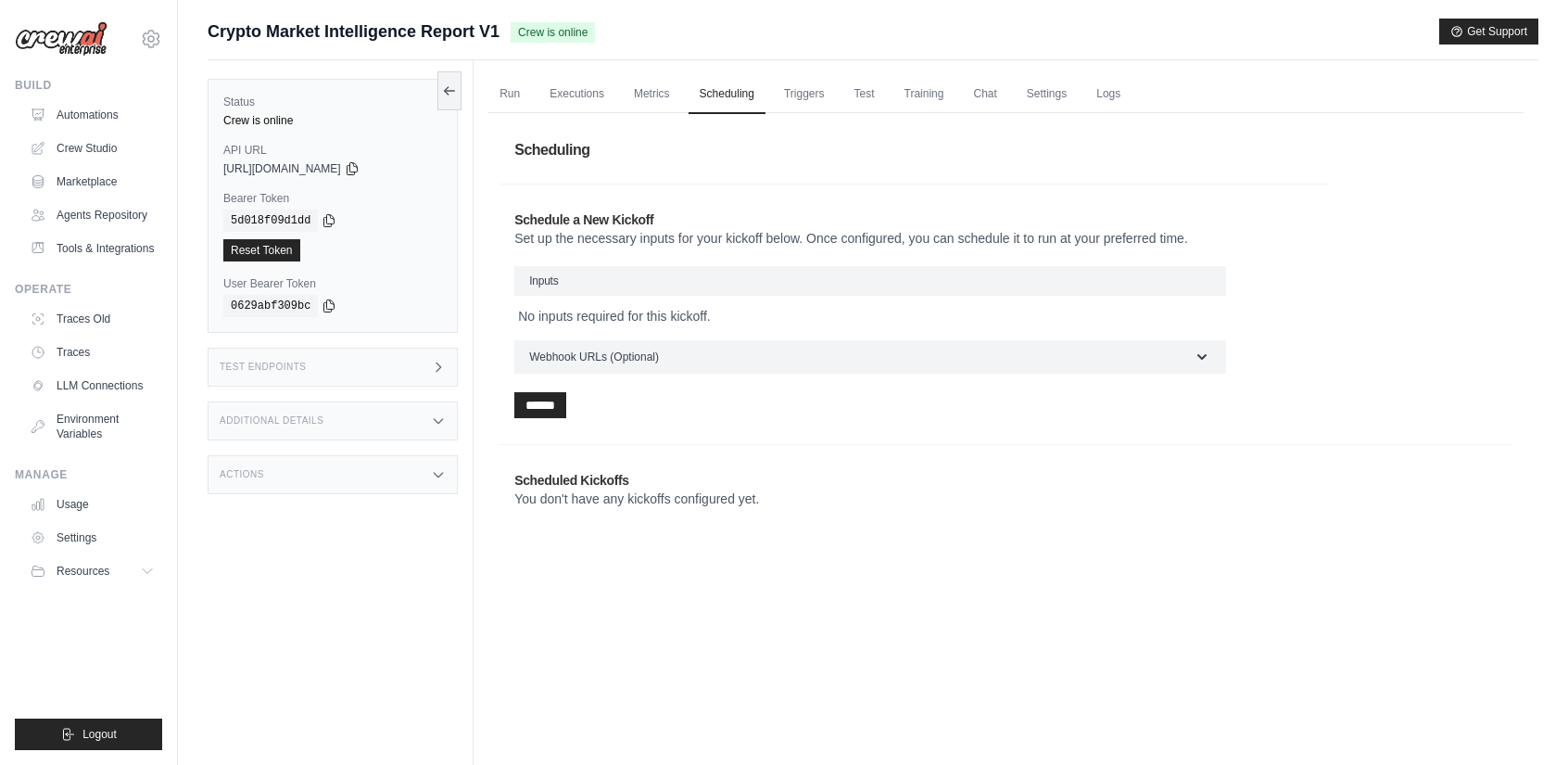
click at [668, 282] on h3 "Inputs" at bounding box center [870, 281] width 712 height 29
click at [1198, 279] on h3 "Inputs" at bounding box center [870, 281] width 712 height 29
click at [976, 373] on form "Inputs No inputs required for this kickoff. Webhook URLs (Optional) Step Webhoo…" at bounding box center [870, 342] width 712 height 152
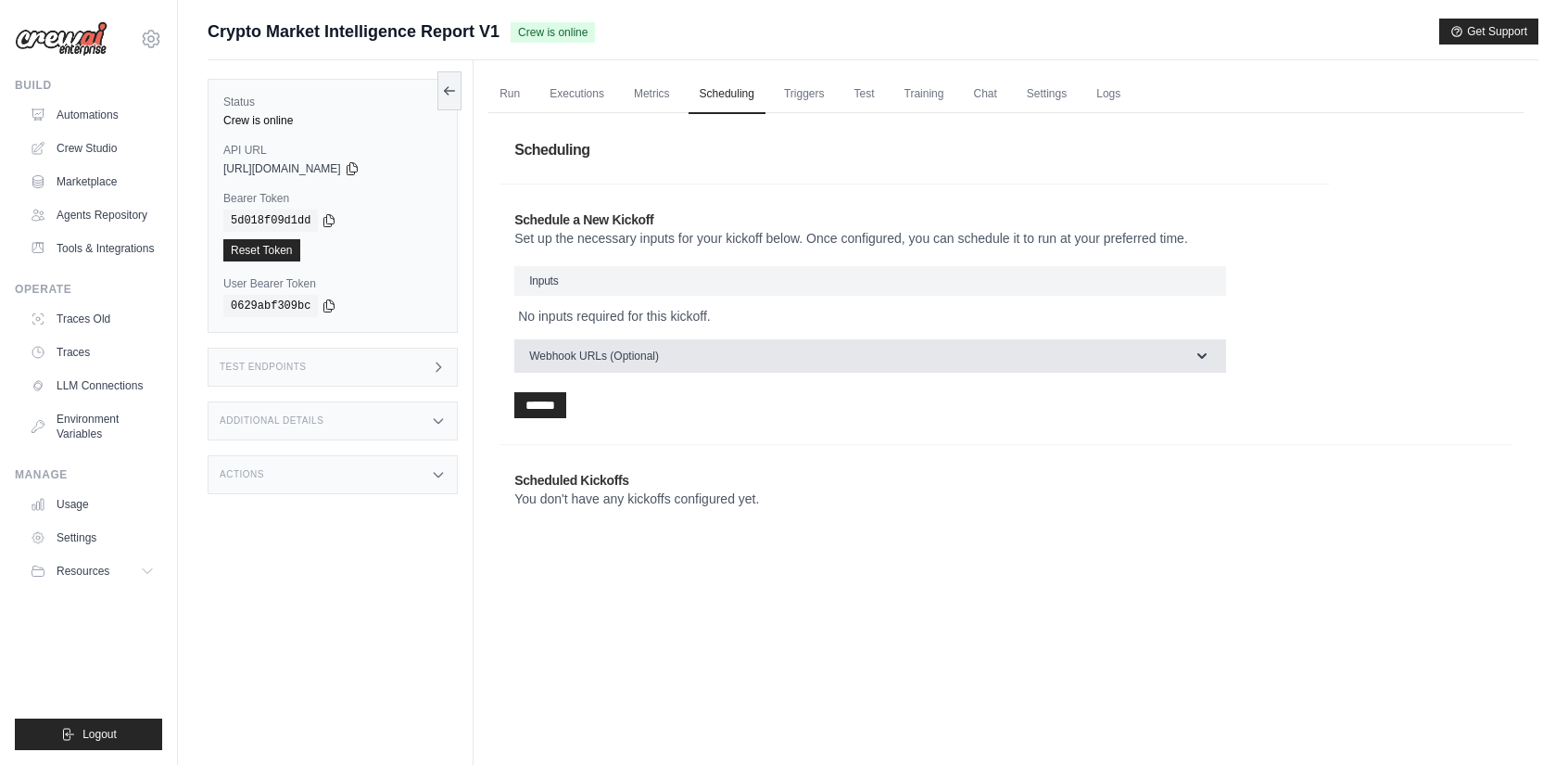
click at [982, 360] on button "Webhook URLs (Optional)" at bounding box center [870, 356] width 712 height 33
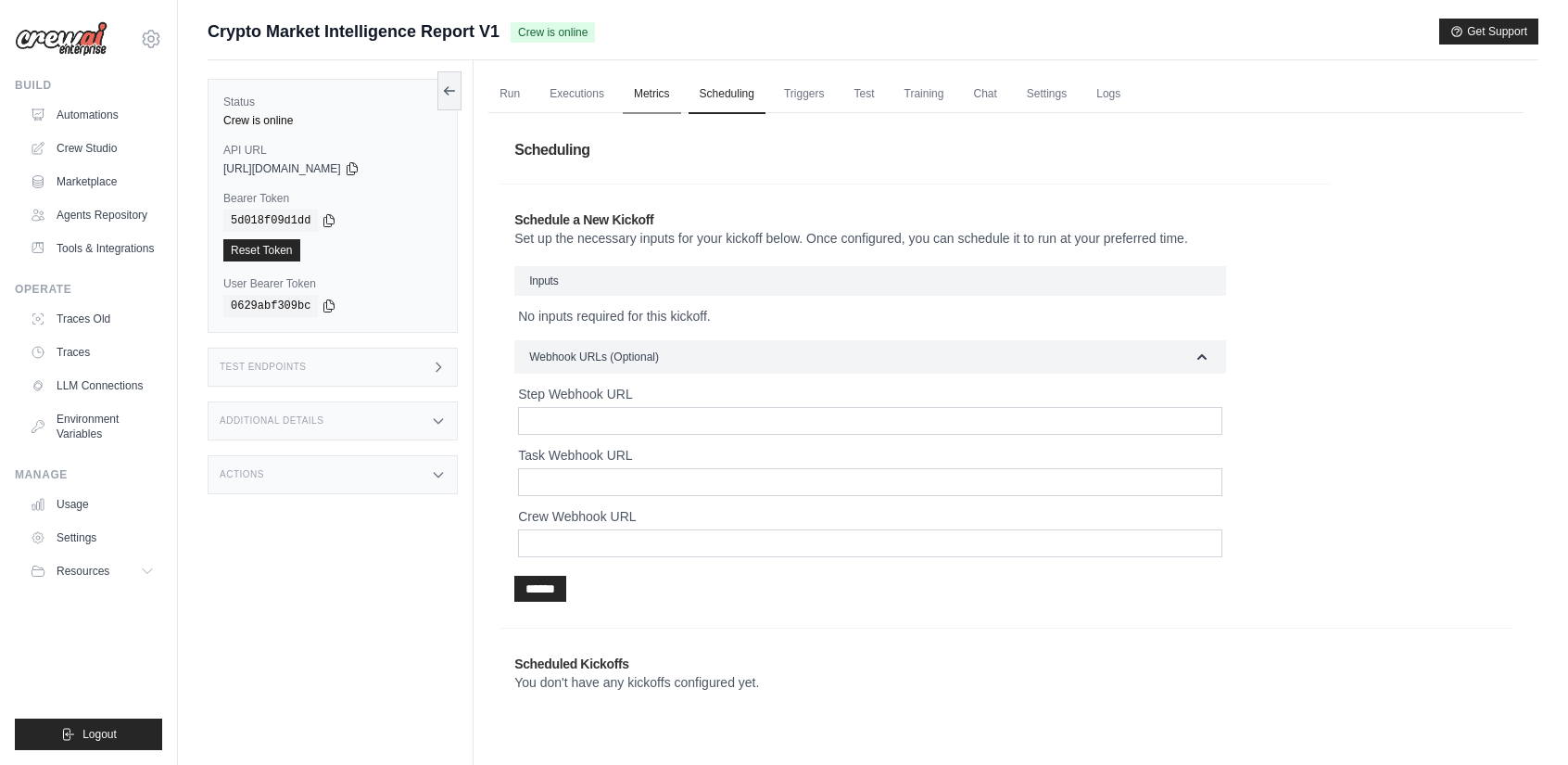
click at [656, 105] on link "Metrics" at bounding box center [652, 94] width 58 height 39
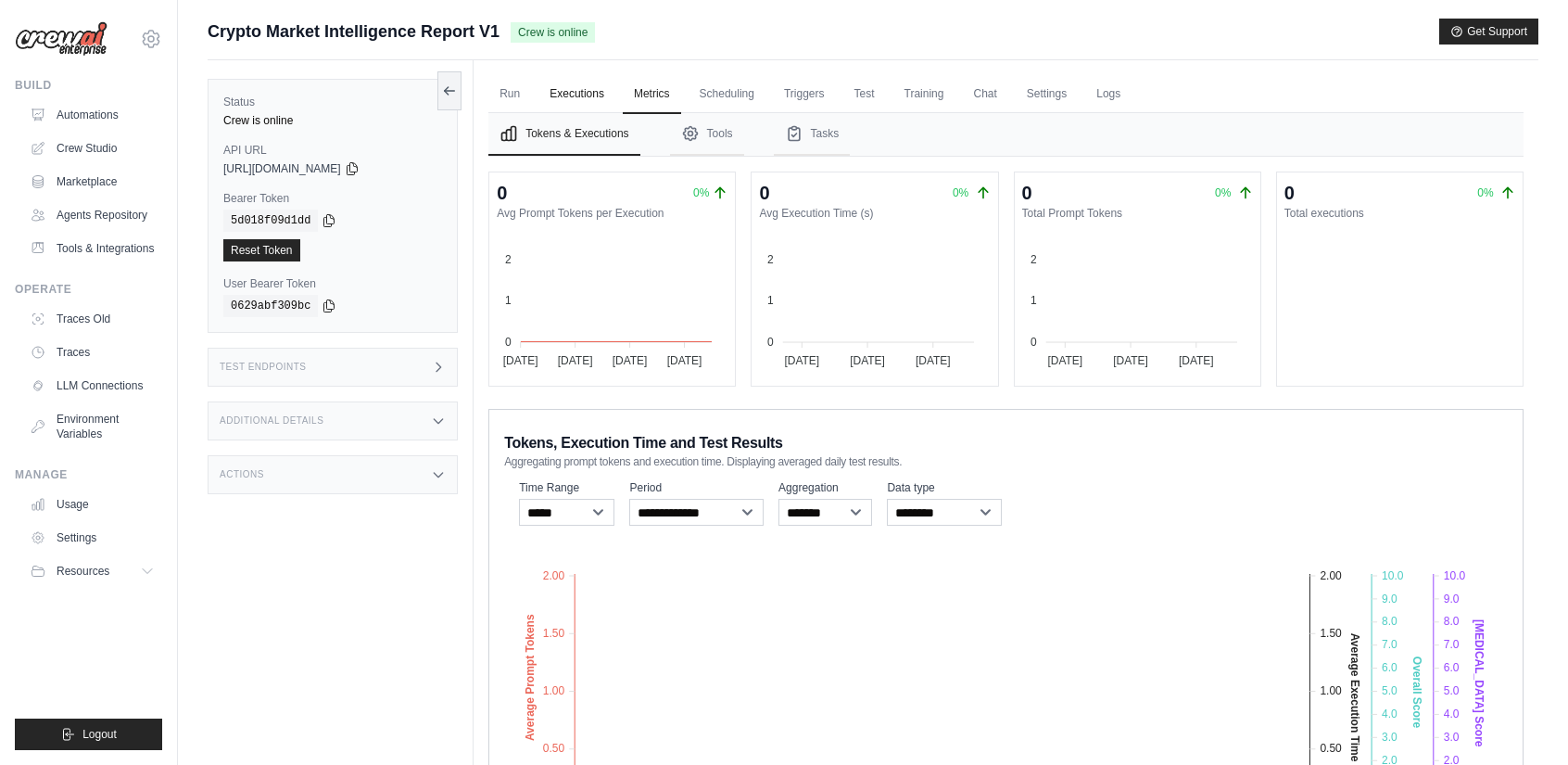
click at [589, 91] on link "Executions" at bounding box center [577, 94] width 77 height 39
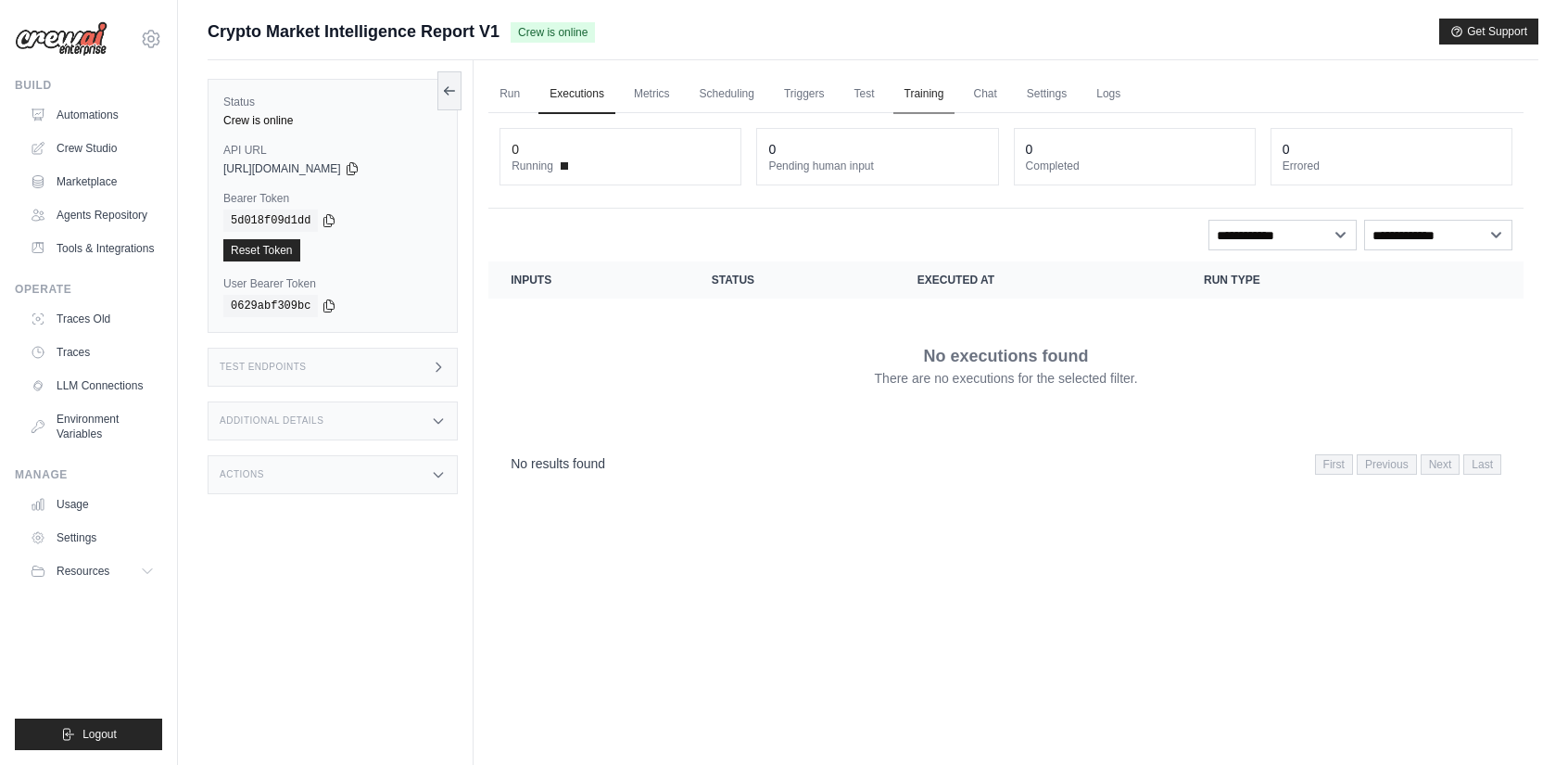
click at [946, 95] on link "Training" at bounding box center [924, 94] width 62 height 39
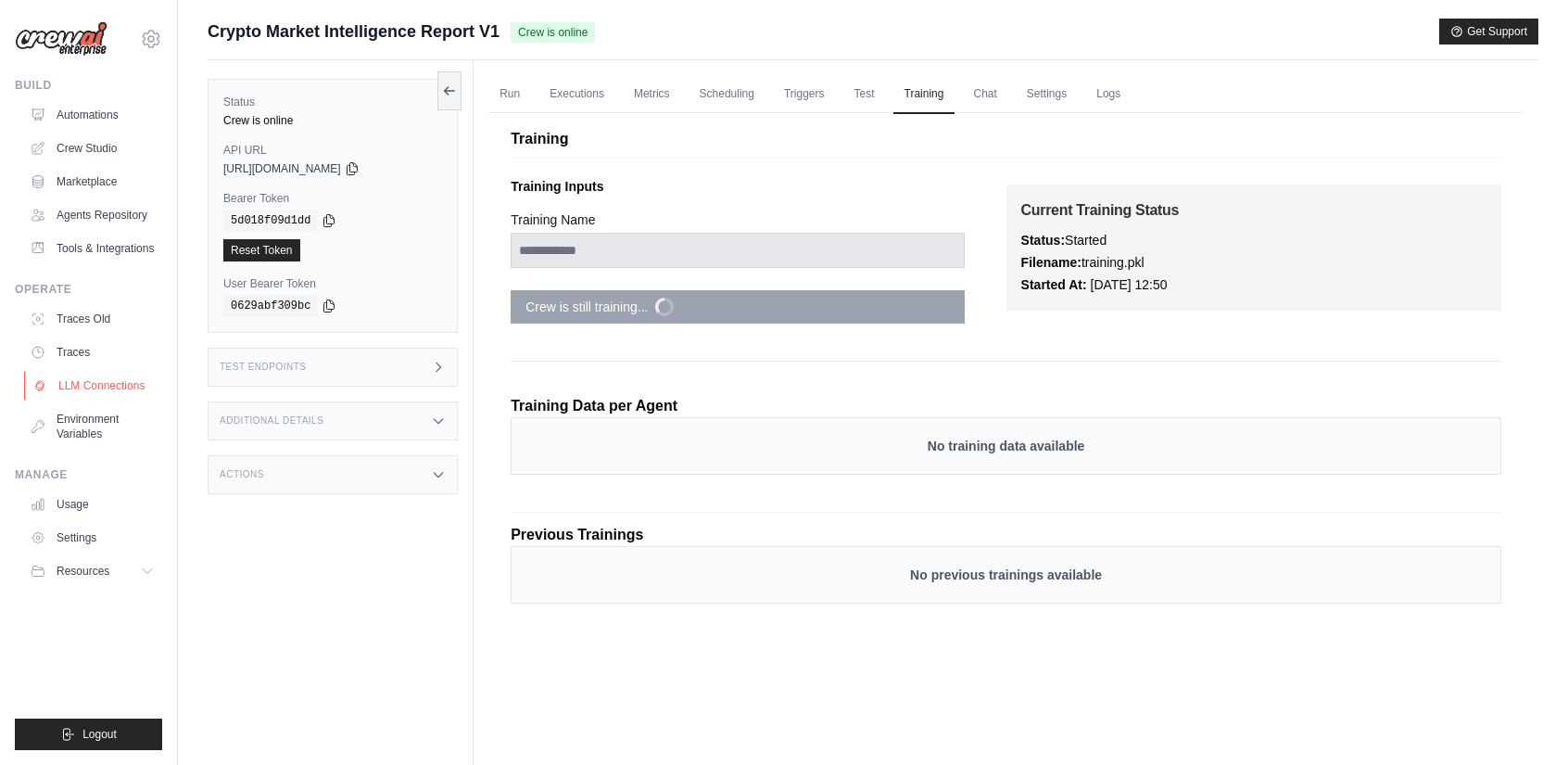
click at [102, 400] on link "LLM Connections" at bounding box center [94, 385] width 140 height 29
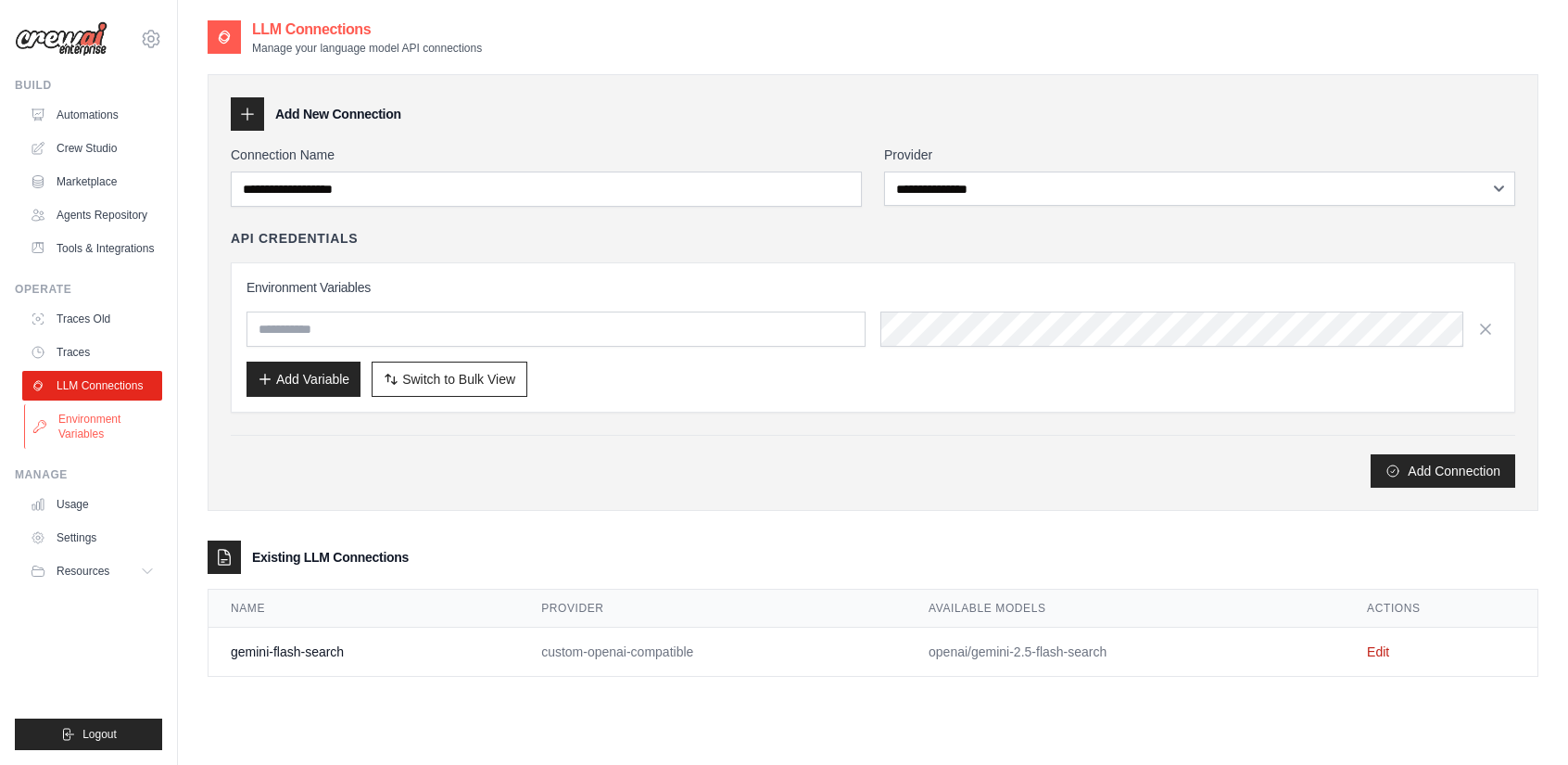
click at [93, 439] on link "Environment Variables" at bounding box center [94, 426] width 140 height 44
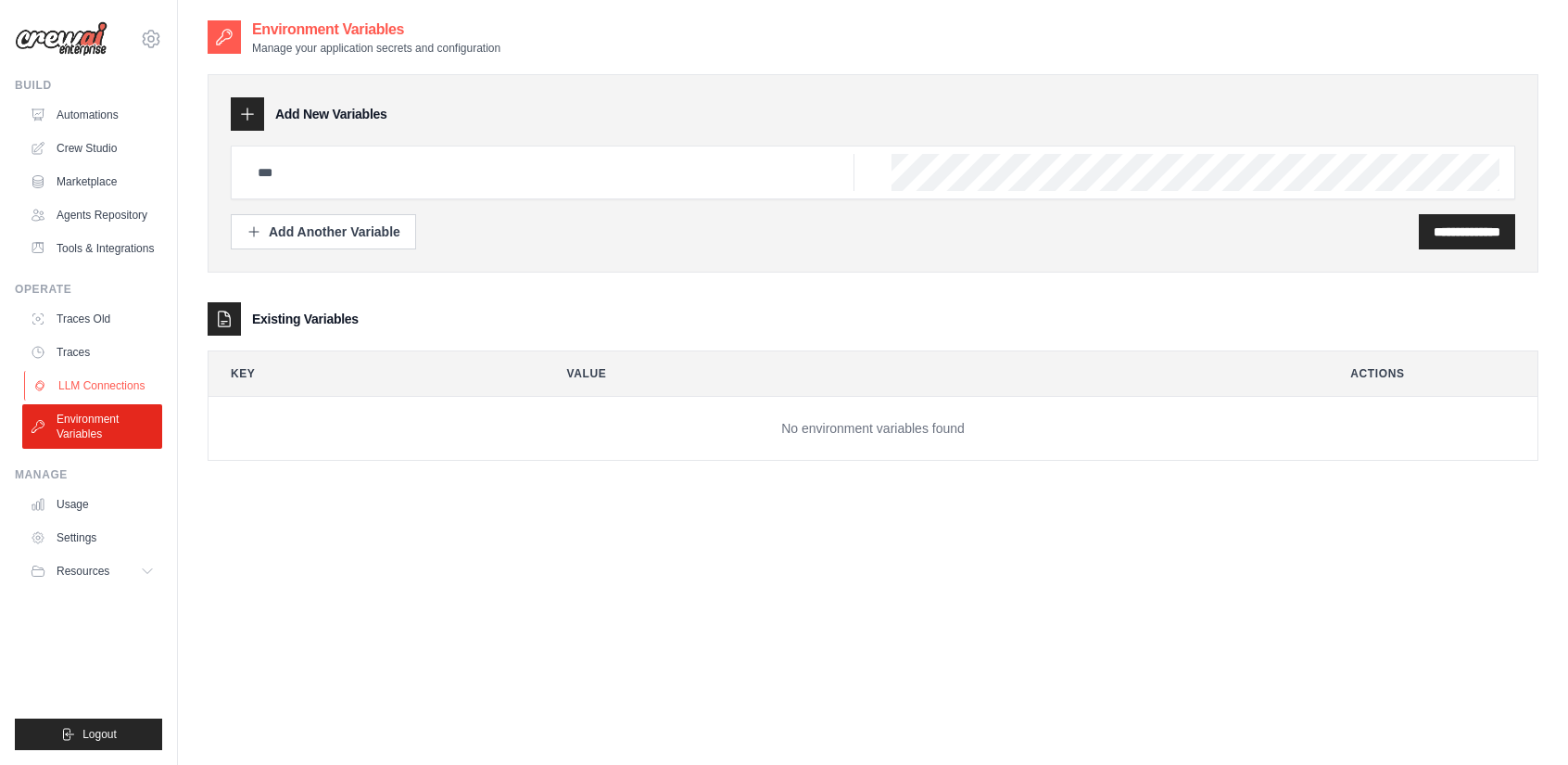
click at [109, 400] on link "LLM Connections" at bounding box center [94, 385] width 140 height 29
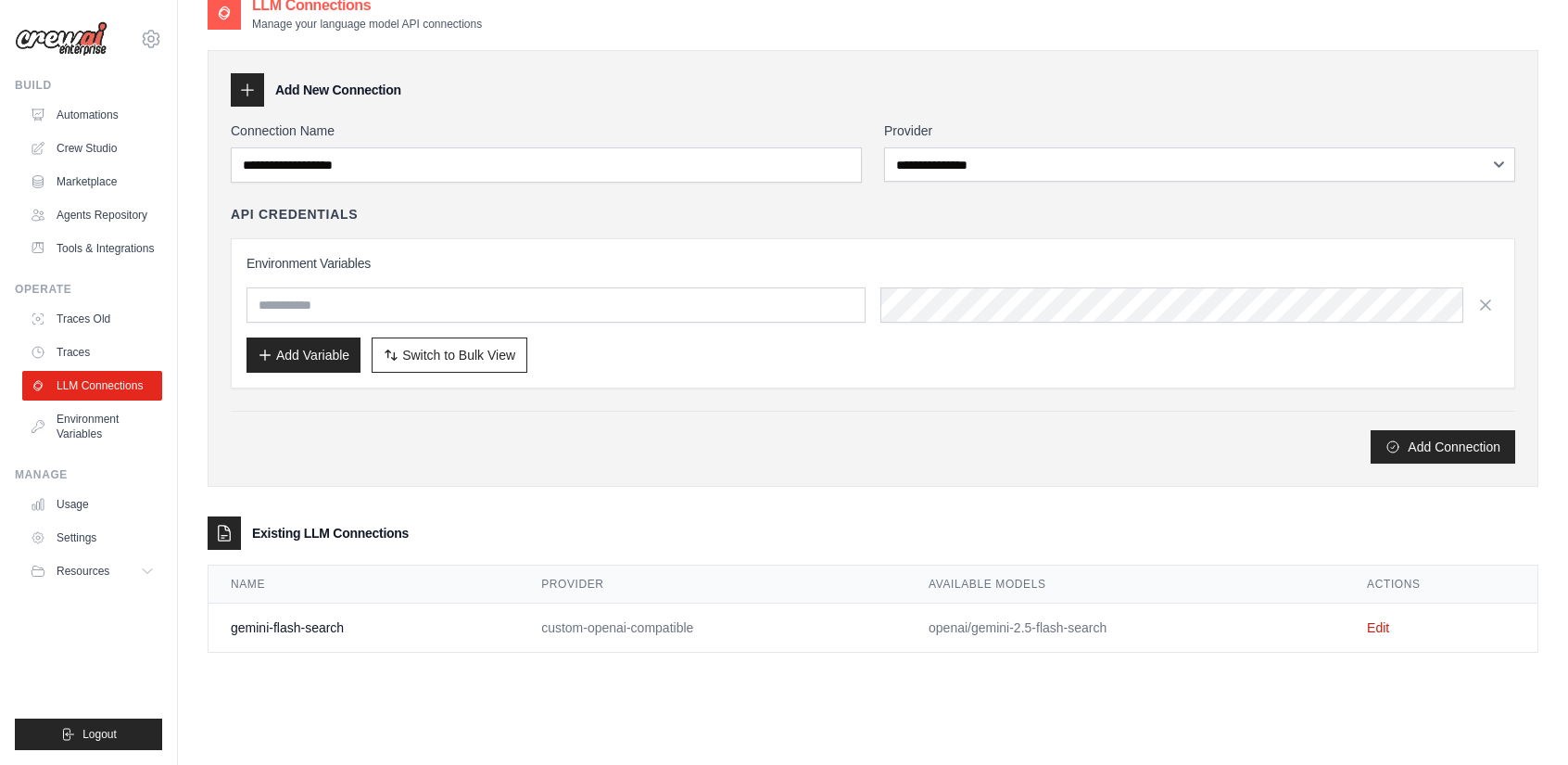
scroll to position [37, 0]
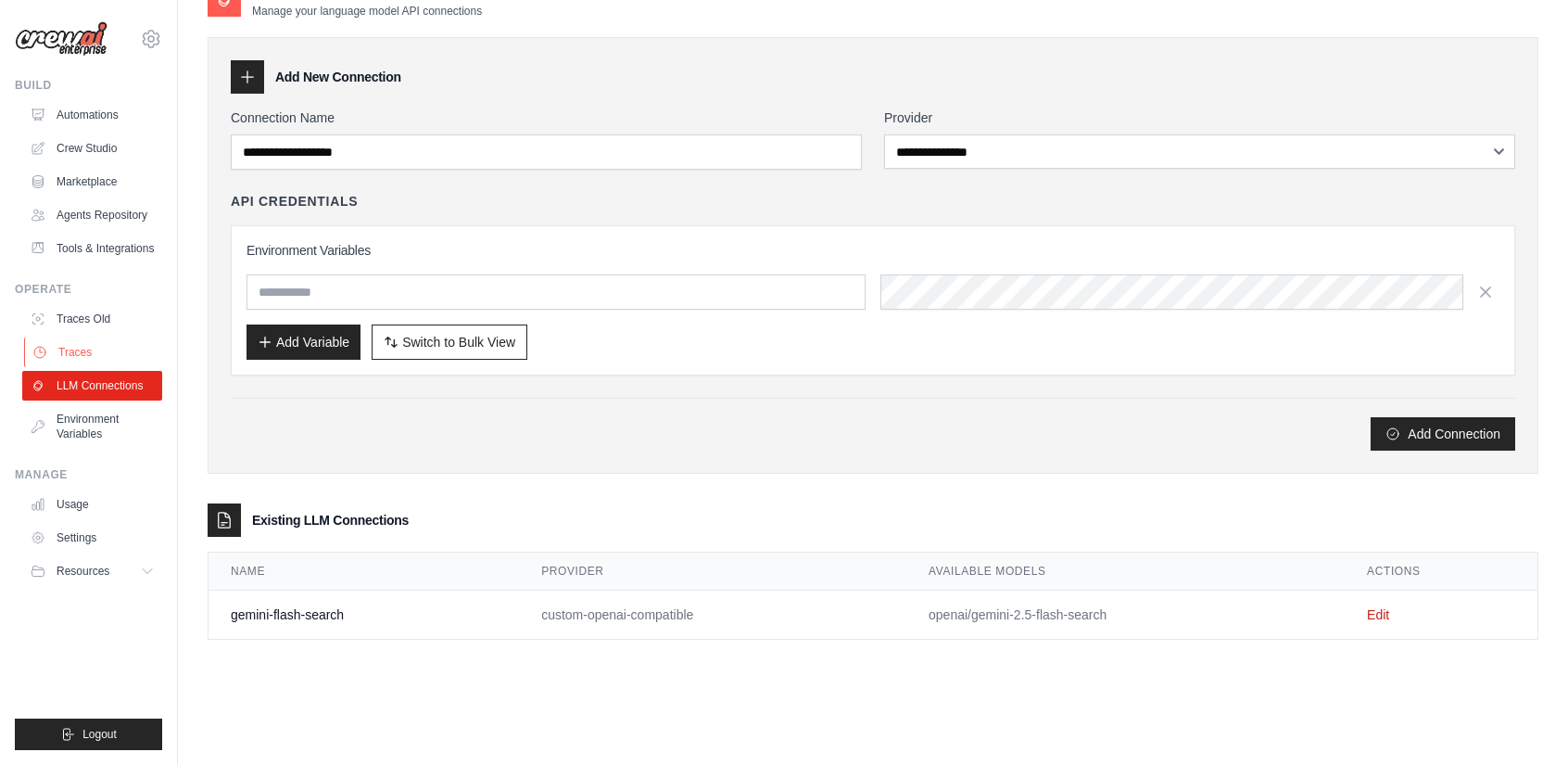
click at [105, 367] on link "Traces" at bounding box center [94, 352] width 140 height 29
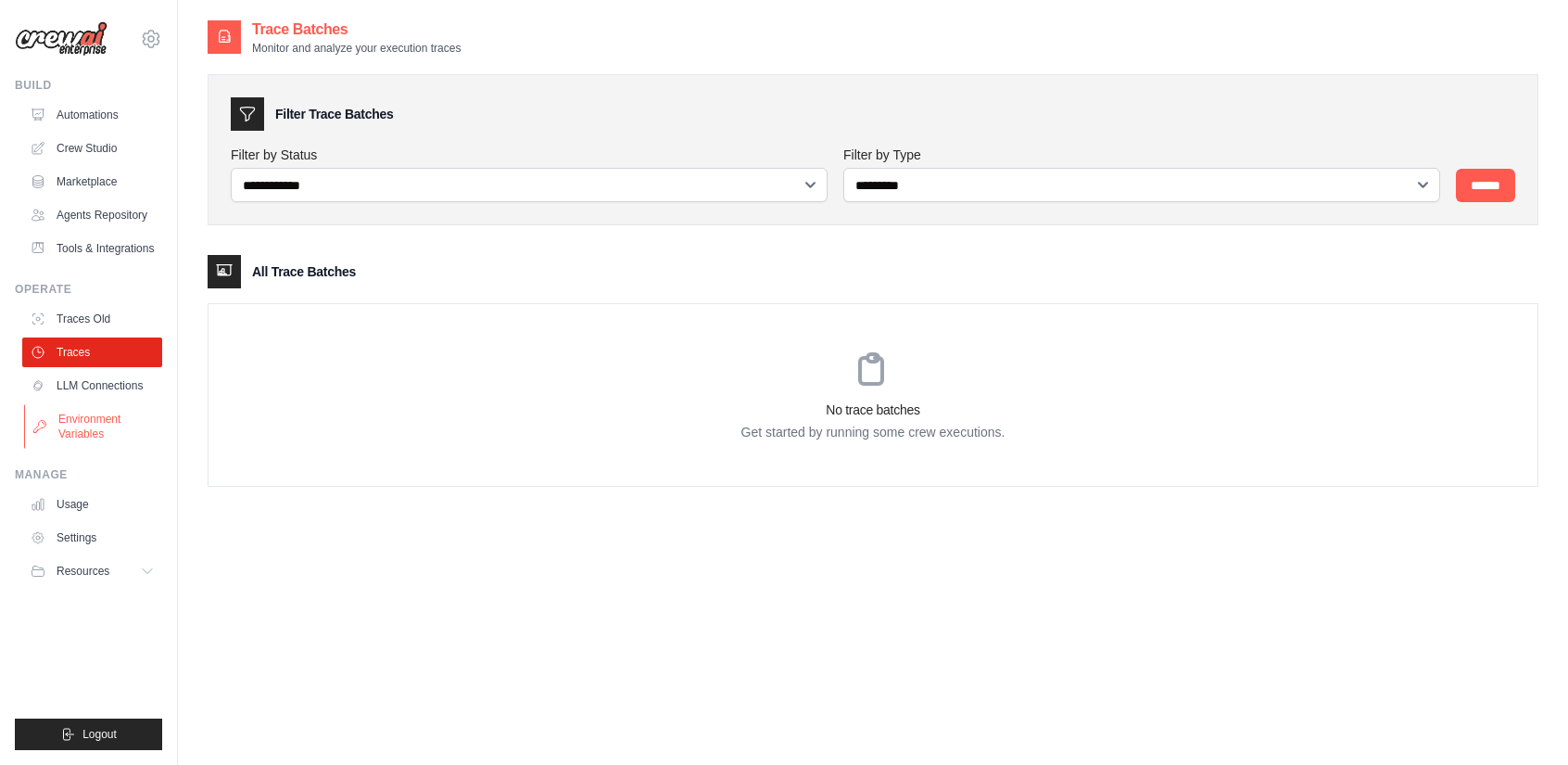
click at [99, 448] on link "Environment Variables" at bounding box center [94, 426] width 140 height 44
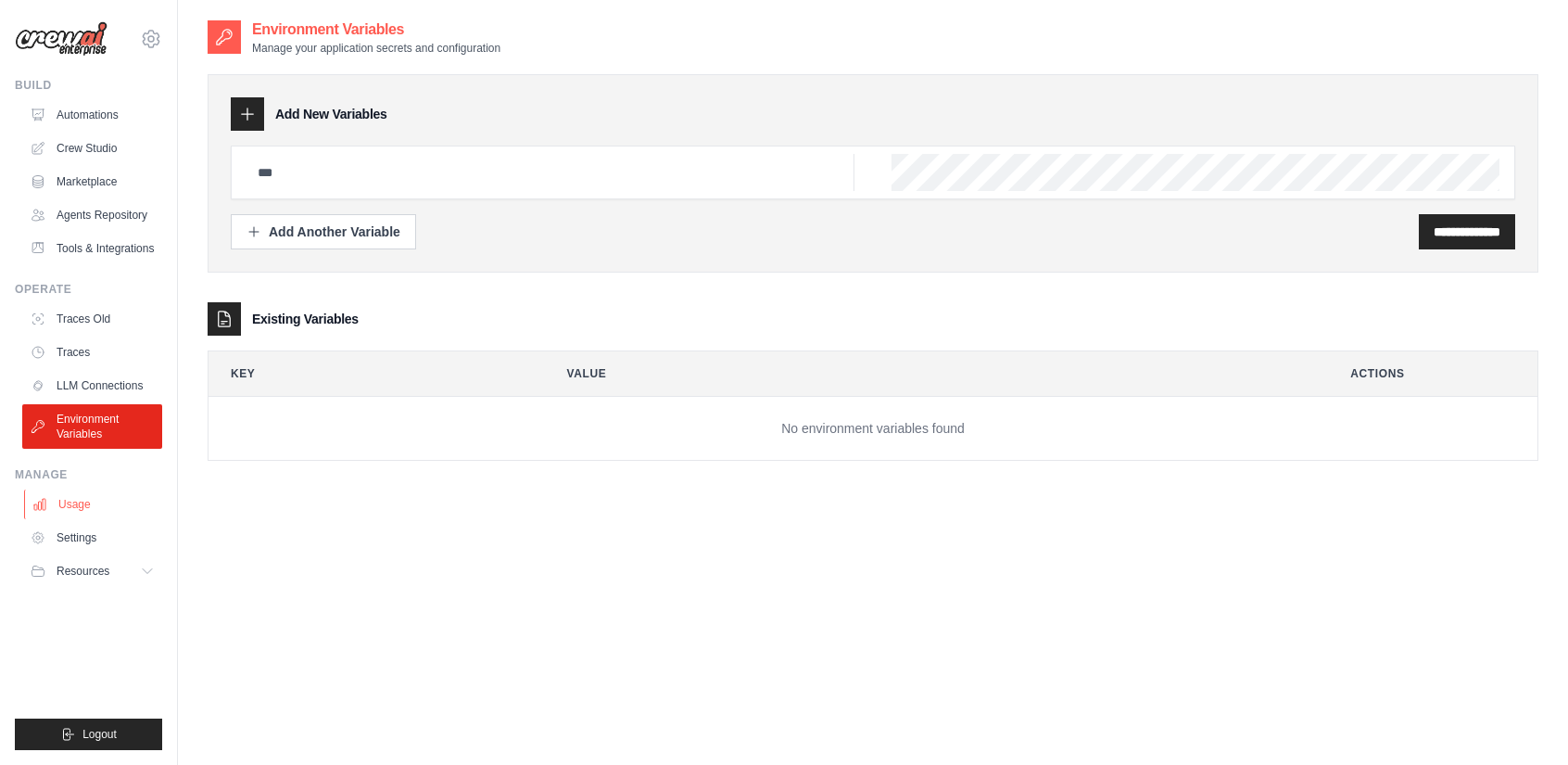
click at [105, 519] on link "Usage" at bounding box center [94, 504] width 140 height 29
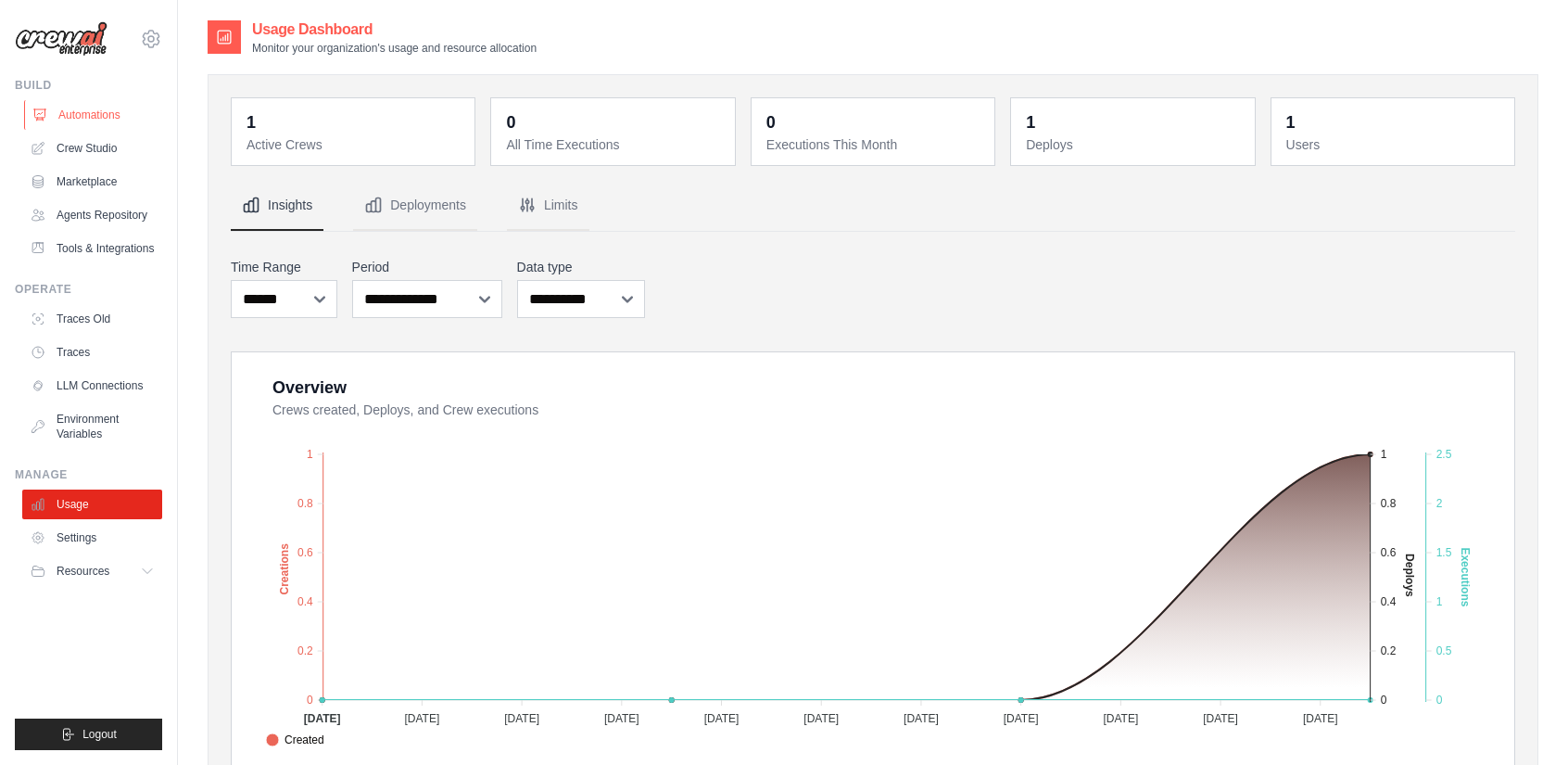
click at [92, 118] on link "Automations" at bounding box center [94, 115] width 140 height 29
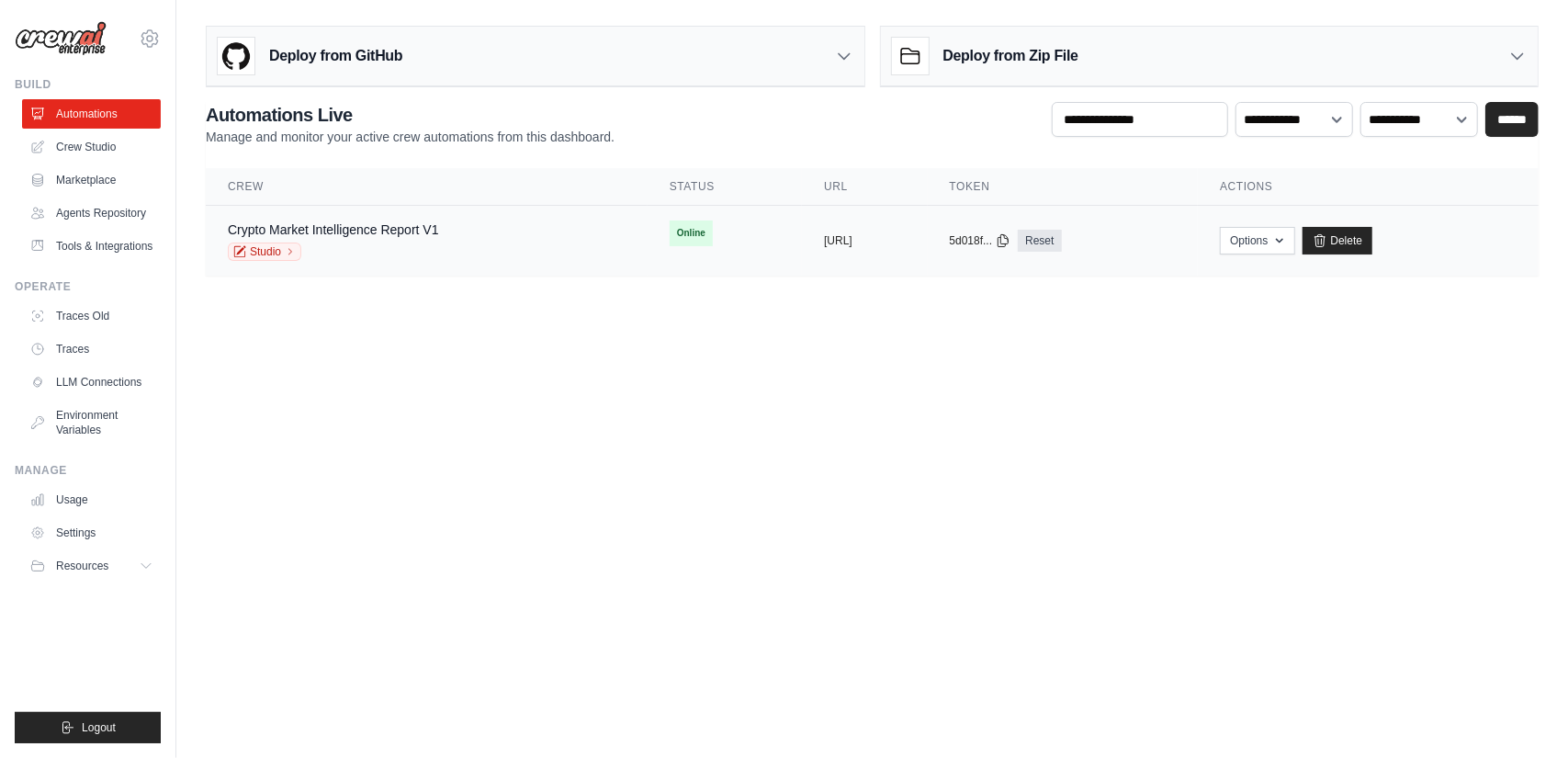
click at [517, 239] on div "Crypto Market Intelligence Report V1 Studio" at bounding box center [427, 240] width 398 height 40
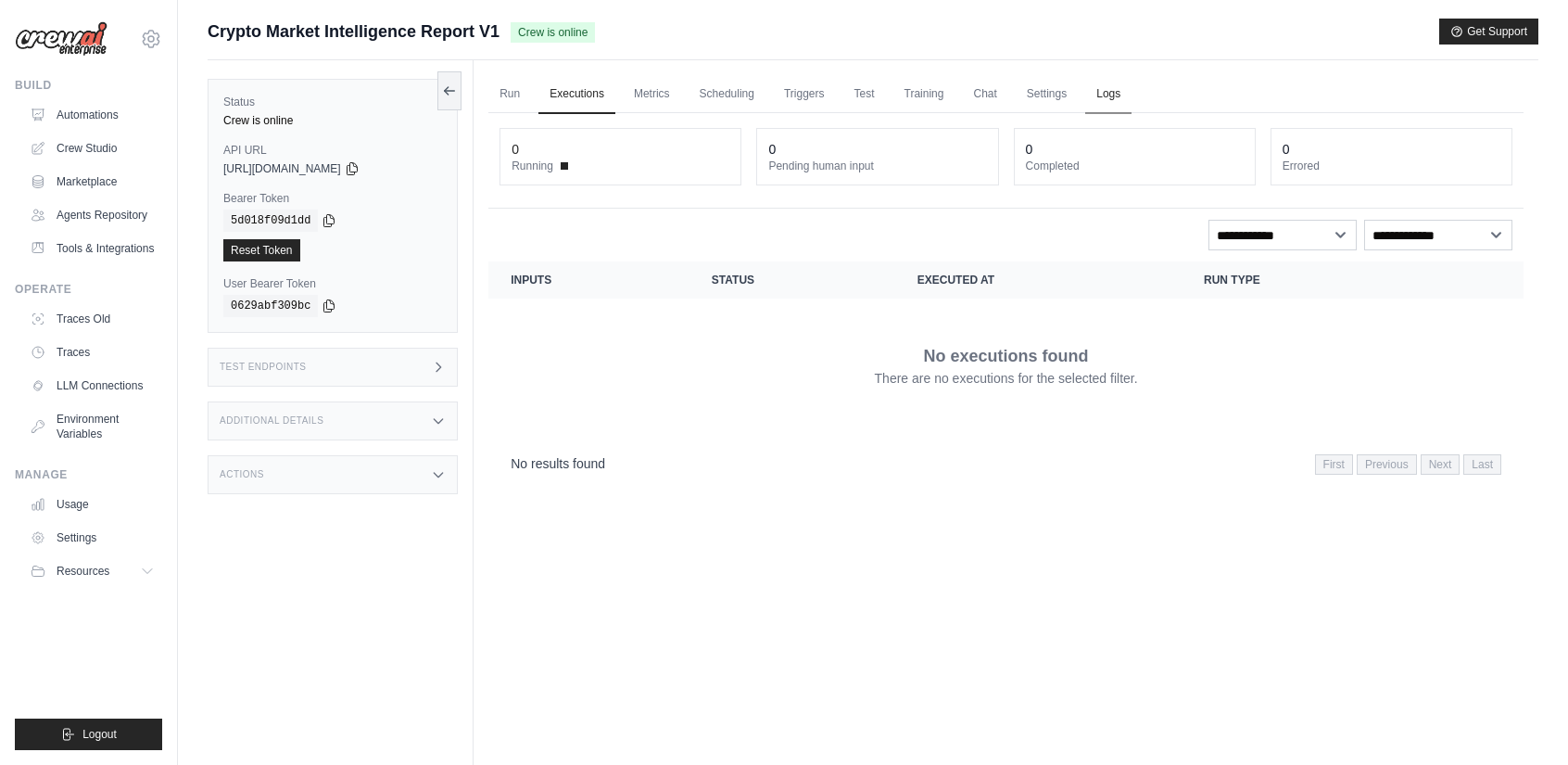
click at [1132, 96] on link "Logs" at bounding box center [1108, 94] width 46 height 39
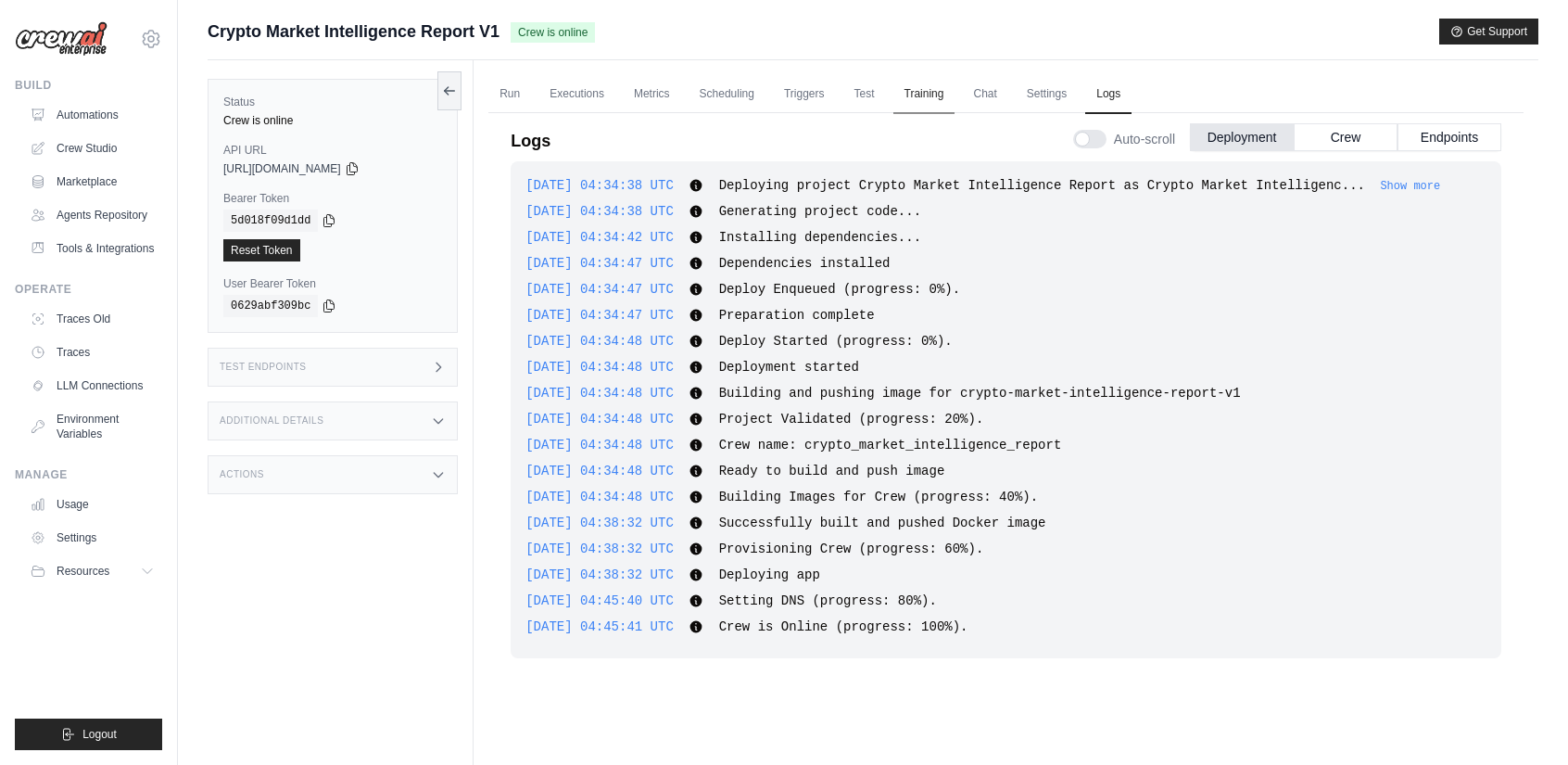
click at [942, 97] on link "Training" at bounding box center [924, 94] width 62 height 39
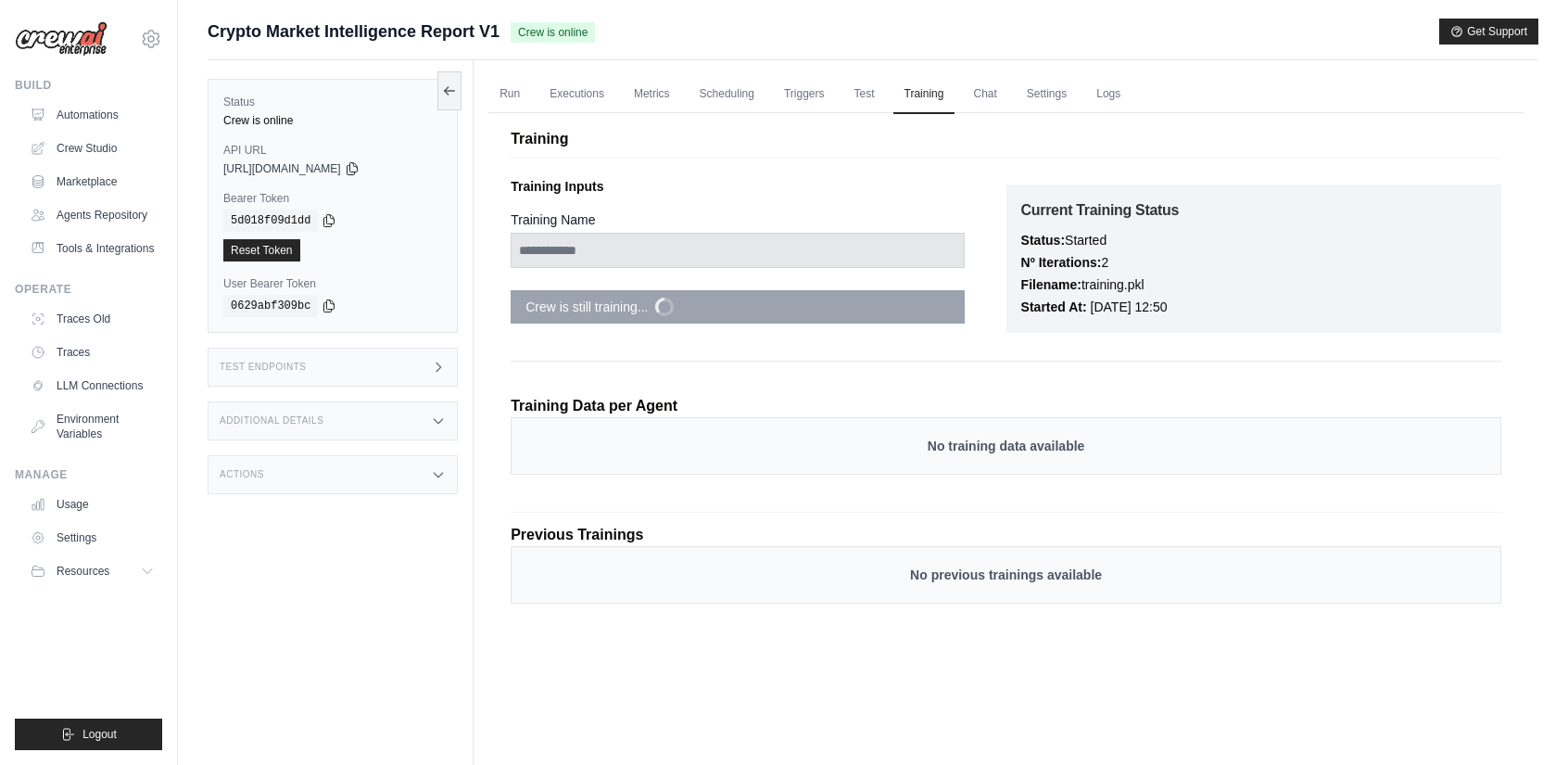
click at [365, 359] on div "Test Endpoints" at bounding box center [332, 368] width 251 height 39
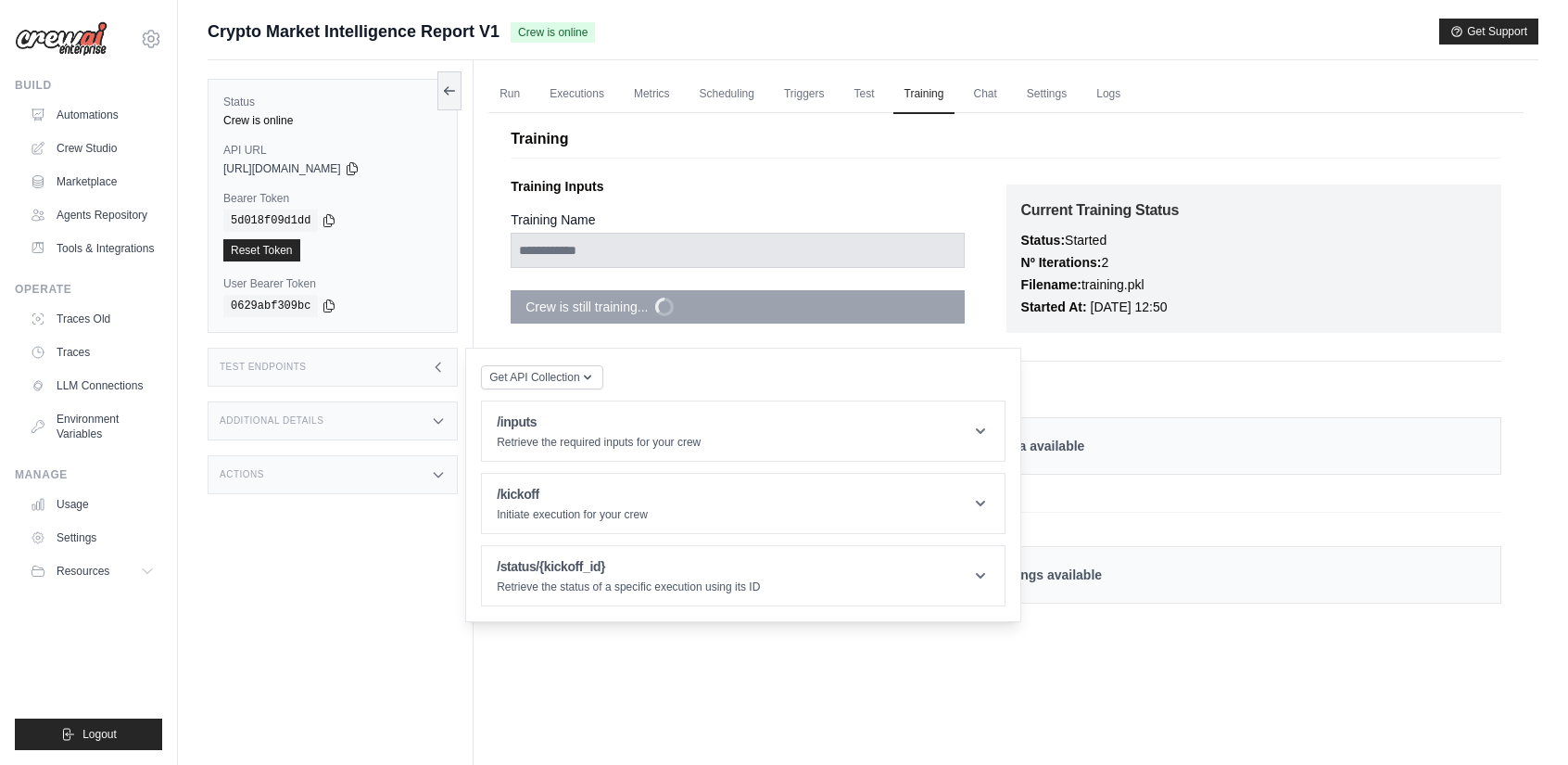
click at [345, 426] on div "Additional Details" at bounding box center [332, 421] width 251 height 39
click at [324, 585] on div "Actions" at bounding box center [332, 584] width 251 height 39
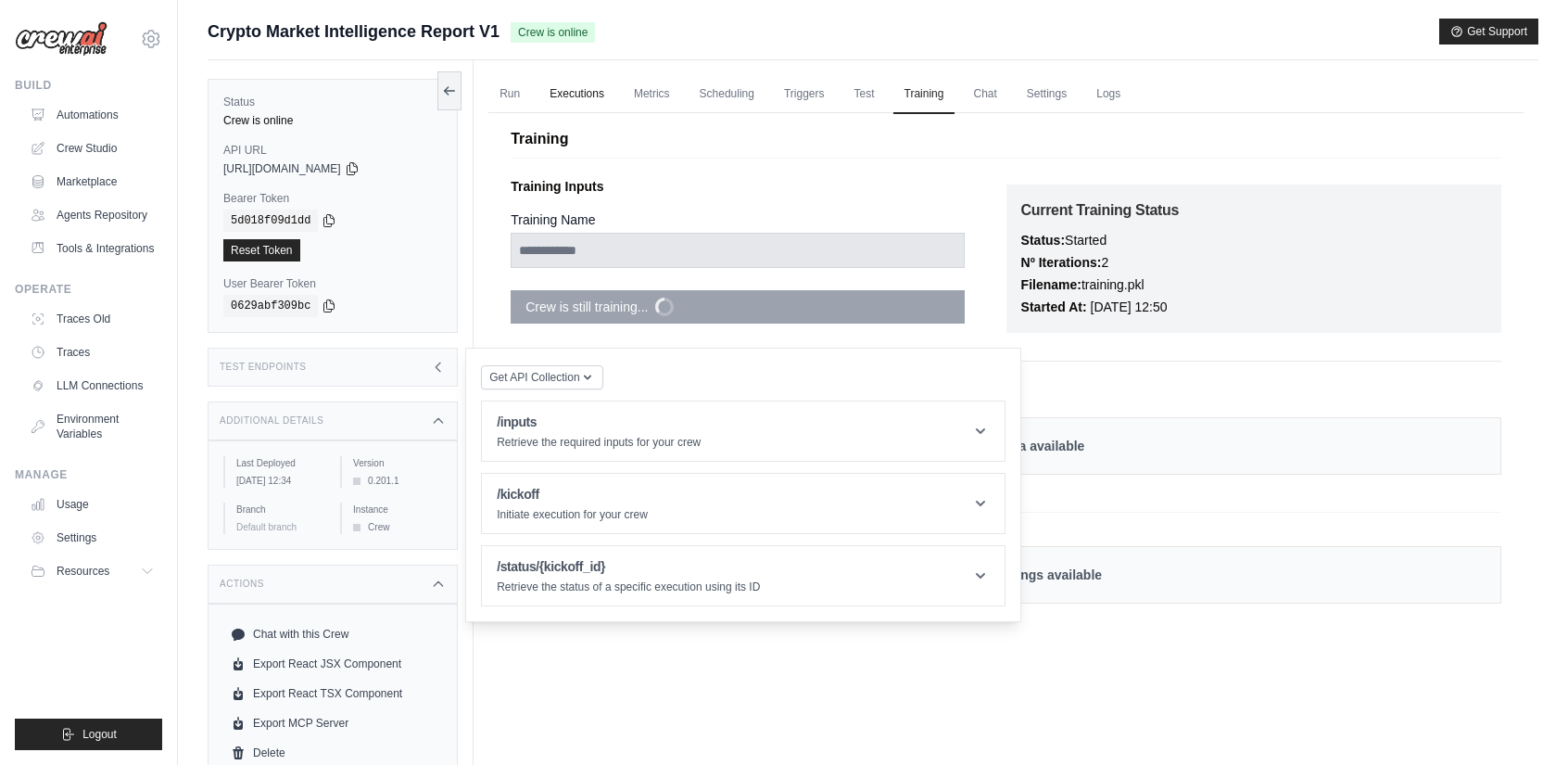
click at [607, 96] on link "Executions" at bounding box center [577, 94] width 77 height 39
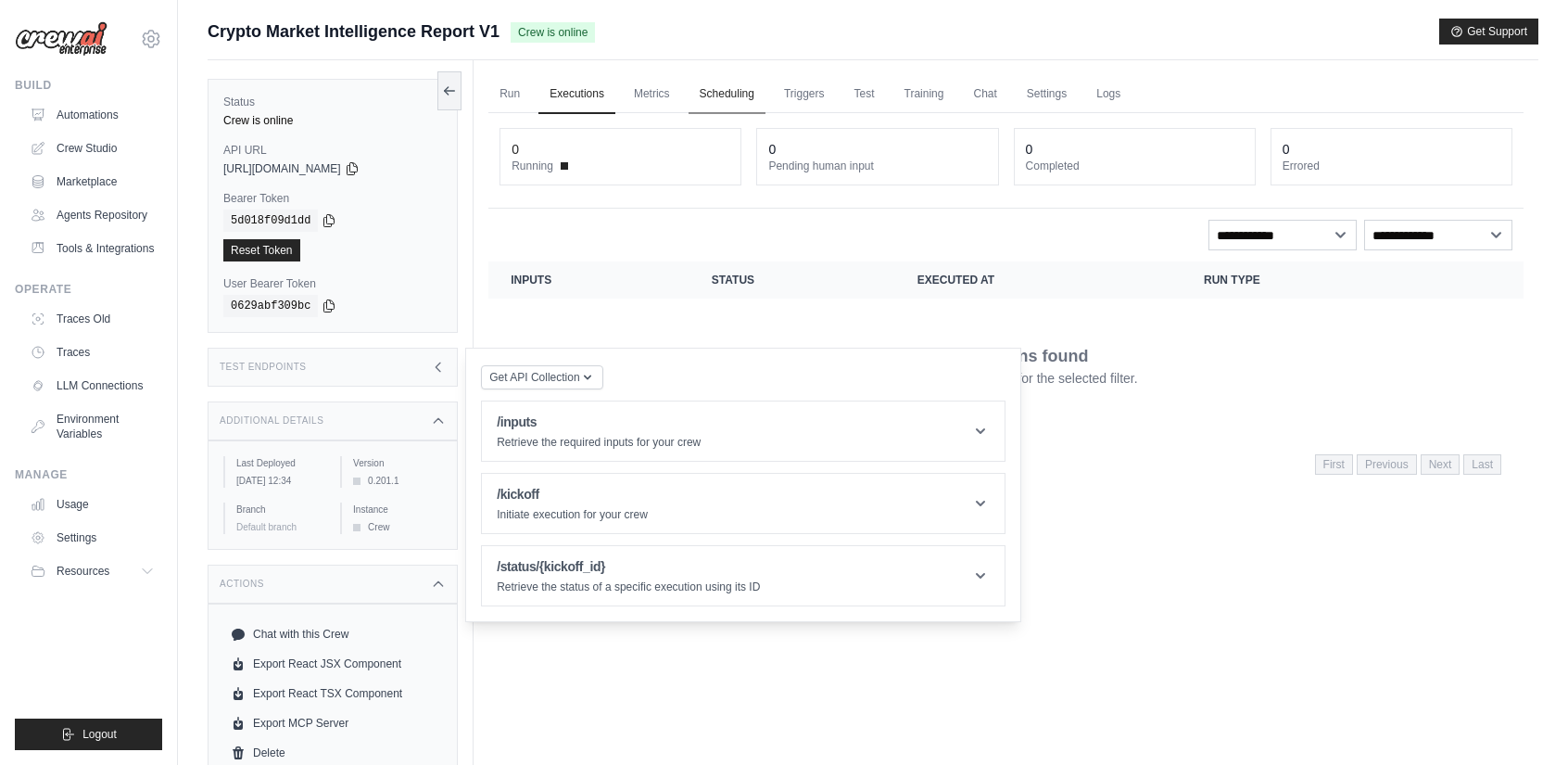
click at [706, 100] on link "Scheduling" at bounding box center [727, 94] width 77 height 39
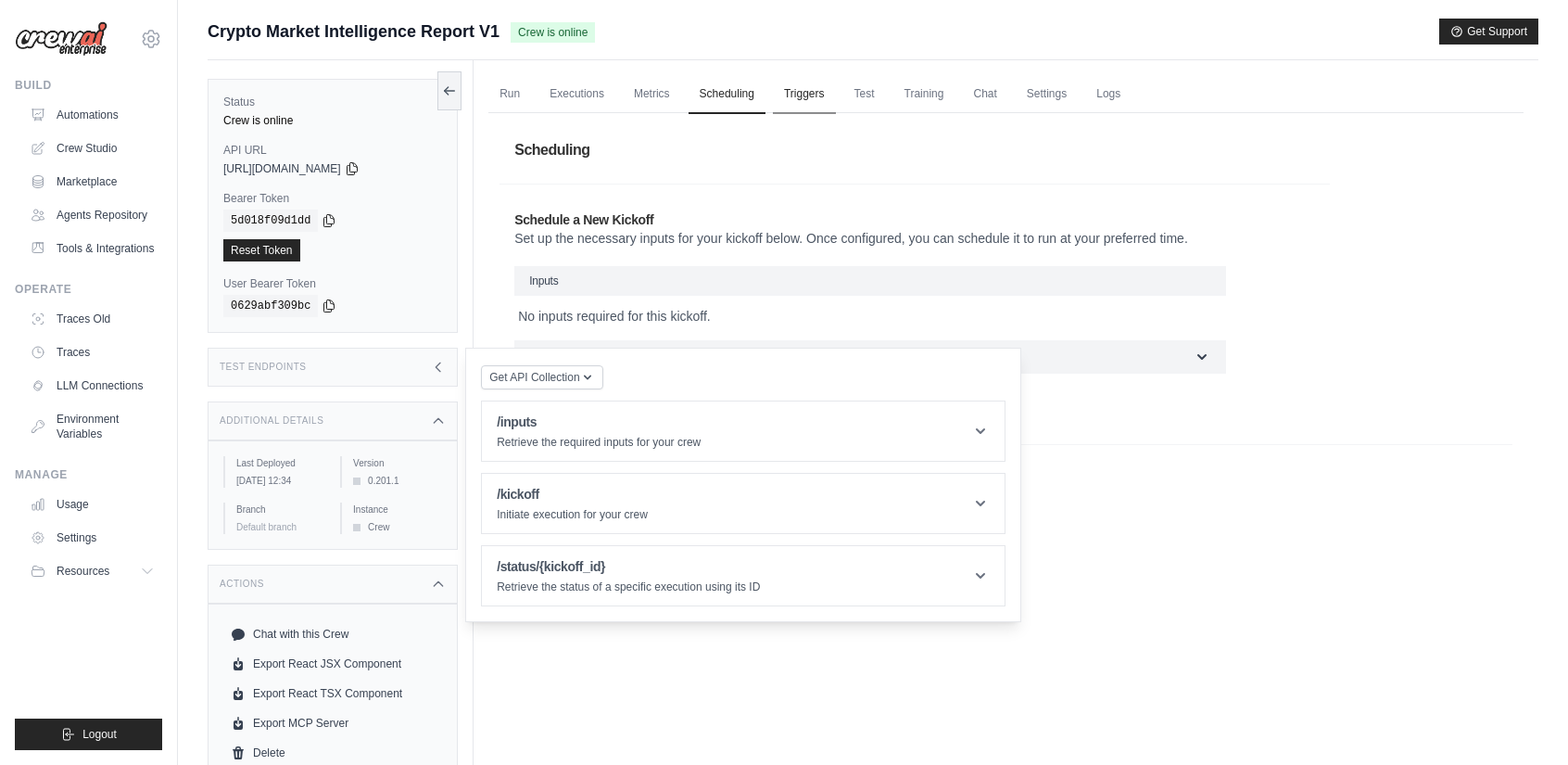
click at [812, 105] on link "Triggers" at bounding box center [804, 94] width 63 height 39
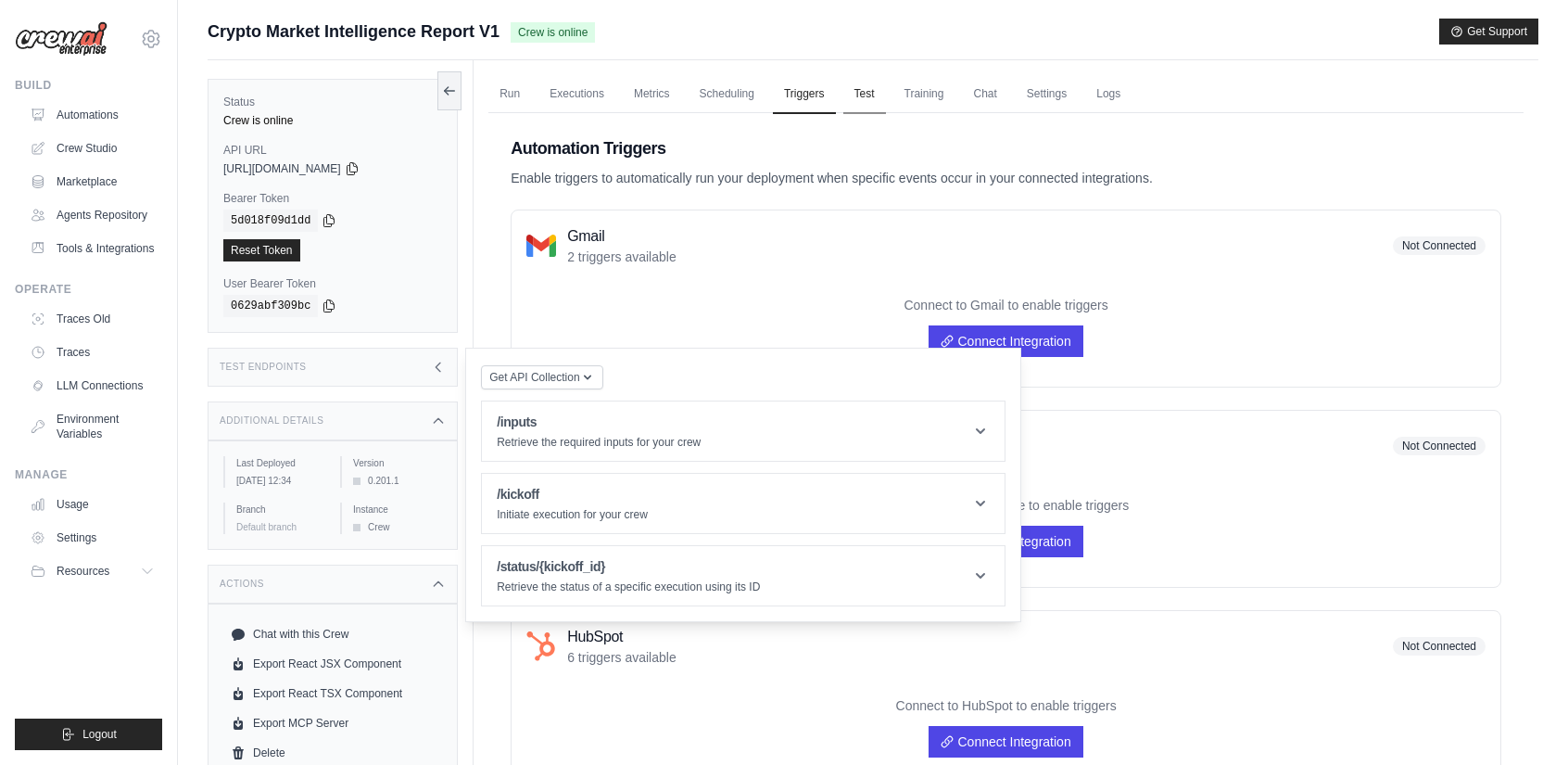
click at [883, 93] on link "Test" at bounding box center [864, 94] width 42 height 39
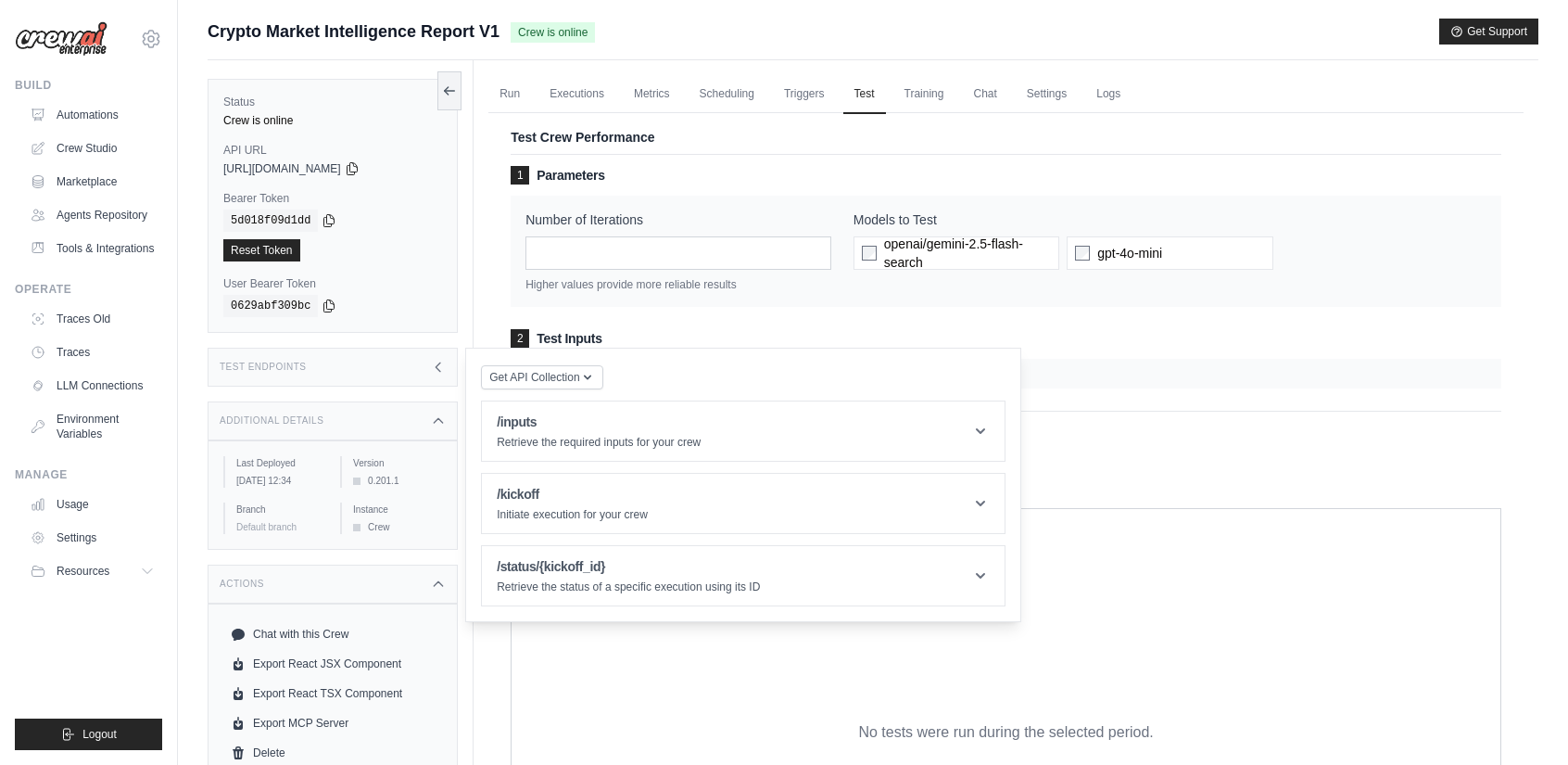
click at [1157, 368] on div at bounding box center [1007, 374] width 991 height 29
click at [320, 372] on div "Test Endpoints" at bounding box center [332, 368] width 251 height 39
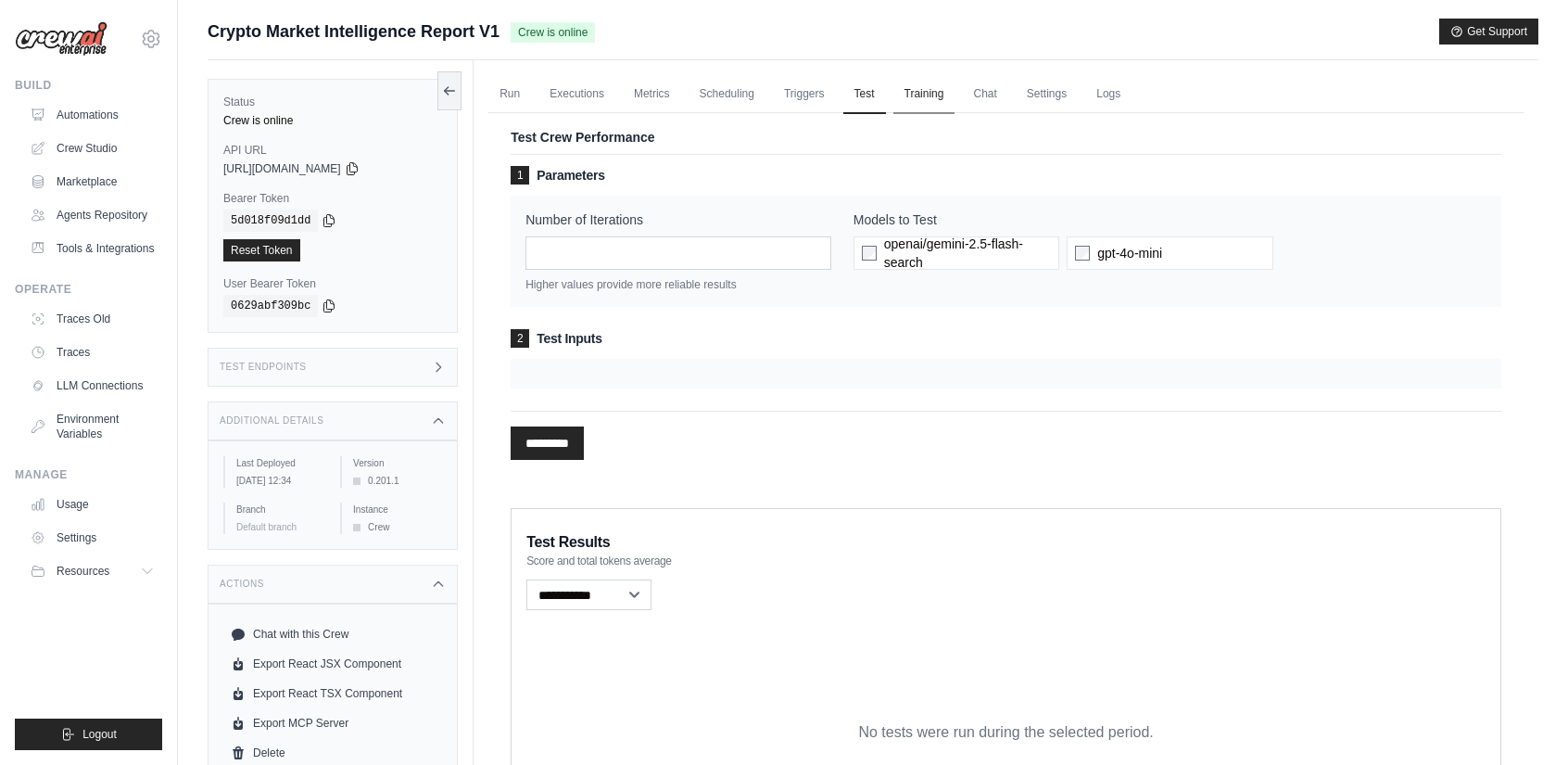
click at [940, 103] on link "Training" at bounding box center [924, 94] width 62 height 39
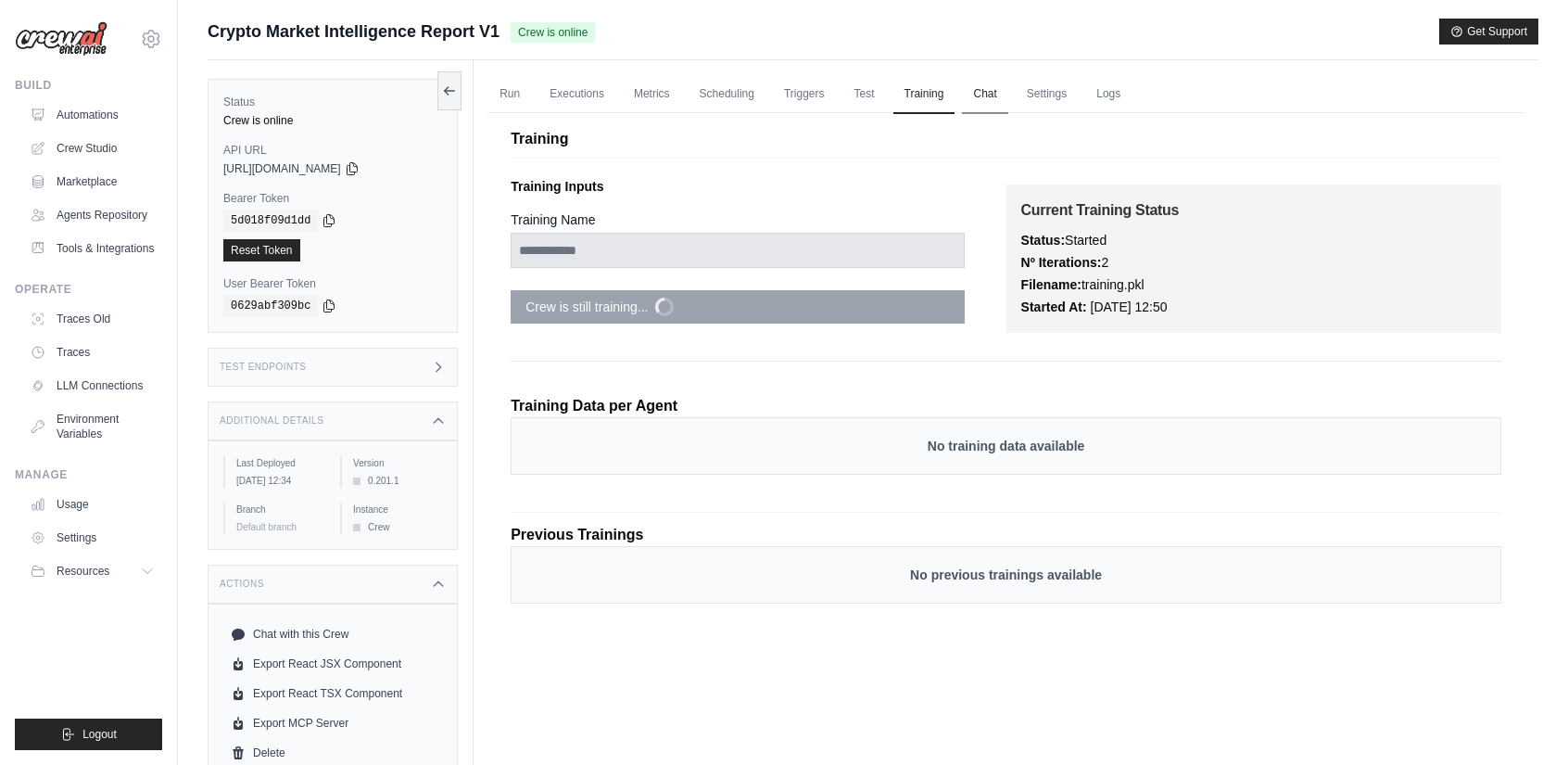
click at [1007, 101] on link "Chat" at bounding box center [985, 94] width 45 height 39
click at [1132, 97] on link "Logs" at bounding box center [1108, 94] width 46 height 39
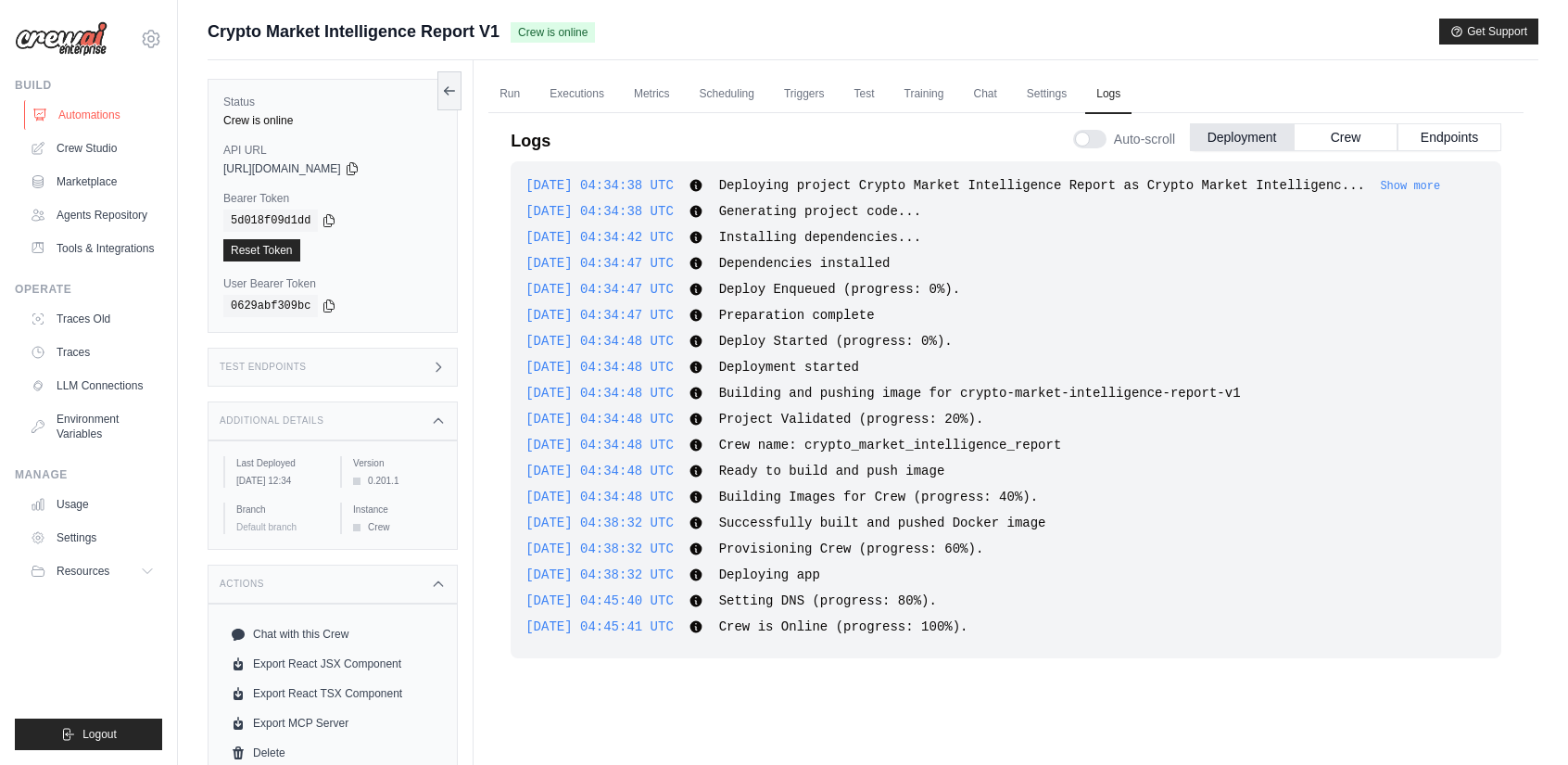
click at [110, 121] on link "Automations" at bounding box center [94, 115] width 140 height 29
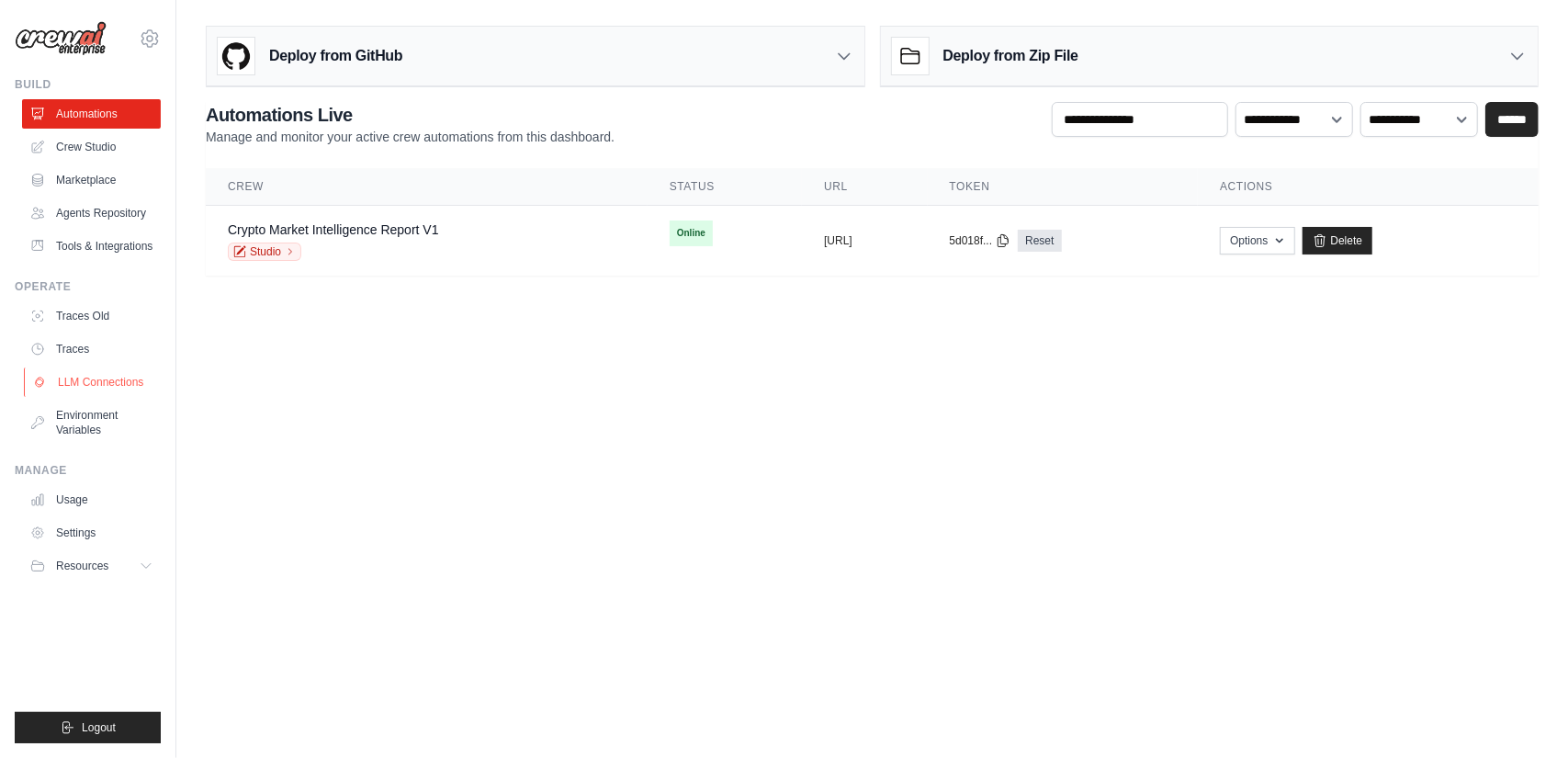
click at [114, 397] on link "LLM Connections" at bounding box center [94, 382] width 138 height 29
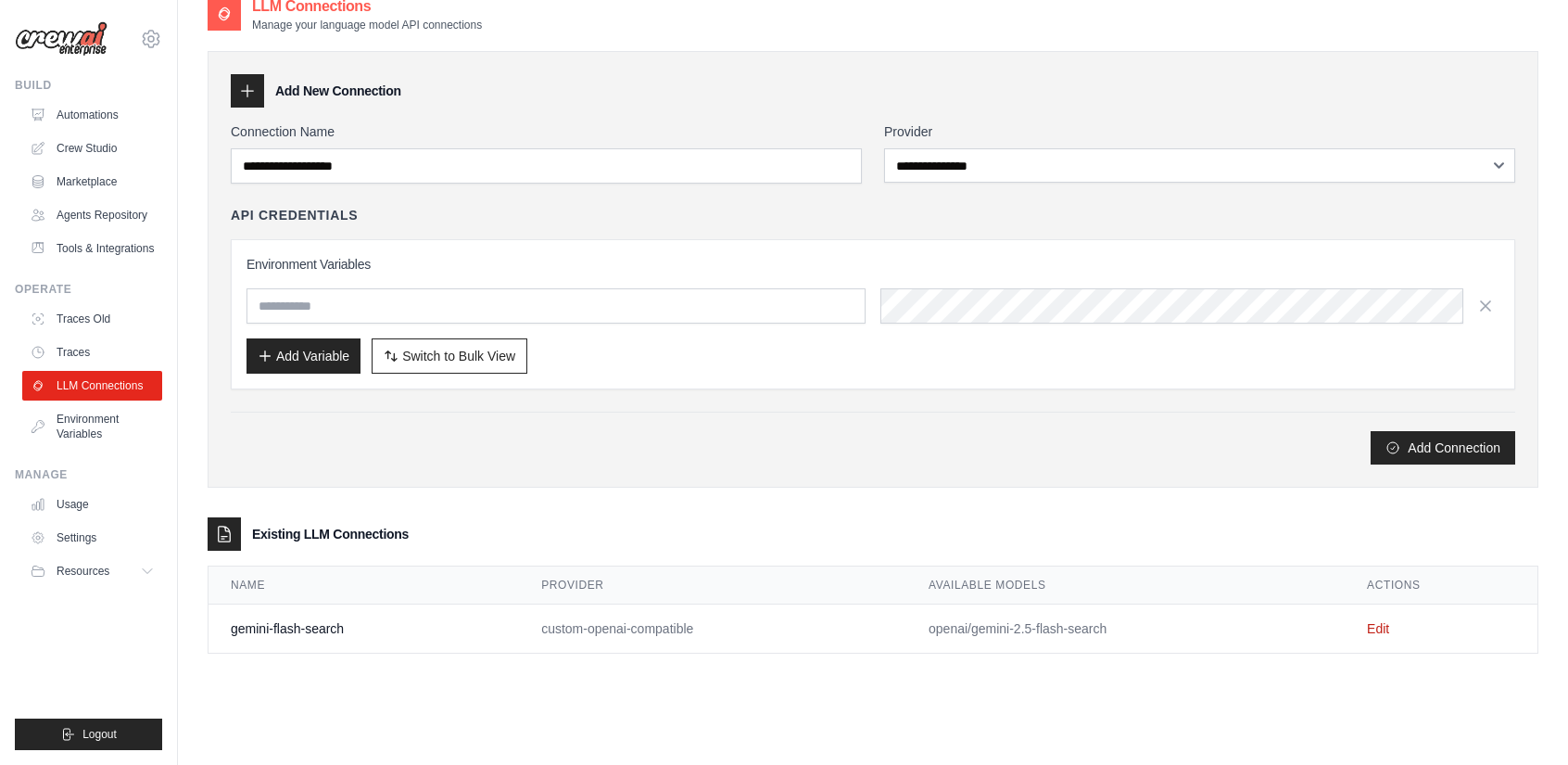
scroll to position [37, 0]
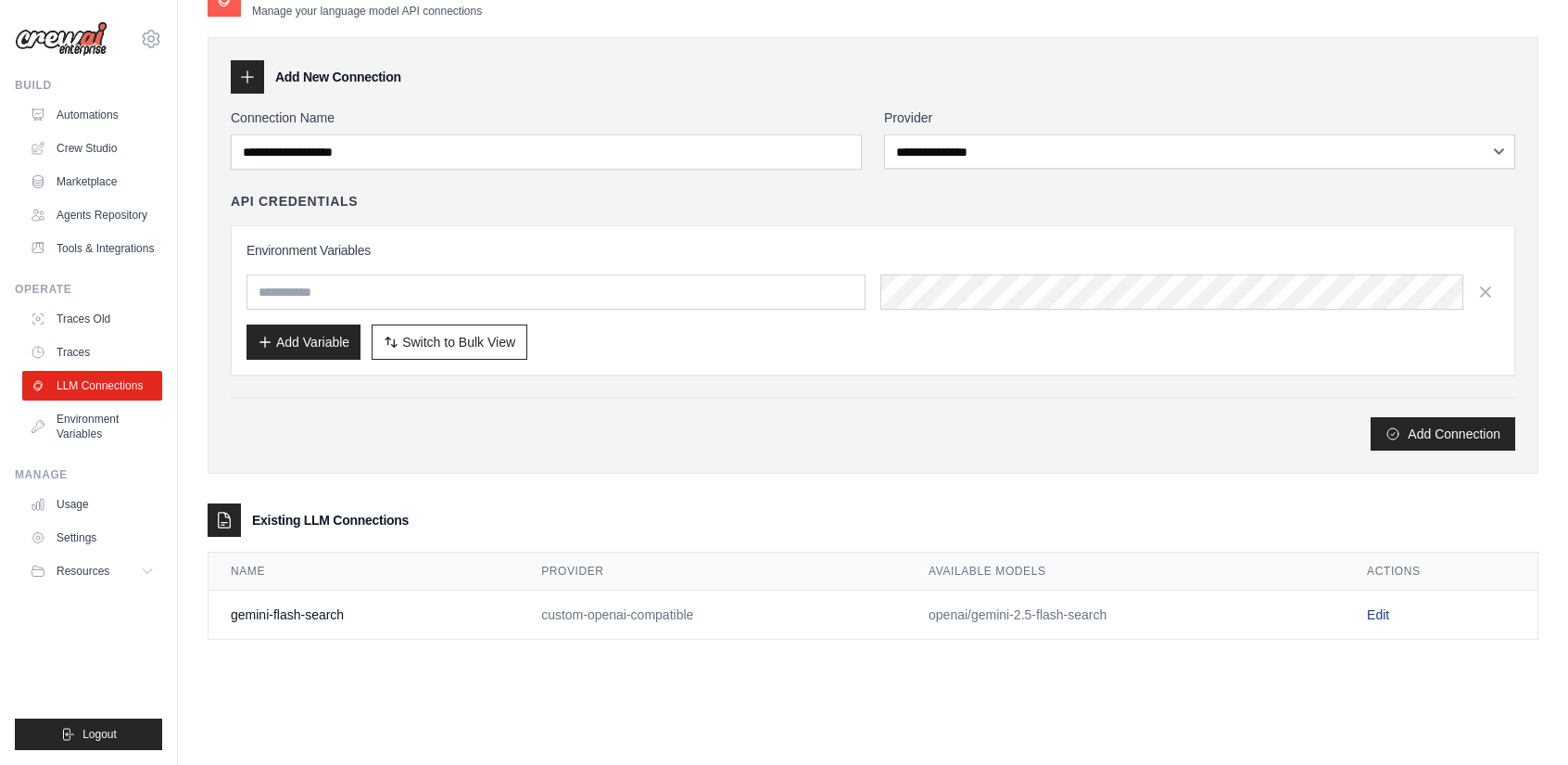
click at [1386, 610] on link "Edit" at bounding box center [1378, 615] width 23 height 15
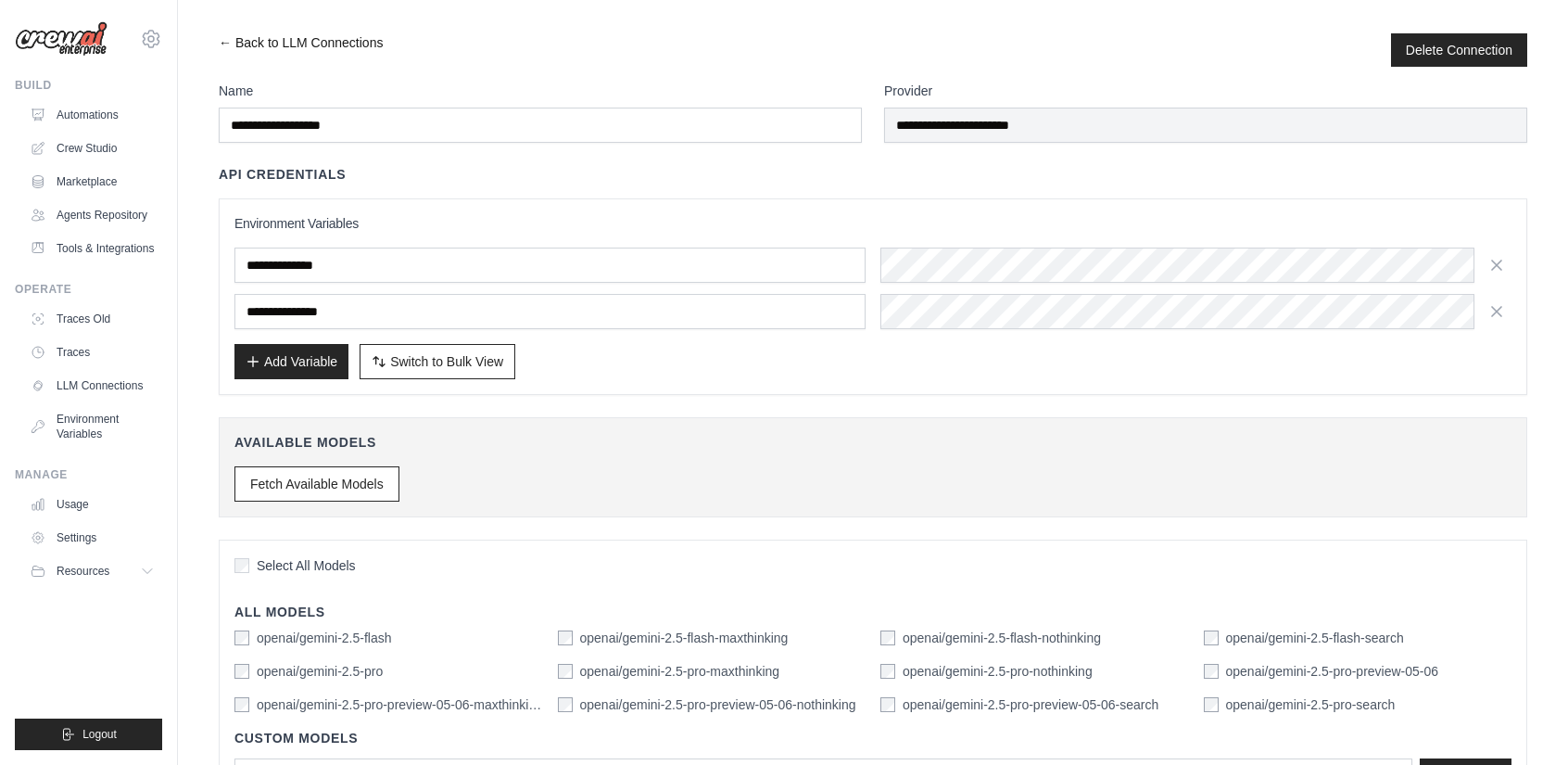
click at [247, 44] on link "← Back to LLM Connections" at bounding box center [301, 50] width 164 height 33
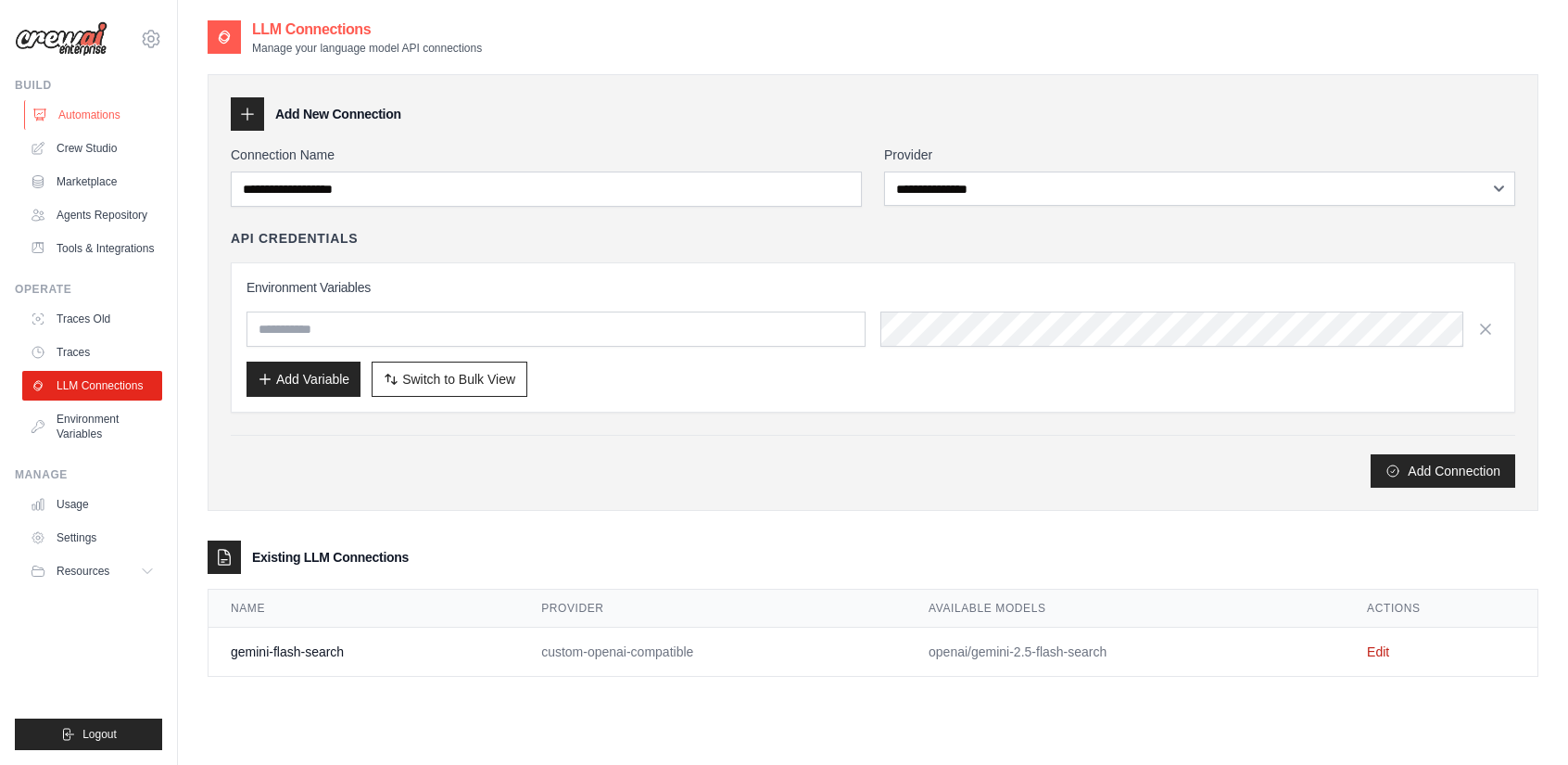
click at [94, 116] on link "Automations" at bounding box center [94, 115] width 140 height 29
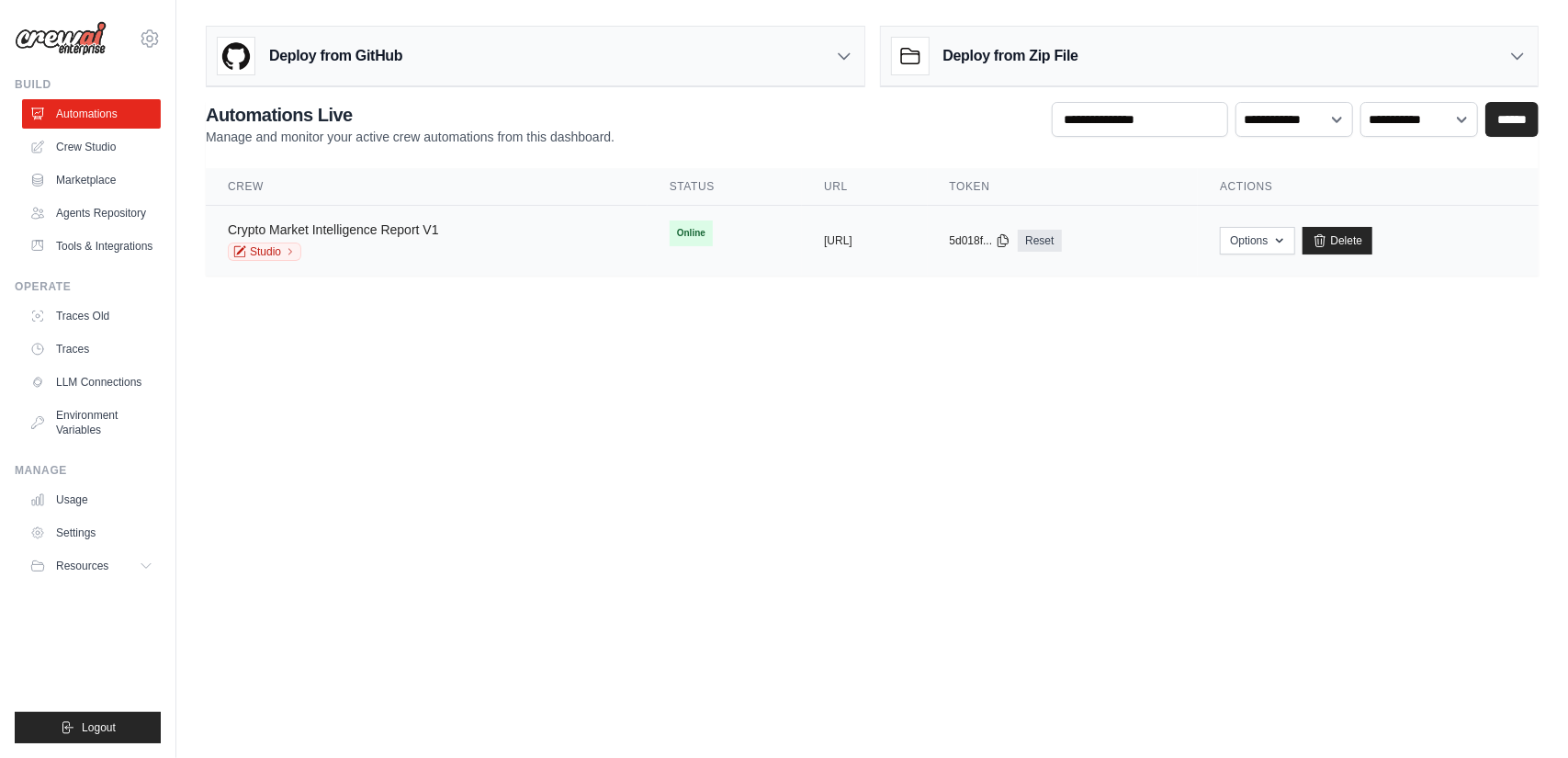
click at [416, 222] on link "Crypto Market Intelligence Report V1" at bounding box center [333, 229] width 211 height 15
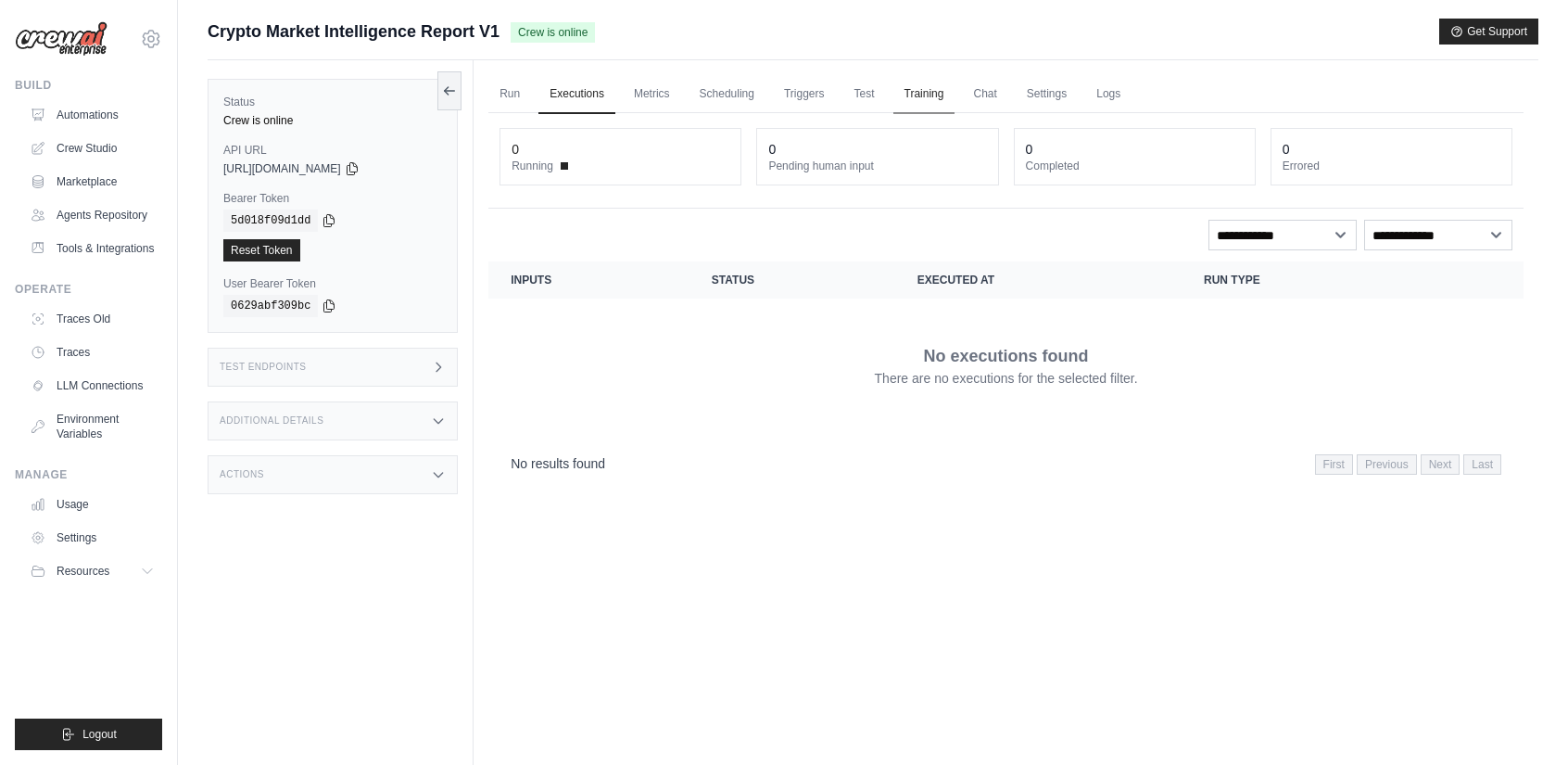
click at [956, 99] on link "Training" at bounding box center [924, 94] width 62 height 39
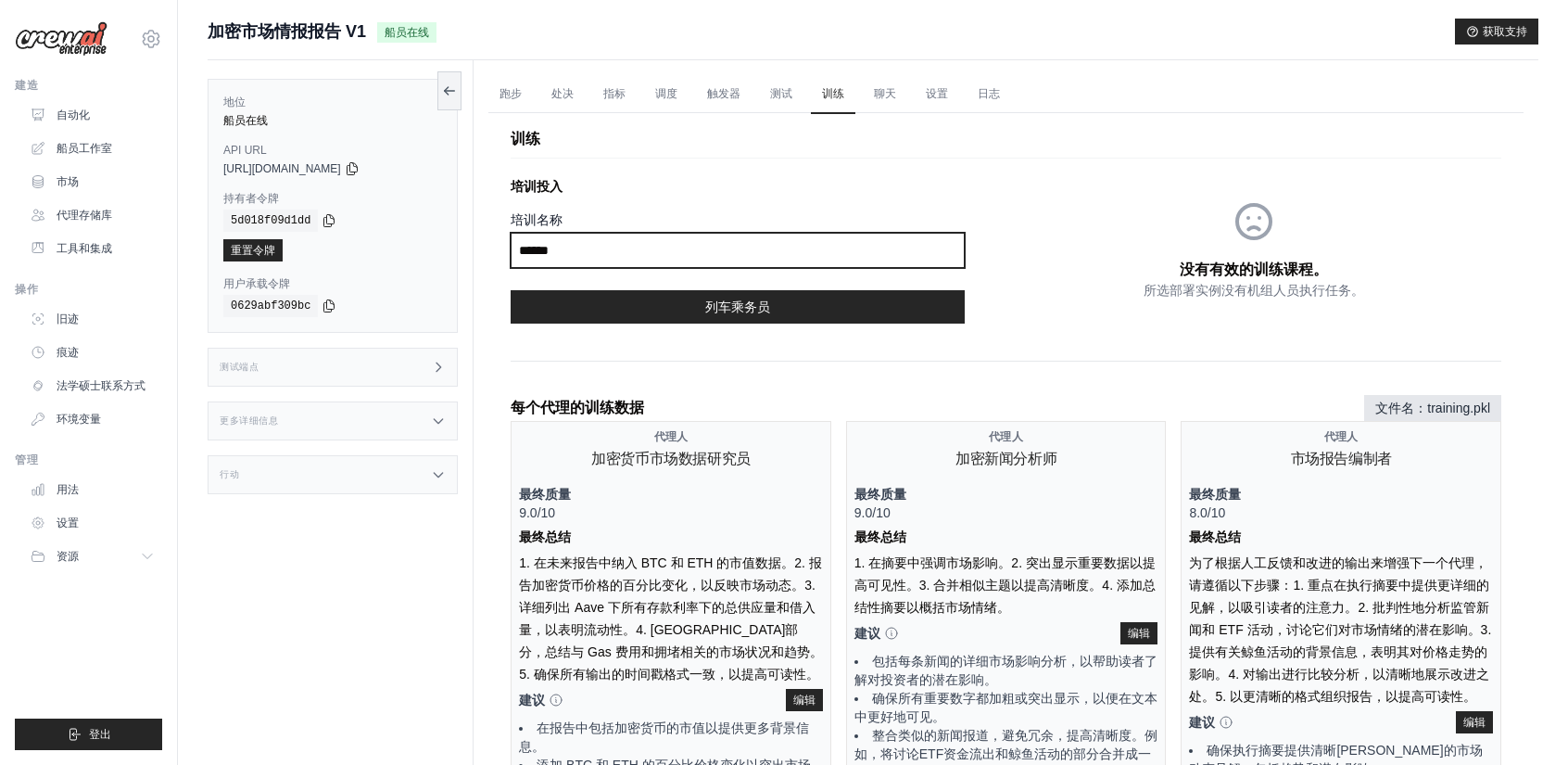
click at [767, 253] on input "培训名称" at bounding box center [738, 251] width 454 height 35
click at [1119, 319] on div "没有有效的训练课程。 所选部署实例没有机组人员执行任务。" at bounding box center [1253, 250] width 494 height 159
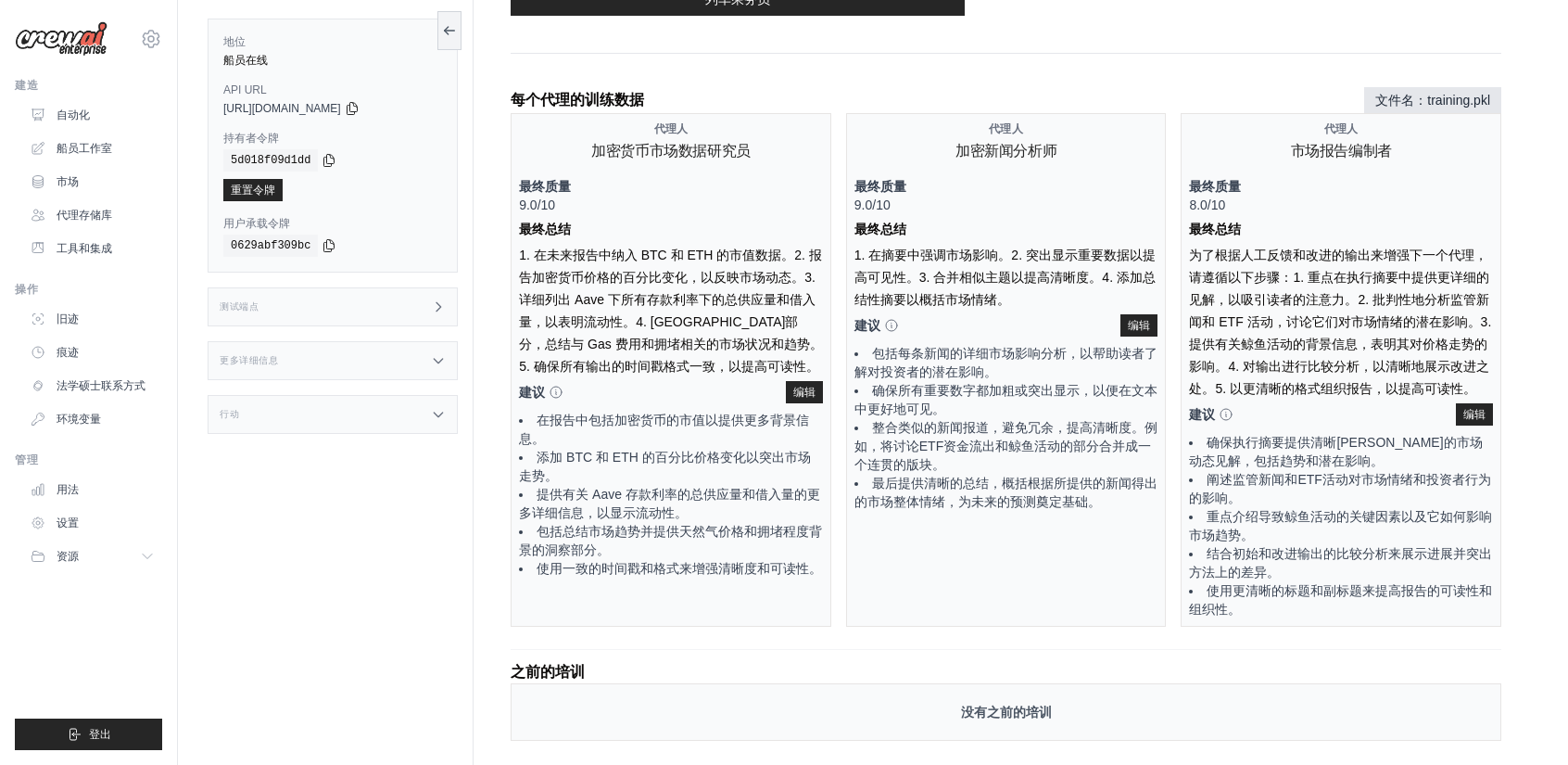
scroll to position [347, 0]
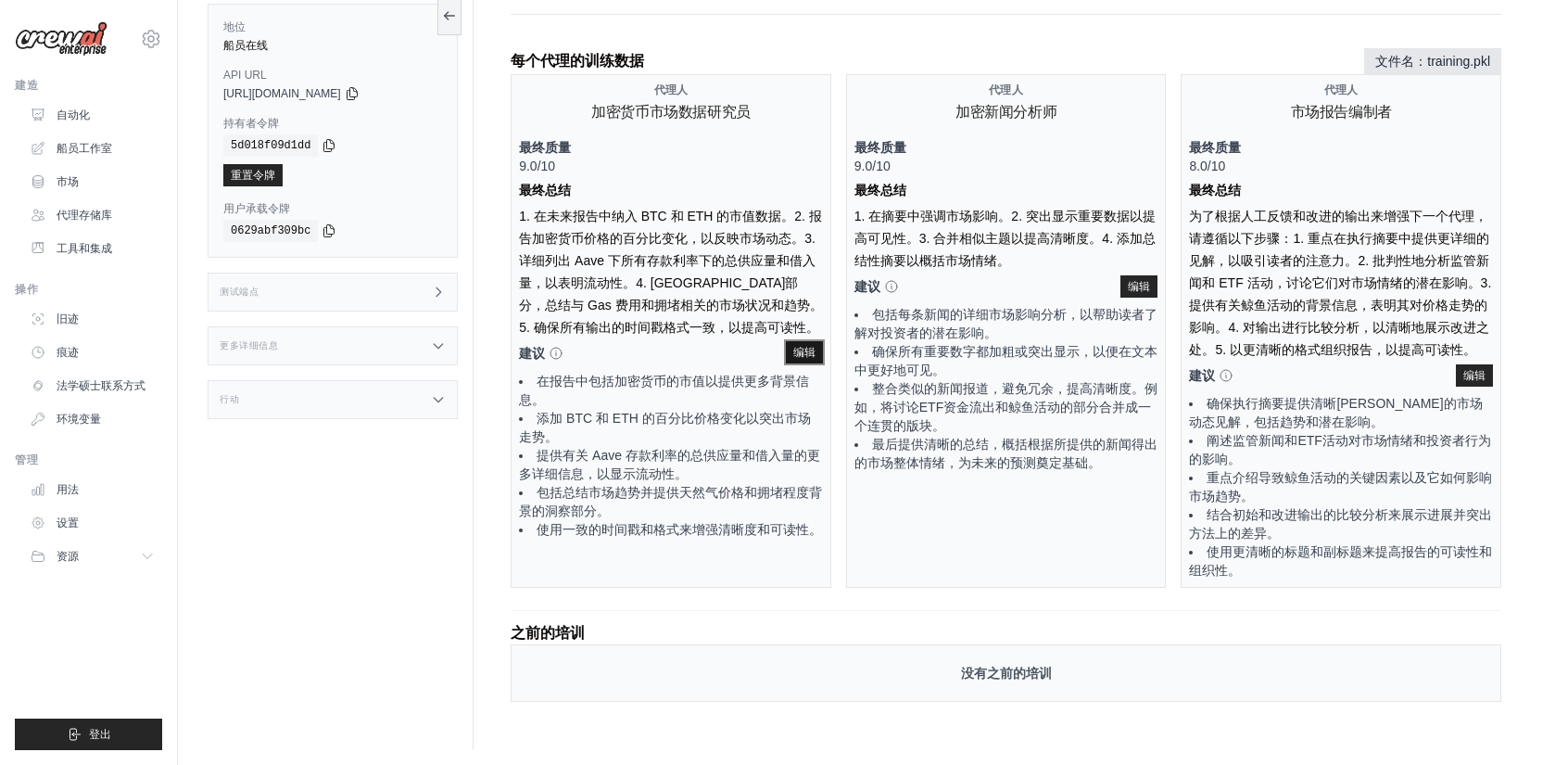
click at [797, 351] on font "编辑" at bounding box center [804, 352] width 23 height 13
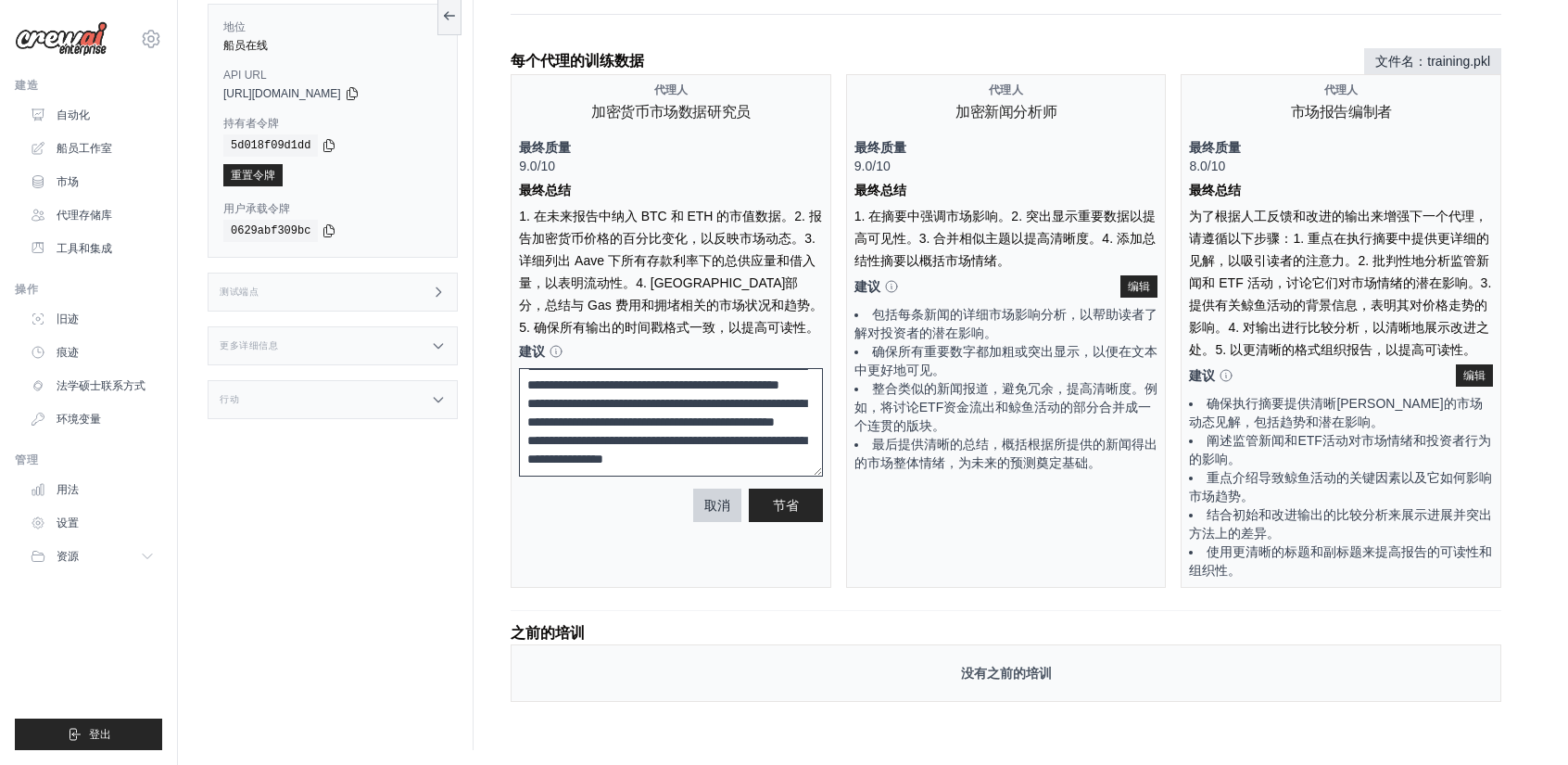
scroll to position [148, 0]
click at [724, 505] on font "取消" at bounding box center [718, 503] width 26 height 15
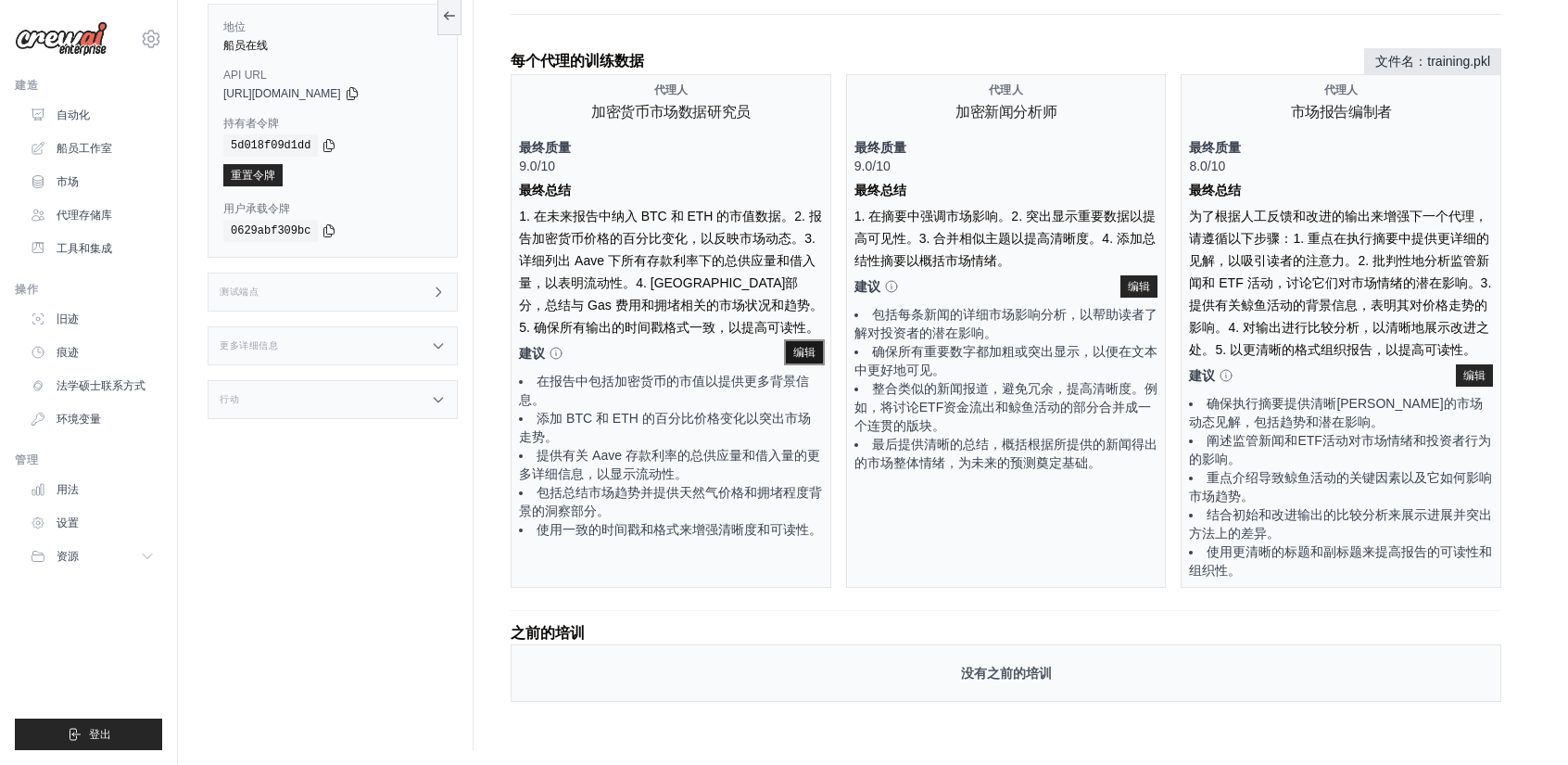
click at [812, 357] on font "编辑" at bounding box center [804, 352] width 23 height 13
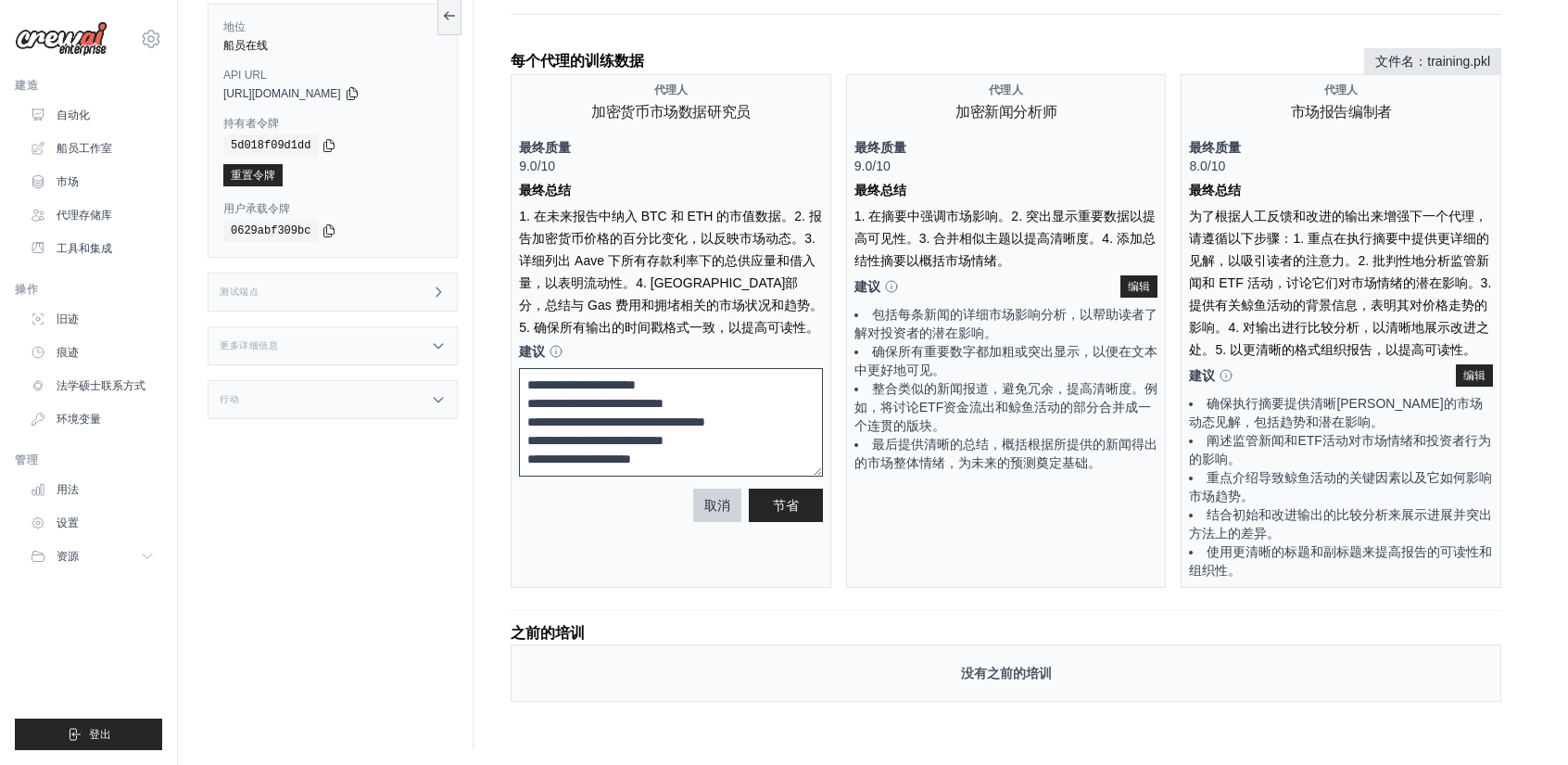
scroll to position [92, 0]
click at [793, 497] on font "节省" at bounding box center [785, 503] width 26 height 15
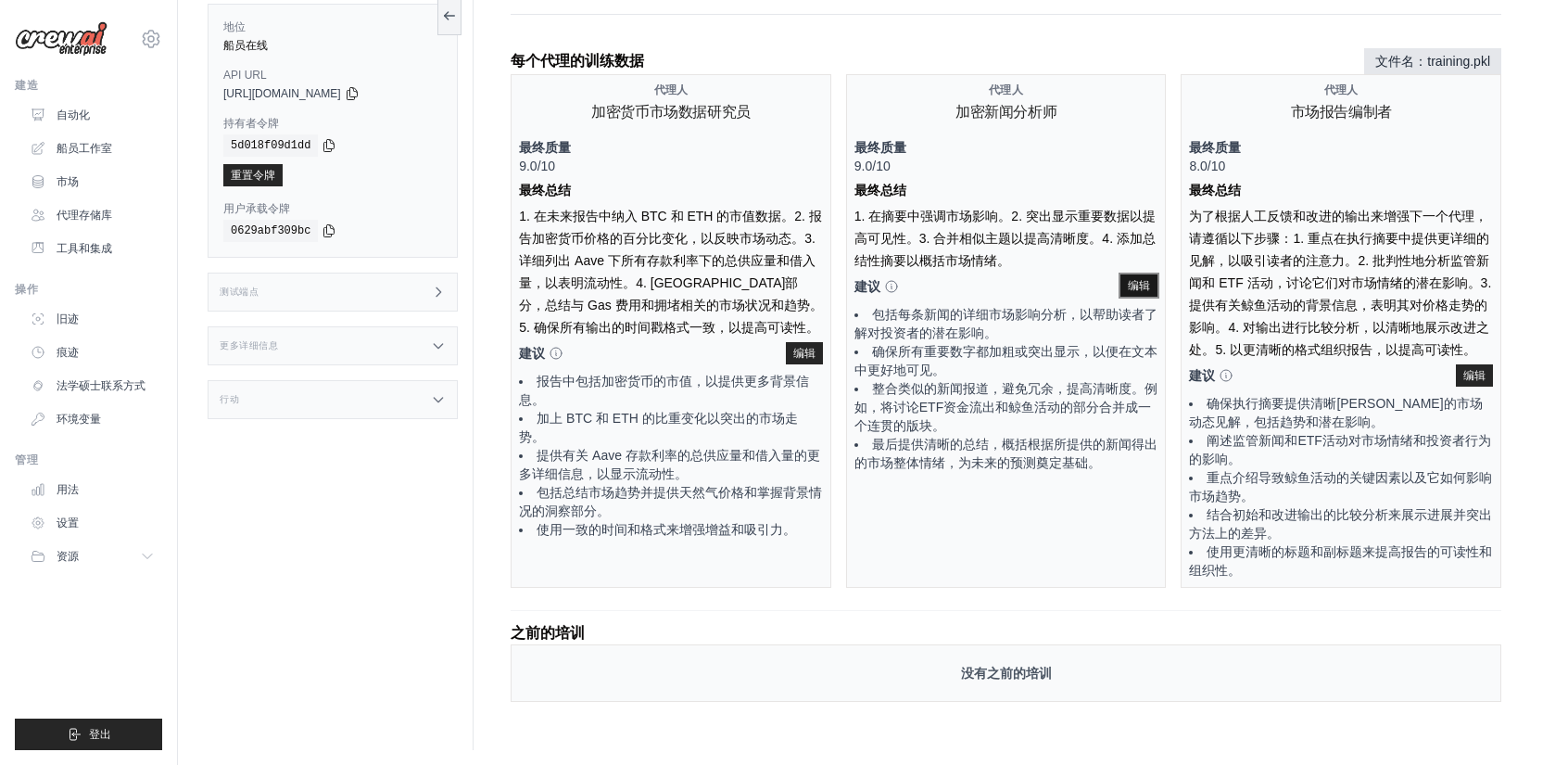
click at [1137, 291] on button "编辑" at bounding box center [1139, 285] width 37 height 23
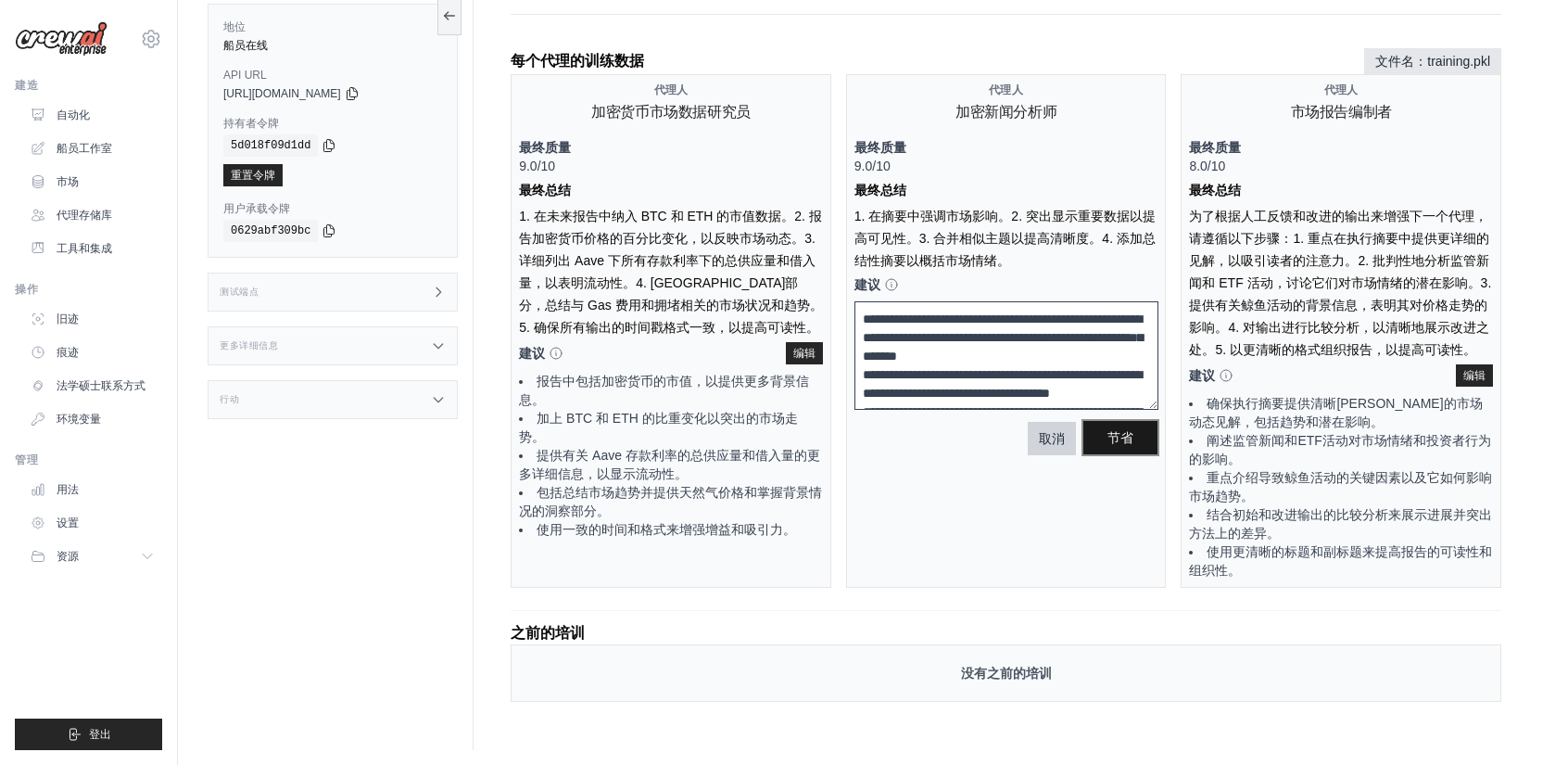
click at [1126, 431] on font "节省" at bounding box center [1121, 437] width 26 height 15
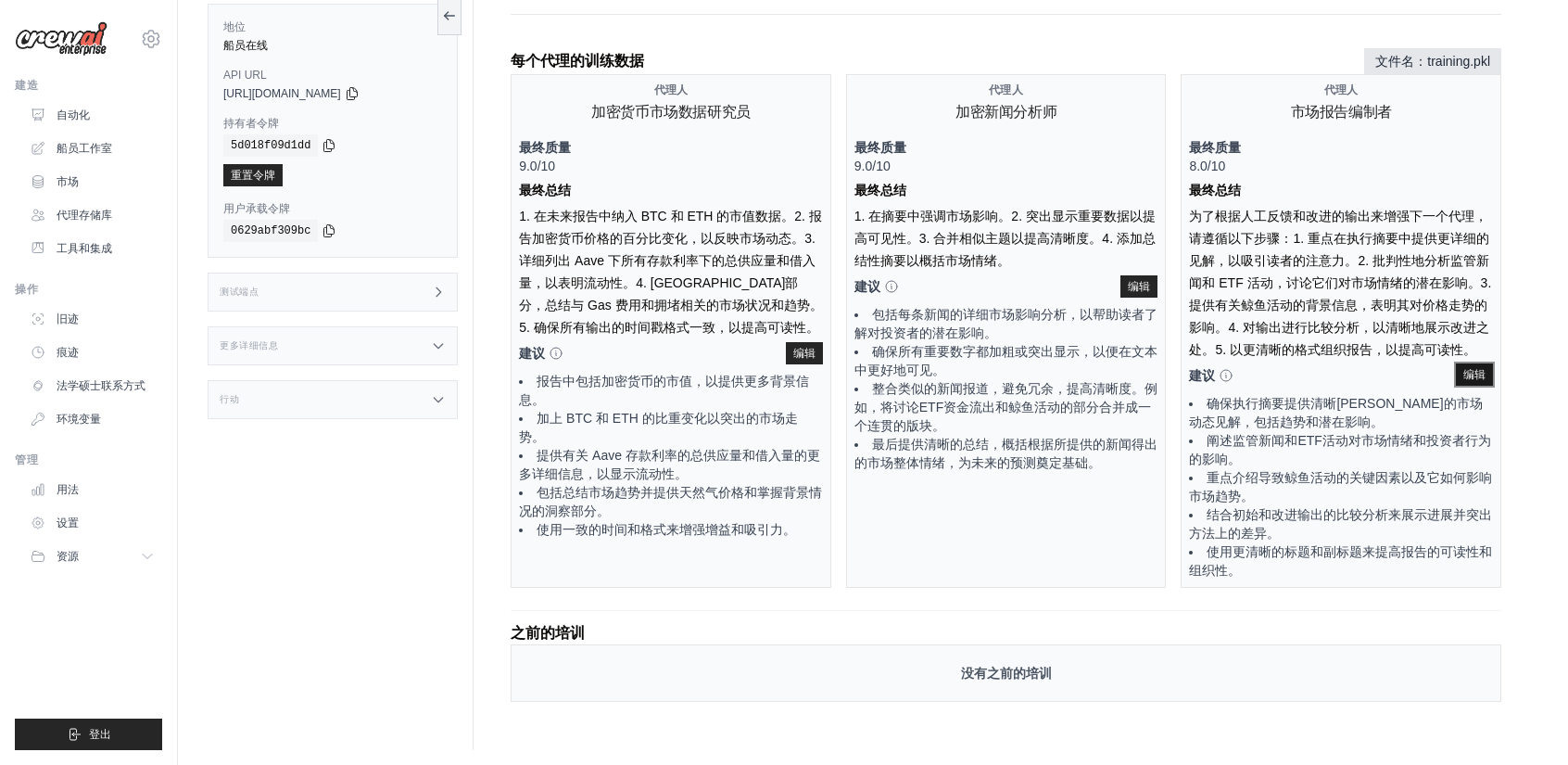
click at [1475, 382] on button "编辑" at bounding box center [1475, 375] width 37 height 23
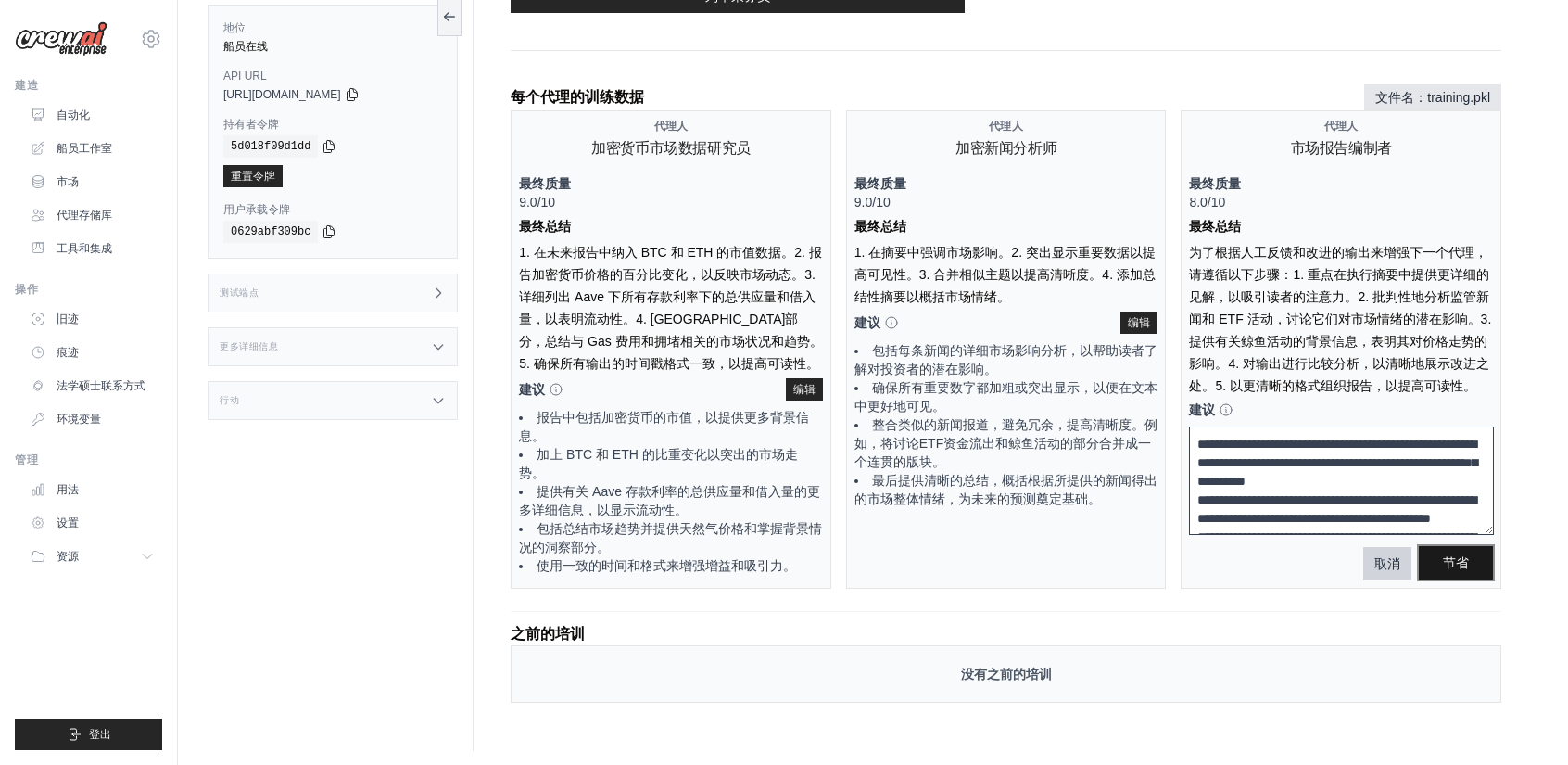
click at [1459, 549] on button "节省" at bounding box center [1456, 562] width 74 height 33
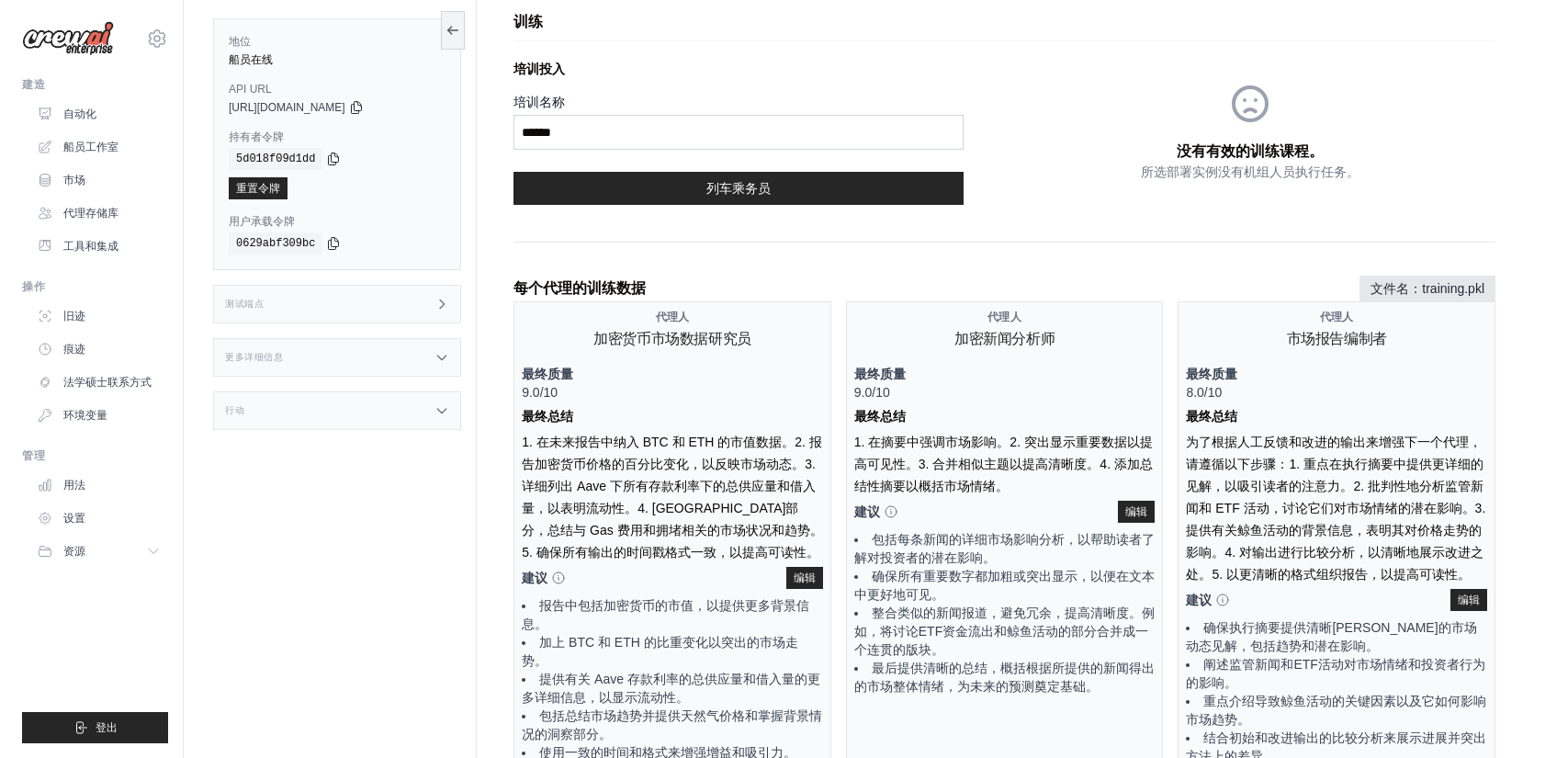
scroll to position [0, 0]
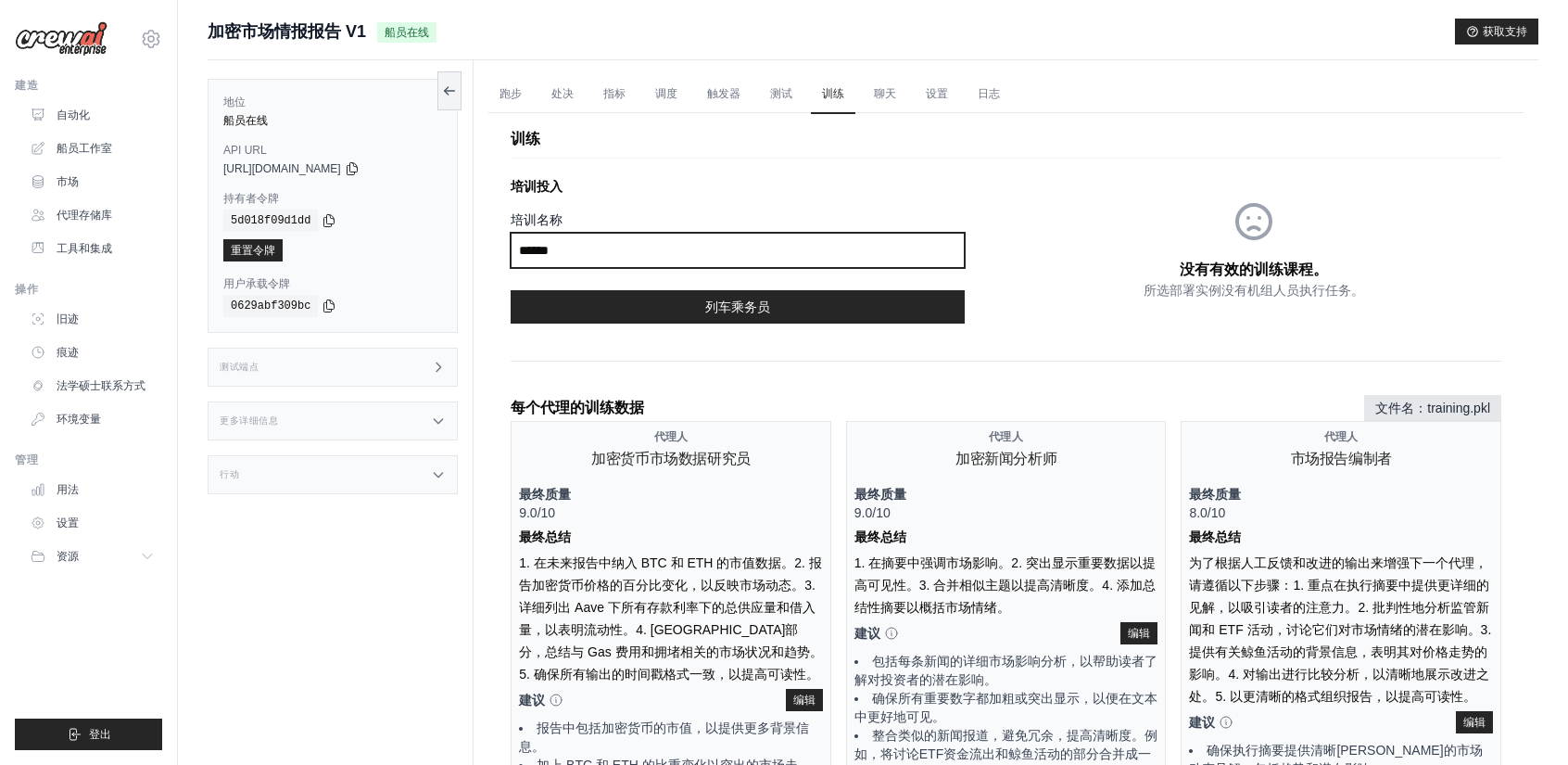
click at [634, 253] on input "培训名称" at bounding box center [738, 251] width 454 height 35
click at [515, 93] on font "跑步" at bounding box center [510, 93] width 23 height 13
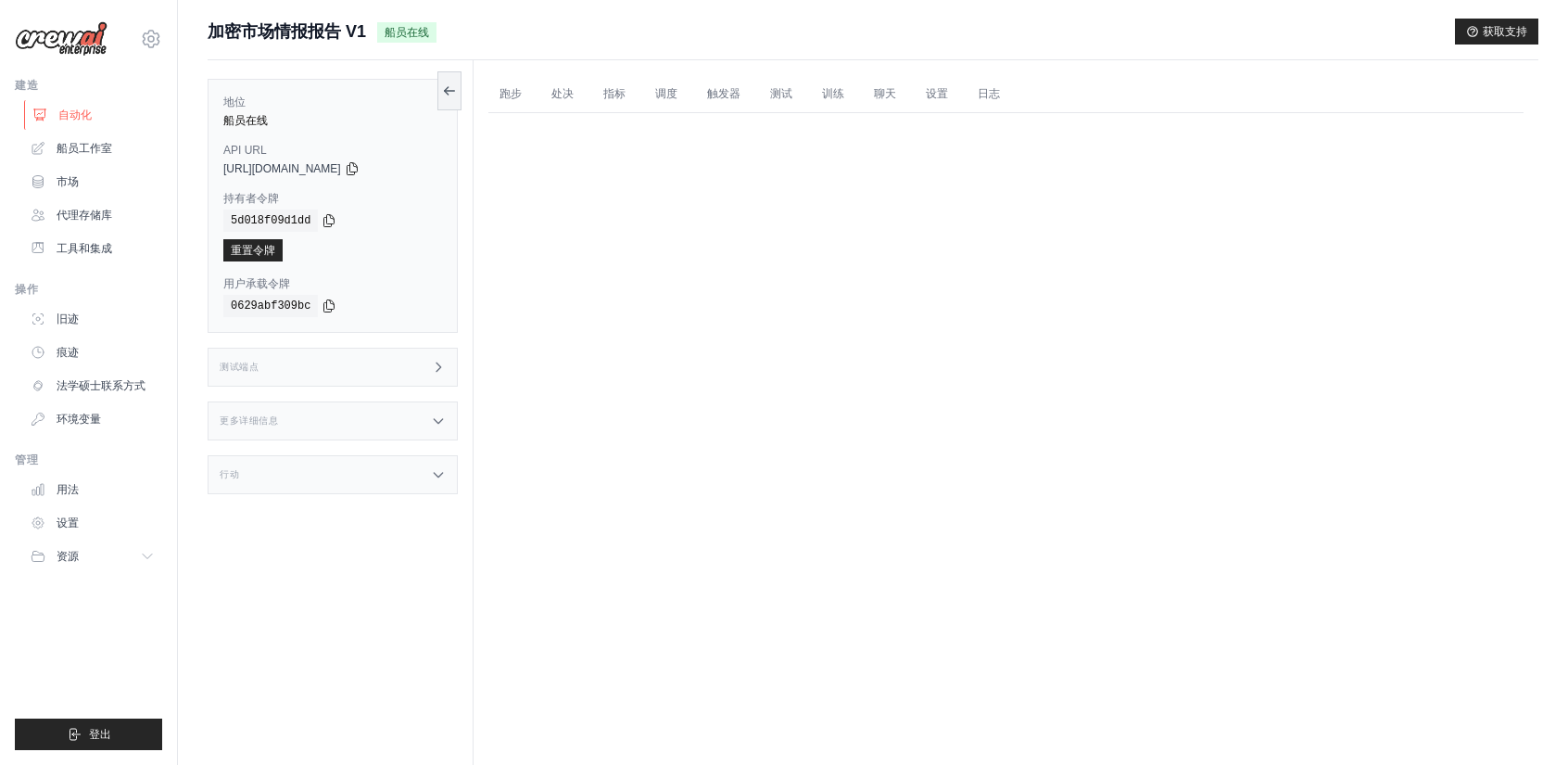
click at [112, 103] on link "自动化" at bounding box center [94, 115] width 140 height 29
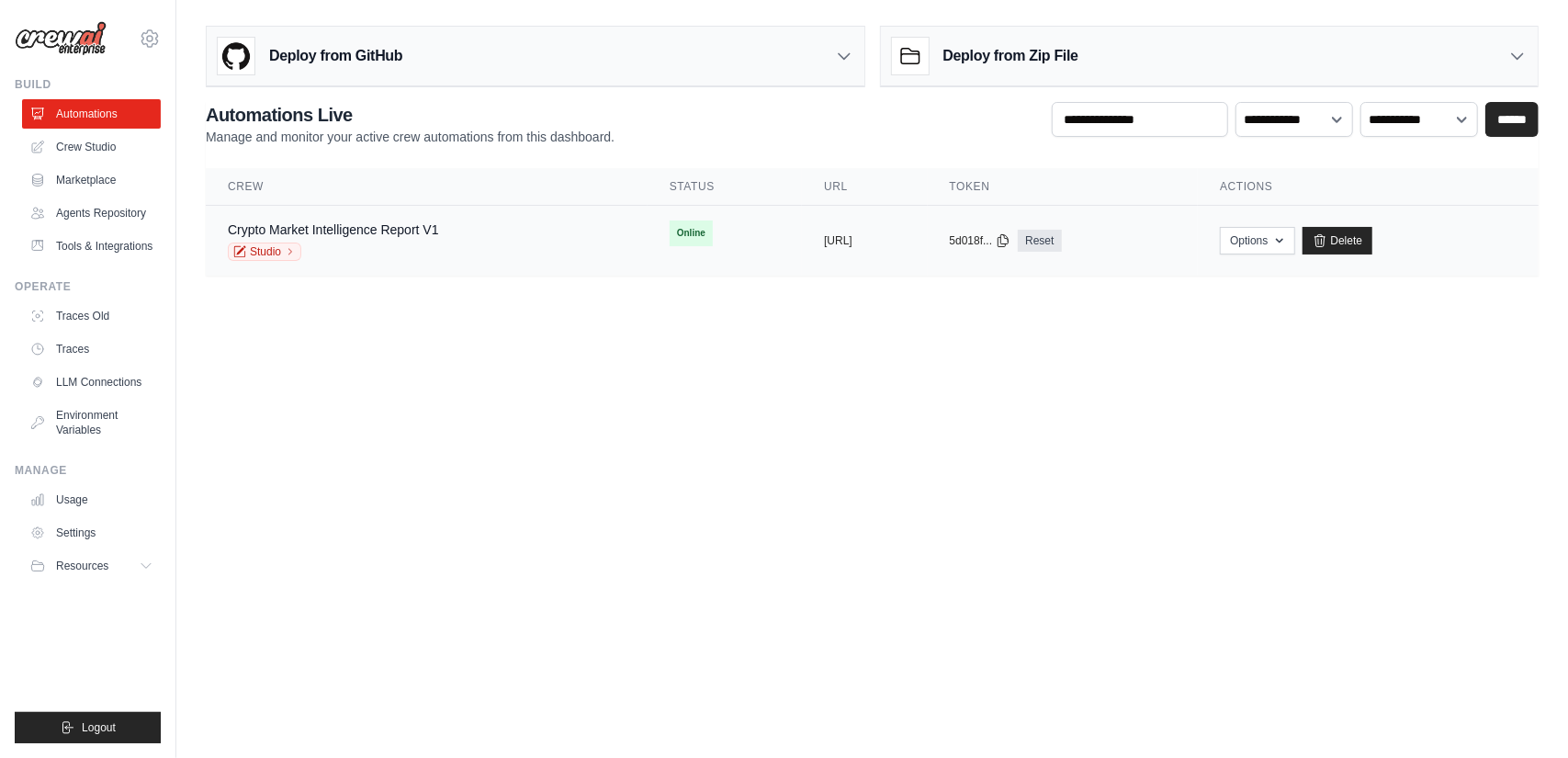
click at [387, 238] on div "Crypto Market Intelligence Report V1 Studio" at bounding box center [333, 240] width 211 height 40
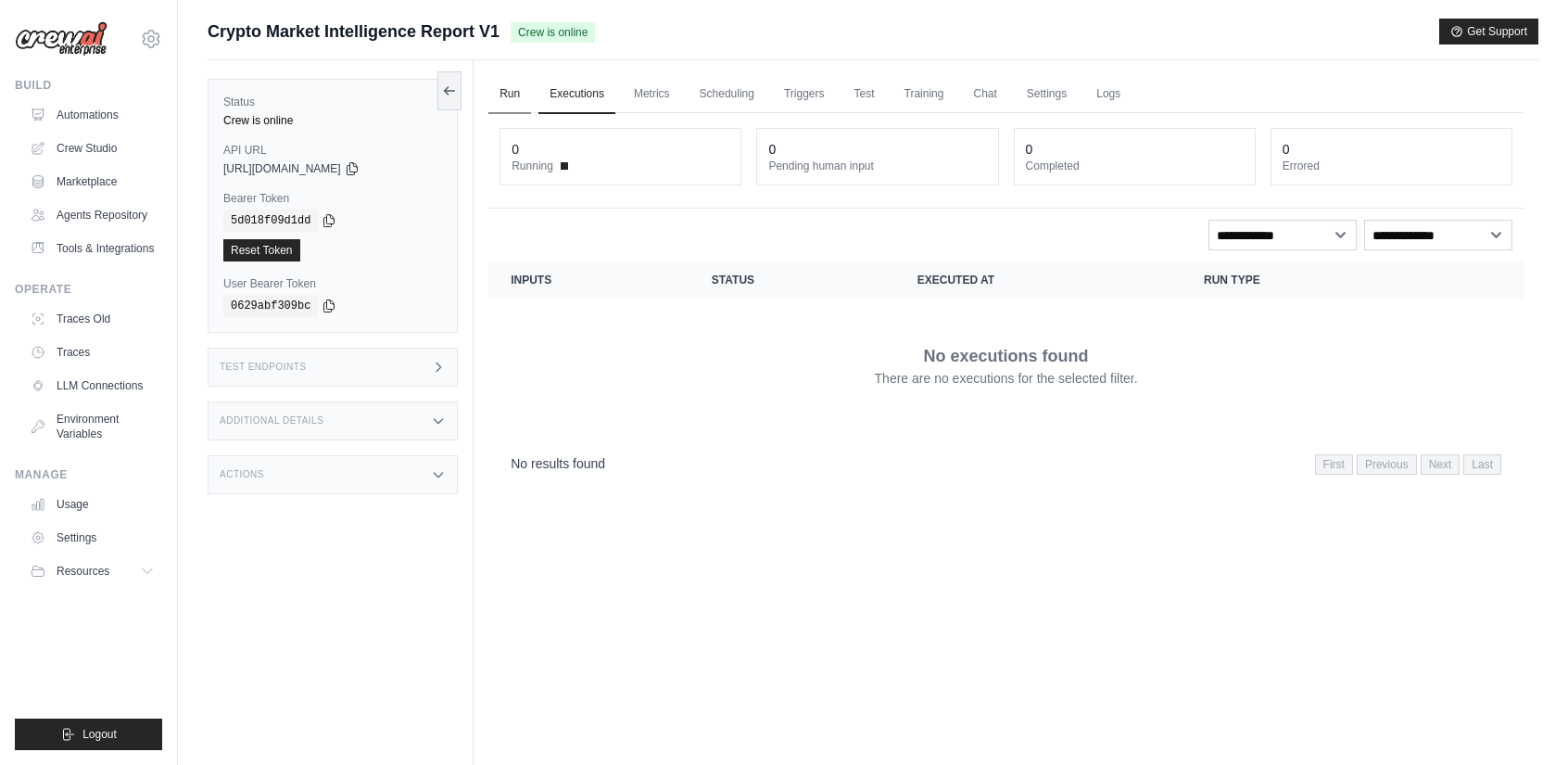
click at [511, 95] on link "Run" at bounding box center [509, 94] width 42 height 39
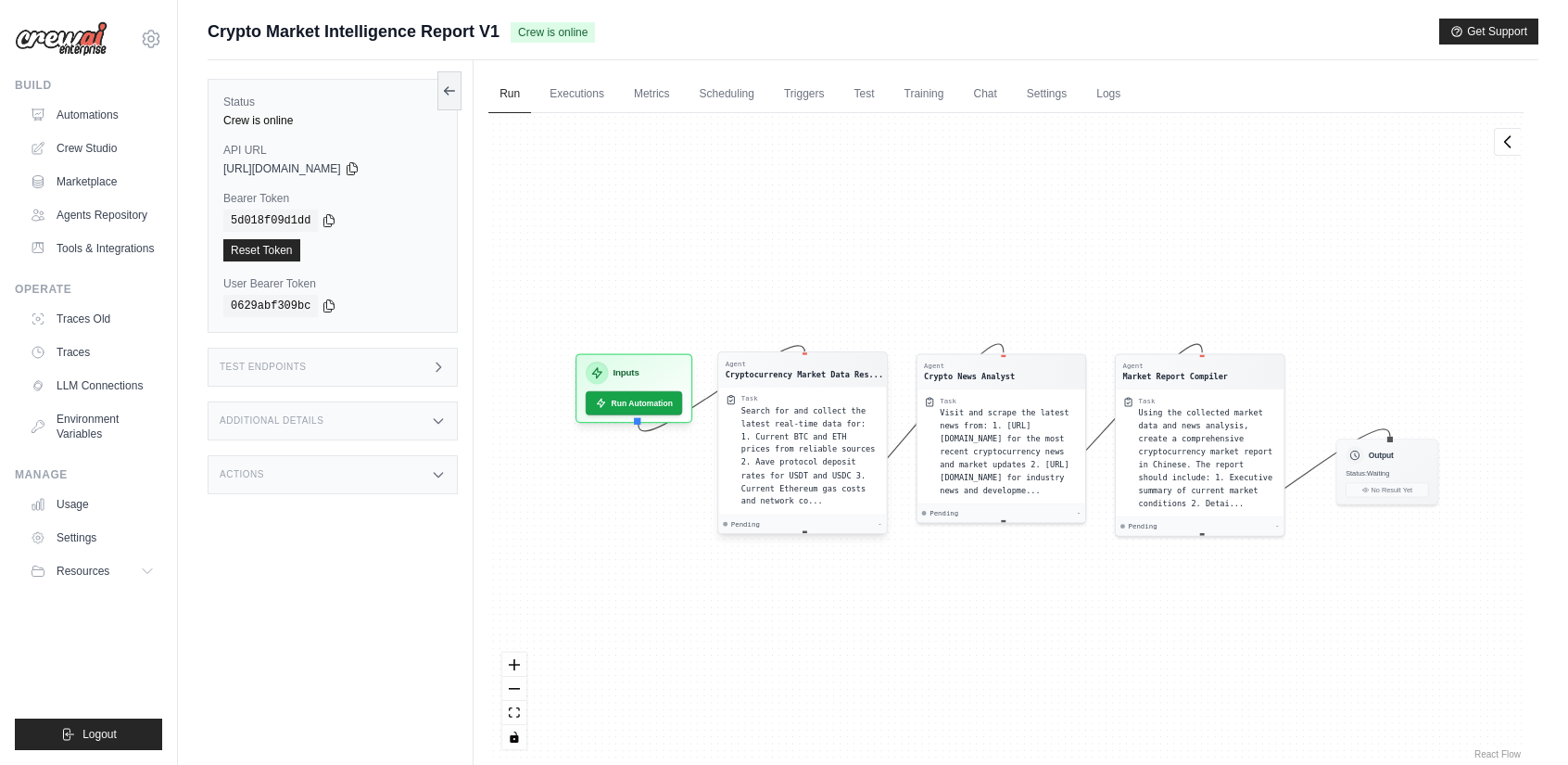
click at [817, 495] on div "Task Search for and collect the latest real-time data for: 1. Current BTC and E…" at bounding box center [803, 450] width 168 height 128
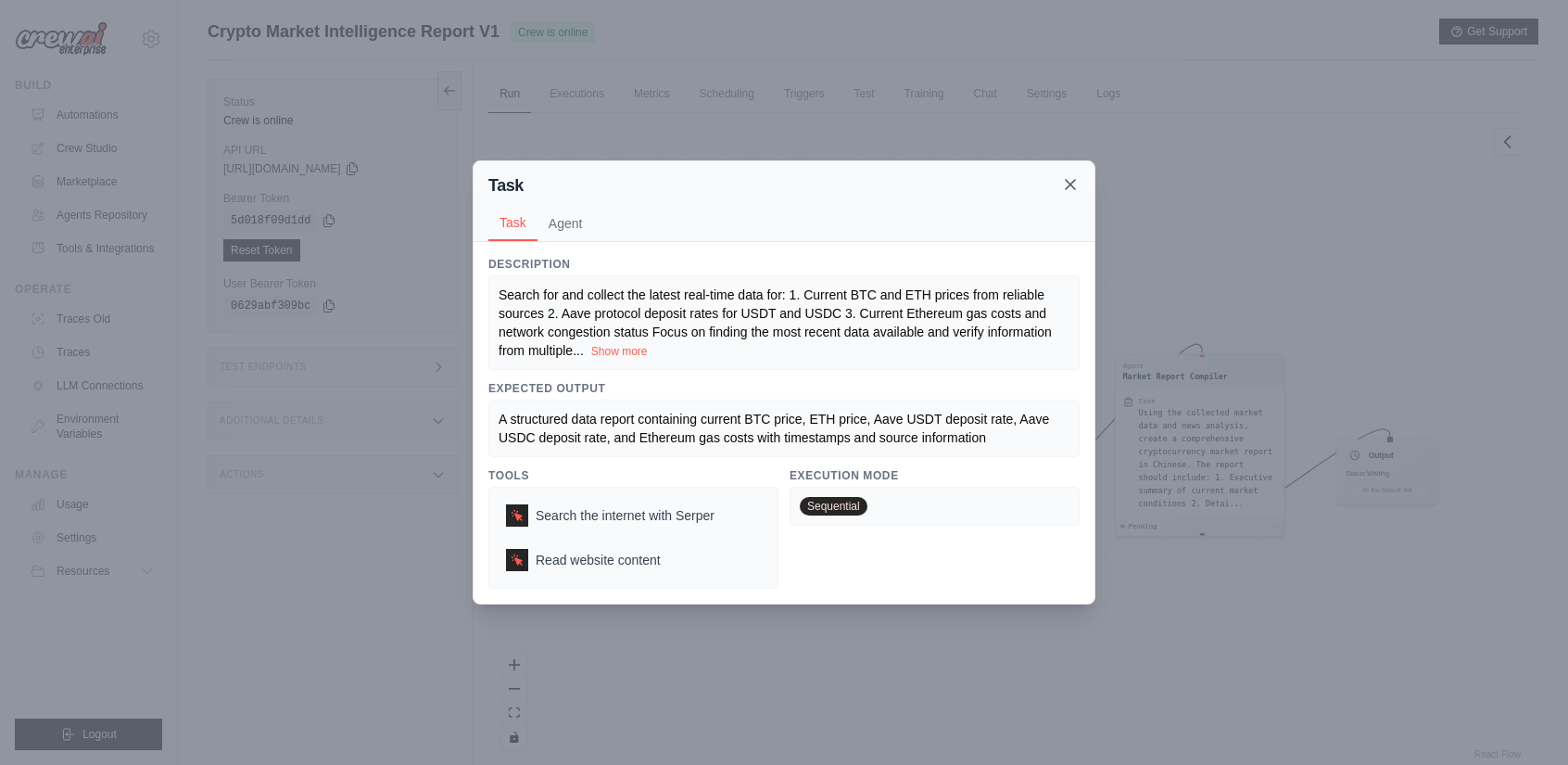
click at [1075, 181] on icon at bounding box center [1070, 184] width 9 height 9
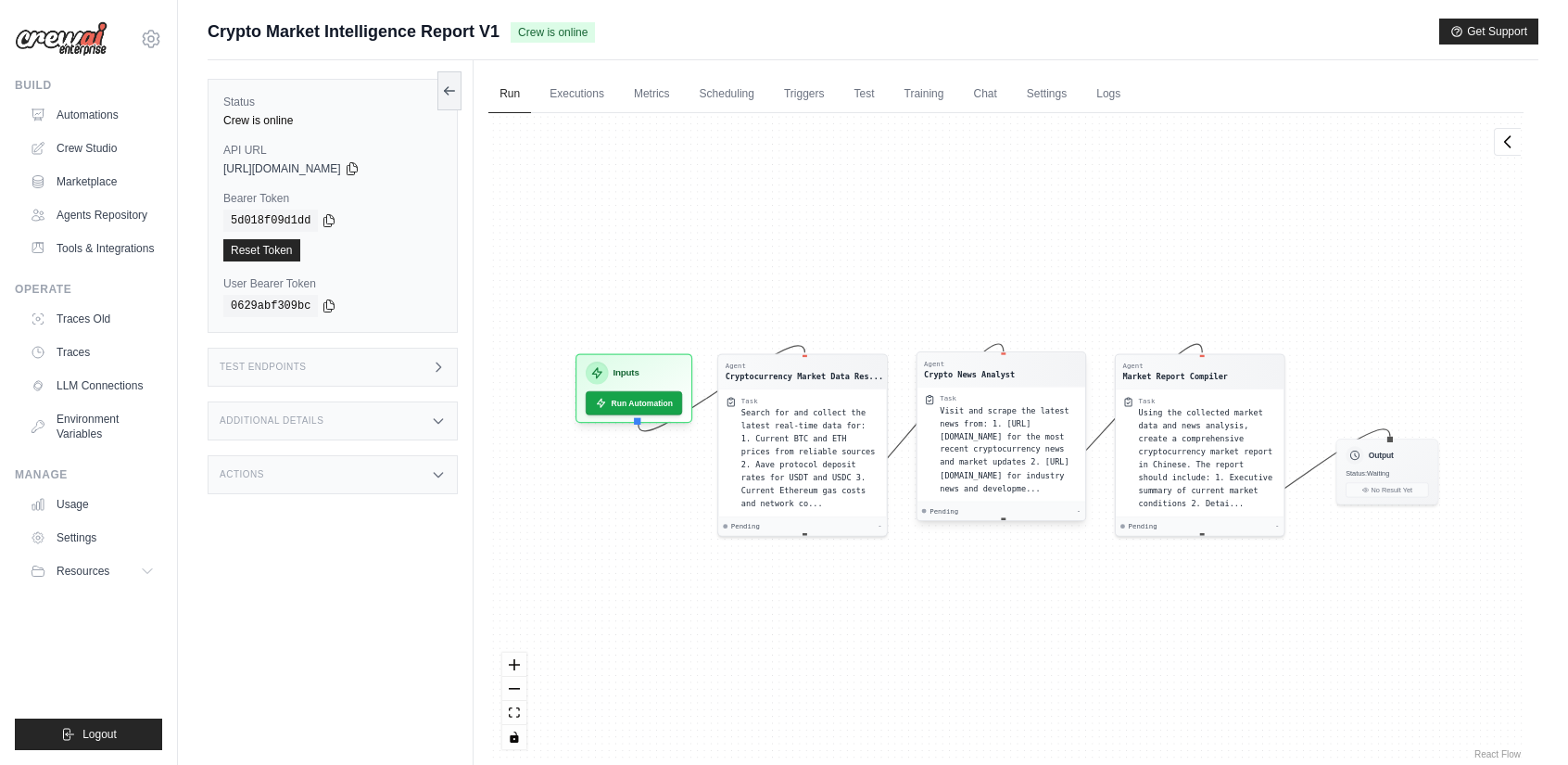
click at [1013, 441] on div "Visit and scrape the latest news from: 1. https://www.jinse.cn/lives for the mo…" at bounding box center [1009, 449] width 138 height 90
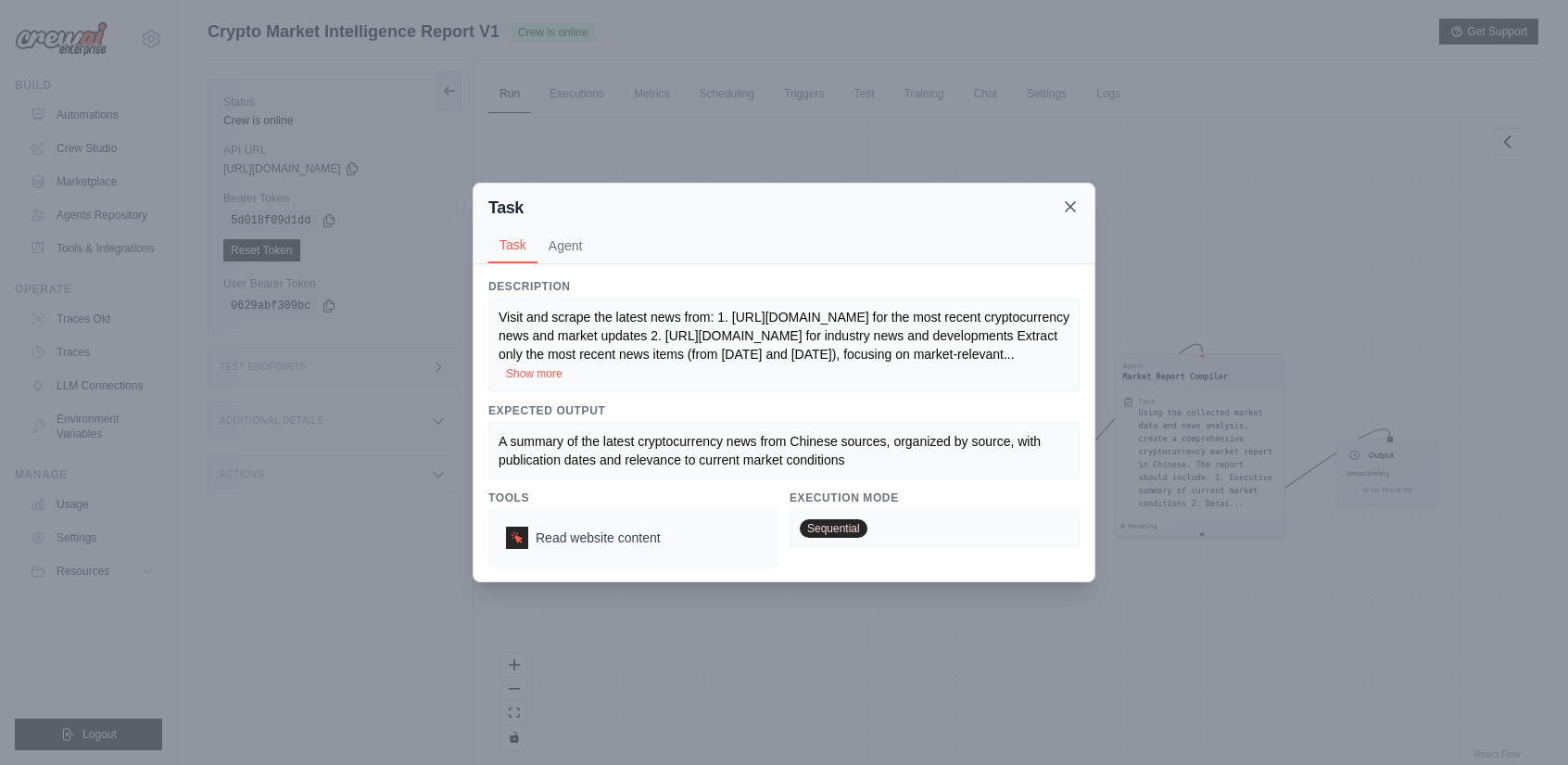
click at [1069, 205] on icon at bounding box center [1071, 206] width 19 height 19
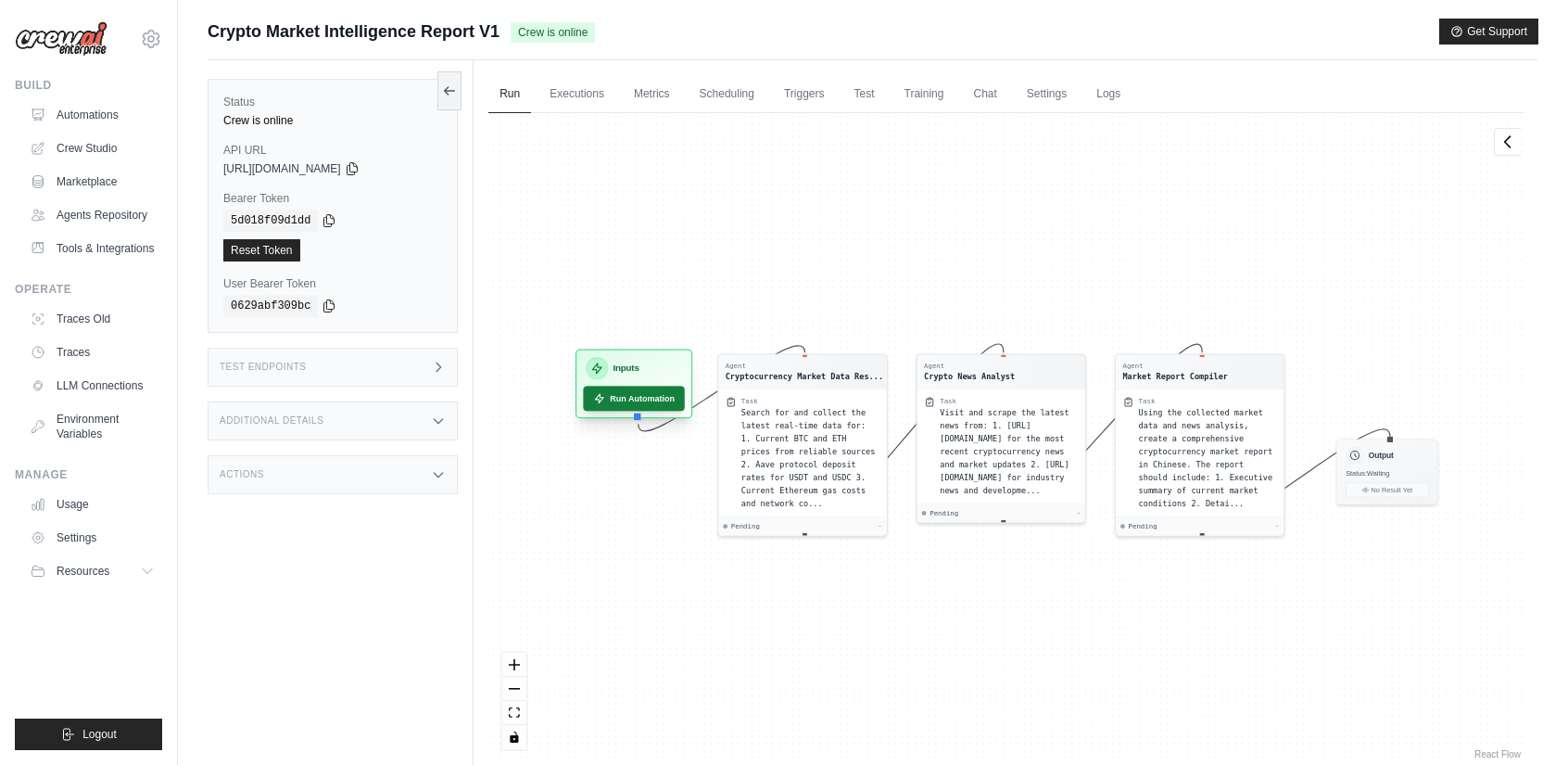
click at [613, 410] on div "Inputs Run Automation" at bounding box center [634, 383] width 117 height 70
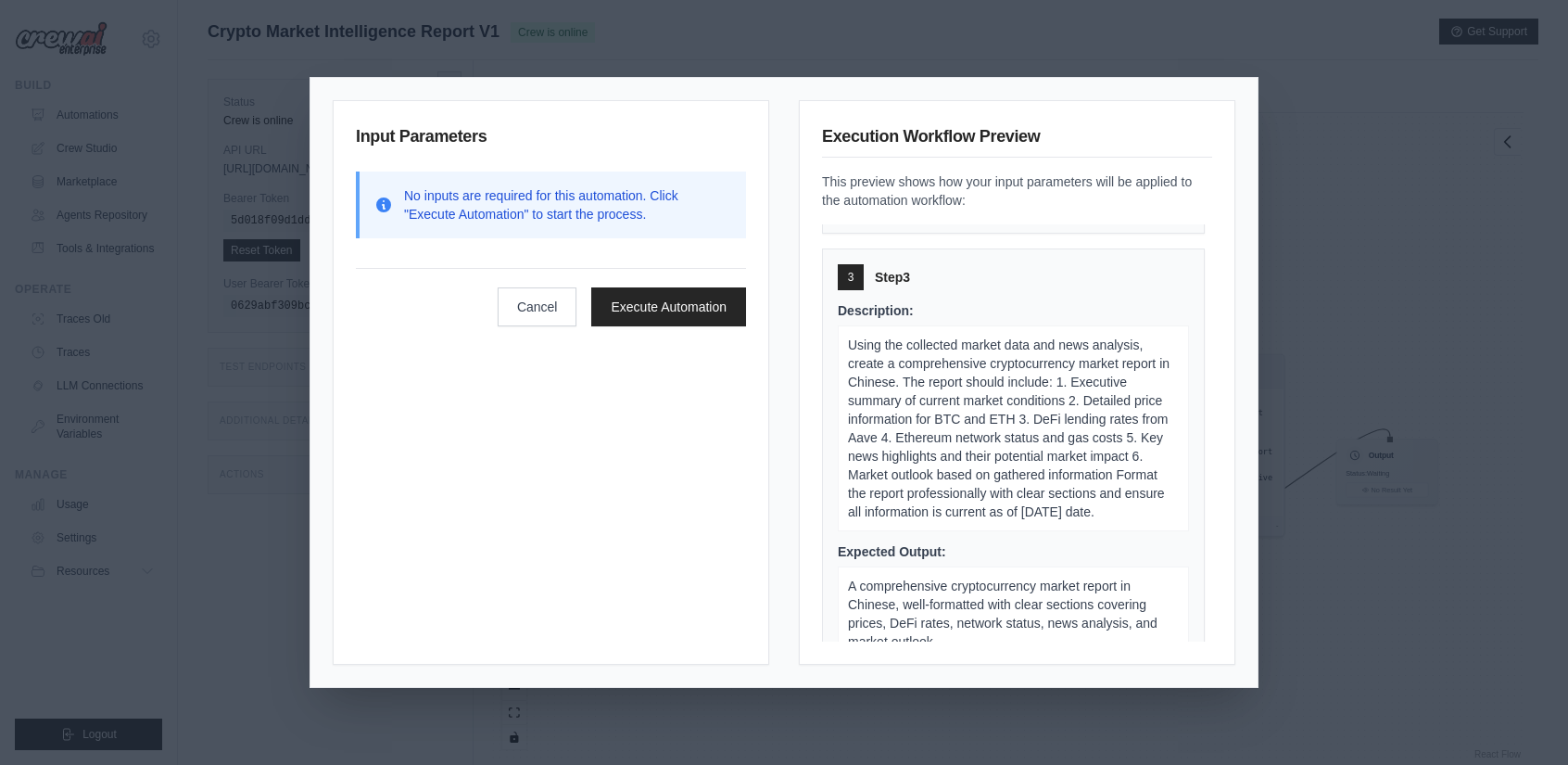
scroll to position [854, 0]
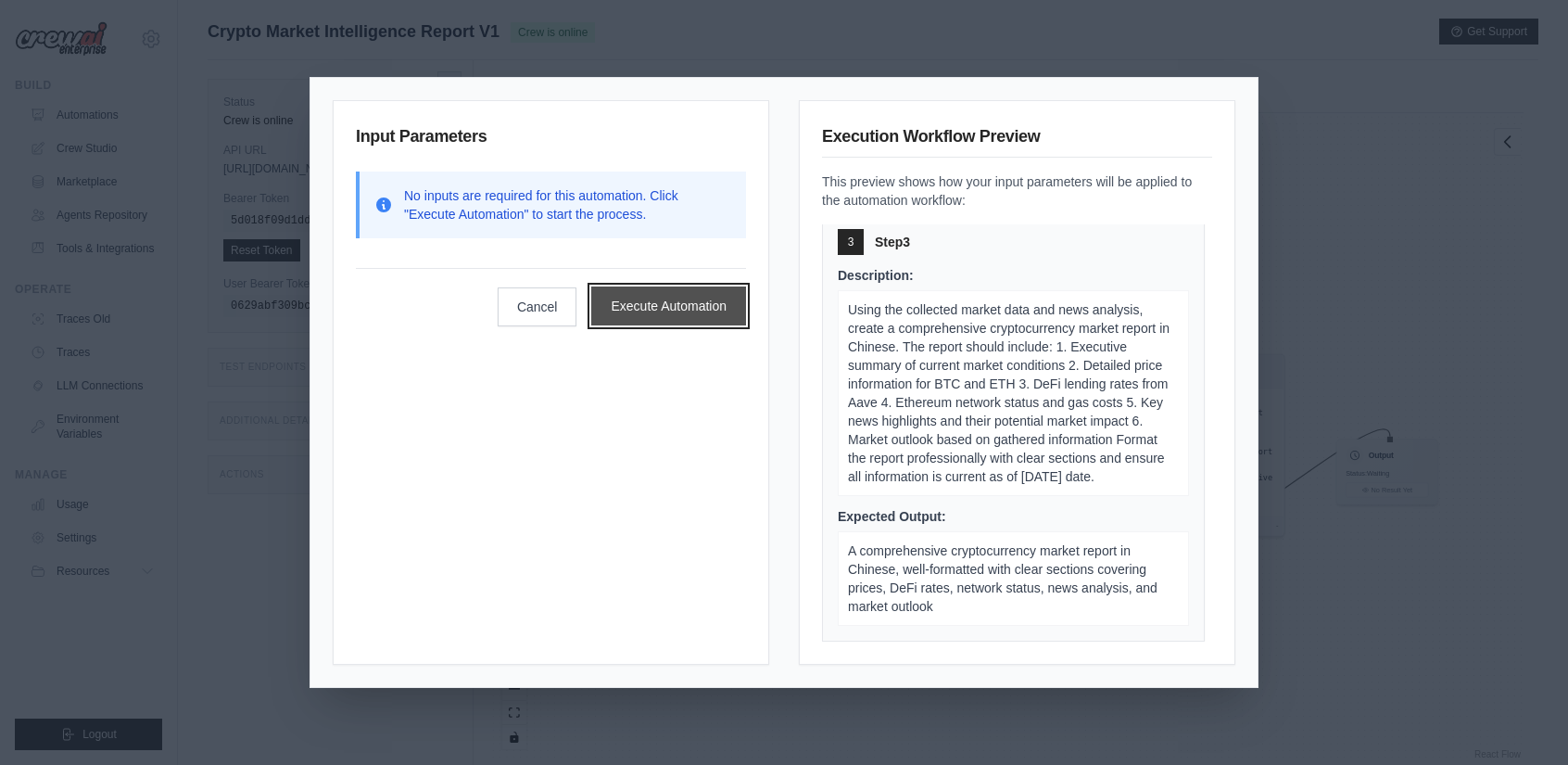
click at [647, 311] on button "Execute Automation" at bounding box center [668, 306] width 154 height 39
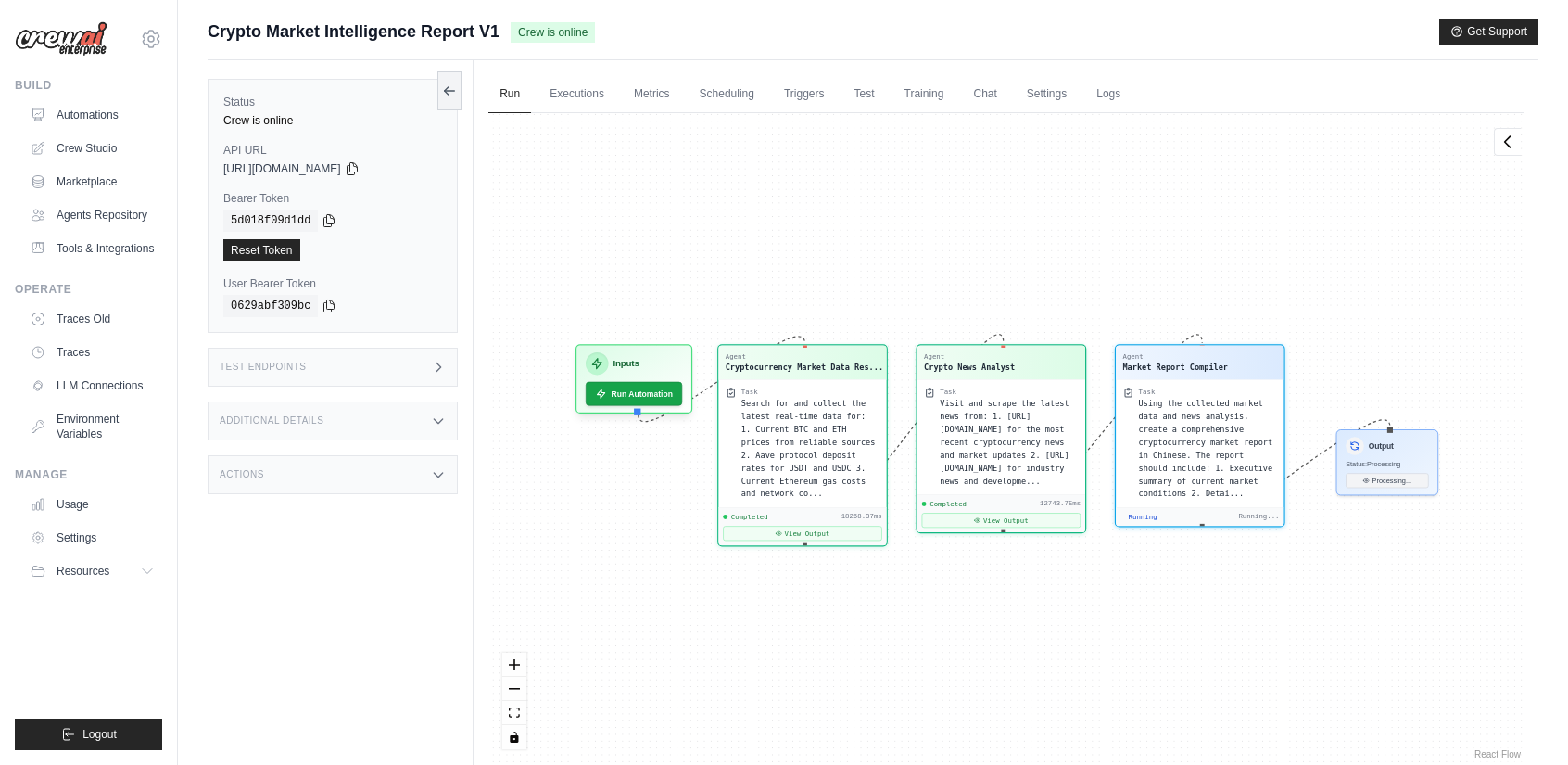
scroll to position [517, 0]
click at [1011, 510] on button "View Output" at bounding box center [1002, 517] width 159 height 15
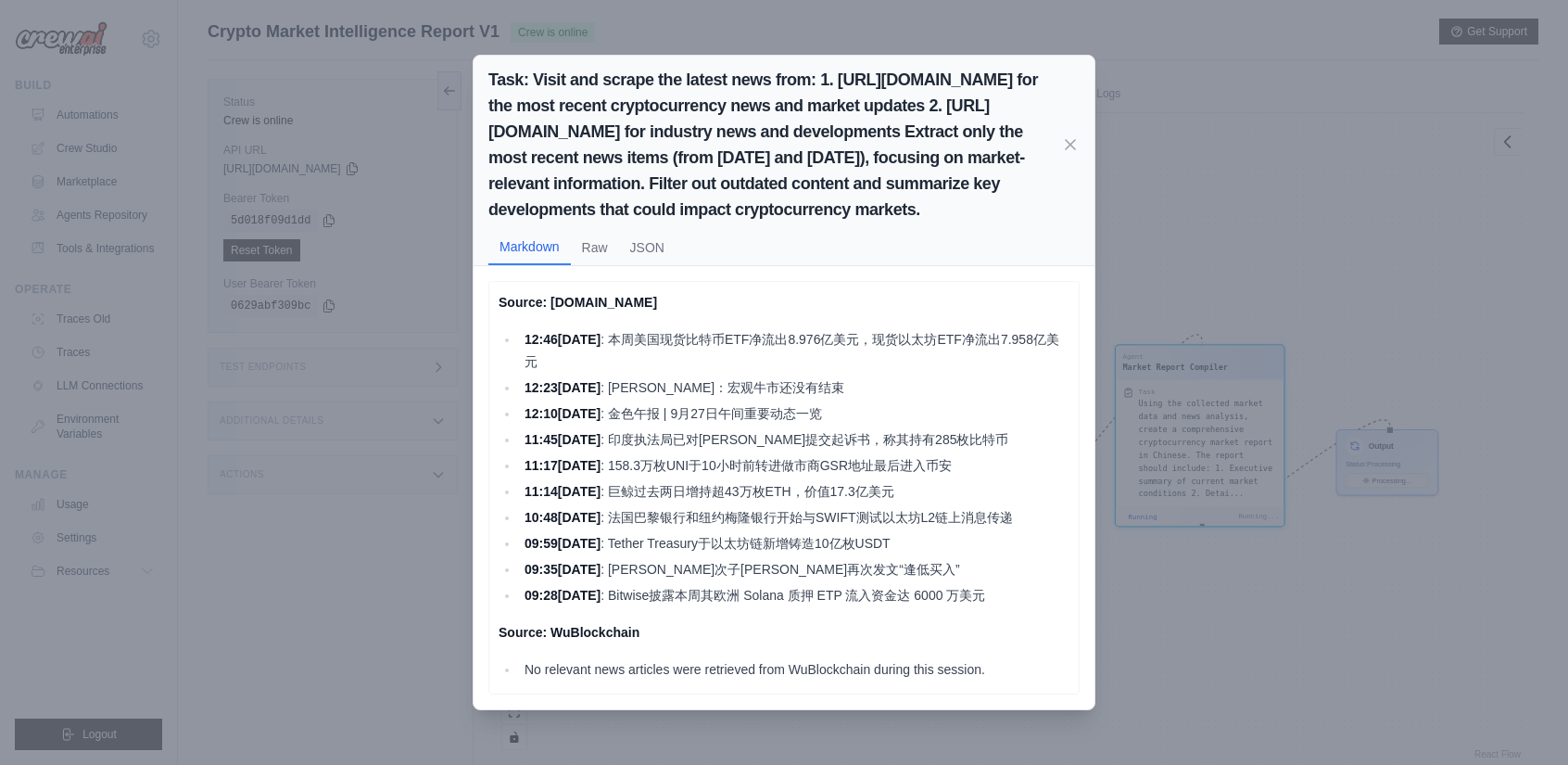
scroll to position [15590, 0]
click at [604, 259] on button "Raw" at bounding box center [595, 247] width 48 height 35
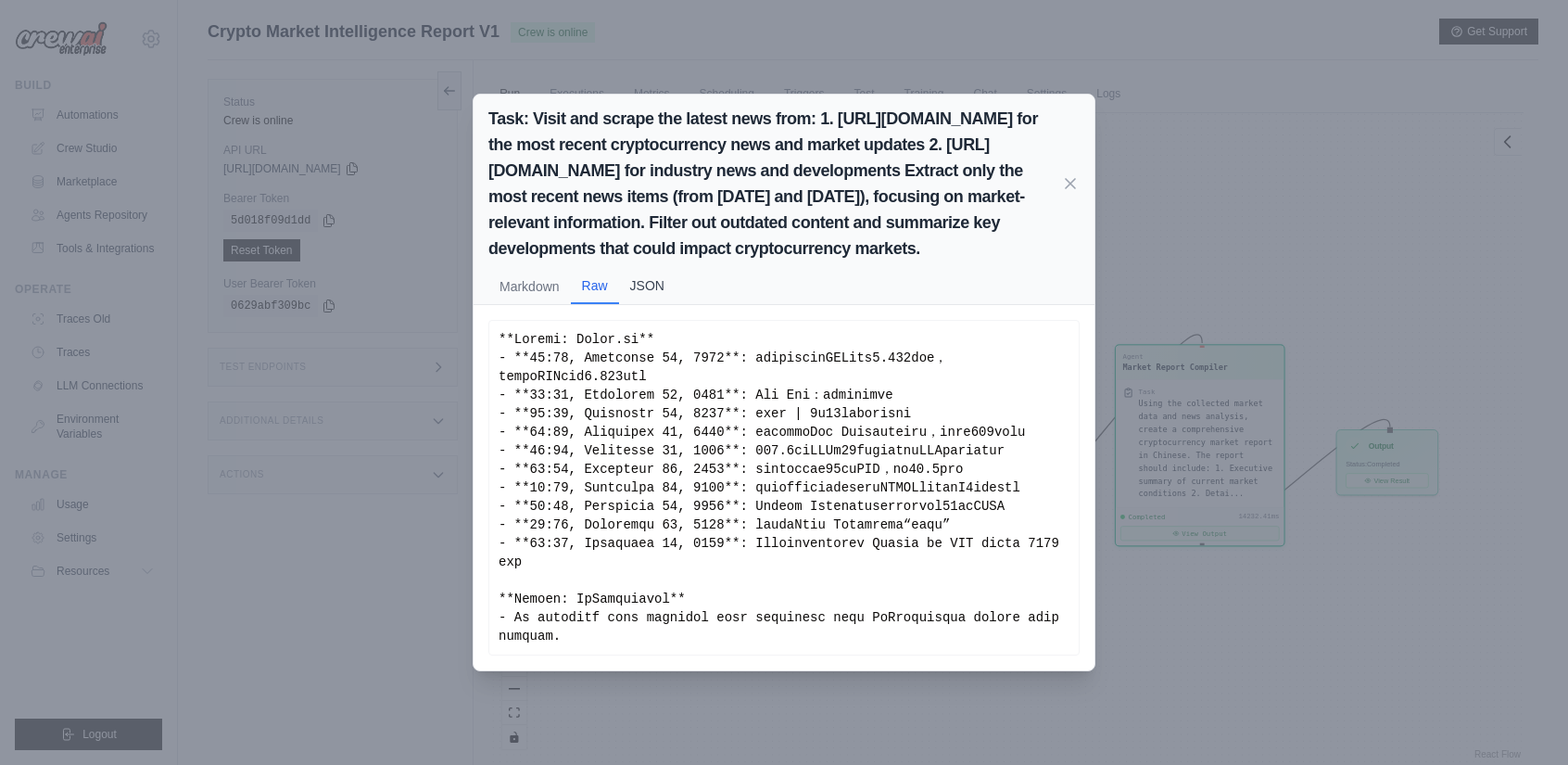
click at [657, 275] on button "JSON" at bounding box center [648, 285] width 57 height 35
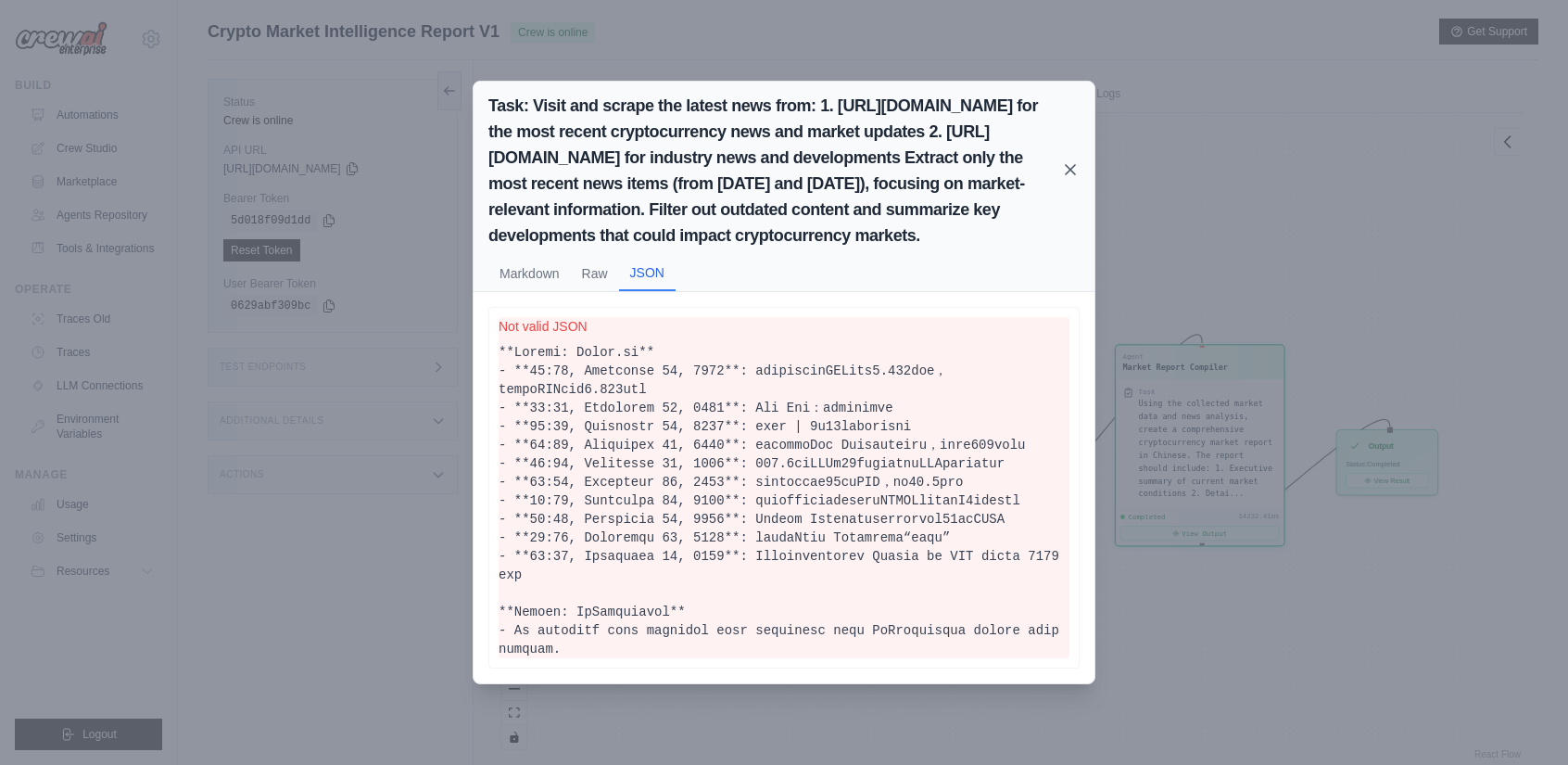
click at [1077, 160] on icon at bounding box center [1071, 169] width 19 height 19
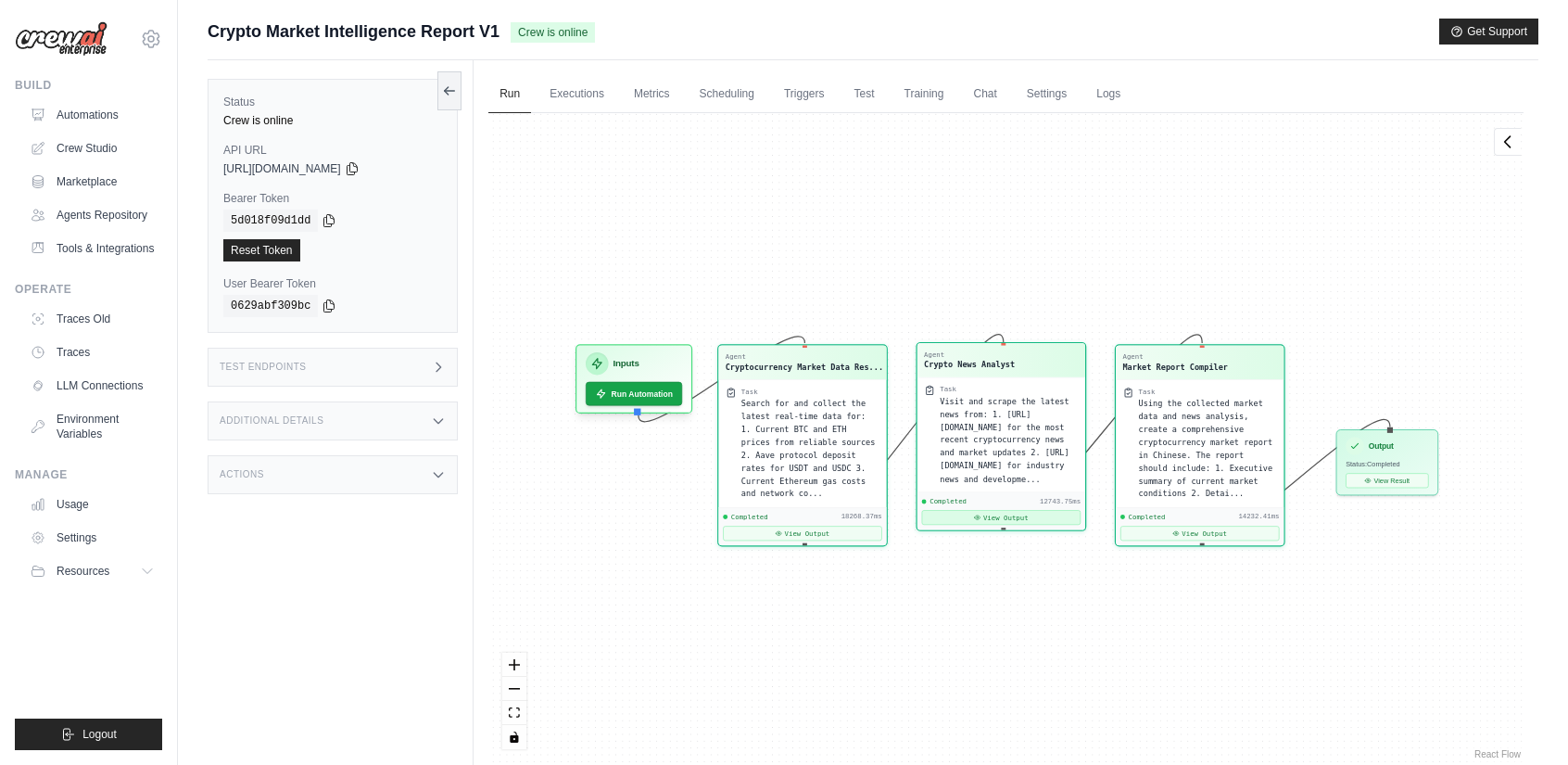
click at [1017, 510] on button "View Output" at bounding box center [1002, 517] width 159 height 15
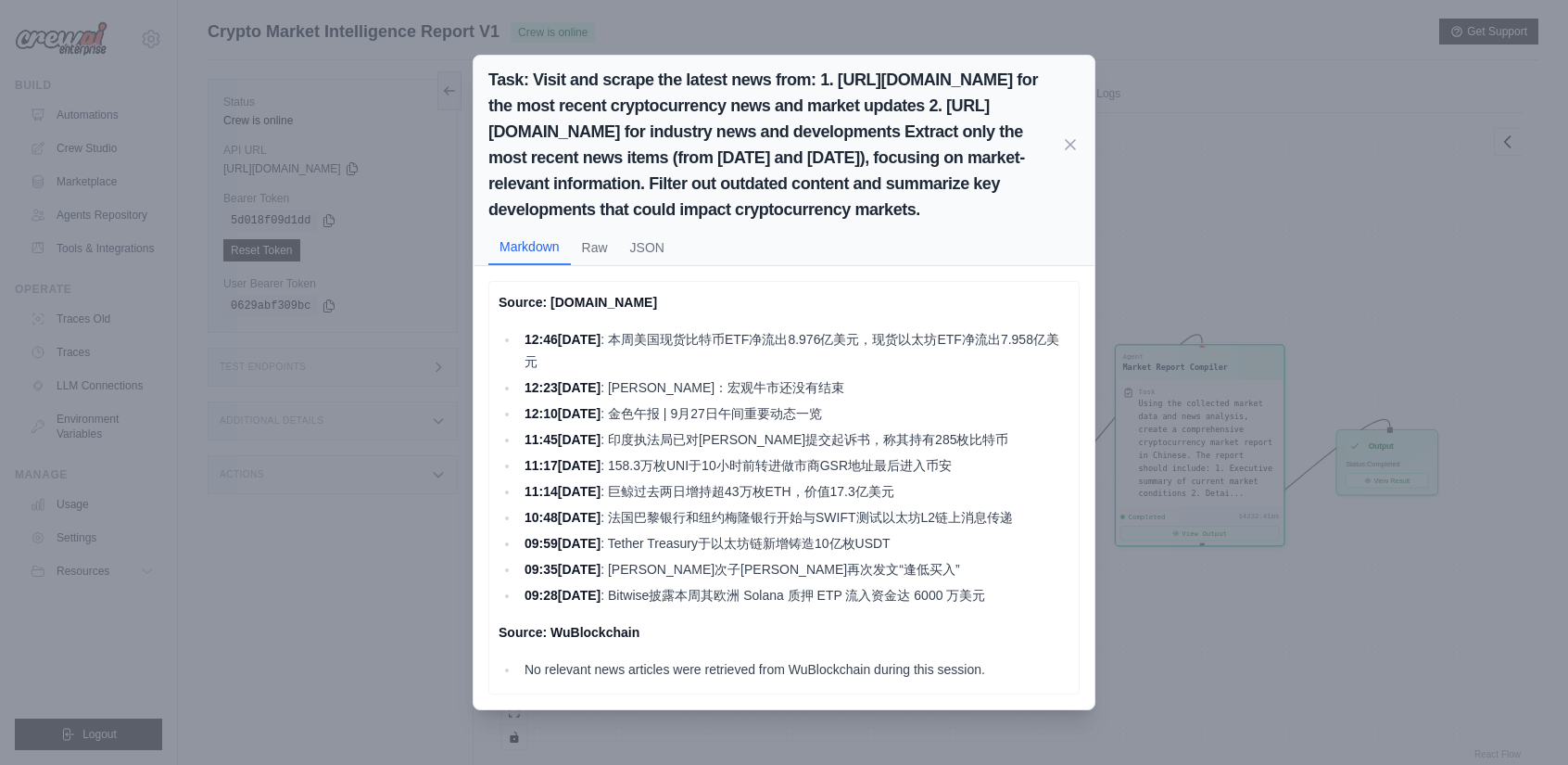
scroll to position [0, 0]
click at [1071, 139] on icon at bounding box center [1070, 143] width 9 height 9
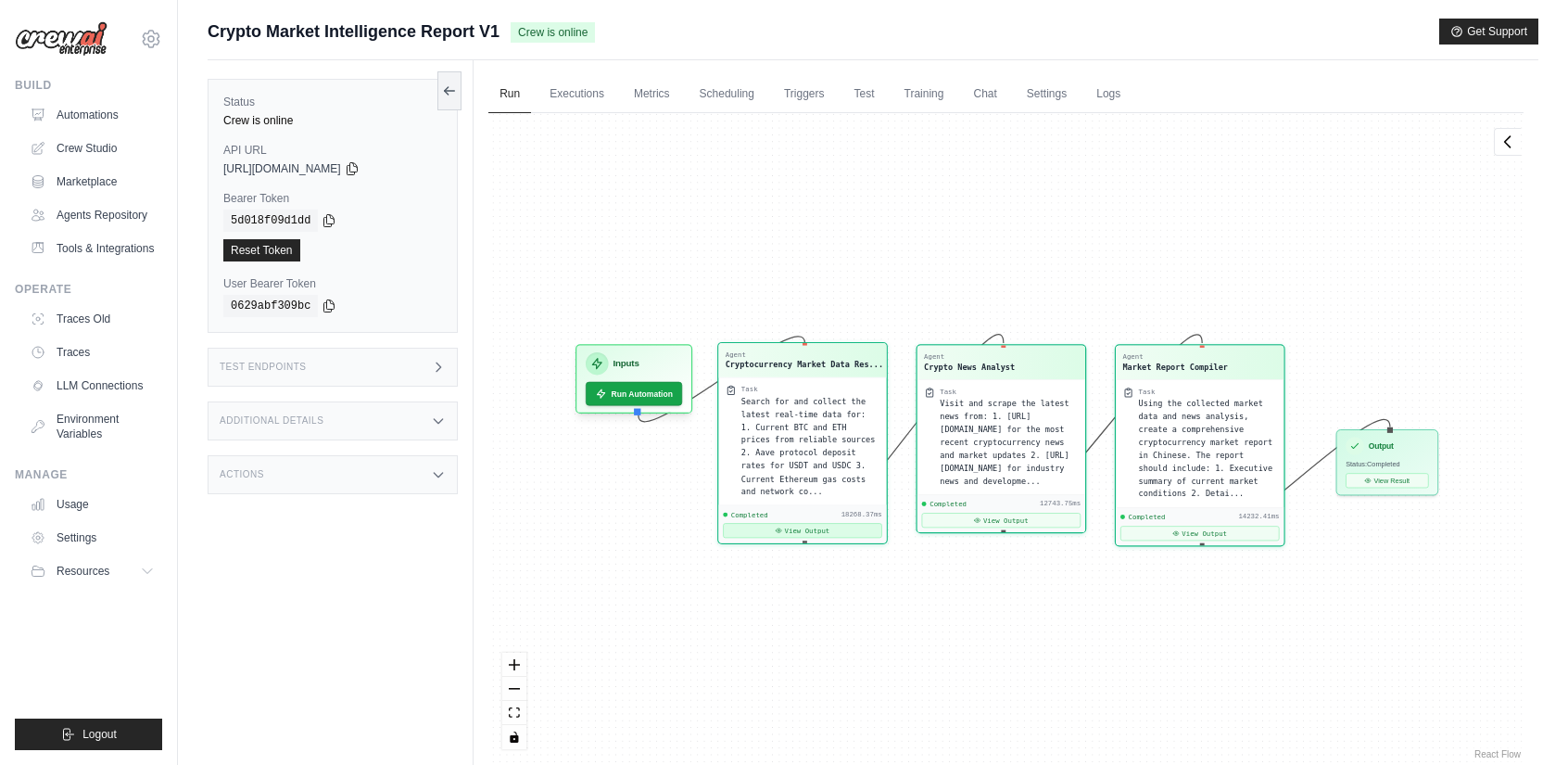
click at [815, 523] on button "View Output" at bounding box center [802, 530] width 159 height 15
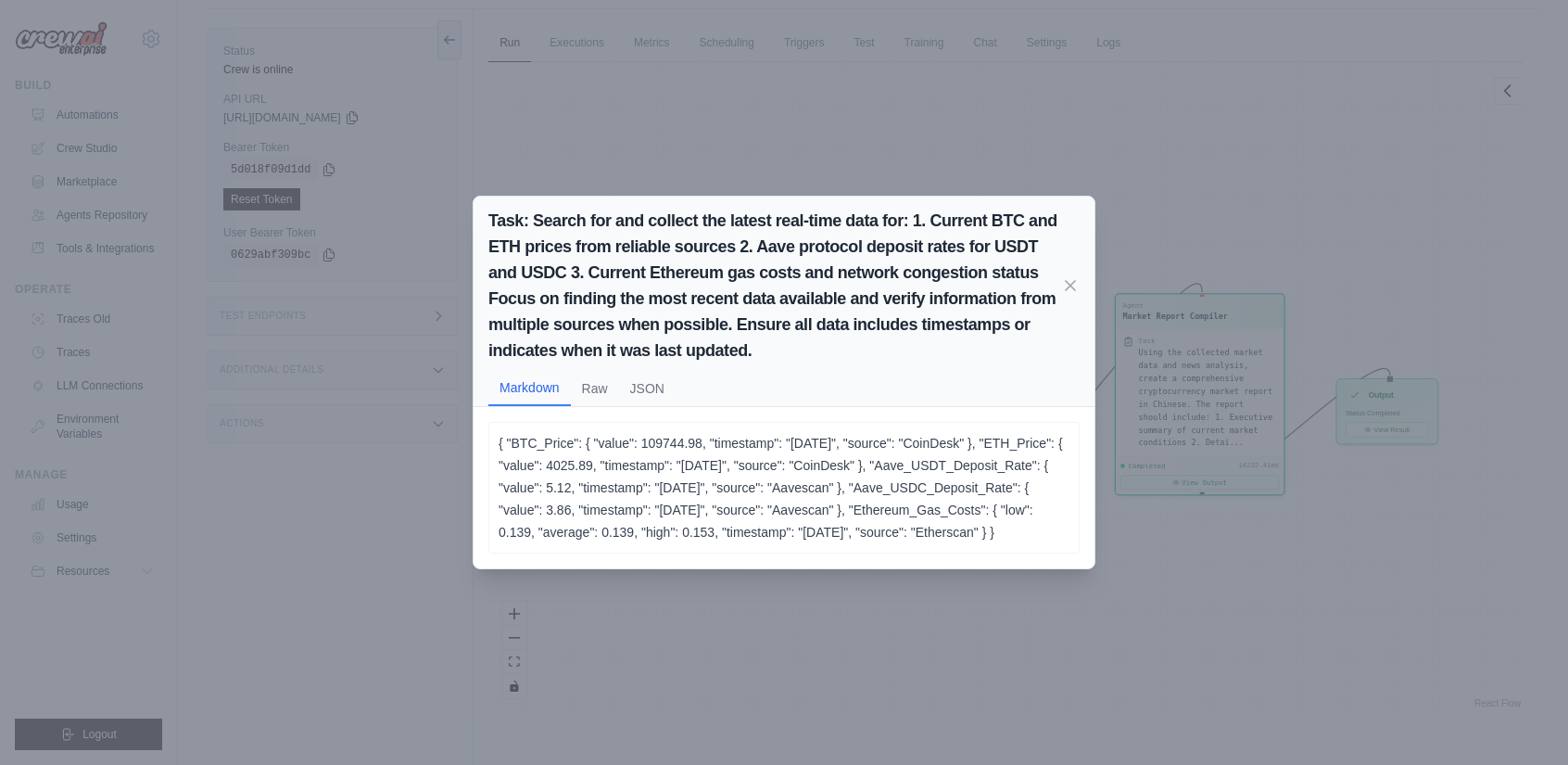
scroll to position [78, 0]
click at [599, 382] on button "Raw" at bounding box center [595, 387] width 48 height 35
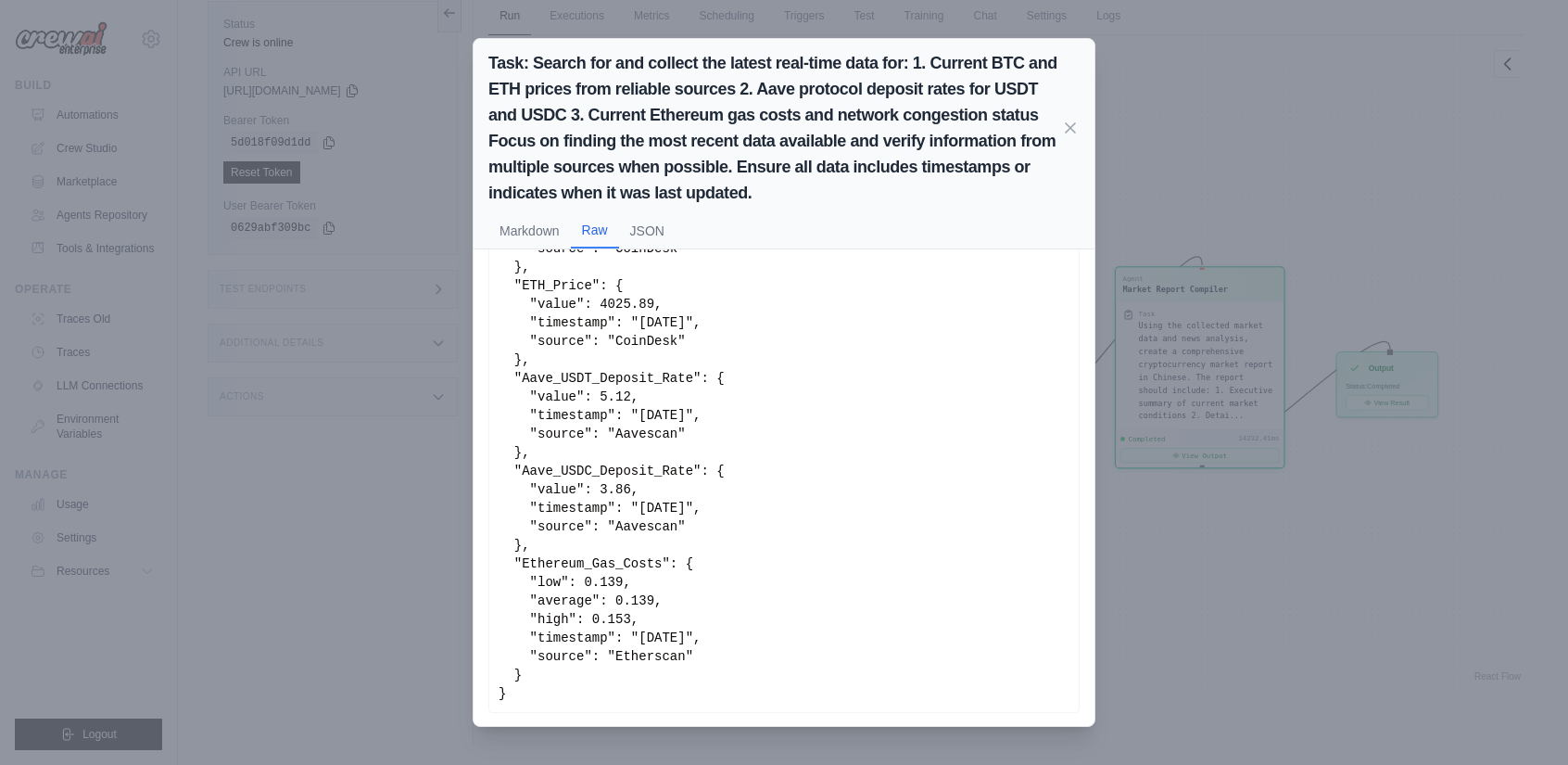
scroll to position [0, 0]
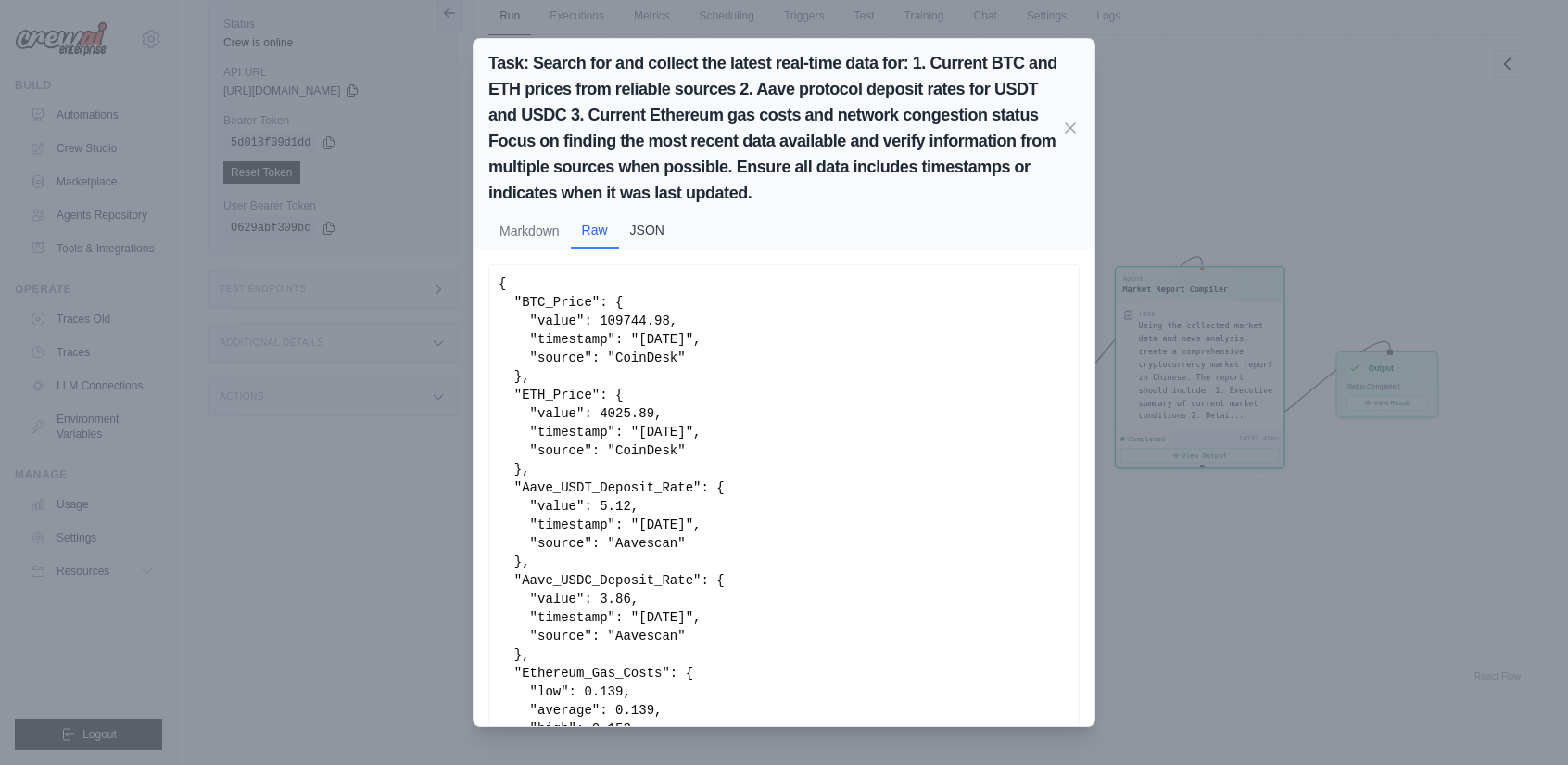
click at [657, 232] on button "JSON" at bounding box center [648, 230] width 57 height 35
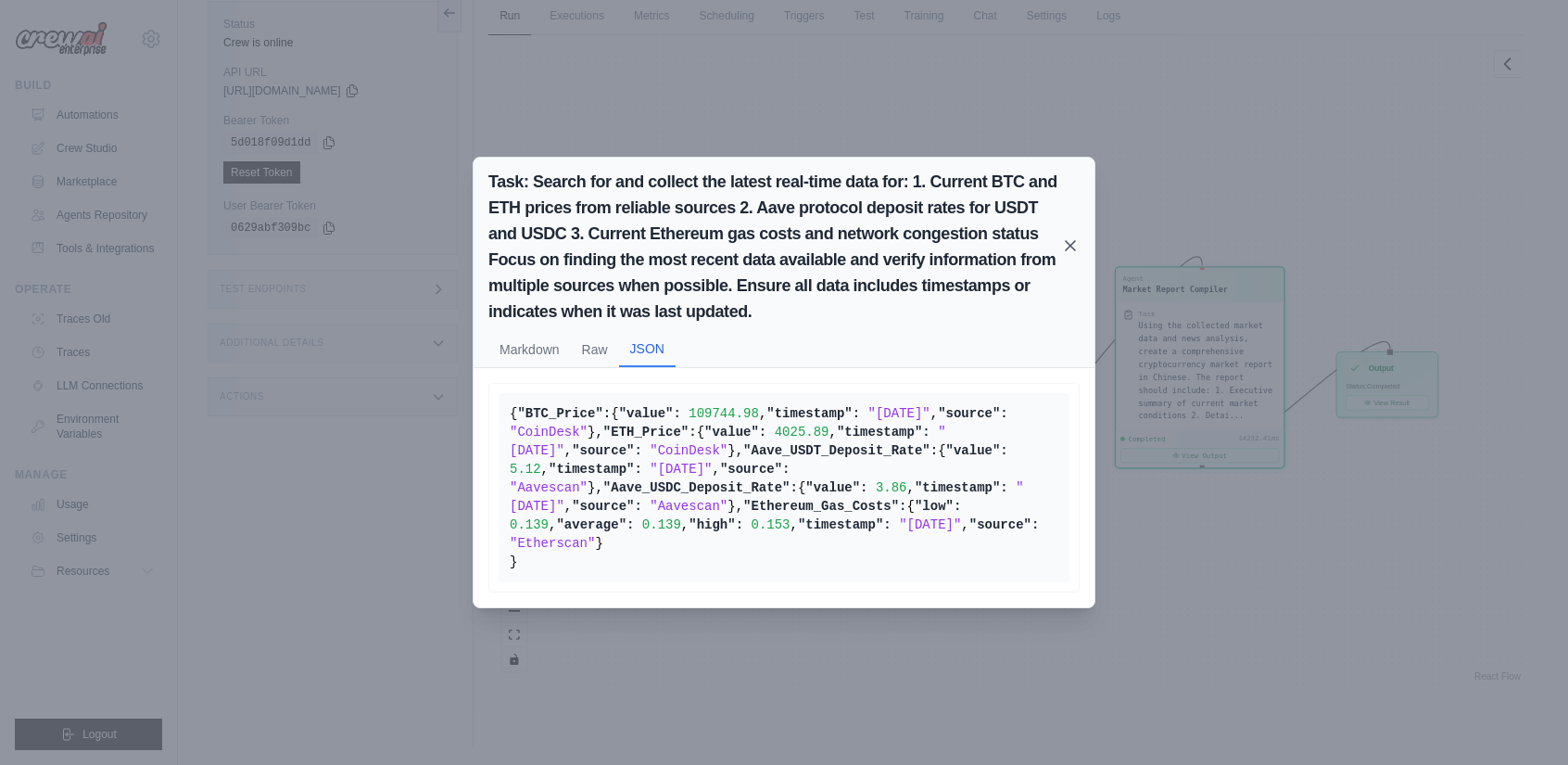
click at [1071, 236] on icon at bounding box center [1071, 245] width 19 height 19
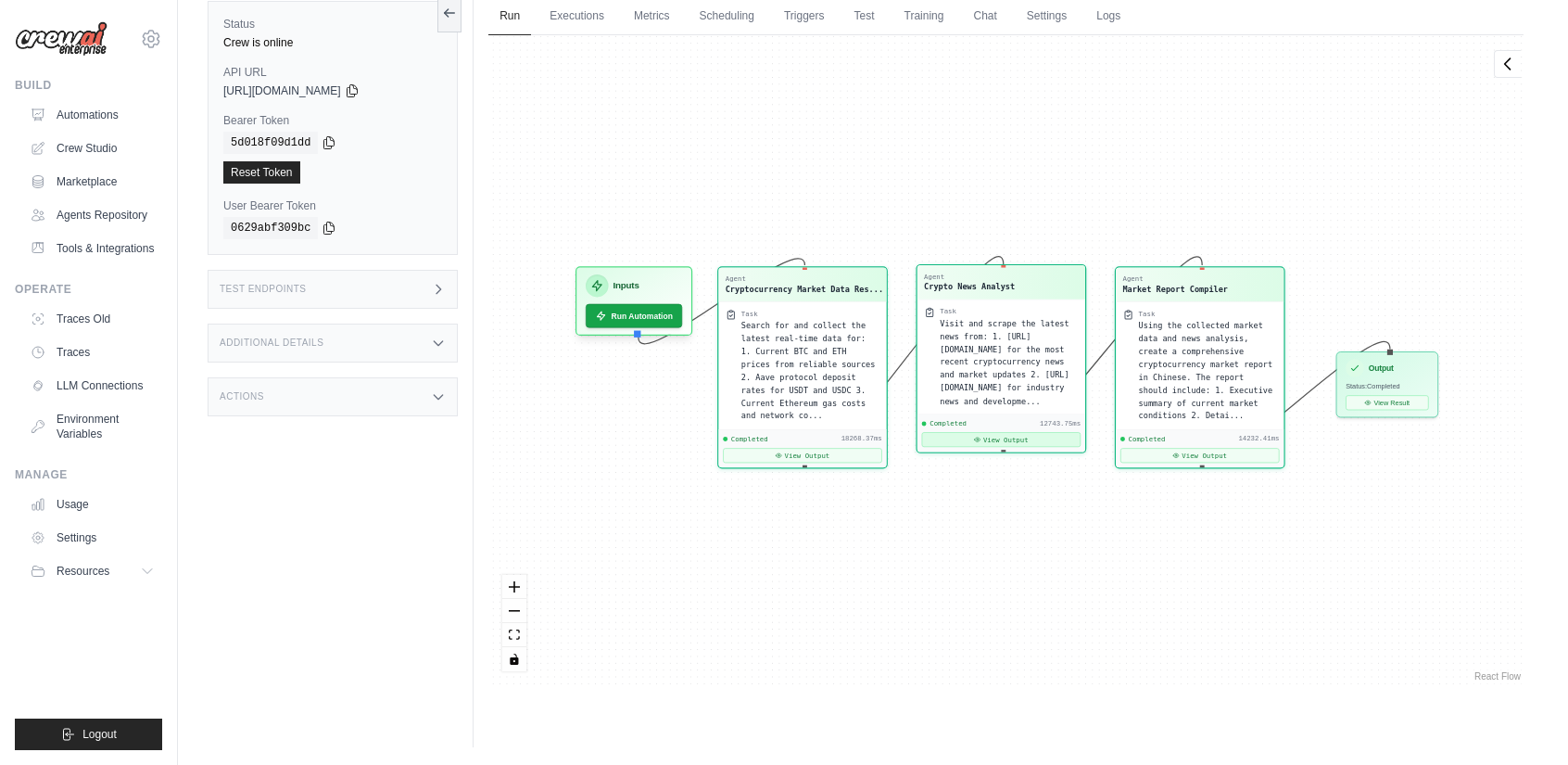
click at [994, 432] on button "View Output" at bounding box center [1002, 439] width 159 height 15
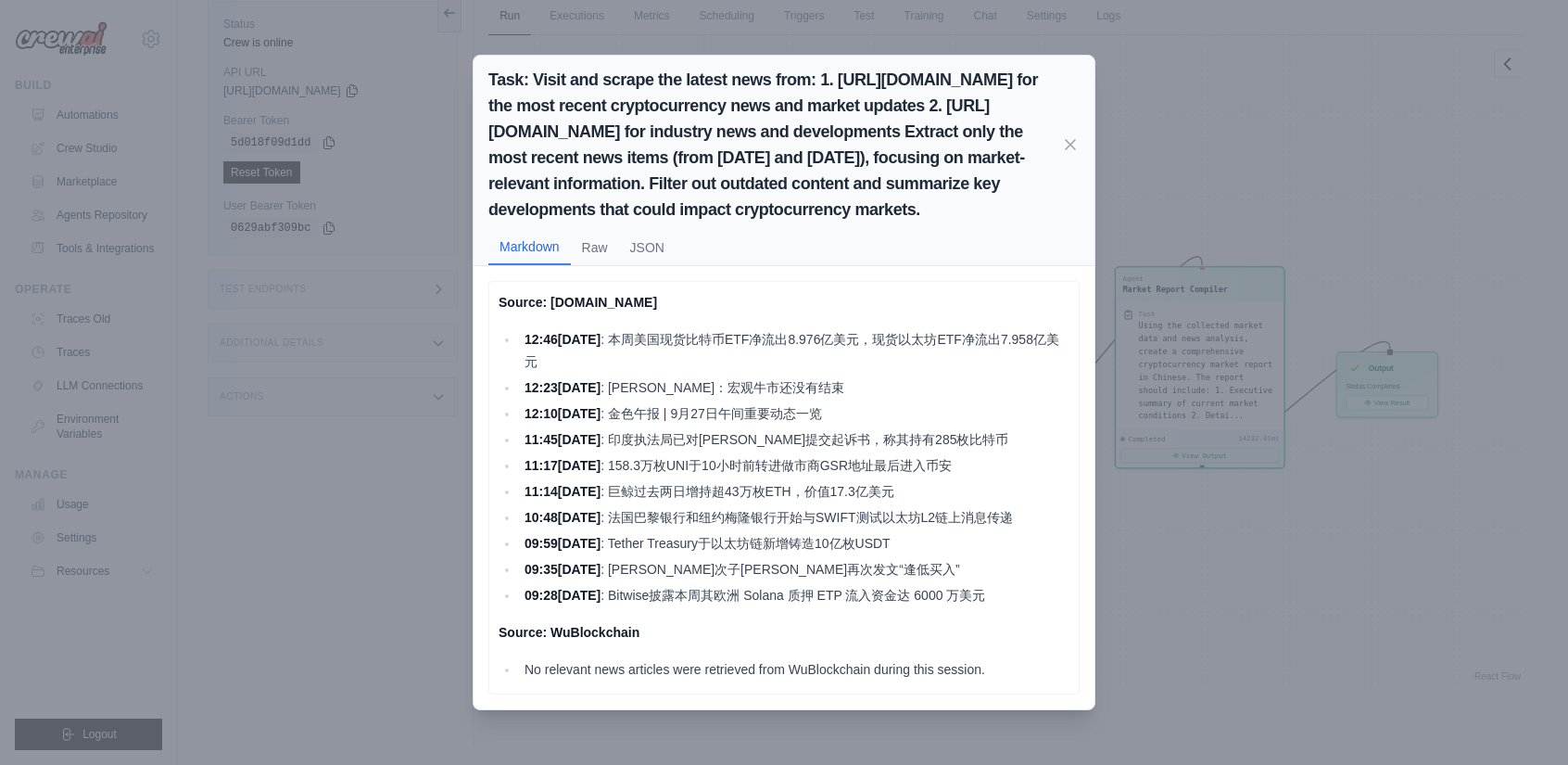
scroll to position [57, 0]
click at [1074, 140] on icon at bounding box center [1071, 144] width 19 height 19
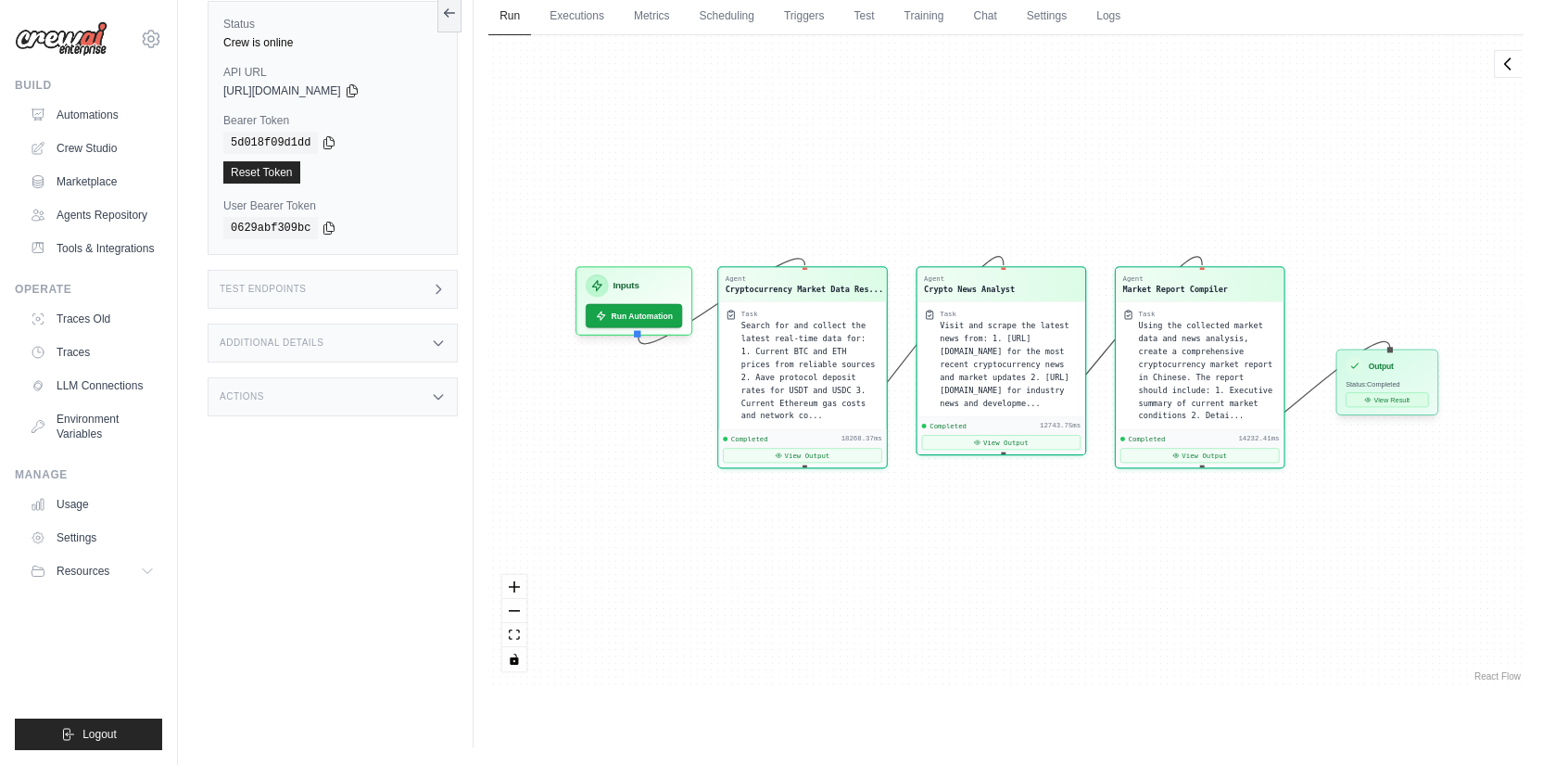
click at [1402, 400] on button "View Result" at bounding box center [1387, 399] width 83 height 15
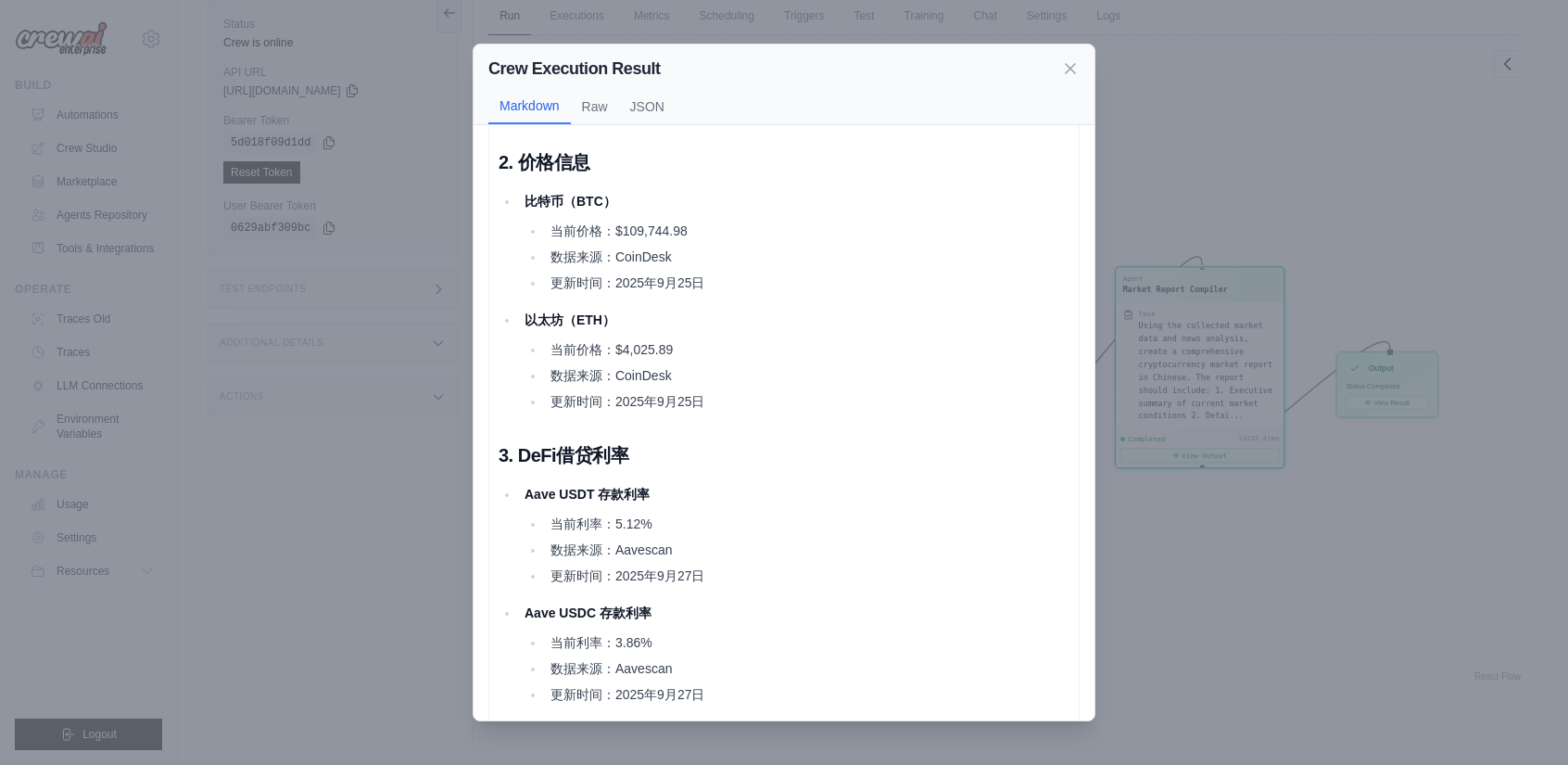
scroll to position [124, 0]
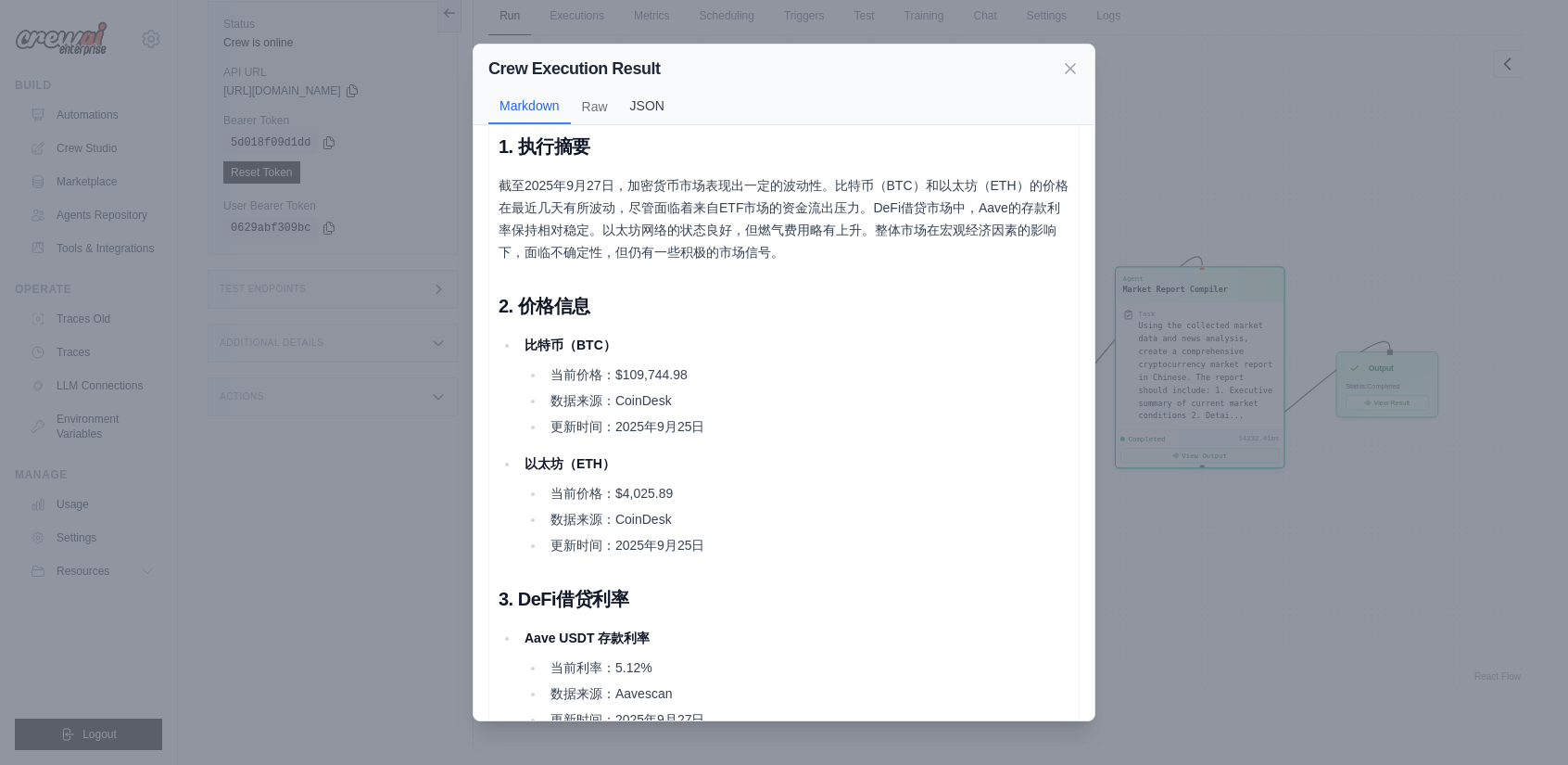
click at [641, 105] on button "JSON" at bounding box center [648, 106] width 57 height 35
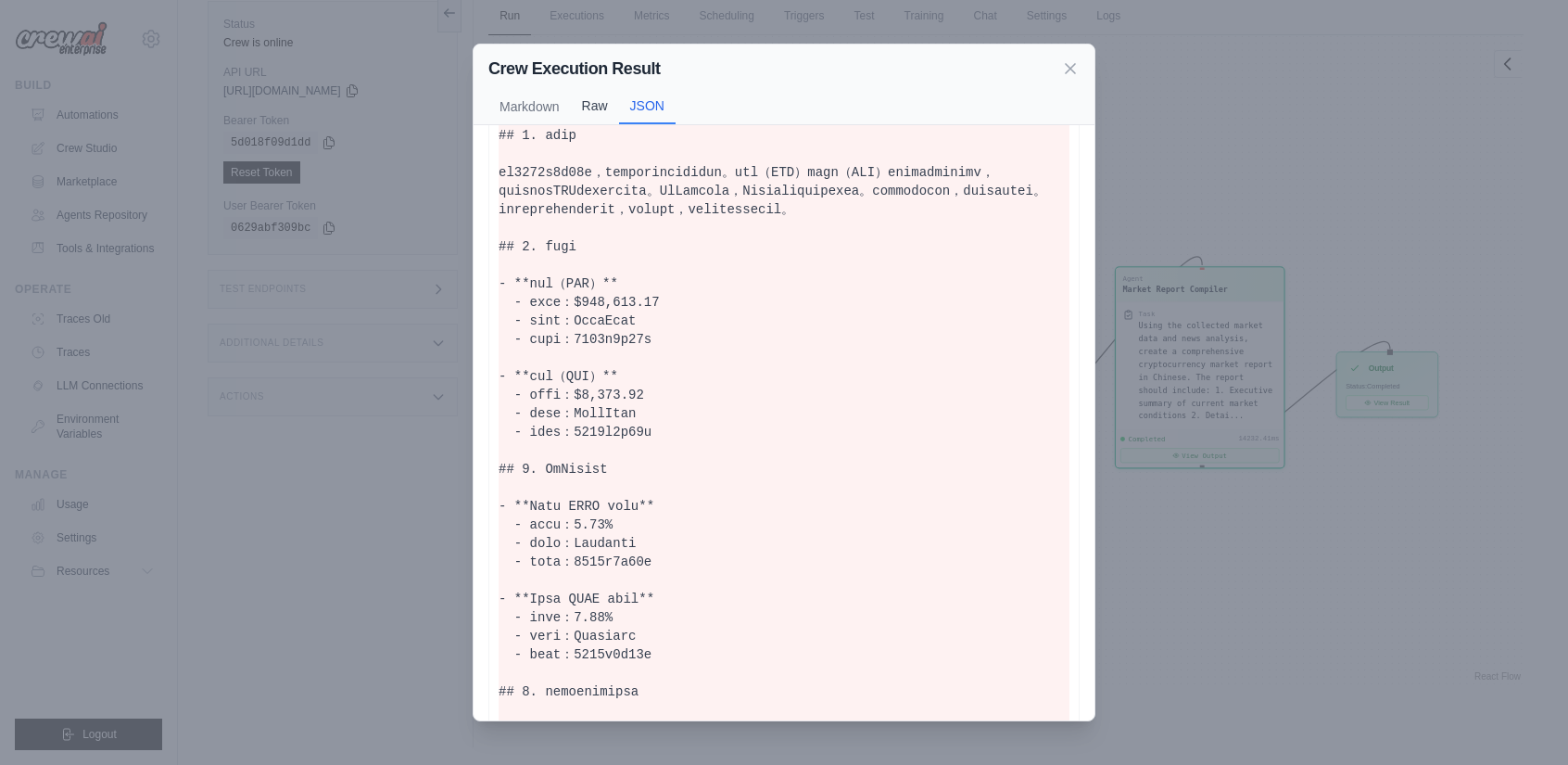
click at [571, 110] on button "Markdown" at bounding box center [530, 107] width 83 height 35
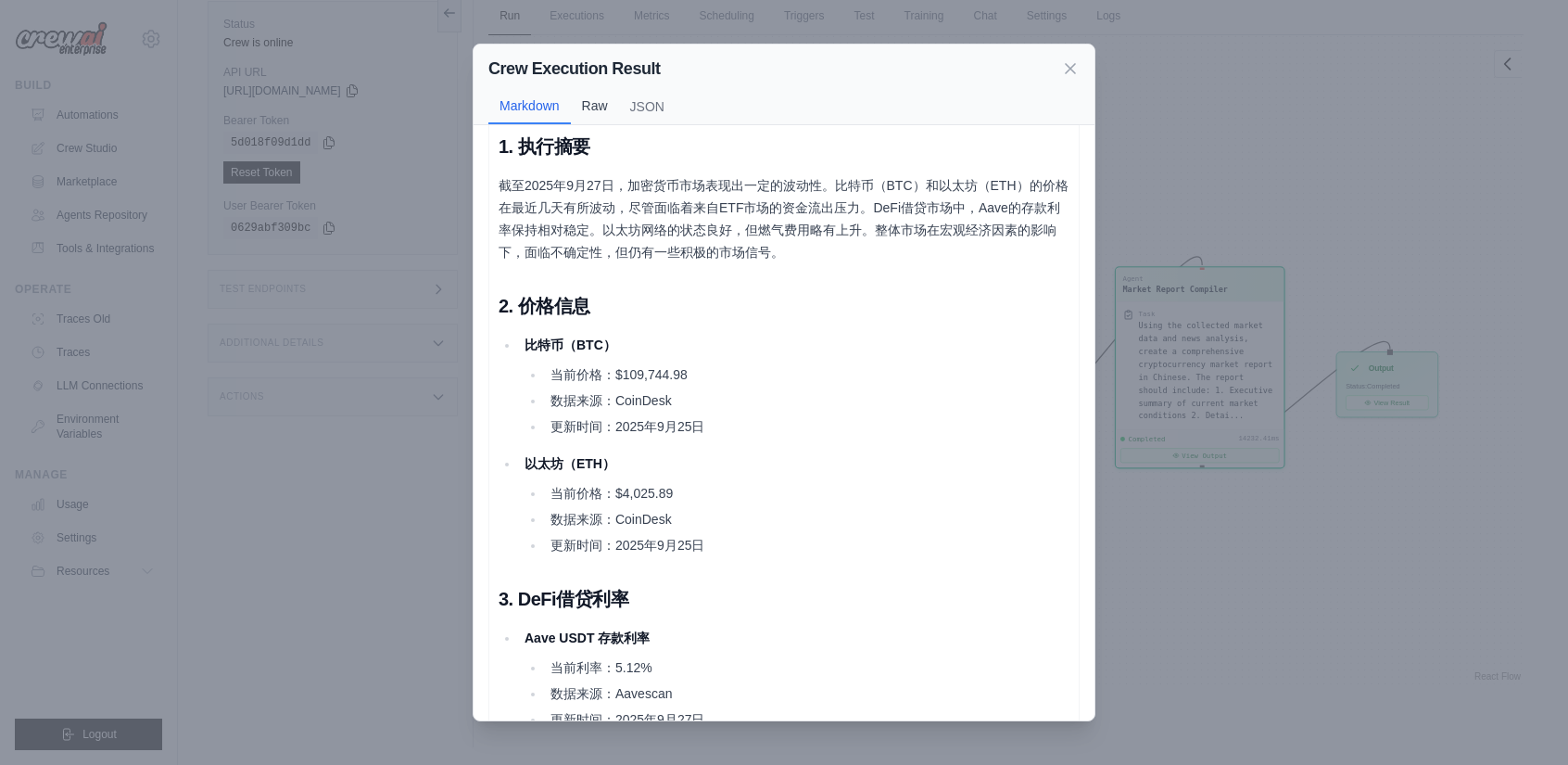
click at [604, 110] on button "Raw" at bounding box center [595, 106] width 48 height 35
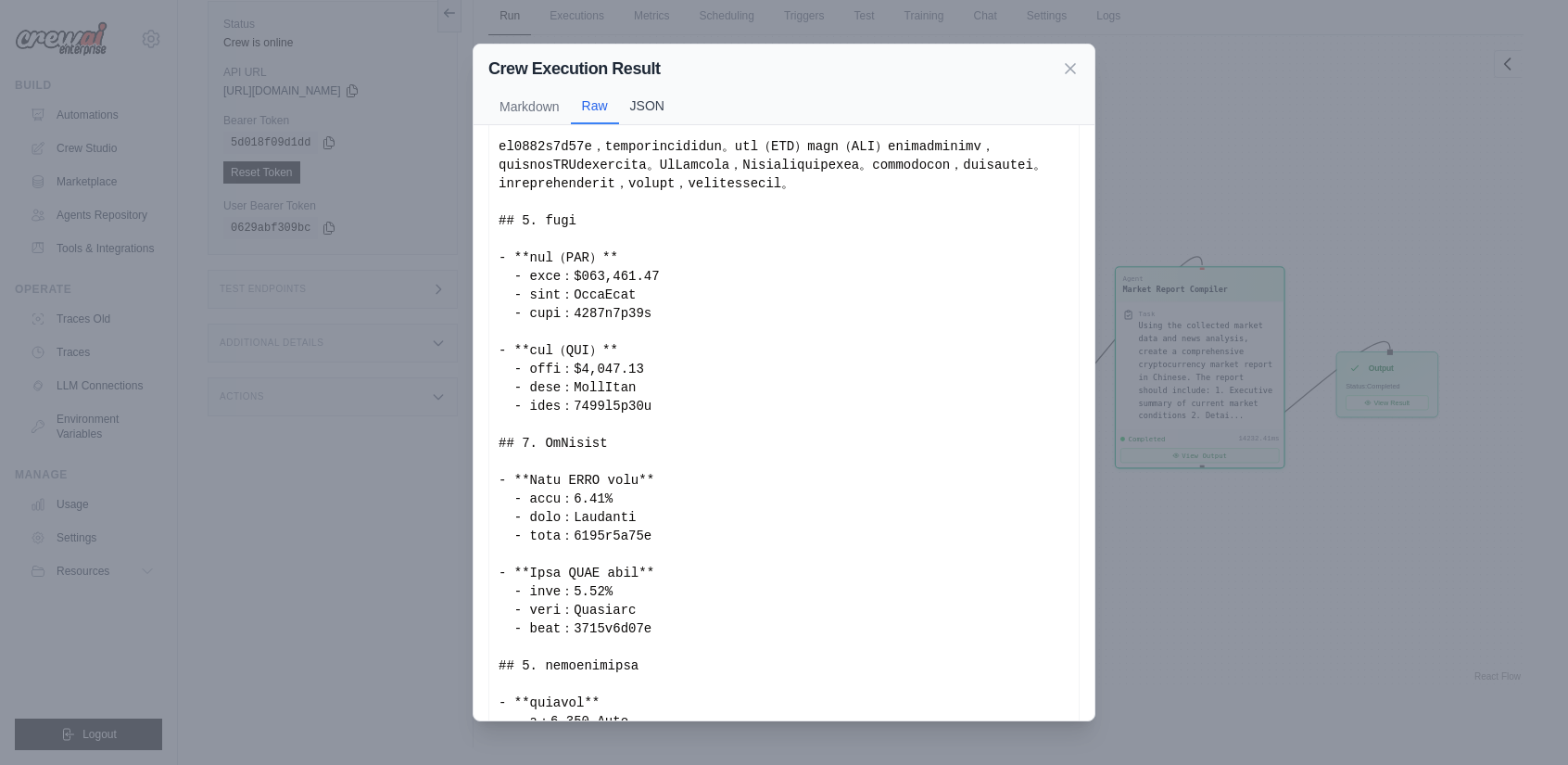
click at [670, 106] on button "JSON" at bounding box center [648, 106] width 57 height 35
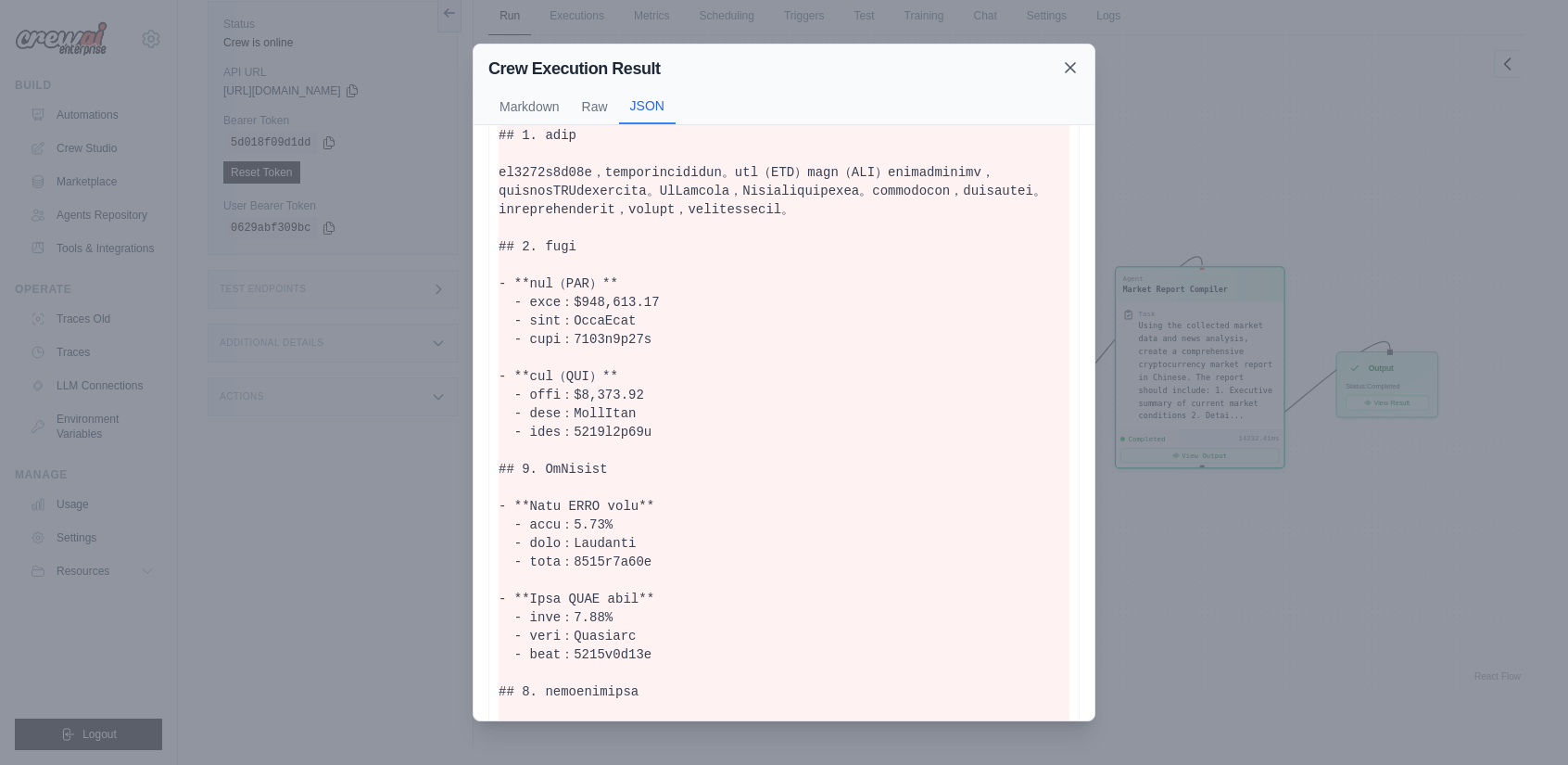
click at [1067, 61] on icon at bounding box center [1071, 67] width 19 height 19
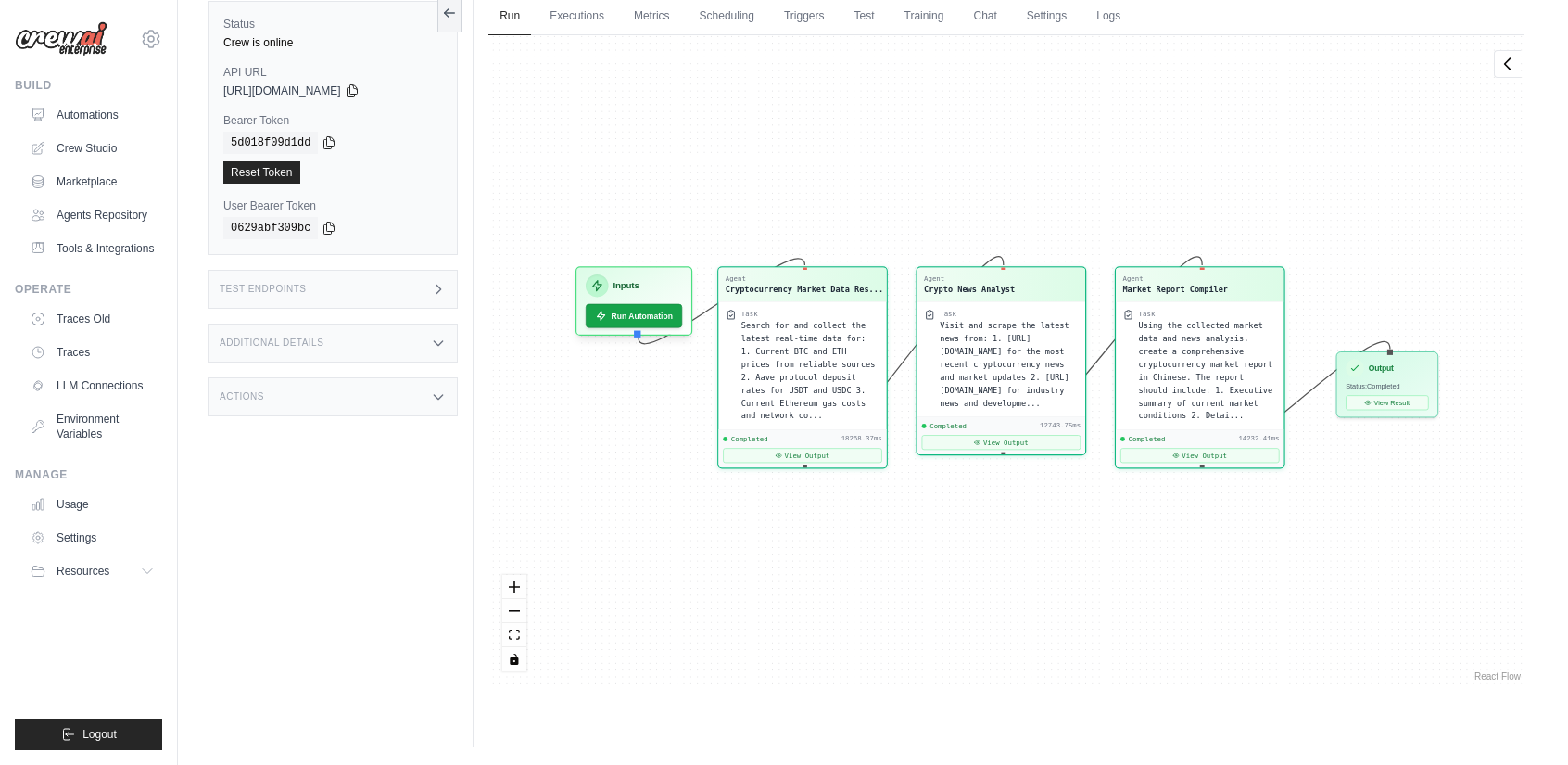
click at [1499, 674] on link "React Flow" at bounding box center [1497, 677] width 46 height 10
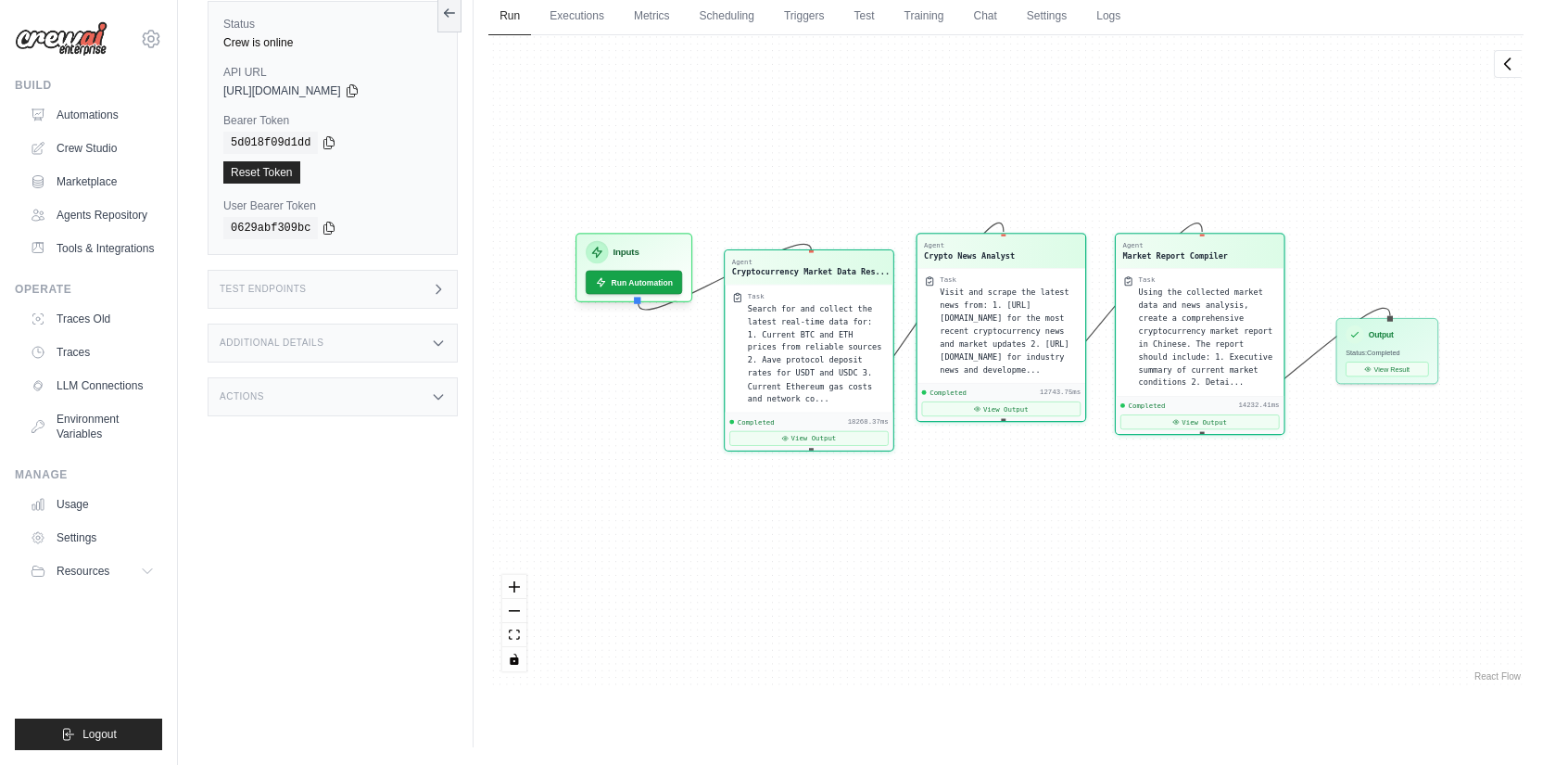
drag, startPoint x: 841, startPoint y: 381, endPoint x: 847, endPoint y: 365, distance: 17.1
click at [847, 365] on div "Search for and collect the latest real-time data for: 1. Current BTC and ETH pr…" at bounding box center [817, 353] width 138 height 103
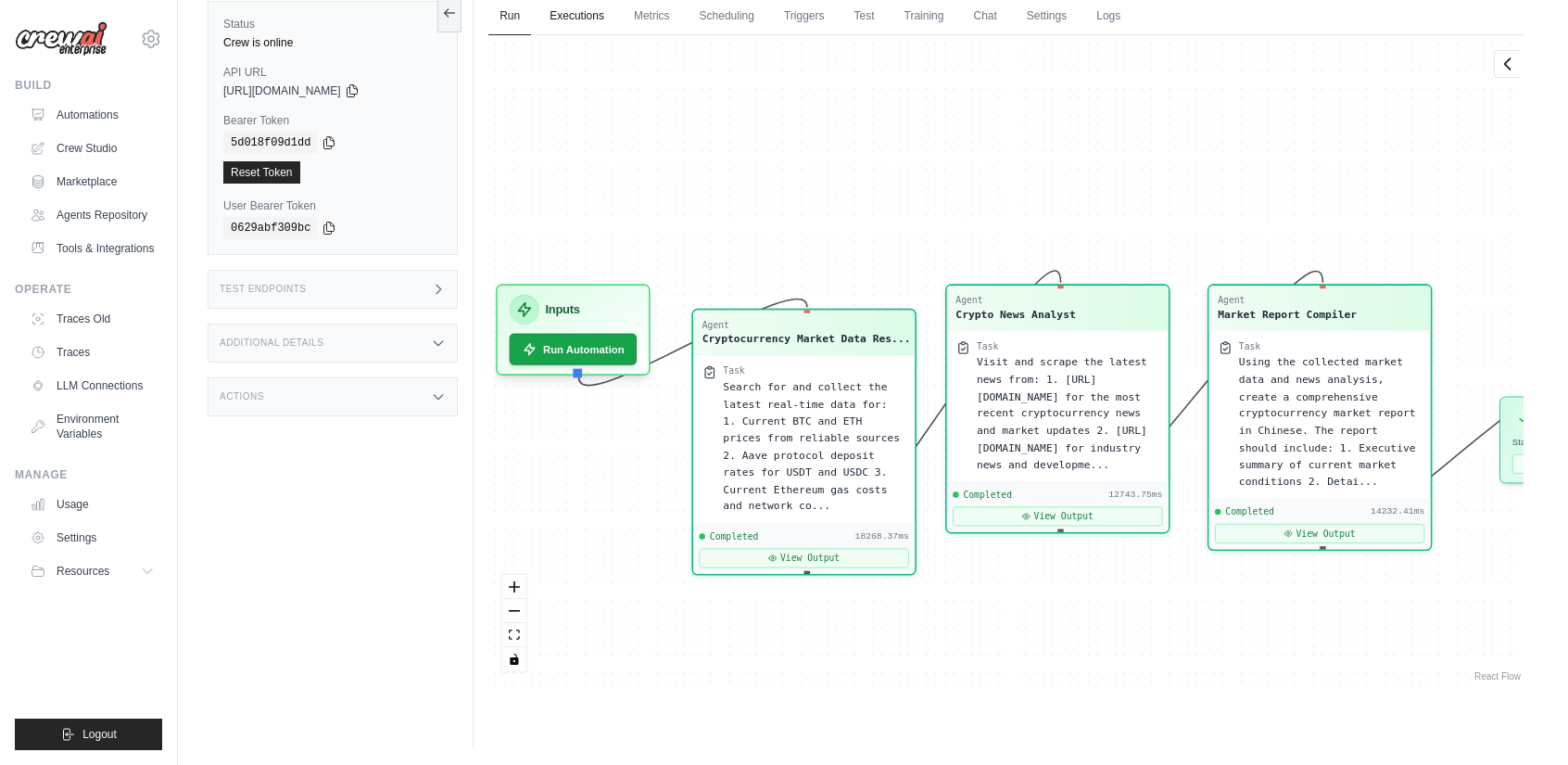
click at [595, 27] on link "Executions" at bounding box center [577, 17] width 77 height 39
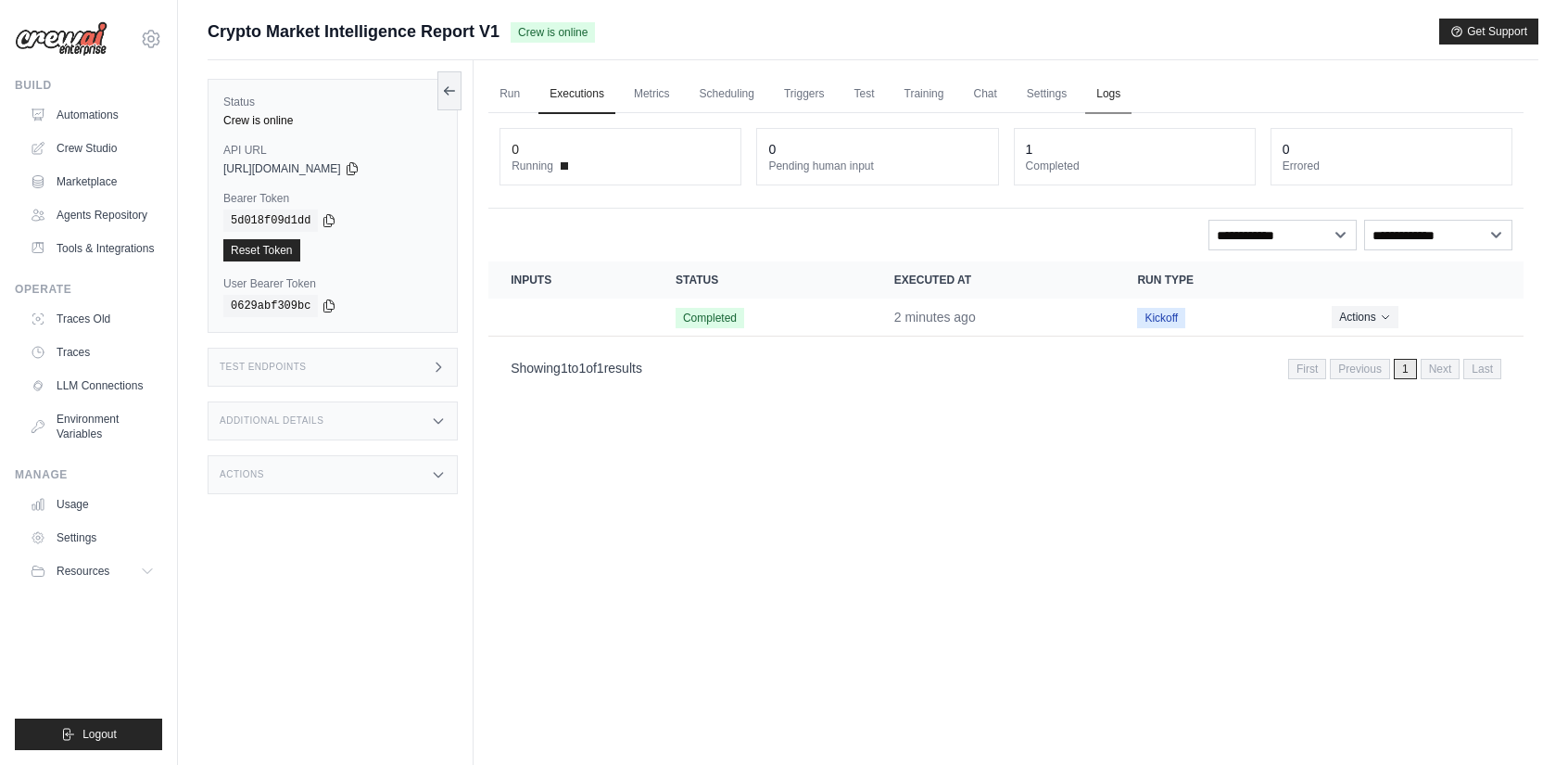
click at [1132, 88] on link "Logs" at bounding box center [1108, 94] width 46 height 39
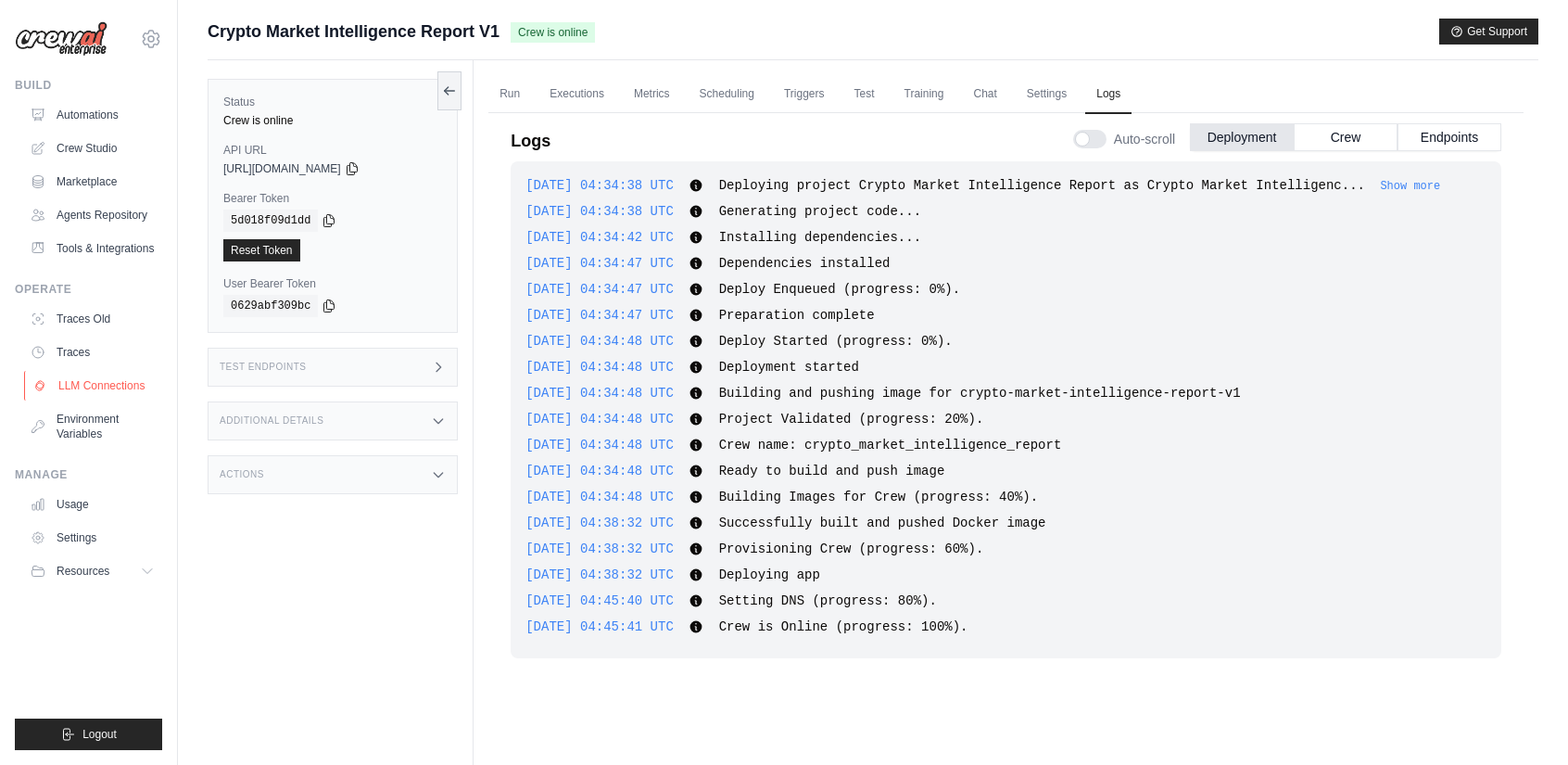
click at [115, 400] on link "LLM Connections" at bounding box center [94, 385] width 140 height 29
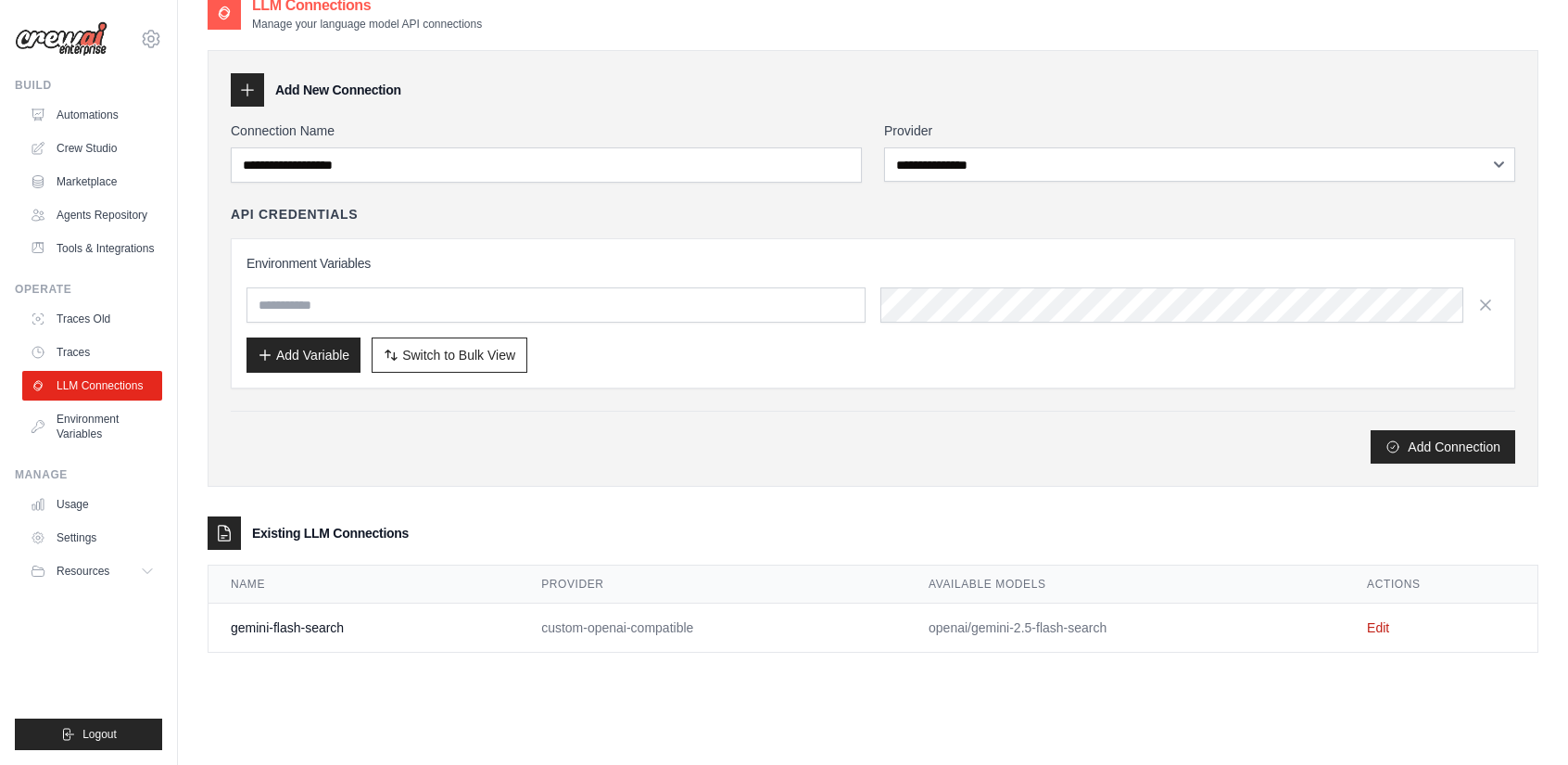
scroll to position [37, 0]
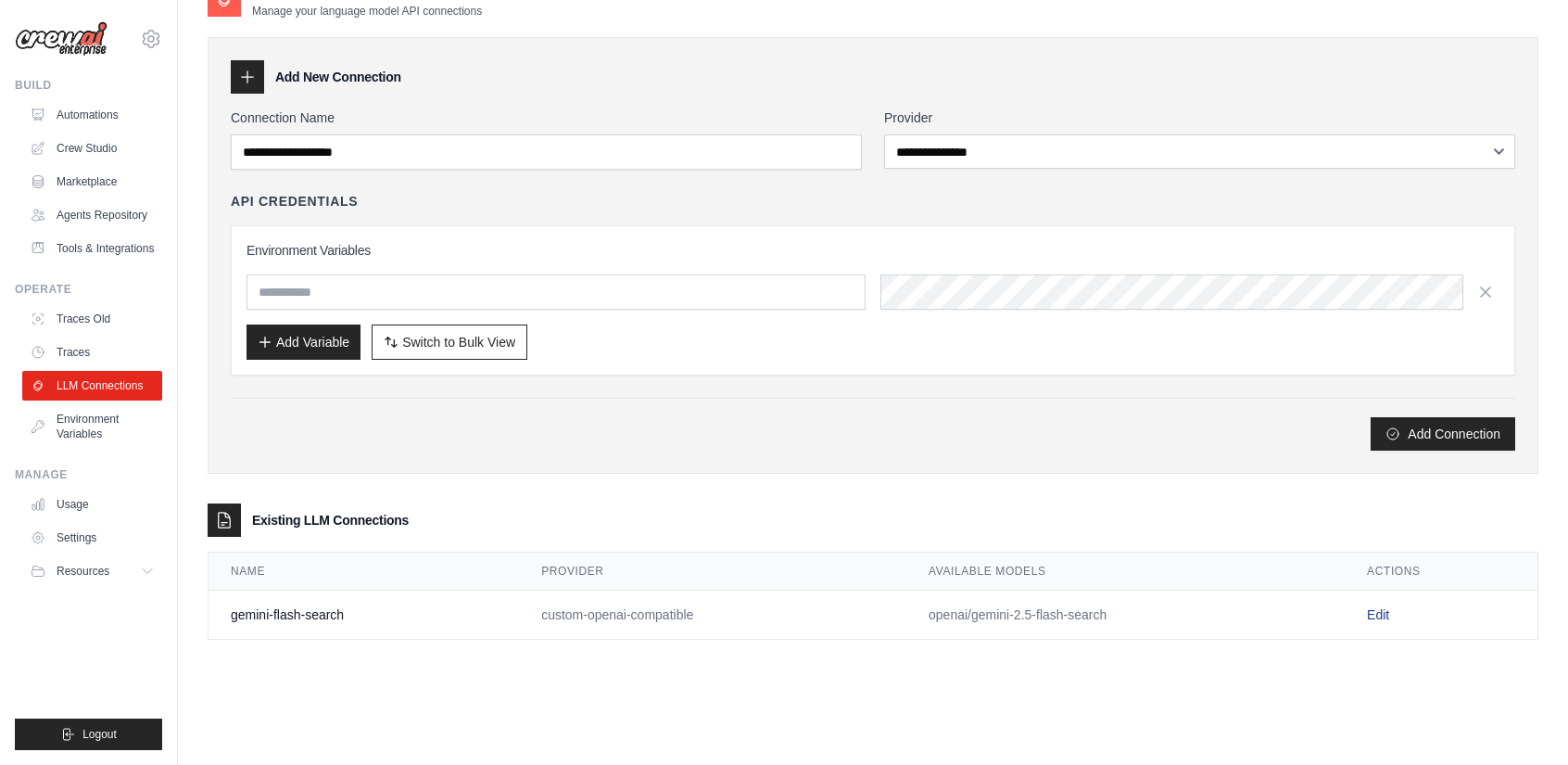
click at [1389, 609] on link "Edit" at bounding box center [1378, 615] width 23 height 15
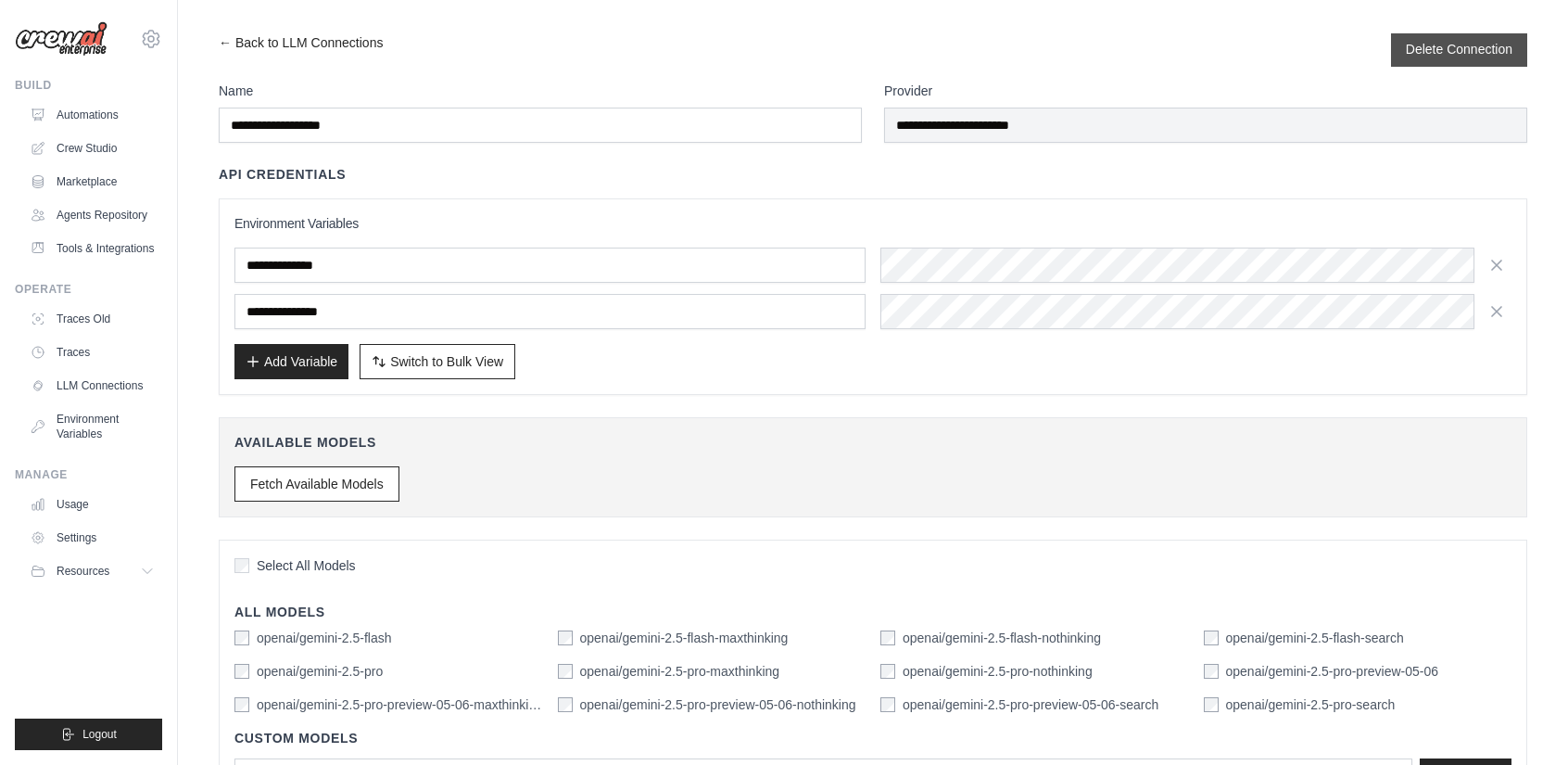
click at [1483, 55] on button "Delete Connection" at bounding box center [1459, 49] width 106 height 19
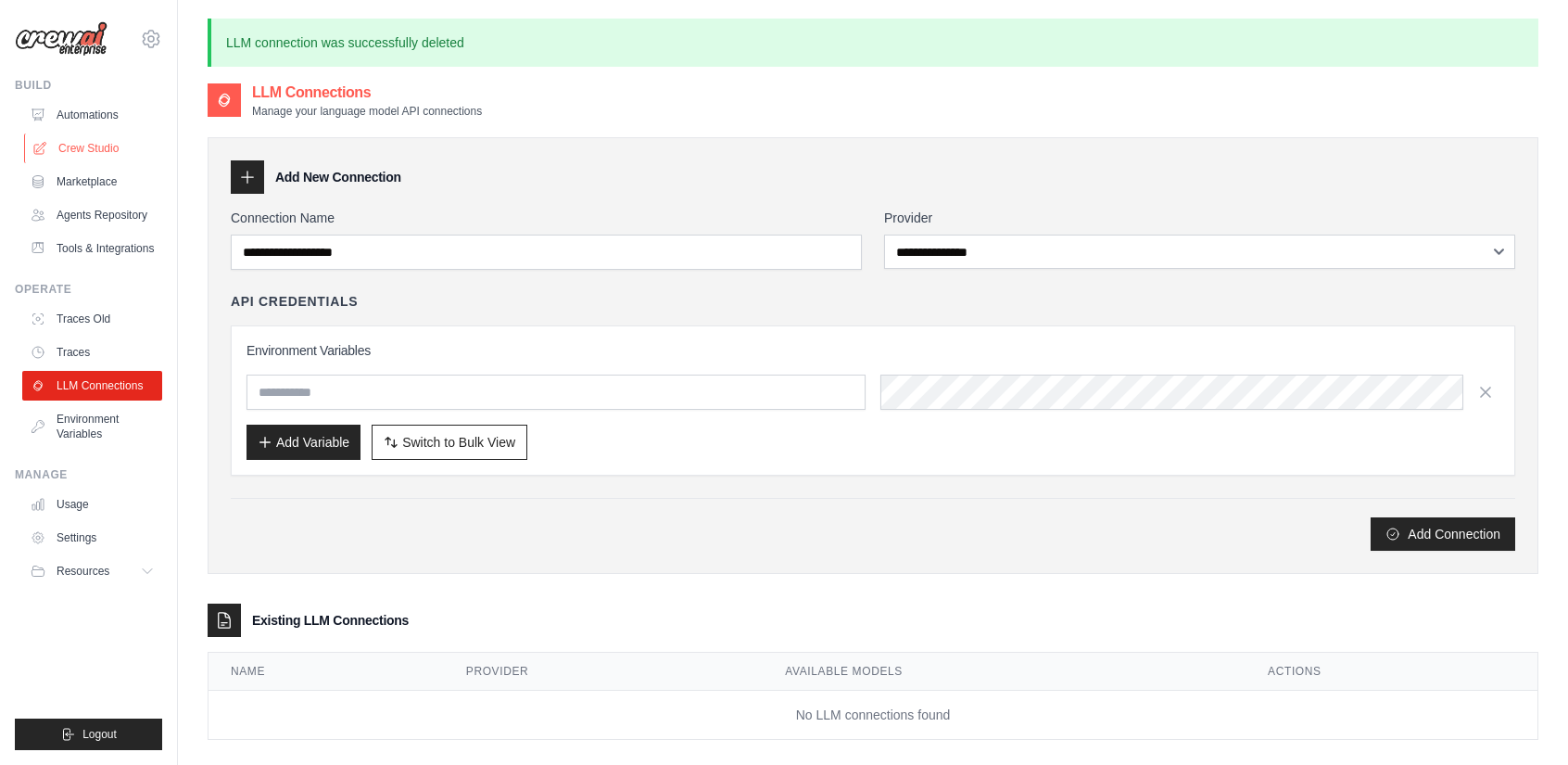
click at [120, 146] on link "Crew Studio" at bounding box center [94, 148] width 140 height 29
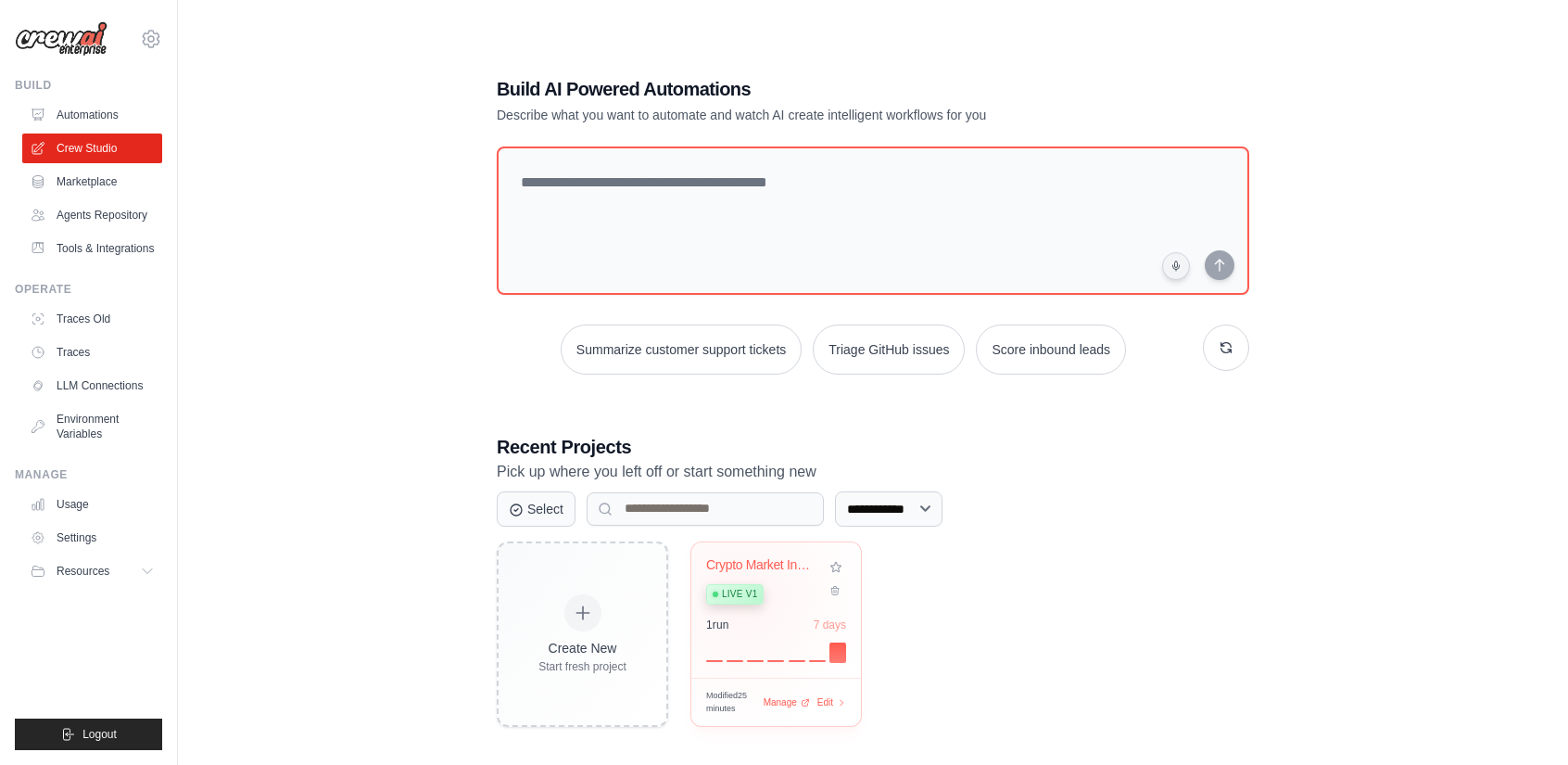
click at [742, 594] on span "Live v1" at bounding box center [739, 594] width 35 height 15
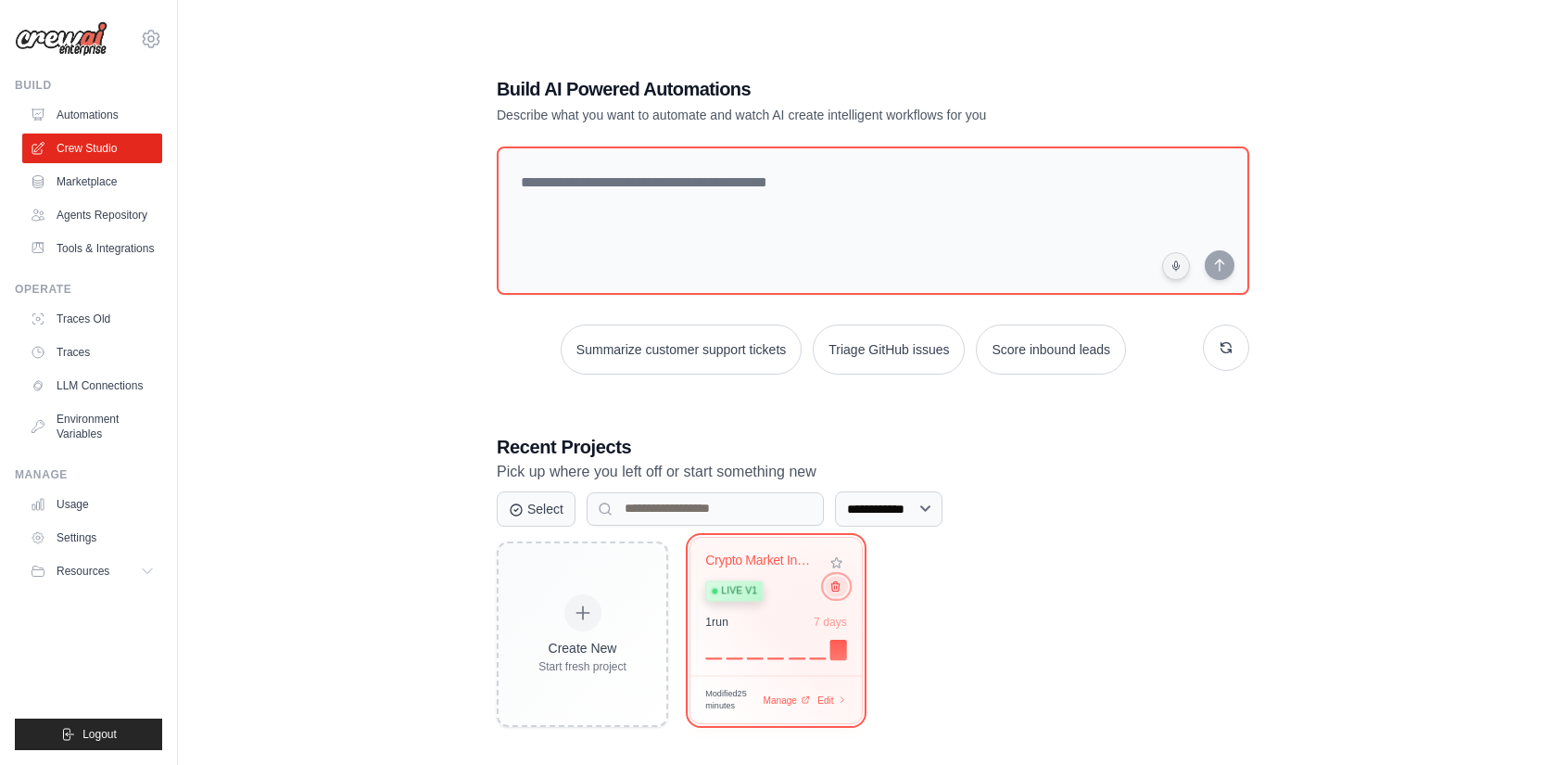
click at [838, 585] on icon at bounding box center [836, 585] width 8 height 9
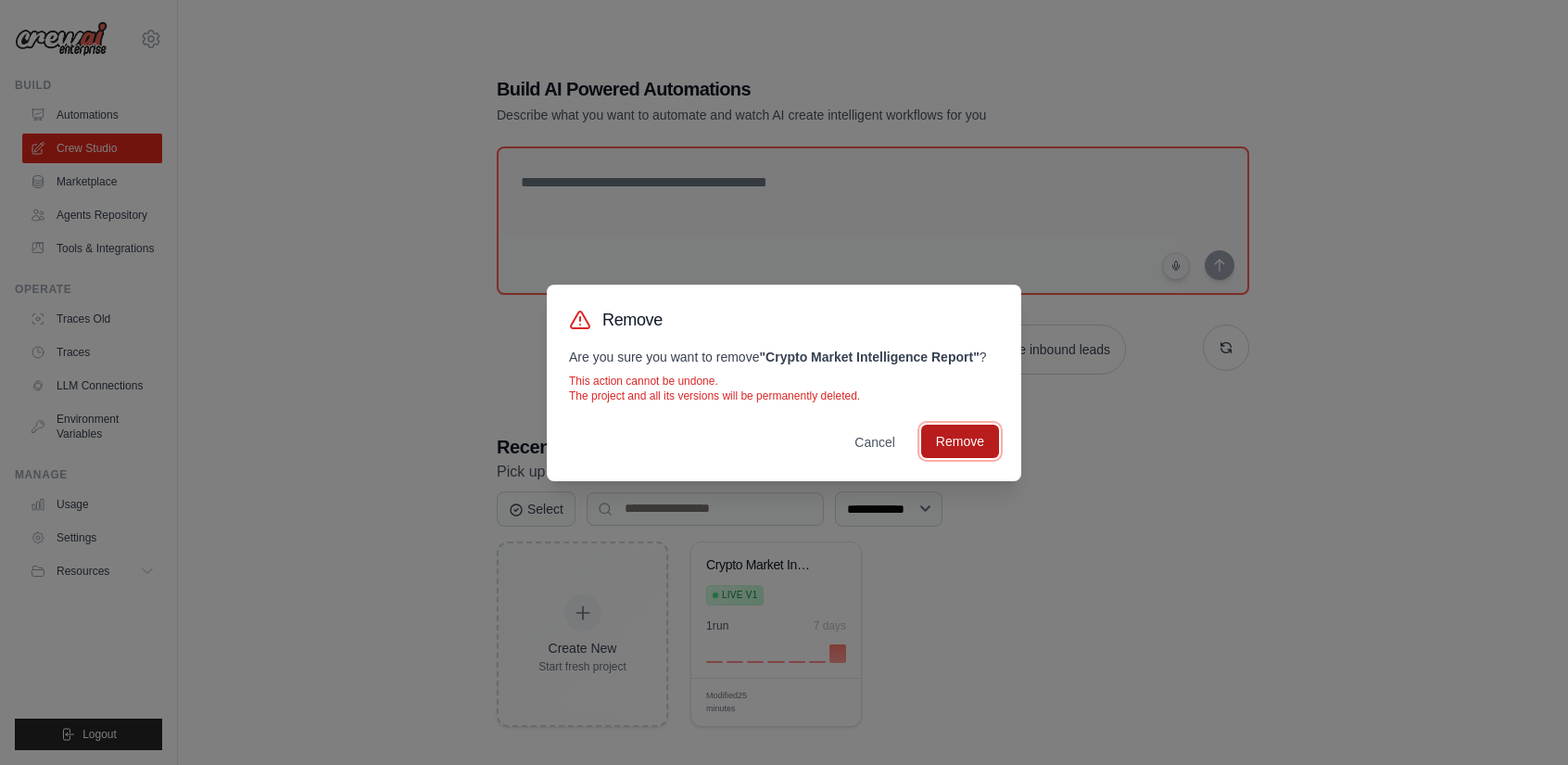
click at [971, 451] on button "Remove" at bounding box center [959, 441] width 78 height 33
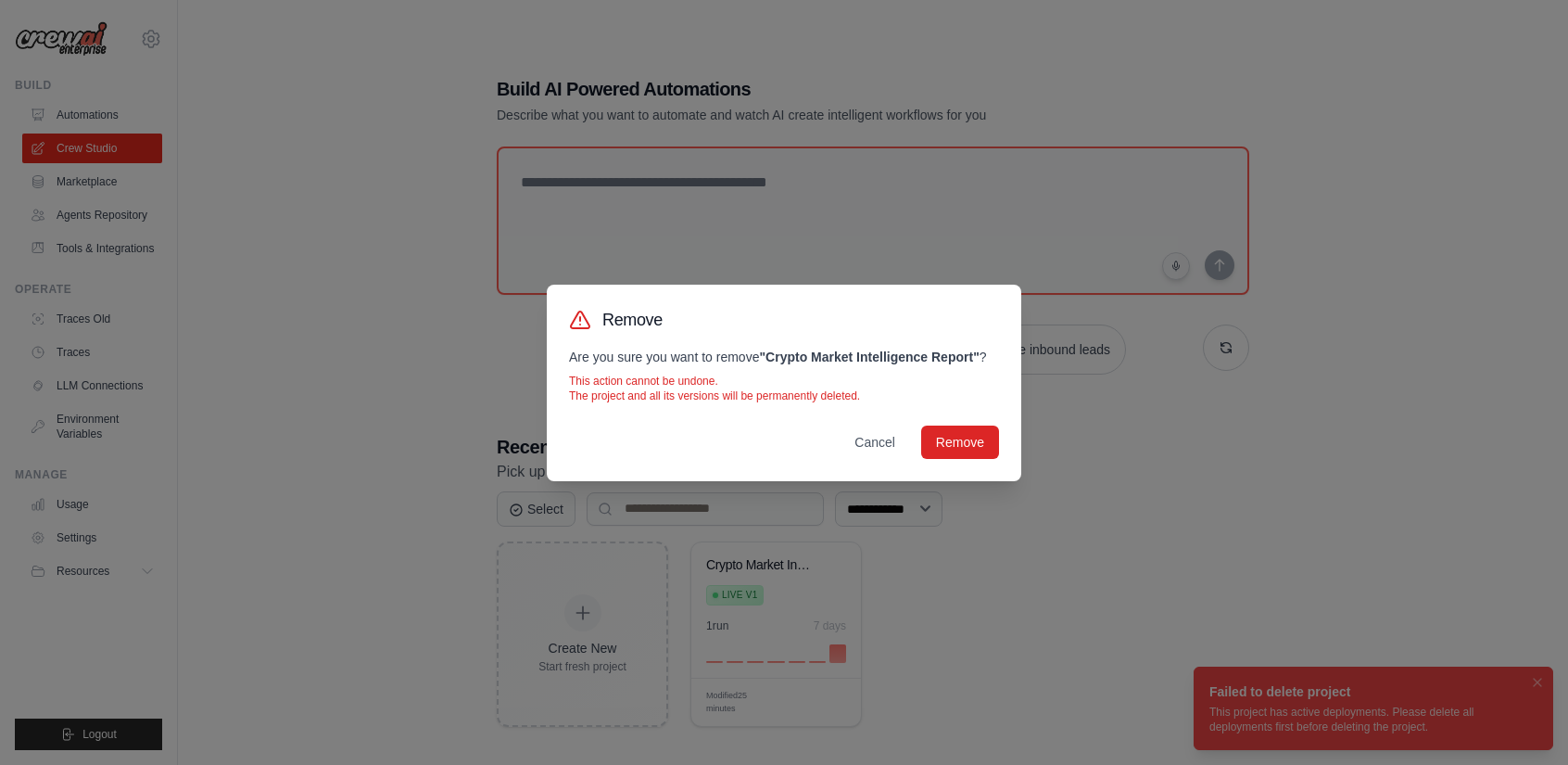
click at [1008, 534] on div "Remove Are you sure you want to remove " Crypto Market Intelligence Report " ? …" at bounding box center [784, 382] width 1568 height 765
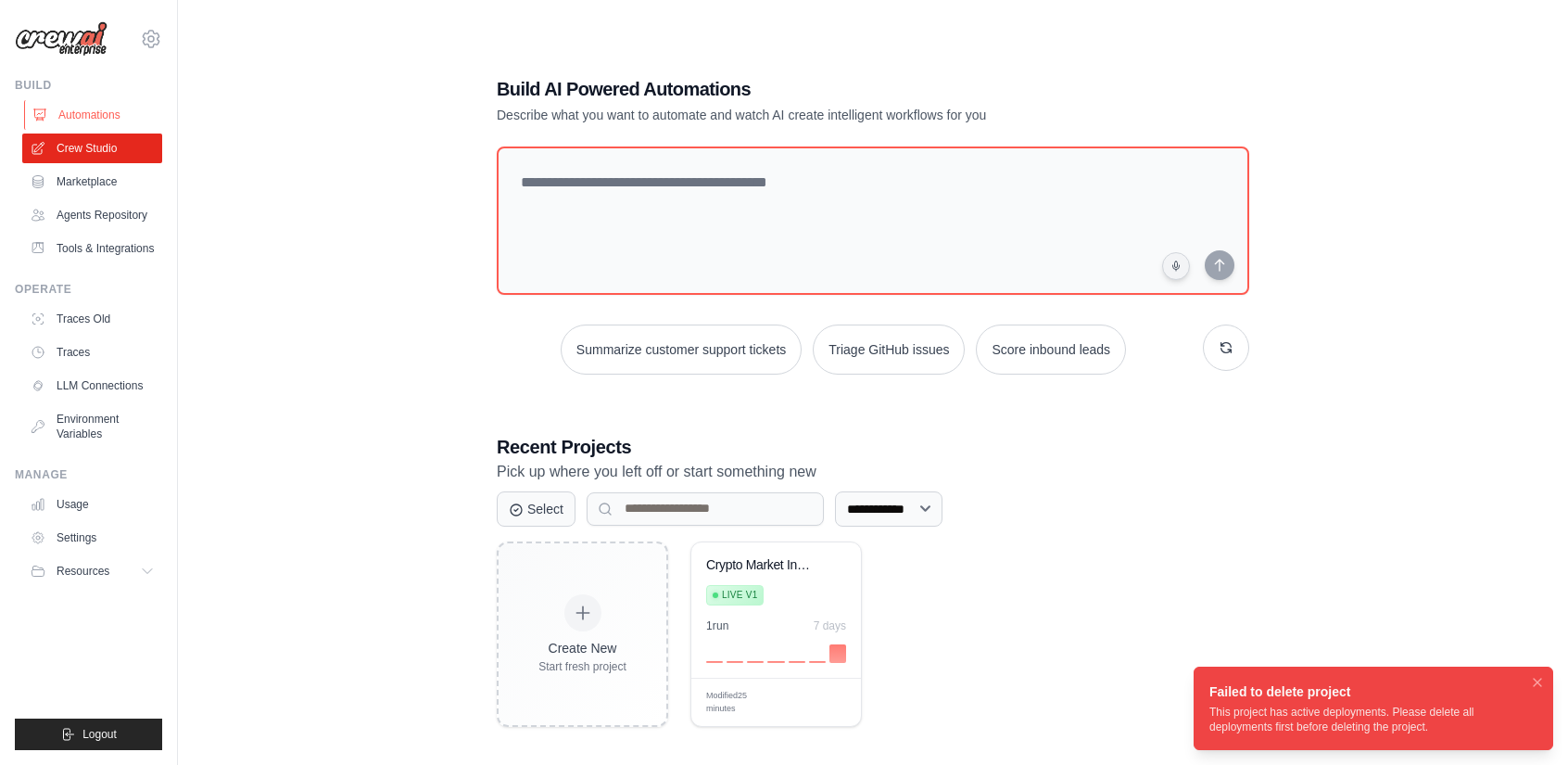
click at [118, 118] on link "Automations" at bounding box center [94, 115] width 140 height 29
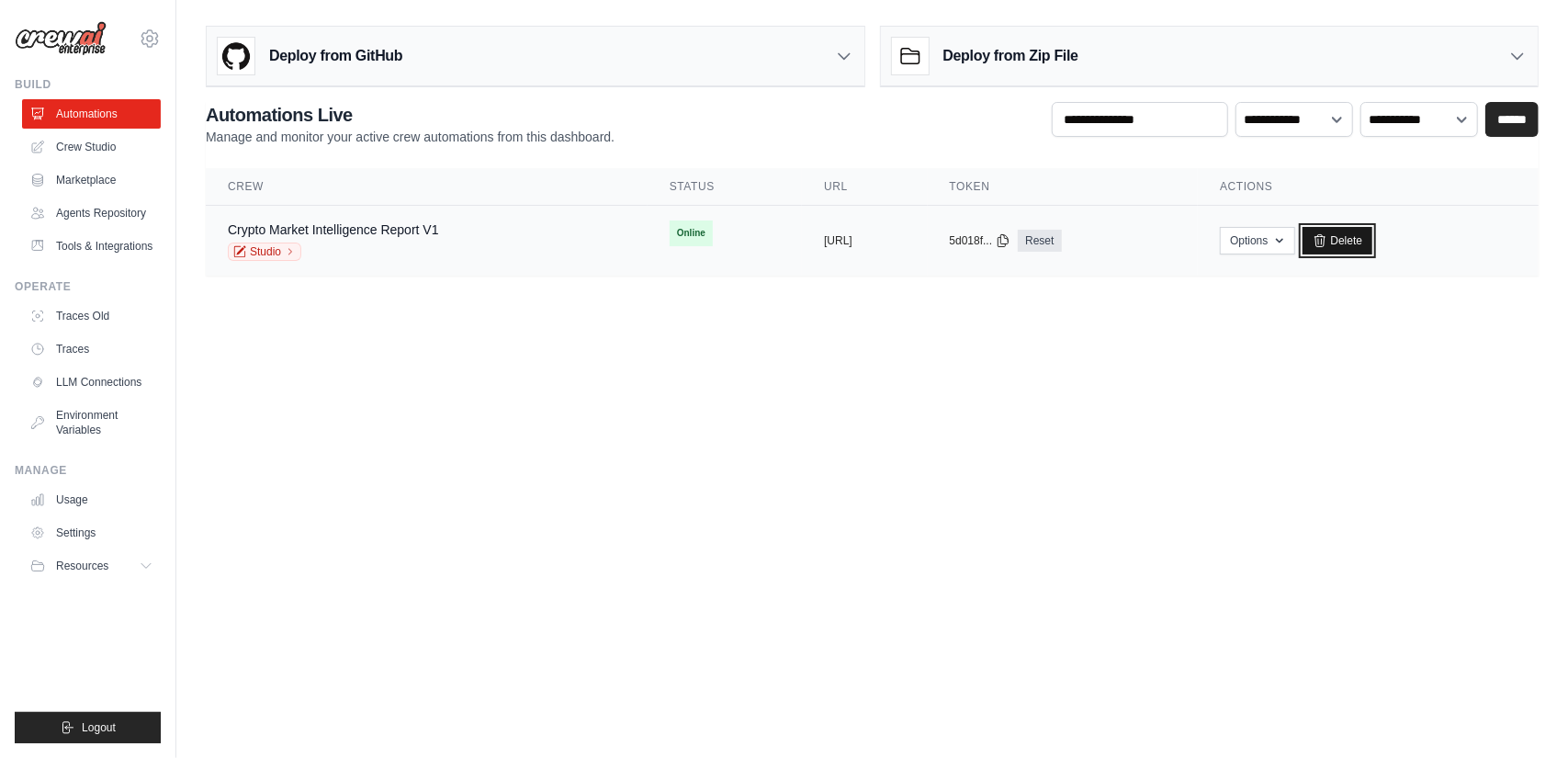
click at [1374, 240] on link "Delete" at bounding box center [1338, 241] width 71 height 27
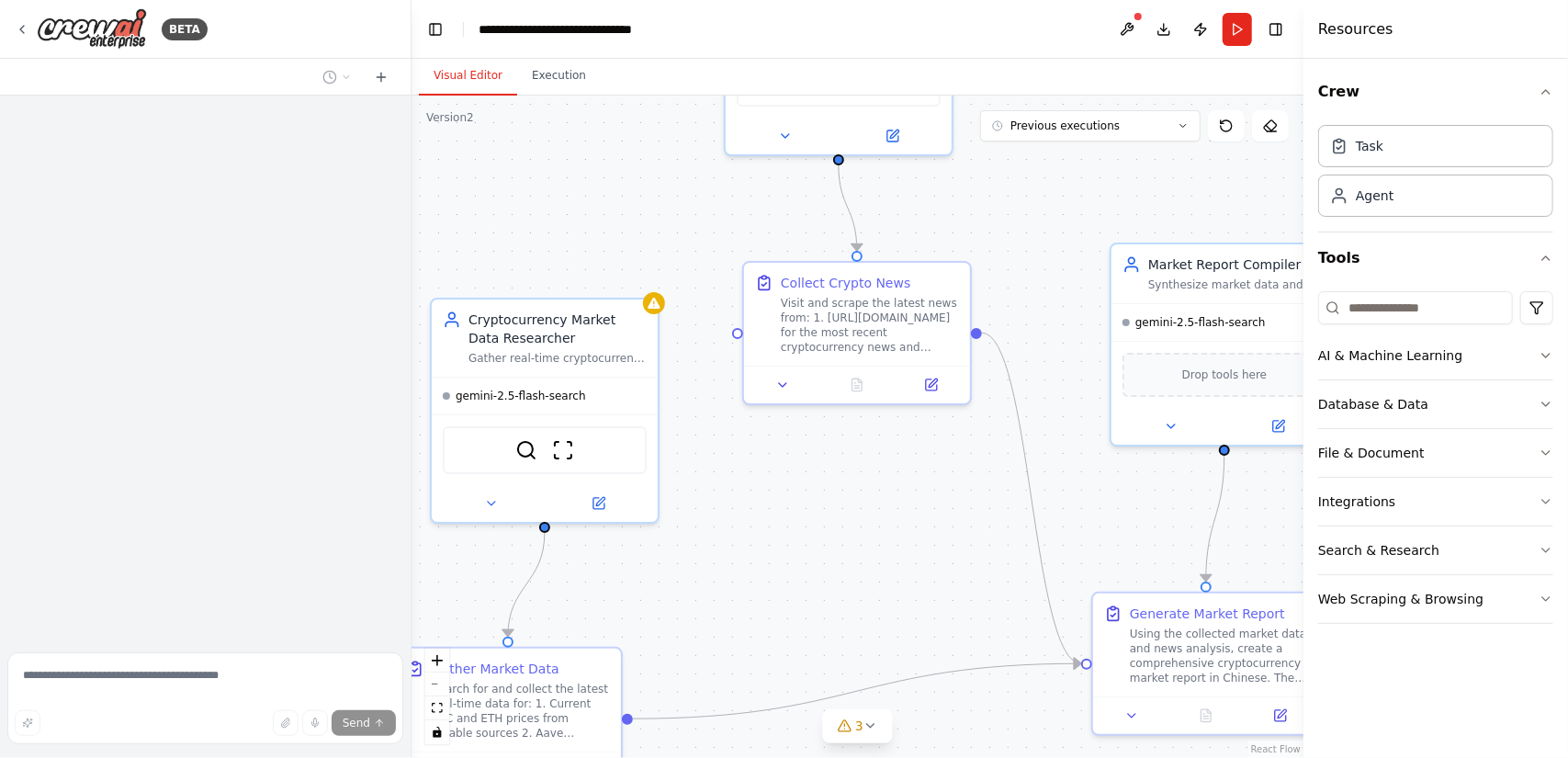
scroll to position [1576, 0]
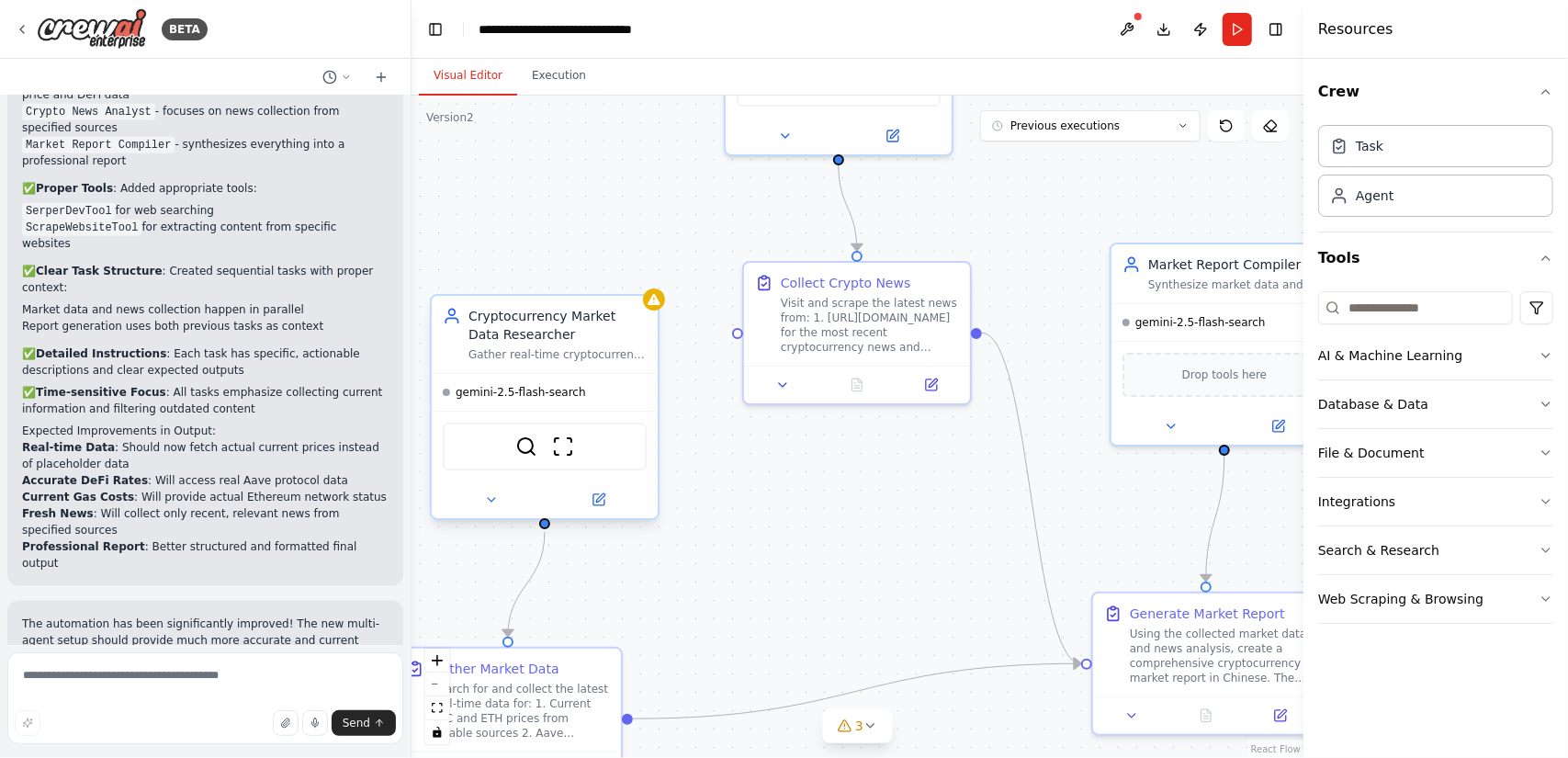
click at [577, 395] on span "gemini-2.5-flash-search" at bounding box center [521, 392] width 131 height 15
click at [593, 499] on icon at bounding box center [598, 499] width 11 height 11
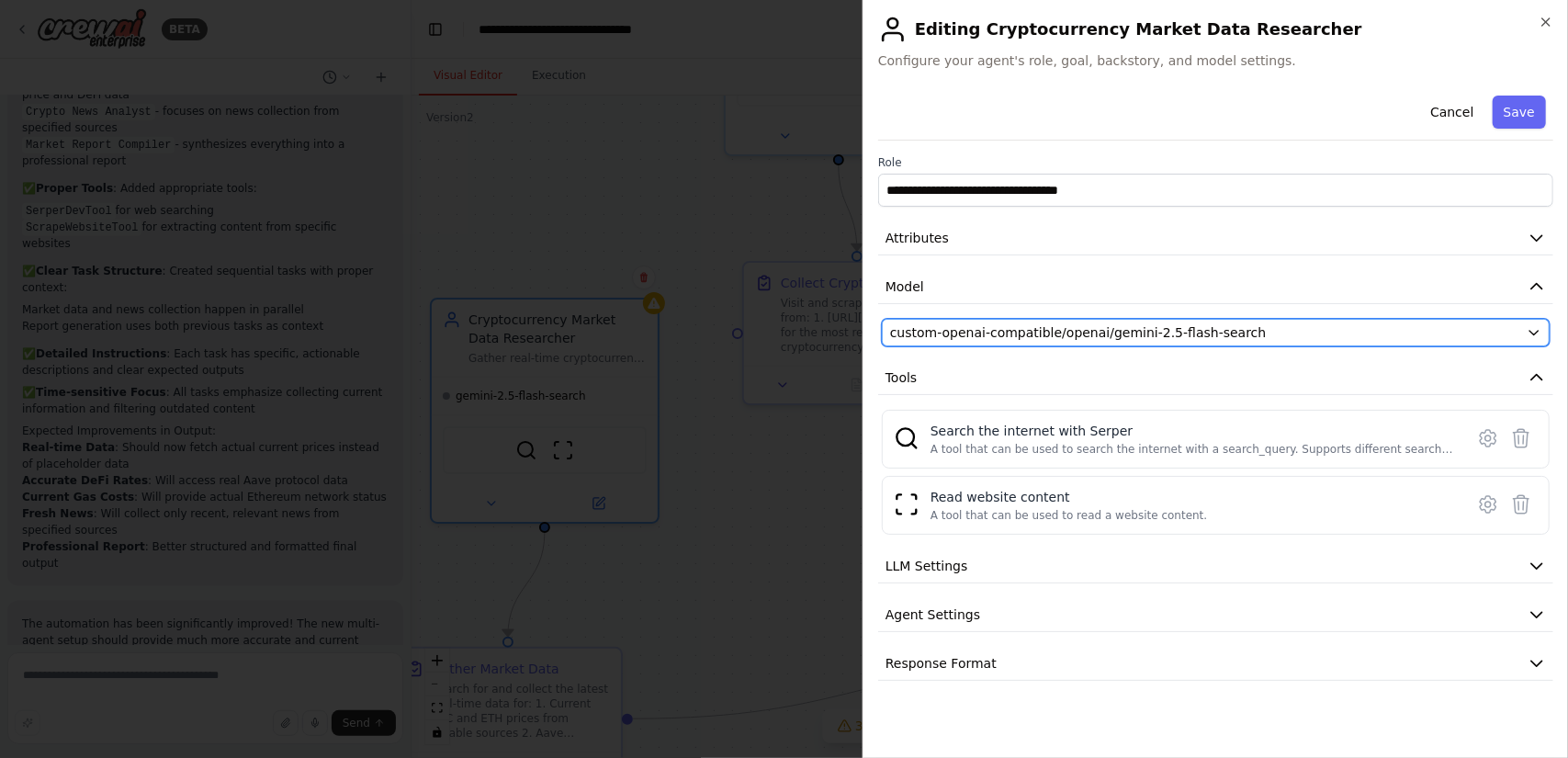
click at [1166, 333] on span "custom-openai-compatible/openai/gemini-2.5-flash-search" at bounding box center [1079, 332] width 377 height 19
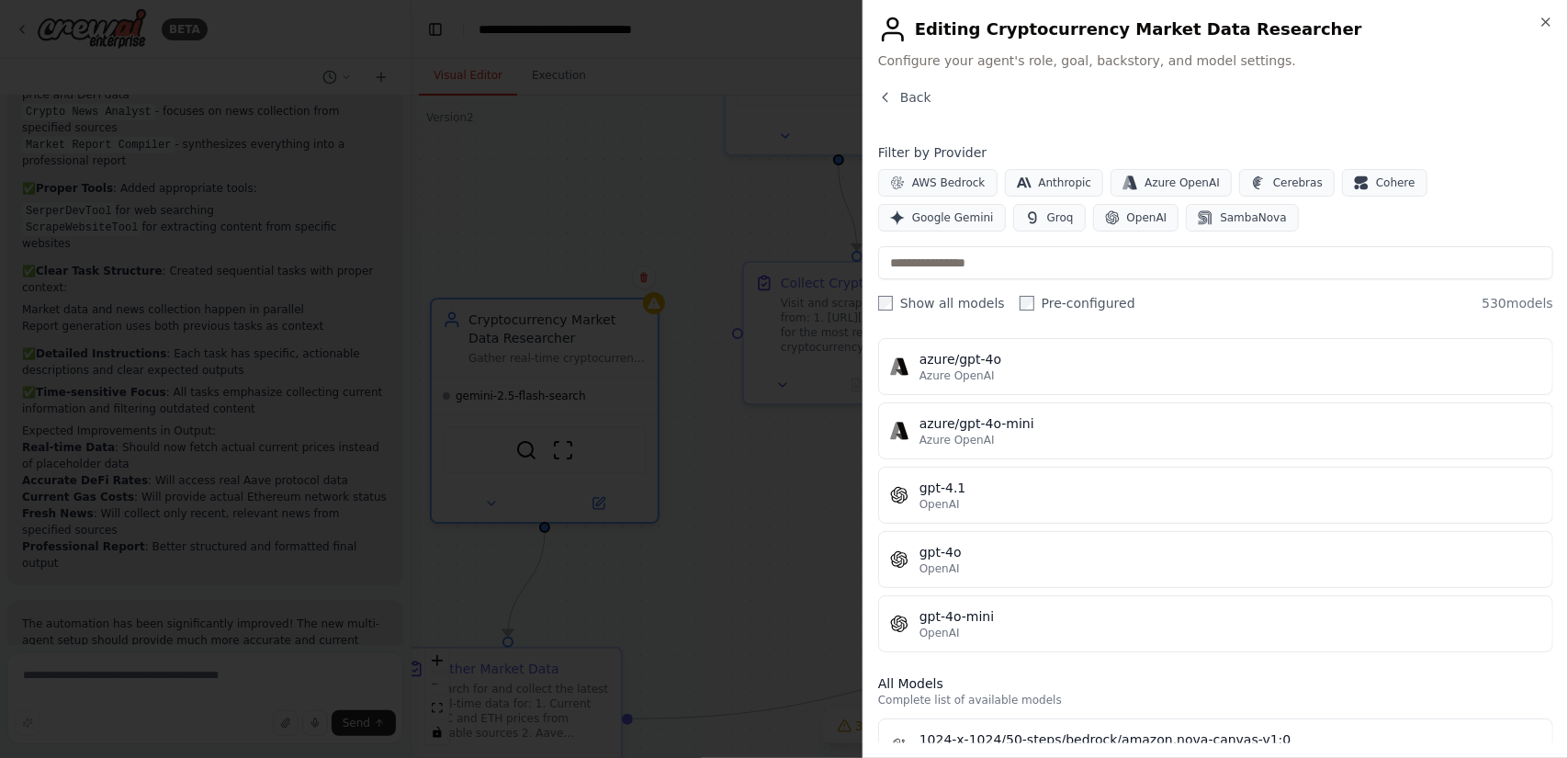
scroll to position [0, 0]
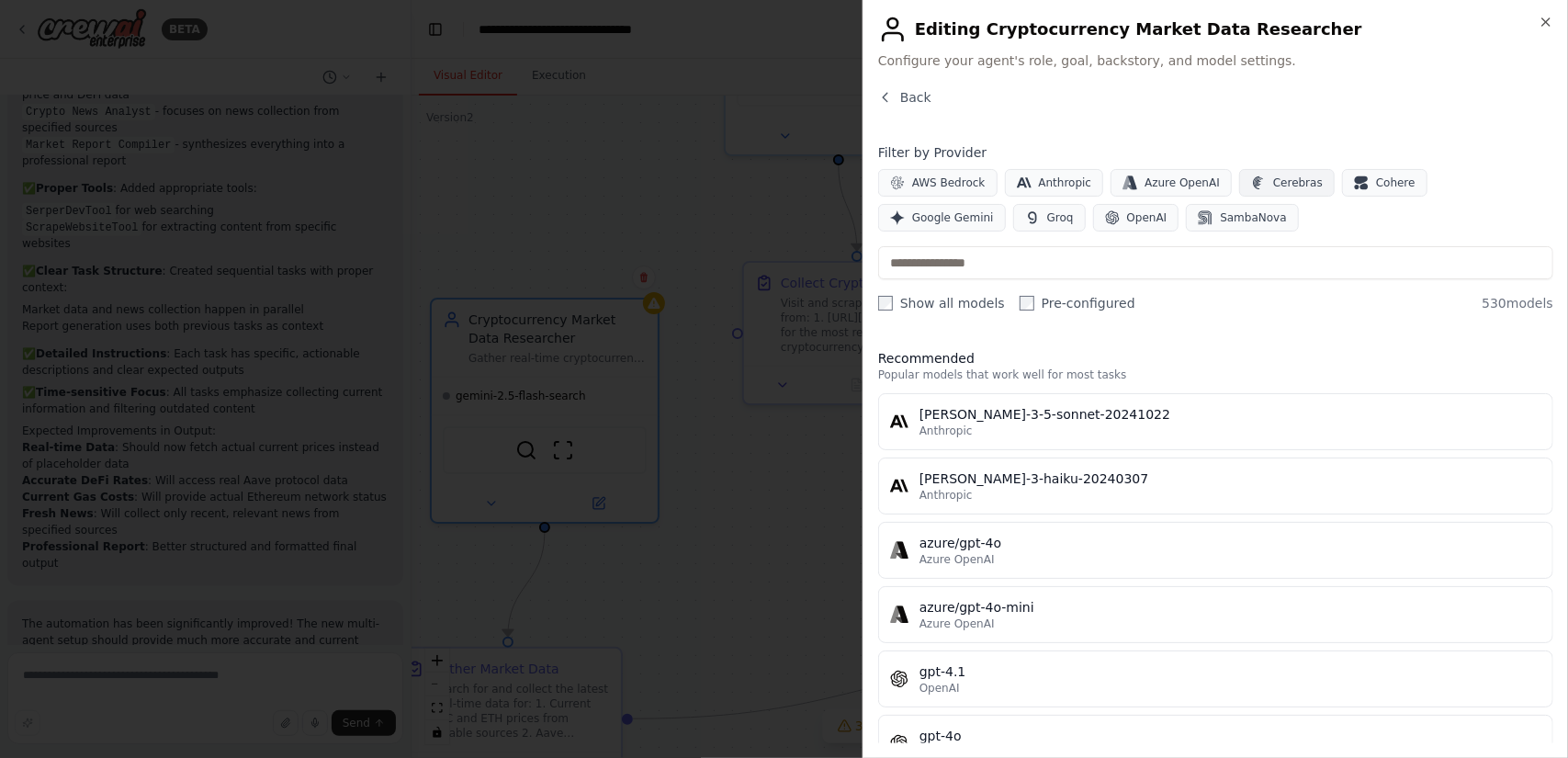
click at [1279, 175] on span "Cerebras" at bounding box center [1298, 182] width 50 height 15
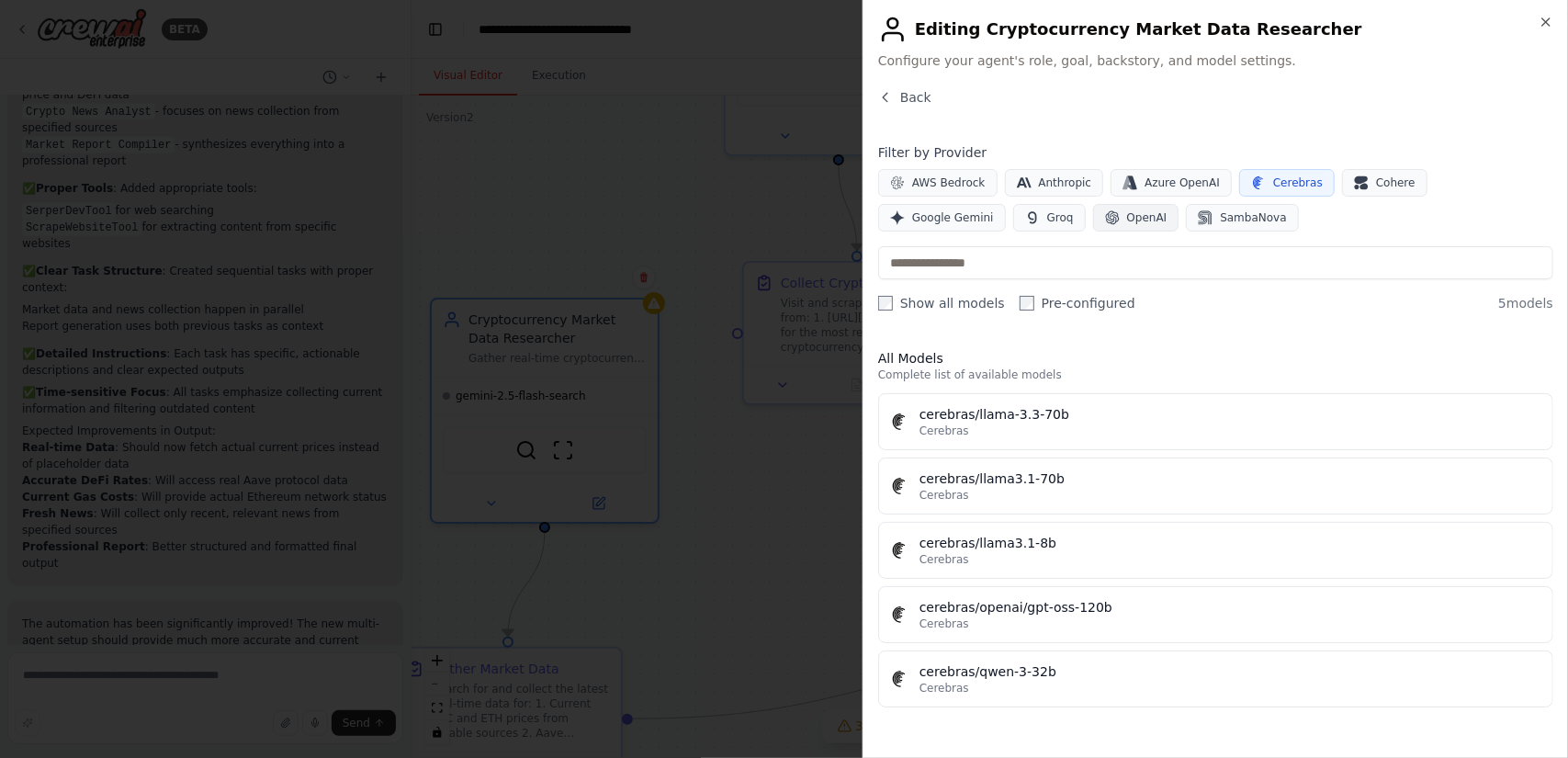
click at [1128, 223] on span "OpenAI" at bounding box center [1147, 217] width 40 height 15
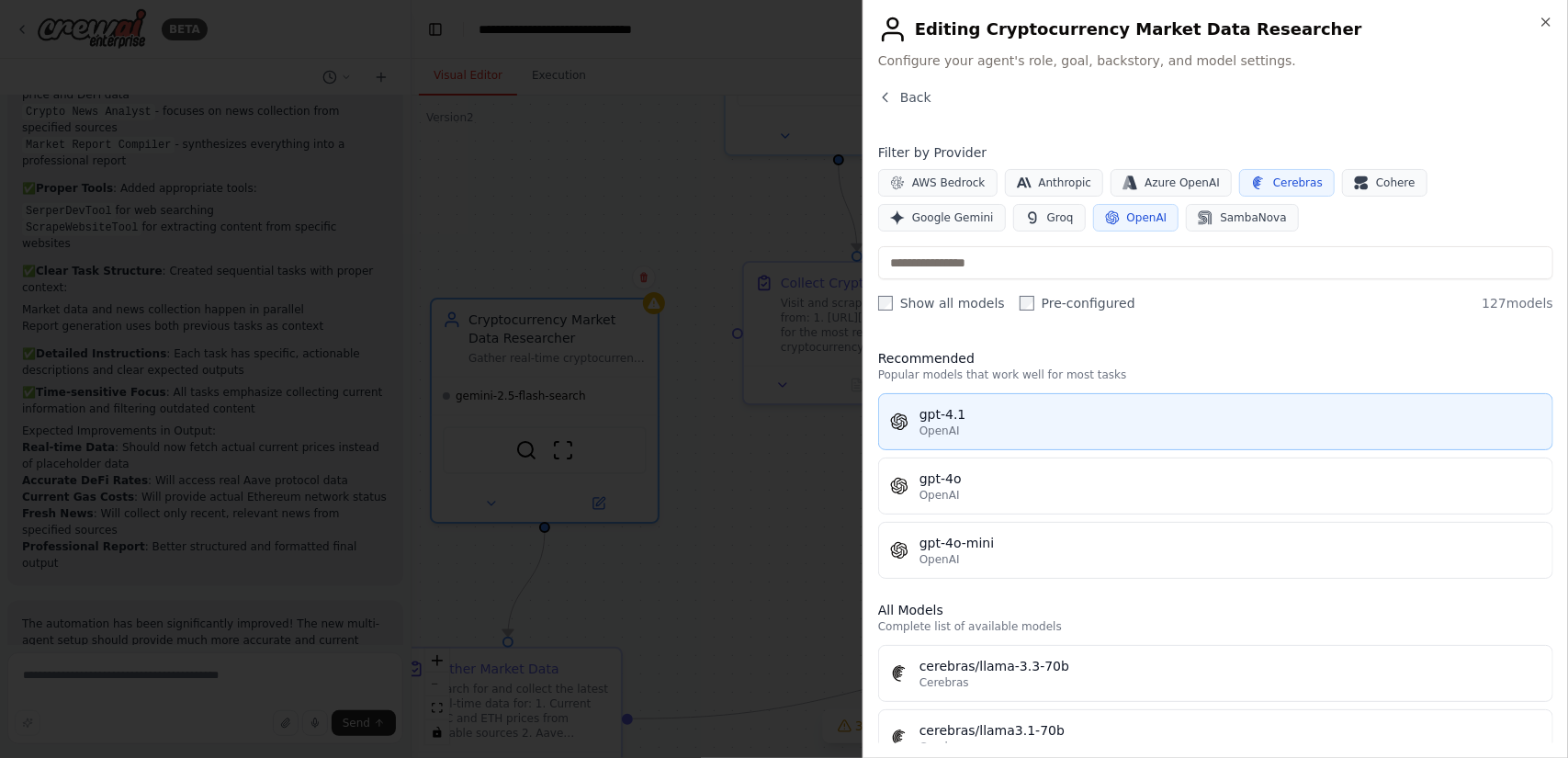
click at [1084, 410] on div "gpt-4.1" at bounding box center [1231, 414] width 622 height 19
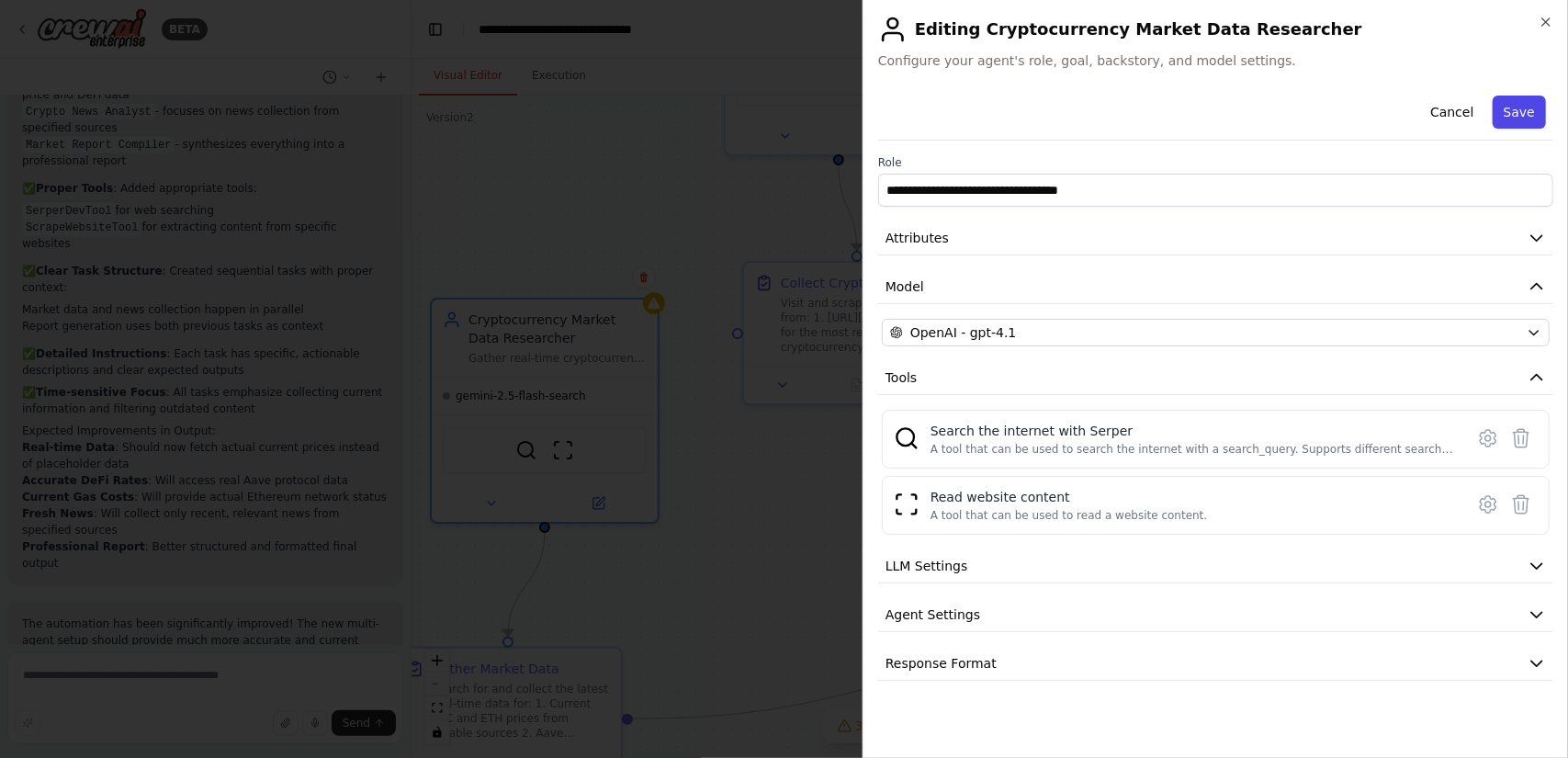
click at [1517, 116] on button "Save" at bounding box center [1519, 112] width 54 height 33
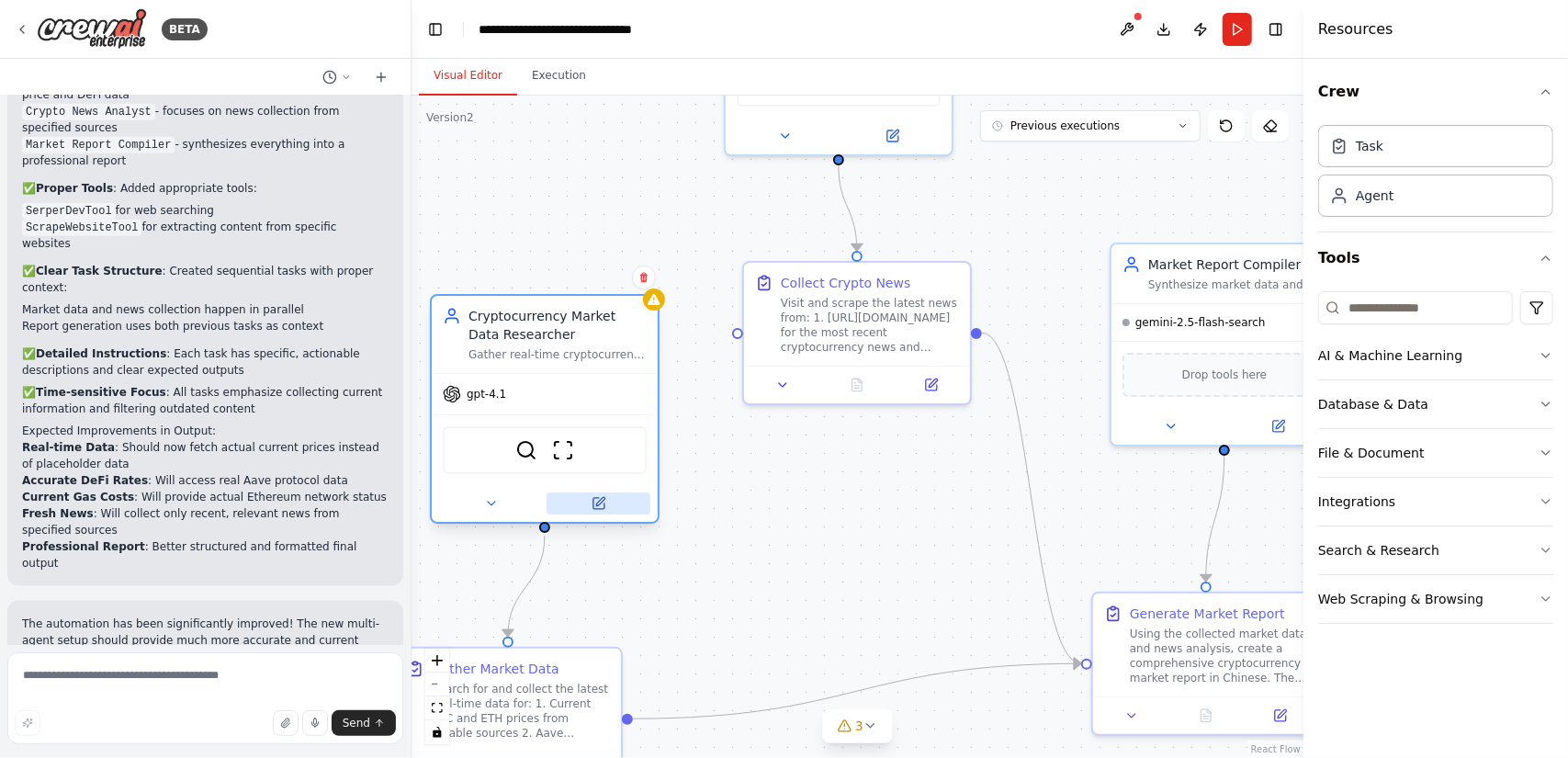
click at [603, 504] on icon at bounding box center [598, 503] width 11 height 11
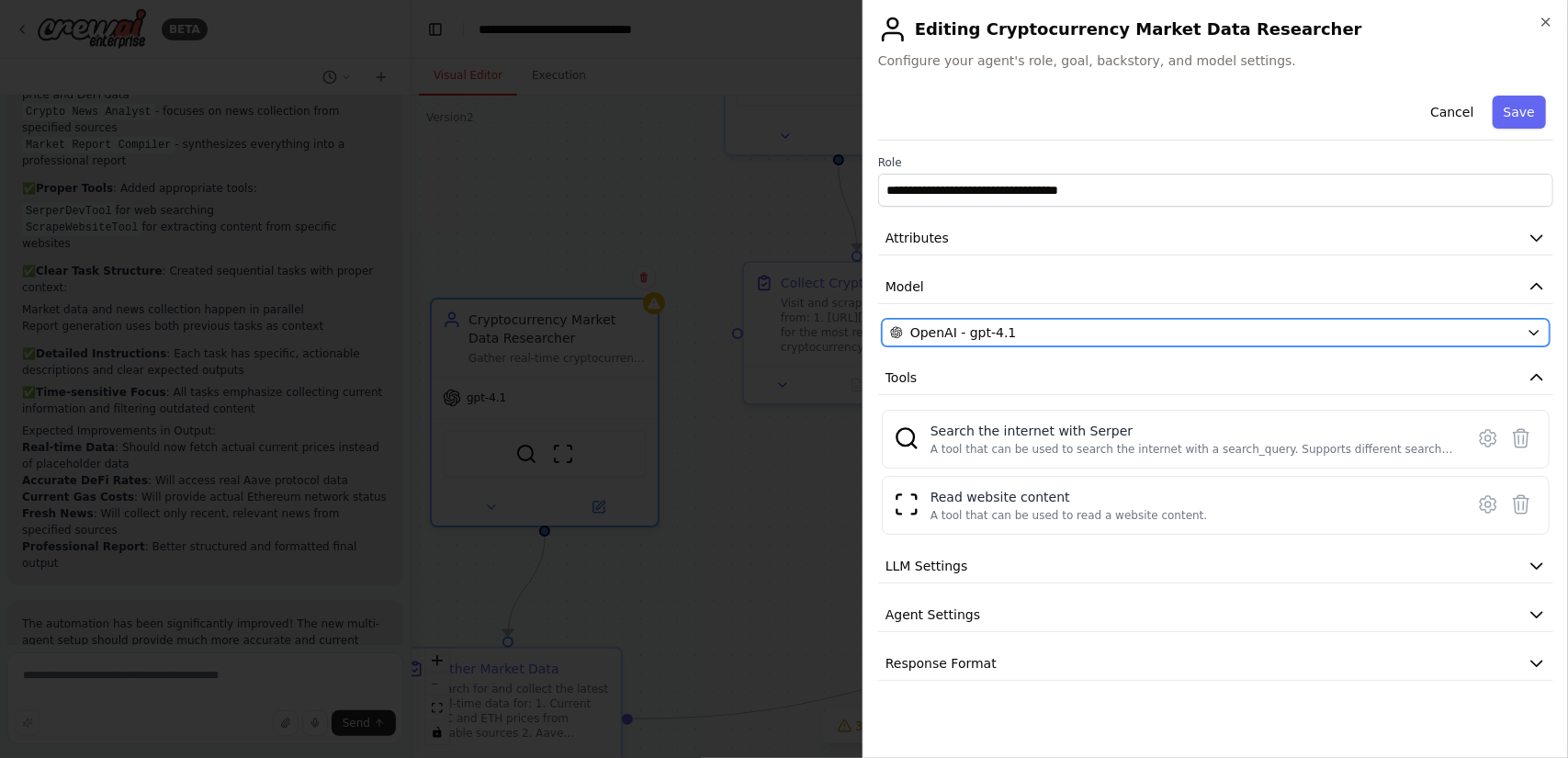
click at [1359, 328] on div "OpenAI - gpt-4.1" at bounding box center [1205, 332] width 630 height 19
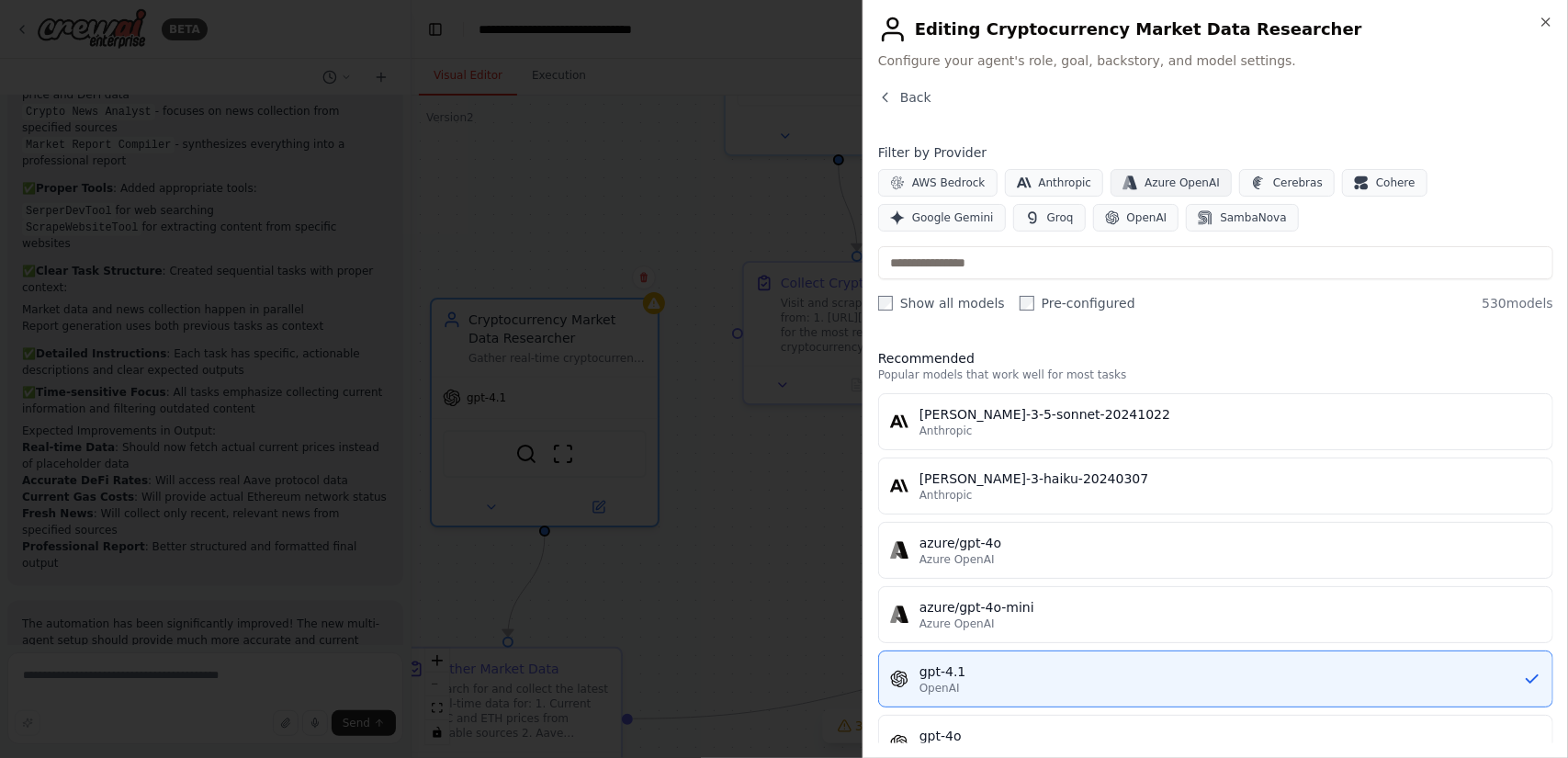
click at [1187, 179] on span "Azure OpenAI" at bounding box center [1182, 182] width 75 height 15
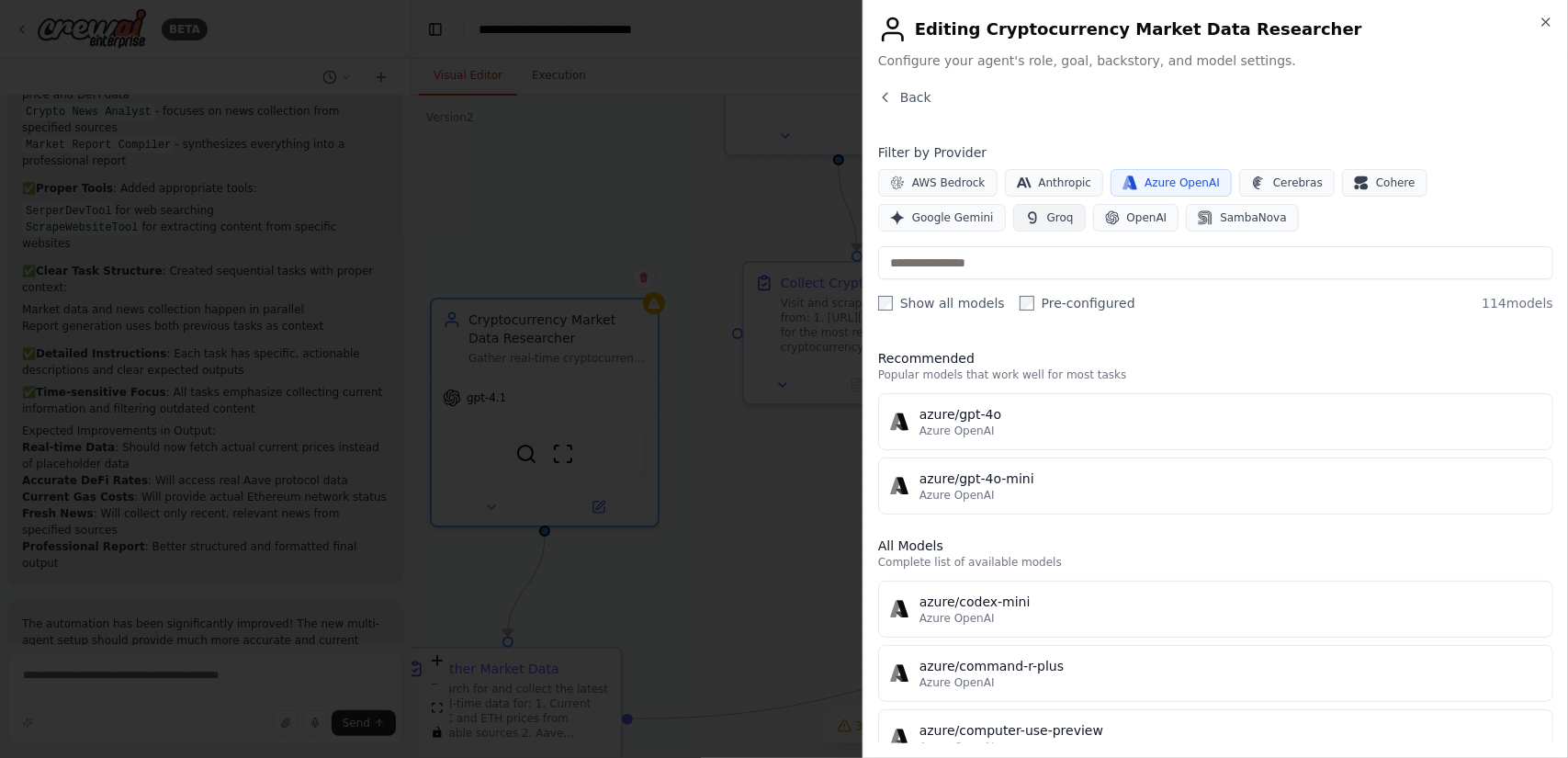
click at [1048, 219] on span "Groq" at bounding box center [1060, 217] width 26 height 15
click at [1006, 204] on button "Google Gemini" at bounding box center [941, 217] width 128 height 27
click at [1013, 208] on button "Groq" at bounding box center [1050, 217] width 72 height 27
click at [1204, 181] on span "Azure OpenAI" at bounding box center [1182, 182] width 75 height 15
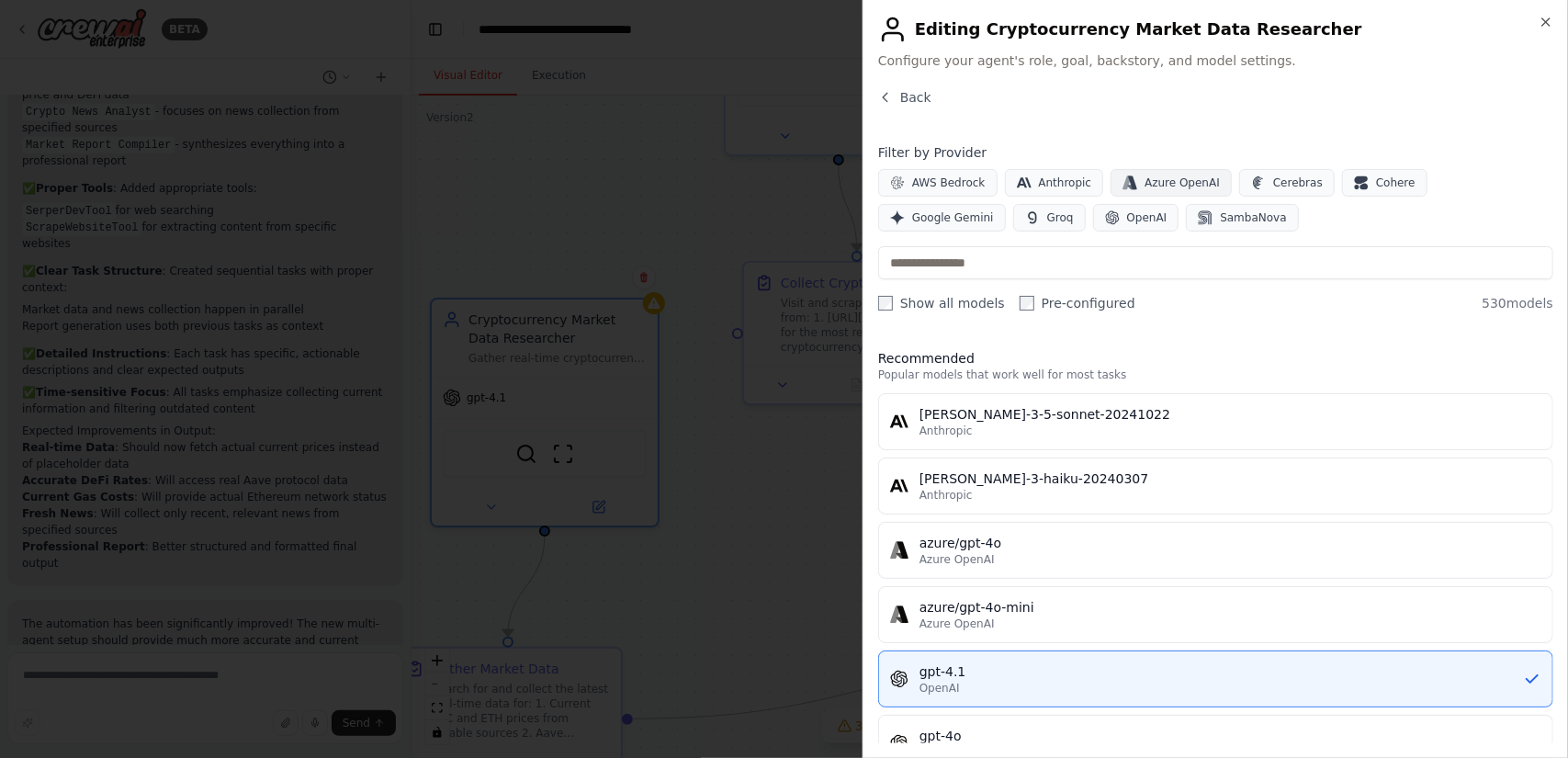
click at [1204, 181] on span "Azure OpenAI" at bounding box center [1182, 182] width 75 height 15
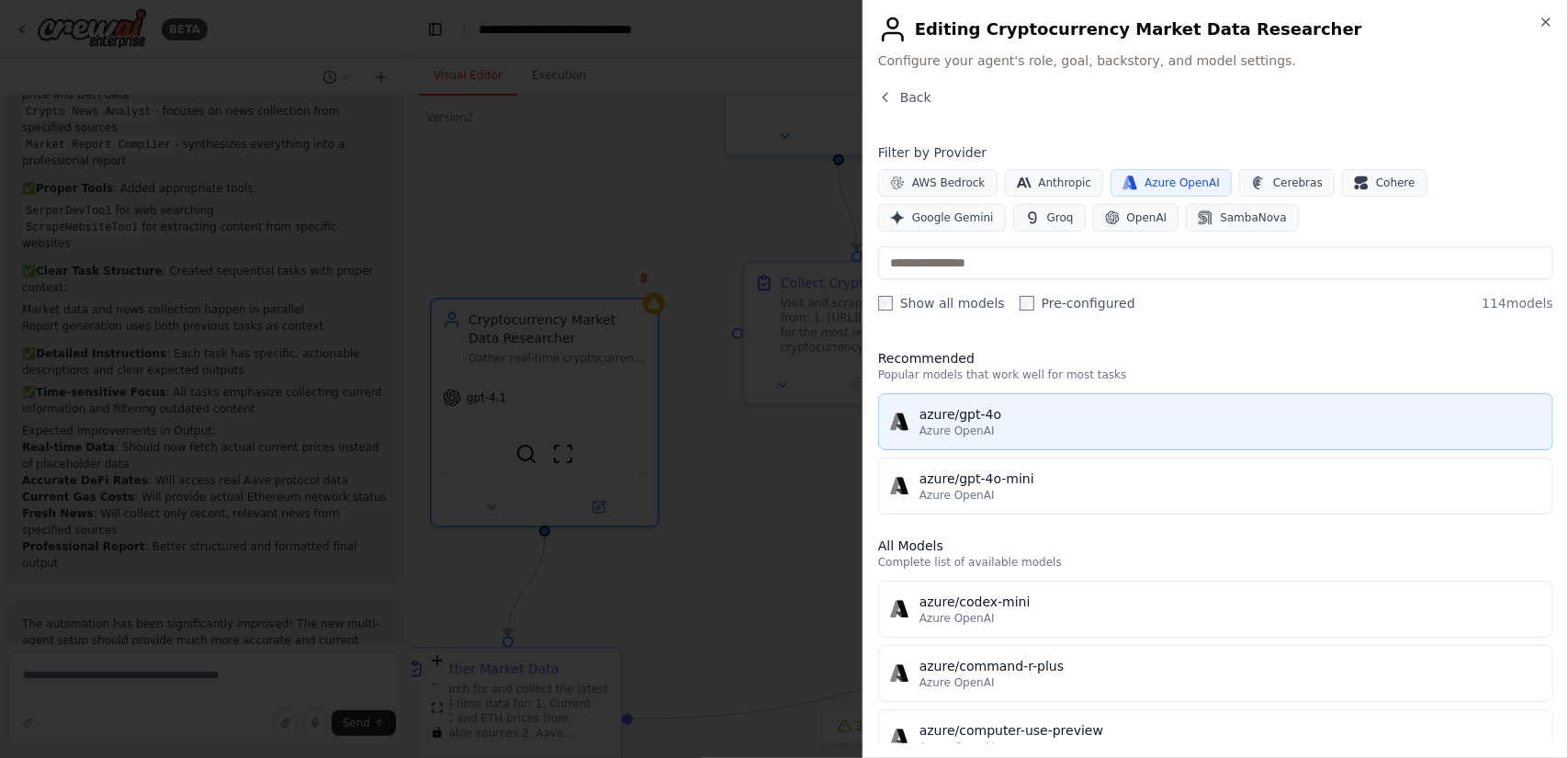
click at [1136, 420] on div "azure/gpt-4o" at bounding box center [1231, 414] width 622 height 19
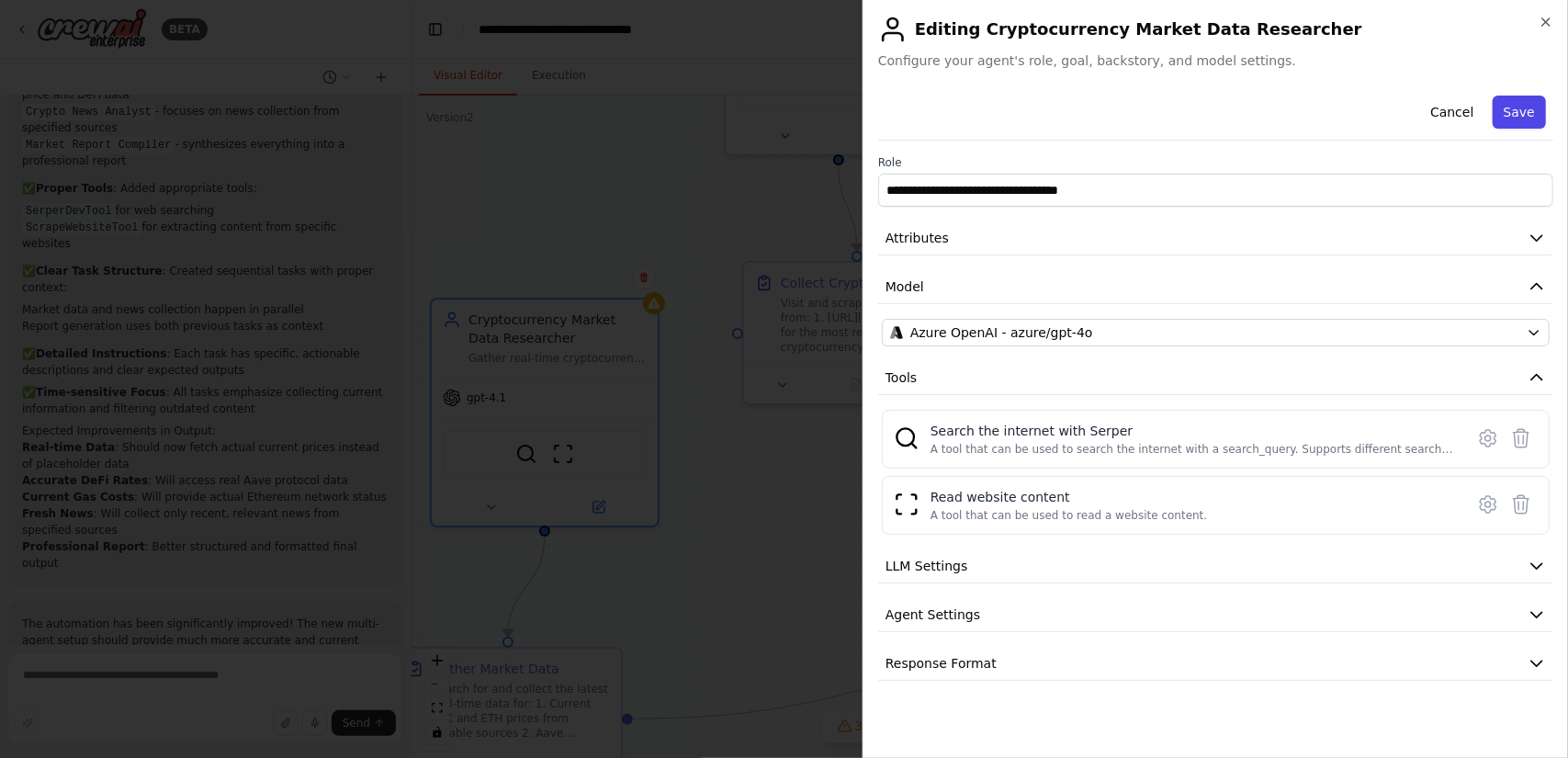
click at [1517, 119] on button "Save" at bounding box center [1519, 112] width 54 height 33
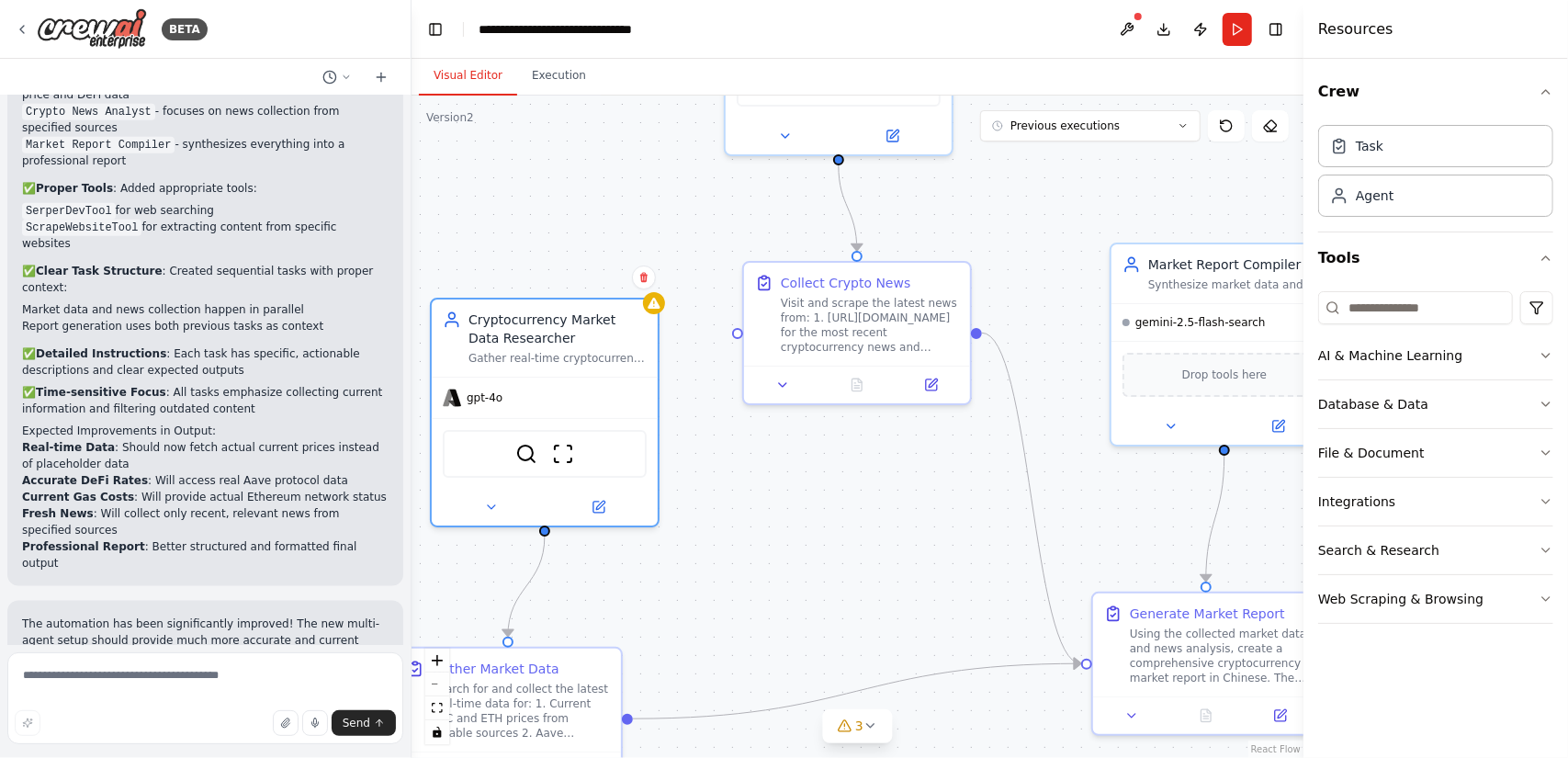
click at [722, 472] on div ".deletable-edge-delete-btn { width: 20px; height: 20px; border: 0px solid #ffff…" at bounding box center [858, 427] width 893 height 663
click at [517, 395] on div "gpt-4o" at bounding box center [545, 394] width 226 height 40
click at [605, 496] on icon at bounding box center [598, 503] width 15 height 15
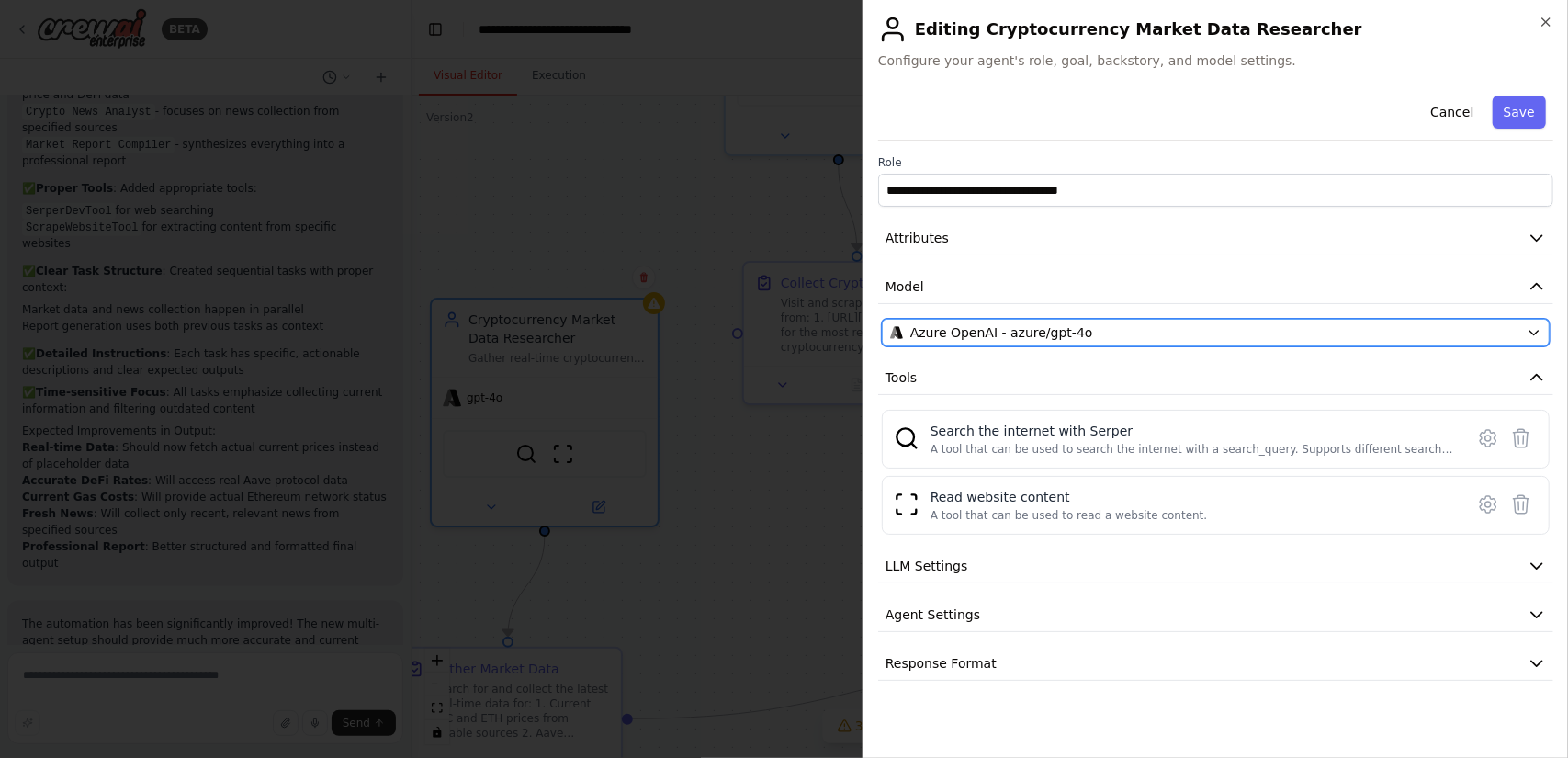
click at [1216, 324] on div "Azure OpenAI - azure/gpt-4o" at bounding box center [1205, 332] width 630 height 19
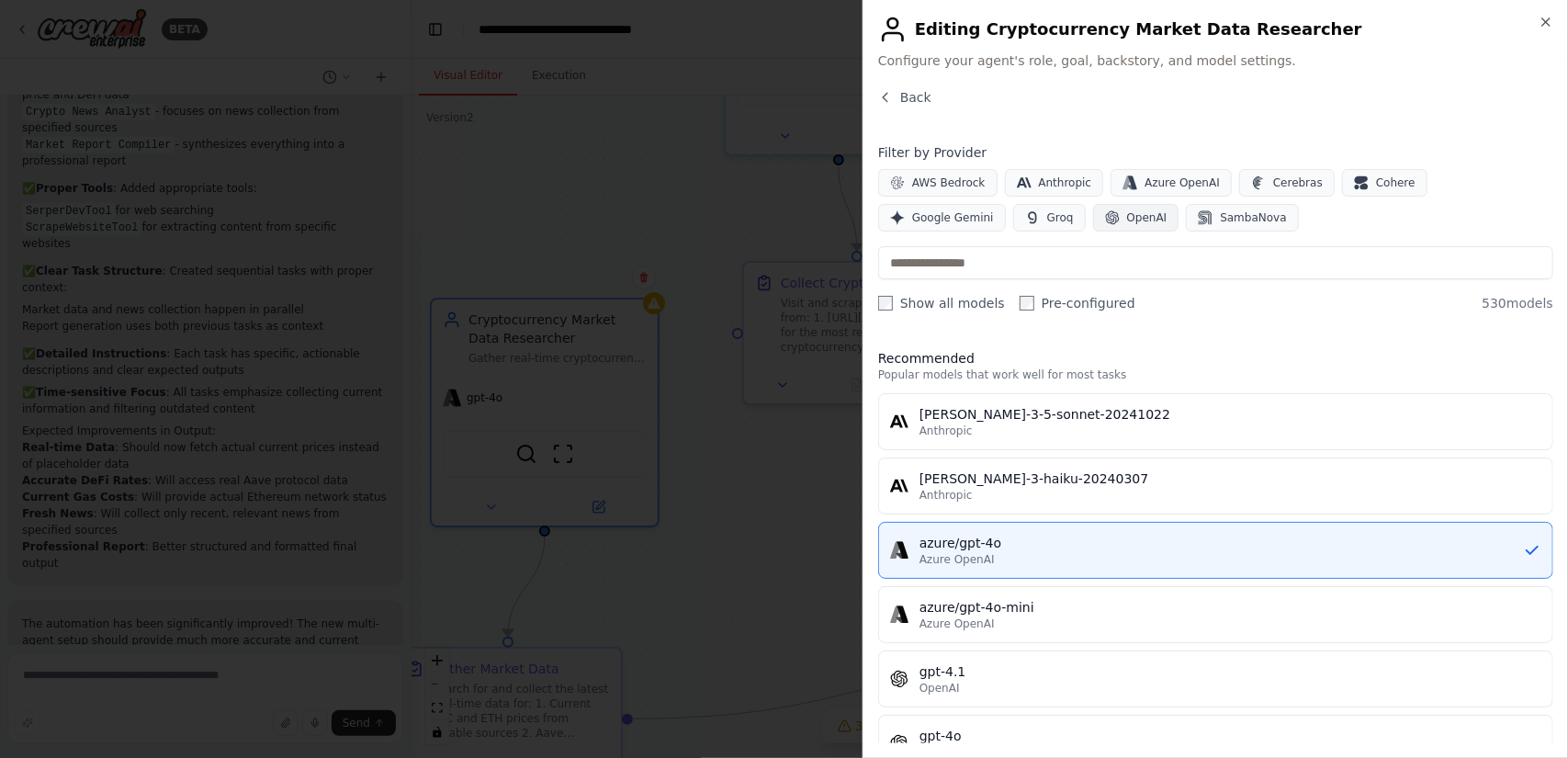
click at [1128, 212] on span "OpenAI" at bounding box center [1147, 217] width 40 height 15
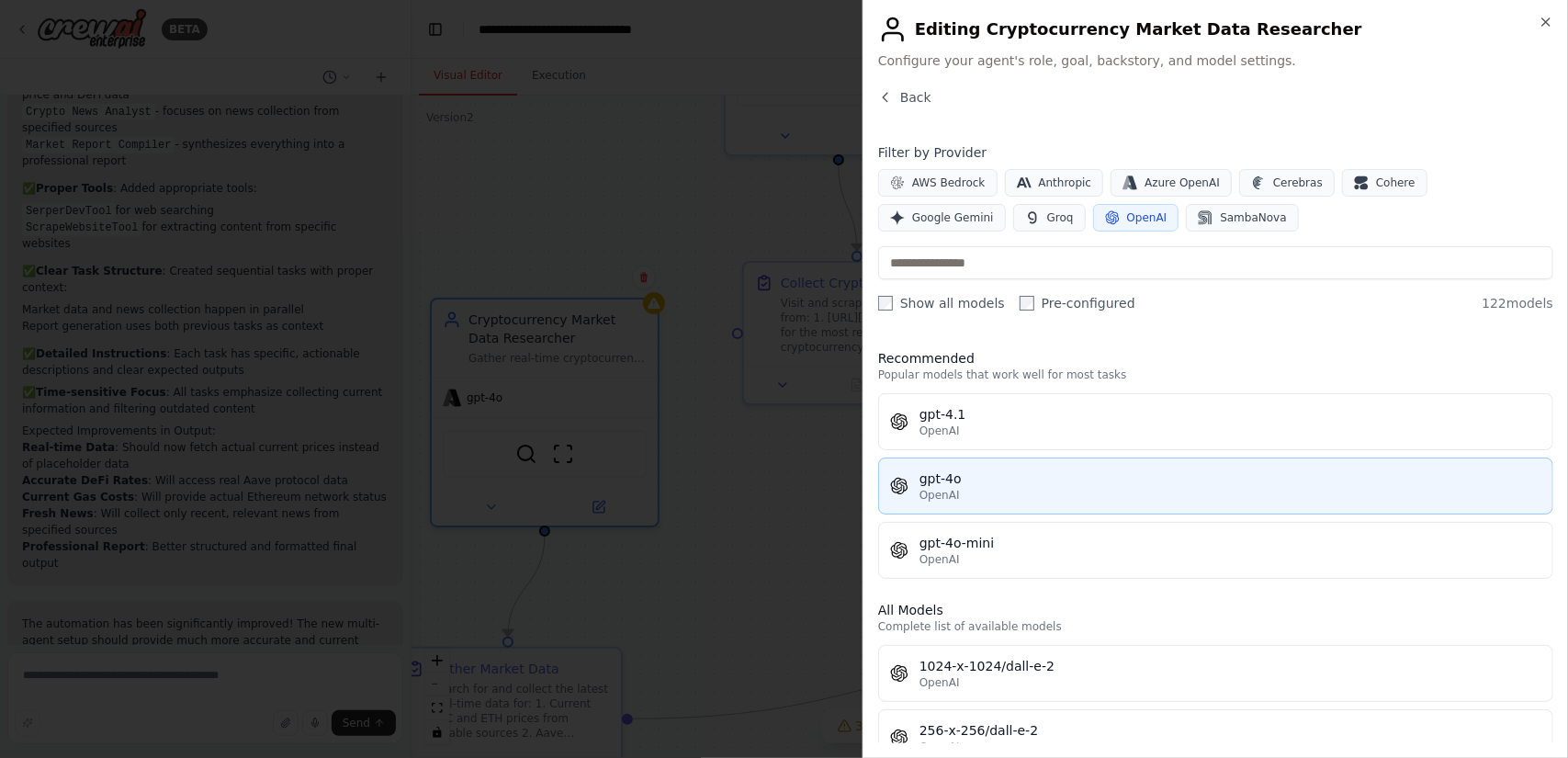
click at [1001, 476] on div "gpt-4o" at bounding box center [1231, 478] width 622 height 19
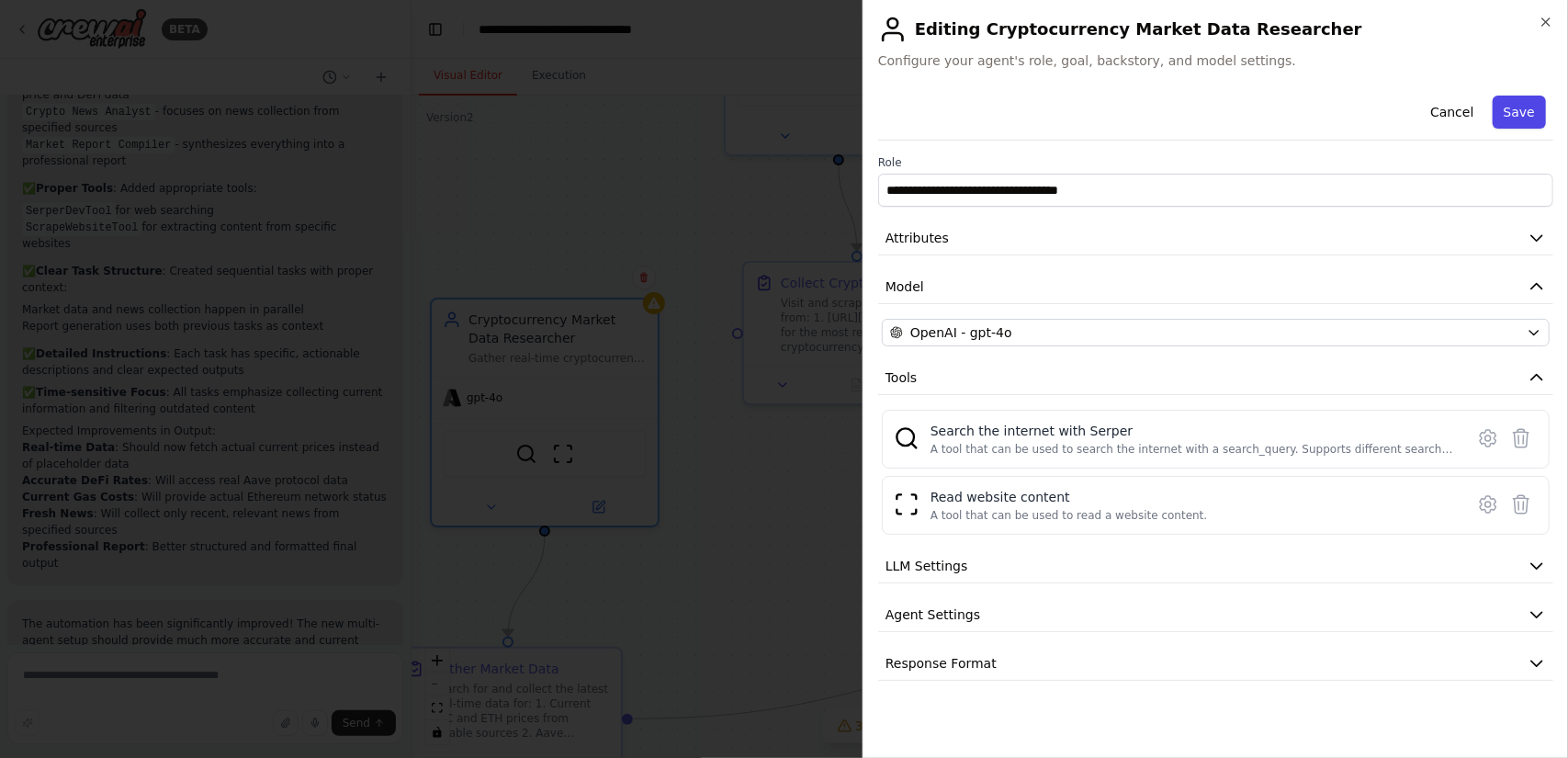
click at [1534, 104] on button "Save" at bounding box center [1519, 112] width 54 height 33
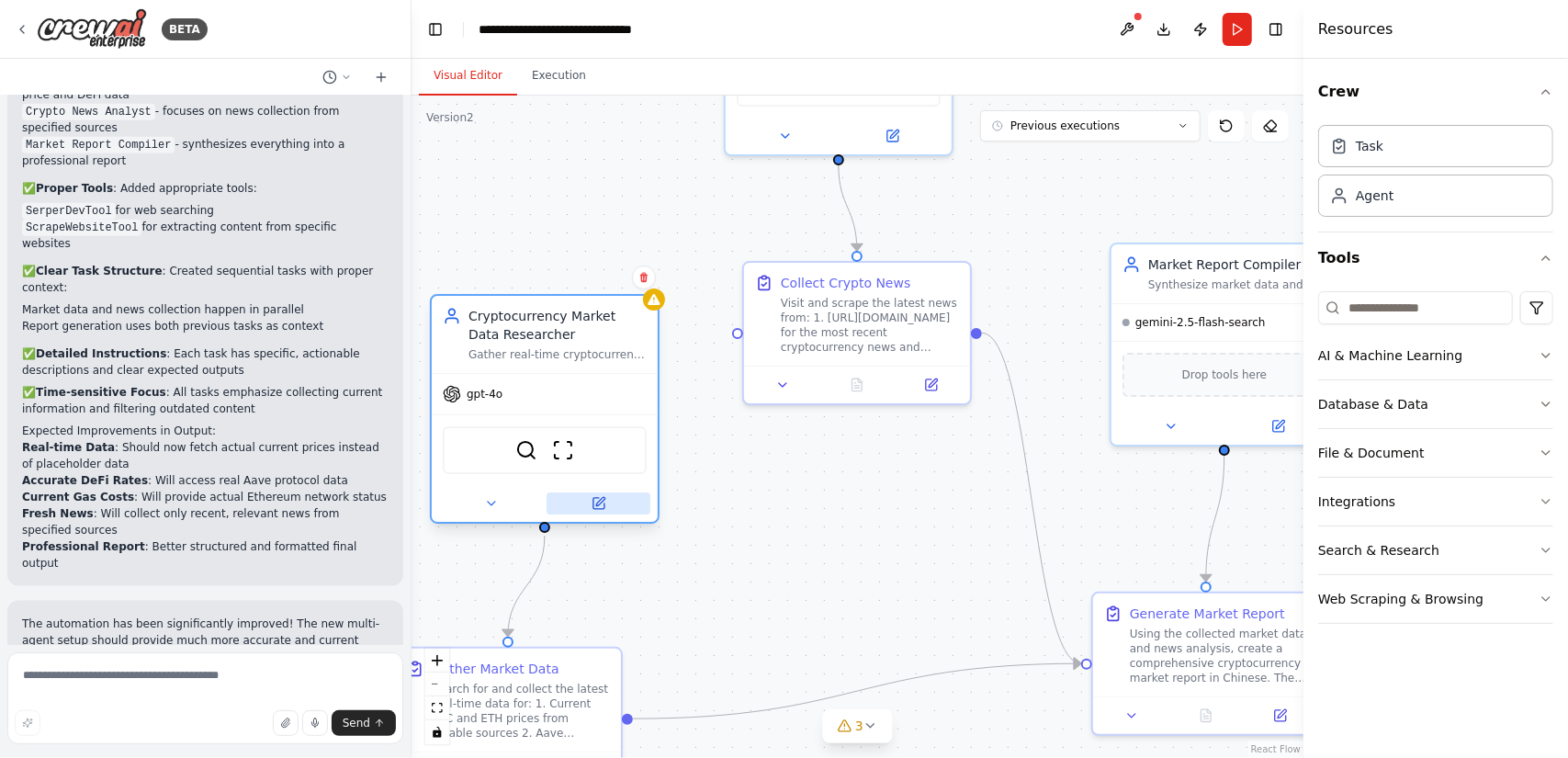
click at [596, 501] on icon at bounding box center [598, 503] width 11 height 11
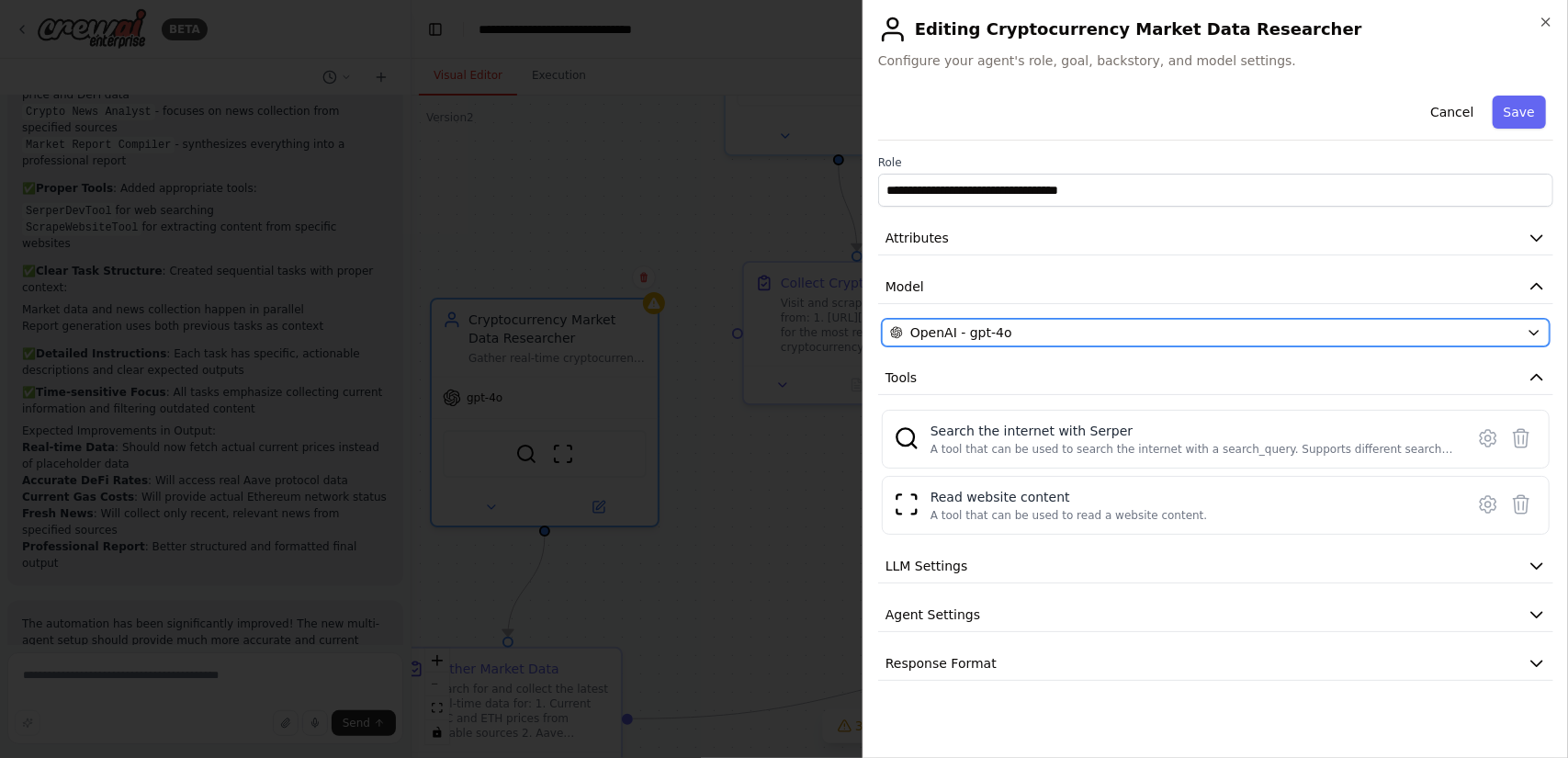
click at [1180, 323] on div "OpenAI - gpt-4o" at bounding box center [1205, 332] width 630 height 19
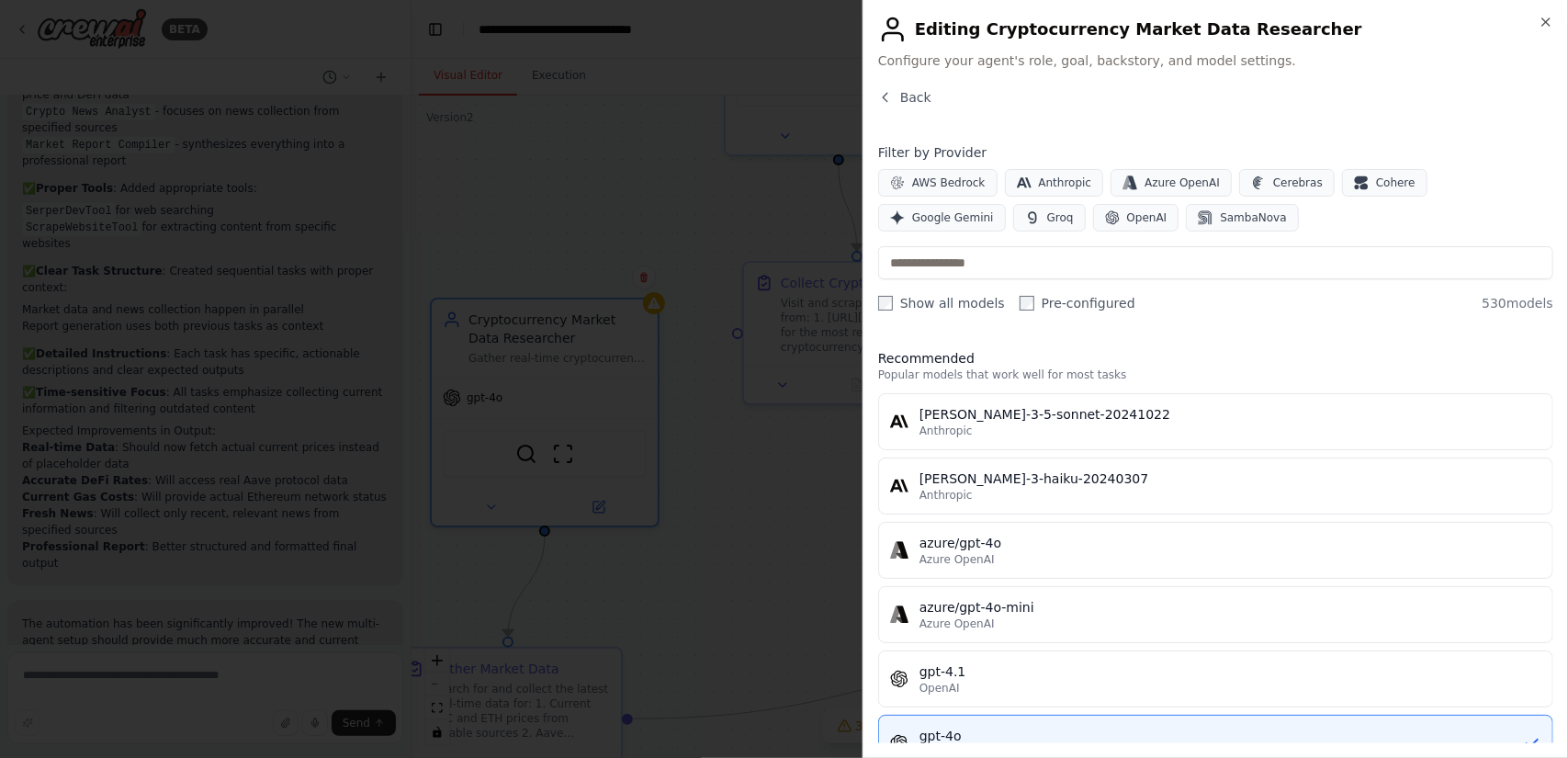
click at [930, 297] on label "Show all models" at bounding box center [941, 303] width 127 height 19
click at [968, 307] on label "Show all models" at bounding box center [941, 303] width 127 height 19
click at [968, 304] on label "Show all models" at bounding box center [941, 303] width 127 height 19
click at [1099, 304] on label "Pre-configured" at bounding box center [1078, 303] width 116 height 19
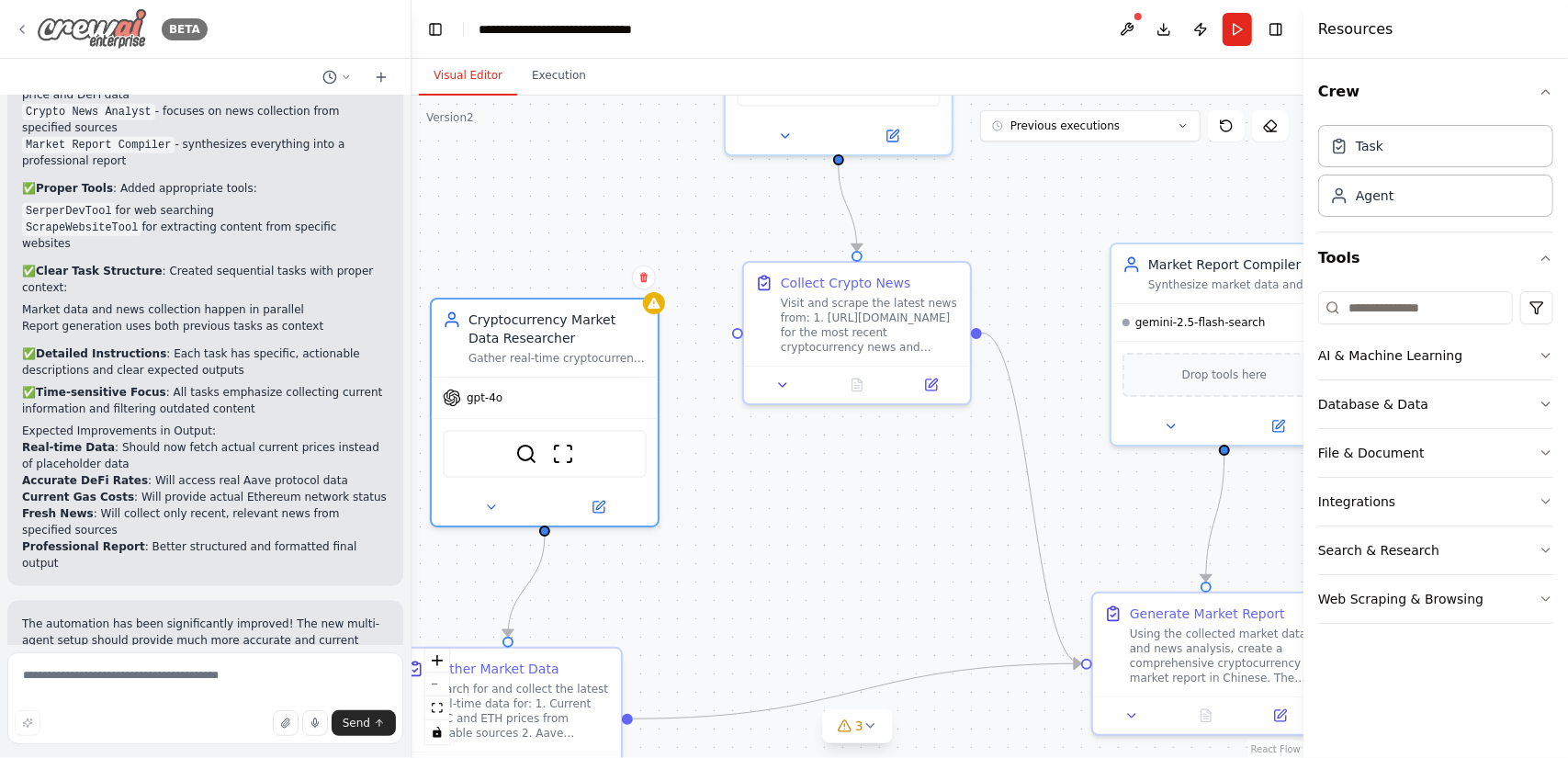
click at [113, 38] on img at bounding box center [92, 28] width 110 height 41
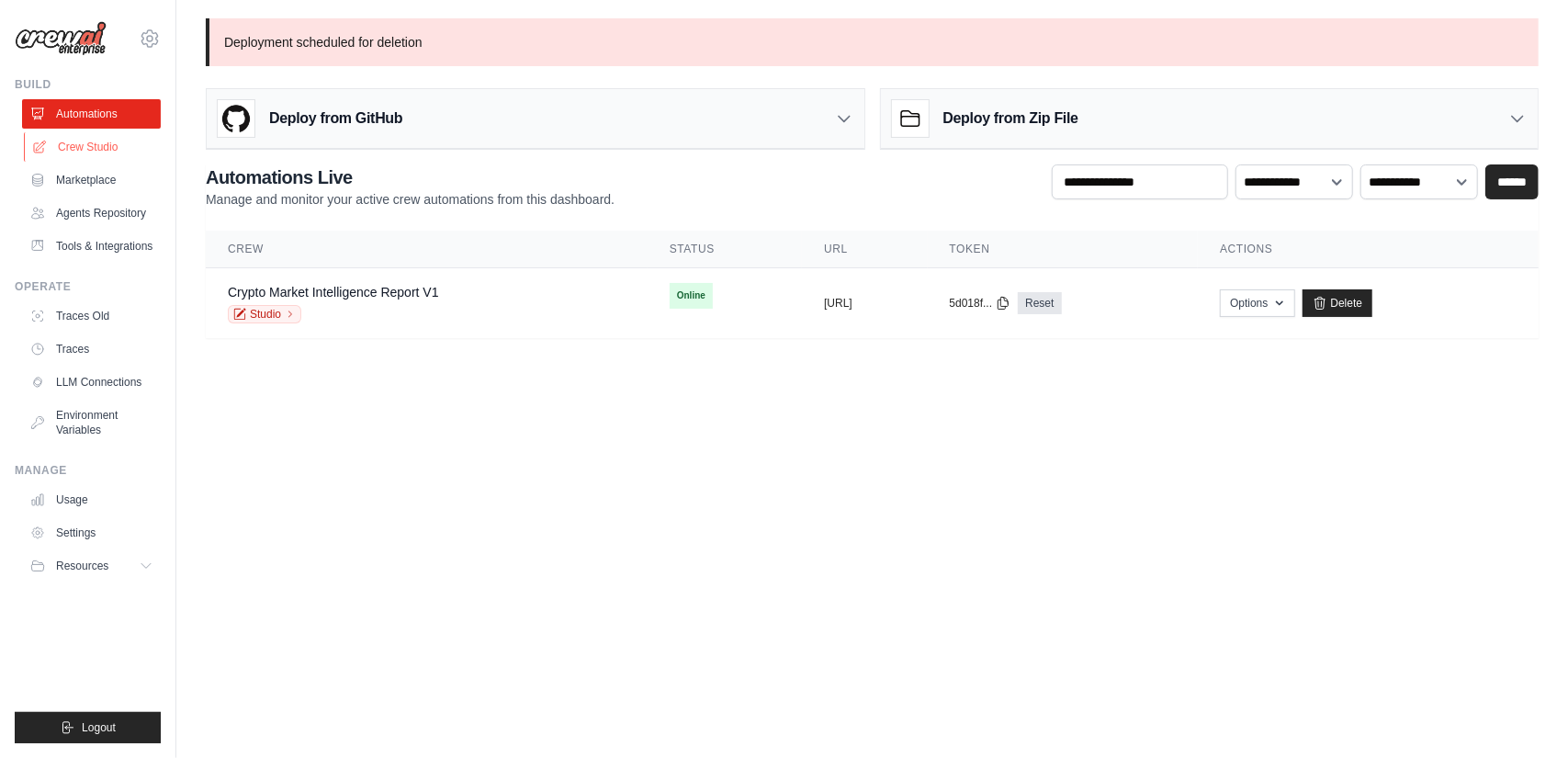
click at [129, 148] on link "Crew Studio" at bounding box center [94, 147] width 138 height 29
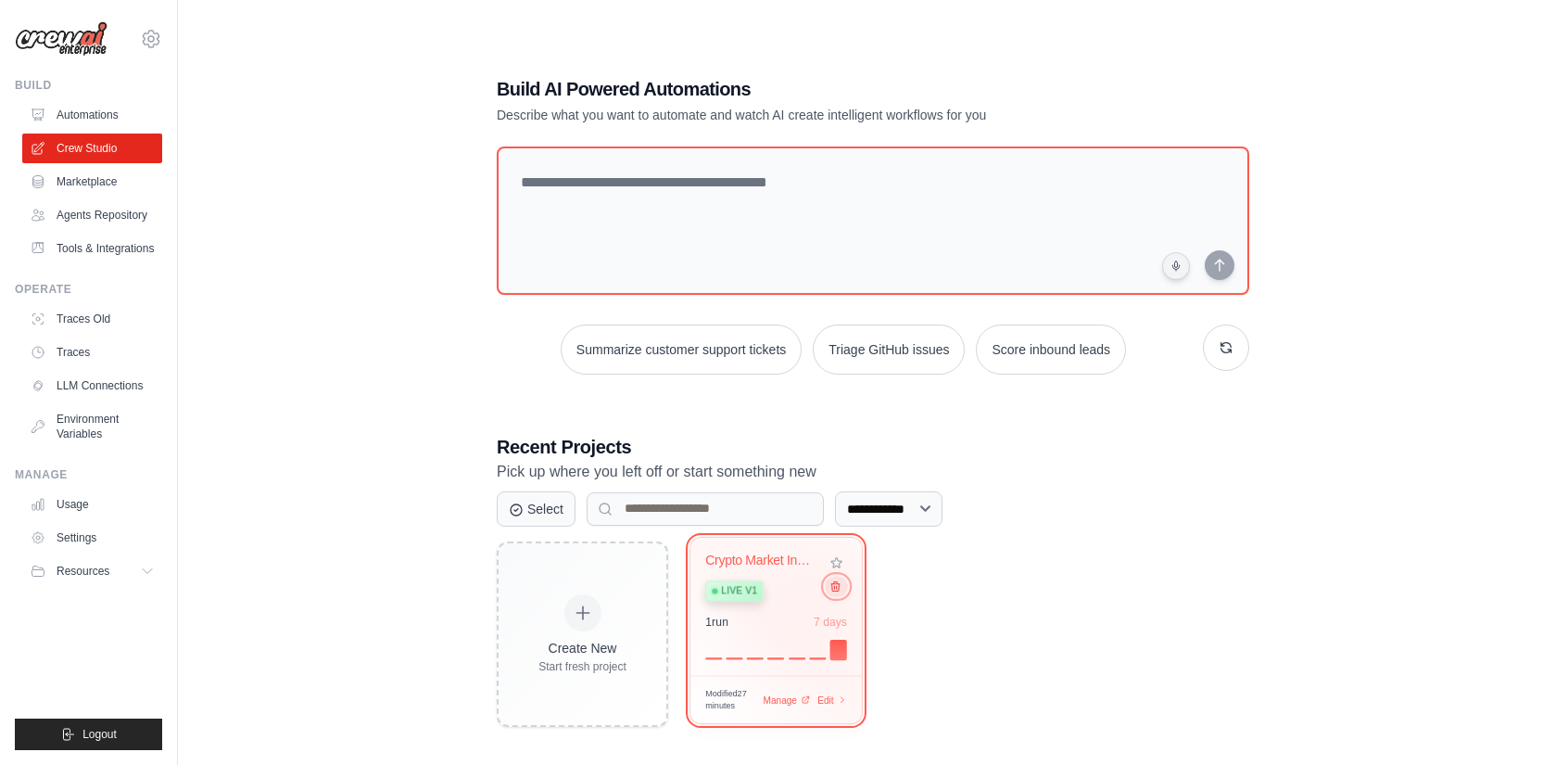
click at [835, 587] on icon at bounding box center [836, 585] width 8 height 9
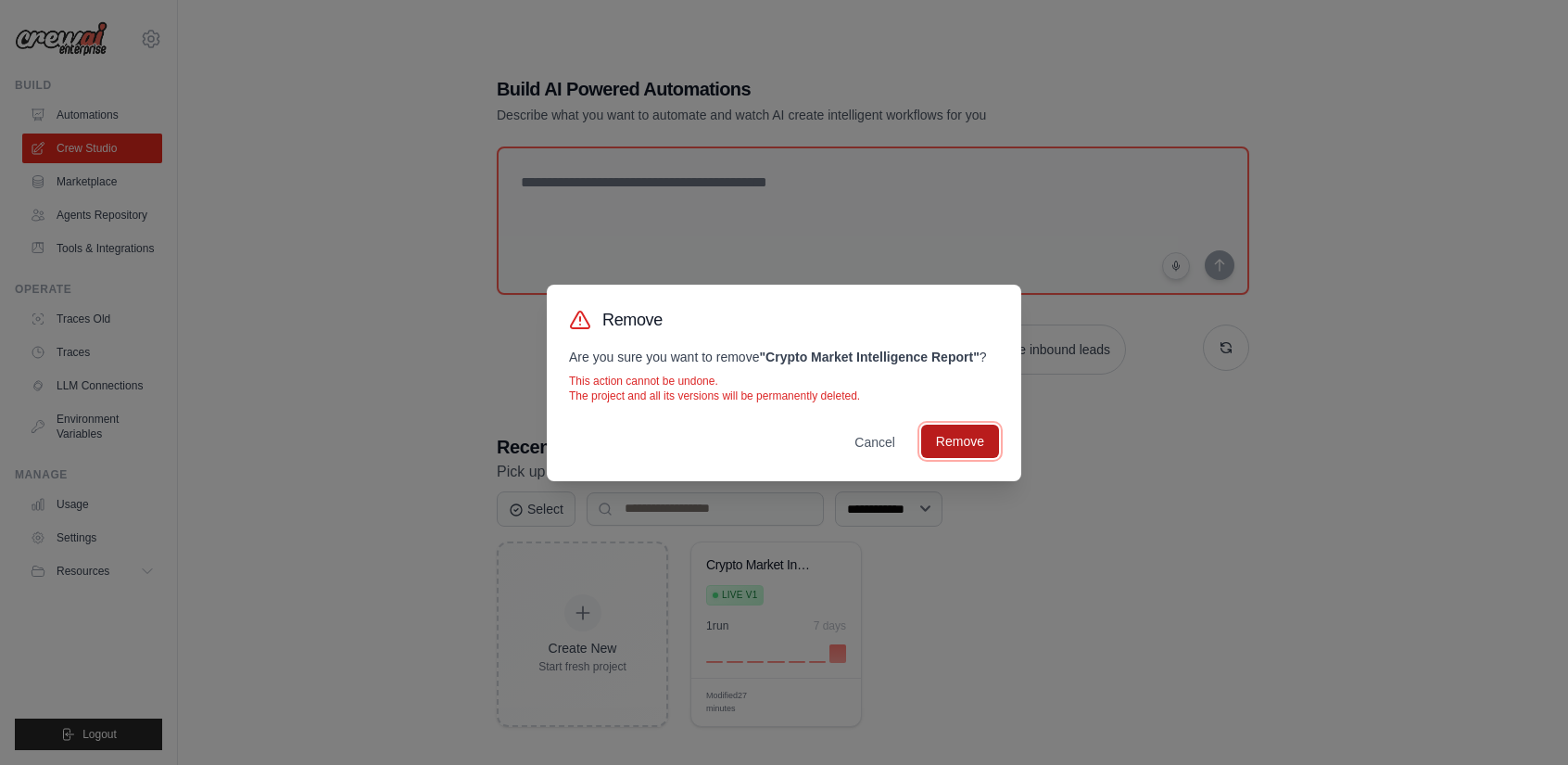
click at [951, 446] on button "Remove" at bounding box center [959, 441] width 78 height 33
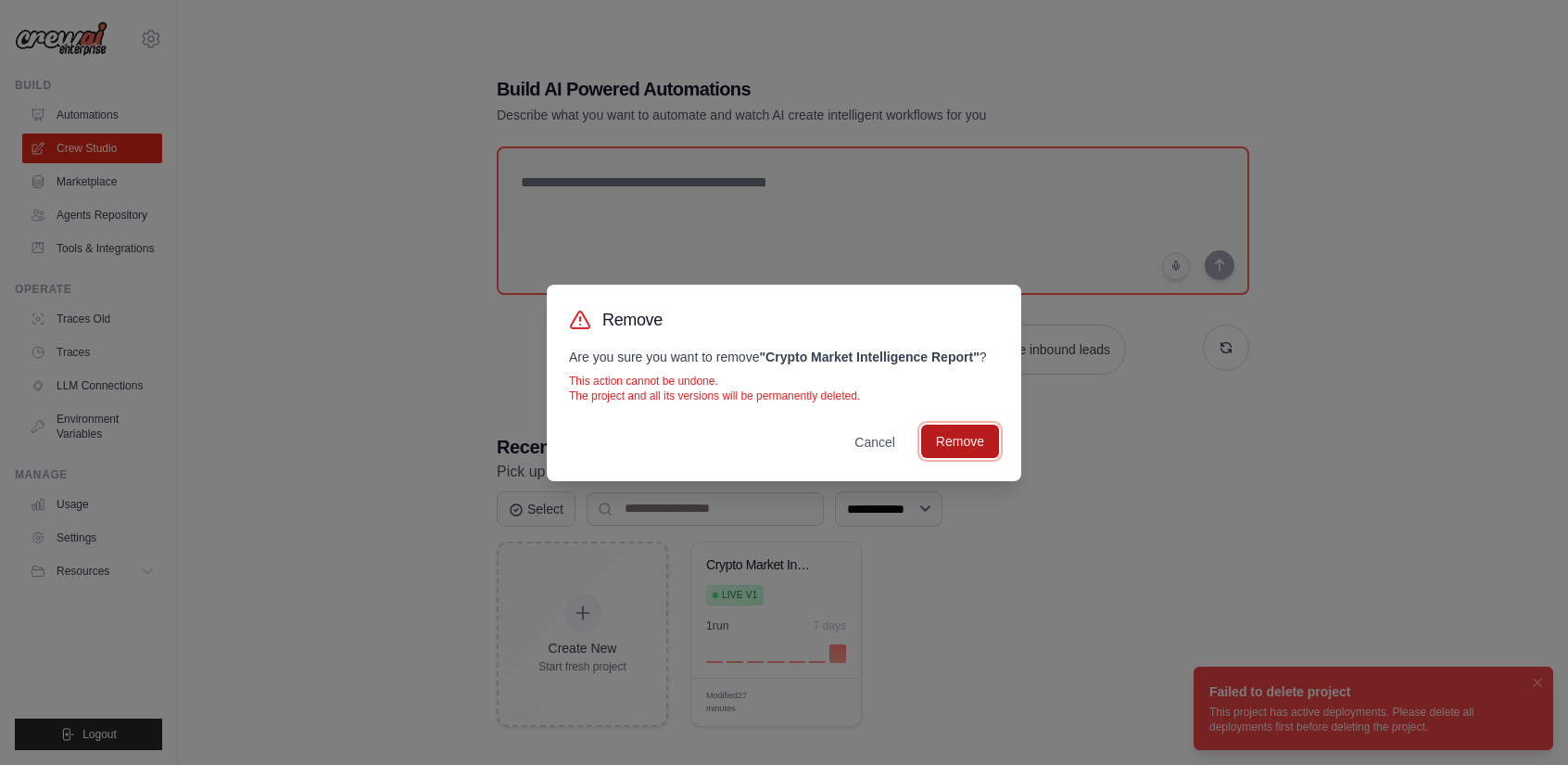
click at [965, 445] on button "Remove" at bounding box center [959, 441] width 78 height 33
click at [964, 446] on button "Remove" at bounding box center [959, 441] width 78 height 33
click at [868, 450] on button "Cancel" at bounding box center [875, 441] width 71 height 33
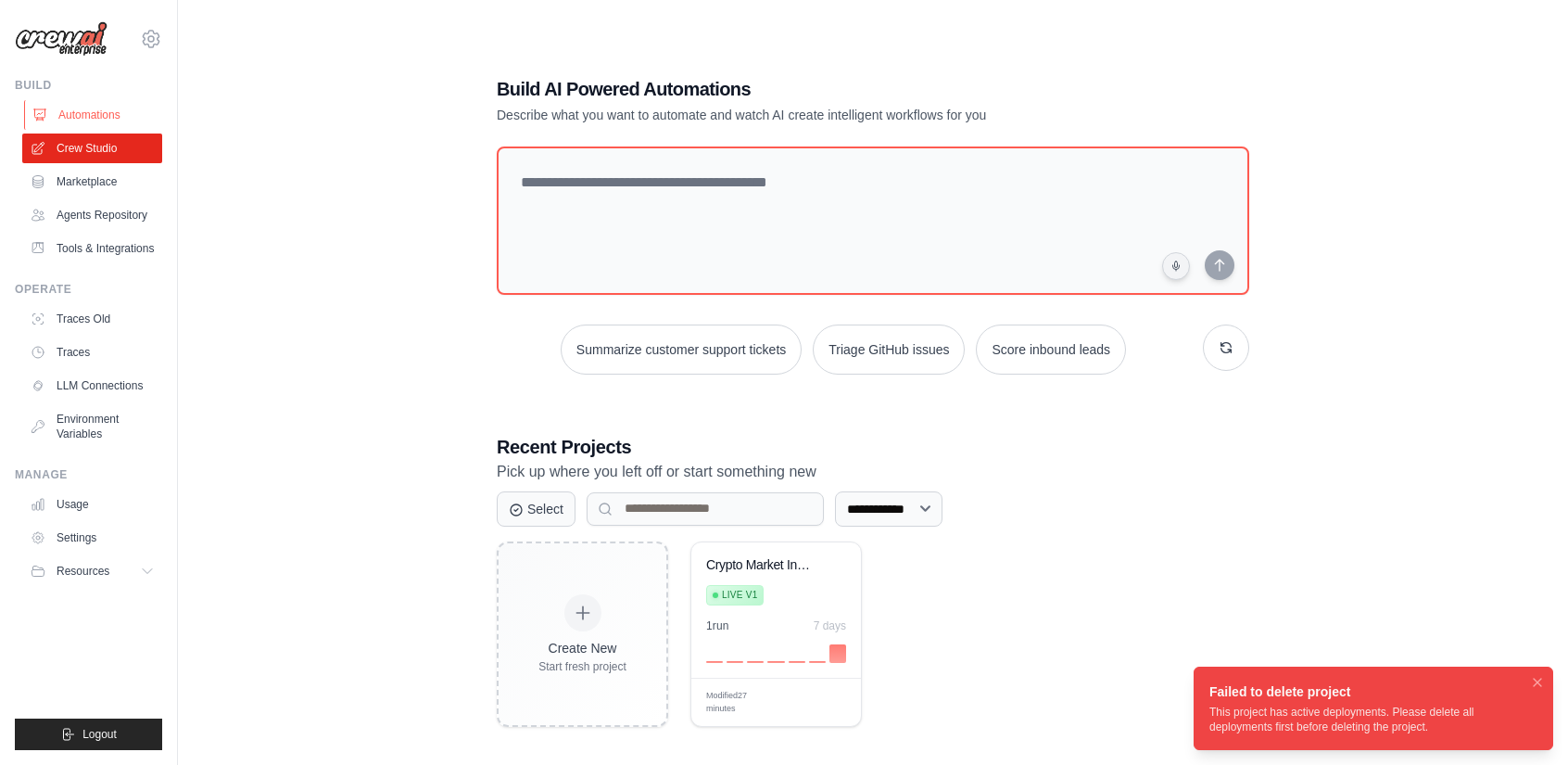
click at [103, 122] on link "Automations" at bounding box center [94, 115] width 140 height 29
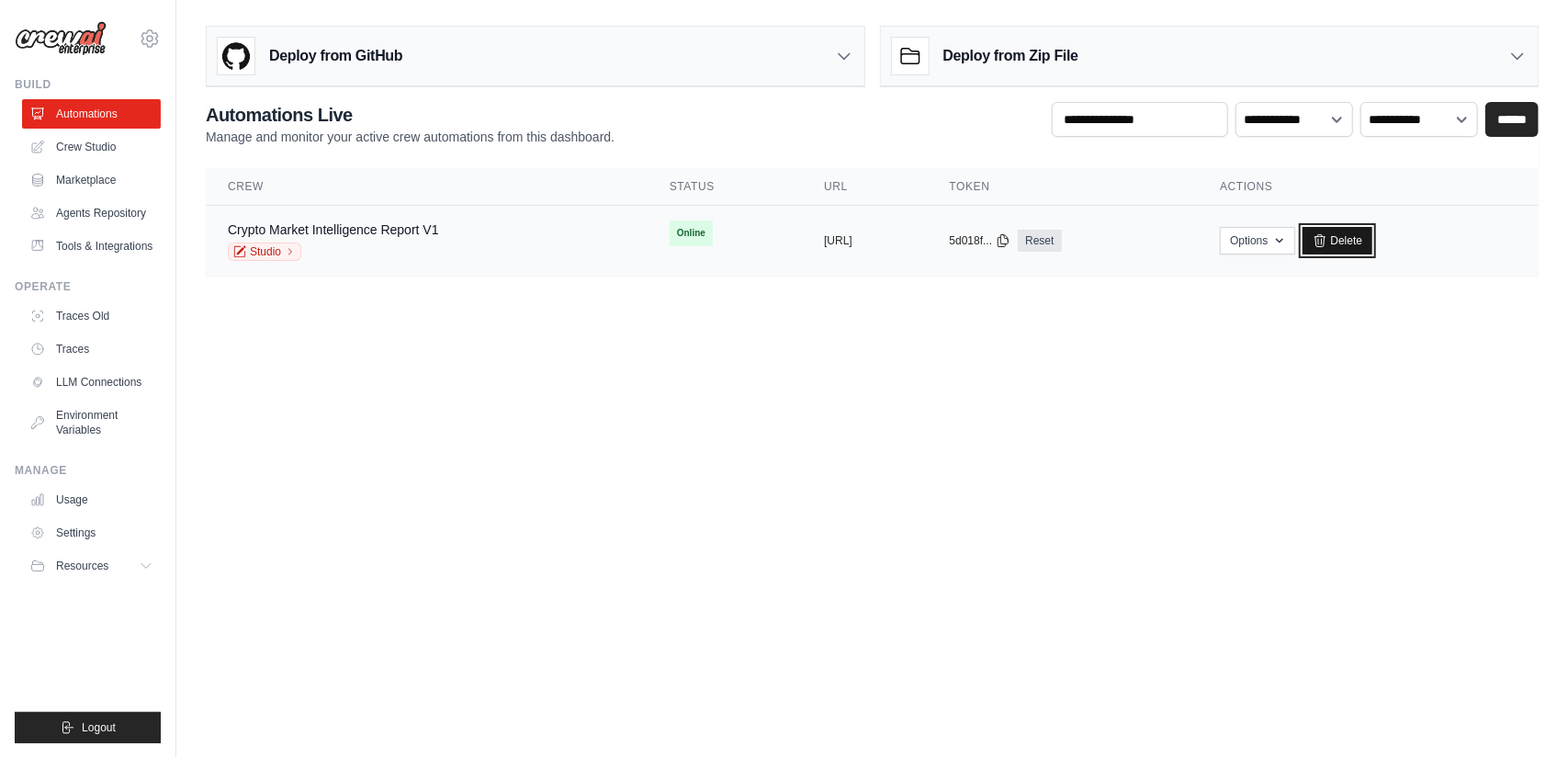
click at [1374, 240] on link "Delete" at bounding box center [1338, 241] width 71 height 27
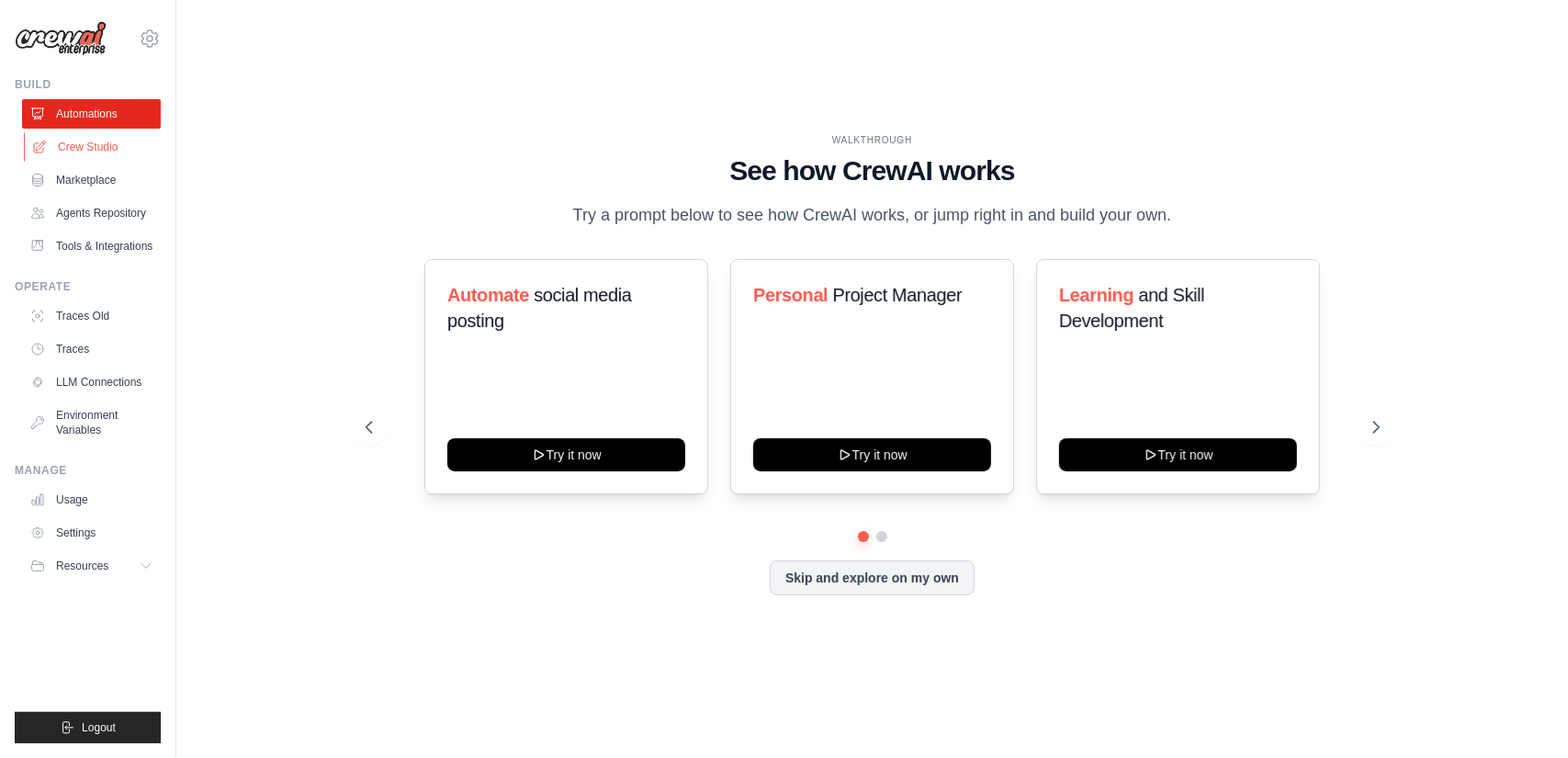
click at [85, 143] on link "Crew Studio" at bounding box center [94, 147] width 138 height 29
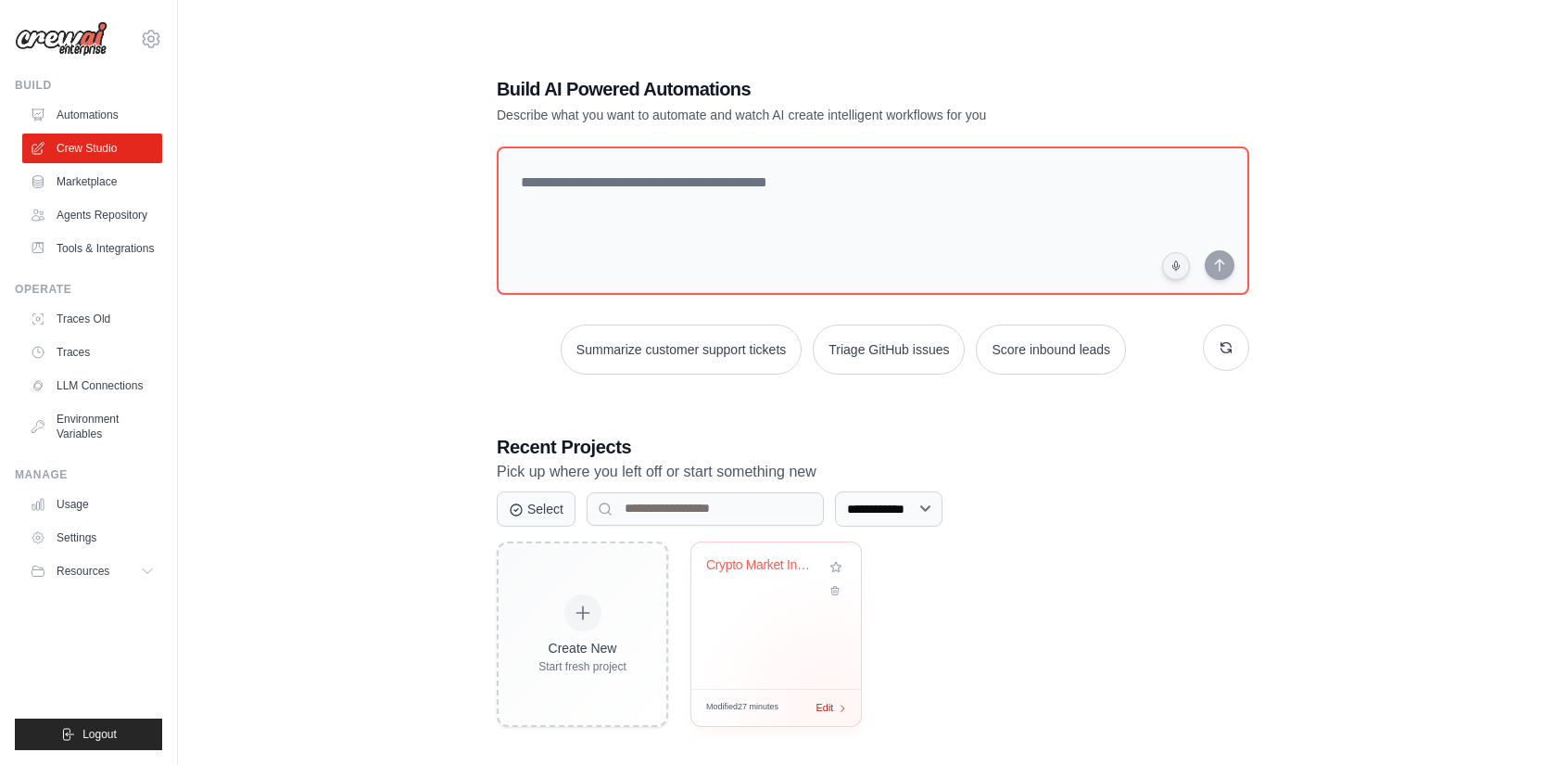
click at [831, 705] on span "Edit" at bounding box center [825, 708] width 18 height 16
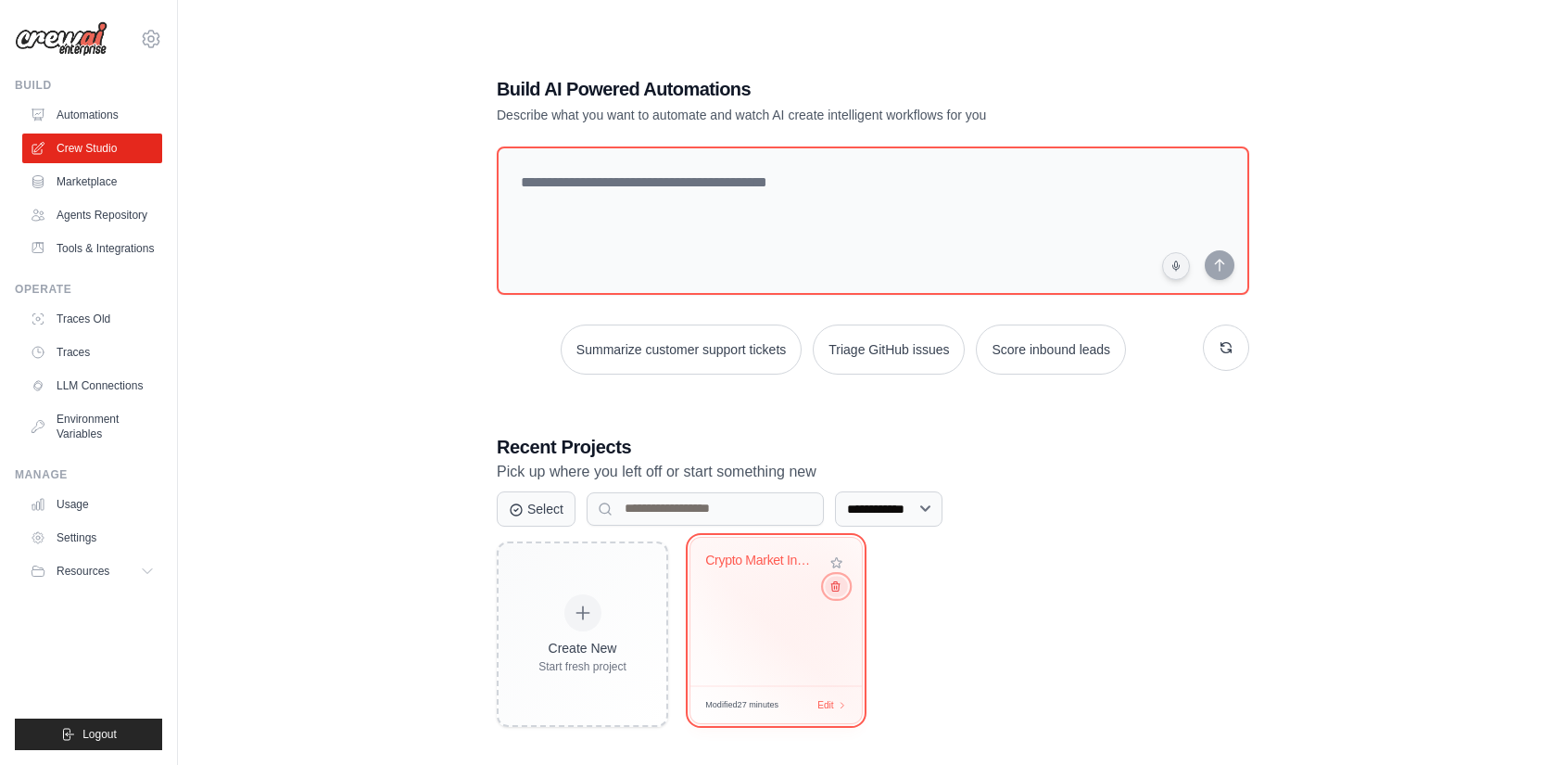
click at [830, 589] on icon at bounding box center [836, 585] width 12 height 12
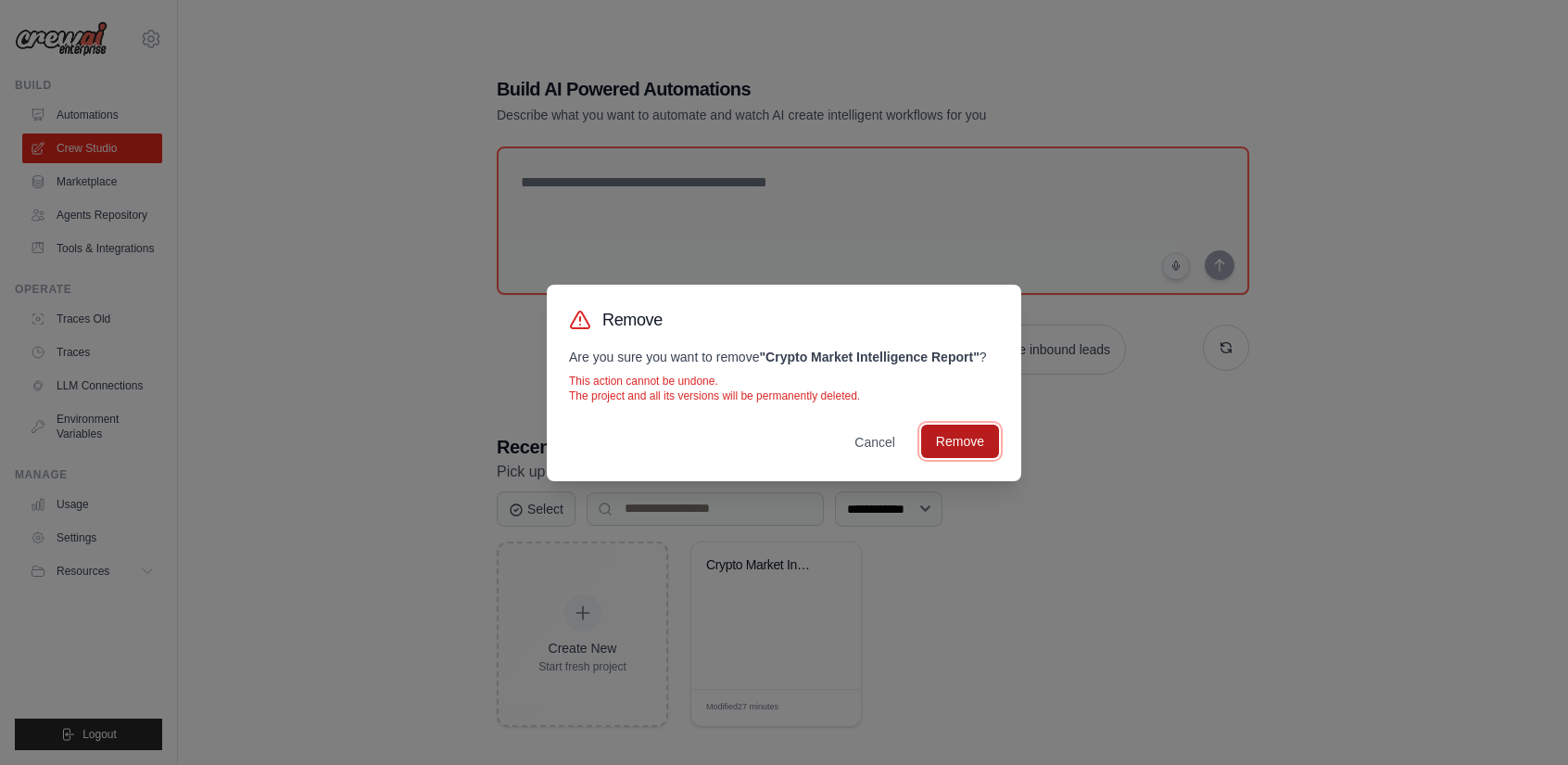
click at [948, 458] on button "Remove" at bounding box center [959, 441] width 78 height 33
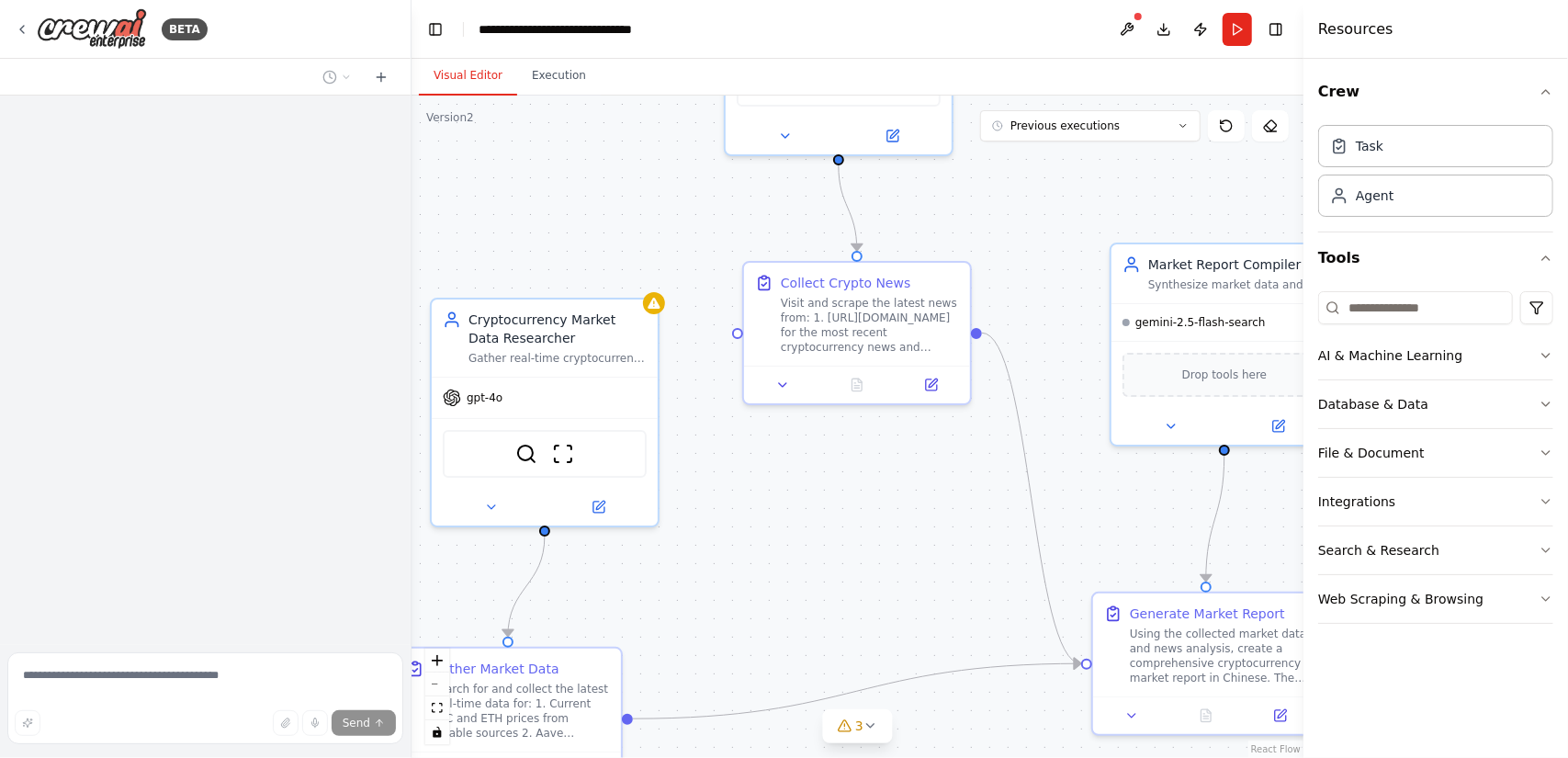
scroll to position [1576, 0]
